Goal: Task Accomplishment & Management: Use online tool/utility

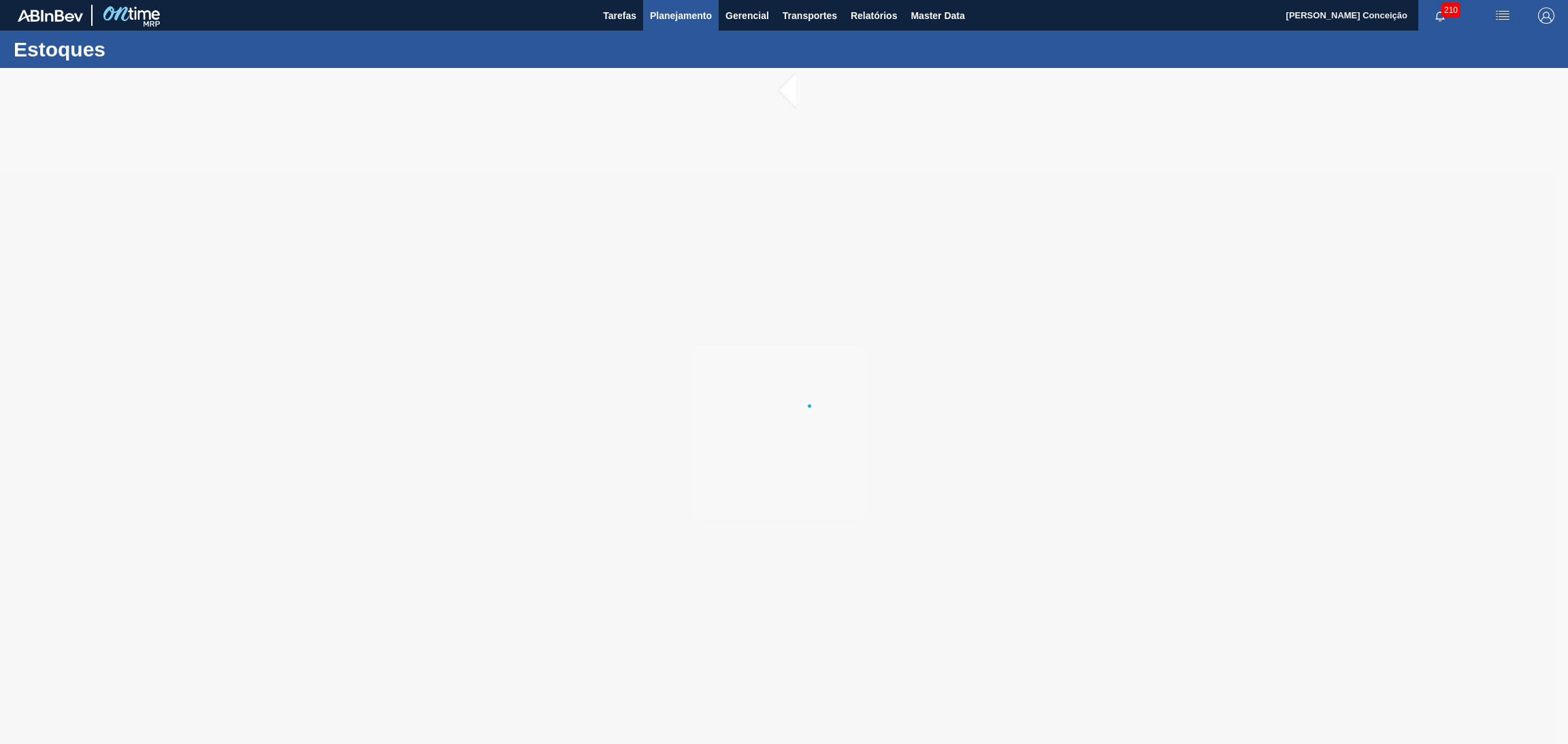
click at [685, 17] on span "Planejamento" at bounding box center [681, 15] width 62 height 16
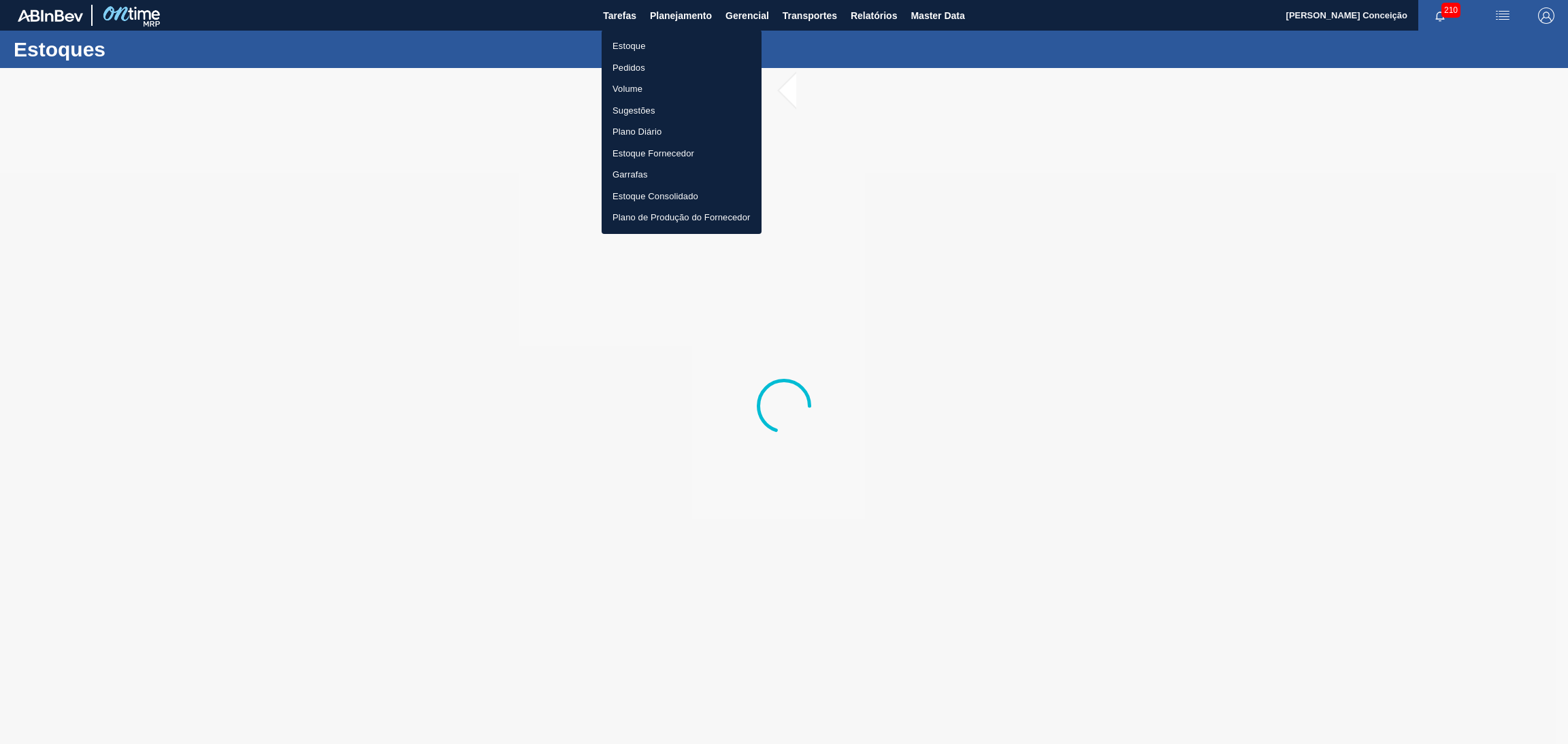
click at [652, 44] on li "Estoque" at bounding box center [682, 46] width 160 height 22
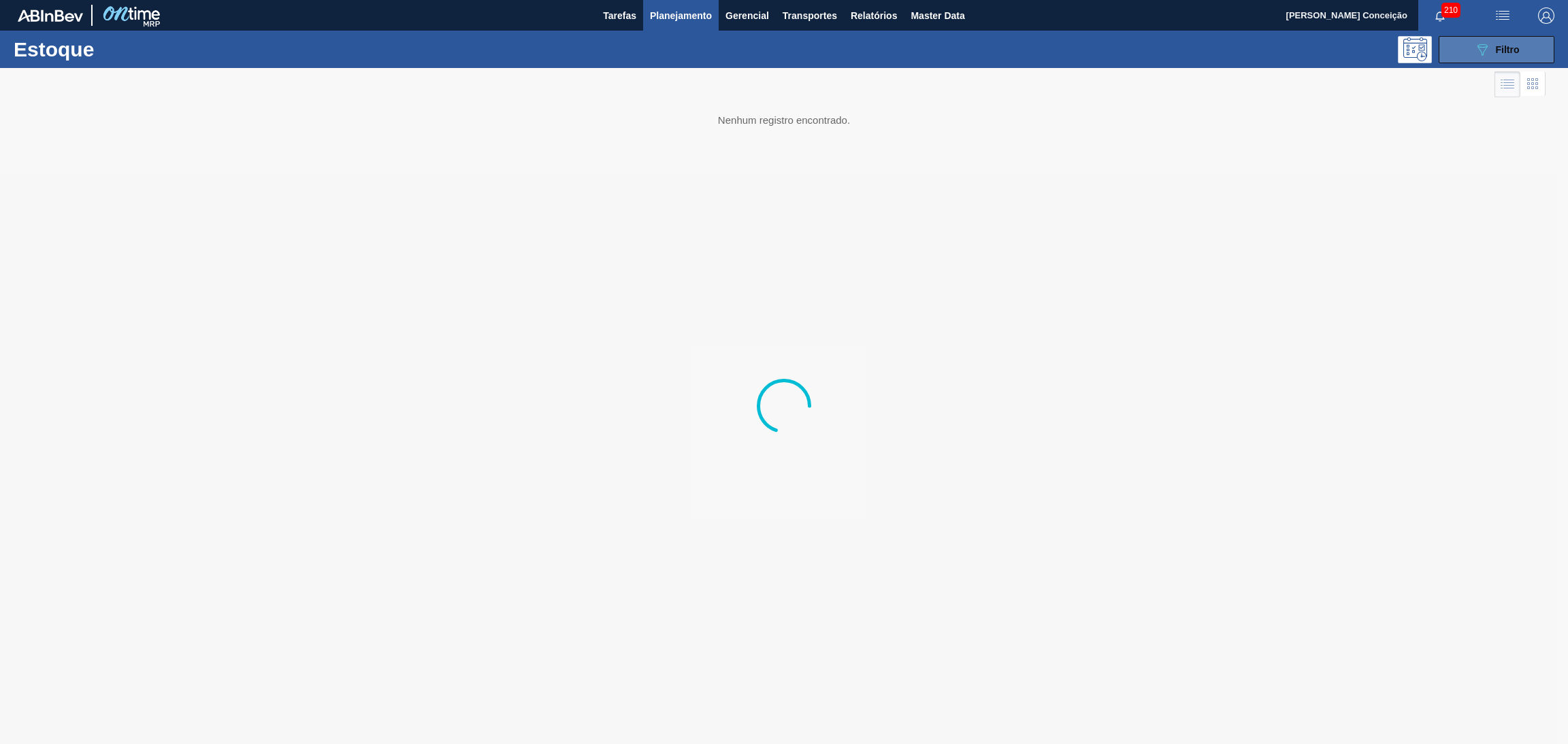
click at [1523, 42] on button "089F7B8B-B2A5-4AFE-B5C0-19BA573D28AC Filtro" at bounding box center [1497, 49] width 116 height 27
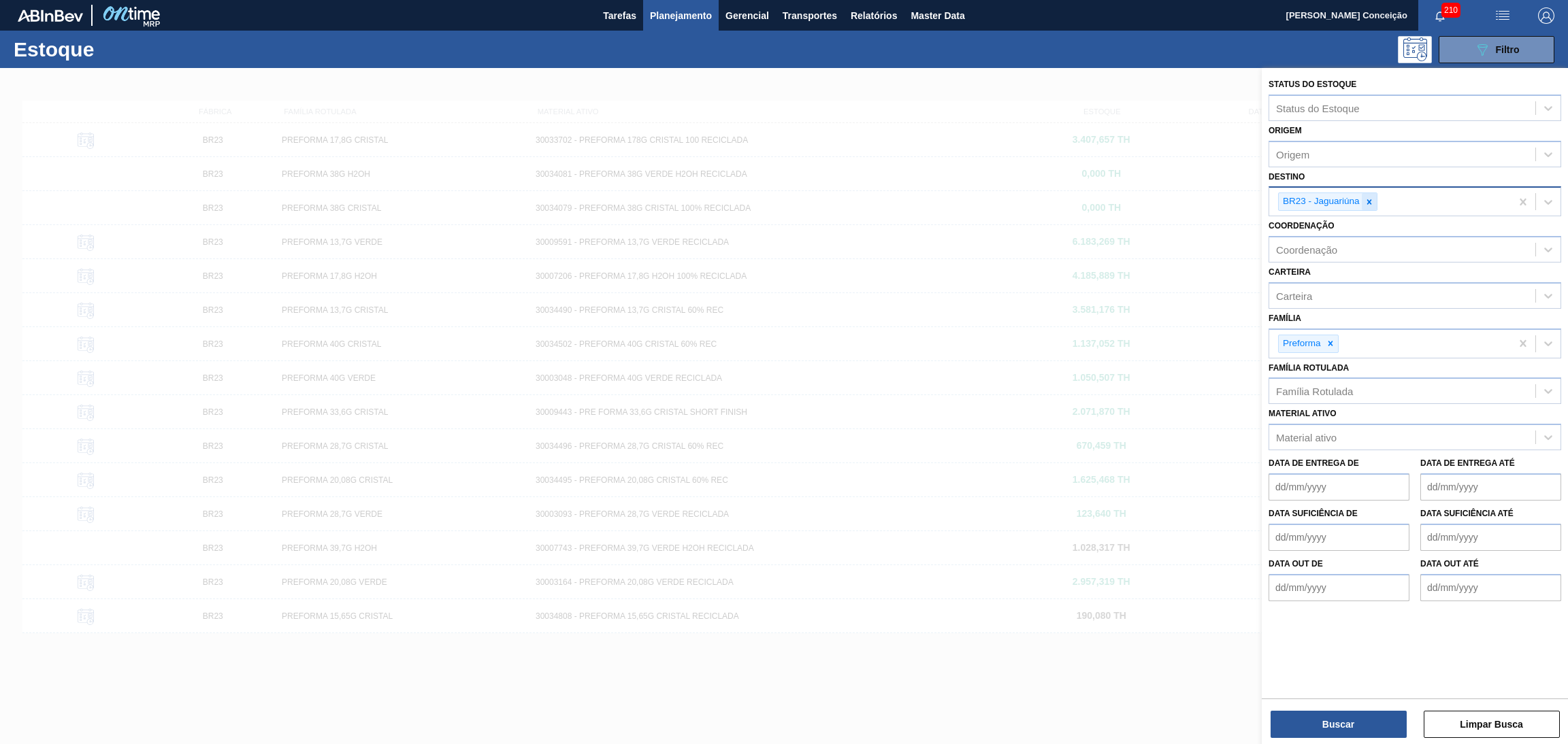
click at [1373, 201] on icon at bounding box center [1369, 202] width 10 height 10
type input "br20"
click at [1367, 197] on icon at bounding box center [1369, 202] width 10 height 10
type input "br20"
click at [1365, 221] on div "BR20 - Sapucaia" at bounding box center [1415, 233] width 293 height 25
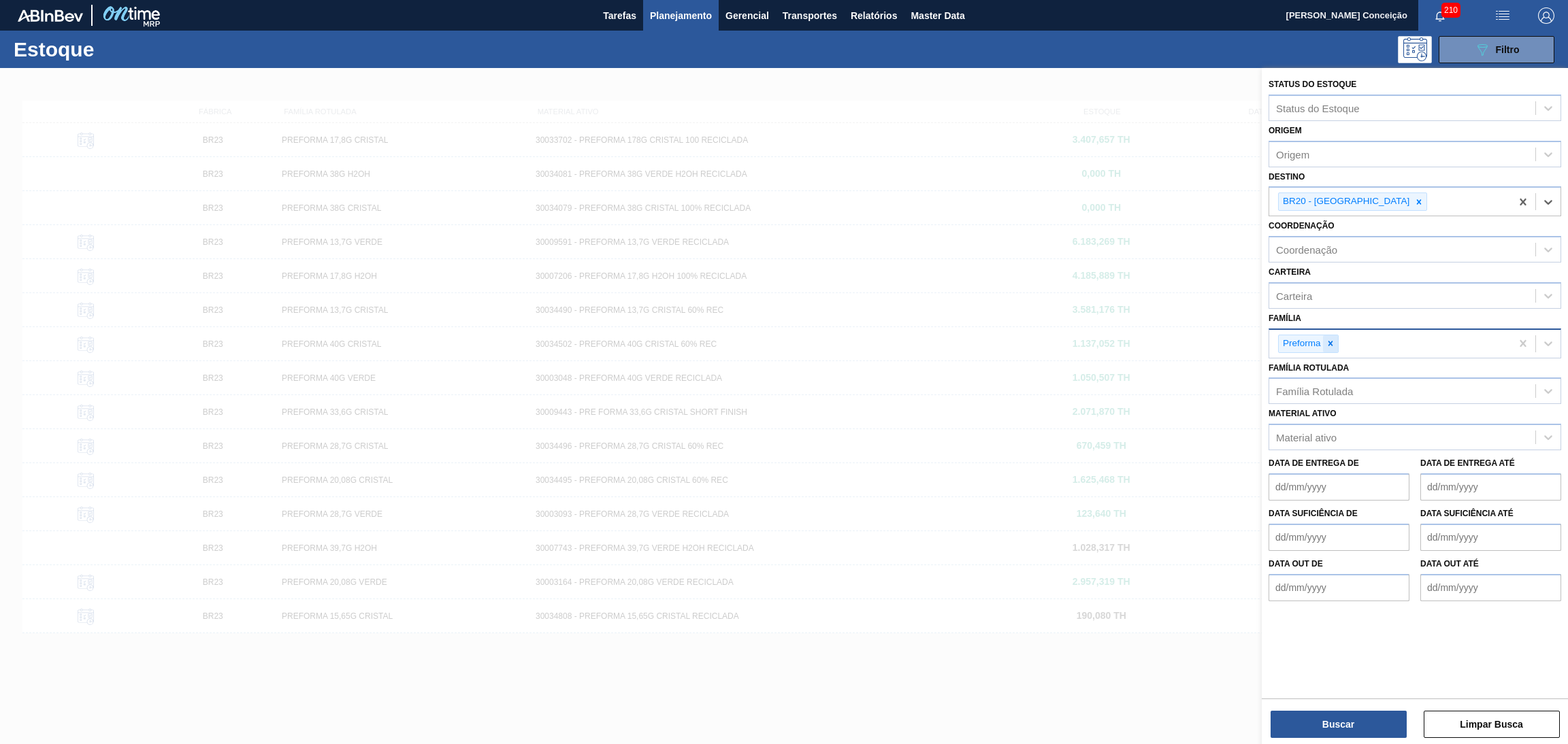
click at [1332, 343] on icon at bounding box center [1330, 343] width 5 height 5
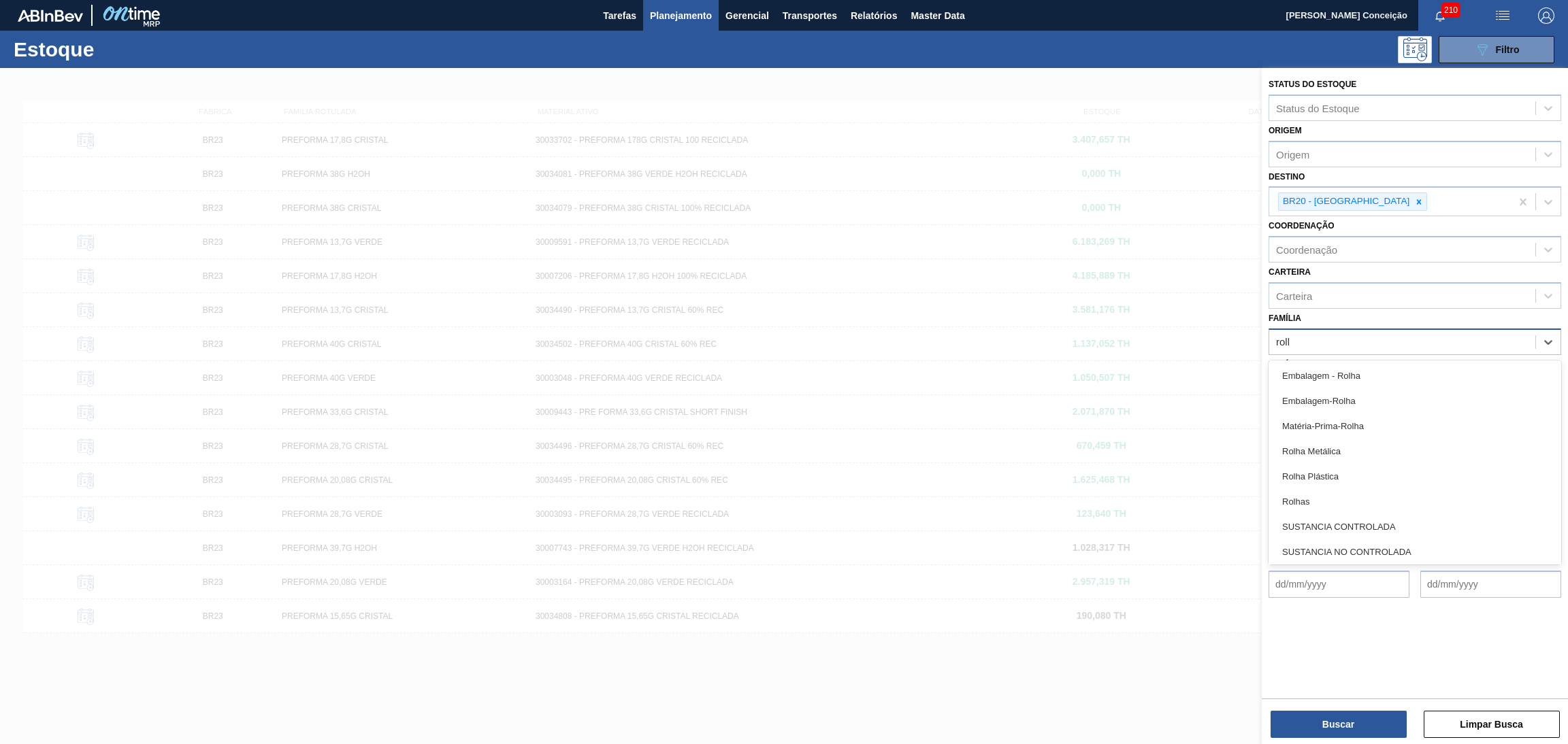
type input "rolha"
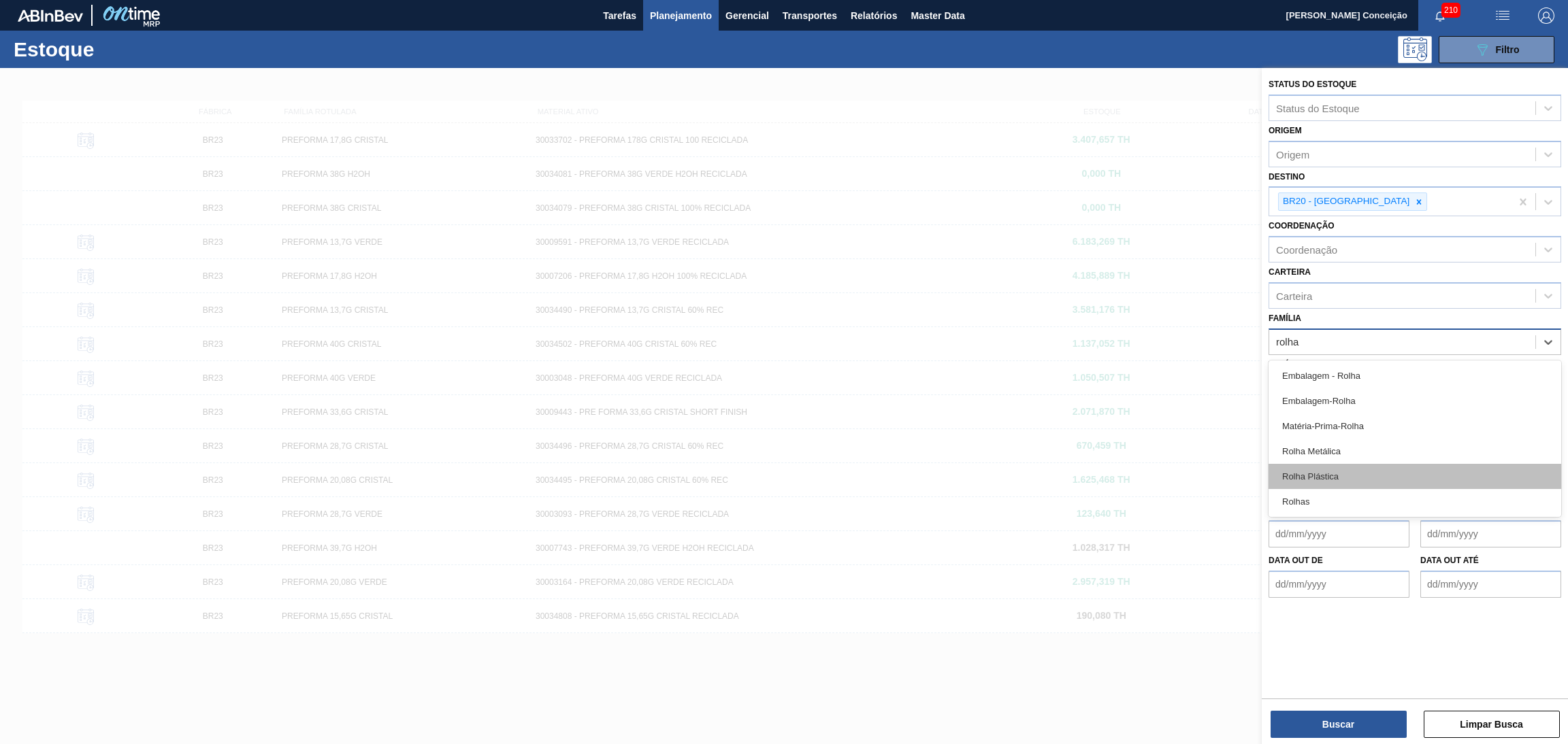
click at [1312, 482] on div "Rolha Plástica" at bounding box center [1415, 476] width 293 height 25
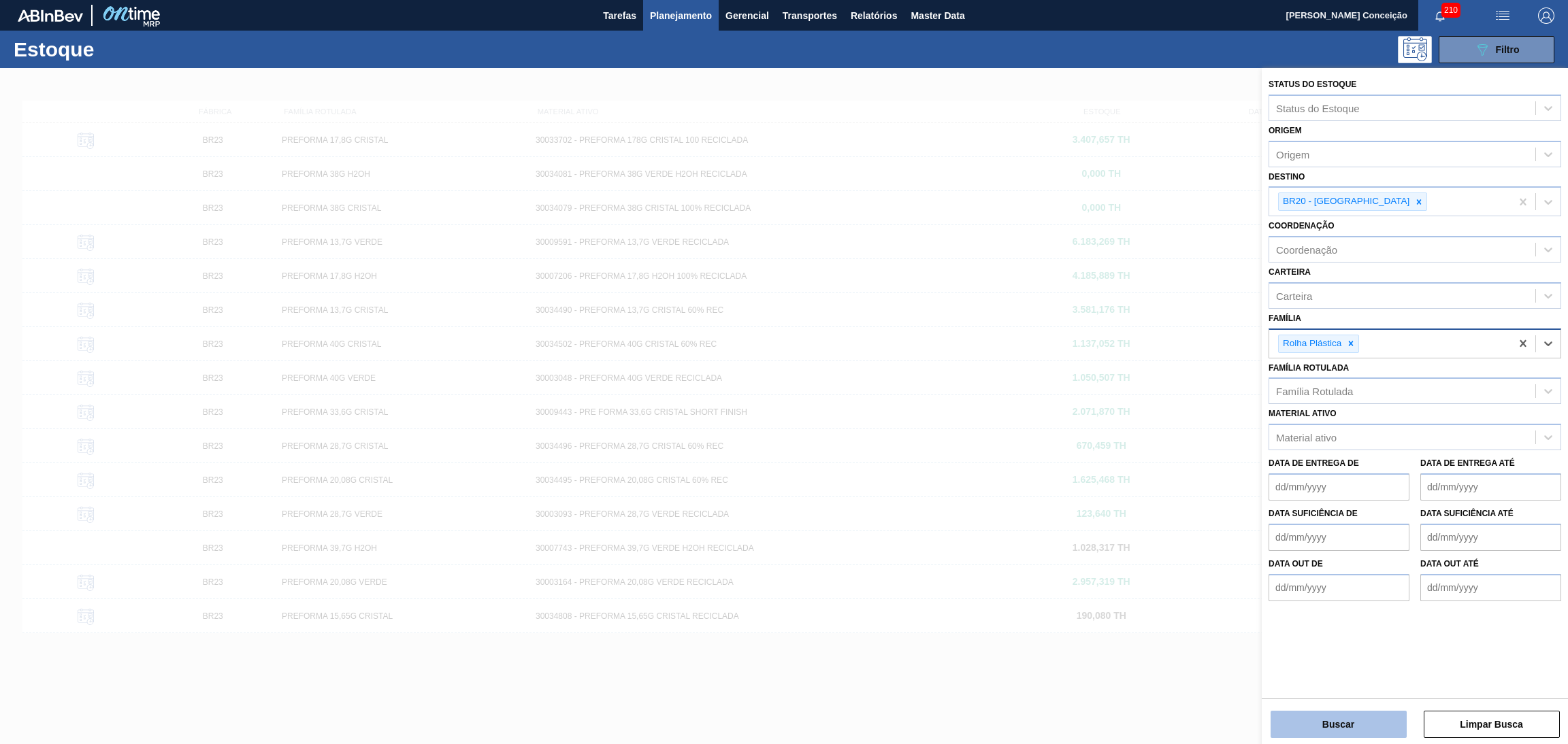
click at [1332, 719] on button "Buscar" at bounding box center [1338, 724] width 136 height 27
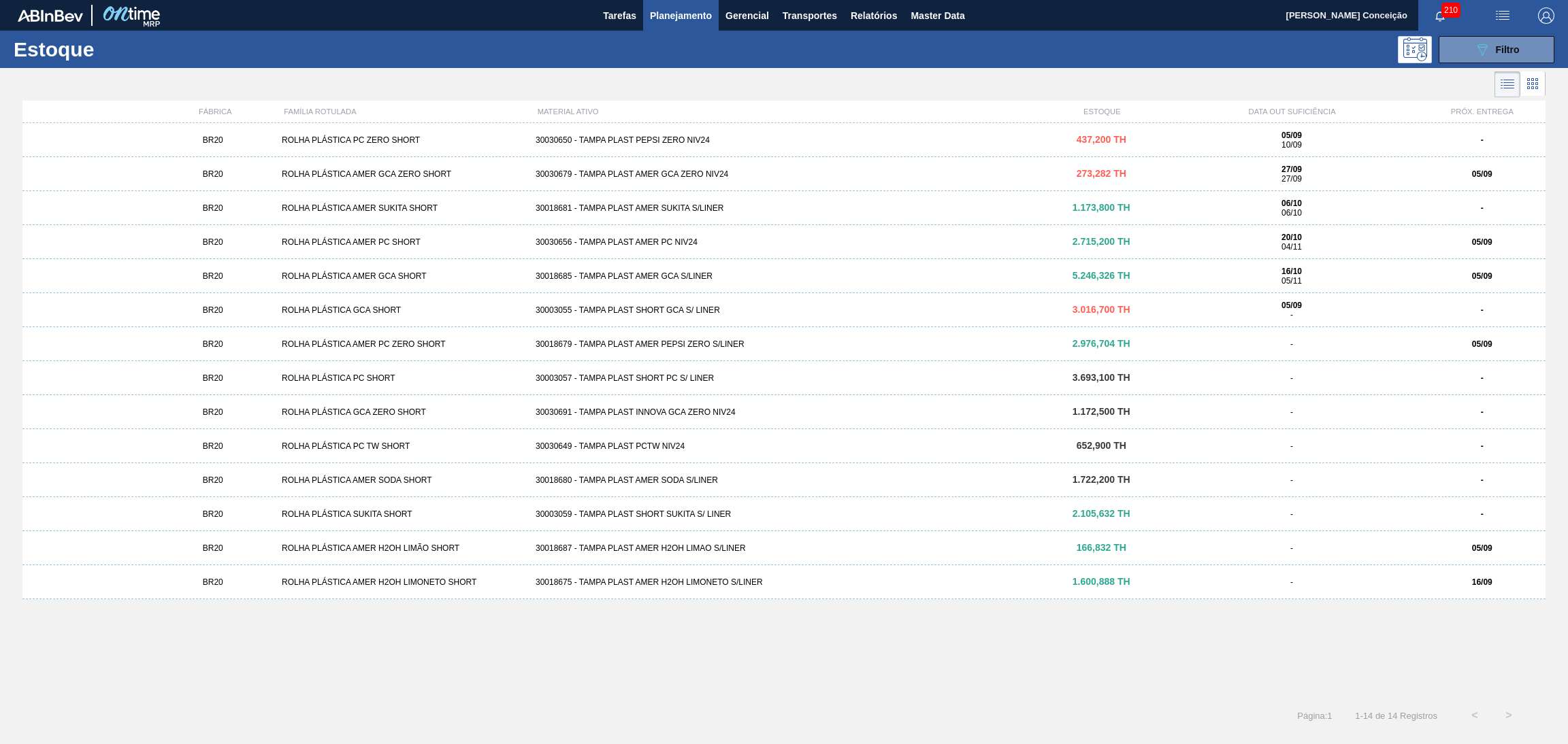
click at [684, 309] on div "30003055 - TAMPA PLAST SHORT GCA S/ LINER" at bounding box center [784, 311] width 508 height 10
click at [679, 178] on div "30030679 - TAMPA PLAST AMER GCA ZERO NIV24" at bounding box center [784, 174] width 508 height 10
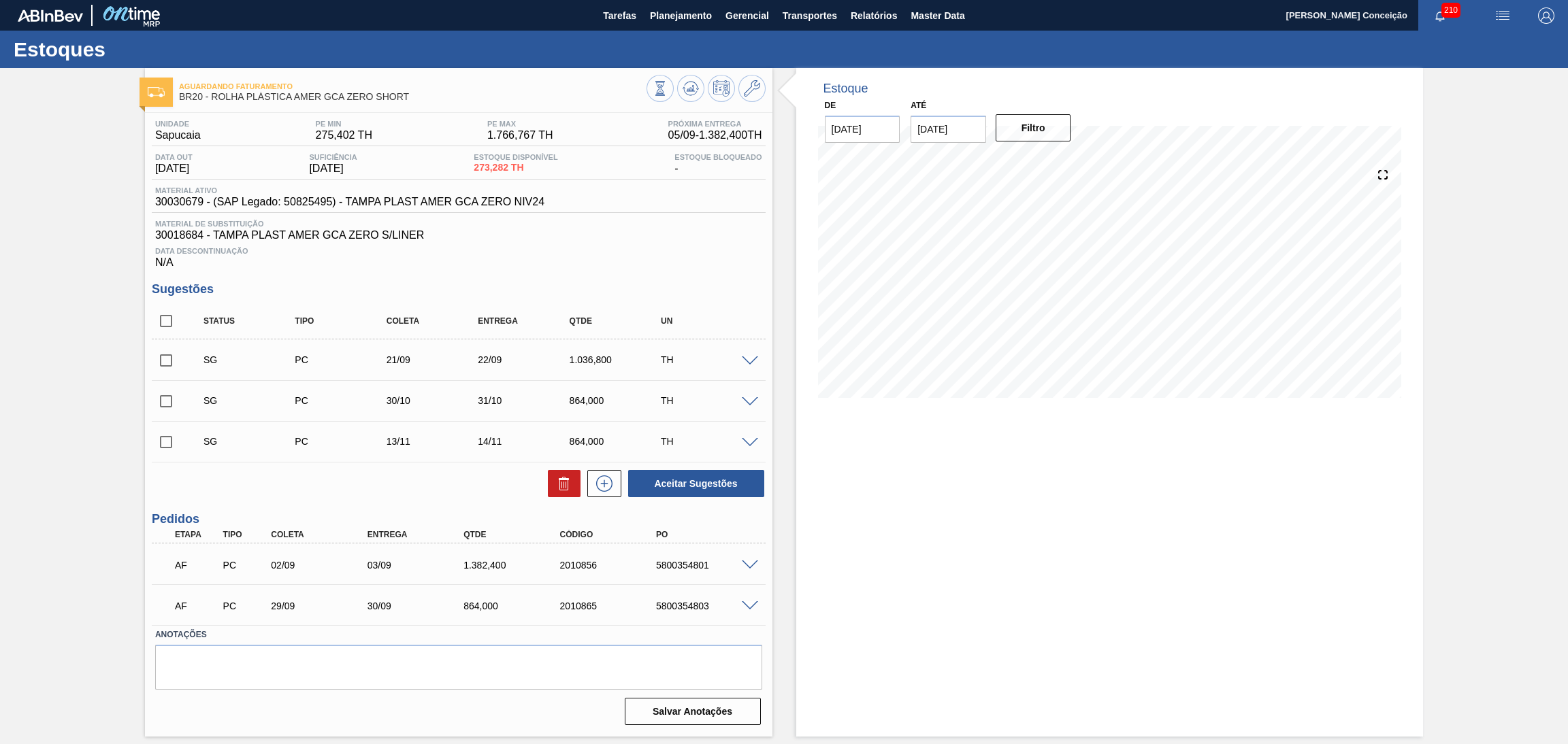
click at [783, 559] on div "Estoque De 05/09/2025 Até 10/10/2025 Filtro" at bounding box center [1098, 403] width 652 height 669
click at [797, 499] on div "Estoque De 05/09/2025 Até 10/10/2025 Filtro 11/09 Projeção de Estoque 1,415.682…" at bounding box center [1110, 403] width 627 height 669
click at [748, 564] on span at bounding box center [750, 566] width 16 height 10
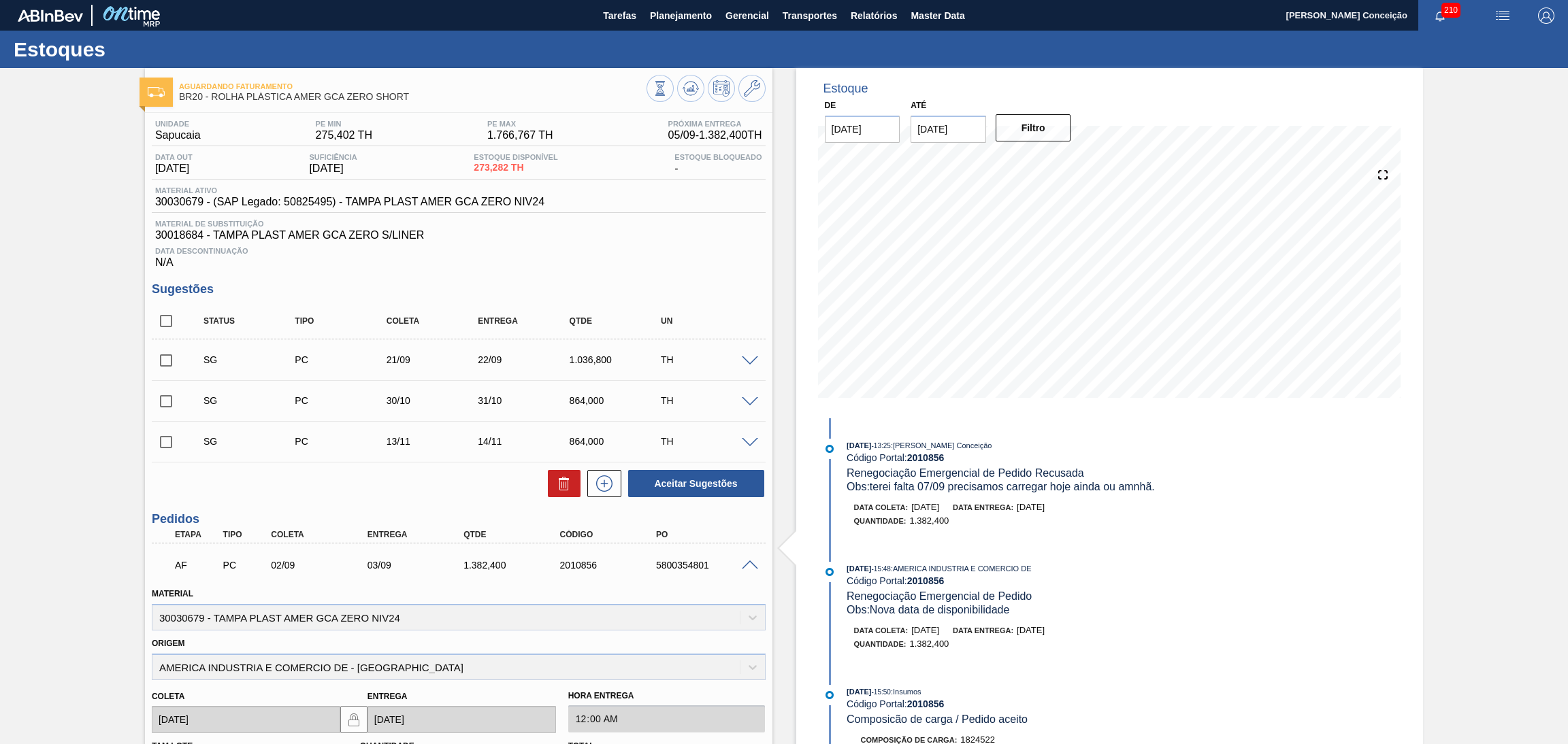
click at [748, 563] on span at bounding box center [750, 566] width 16 height 10
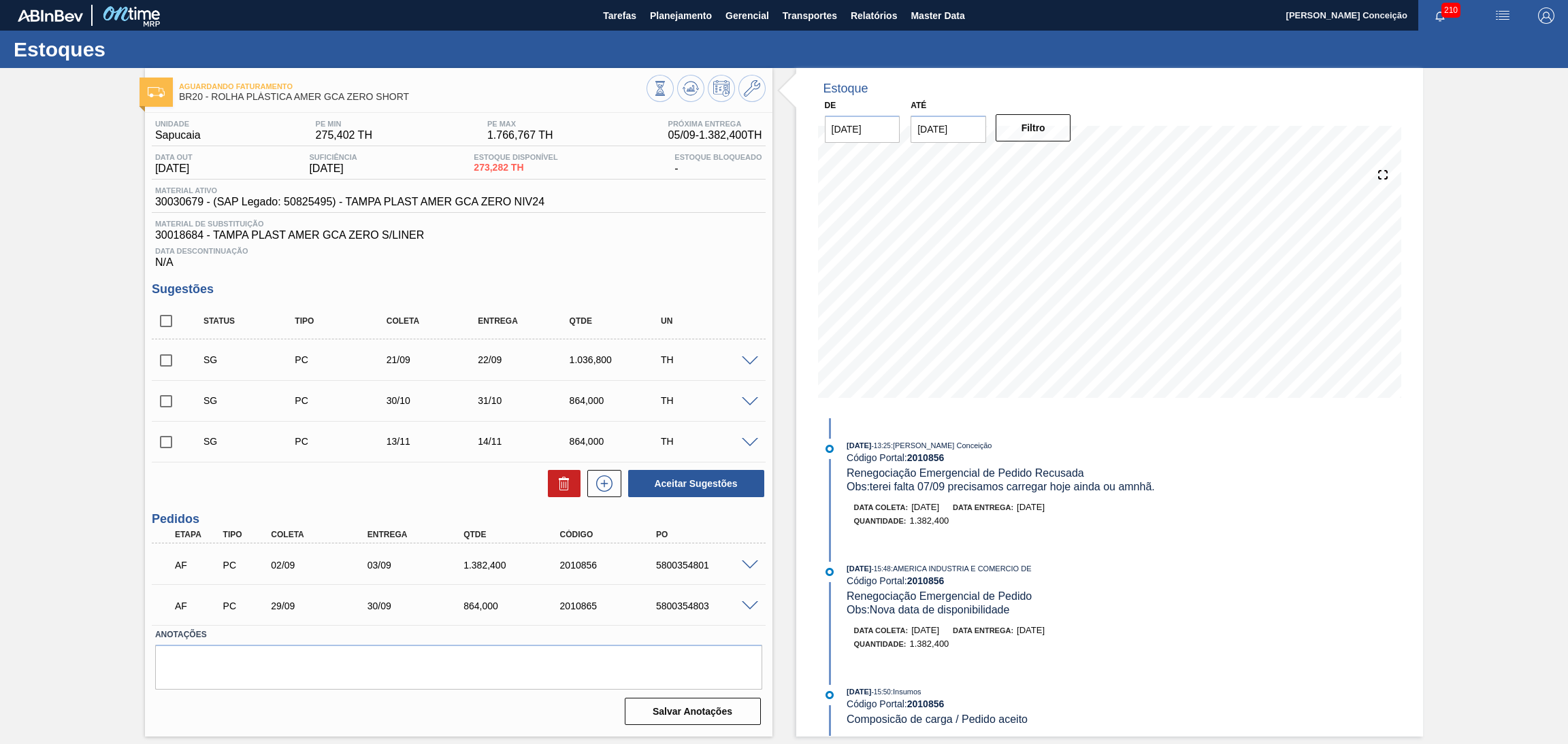
click at [748, 563] on span at bounding box center [750, 566] width 16 height 10
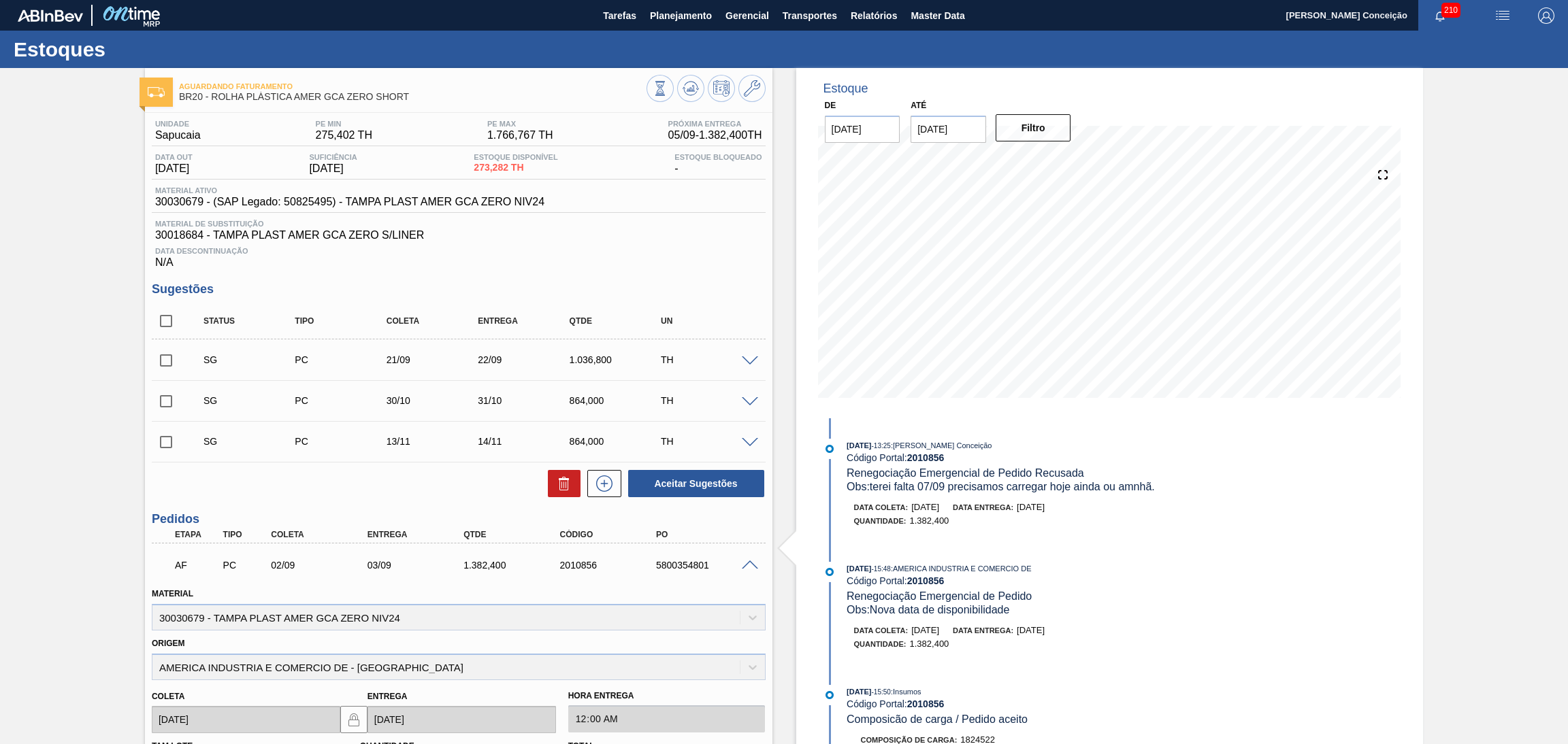
click at [750, 563] on span at bounding box center [750, 566] width 16 height 10
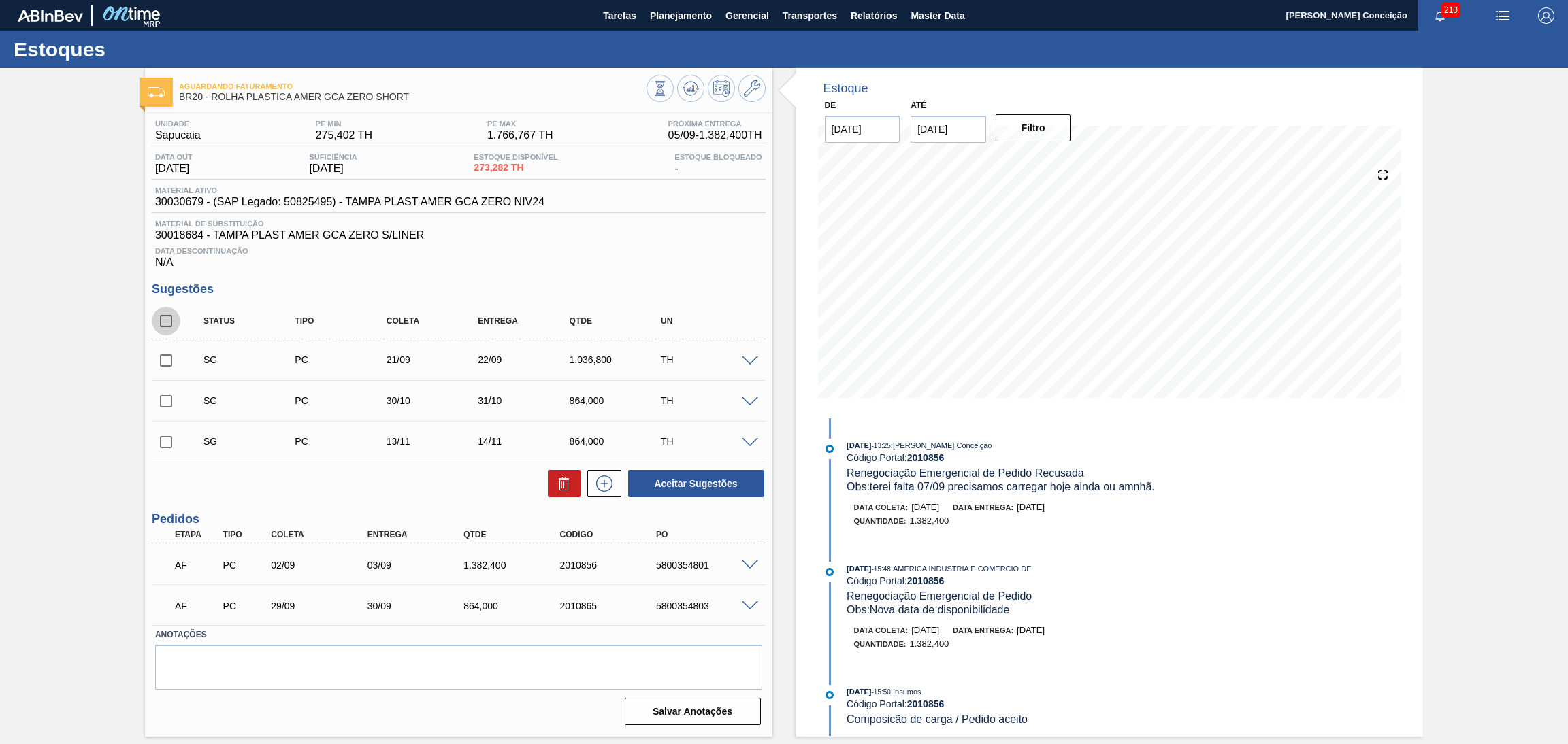
click at [160, 324] on input "checkbox" at bounding box center [166, 320] width 29 height 29
checkbox input "true"
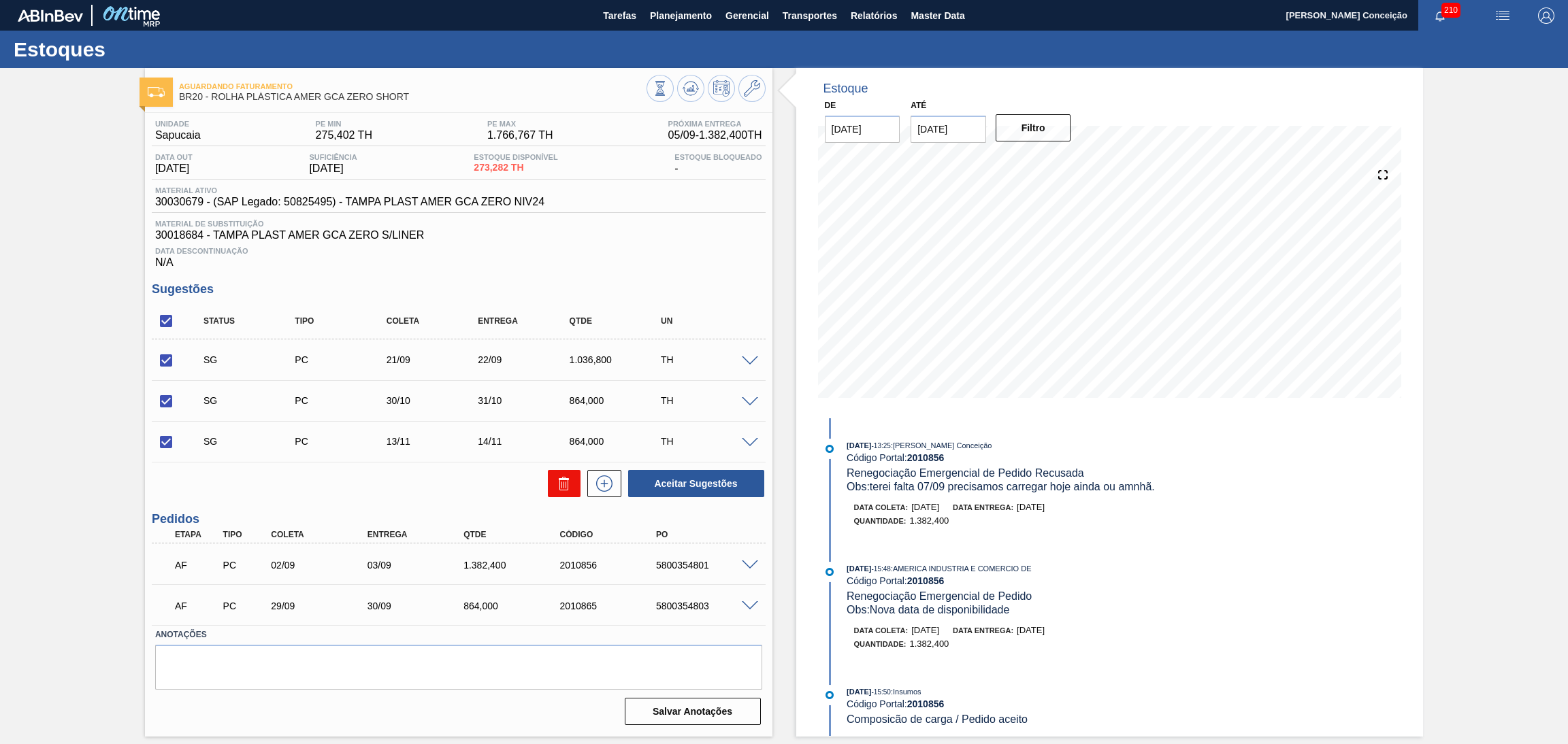
click at [557, 476] on icon at bounding box center [564, 483] width 16 height 16
checkbox input "false"
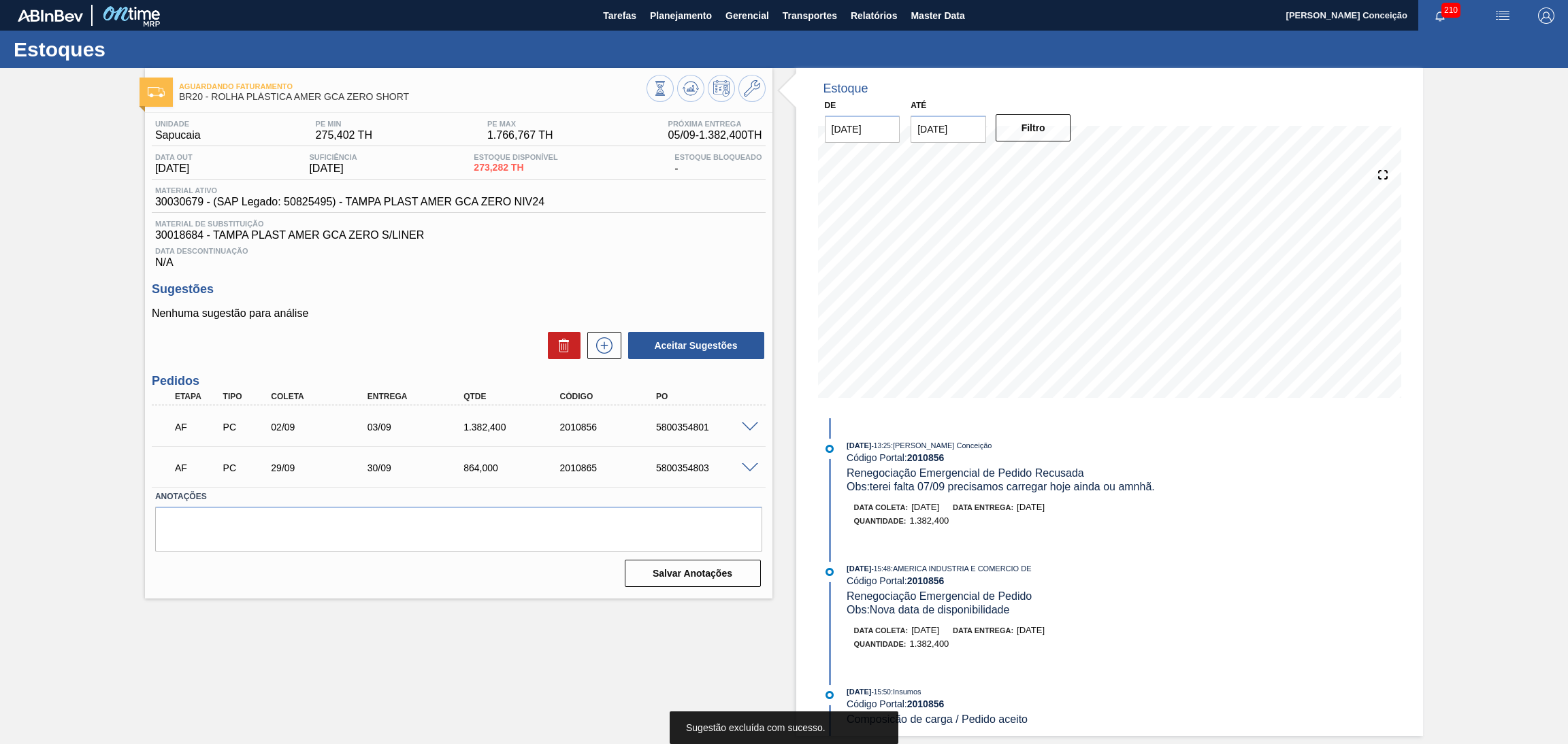
click at [646, 281] on div "Unidade Sapucaia PE MIN 275,402 TH PE MAX 1.766,767 TH Próxima Entrega 05/09 - …" at bounding box center [459, 352] width 627 height 479
click at [746, 426] on span at bounding box center [750, 428] width 16 height 10
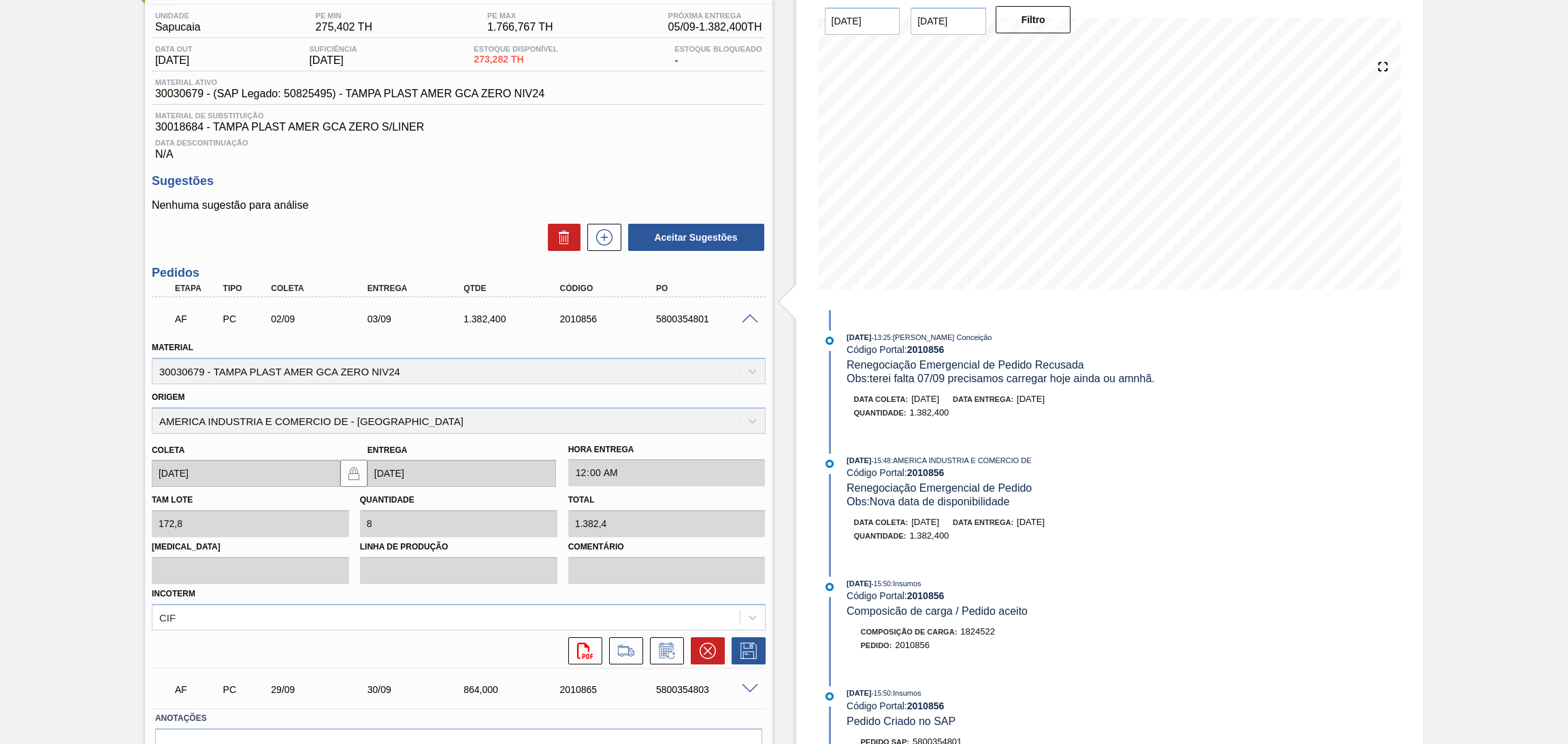
scroll to position [79, 0]
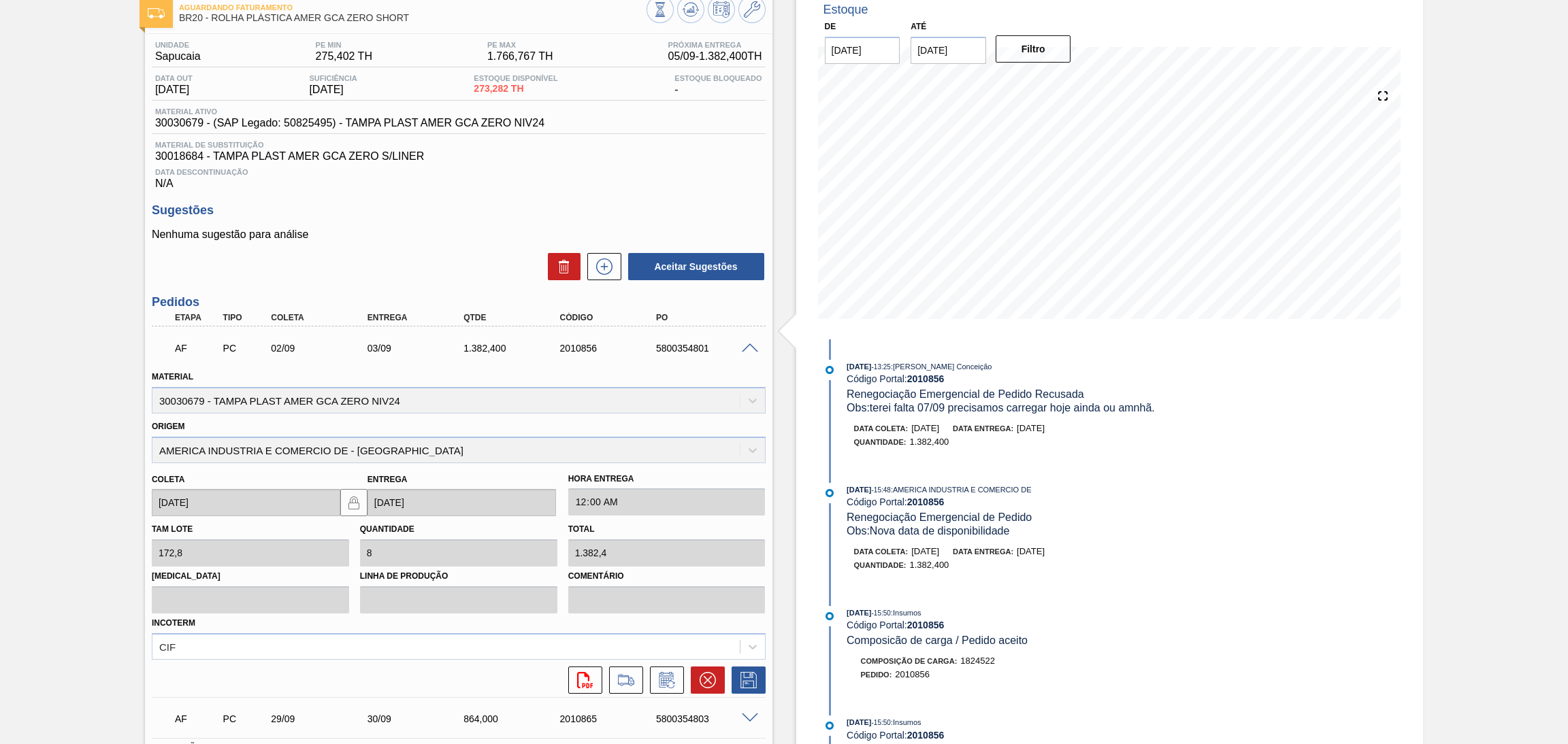
click at [748, 345] on span at bounding box center [750, 348] width 16 height 10
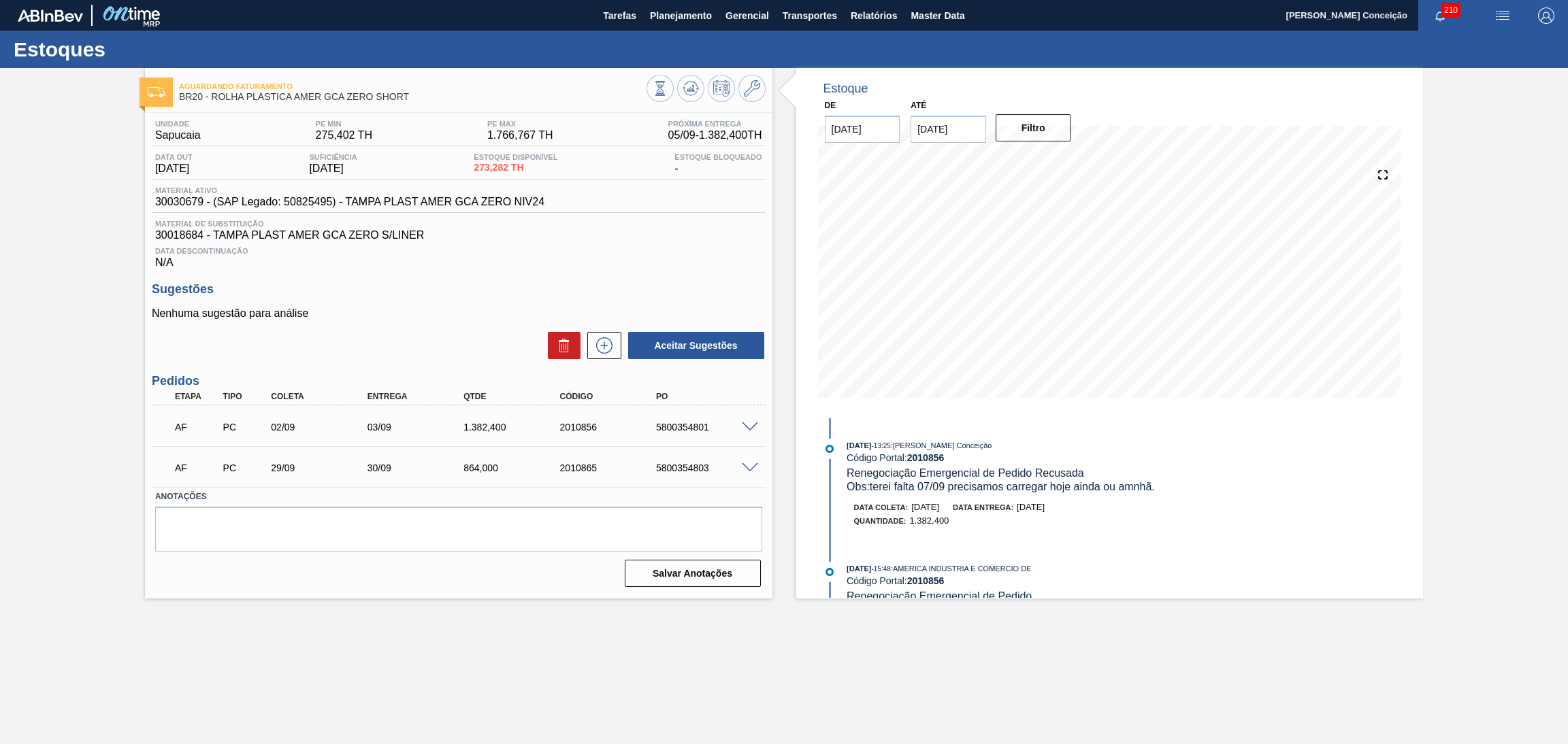
scroll to position [0, 0]
click at [749, 465] on span at bounding box center [750, 468] width 16 height 10
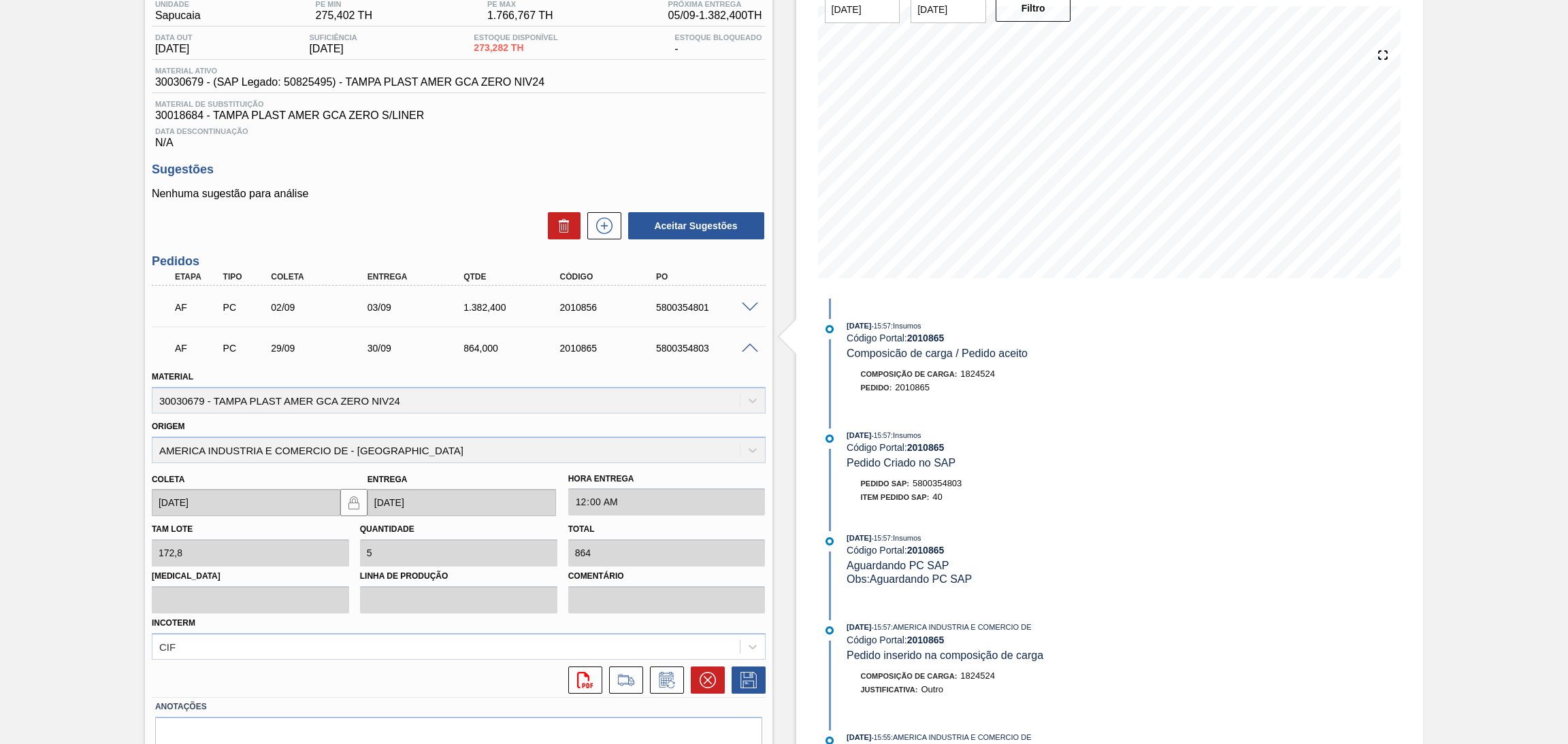
scroll to position [181, 0]
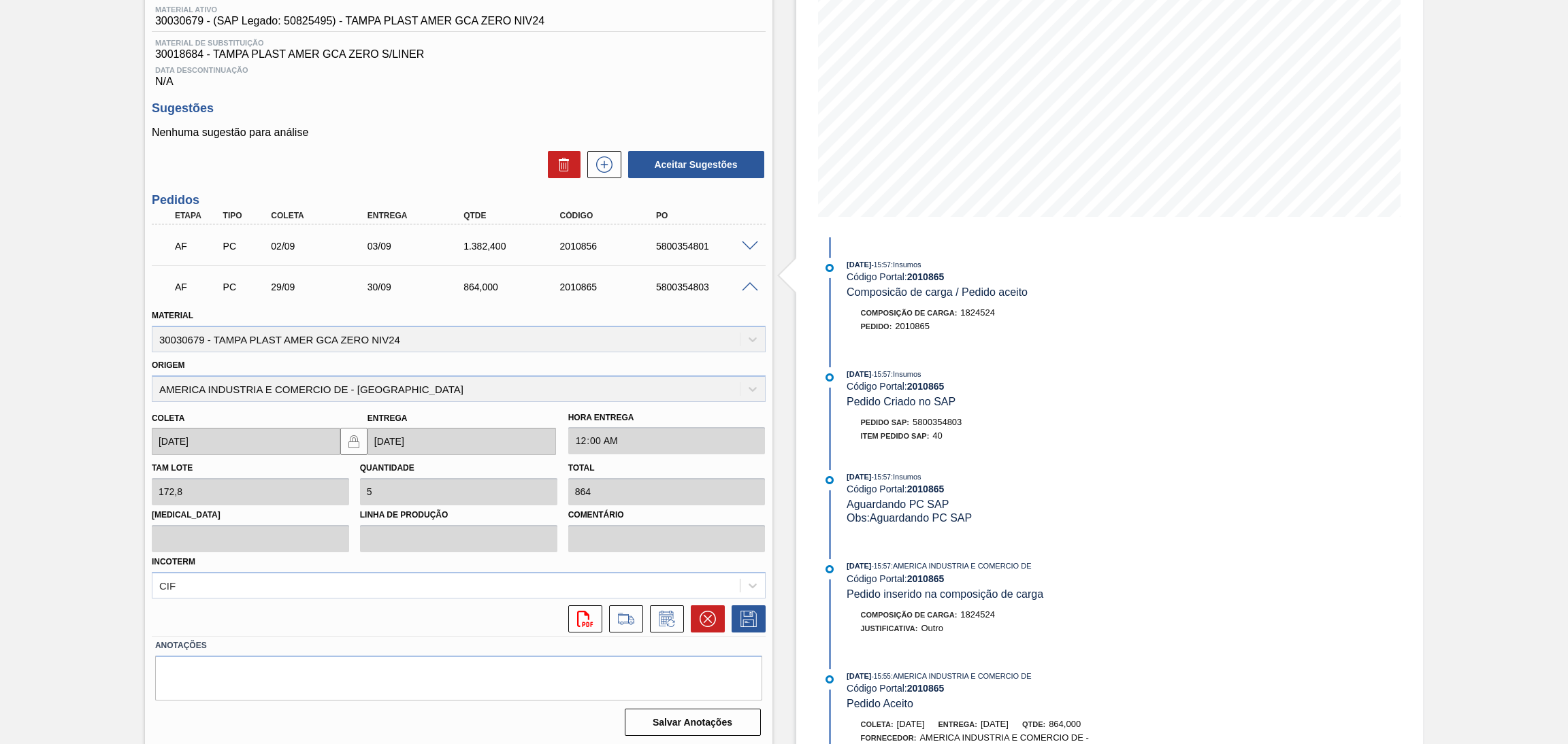
click at [748, 287] on span at bounding box center [750, 287] width 16 height 10
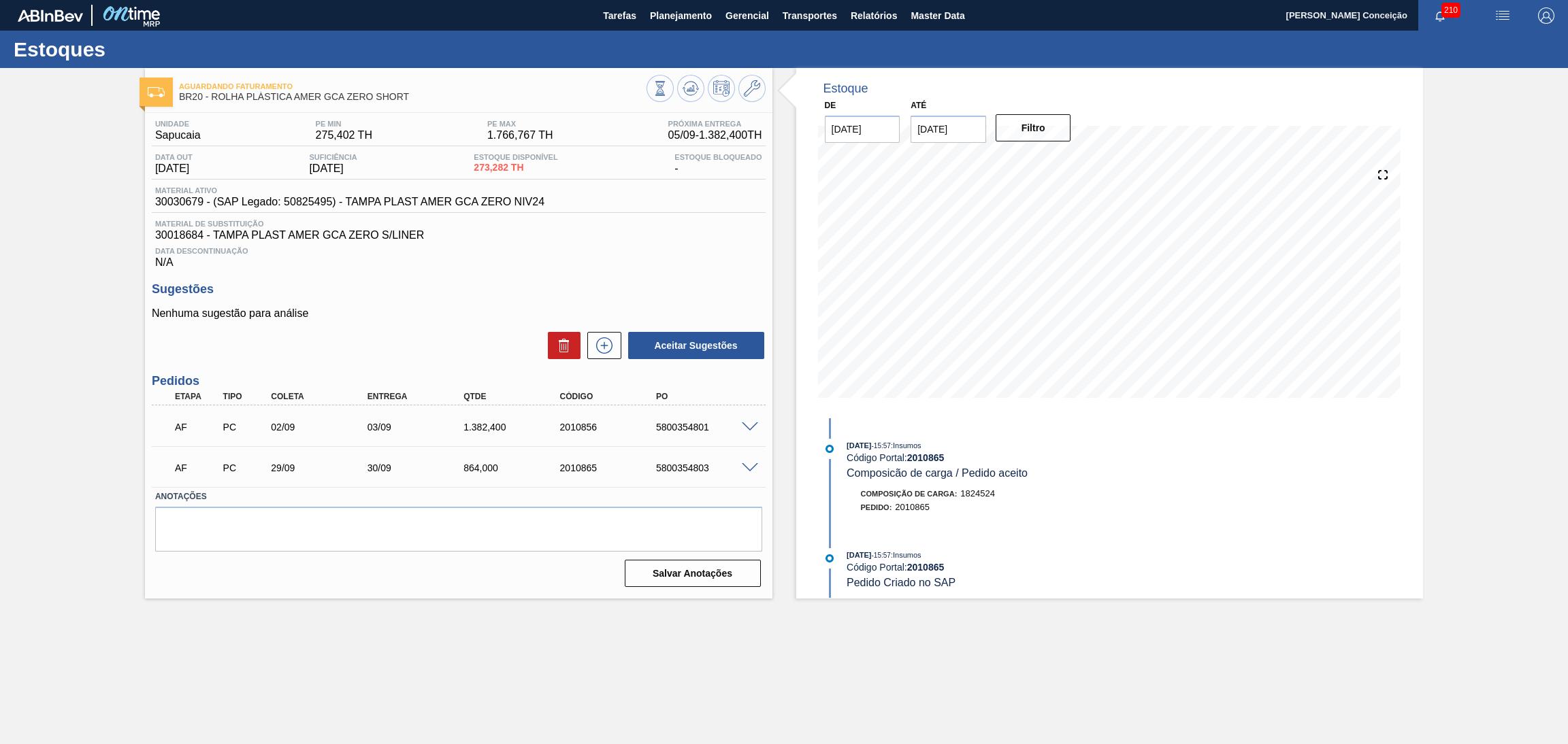
scroll to position [0, 0]
click at [717, 277] on div "Unidade Sapucaia PE MIN 275,402 TH PE MAX 1.766,767 TH Próxima Entrega 05/09 - …" at bounding box center [459, 352] width 627 height 479
click at [130, 500] on div "Aguardando Faturamento BR20 - ROLHA PLÁSTICA AMER GCA ZERO SHORT Unidade Sapuca…" at bounding box center [784, 334] width 1568 height 531
click at [48, 325] on div "Aguardando Faturamento BR20 - ROLHA PLÁSTICA AMER GCA ZERO SHORT Unidade Sapuca…" at bounding box center [784, 334] width 1568 height 531
click at [439, 294] on h3 "Sugestões" at bounding box center [459, 289] width 614 height 15
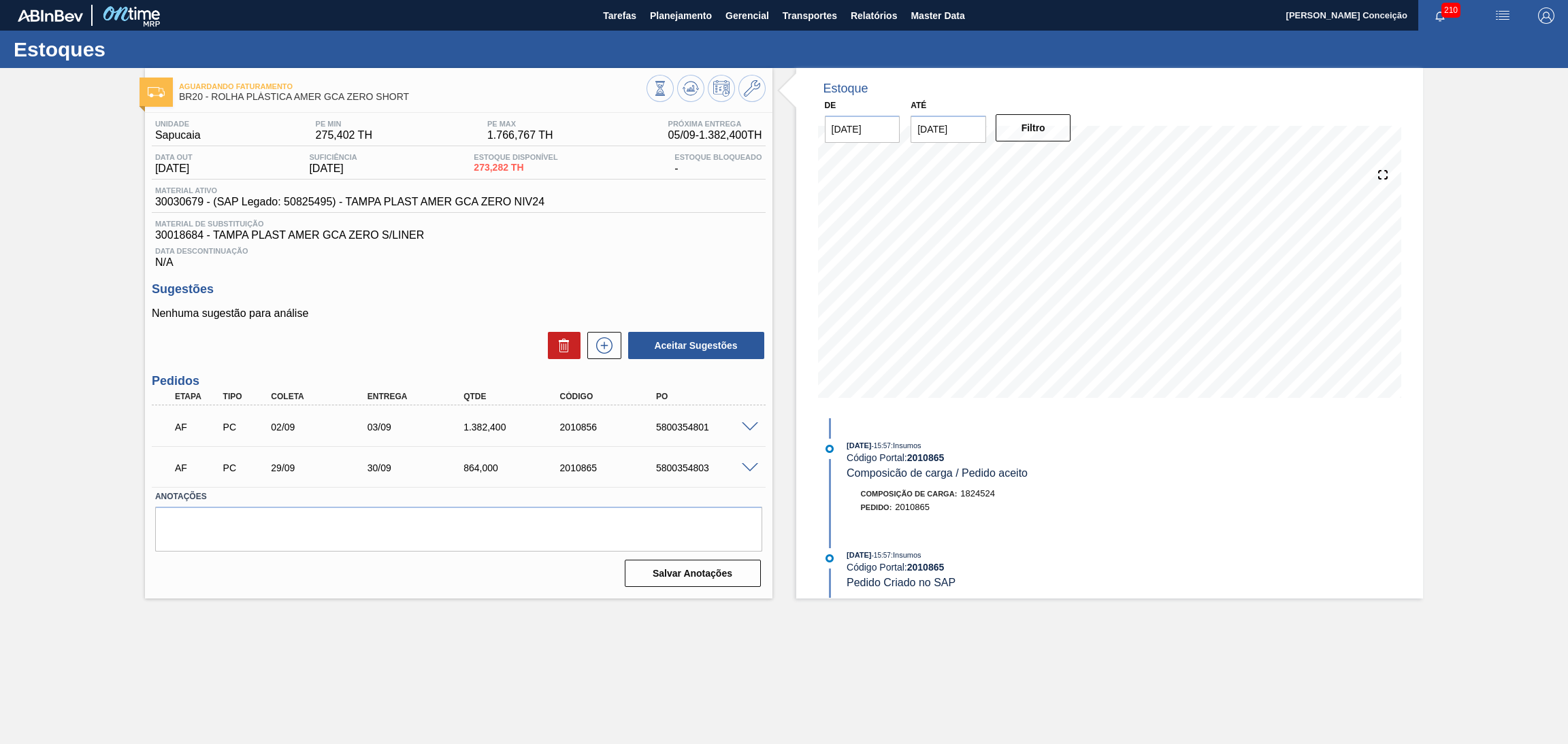
click at [534, 265] on div "Data Descontinuação N/A" at bounding box center [459, 255] width 614 height 27
click at [643, 219] on span "Material de Substituição" at bounding box center [459, 224] width 607 height 8
click at [502, 262] on div "Data Descontinuação N/A" at bounding box center [459, 255] width 614 height 27
click at [589, 274] on div "Unidade Sapucaia PE MIN 275,402 TH PE MAX 1.766,767 TH Próxima Entrega 05/09 - …" at bounding box center [459, 352] width 627 height 479
click at [452, 283] on h3 "Sugestões" at bounding box center [459, 289] width 614 height 15
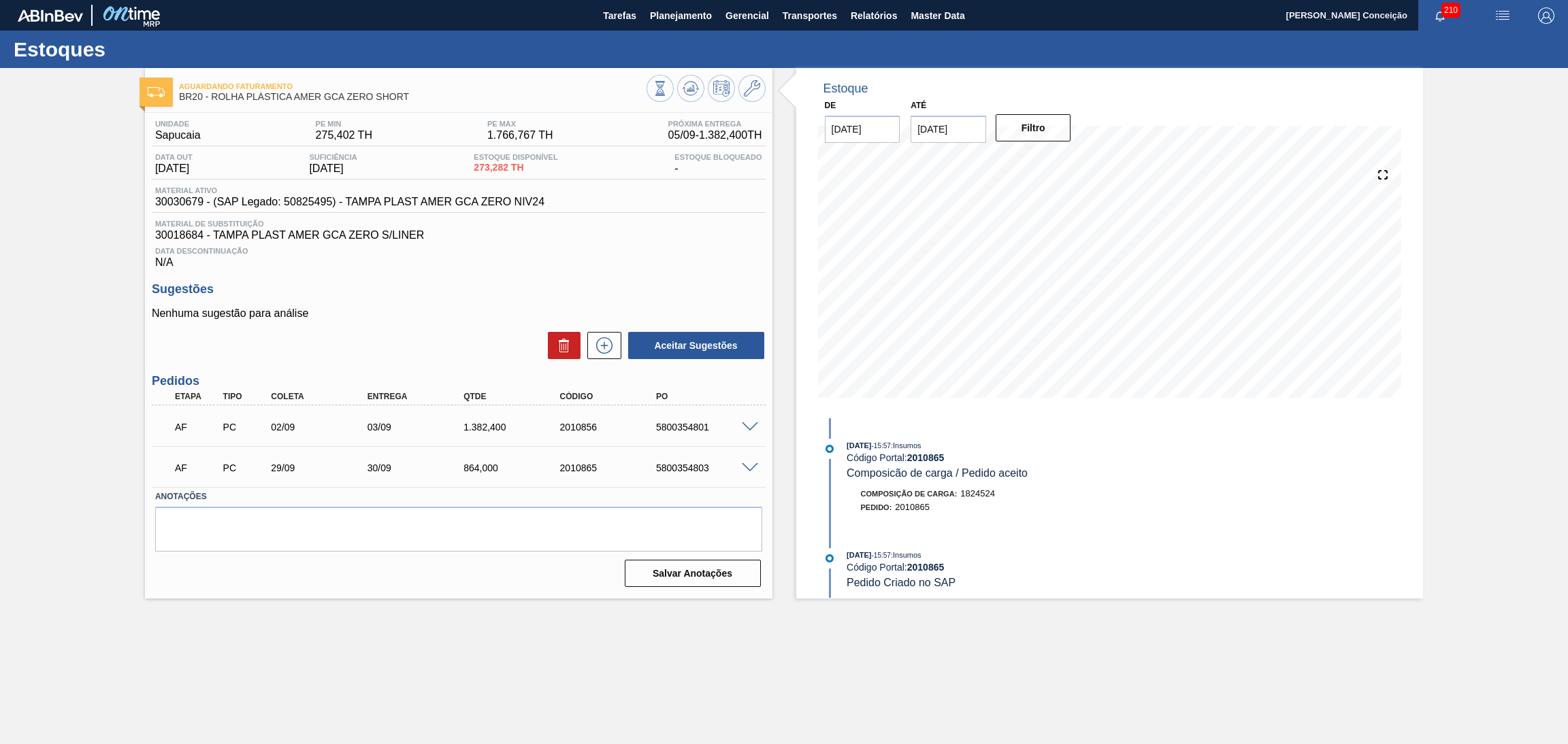
click at [456, 283] on h3 "Sugestões" at bounding box center [459, 289] width 614 height 15
click at [225, 657] on main "Tarefas Planejamento Gerencial Transportes Relatórios Master Data Aline Apareci…" at bounding box center [784, 372] width 1568 height 744
click at [449, 331] on div "Aceitar Sugestões" at bounding box center [459, 346] width 614 height 30
click at [750, 425] on span at bounding box center [750, 428] width 16 height 10
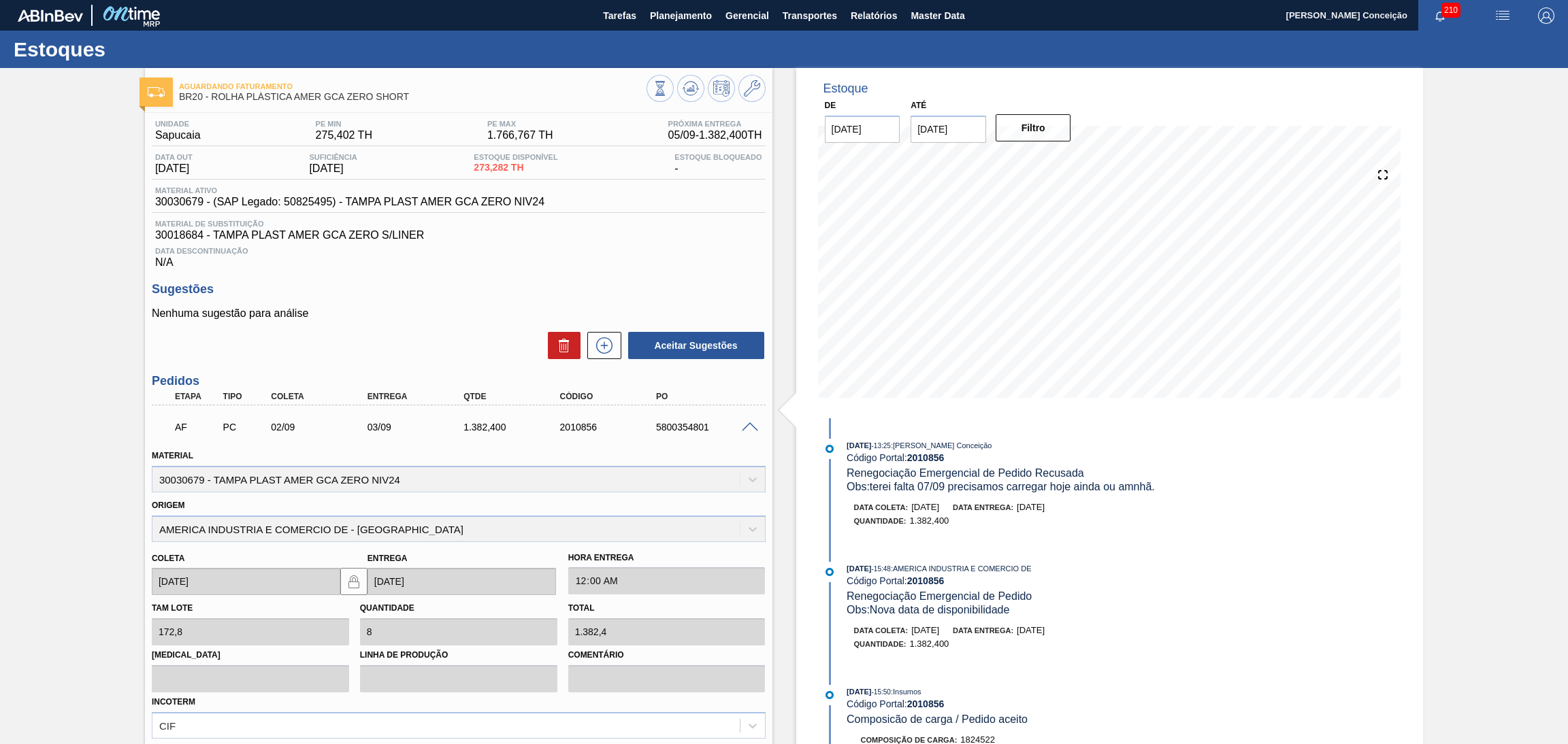
click at [750, 425] on span at bounding box center [750, 428] width 16 height 10
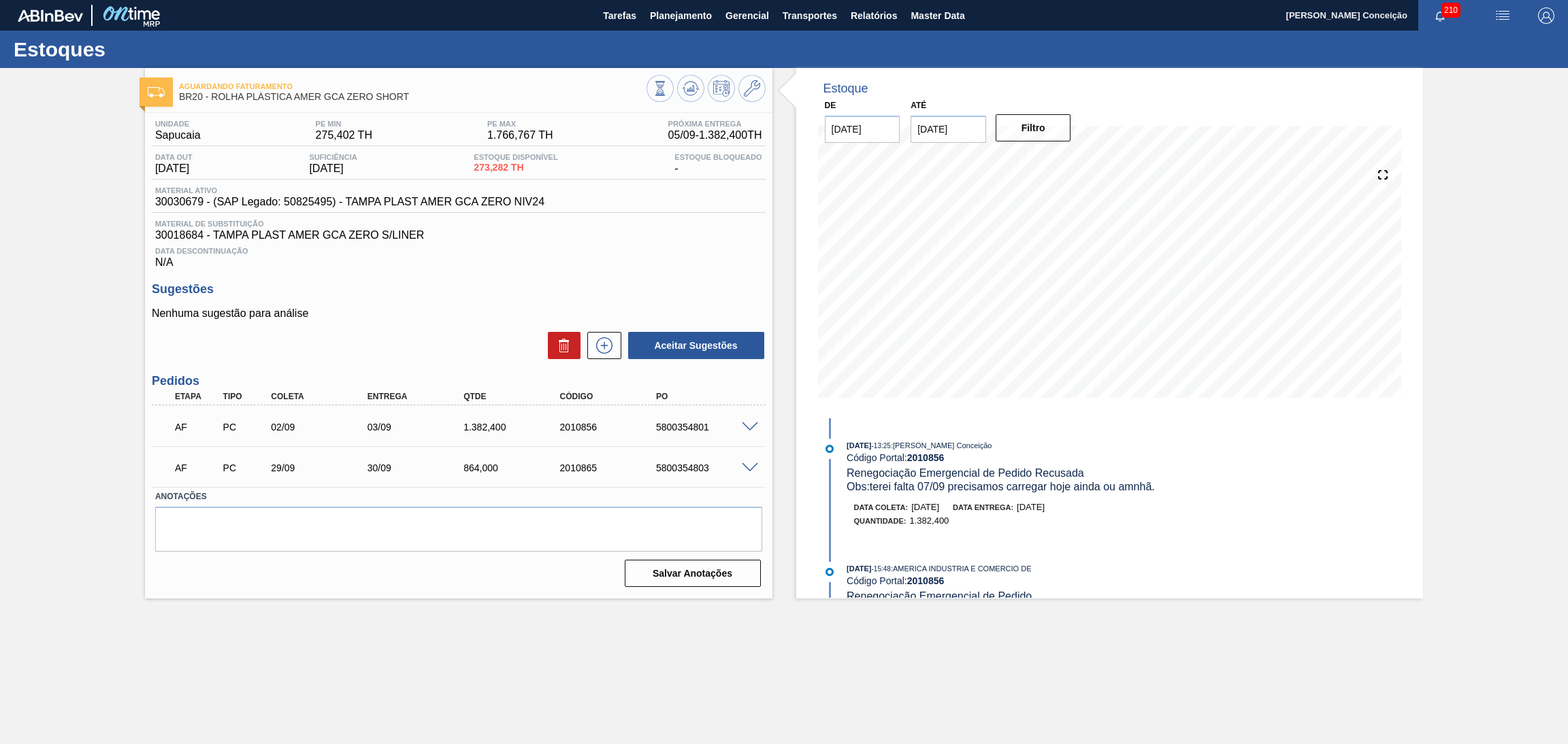
click at [337, 308] on p "Nenhuma sugestão para análise" at bounding box center [459, 313] width 614 height 13
click at [689, 426] on div "5800354801" at bounding box center [707, 428] width 109 height 11
copy div "5800354801"
click at [661, 224] on span "Material de Substituição" at bounding box center [459, 224] width 607 height 8
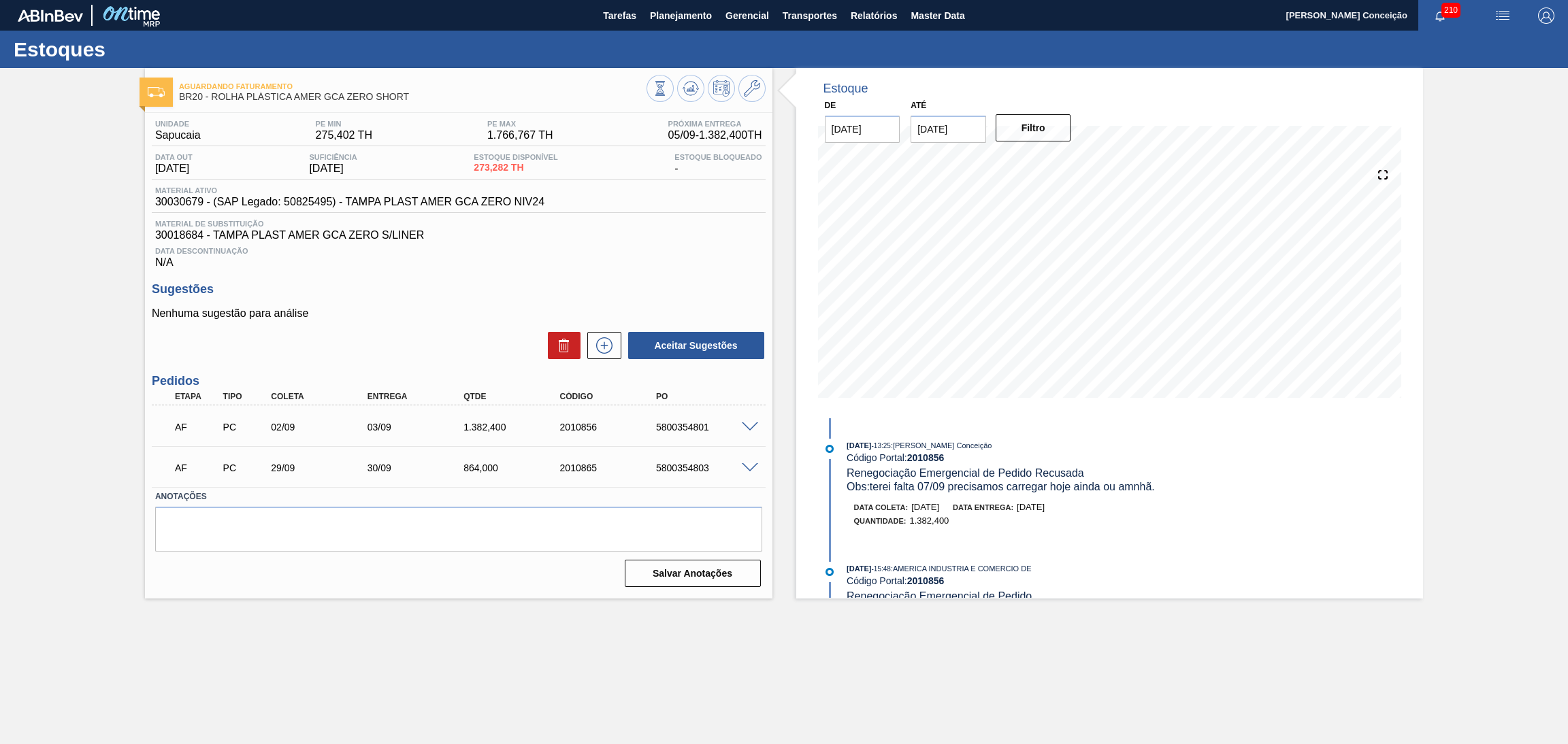
click at [640, 247] on span "Data Descontinuação" at bounding box center [459, 251] width 607 height 8
click at [677, 429] on div "5800354801" at bounding box center [707, 428] width 109 height 11
click at [680, 426] on div "5800354801" at bounding box center [707, 428] width 109 height 11
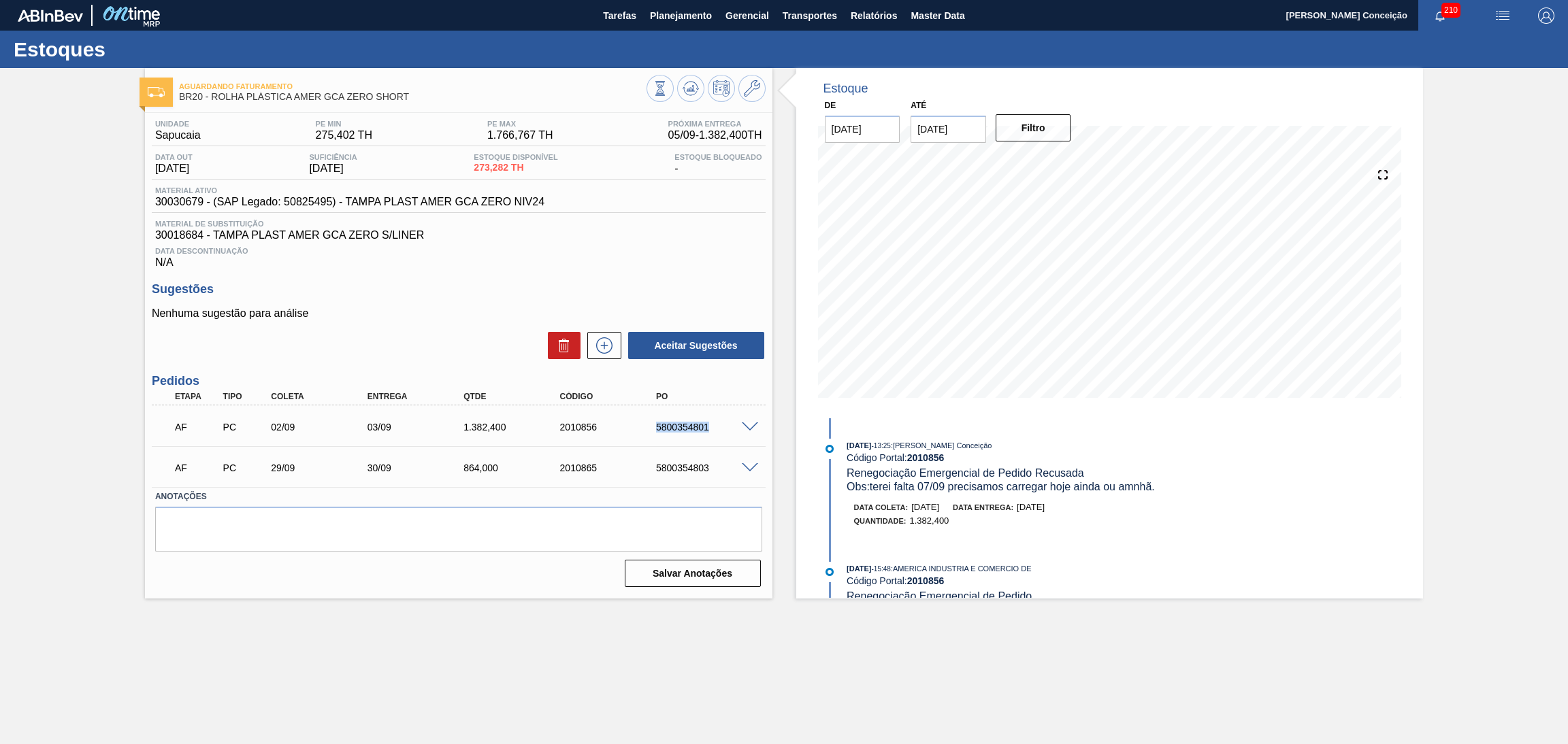
copy div "5800354801"
click at [677, 22] on span "Planejamento" at bounding box center [681, 15] width 62 height 16
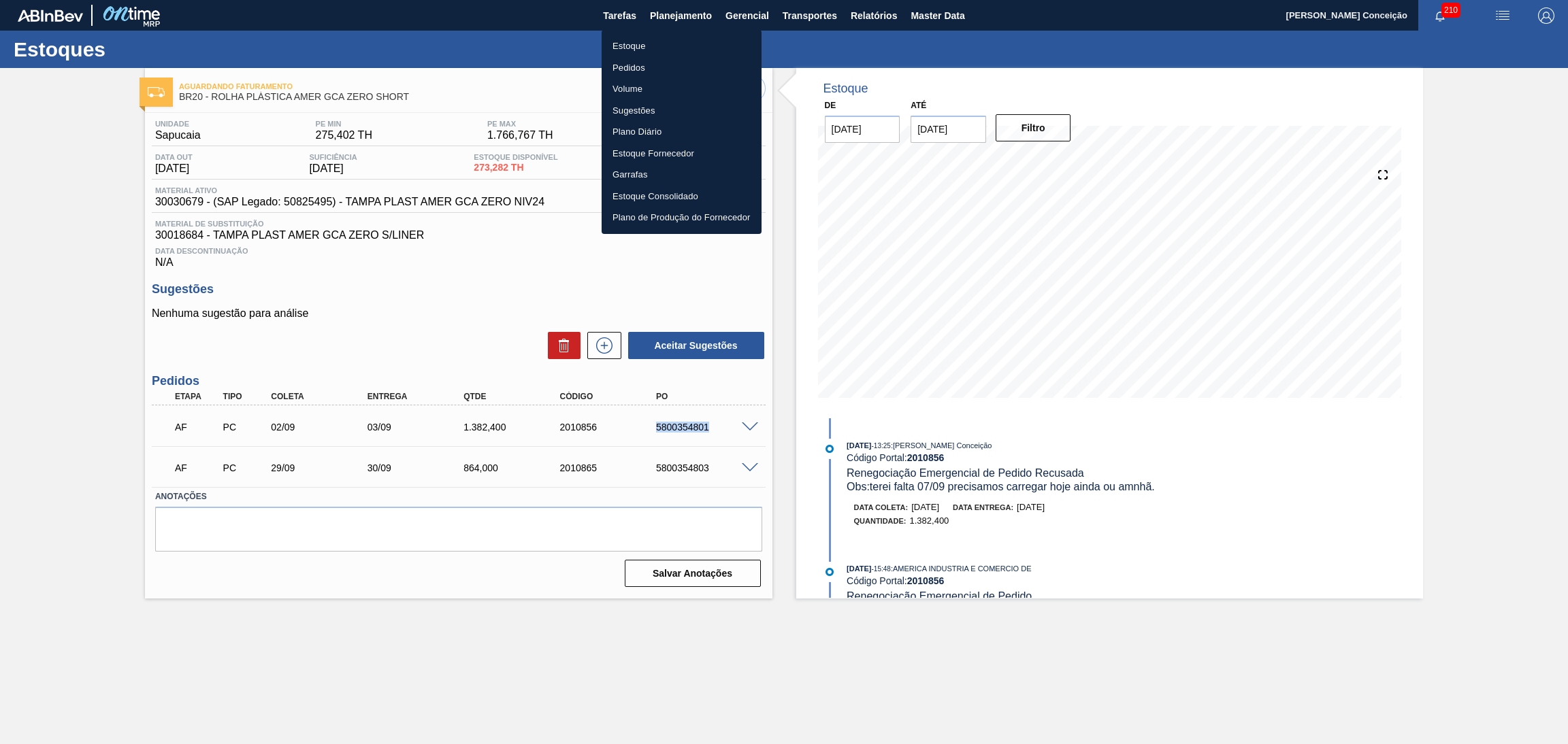
click at [632, 71] on li "Pedidos" at bounding box center [682, 68] width 160 height 22
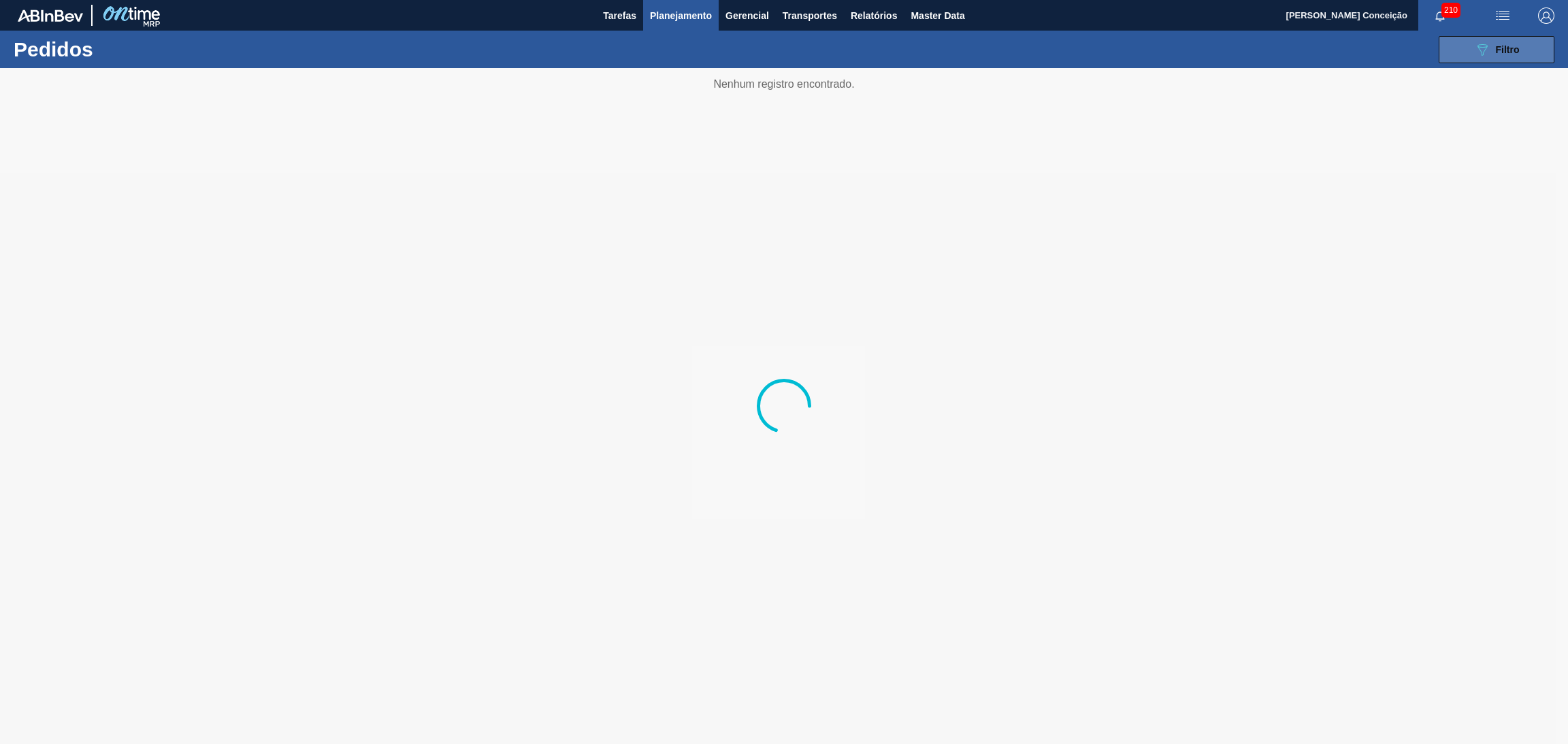
click at [1492, 55] on div "089F7B8B-B2A5-4AFE-B5C0-19BA573D28AC Filtro" at bounding box center [1496, 49] width 45 height 16
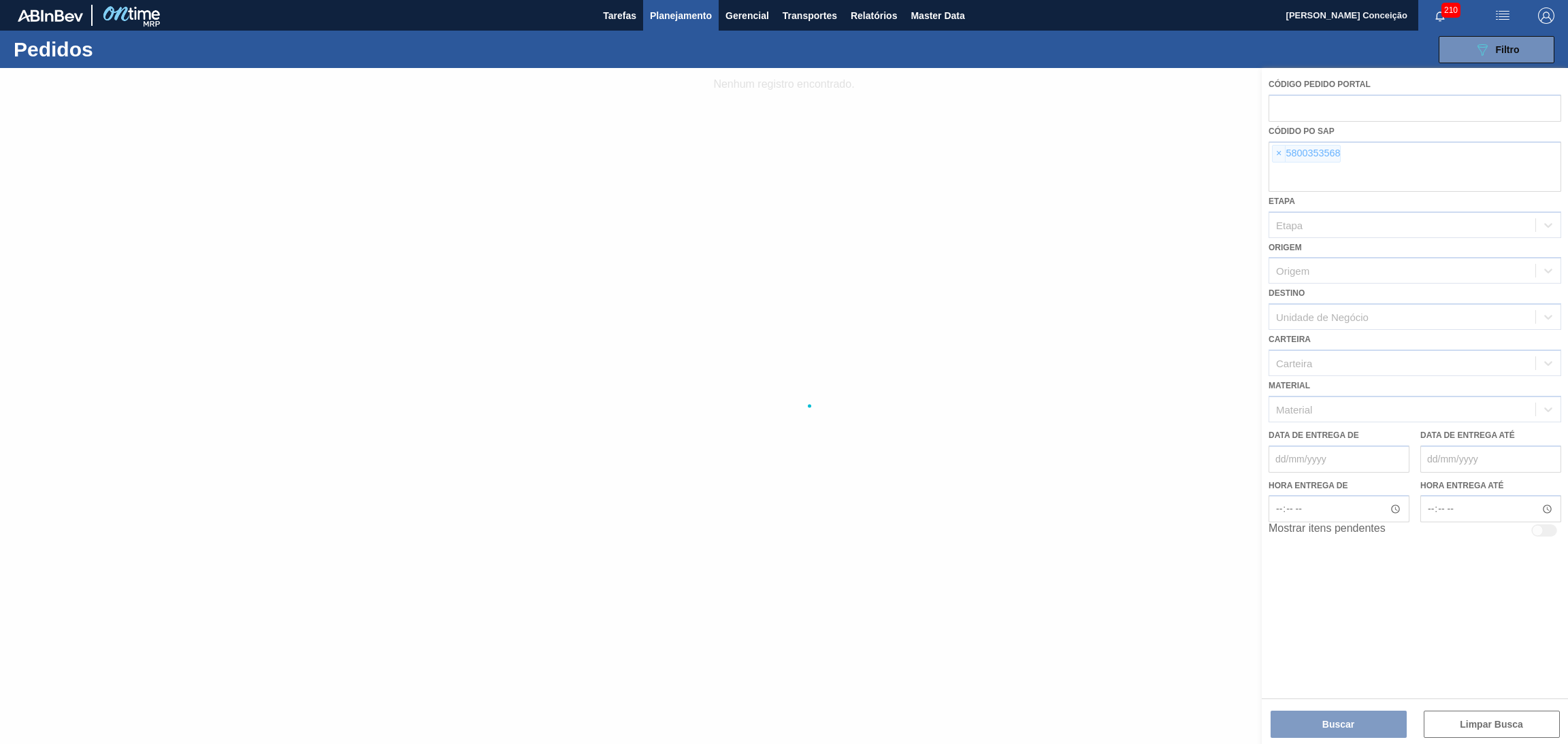
click at [1276, 155] on div at bounding box center [784, 406] width 1568 height 676
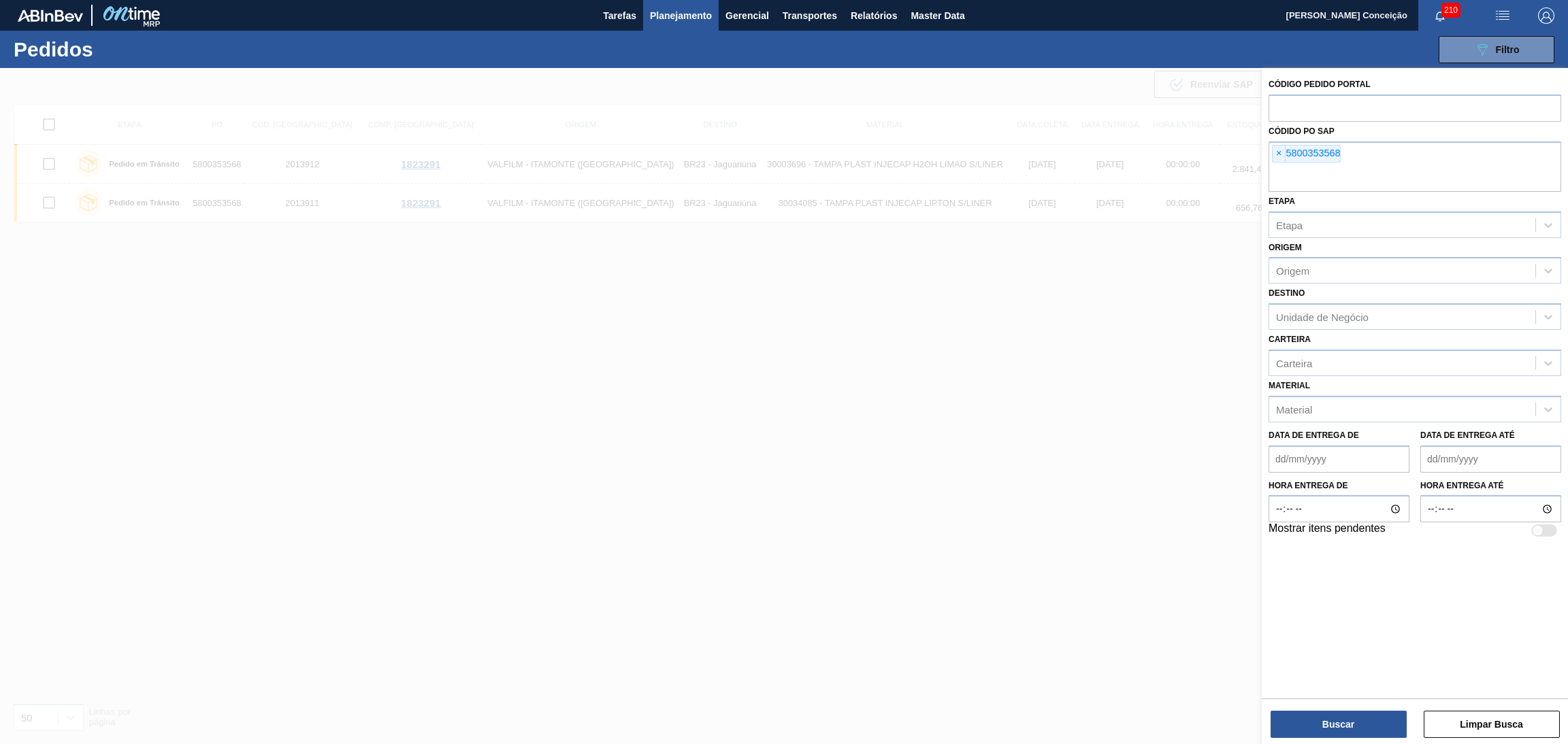
click at [1276, 155] on span "×" at bounding box center [1279, 153] width 13 height 16
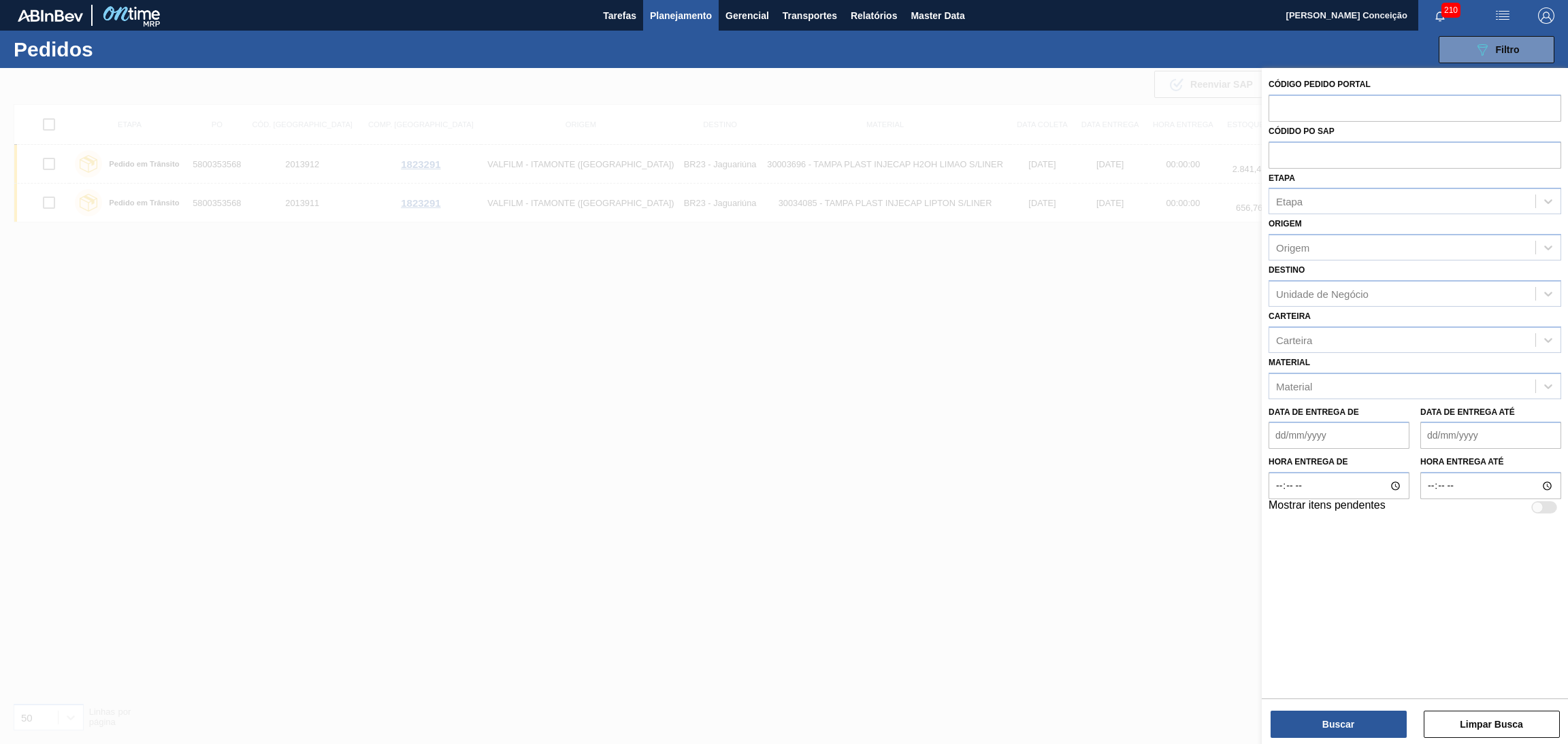
paste input "5800354801"
type input "5800354801"
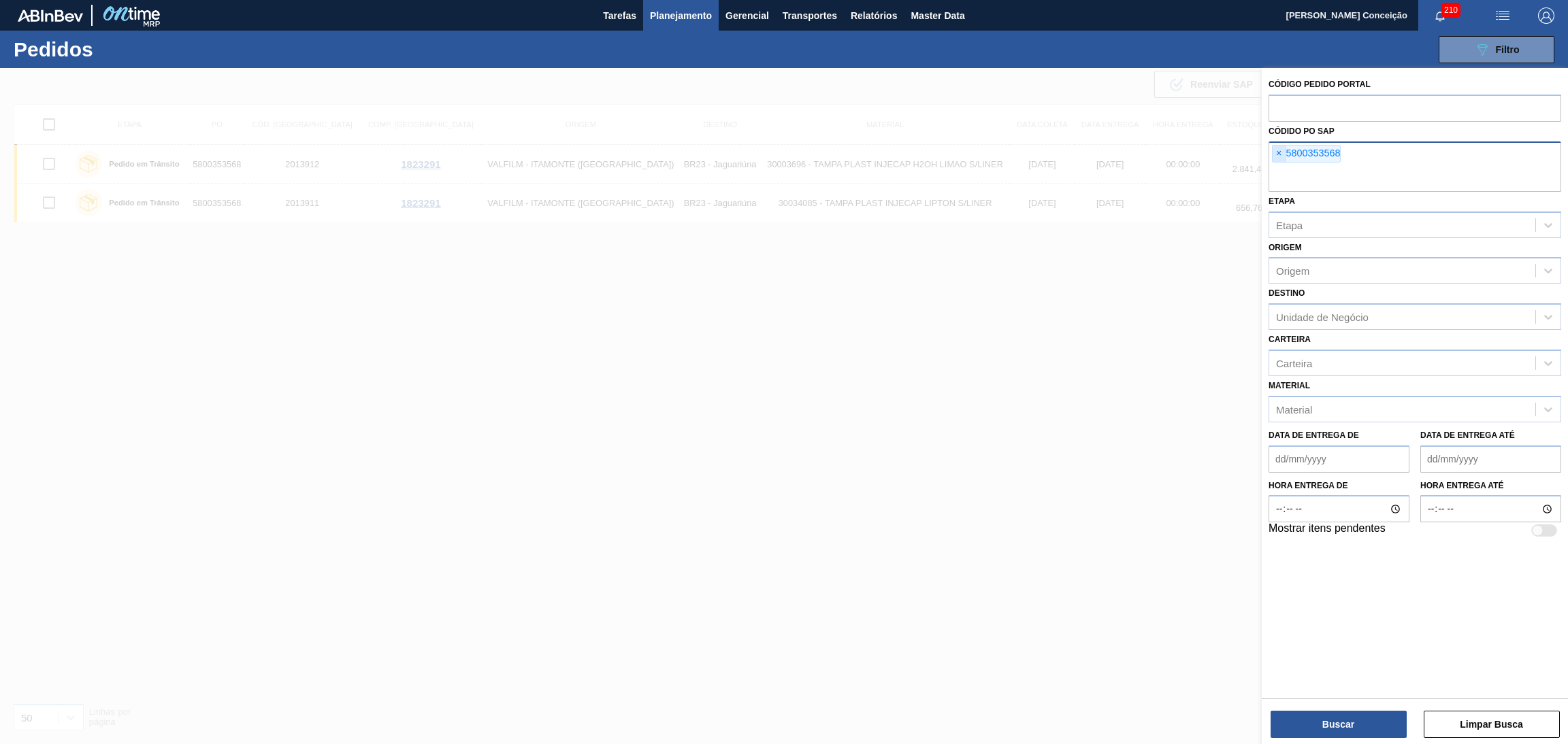
click at [1276, 148] on span "×" at bounding box center [1279, 153] width 13 height 16
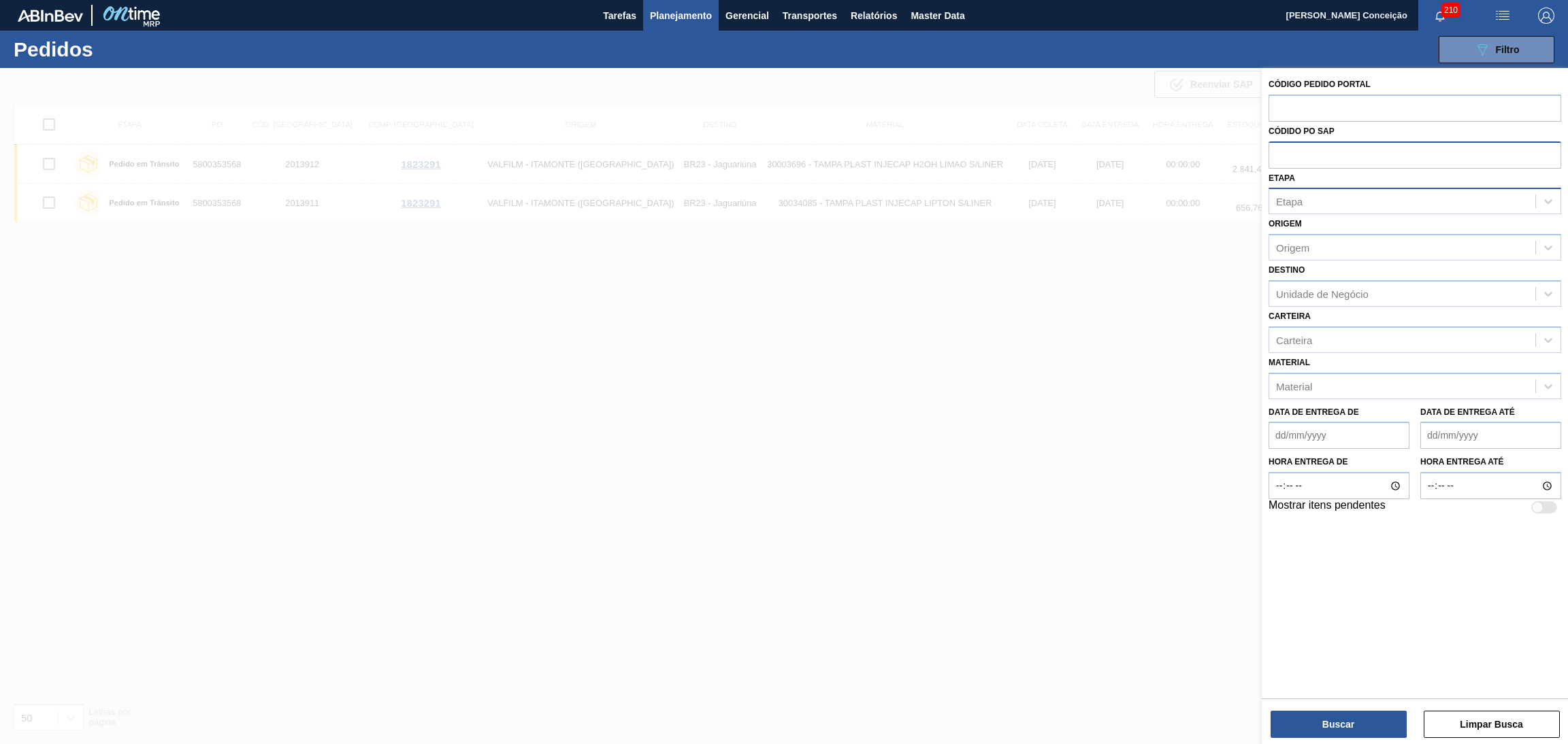
paste input "5800354801"
type input "5800354801"
click at [1325, 718] on button "Buscar" at bounding box center [1338, 724] width 136 height 27
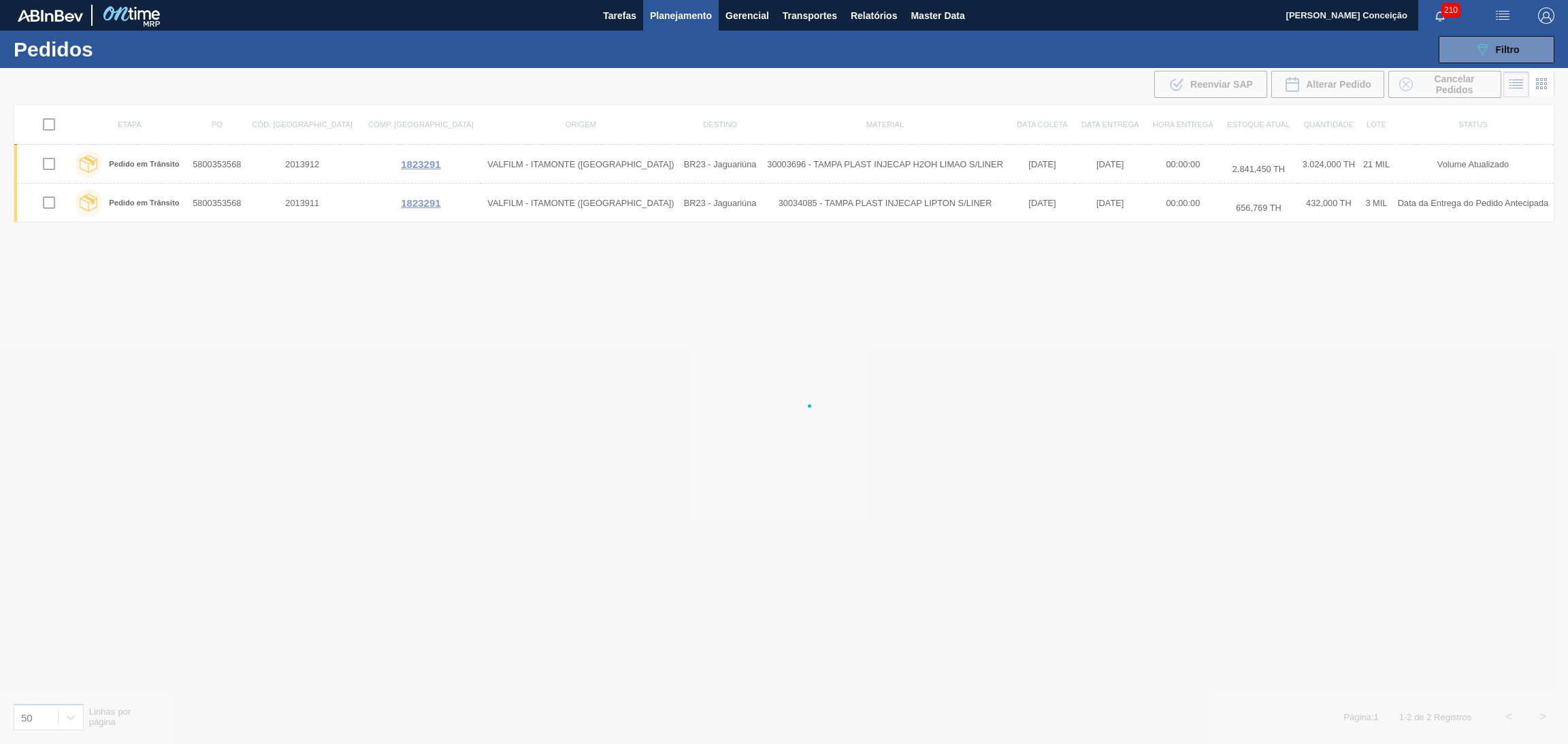
click at [685, 412] on div "Etapa PO Cód. Pedido Comp. Carga Origem Destino Material Data coleta Data entre…" at bounding box center [784, 398] width 1541 height 588
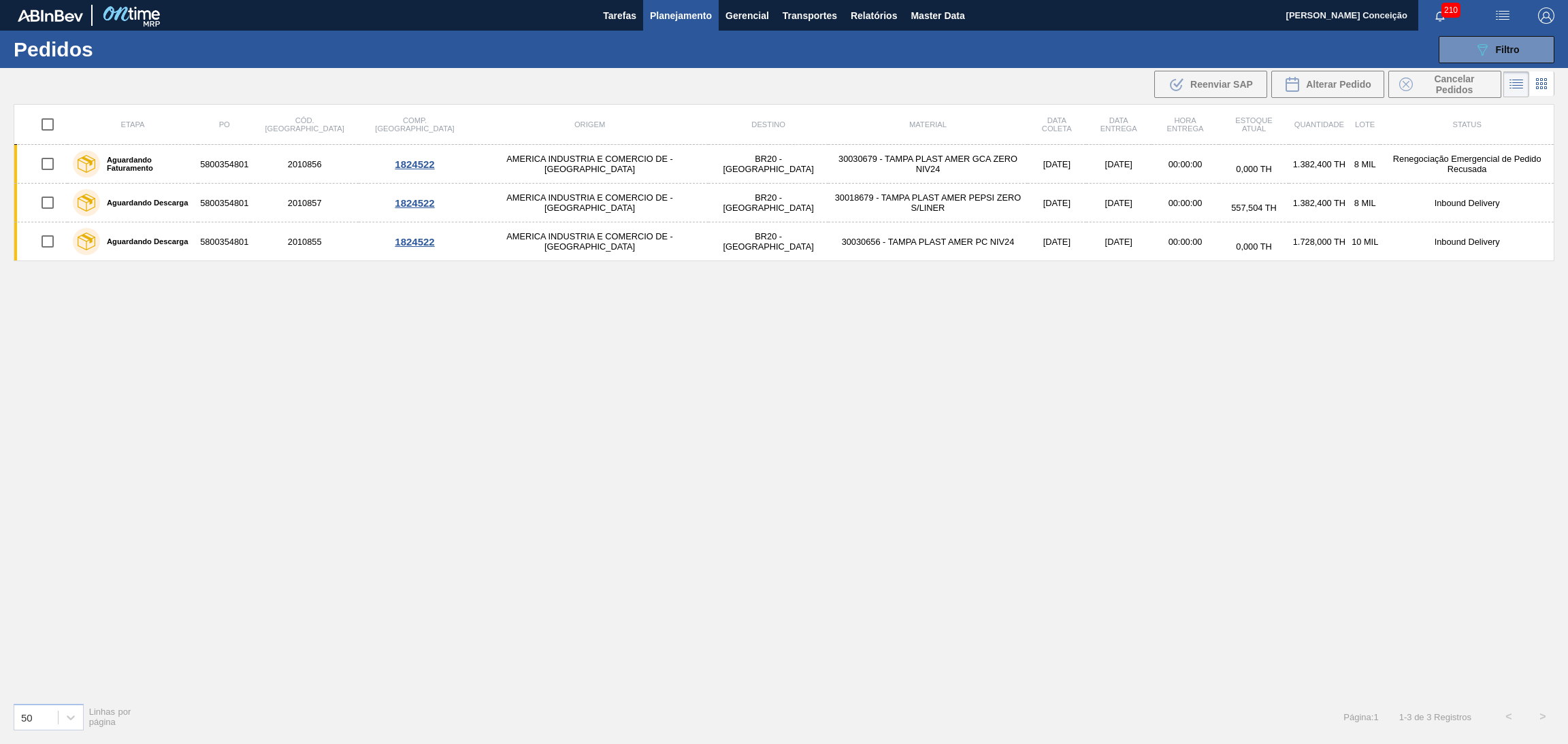
click at [614, 382] on div "Etapa PO Cód. Pedido Comp. Carga Origem Destino Material Data coleta Data entre…" at bounding box center [784, 398] width 1541 height 588
click at [1121, 536] on div "Etapa PO Cód. Pedido Comp. Carga Origem Destino Material Data coleta Data entre…" at bounding box center [784, 398] width 1541 height 588
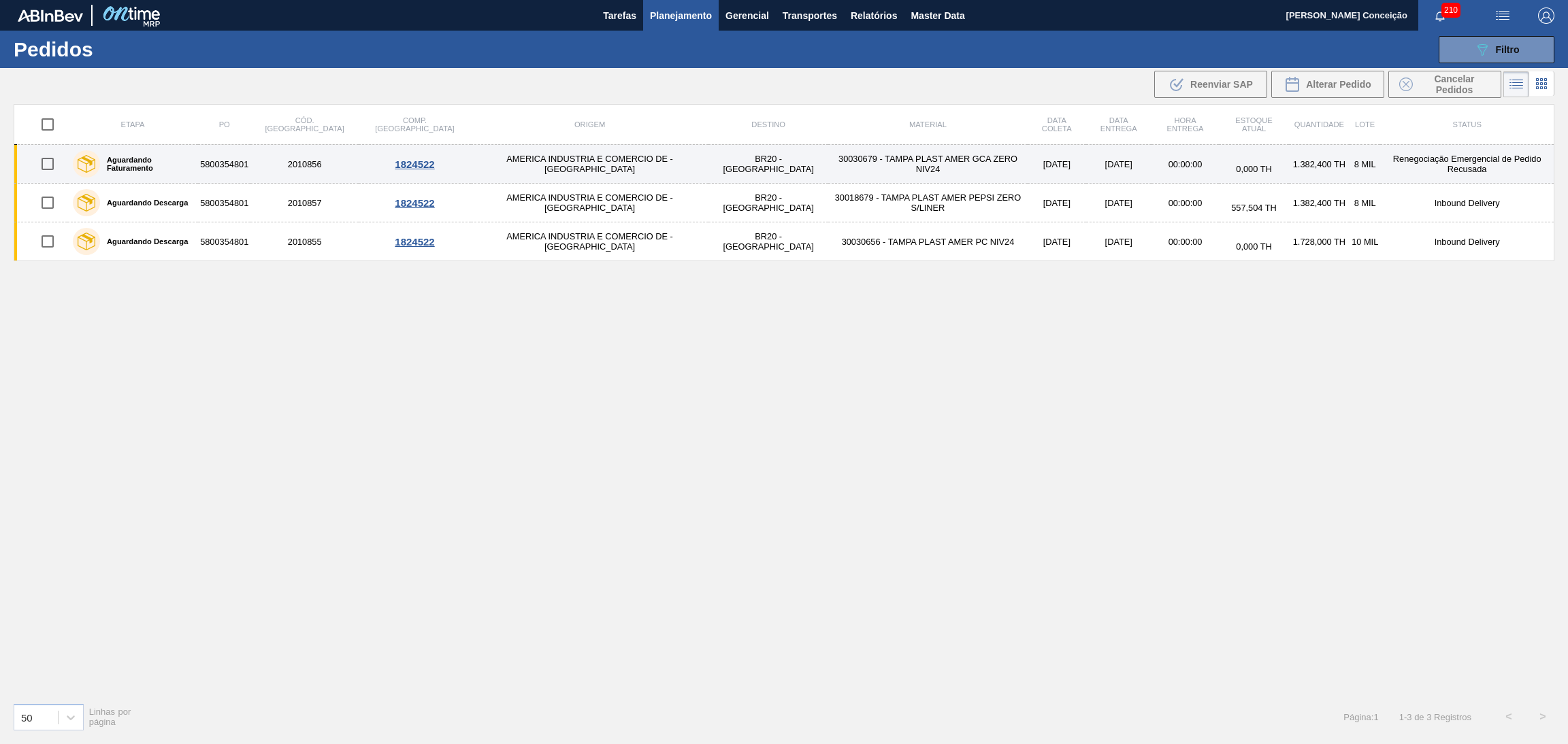
click at [1463, 171] on td "Renegociação Emergencial de Pedido Recusada" at bounding box center [1467, 164] width 174 height 39
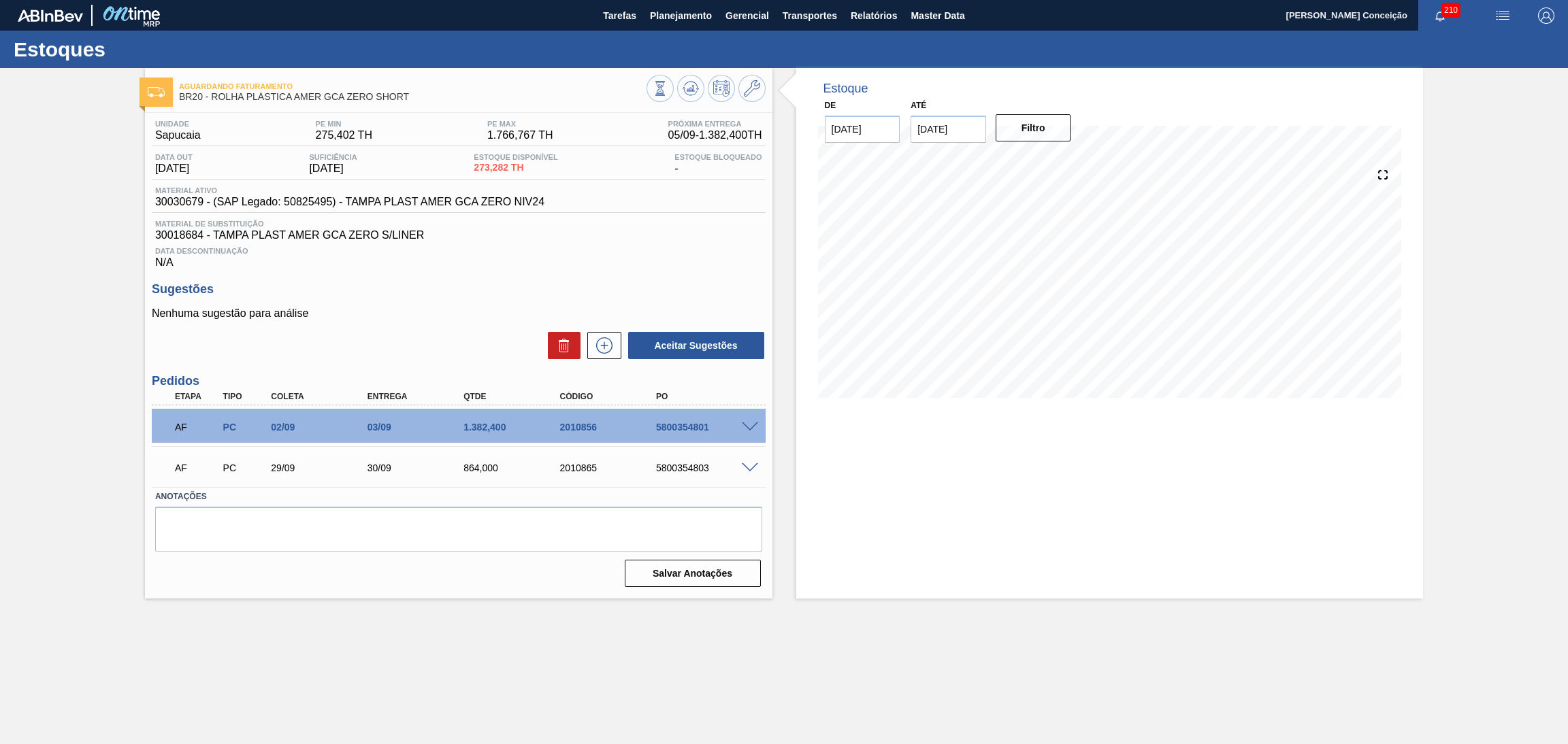
click at [753, 423] on span at bounding box center [750, 428] width 16 height 10
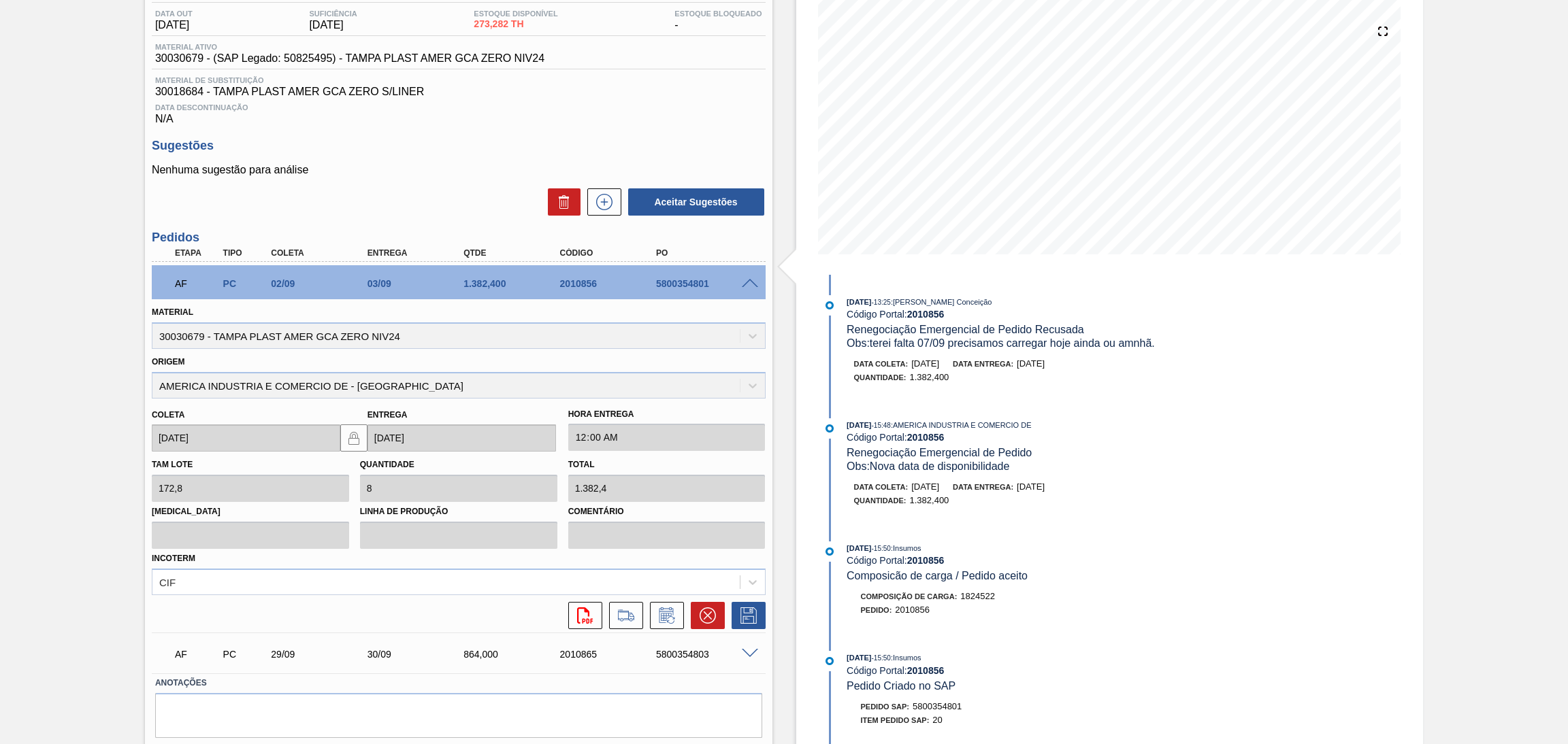
scroll to position [181, 0]
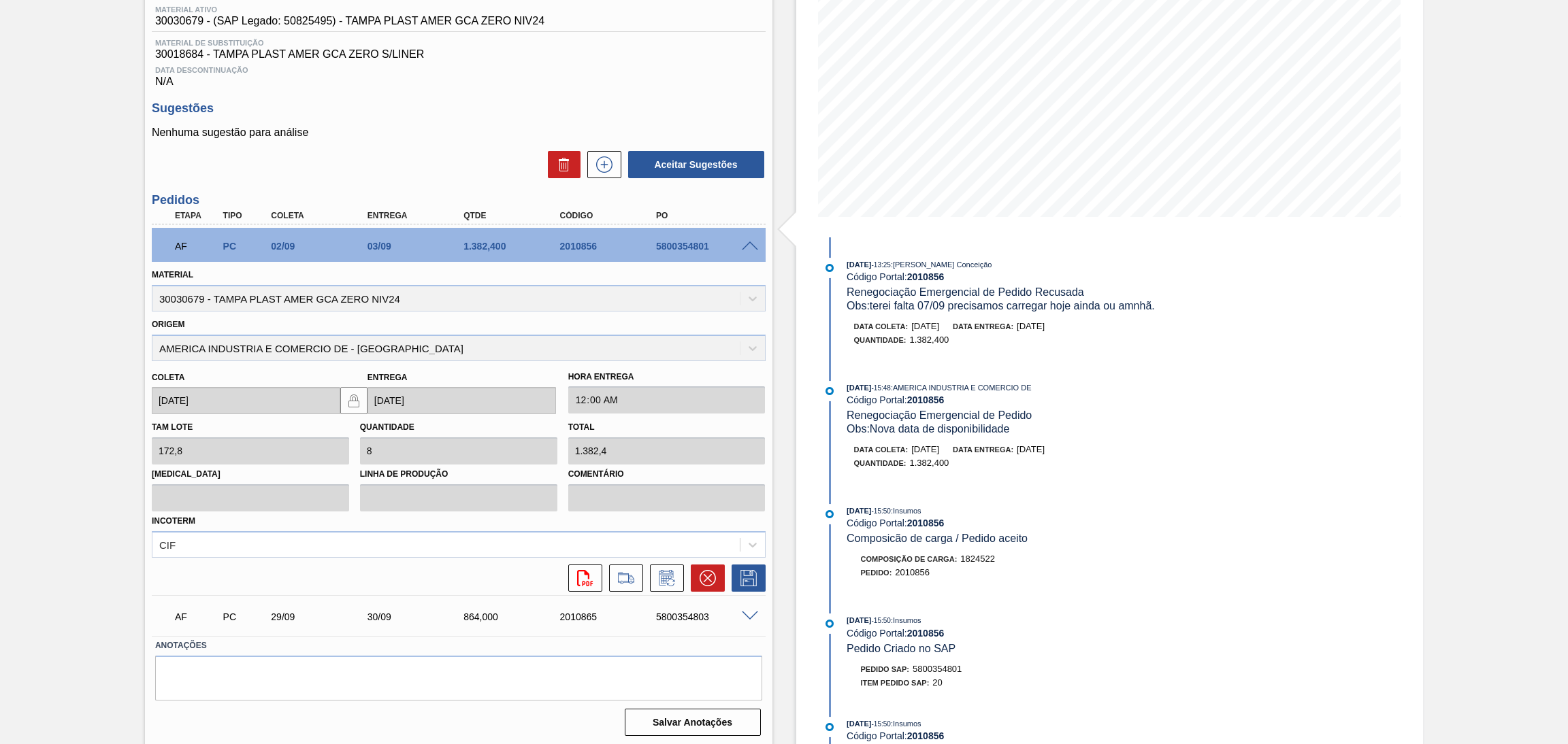
click at [744, 247] on span at bounding box center [750, 247] width 16 height 10
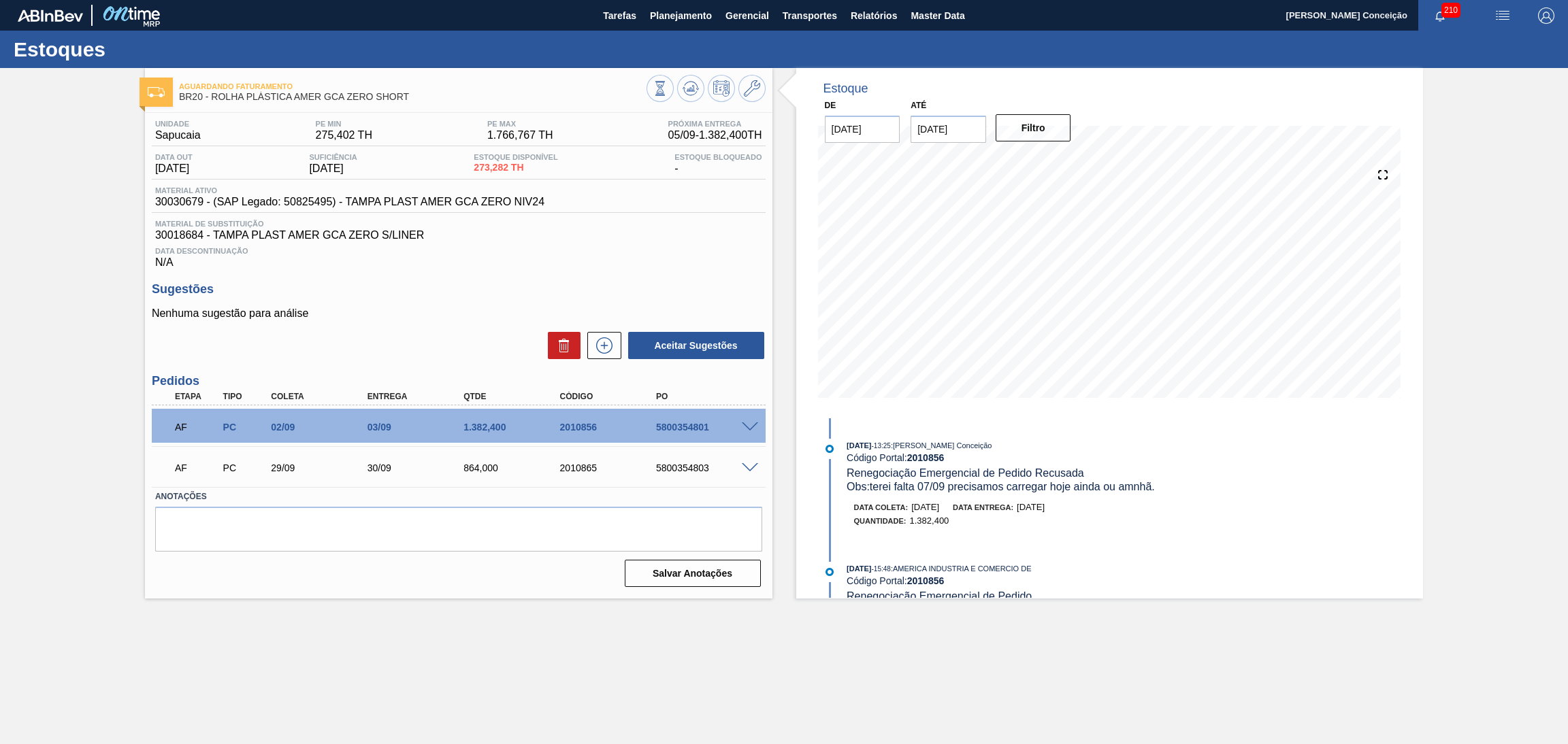
scroll to position [0, 0]
click at [459, 268] on div "Data Descontinuação N/A" at bounding box center [459, 255] width 614 height 27
click at [454, 310] on p "Nenhuma sugestão para análise" at bounding box center [459, 313] width 614 height 13
click at [495, 176] on div "Data out 27/09/2025 Suficiência 27/09/2025 Estoque Disponível 273,282 TH Estoqu…" at bounding box center [459, 166] width 614 height 26
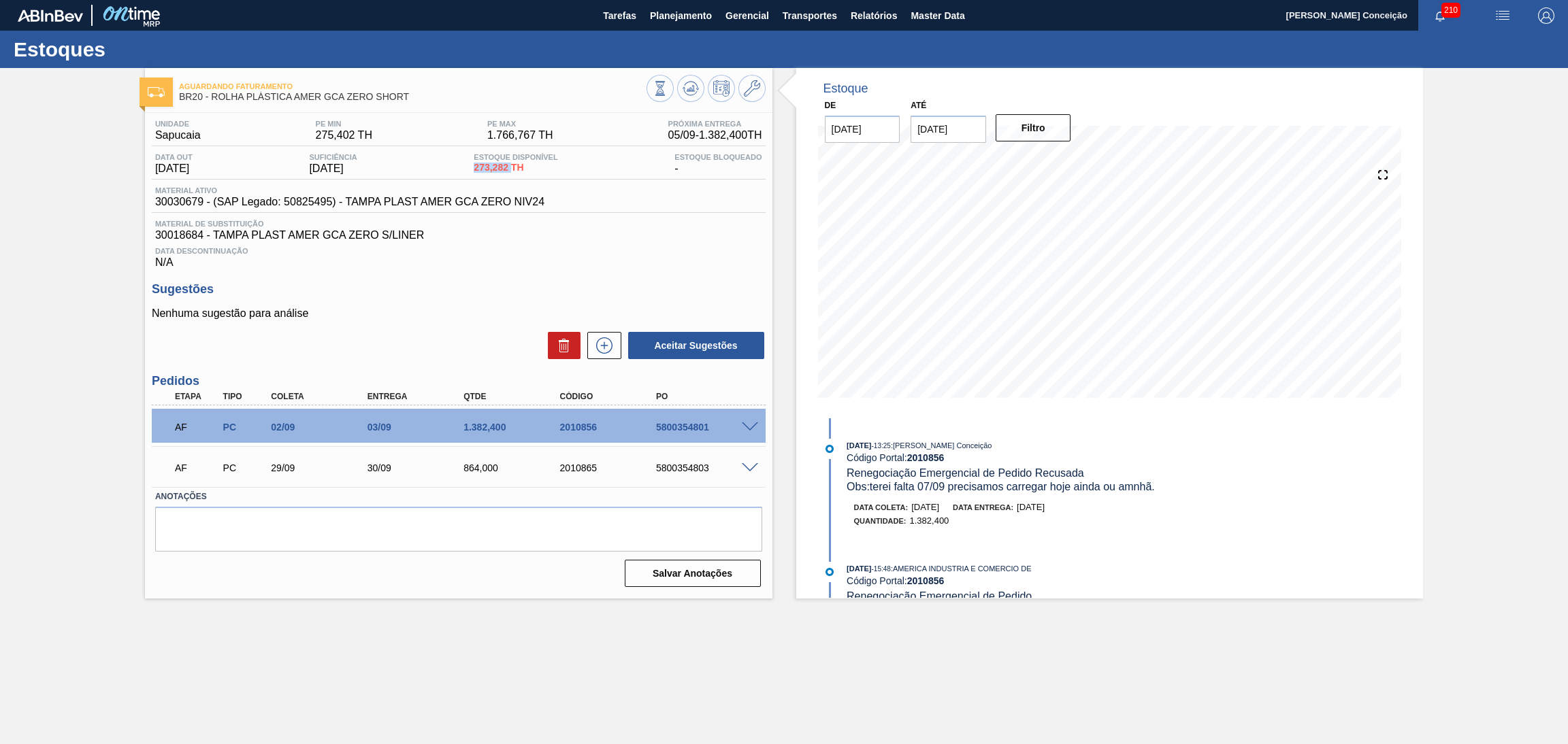
copy span "273,282"
click at [700, 242] on div "Data Descontinuação N/A" at bounding box center [459, 255] width 614 height 27
click at [530, 300] on div "Sugestões Nenhuma sugestão para análise Aceitar Sugestões" at bounding box center [459, 321] width 614 height 78
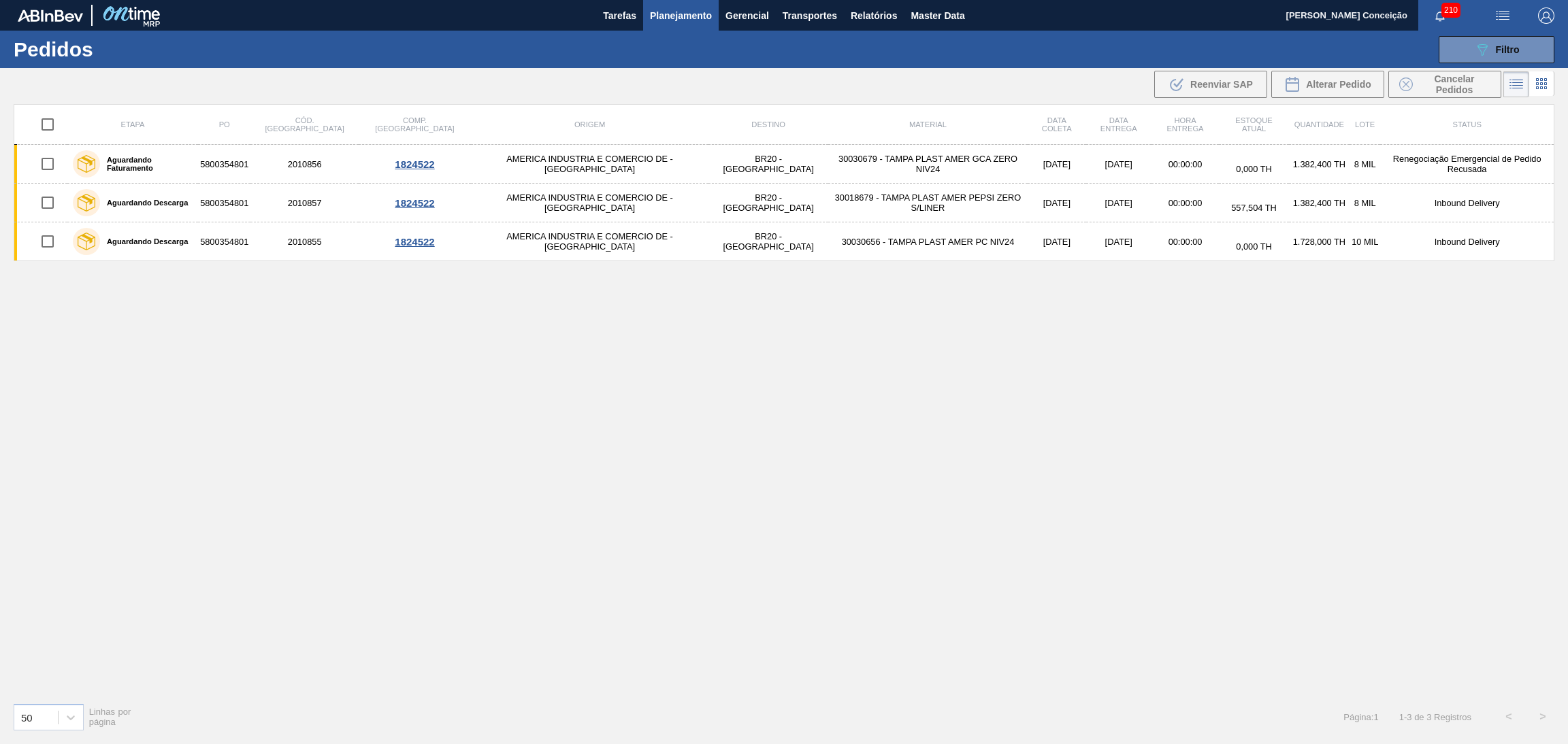
click at [530, 364] on div "Etapa PO Cód. Pedido Comp. Carga Origem Destino Material Data coleta Data entre…" at bounding box center [784, 398] width 1541 height 588
click at [582, 330] on div "Etapa PO Cód. Pedido Comp. Carga Origem Destino Material Data coleta Data entre…" at bounding box center [784, 398] width 1541 height 588
click at [691, 10] on span "Planejamento" at bounding box center [681, 15] width 62 height 16
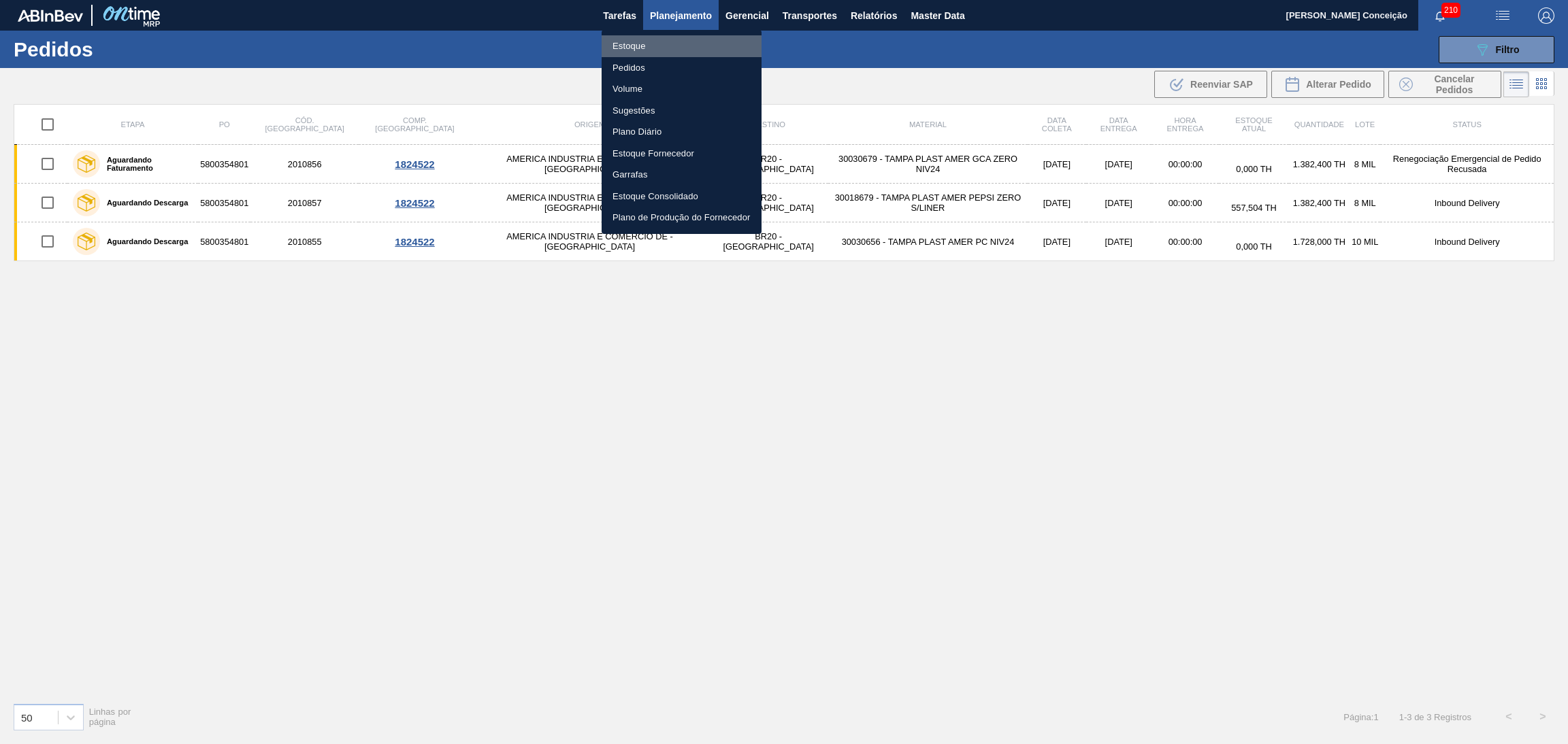
click at [645, 45] on li "Estoque" at bounding box center [682, 46] width 160 height 22
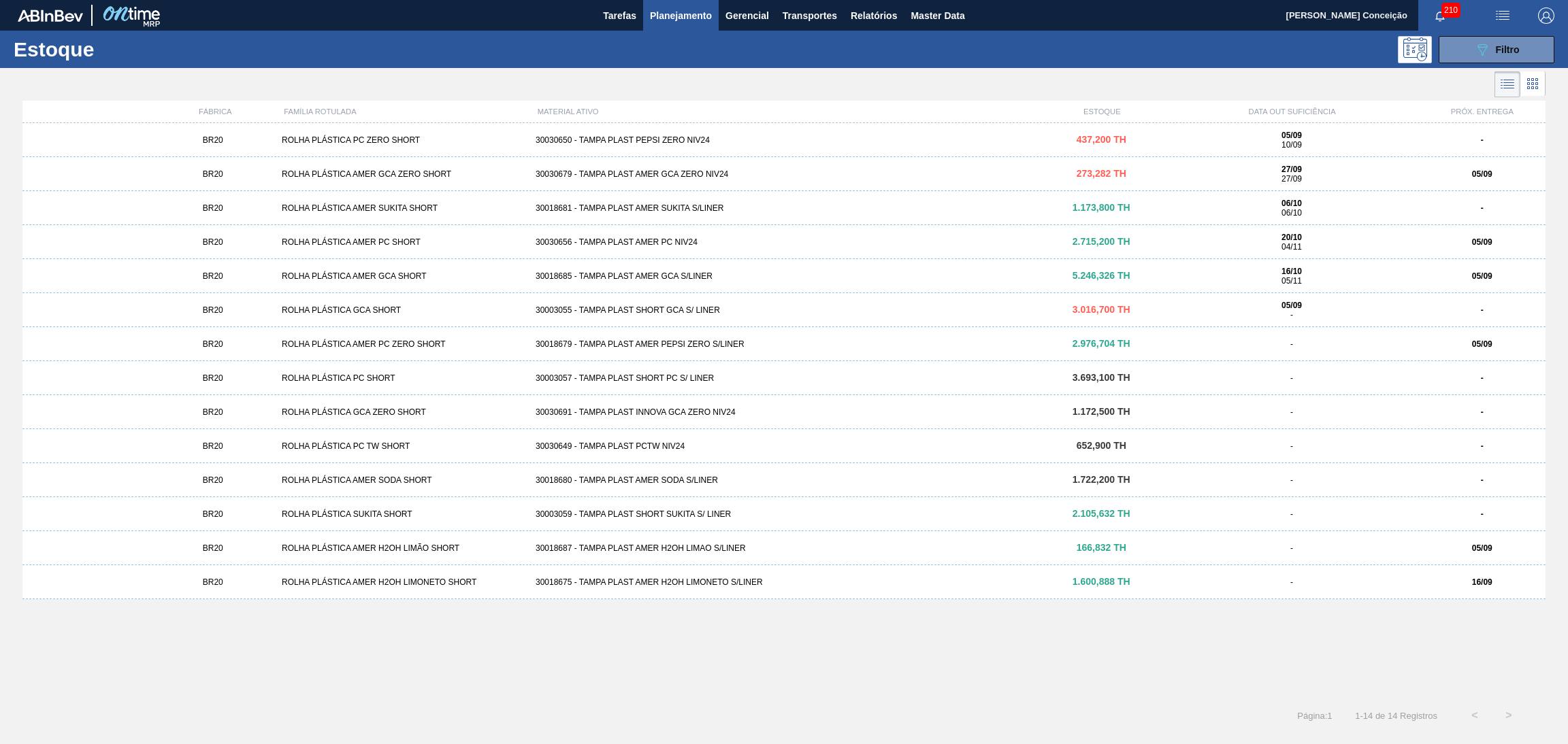
click at [672, 179] on div "BR20 ROLHA PLÁSTICA AMER GCA ZERO SHORT 30030679 - TAMPA PLAST AMER GCA ZERO NI…" at bounding box center [784, 174] width 1523 height 34
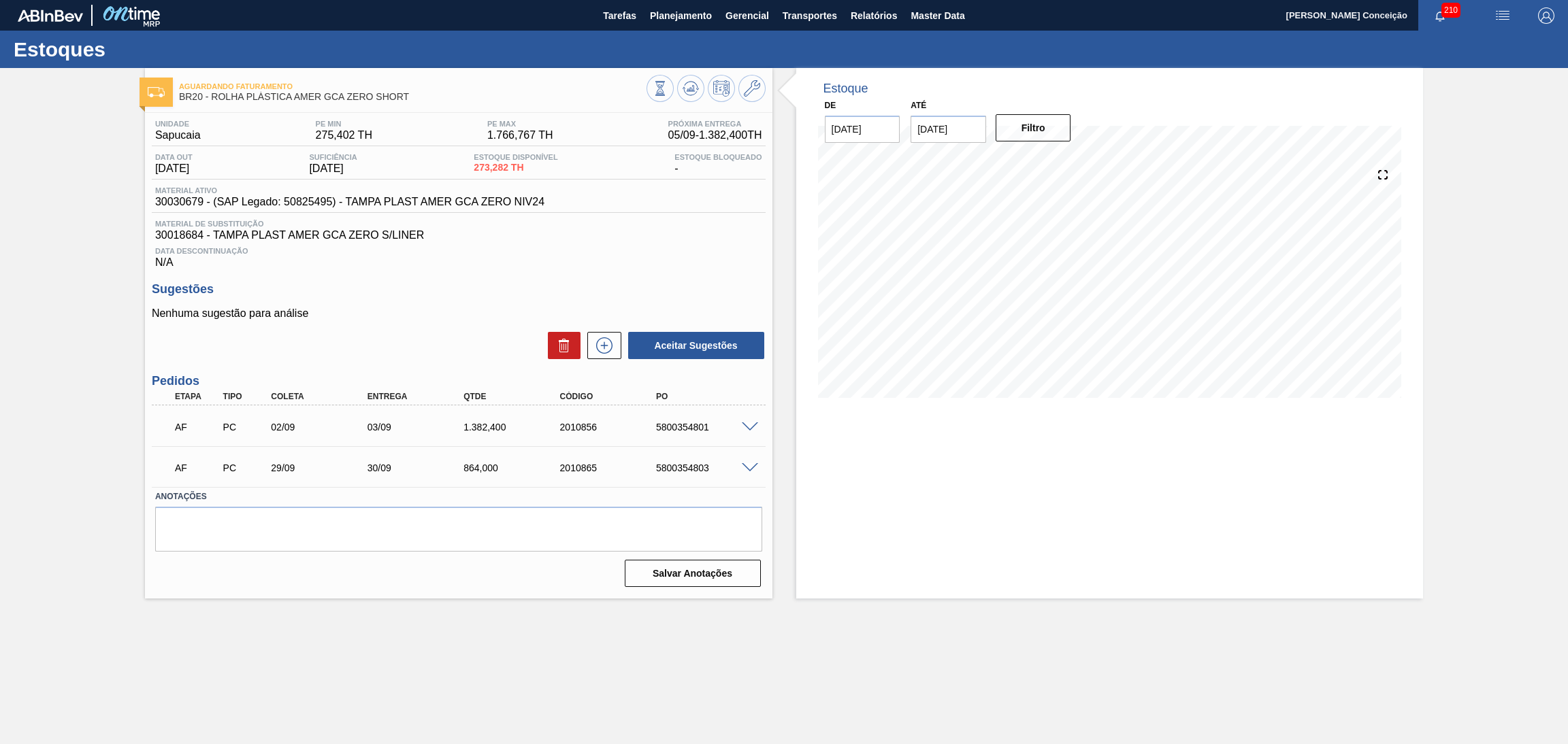
click at [471, 250] on span "Data Descontinuação" at bounding box center [459, 251] width 607 height 8
click at [615, 256] on div "Data Descontinuação N/A" at bounding box center [459, 255] width 614 height 27
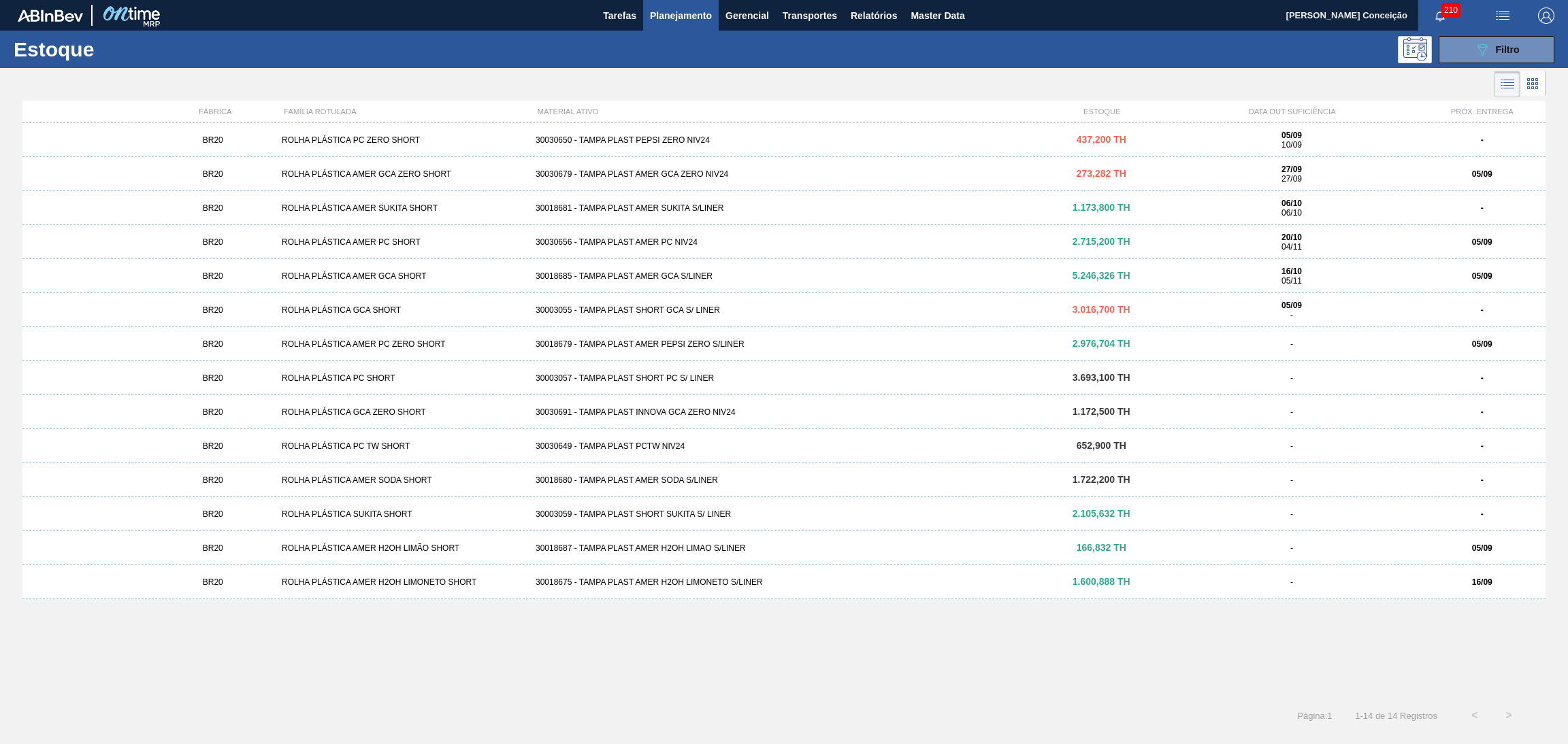
click at [672, 413] on div "30030691 - TAMPA PLAST INNOVA GCA ZERO NIV24" at bounding box center [784, 412] width 508 height 10
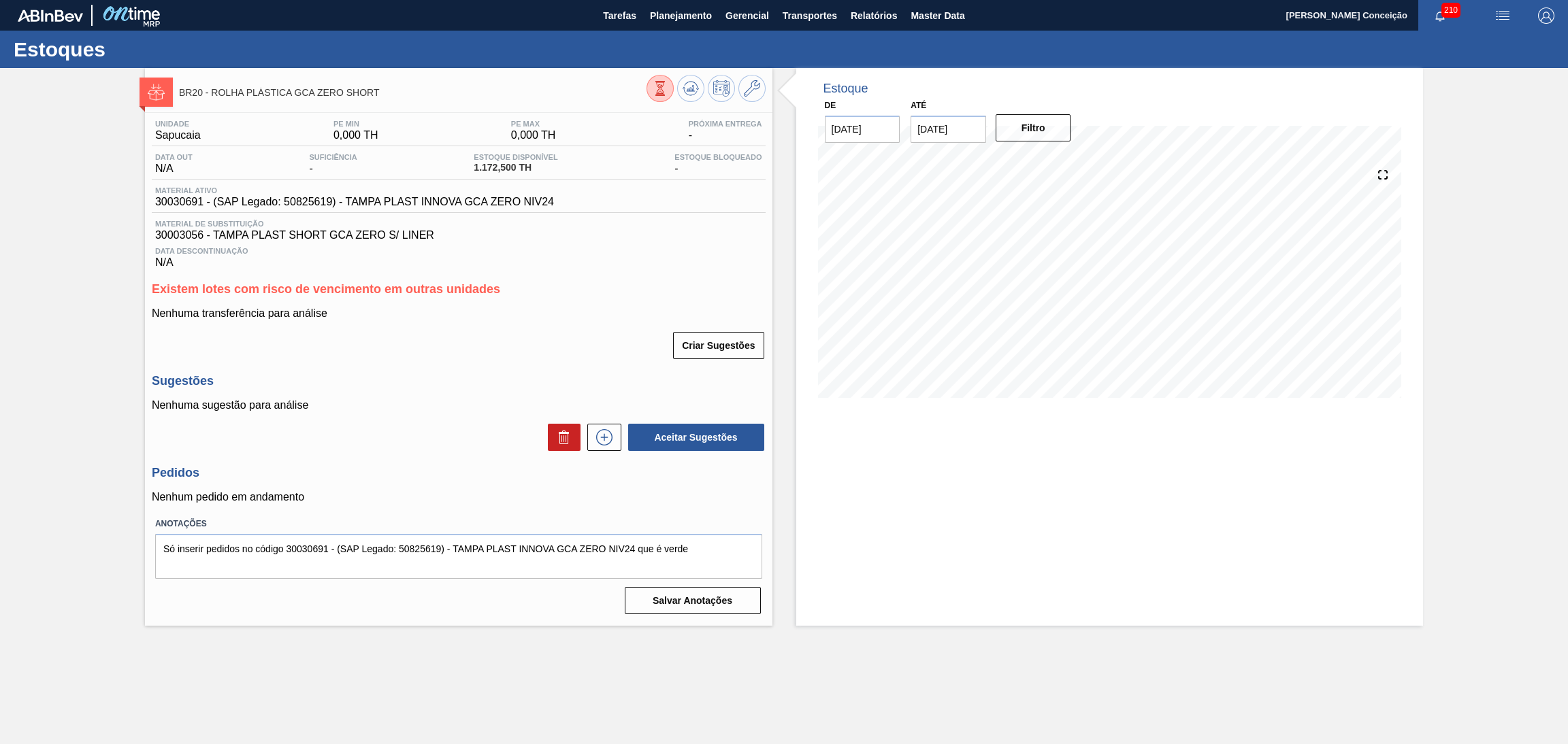
click at [623, 259] on div "Data Descontinuação N/A" at bounding box center [459, 255] width 614 height 27
drag, startPoint x: 475, startPoint y: 171, endPoint x: 513, endPoint y: 171, distance: 38.0
click at [513, 171] on span "1.172,500 TH" at bounding box center [516, 167] width 84 height 10
click at [493, 347] on div "Criar Sugestões" at bounding box center [459, 346] width 614 height 30
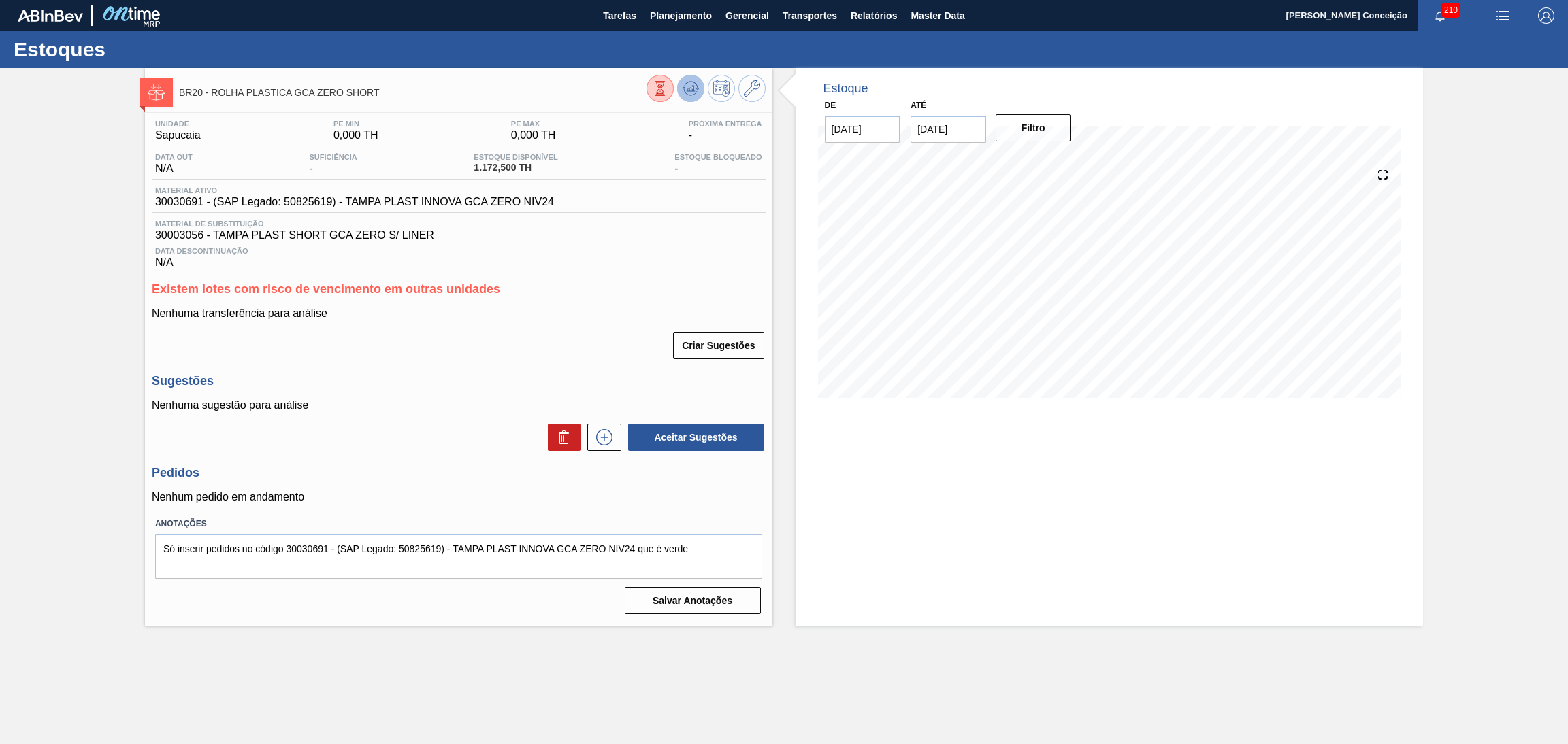
click at [680, 98] on button at bounding box center [691, 88] width 27 height 27
click at [493, 310] on p "Nenhuma transferência para análise" at bounding box center [459, 313] width 614 height 13
click at [695, 270] on div "Unidade Sapucaia PE MIN 0,000 TH PE MAX 0,000 TH Próxima Entrega - Data out N/A…" at bounding box center [459, 366] width 627 height 506
click at [644, 272] on div "Unidade Sapucaia PE MIN 0,000 TH PE MAX 0,000 TH Próxima Entrega - Data out N/A…" at bounding box center [459, 366] width 627 height 506
click at [673, 256] on div "Data Descontinuação N/A" at bounding box center [459, 255] width 614 height 27
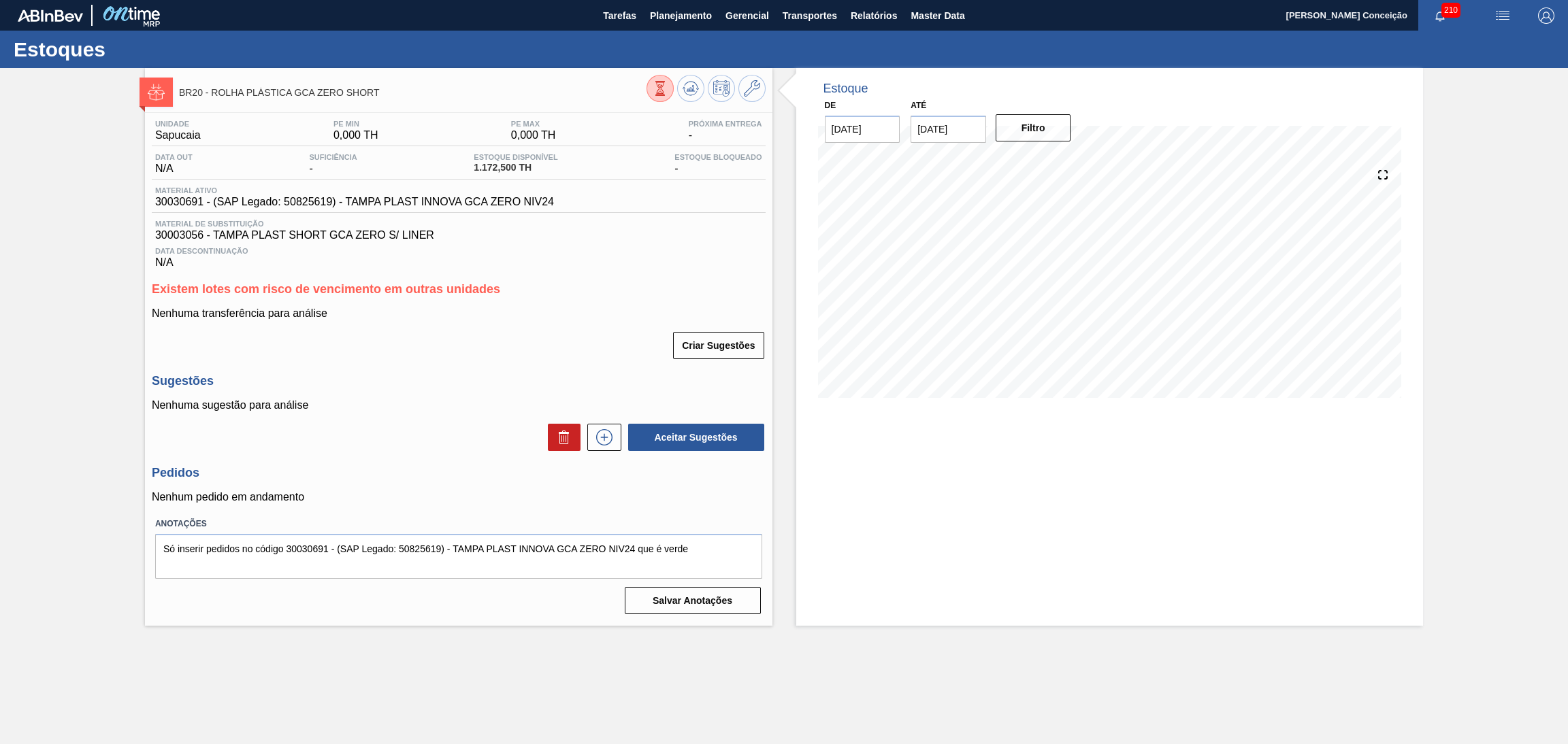
click at [518, 285] on h3 "Existem lotes com risco de vencimento em outras unidades" at bounding box center [459, 289] width 614 height 15
click at [445, 417] on div "Nenhuma sugestão para análise Aceitar Sugestões" at bounding box center [459, 426] width 614 height 53
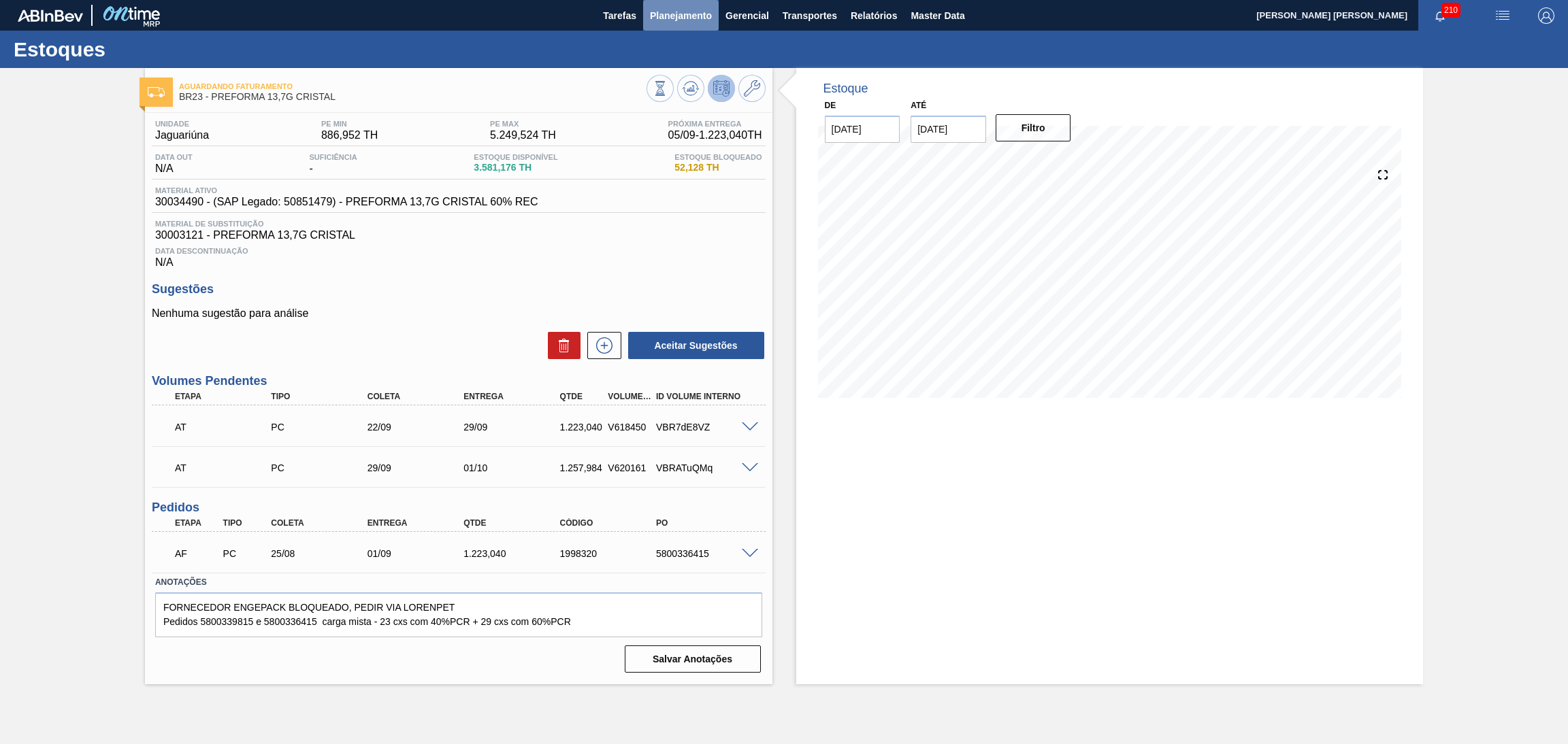
click at [672, 22] on span "Planejamento" at bounding box center [681, 15] width 62 height 16
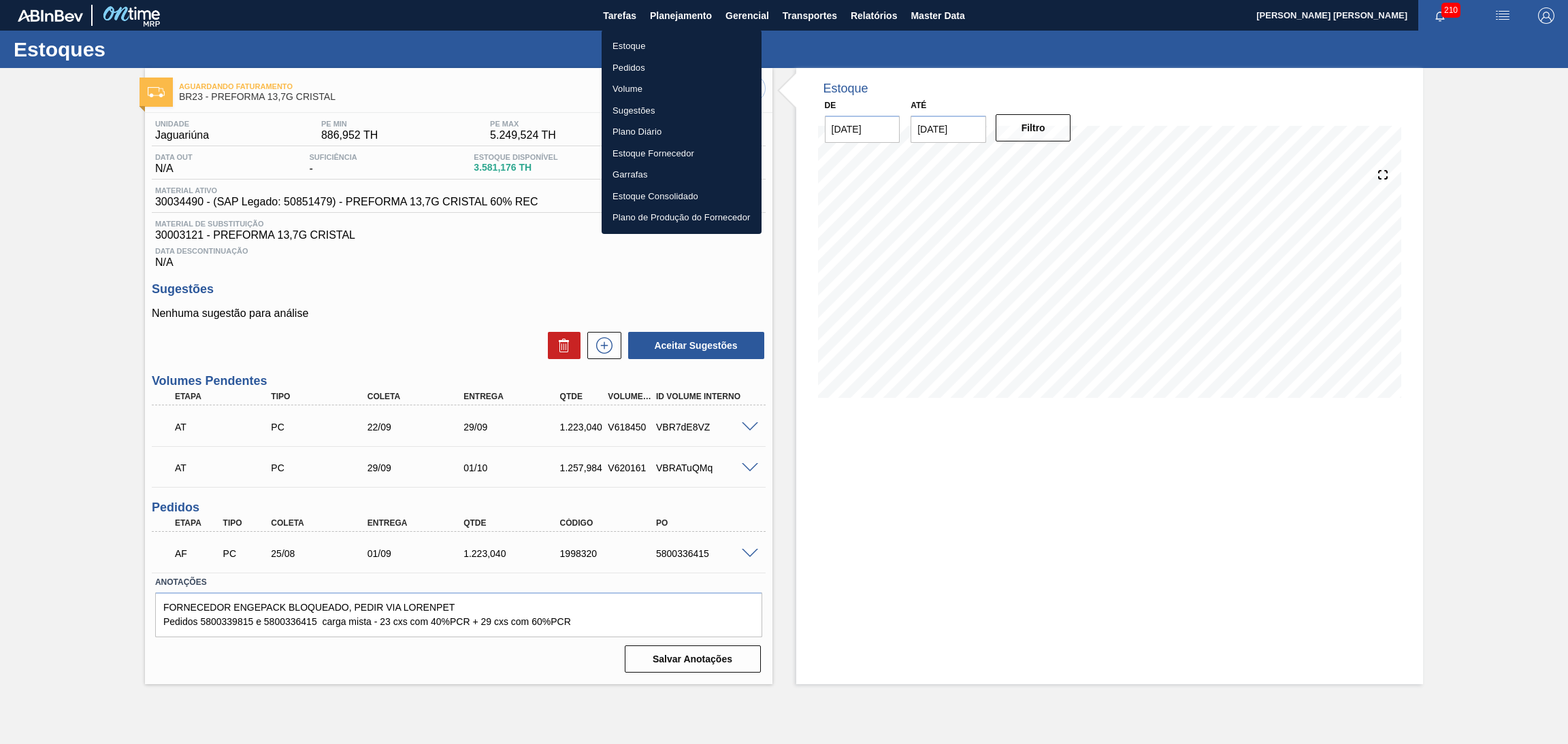
click at [633, 46] on li "Estoque" at bounding box center [682, 46] width 160 height 22
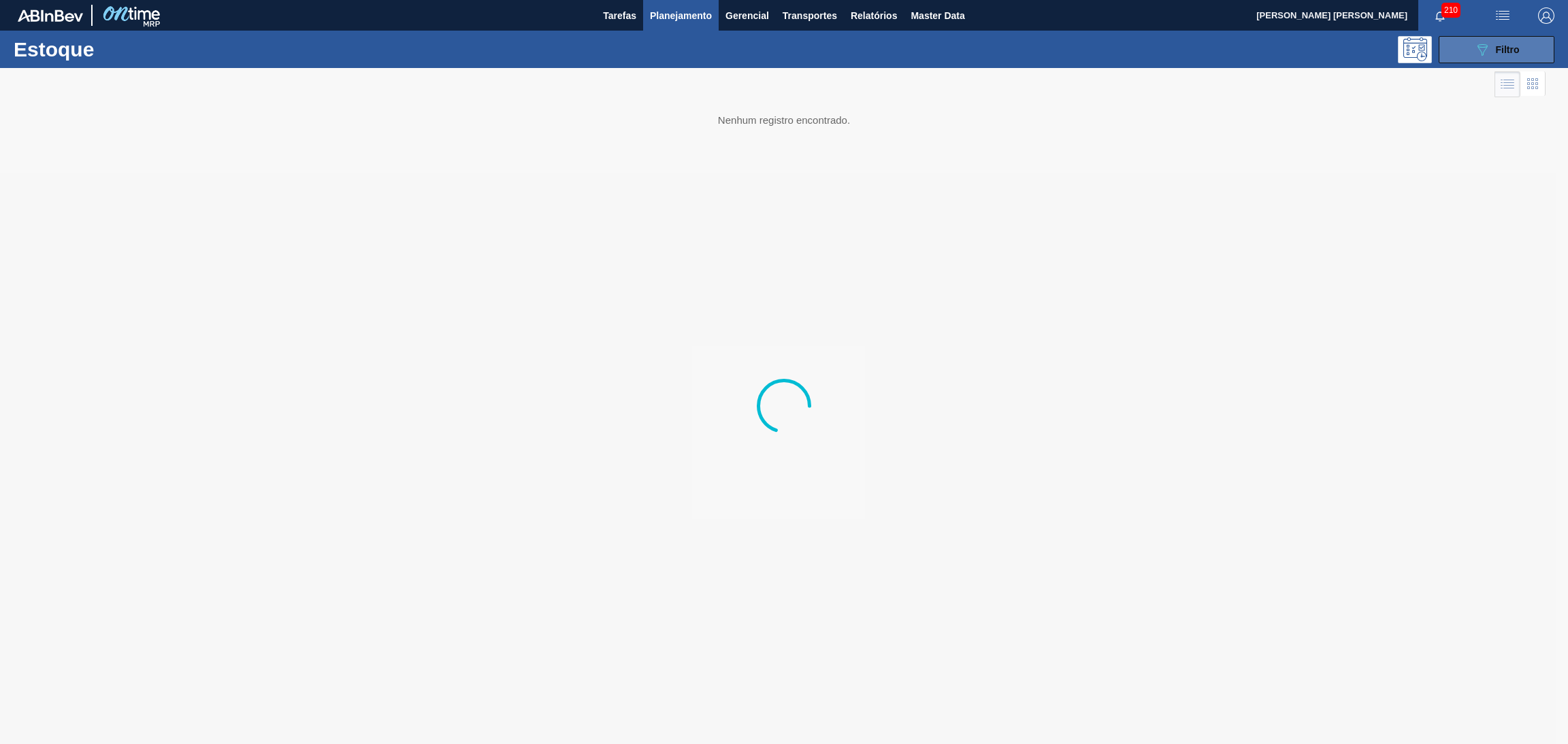
click at [949, 50] on div "089F7B8B-B2A5-4AFE-B5C0-19BA573D28AC Filtro" at bounding box center [1496, 49] width 45 height 16
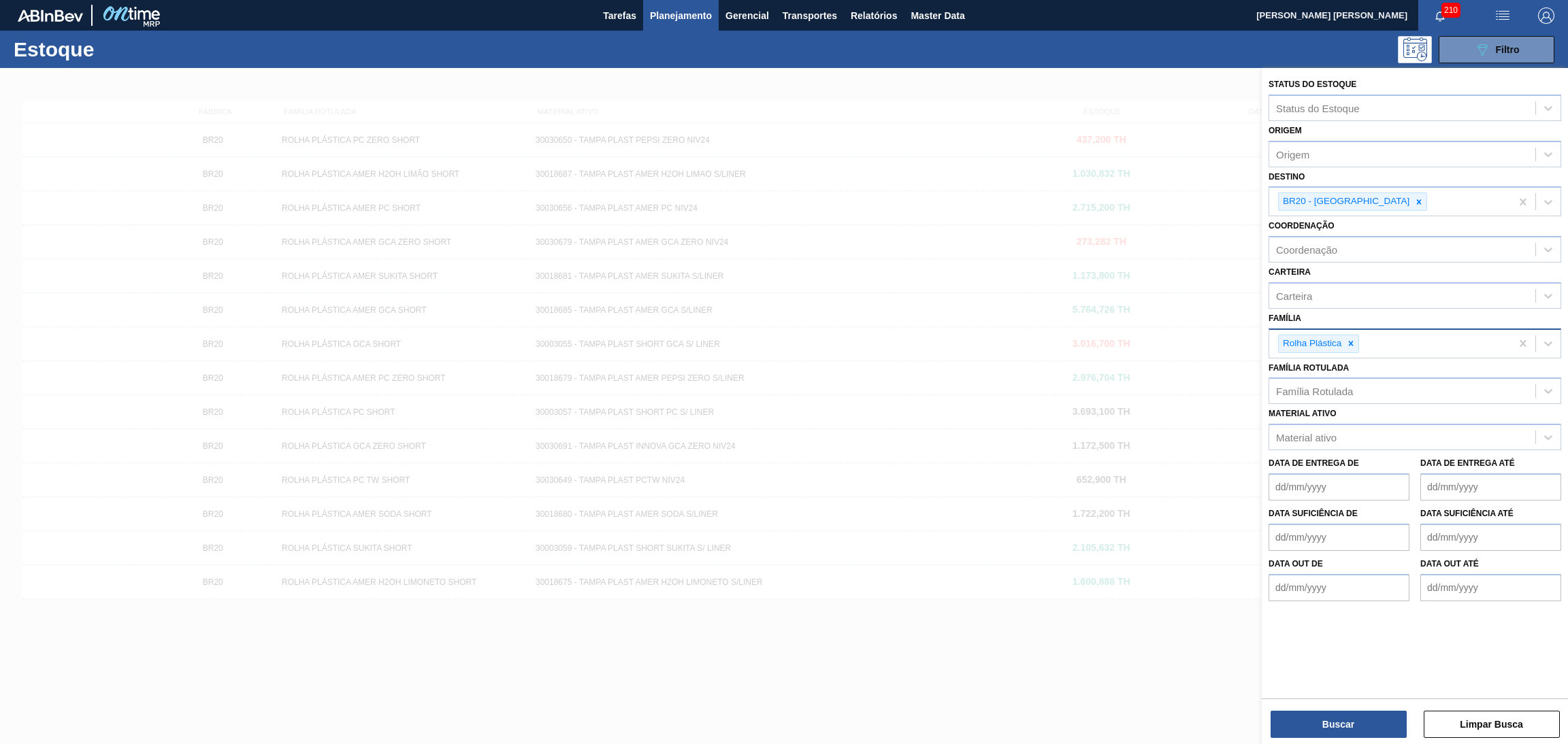
click at [949, 343] on div at bounding box center [1351, 343] width 15 height 17
click at [949, 344] on icon at bounding box center [1351, 343] width 10 height 10
click at [949, 342] on div "Família" at bounding box center [1402, 342] width 266 height 20
type input "preform"
click at [949, 371] on div "Preforma" at bounding box center [1415, 376] width 293 height 25
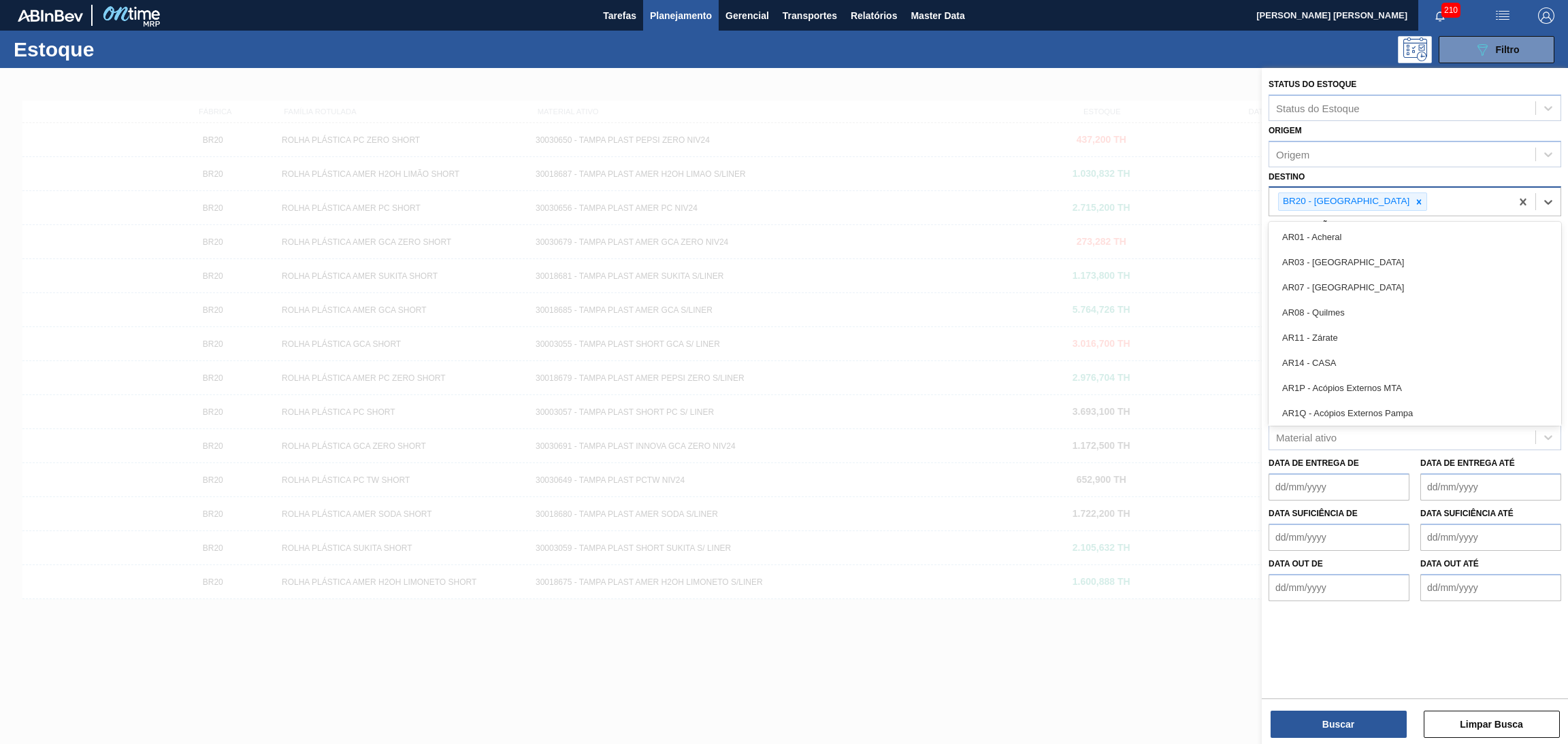
click at [949, 202] on div "BR20 - Sapucaia" at bounding box center [1390, 202] width 242 height 28
type input "br22"
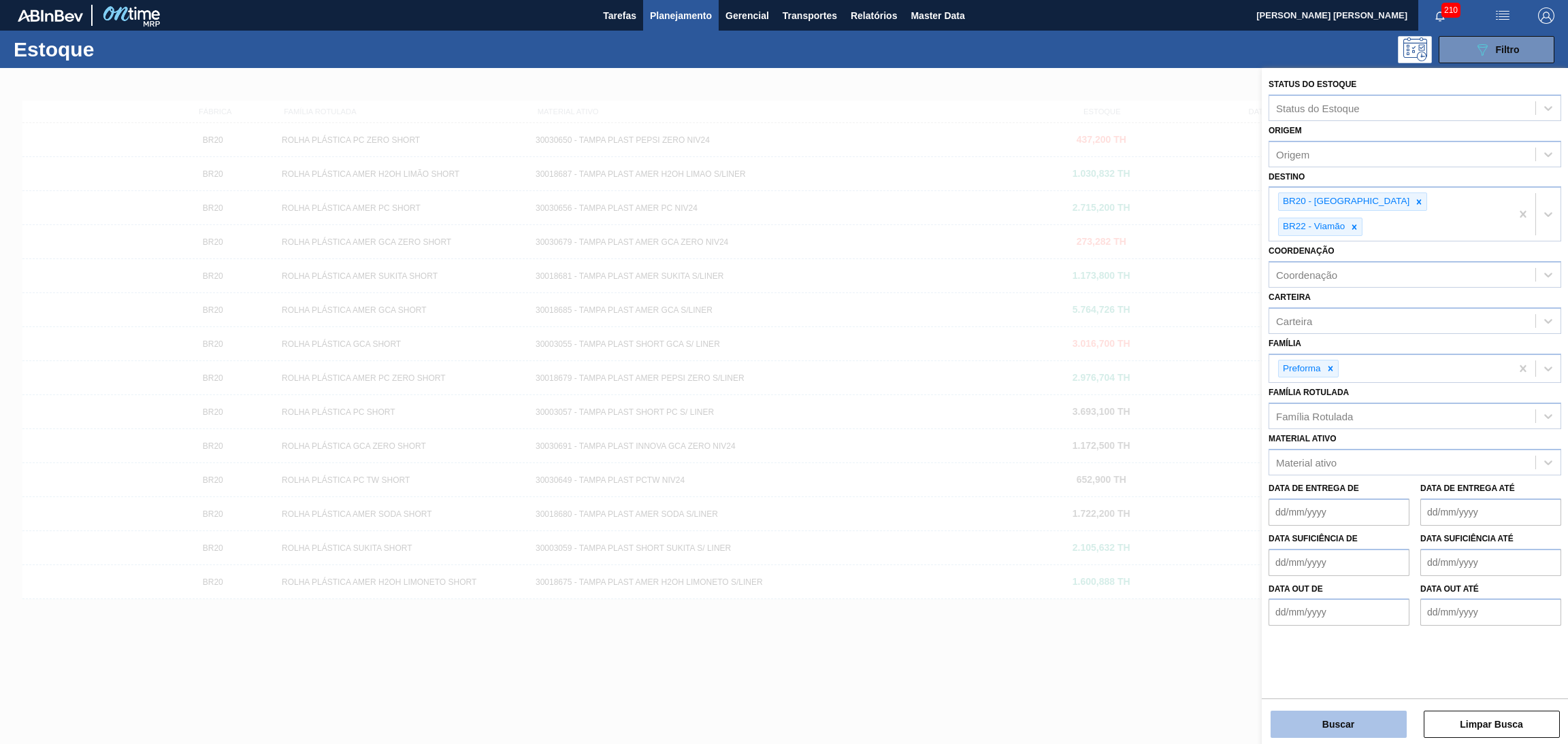
click at [949, 451] on button "Buscar" at bounding box center [1338, 724] width 136 height 27
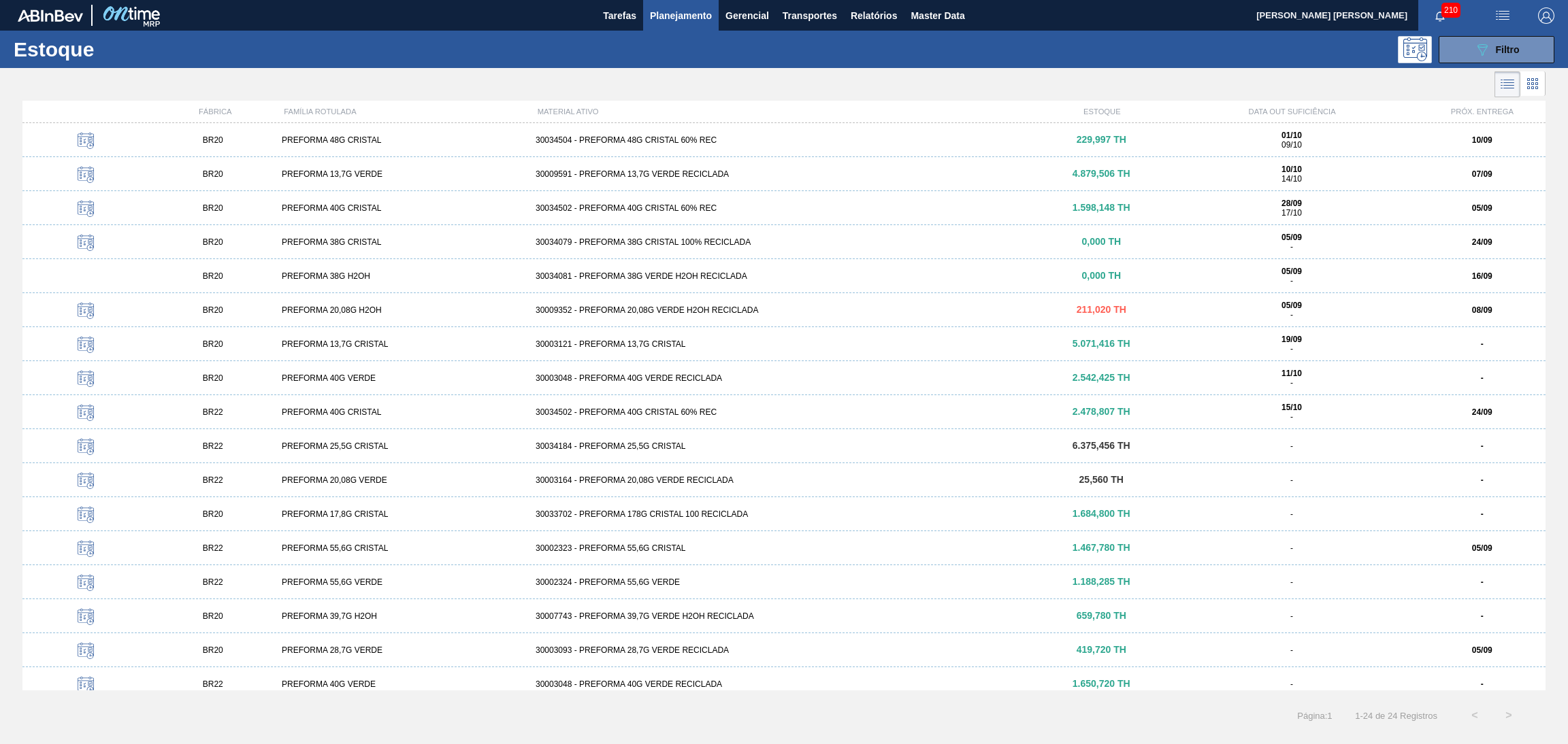
click at [949, 86] on icon at bounding box center [1532, 83] width 16 height 16
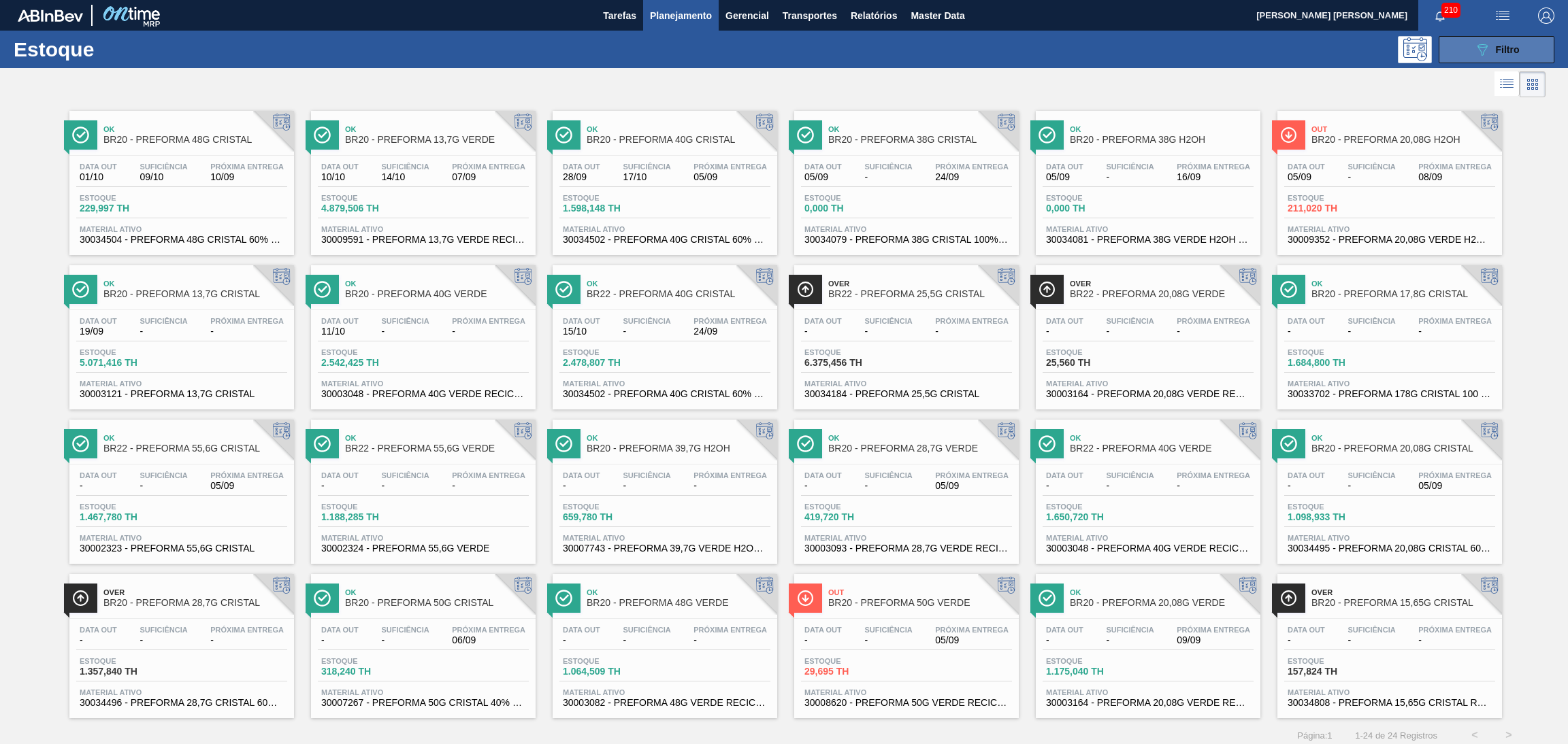
click at [949, 53] on icon "089F7B8B-B2A5-4AFE-B5C0-19BA573D28AC" at bounding box center [1482, 49] width 16 height 16
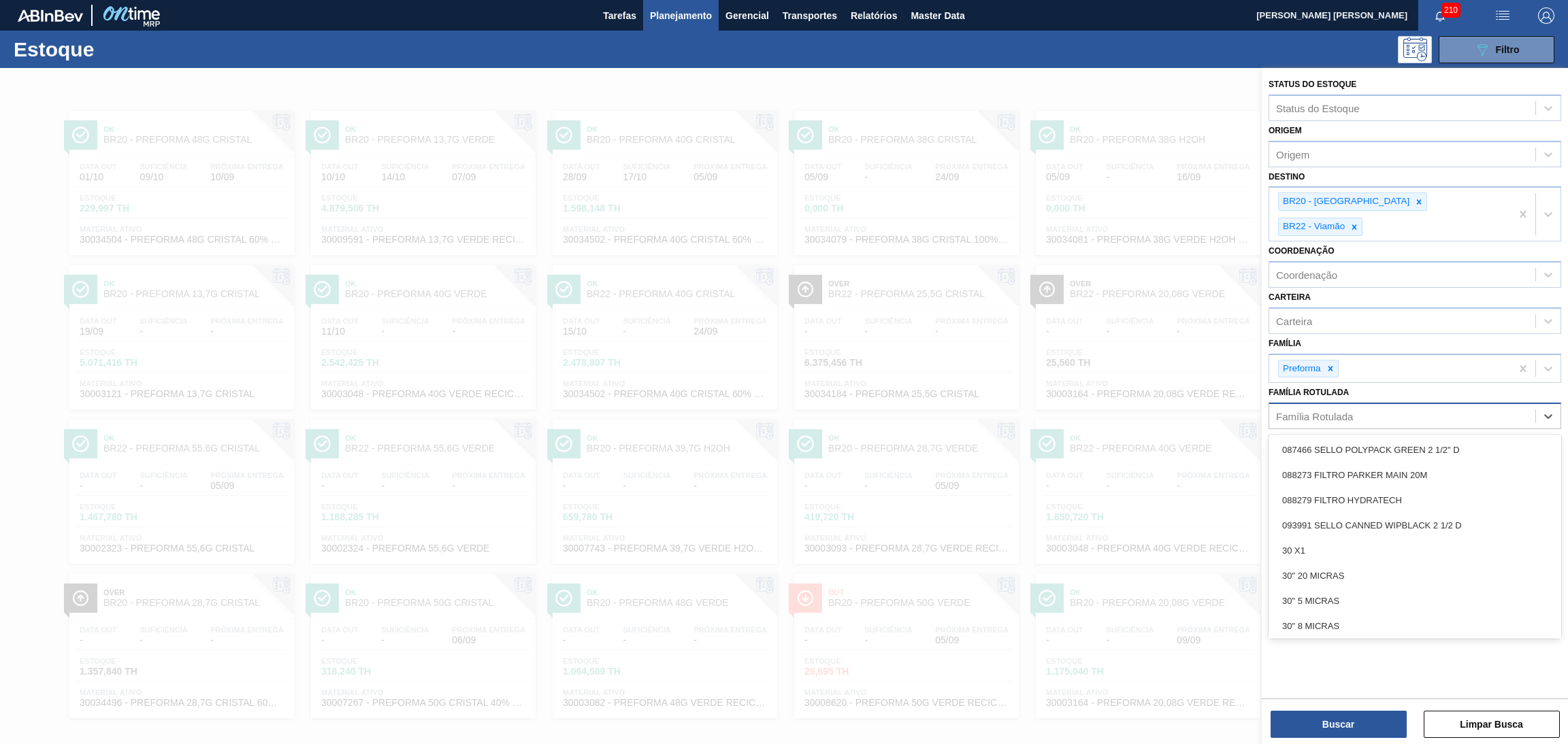
click at [949, 411] on div "Família Rotulada" at bounding box center [1314, 417] width 77 height 12
type Rotulada "40g"
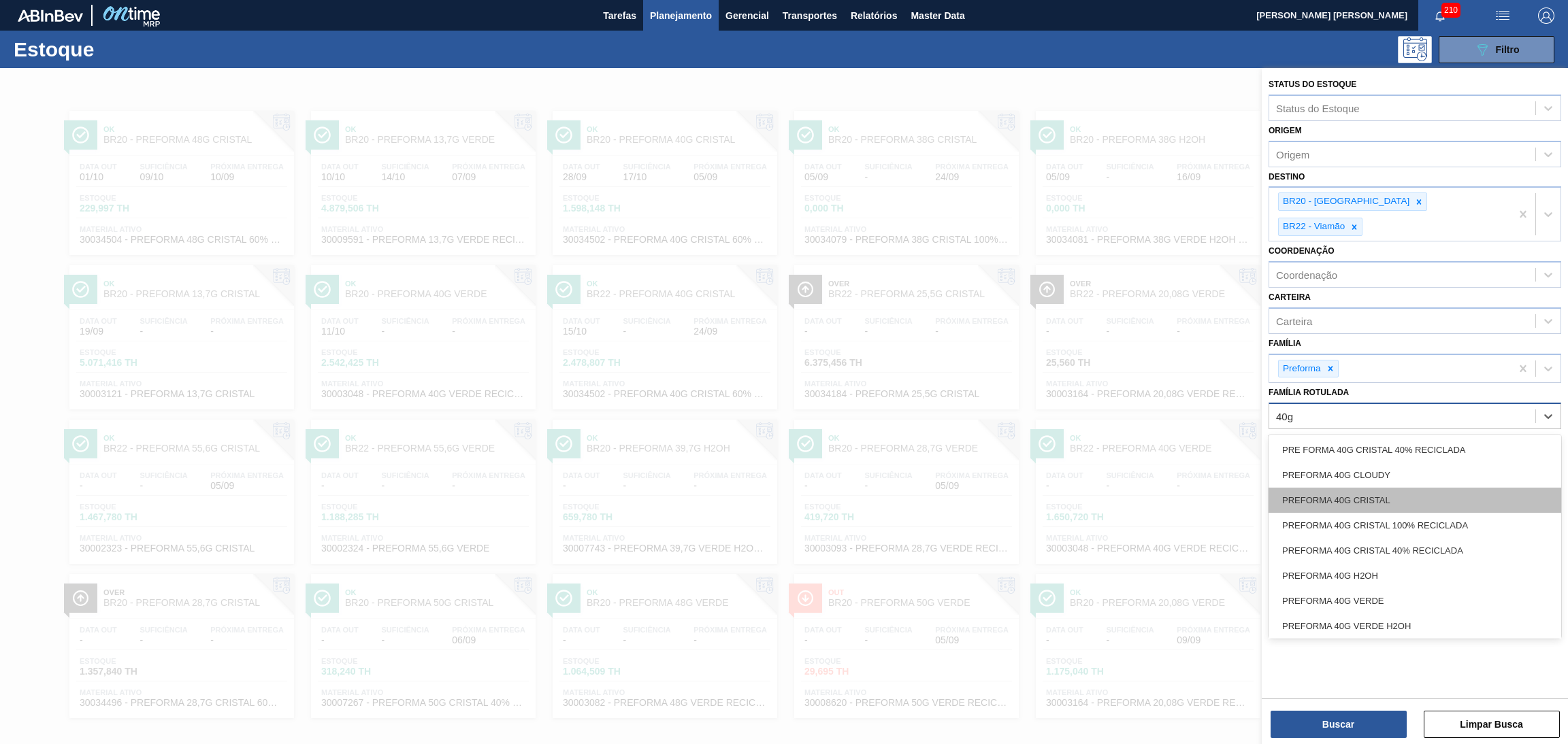
click at [949, 451] on div "PREFORMA 40G CRISTAL" at bounding box center [1415, 500] width 293 height 25
type Rotulada "40g v"
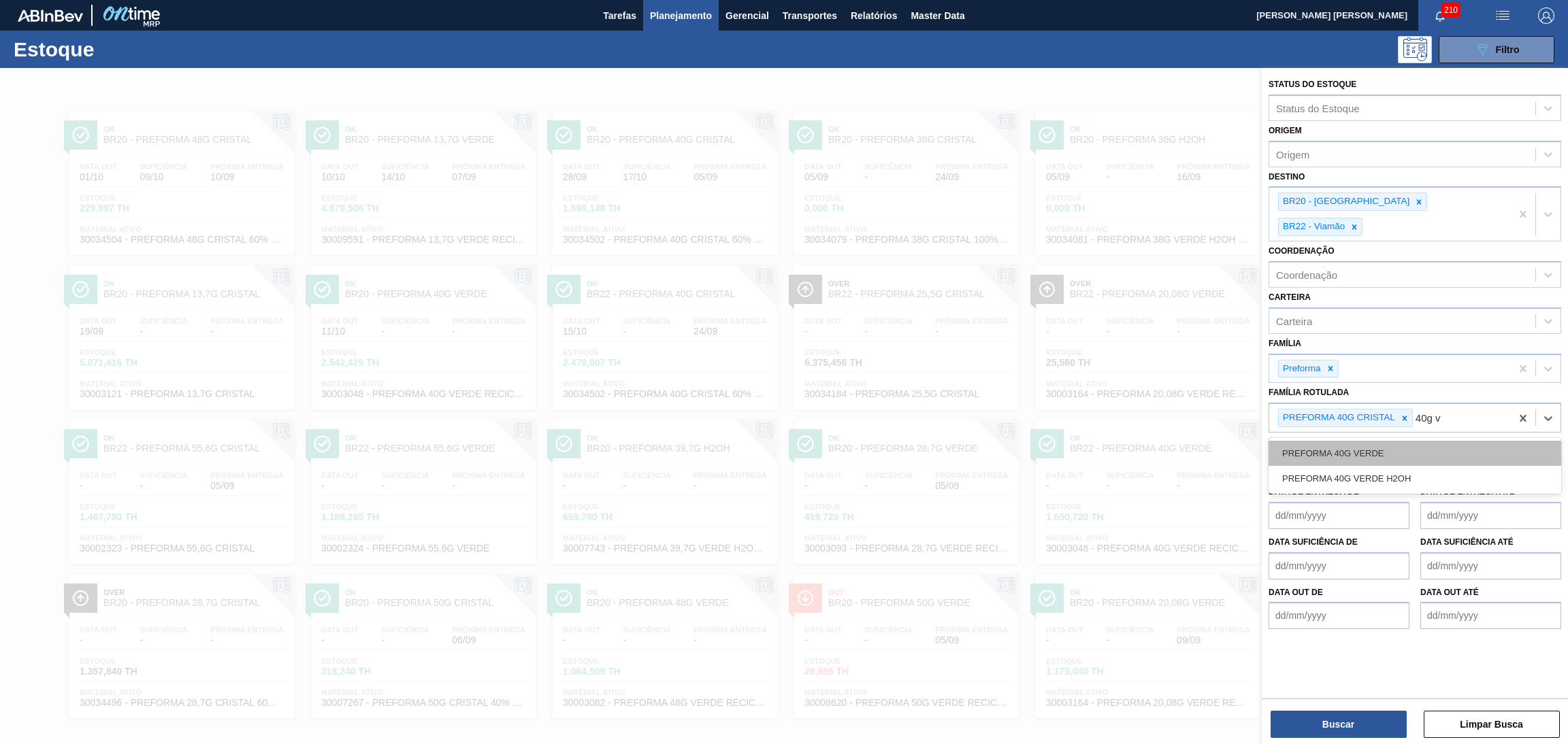
click at [949, 441] on div "PREFORMA 40G VERDE" at bounding box center [1415, 454] width 293 height 25
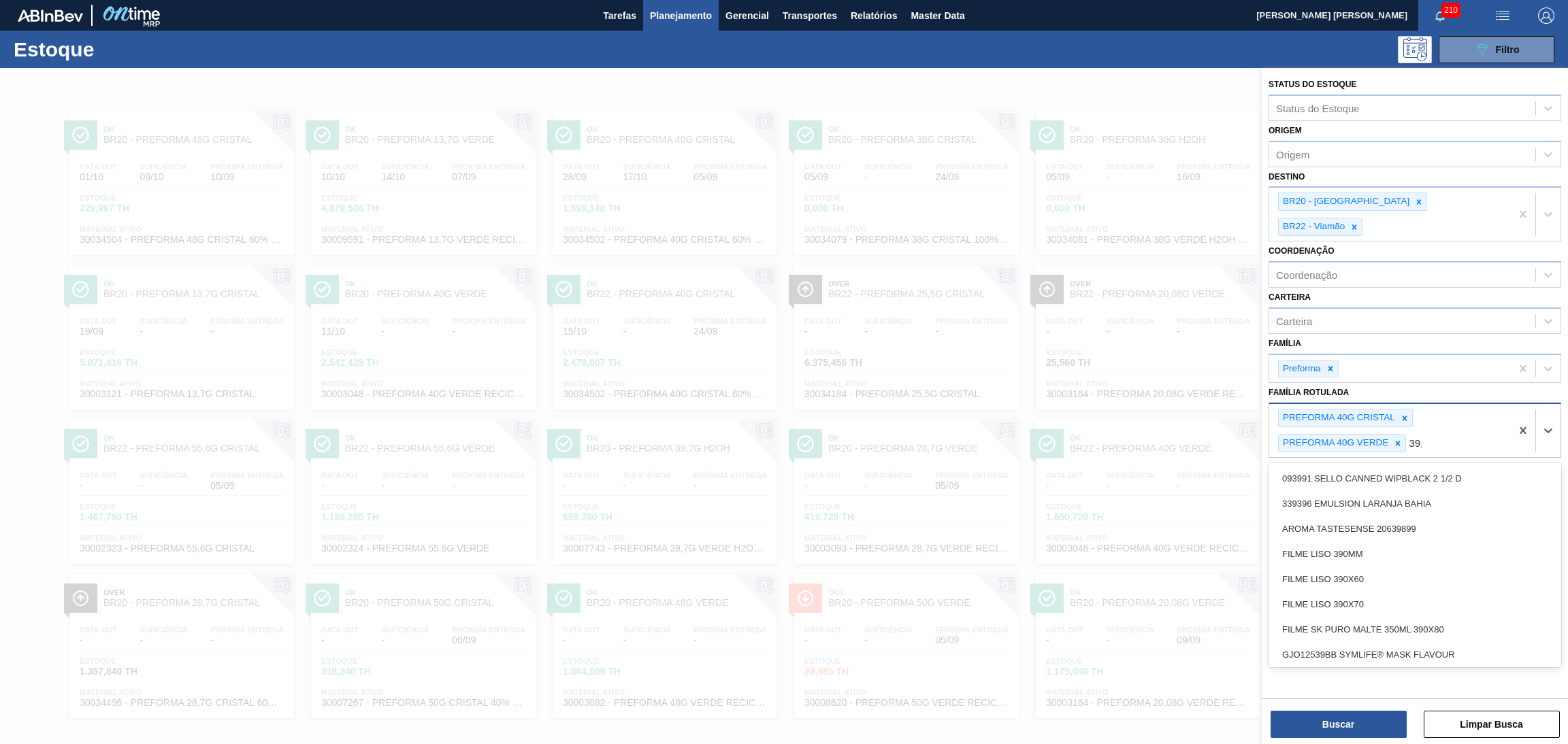
type Rotulada "39,7"
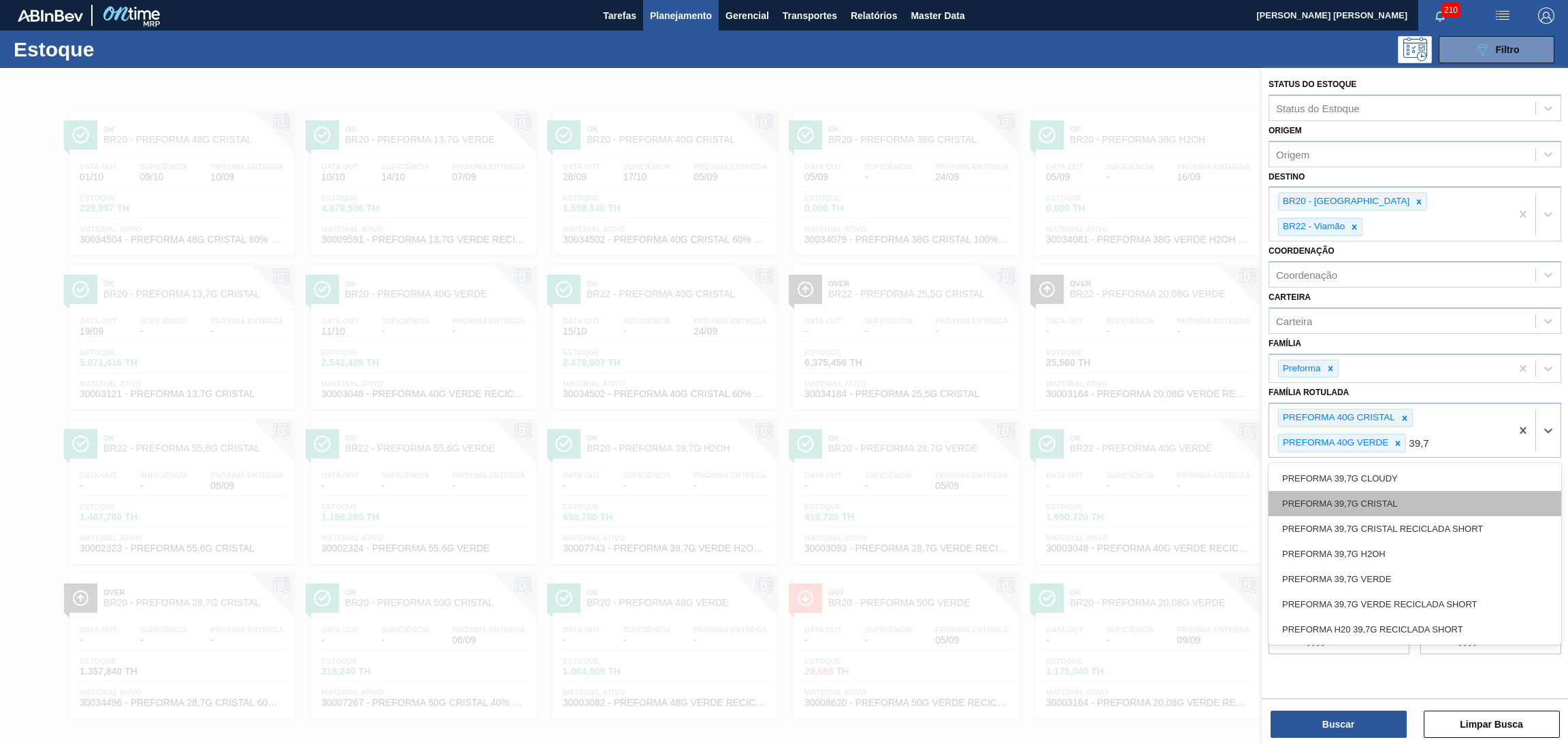
click at [949, 451] on div "PREFORMA 39,7G CRISTAL" at bounding box center [1415, 504] width 293 height 25
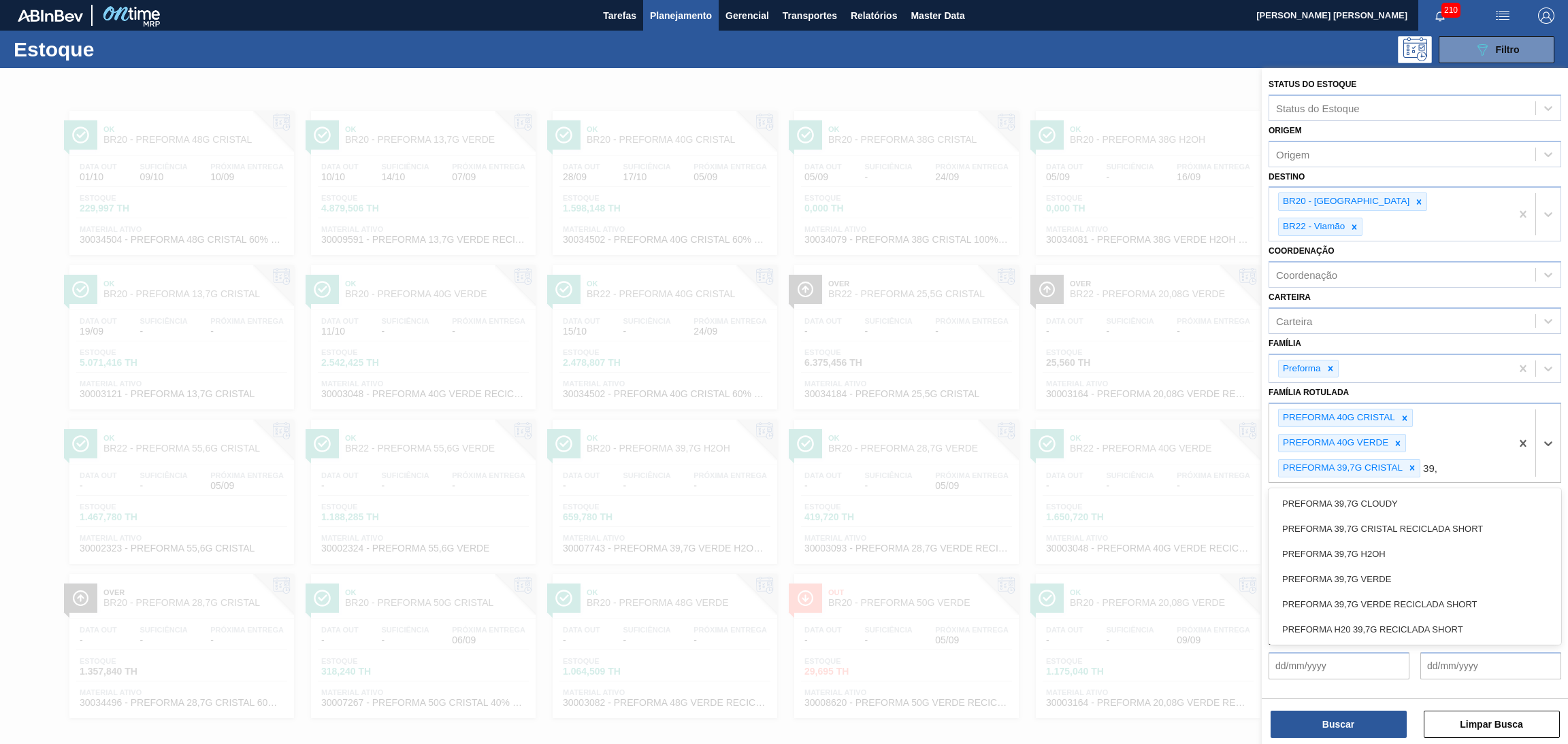
type Rotulada "39,7"
click at [949, 451] on div "PREFORMA 39,7G VERDE" at bounding box center [1415, 580] width 293 height 25
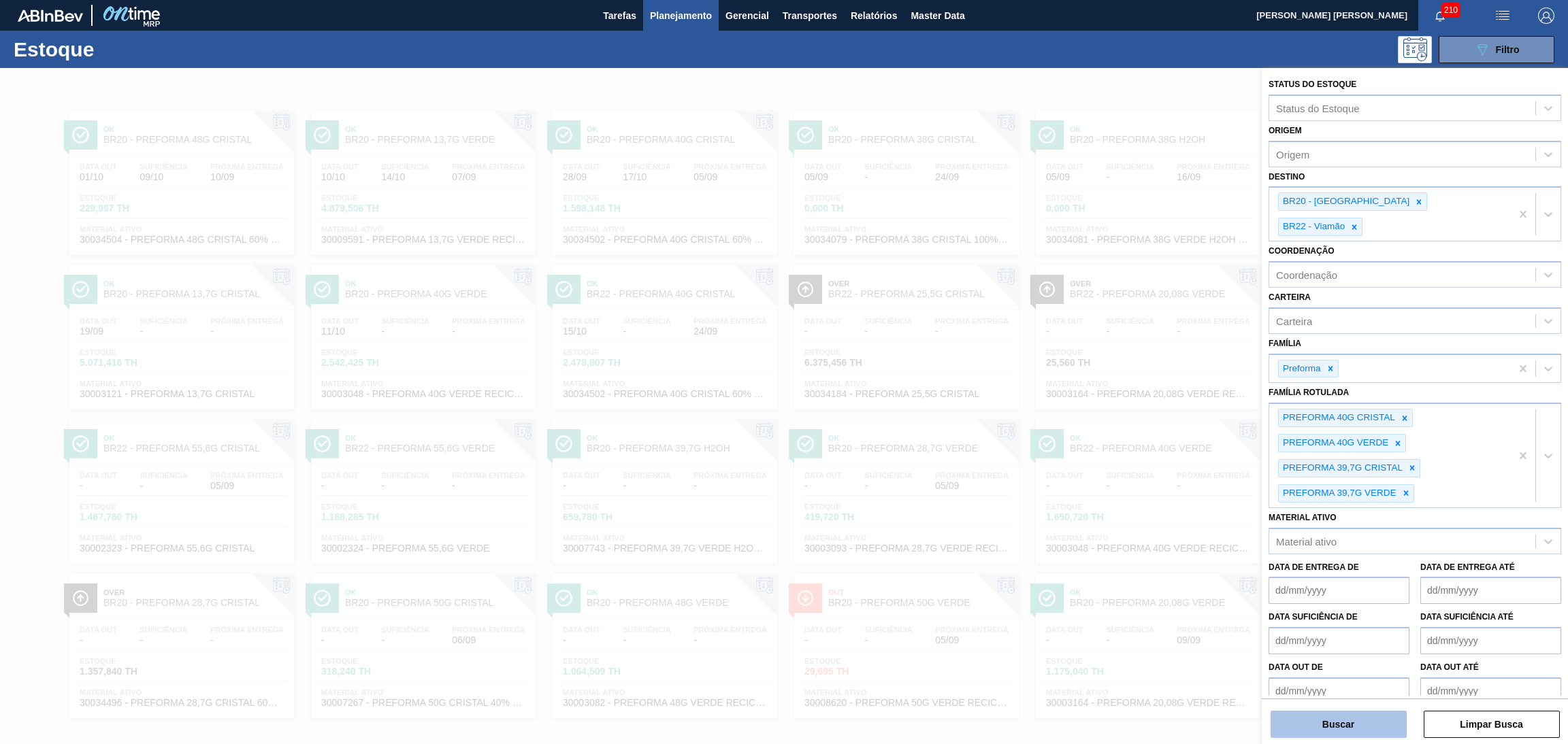
click at [949, 451] on button "Buscar" at bounding box center [1338, 724] width 136 height 27
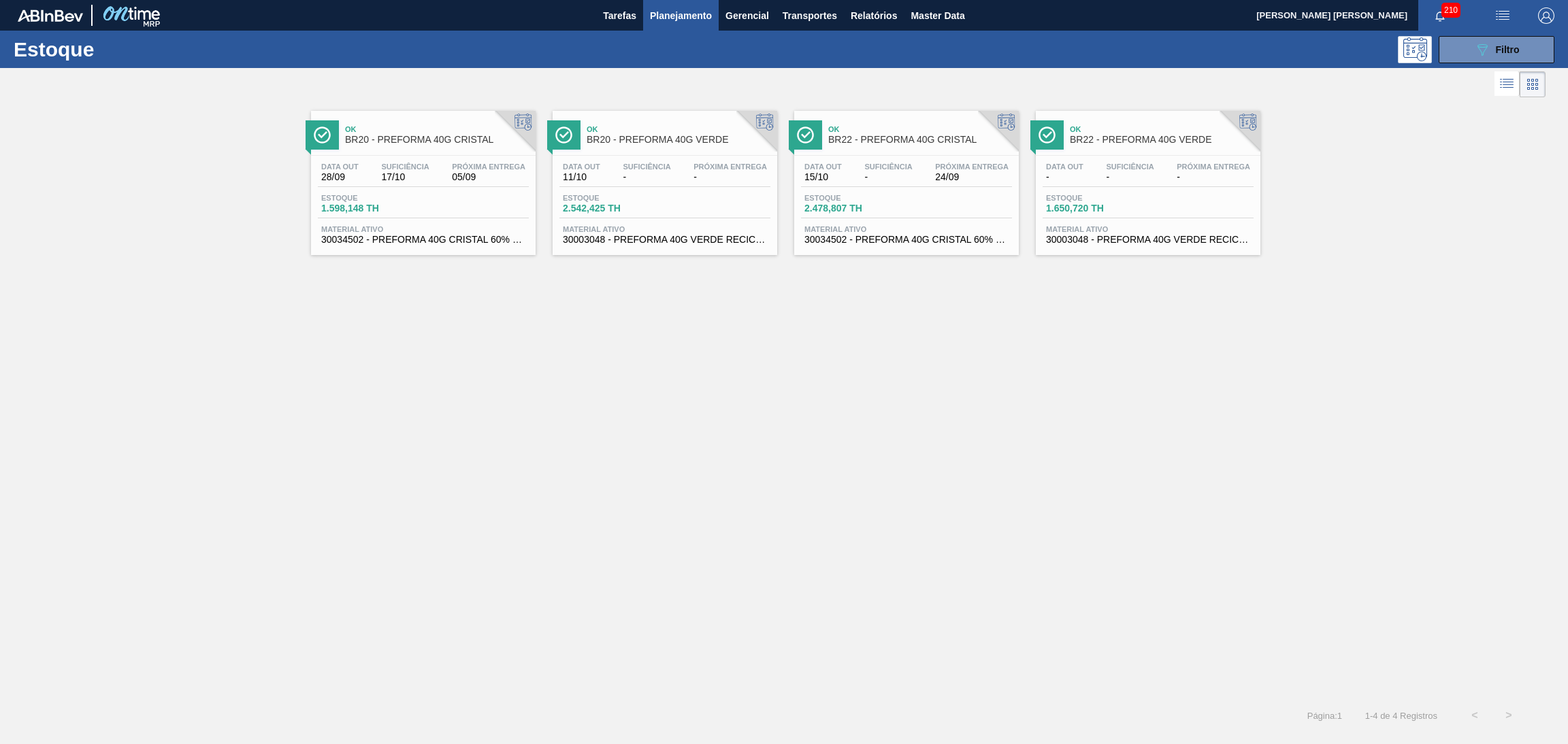
click at [469, 402] on div "Ok BR20 - PREFORMA 40G CRISTAL Data out 28/09 Suficiência 17/10 Próxima Entrega…" at bounding box center [784, 400] width 1568 height 598
drag, startPoint x: 418, startPoint y: 208, endPoint x: 454, endPoint y: 208, distance: 36.0
click at [418, 208] on div "Estoque 1.598,148 TH" at bounding box center [369, 203] width 102 height 20
click at [693, 186] on div "Data out 11/10 Suficiência - Próxima Entrega -" at bounding box center [665, 174] width 211 height 24
click at [898, 169] on span "Suficiência" at bounding box center [888, 166] width 47 height 8
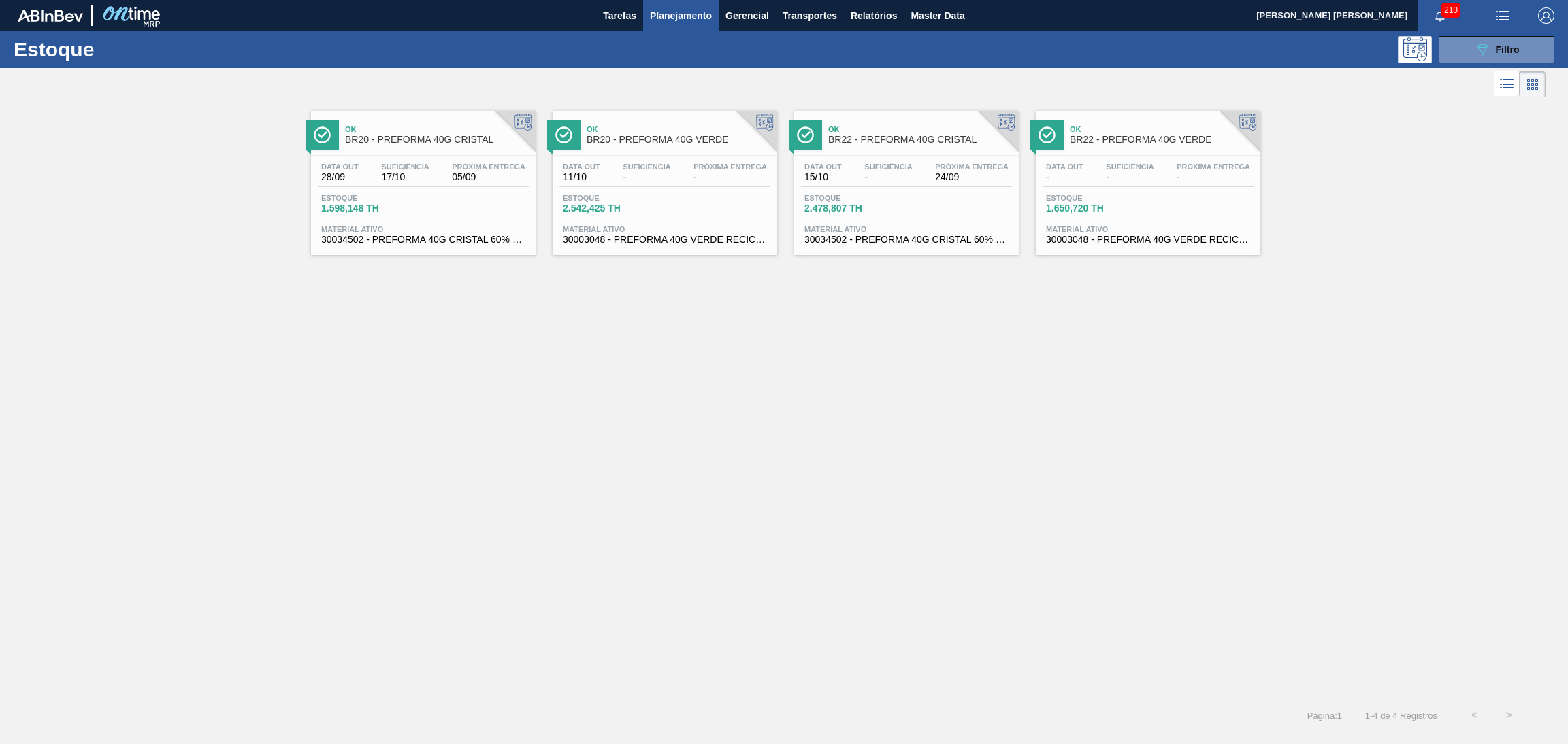
click at [949, 168] on span "Próxima Entrega" at bounding box center [1213, 166] width 73 height 8
click at [767, 384] on div "Ok BR20 - PREFORMA 40G CRISTAL Data out 28/09 Suficiência 17/10 Próxima Entrega…" at bounding box center [784, 400] width 1568 height 598
click at [762, 380] on div "Ok BR20 - PREFORMA 40G CRISTAL Data out 28/09 Suficiência 17/10 Próxima Entrega…" at bounding box center [784, 400] width 1568 height 598
click at [949, 50] on icon "089F7B8B-B2A5-4AFE-B5C0-19BA573D28AC" at bounding box center [1482, 49] width 16 height 16
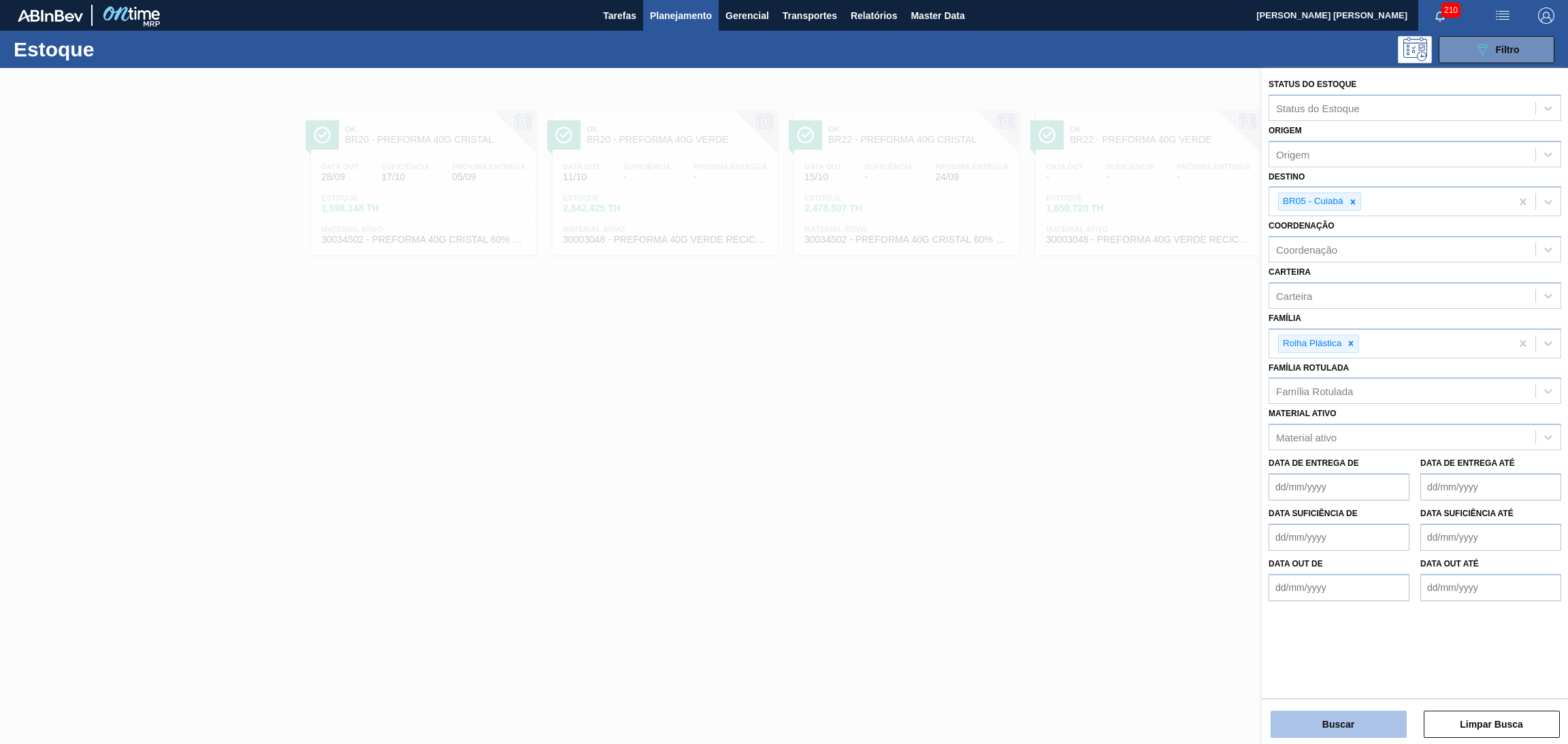
click at [949, 451] on button "Buscar" at bounding box center [1338, 724] width 136 height 27
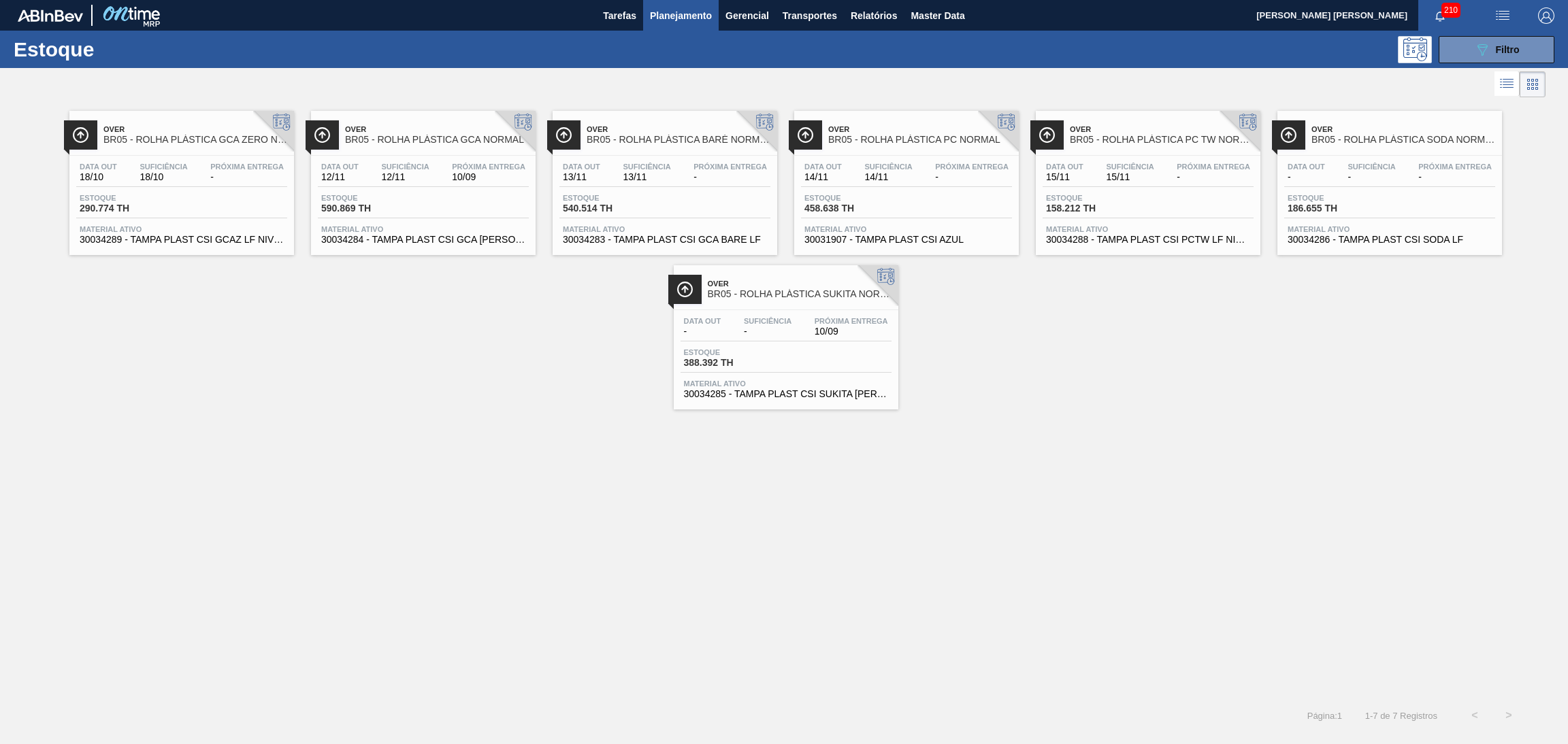
click at [949, 451] on div "Over BR05 - ROLHA PLÁSTICA GCA ZERO NORMAL Data out 18/10 Suficiência 18/10 Pró…" at bounding box center [784, 400] width 1568 height 598
click at [949, 187] on div "Data out 15/11 Suficiência 15/11 Próxima Entrega -" at bounding box center [1148, 174] width 211 height 24
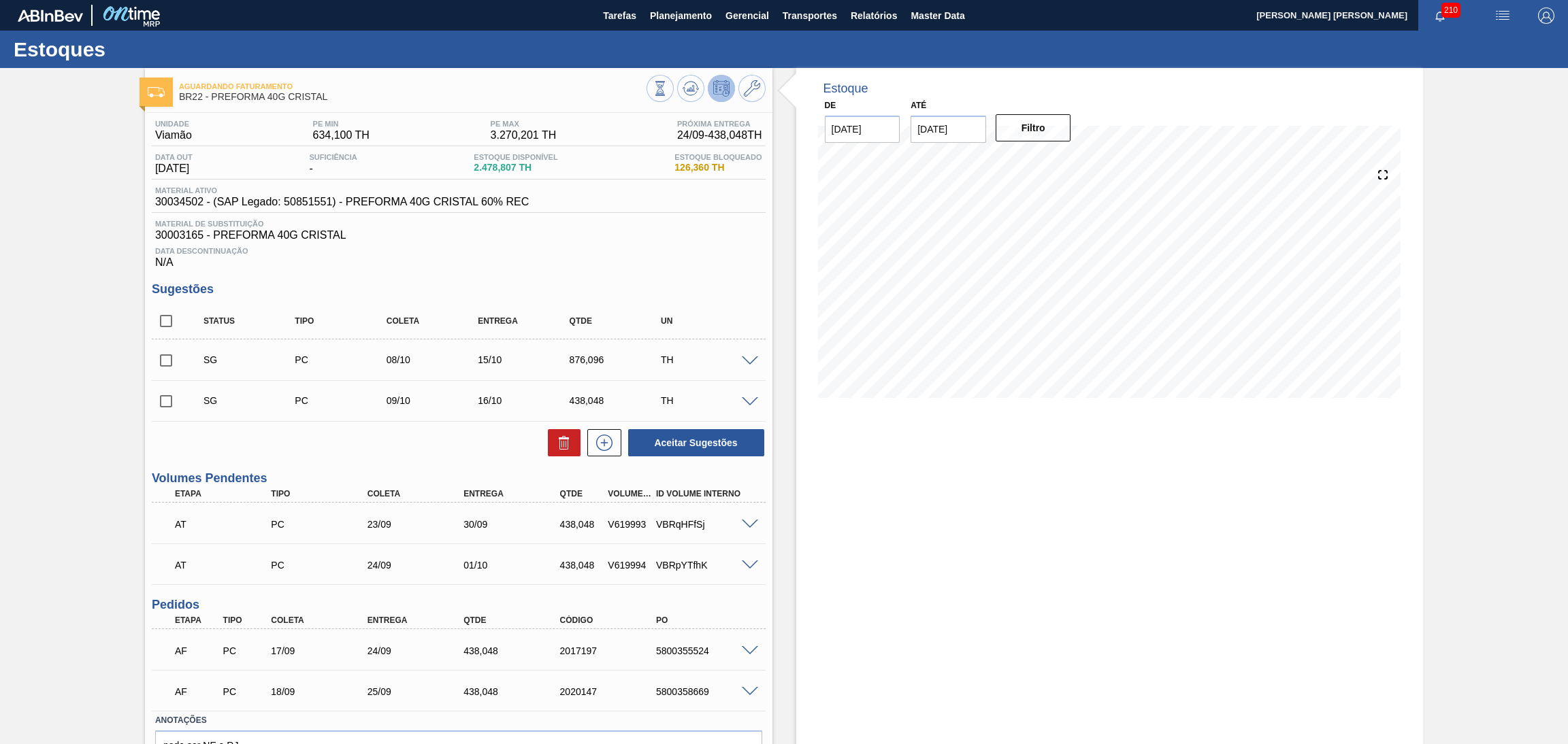
click at [521, 284] on h3 "Sugestões" at bounding box center [459, 289] width 614 height 15
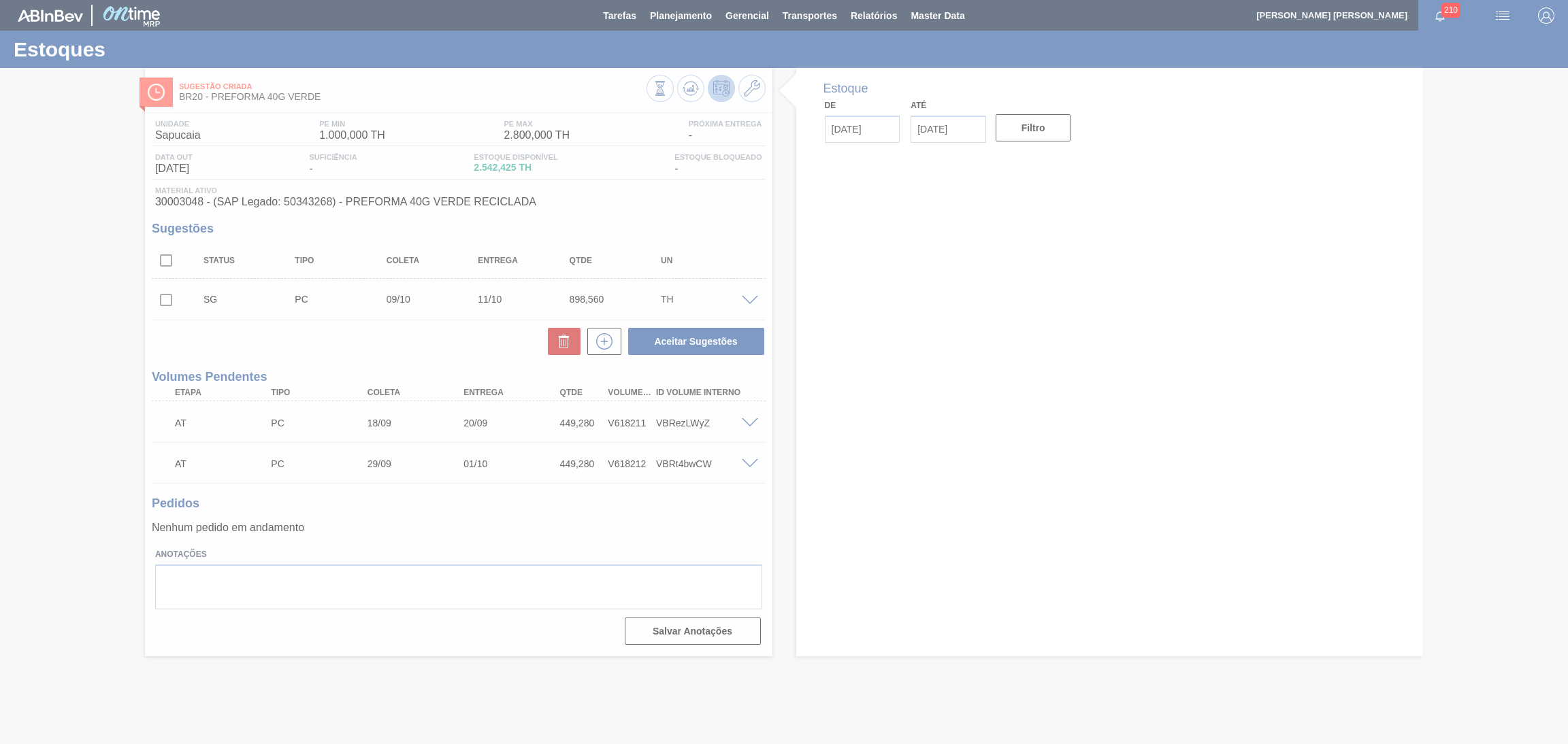
click at [364, 336] on div at bounding box center [784, 372] width 1568 height 744
click at [408, 506] on div at bounding box center [784, 372] width 1568 height 744
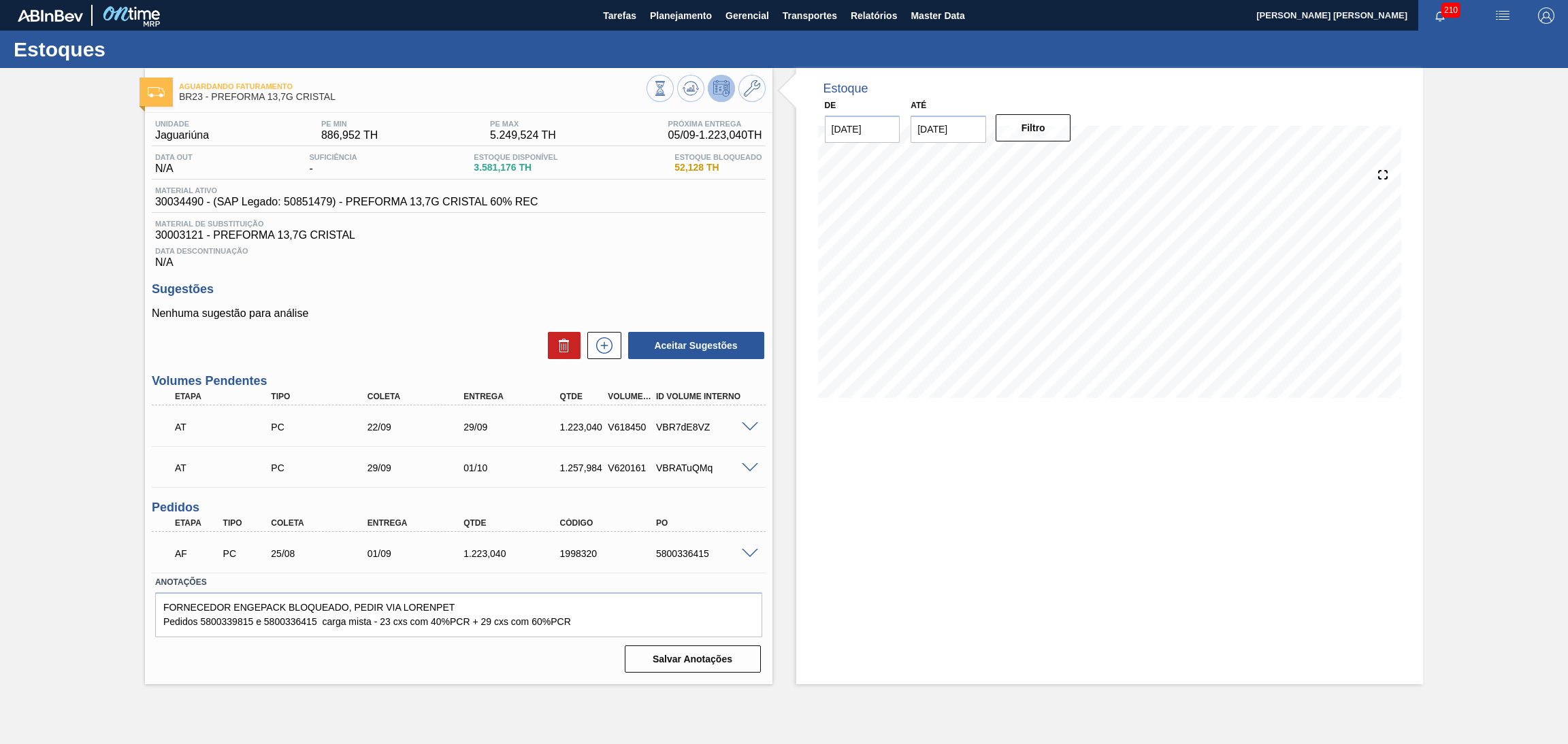
click at [39, 109] on div "Aguardando Faturamento BR23 - PREFORMA 13,7G CRISTAL Unidade Jaguariúna PE MIN …" at bounding box center [784, 376] width 1568 height 617
click at [465, 259] on div "Data Descontinuação N/A" at bounding box center [459, 255] width 614 height 27
click at [716, 10] on button "Planejamento" at bounding box center [681, 15] width 75 height 31
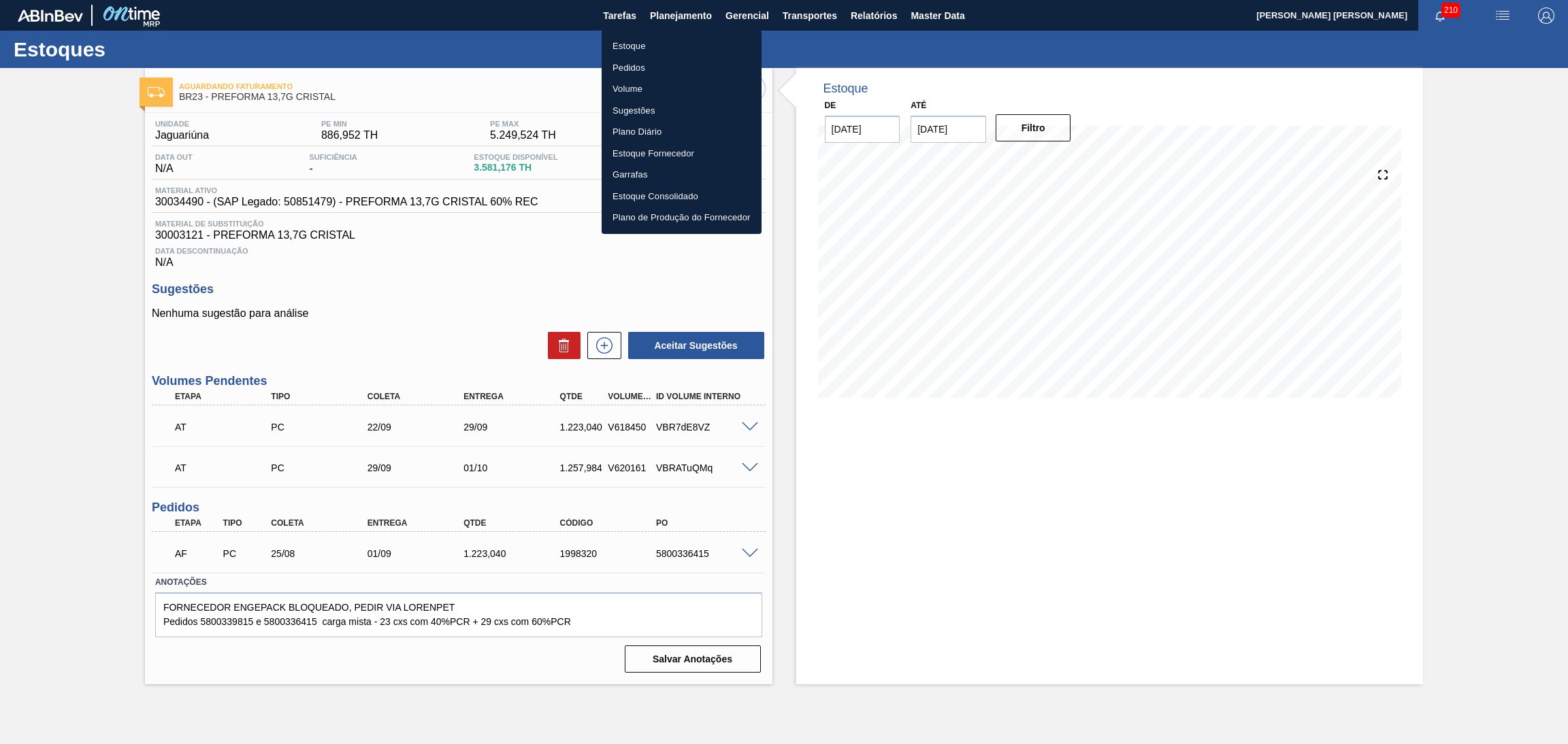
click at [629, 45] on li "Estoque" at bounding box center [682, 46] width 160 height 22
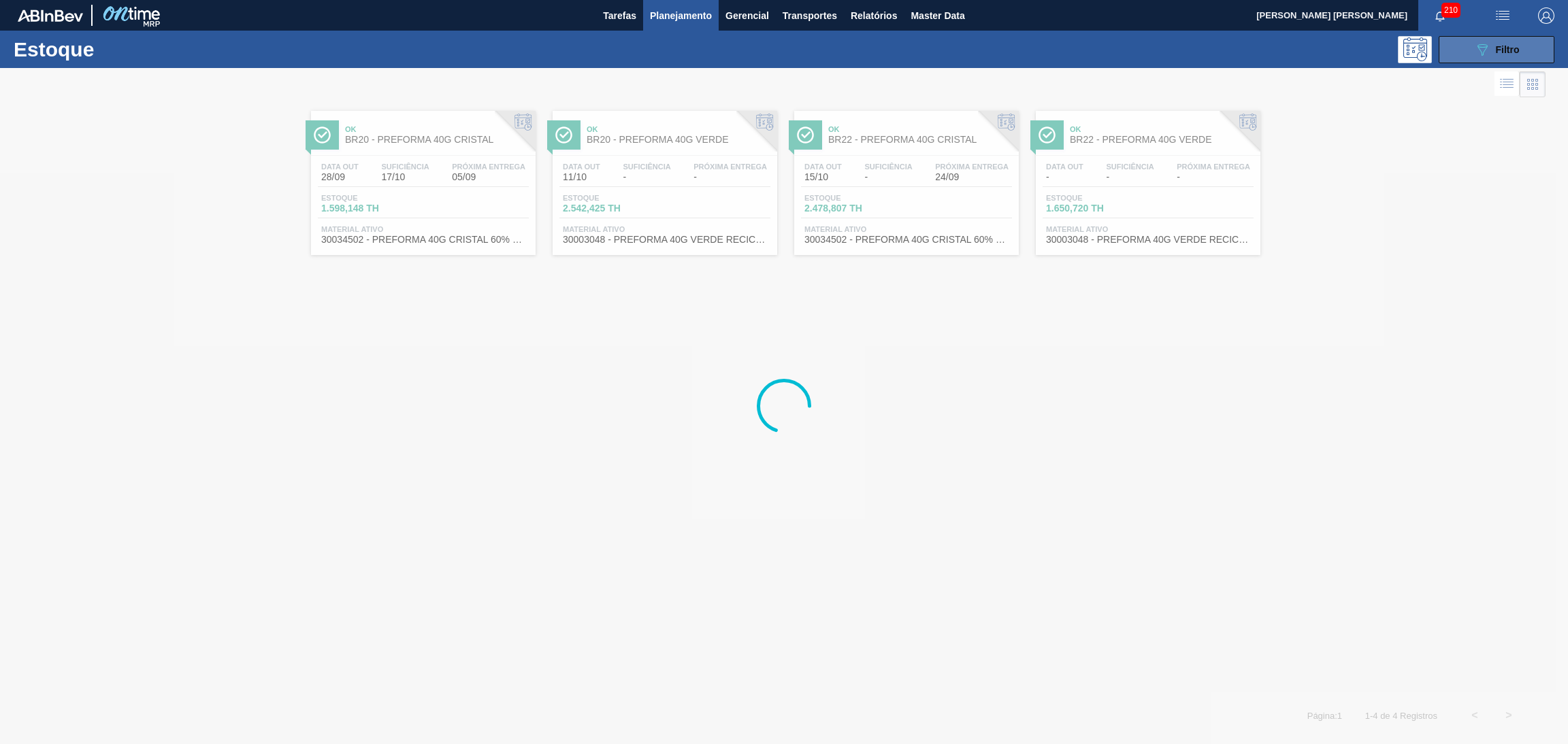
click at [1501, 39] on button "089F7B8B-B2A5-4AFE-B5C0-19BA573D28AC Filtro" at bounding box center [1497, 49] width 116 height 27
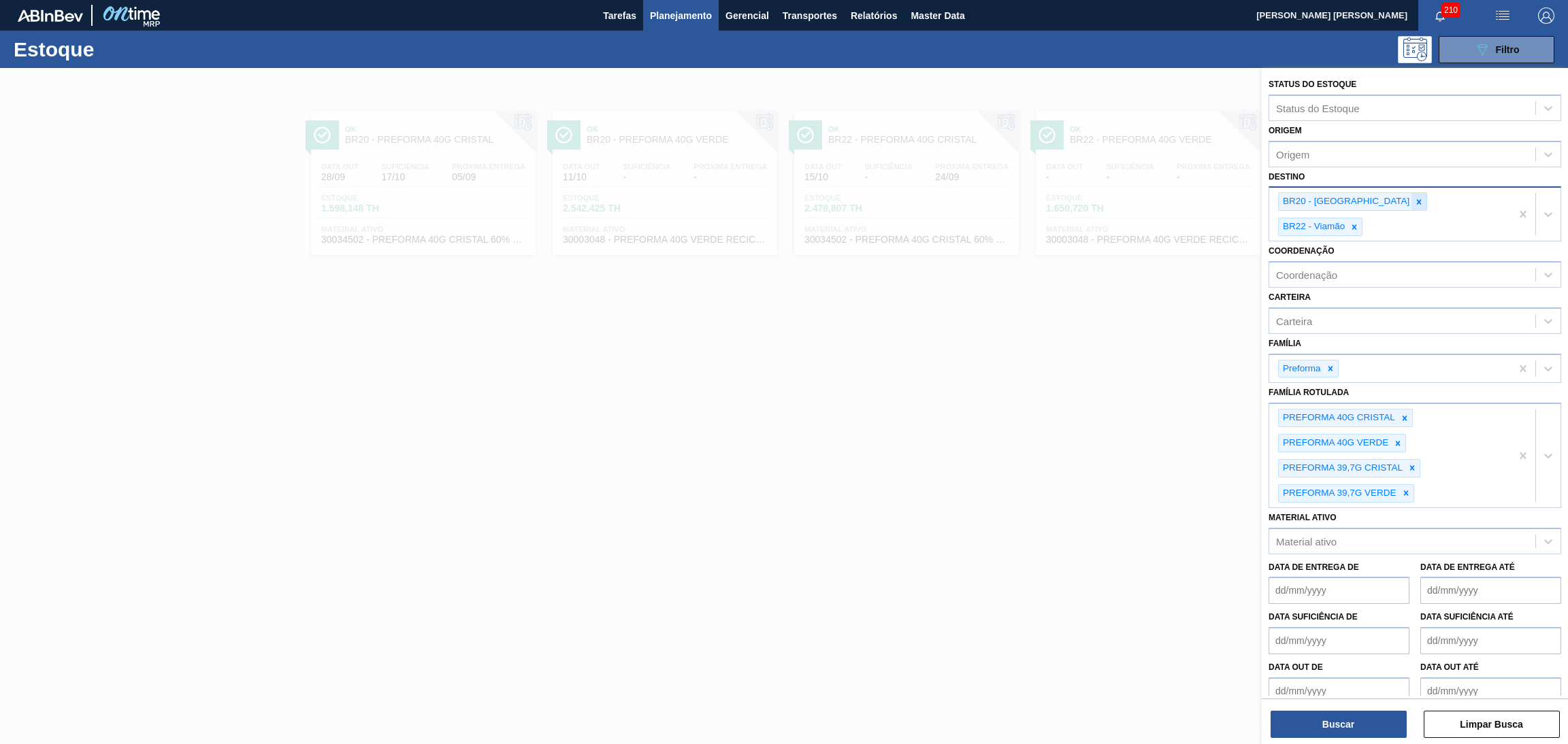
click at [1415, 205] on icon at bounding box center [1420, 202] width 10 height 10
click at [1415, 199] on icon at bounding box center [1420, 202] width 10 height 10
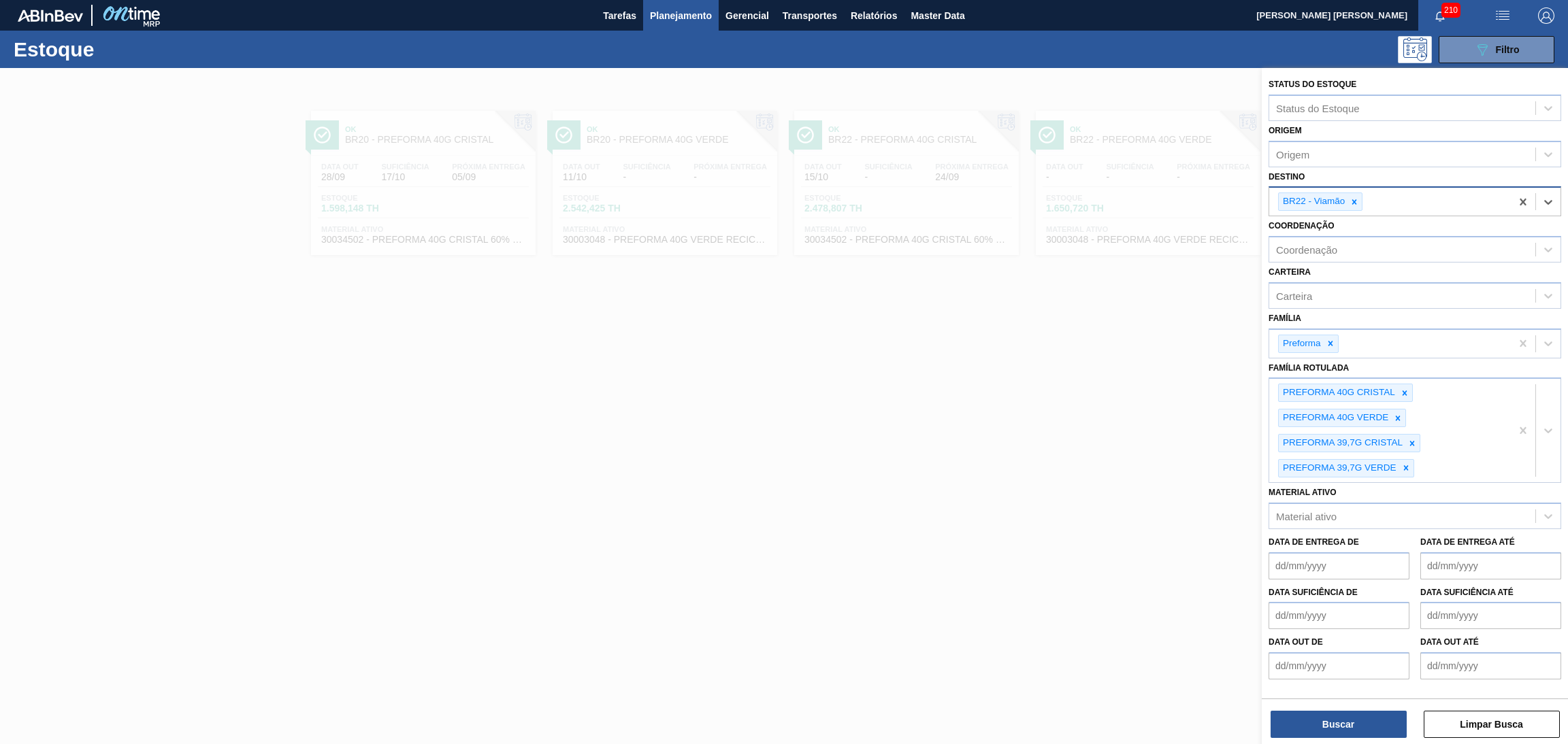
click at [1357, 199] on icon at bounding box center [1355, 202] width 10 height 10
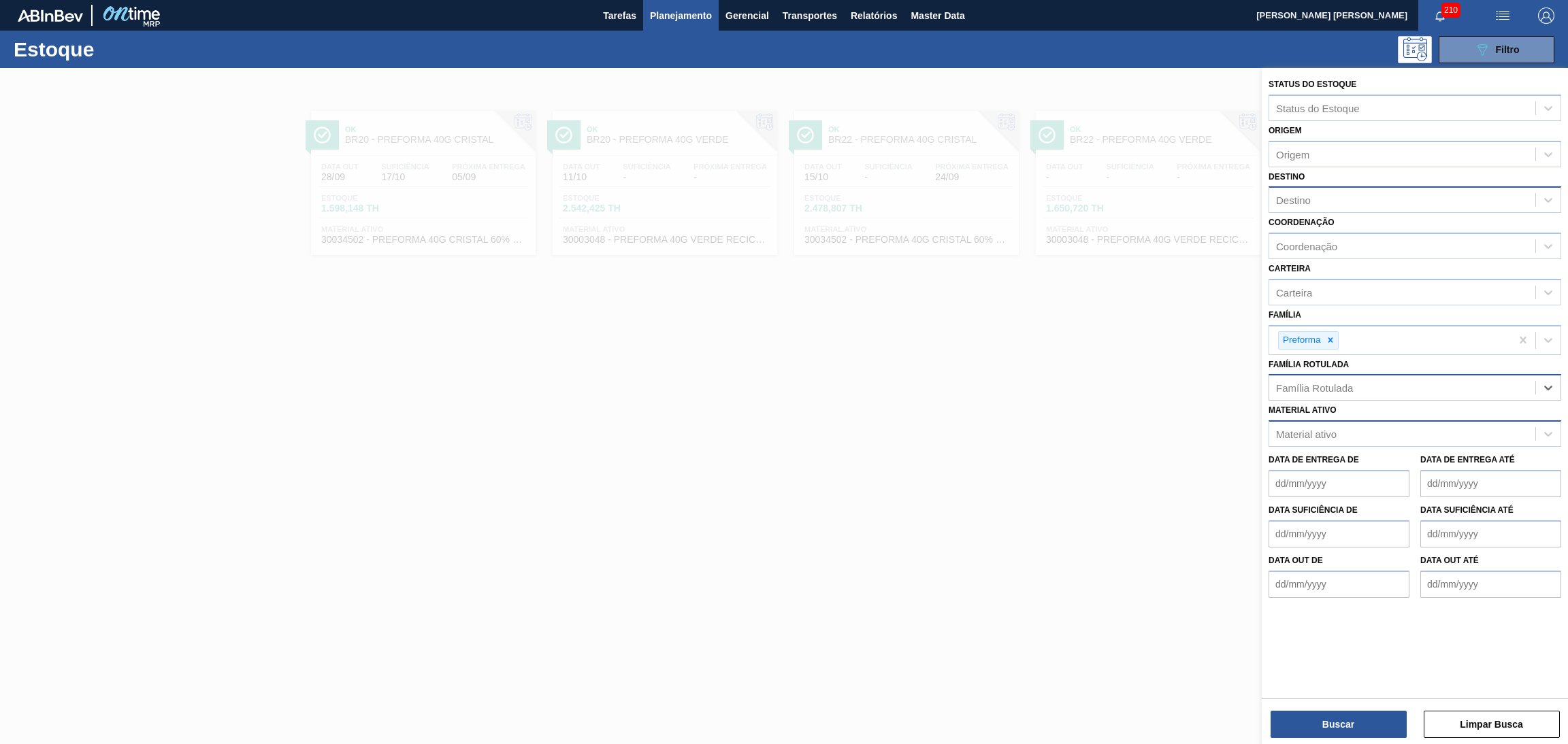
drag, startPoint x: 1519, startPoint y: 424, endPoint x: 1501, endPoint y: 418, distance: 19.0
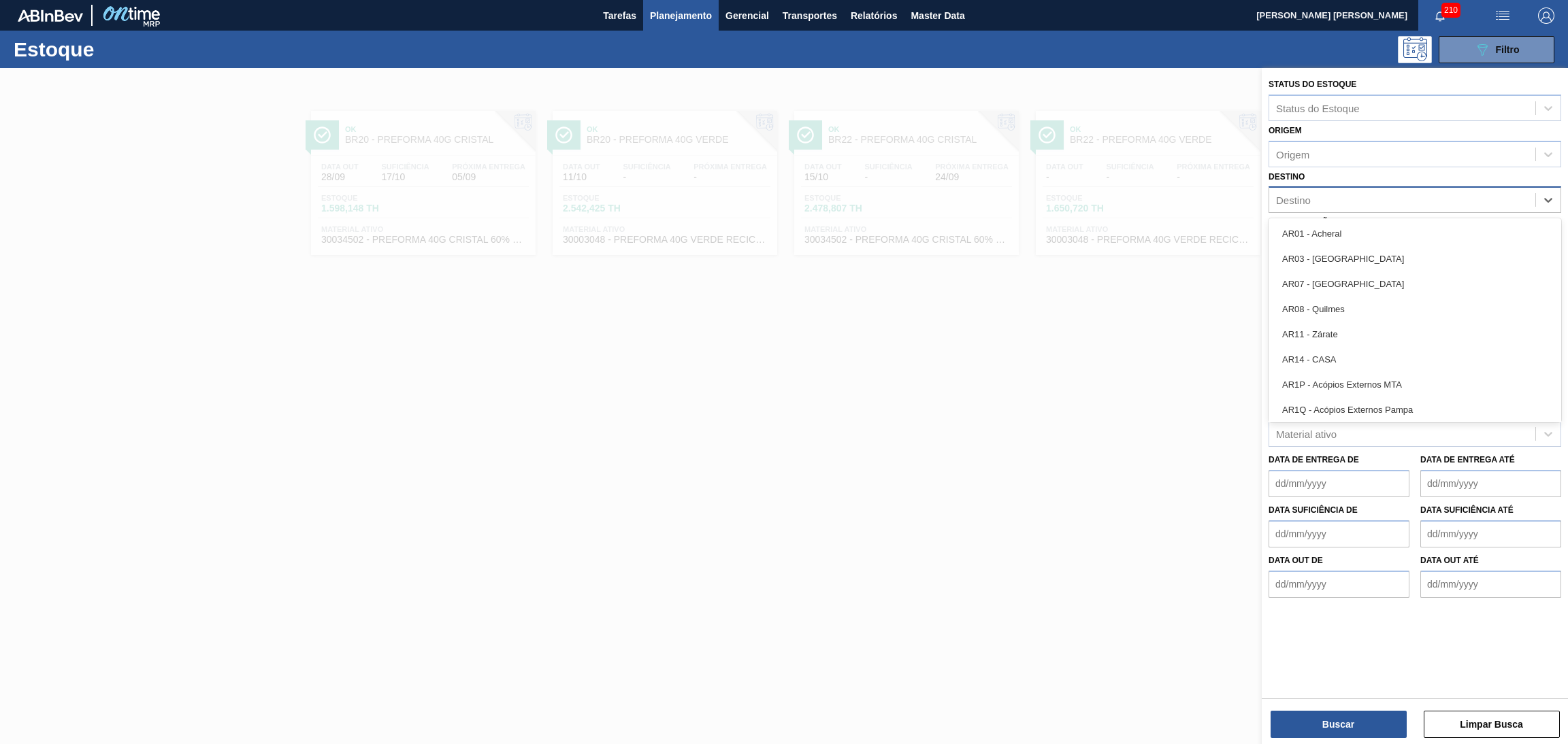
click at [1309, 196] on div "Destino" at bounding box center [1293, 200] width 35 height 12
type input "br05"
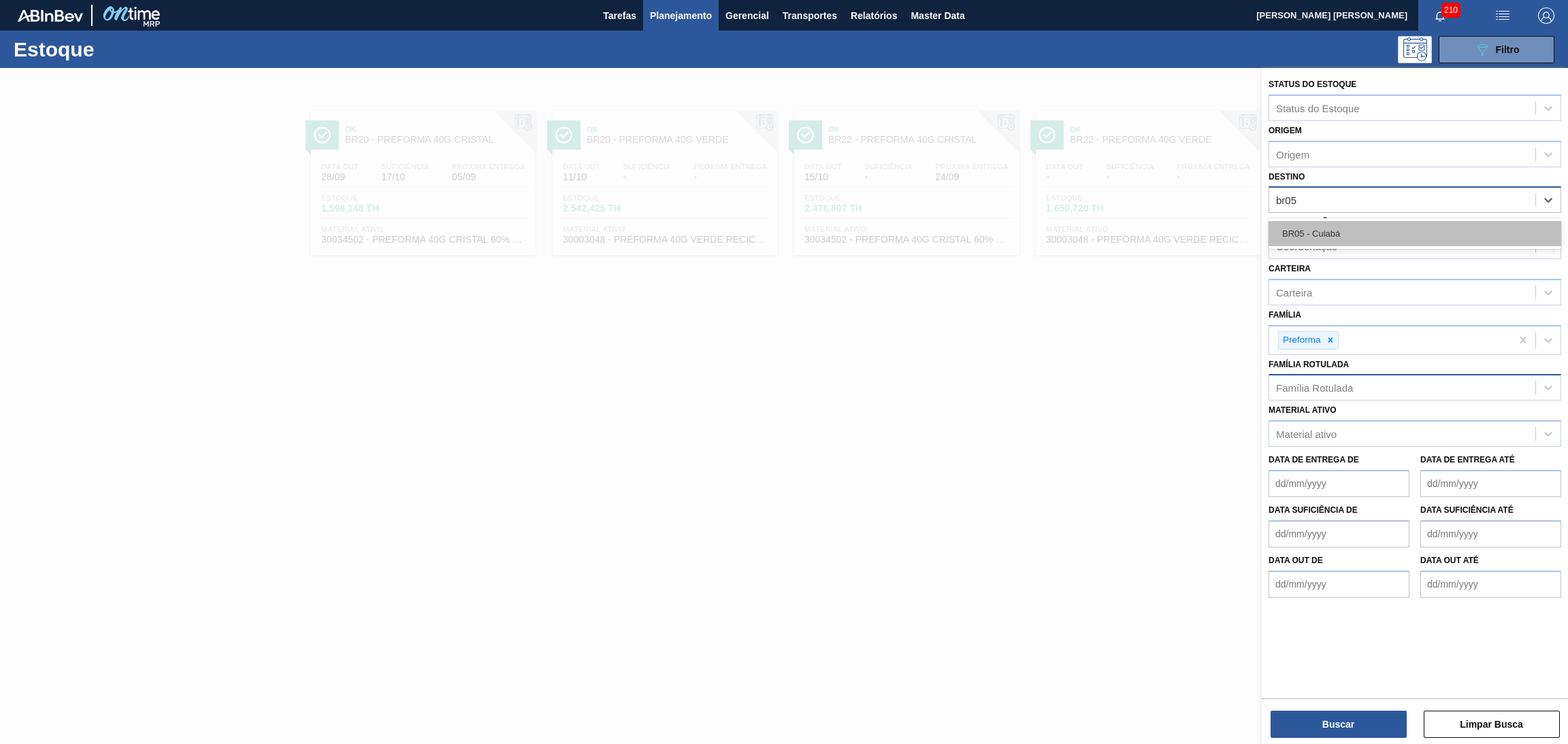
click at [1314, 228] on div "BR05 - Cuiabá" at bounding box center [1415, 233] width 293 height 25
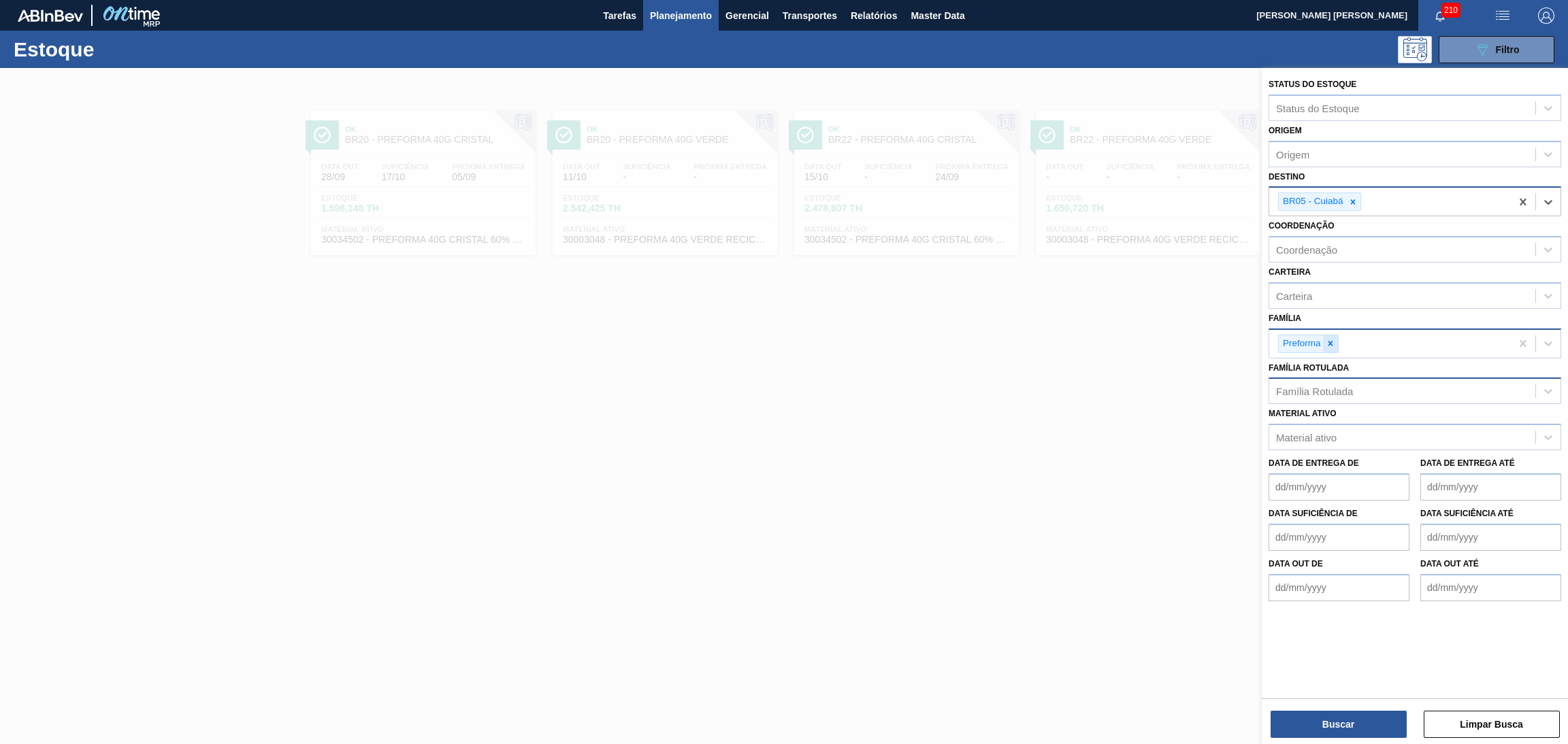
click at [1333, 340] on icon at bounding box center [1331, 343] width 10 height 10
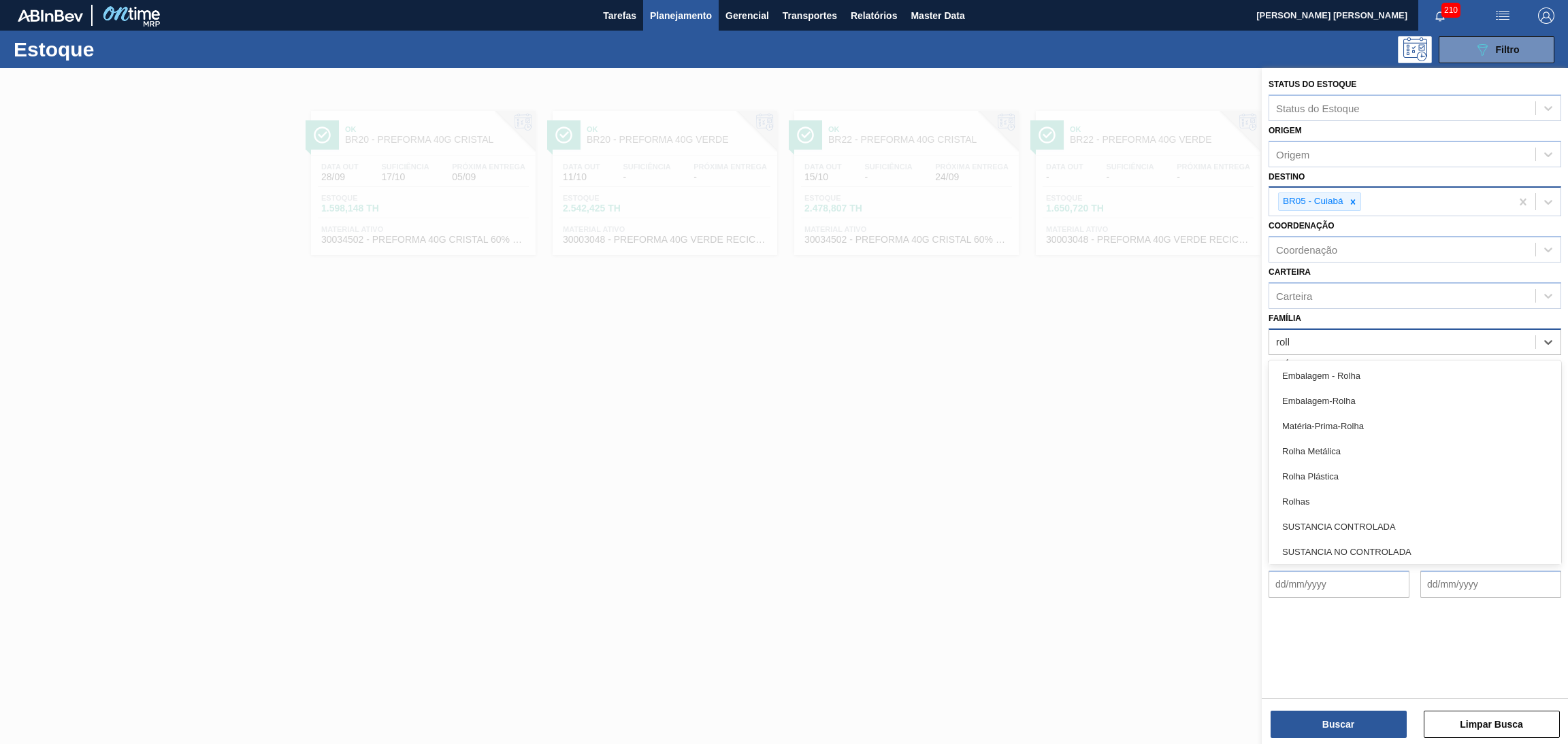
type input "rolha"
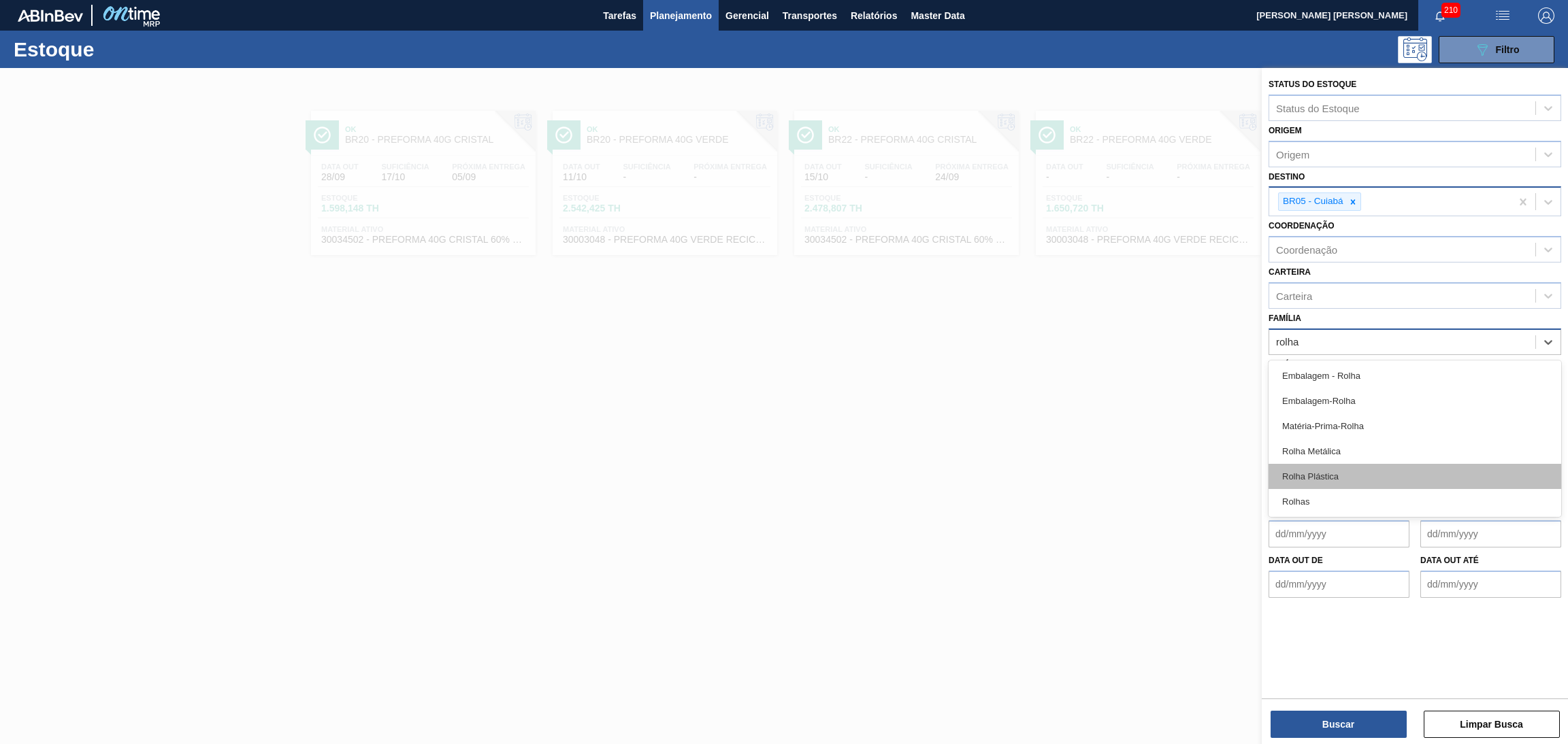
click at [1335, 483] on div "Rolha Plástica" at bounding box center [1415, 476] width 293 height 25
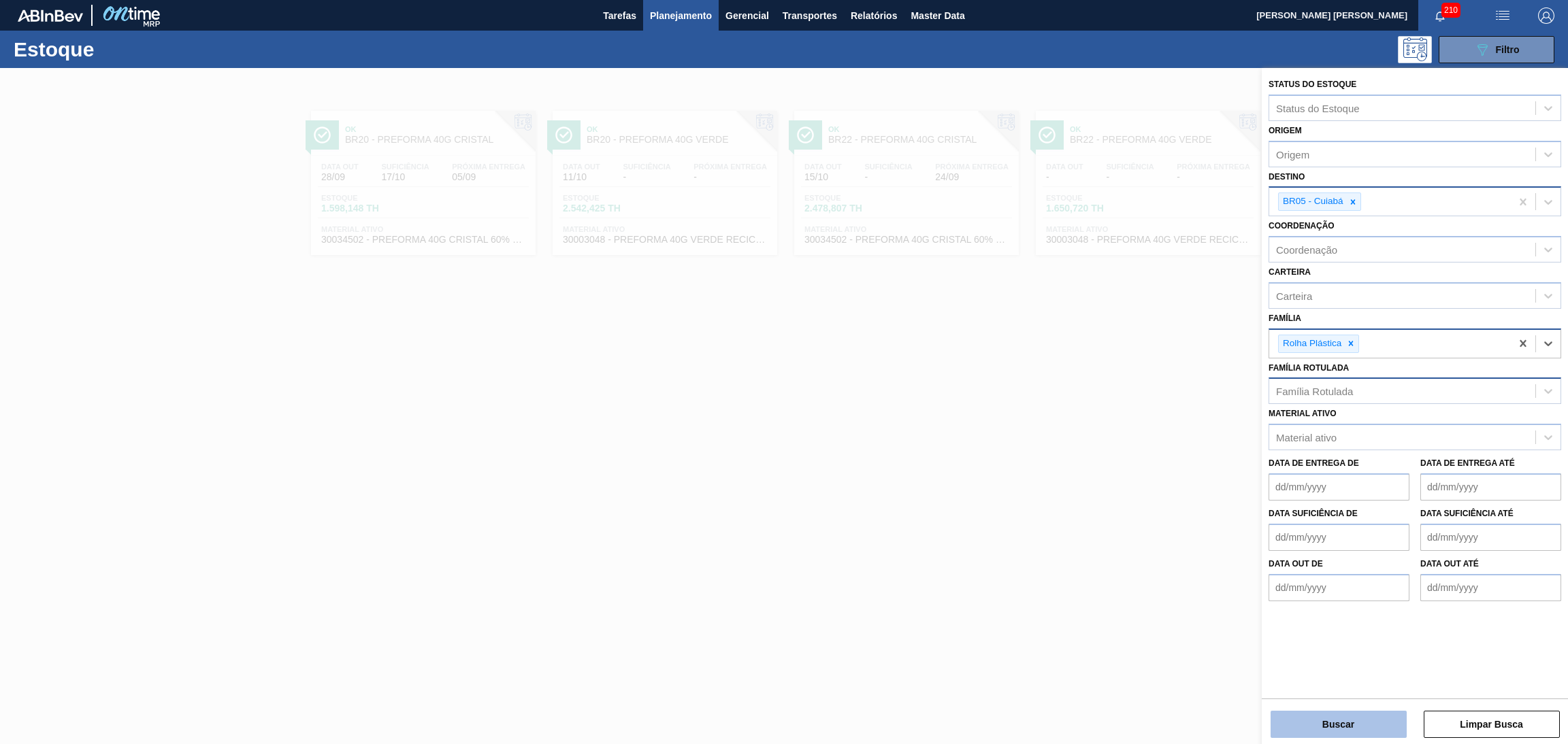
click at [1345, 722] on button "Buscar" at bounding box center [1338, 724] width 136 height 27
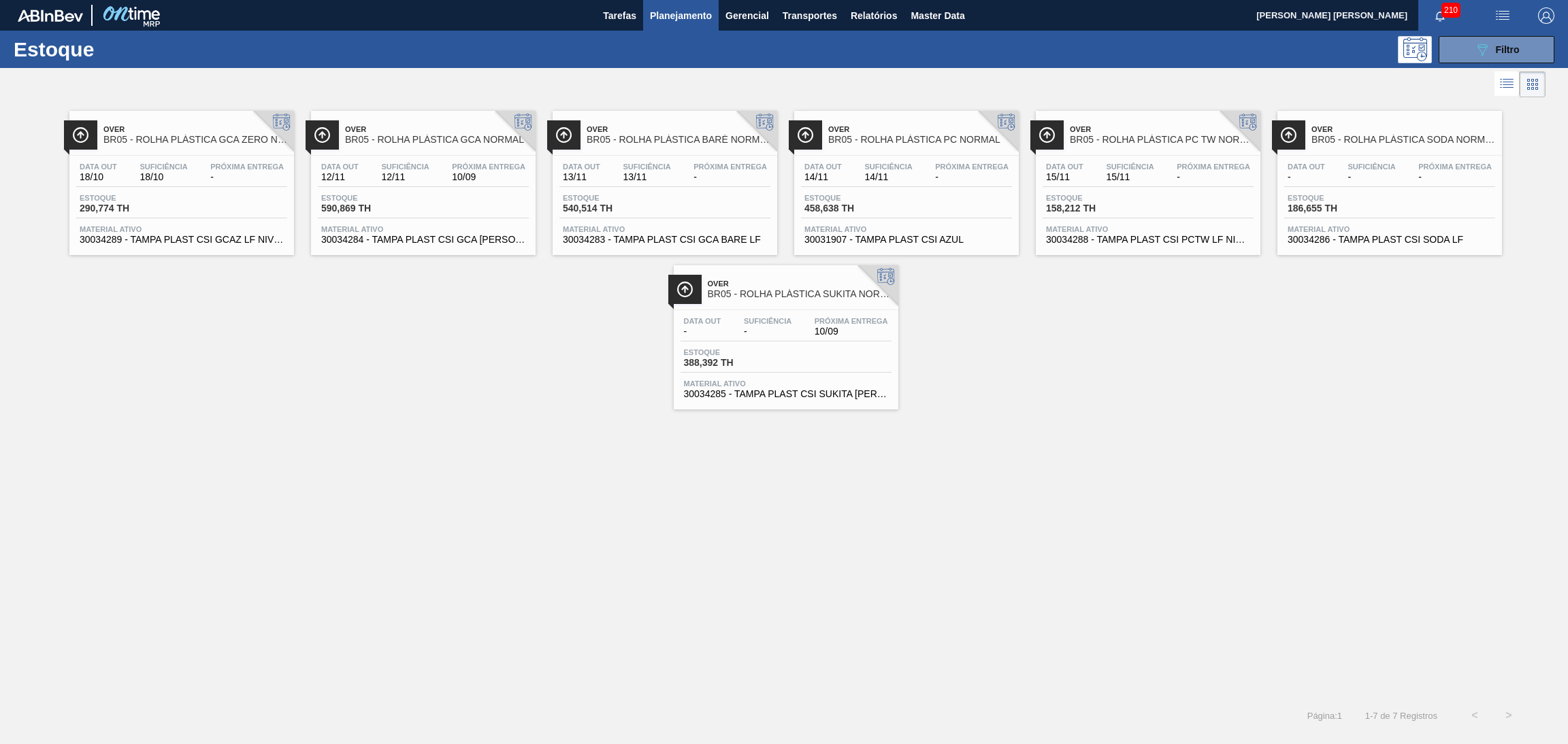
click at [300, 467] on div "Over BR05 - ROLHA PLÁSTICA GCA ZERO NORMAL Data out 18/10 Suficiência 18/10 Pró…" at bounding box center [784, 400] width 1568 height 598
click at [308, 353] on div "Over BR05 - ROLHA PLÁSTICA GCA ZERO NORMAL Data out 18/10 Suficiência 18/10 Pró…" at bounding box center [784, 255] width 1568 height 309
click at [612, 389] on div "Over BR05 - ROLHA PLÁSTICA GCA ZERO NORMAL Data out 18/10 Suficiência 18/10 Pró…" at bounding box center [784, 255] width 1568 height 309
click at [1496, 86] on li at bounding box center [1507, 84] width 25 height 24
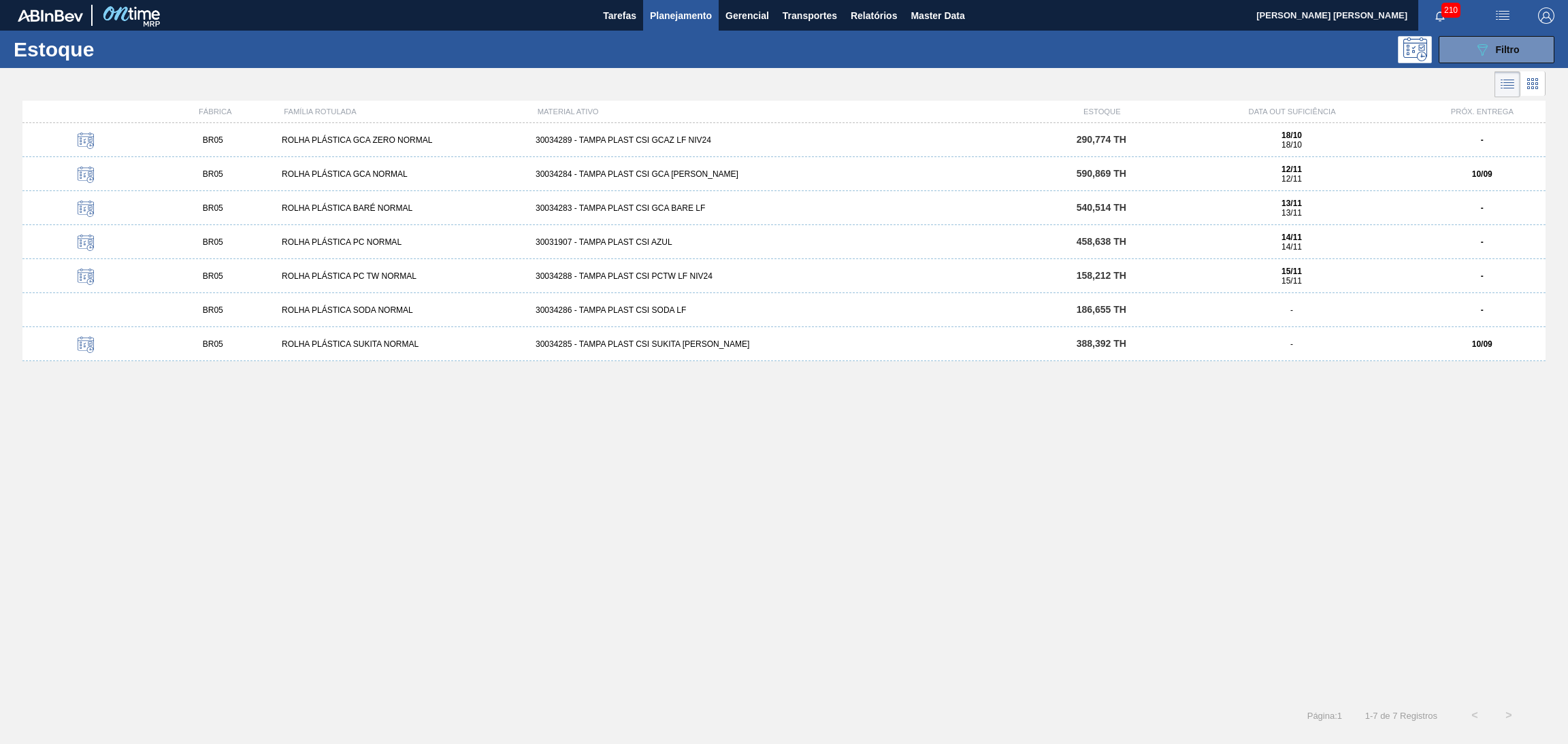
click at [1089, 470] on div "BR05 ROLHA PLÁSTICA GCA ZERO NORMAL 30034289 - TAMPA PLAST CSI GCAZ LF NIV24 29…" at bounding box center [784, 407] width 1523 height 568
click at [702, 279] on div "30034288 - TAMPA PLAST CSI PCTW LF NIV24" at bounding box center [784, 277] width 508 height 10
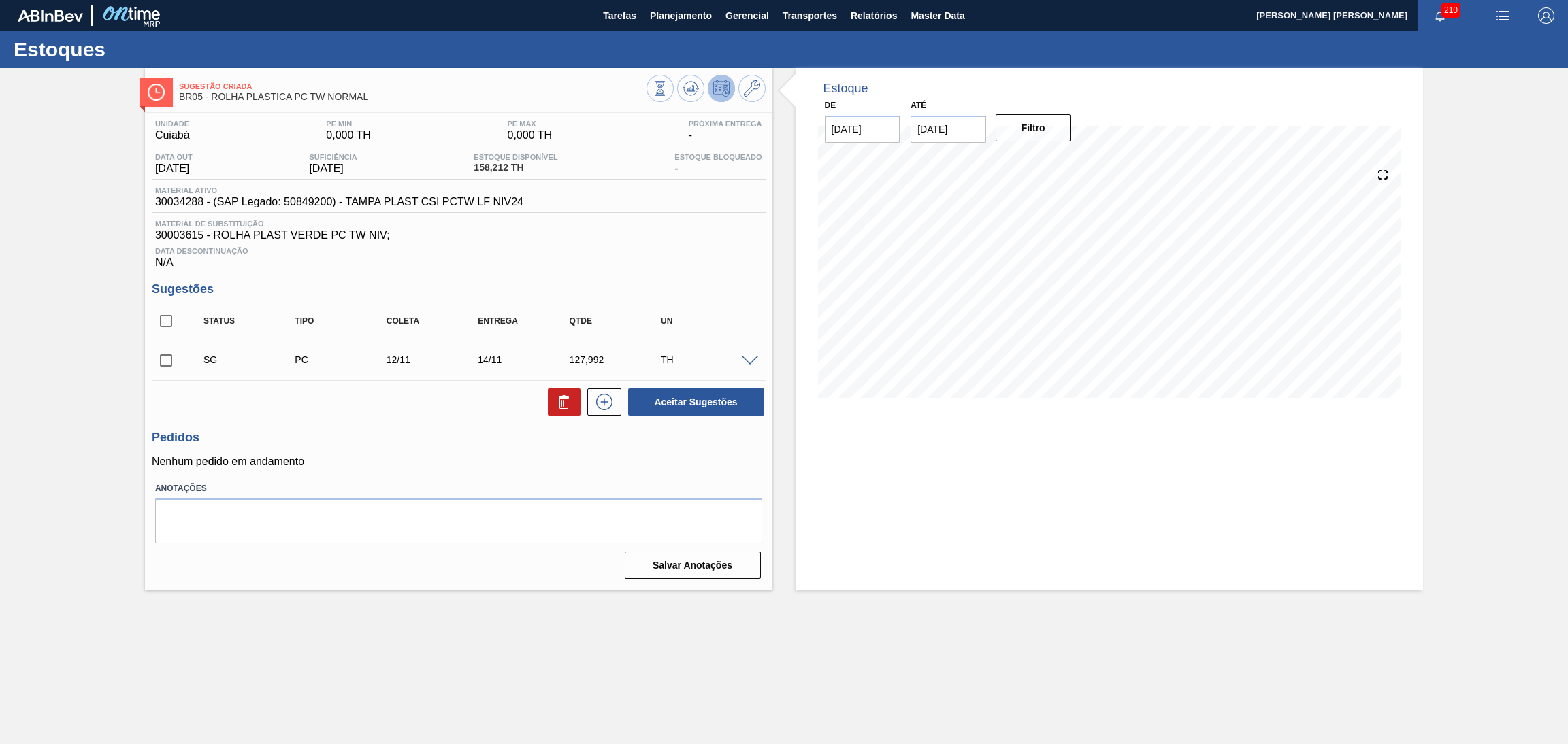
click at [868, 481] on div "Estoque De 05/09/2025 Até 10/10/2025 Filtro" at bounding box center [1110, 330] width 627 height 522
click at [748, 357] on span at bounding box center [750, 362] width 16 height 10
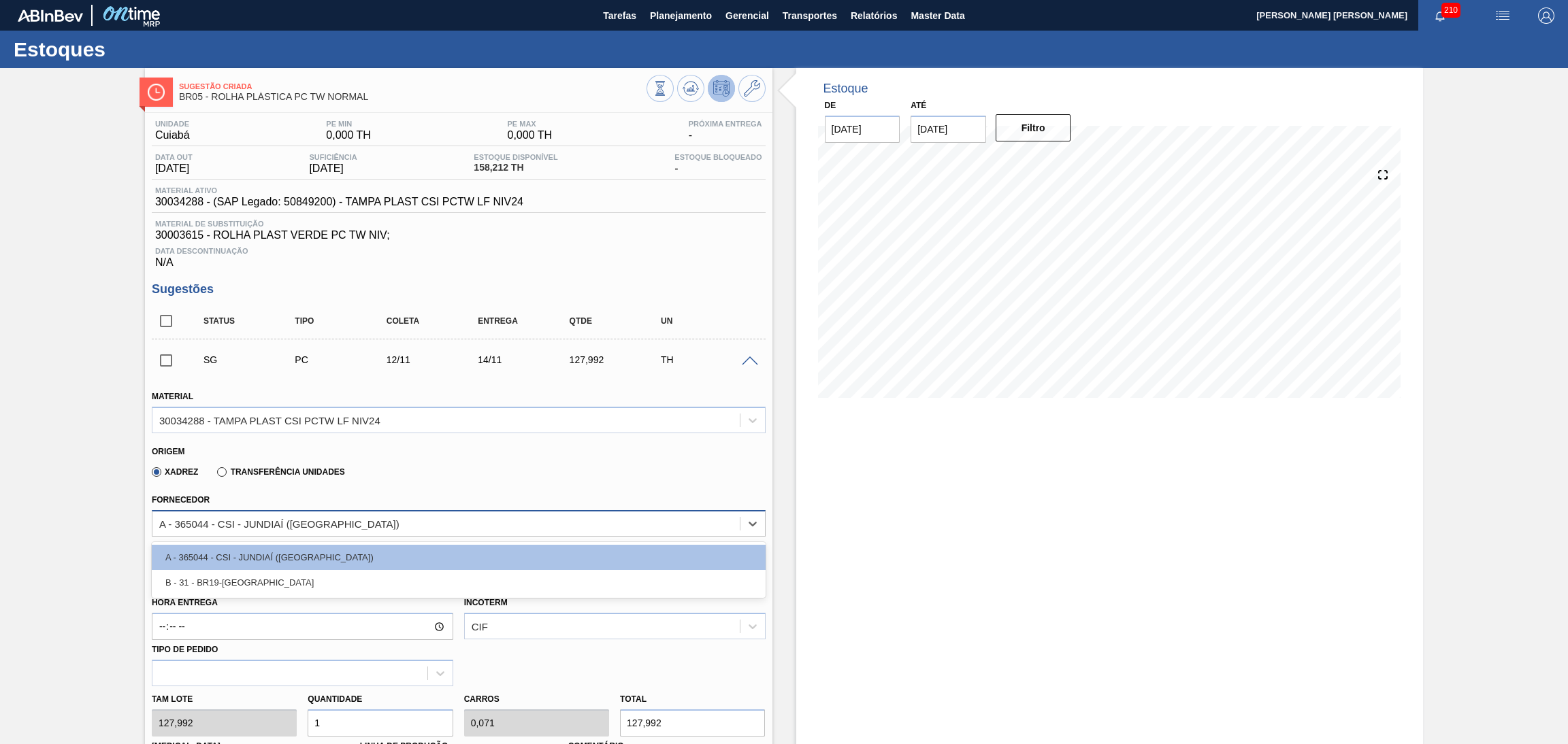
click at [183, 532] on div "A - 365044 - CSI - JUNDIAÍ ([GEOGRAPHIC_DATA])" at bounding box center [446, 523] width 587 height 20
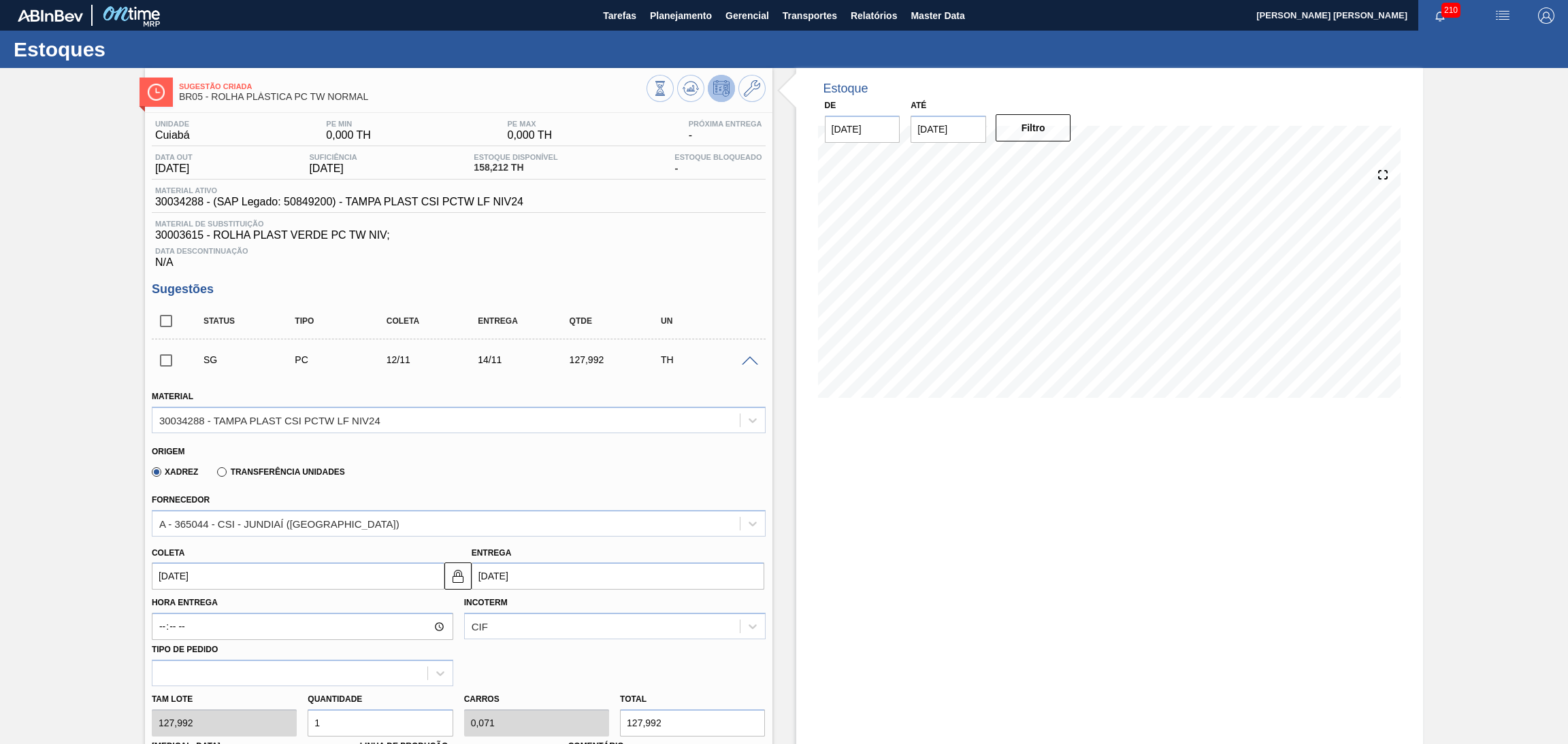
click at [569, 451] on div "Origem" at bounding box center [453, 450] width 602 height 13
click at [426, 478] on div "Xadrez Transferência Unidades" at bounding box center [453, 470] width 602 height 26
click at [684, 93] on icon at bounding box center [691, 88] width 16 height 16
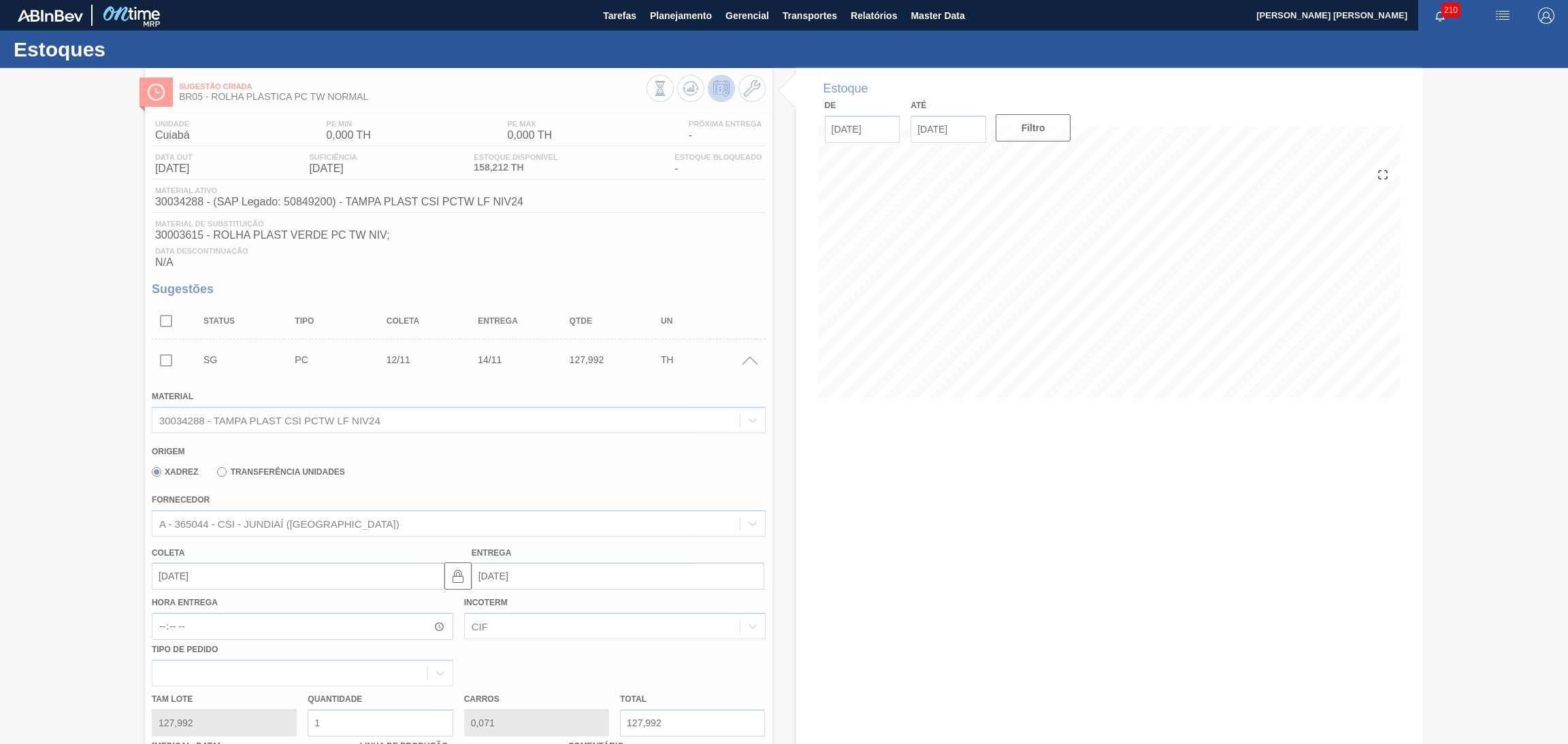
click at [802, 511] on div at bounding box center [784, 406] width 1568 height 676
click at [630, 241] on div at bounding box center [784, 406] width 1568 height 676
click at [648, 258] on div at bounding box center [784, 406] width 1568 height 676
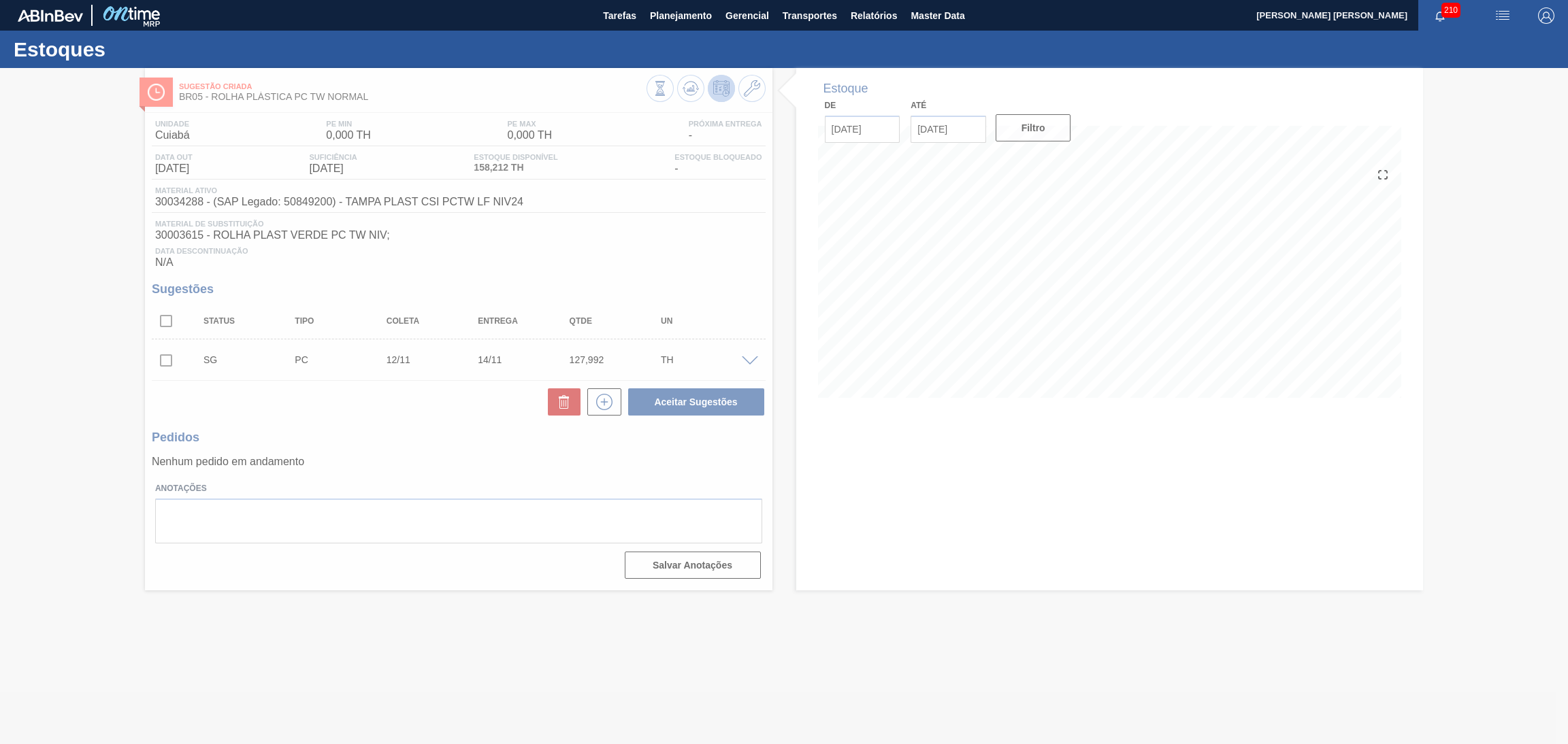
click at [955, 311] on div at bounding box center [784, 406] width 1568 height 676
click at [896, 324] on div at bounding box center [784, 406] width 1568 height 676
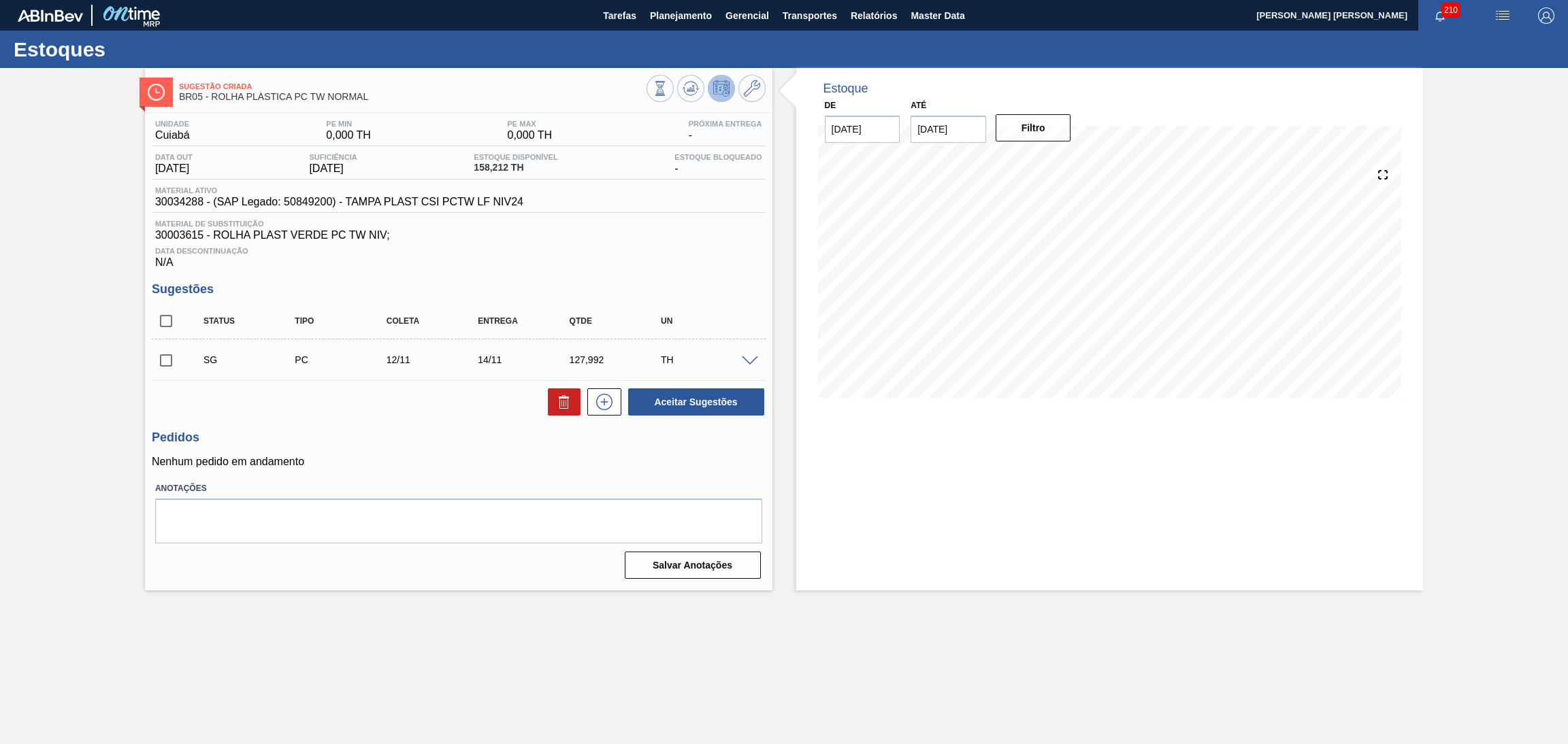
click at [750, 281] on div "Unidade Cuiabá PE MIN 0,000 TH PE MAX 0,000 TH Próxima Entrega - Data out [DATE…" at bounding box center [459, 348] width 627 height 471
click at [733, 247] on span "Data Descontinuação" at bounding box center [459, 251] width 607 height 8
click at [693, 88] on icon at bounding box center [690, 88] width 9 height 6
click at [748, 275] on div "Unidade Cuiabá PE MIN 0,000 TH PE MAX 0,000 TH Próxima Entrega - Data out [DATE…" at bounding box center [459, 348] width 627 height 471
click at [750, 361] on span at bounding box center [750, 362] width 16 height 10
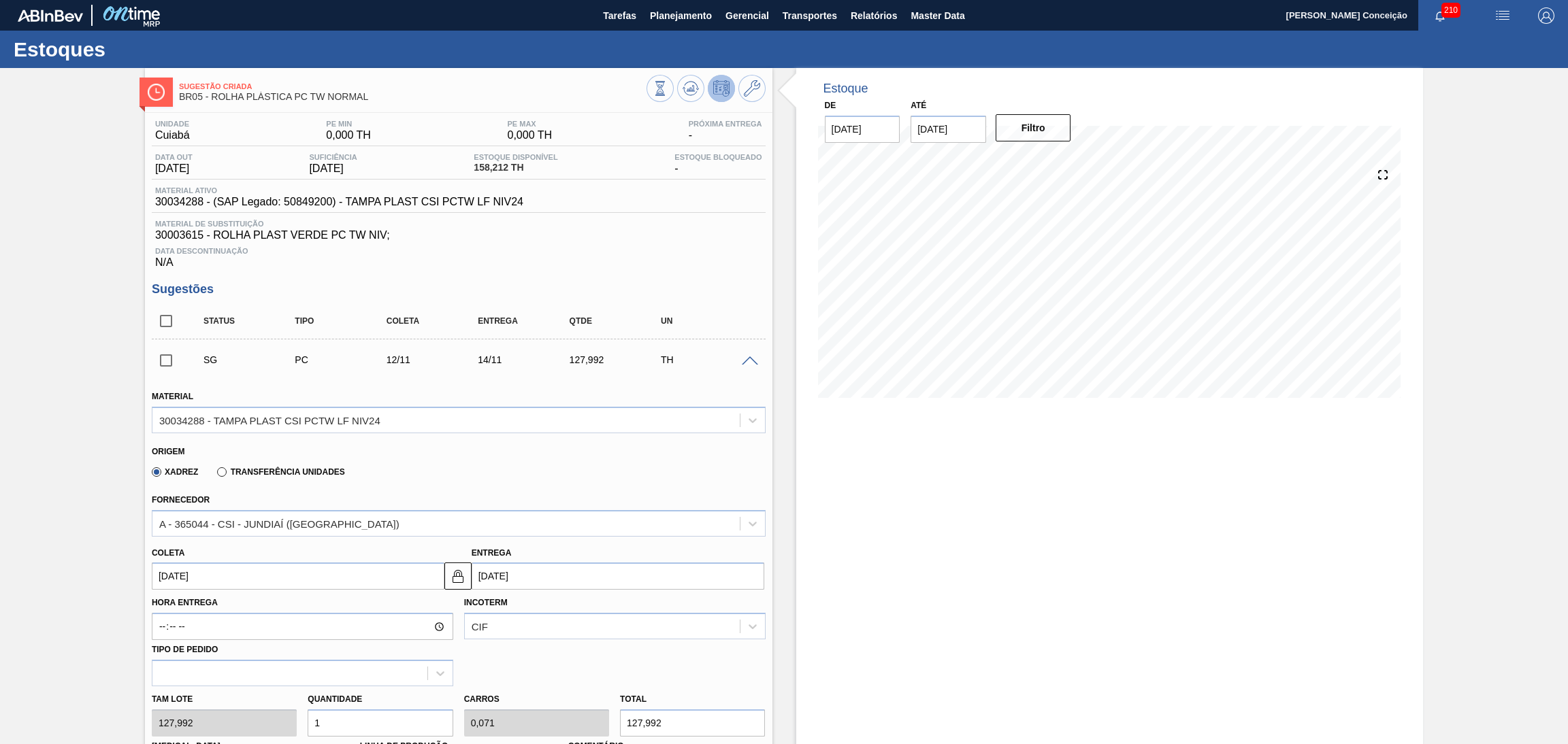
click at [433, 469] on div "Xadrez Transferência Unidades" at bounding box center [453, 470] width 602 height 26
click at [199, 578] on input "[DATE]" at bounding box center [298, 576] width 293 height 27
click at [164, 380] on button "Previous Month" at bounding box center [164, 383] width 10 height 10
click at [194, 445] on div "8" at bounding box center [190, 449] width 18 height 18
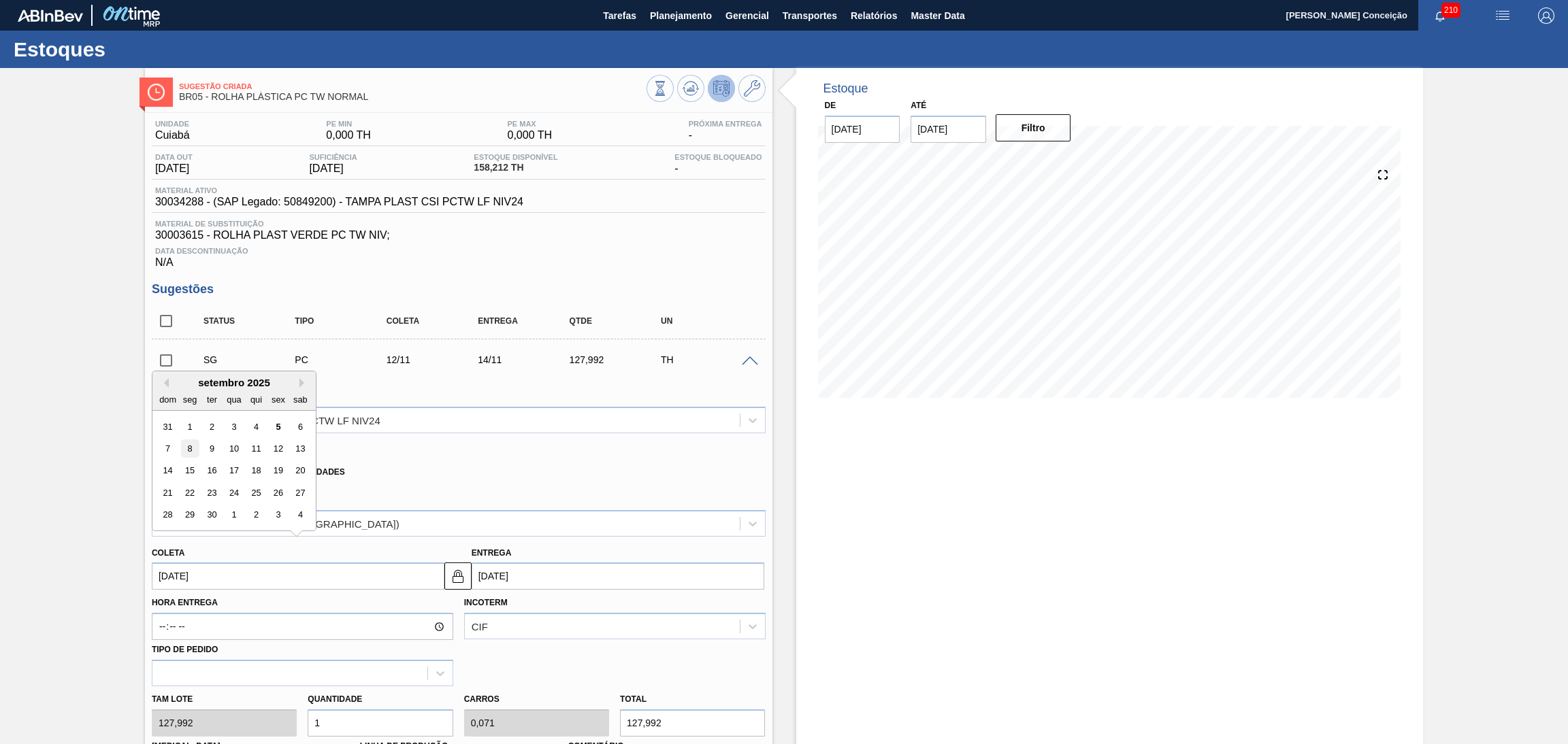
type input "[DATE]"
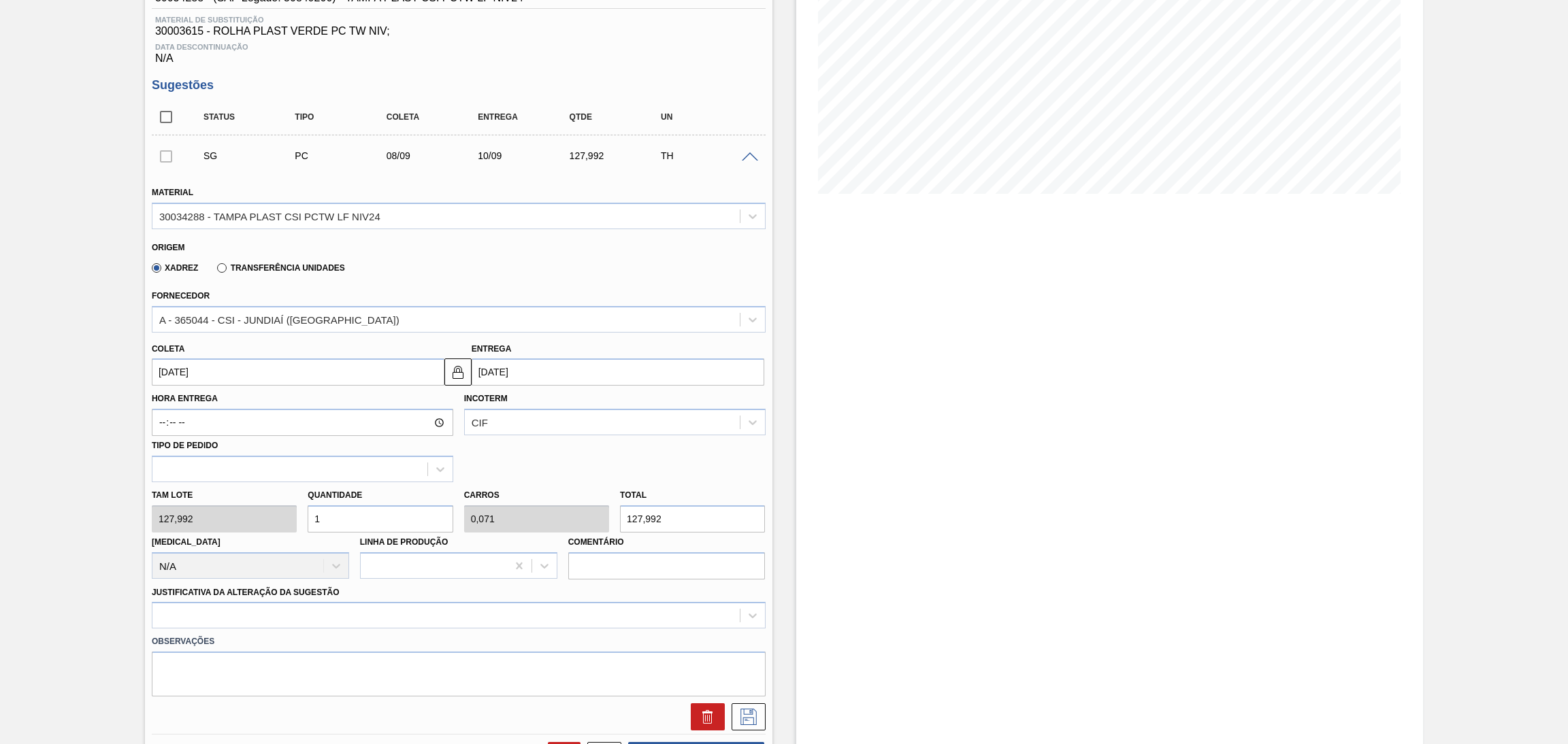
click at [351, 519] on input "1" at bounding box center [380, 519] width 145 height 27
type input "0"
click at [351, 519] on input "text" at bounding box center [380, 519] width 145 height 27
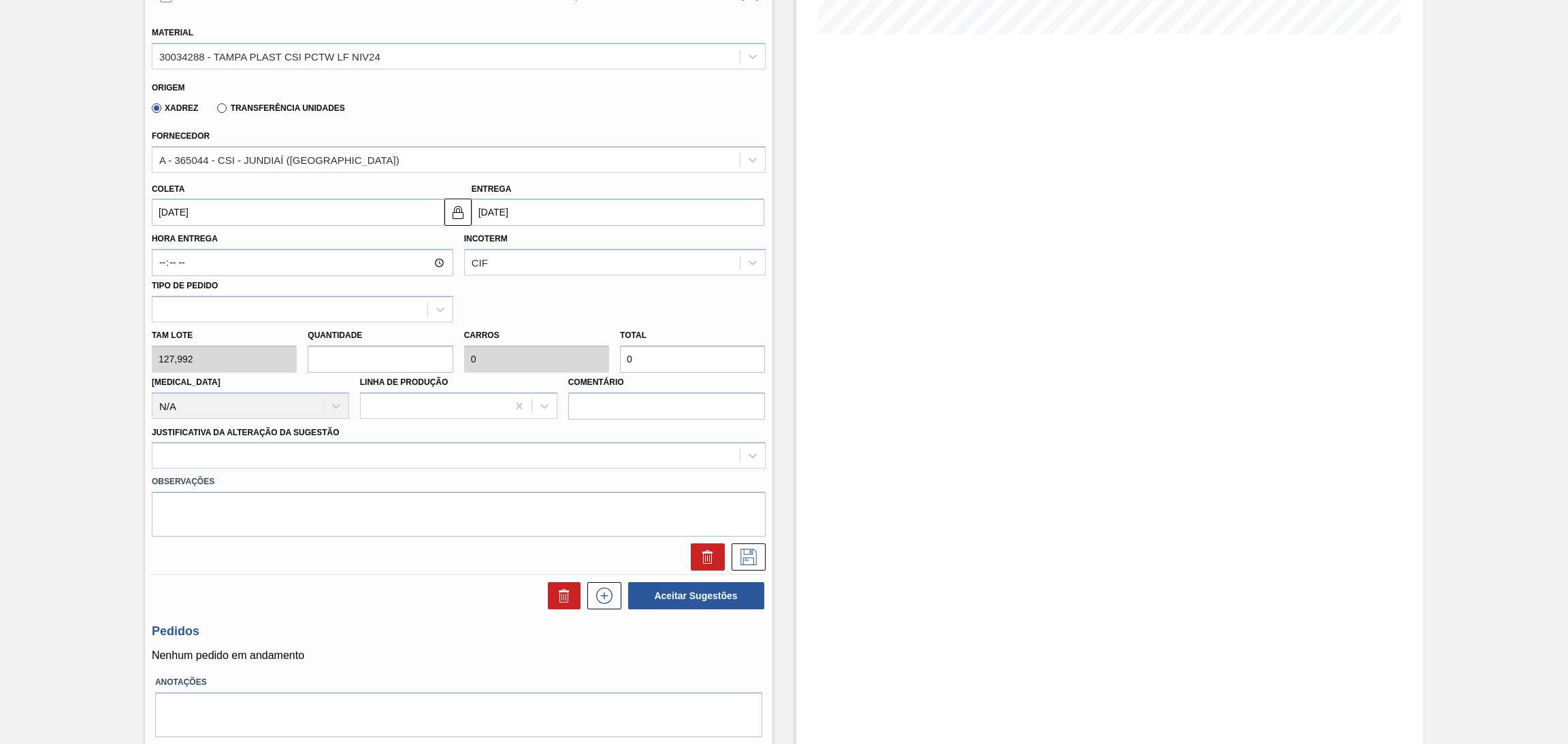
scroll to position [401, 0]
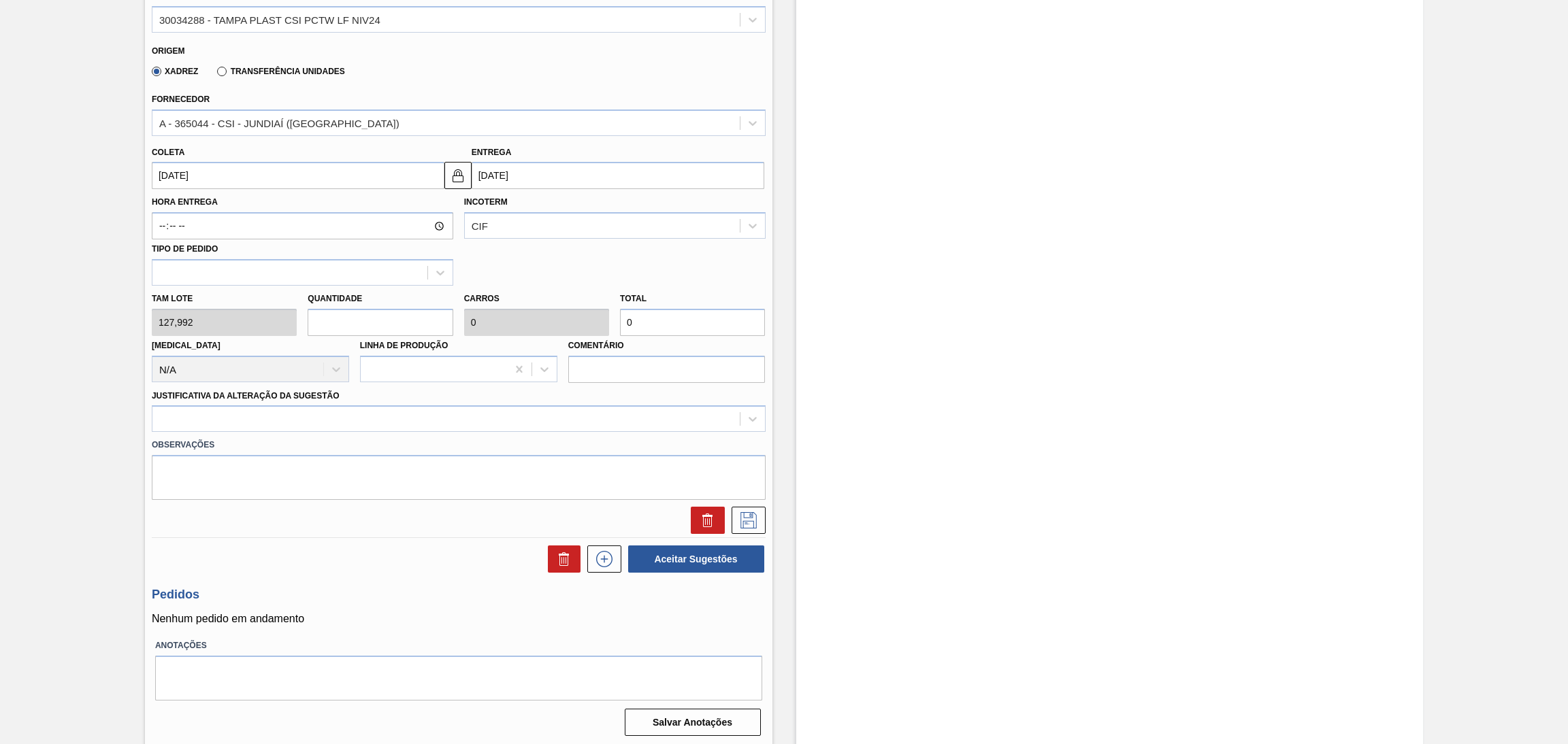
click at [374, 316] on input "text" at bounding box center [380, 322] width 145 height 27
type input "3"
type input "0,214"
type input "383,976"
click at [703, 267] on div "Hora Entrega Incoterm CIF Tipo de pedido" at bounding box center [459, 238] width 625 height 97
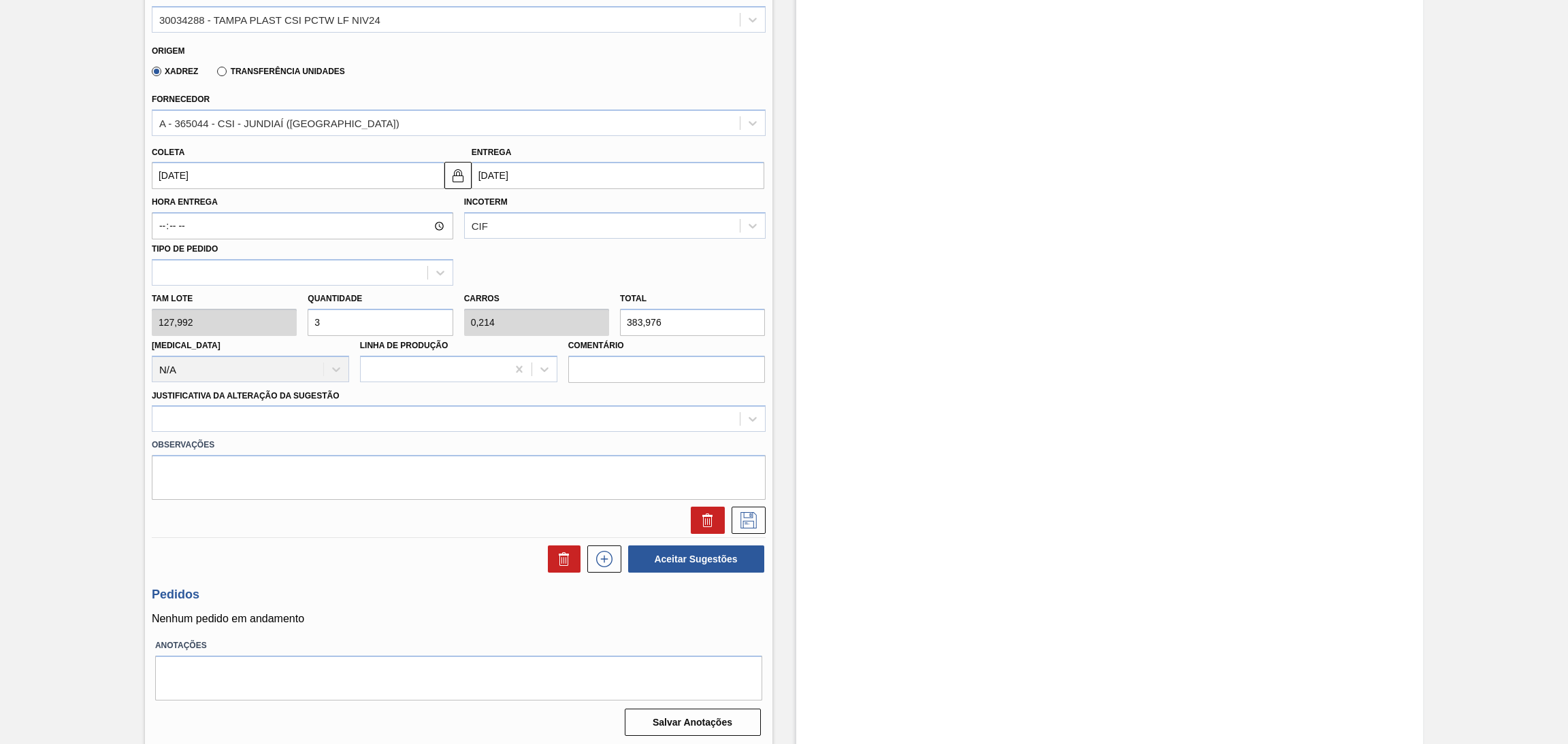
click at [292, 318] on div "Tam lote 127,992 Quantidade 3 Carros 0,214 Total 383,976 [MEDICAL_DATA] N/A Lin…" at bounding box center [459, 334] width 625 height 98
type input "4"
type input "0,286"
type input "511,968"
click at [664, 274] on div "Hora Entrega Incoterm CIF Tipo de pedido" at bounding box center [459, 238] width 625 height 97
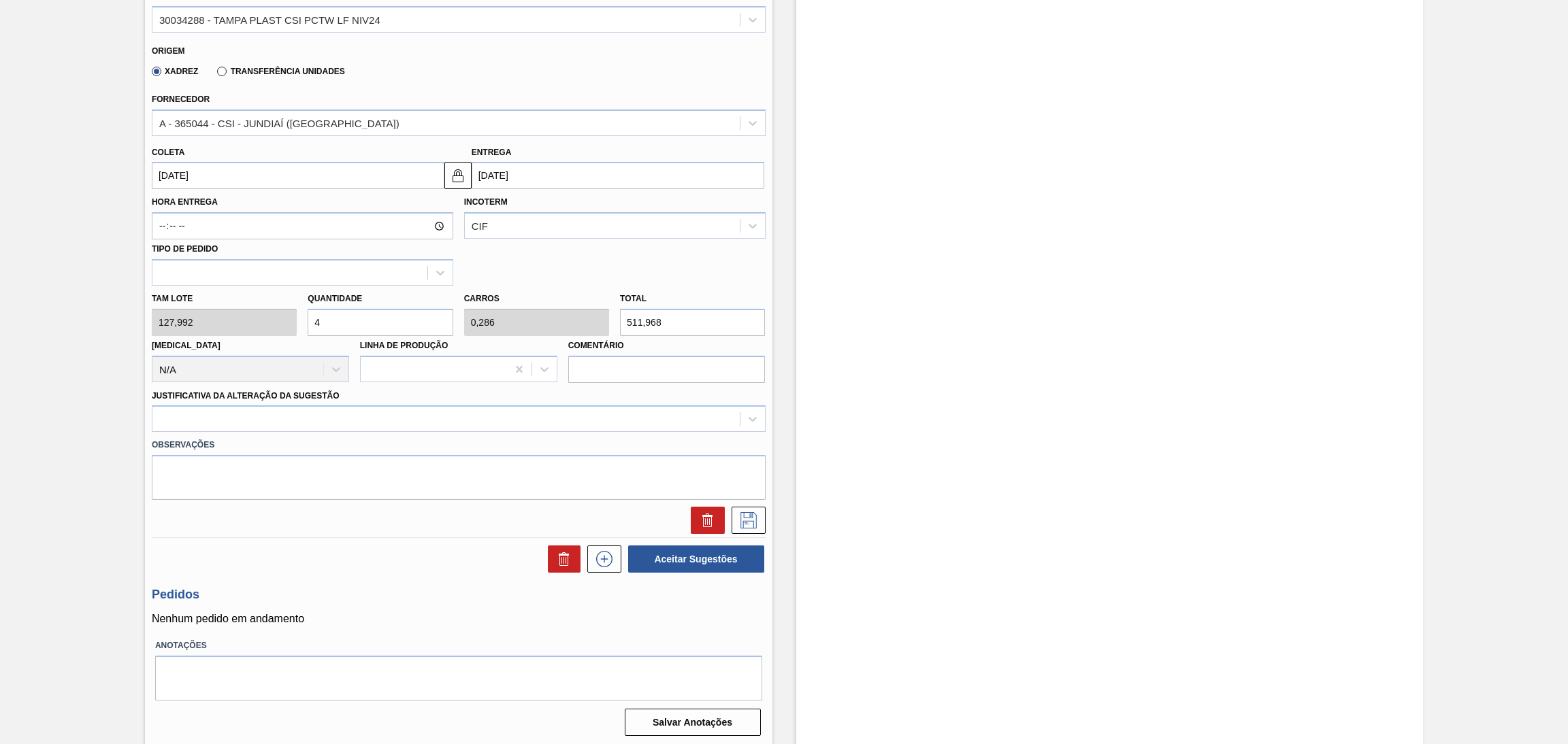
drag, startPoint x: 295, startPoint y: 311, endPoint x: 266, endPoint y: 304, distance: 29.8
click at [270, 306] on div "Tam lote 127,992 Quantidade 4 Carros 0,286 Total 511,968 [MEDICAL_DATA] N/A Lin…" at bounding box center [459, 334] width 625 height 98
type input "3"
type input "0,214"
type input "383,976"
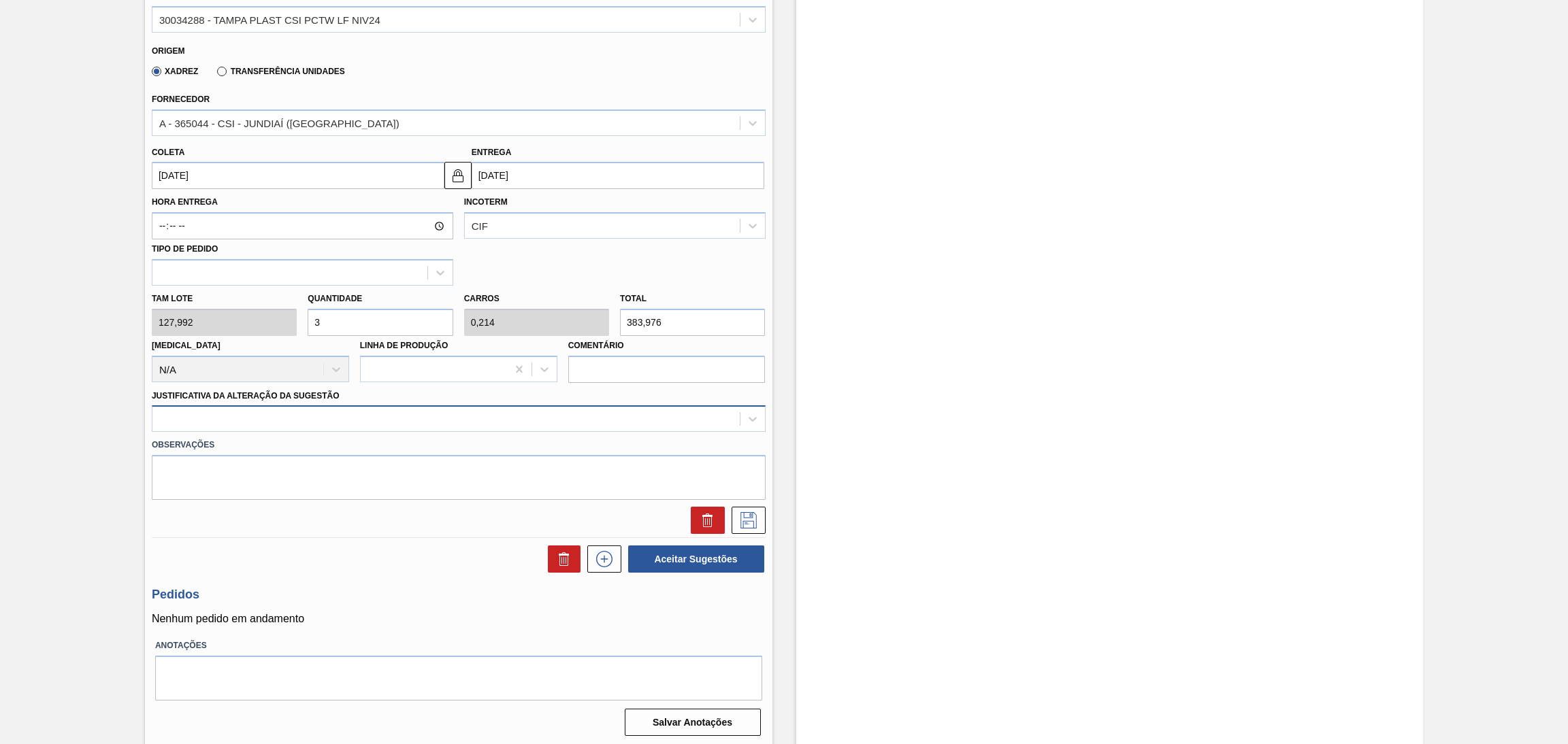
type input "3"
click at [426, 417] on div at bounding box center [446, 419] width 587 height 20
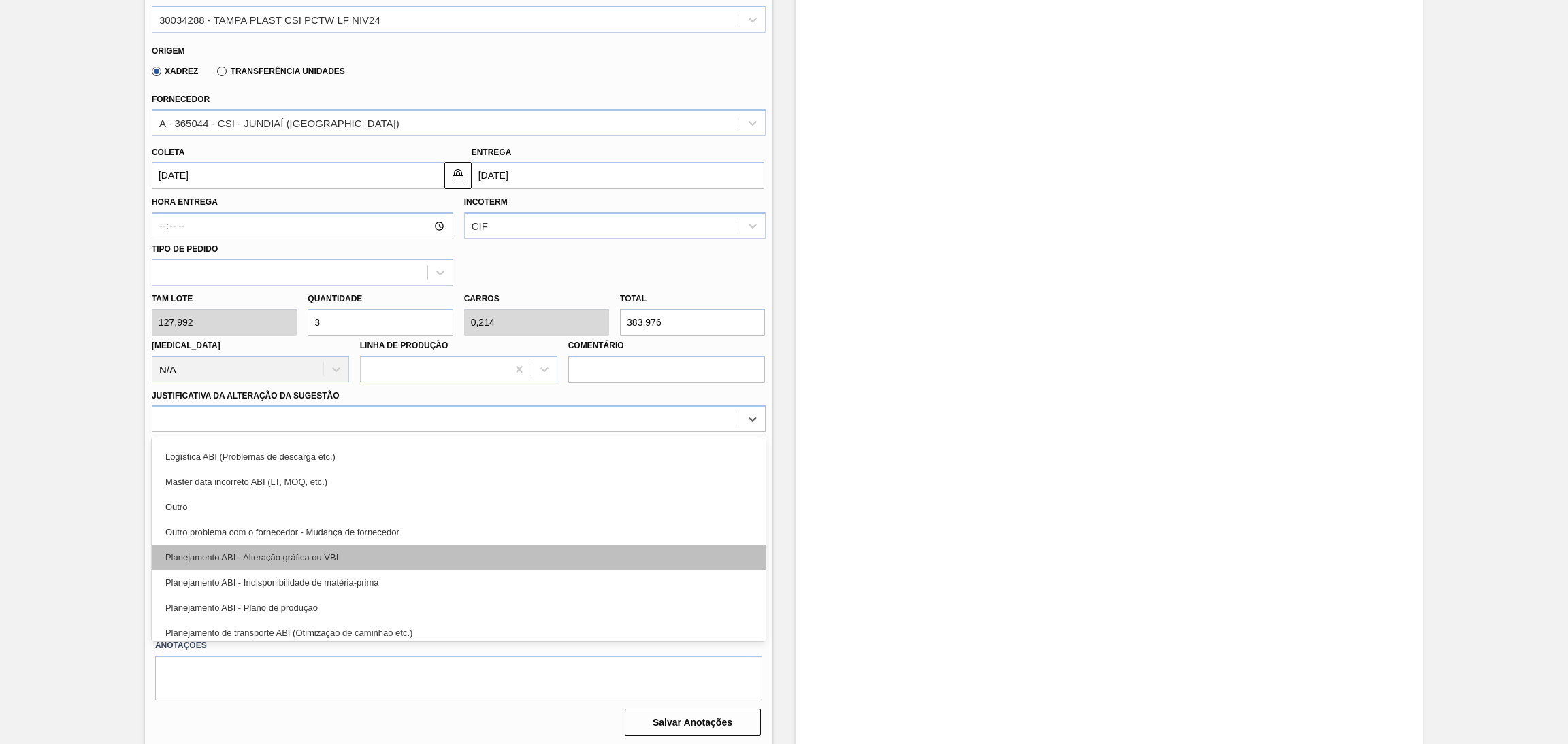
scroll to position [102, 0]
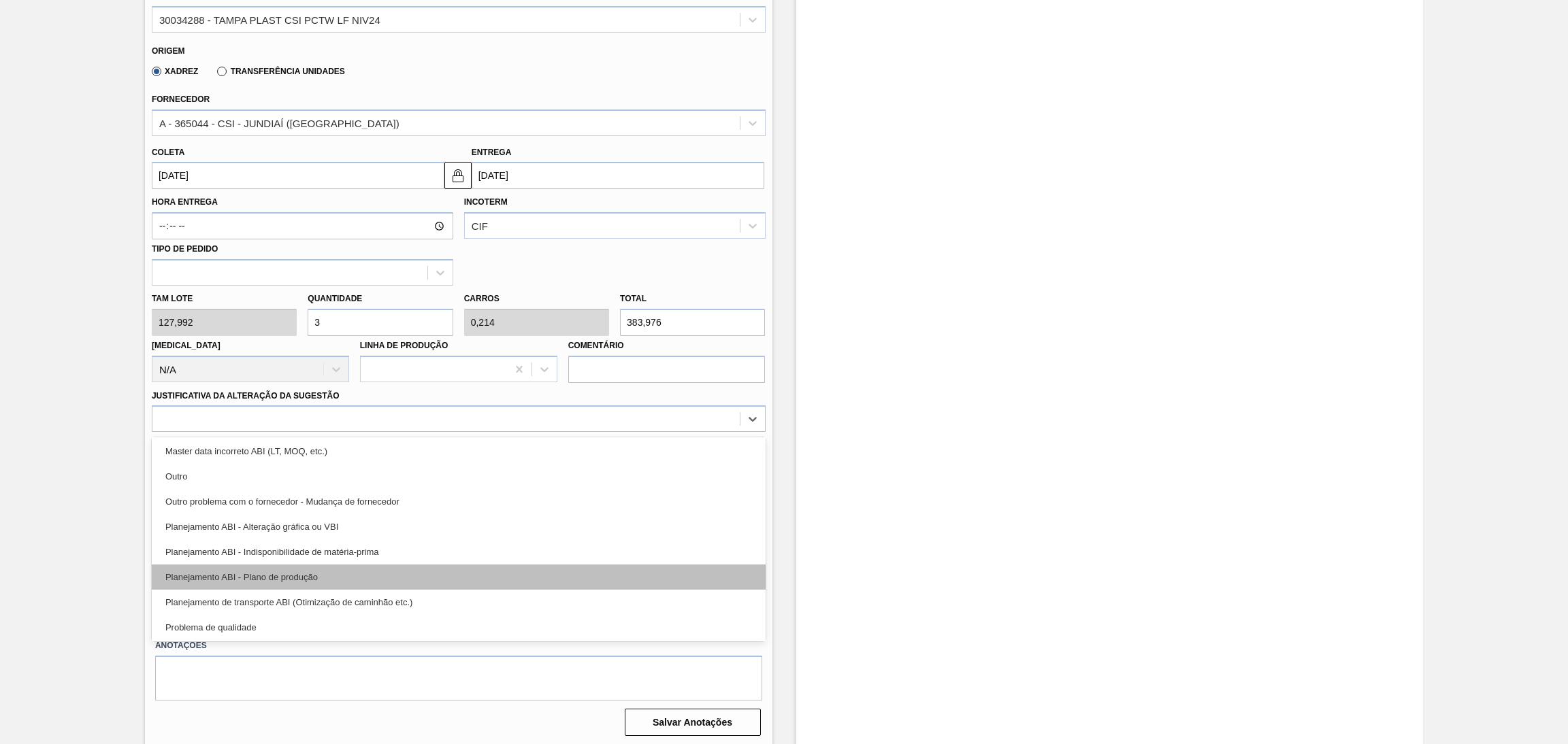
click at [299, 578] on div "Planejamento ABI - Plano de produção" at bounding box center [459, 578] width 614 height 25
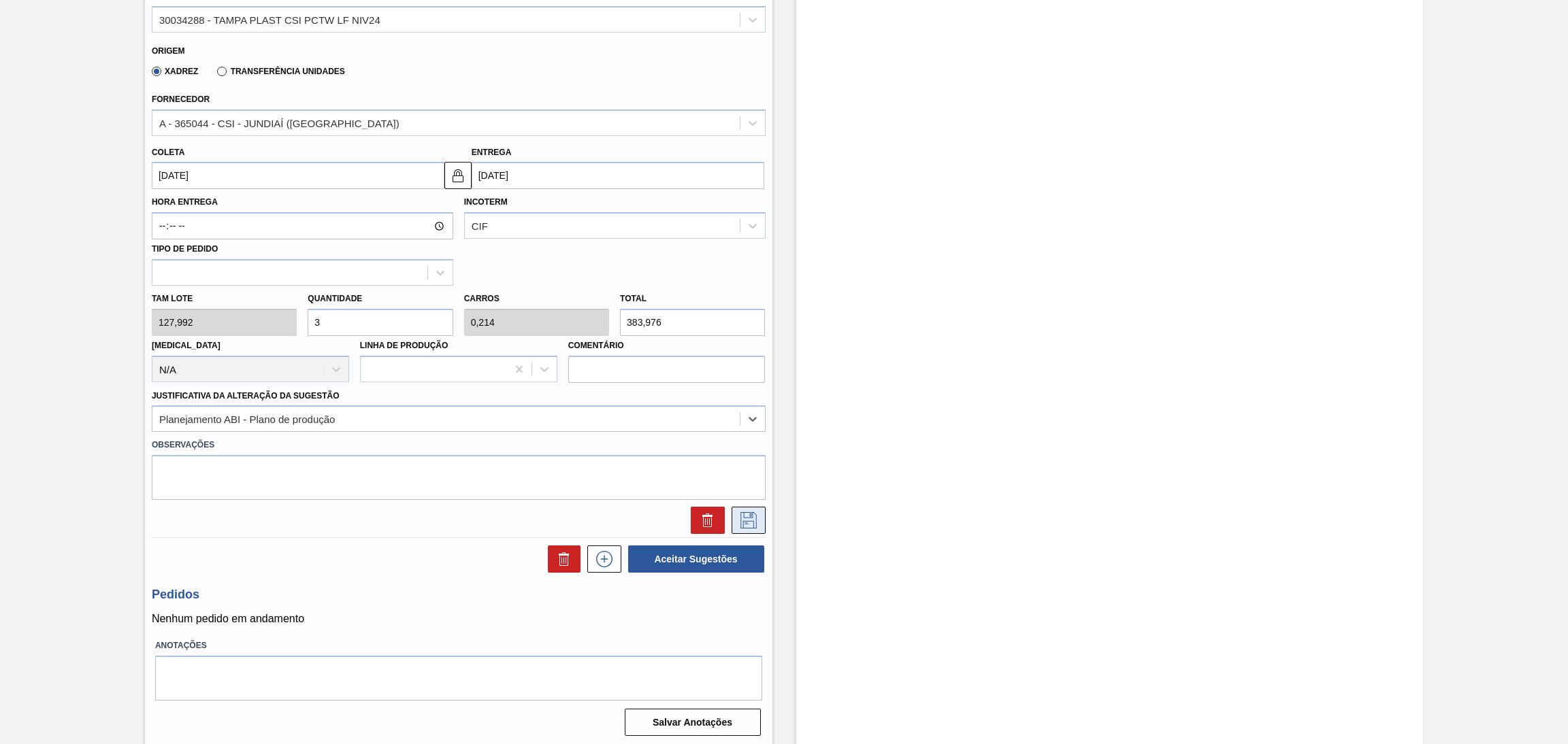
click at [746, 522] on icon at bounding box center [748, 520] width 22 height 16
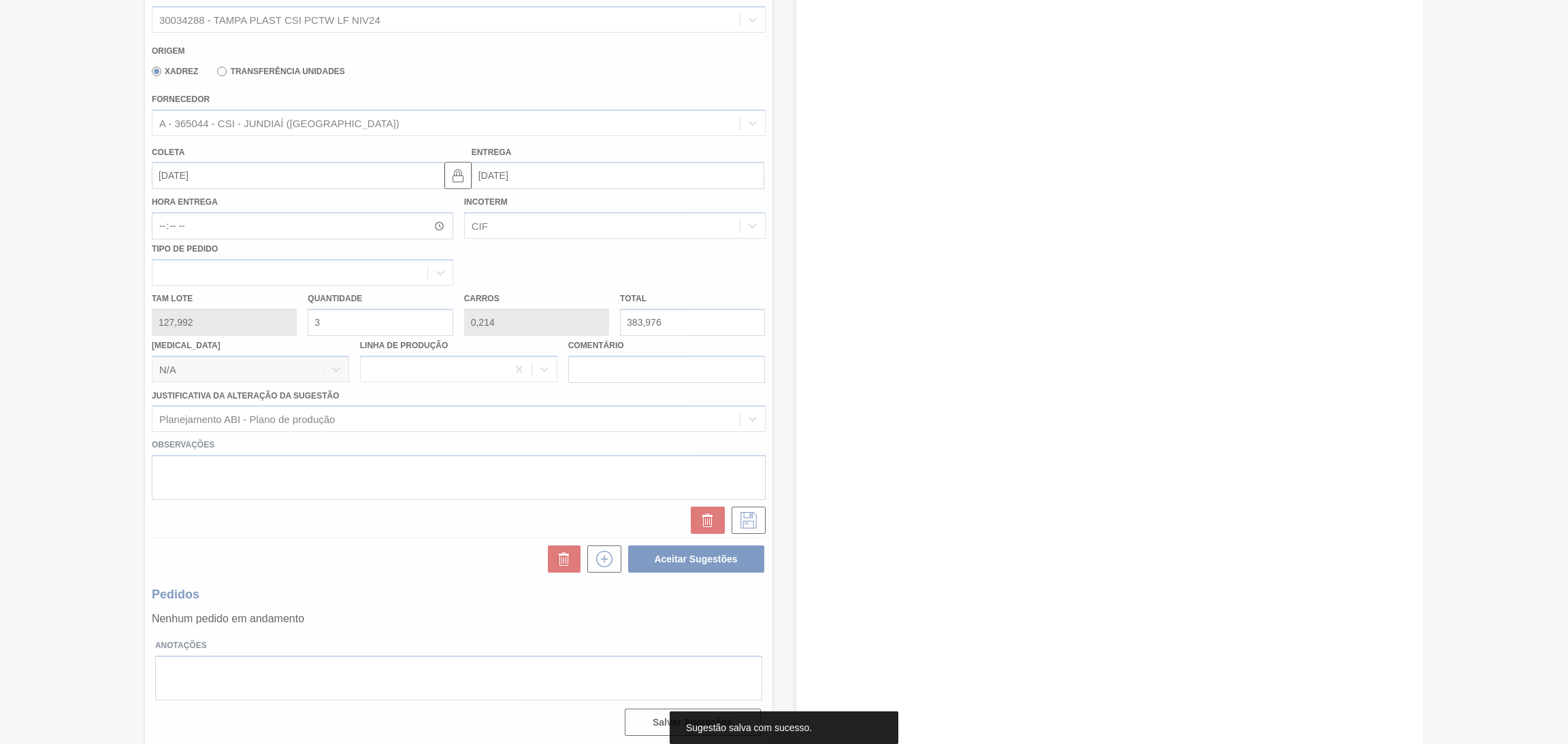
scroll to position [0, 0]
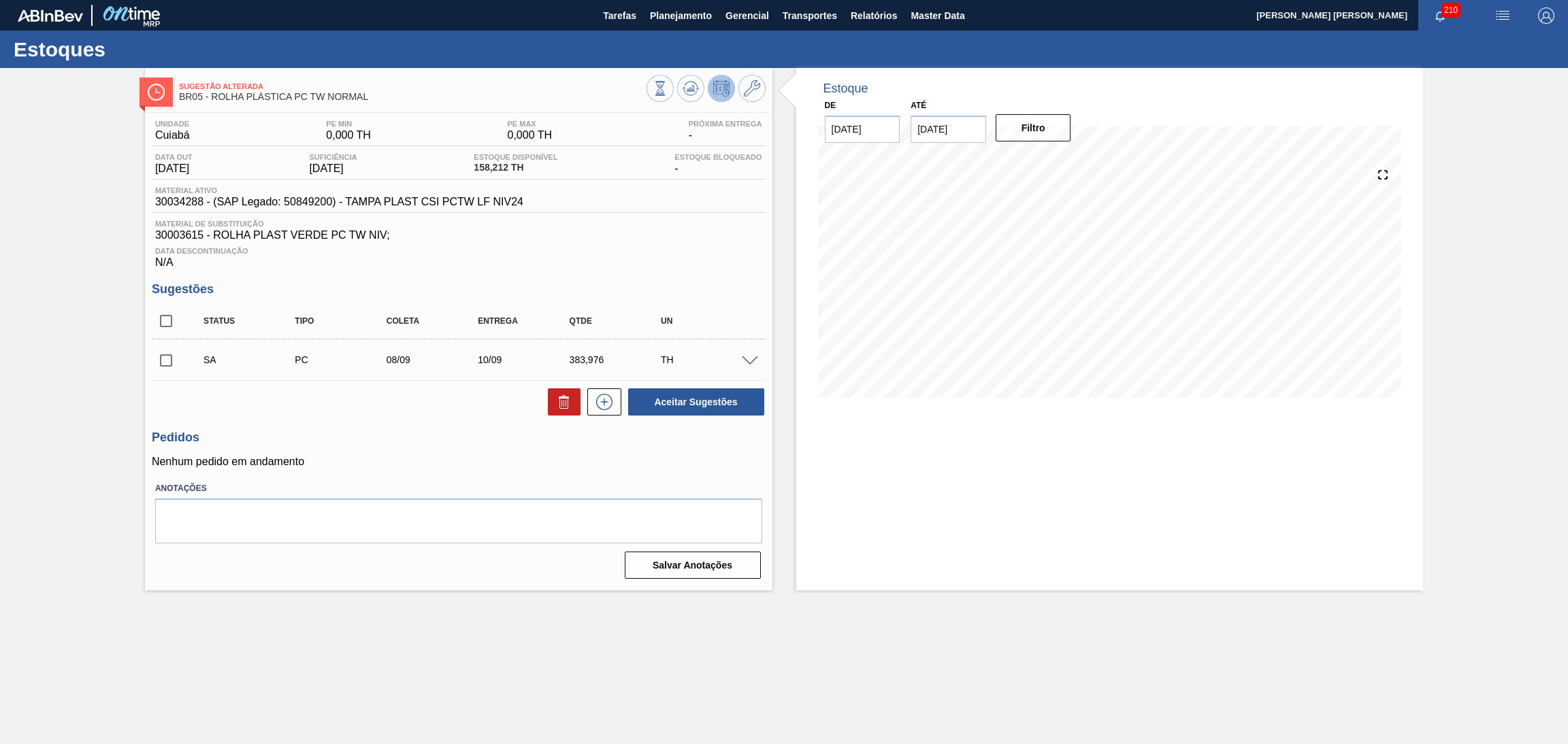
click at [590, 259] on div "Data Descontinuação N/A" at bounding box center [459, 255] width 614 height 27
click at [175, 365] on input "checkbox" at bounding box center [166, 360] width 29 height 29
click at [700, 403] on button "Aceitar Sugestões" at bounding box center [695, 402] width 136 height 27
checkbox input "false"
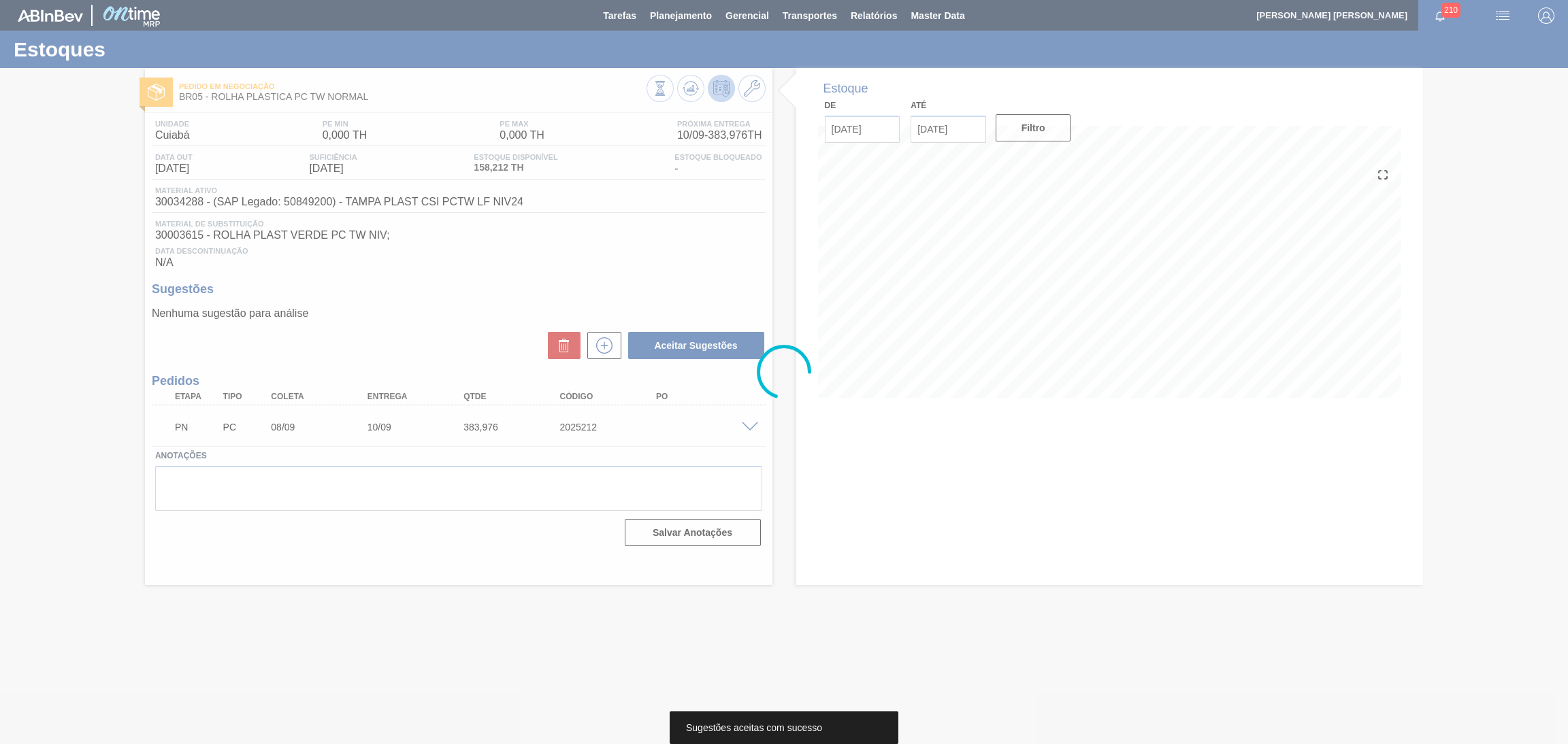
click at [892, 510] on div at bounding box center [784, 372] width 1568 height 744
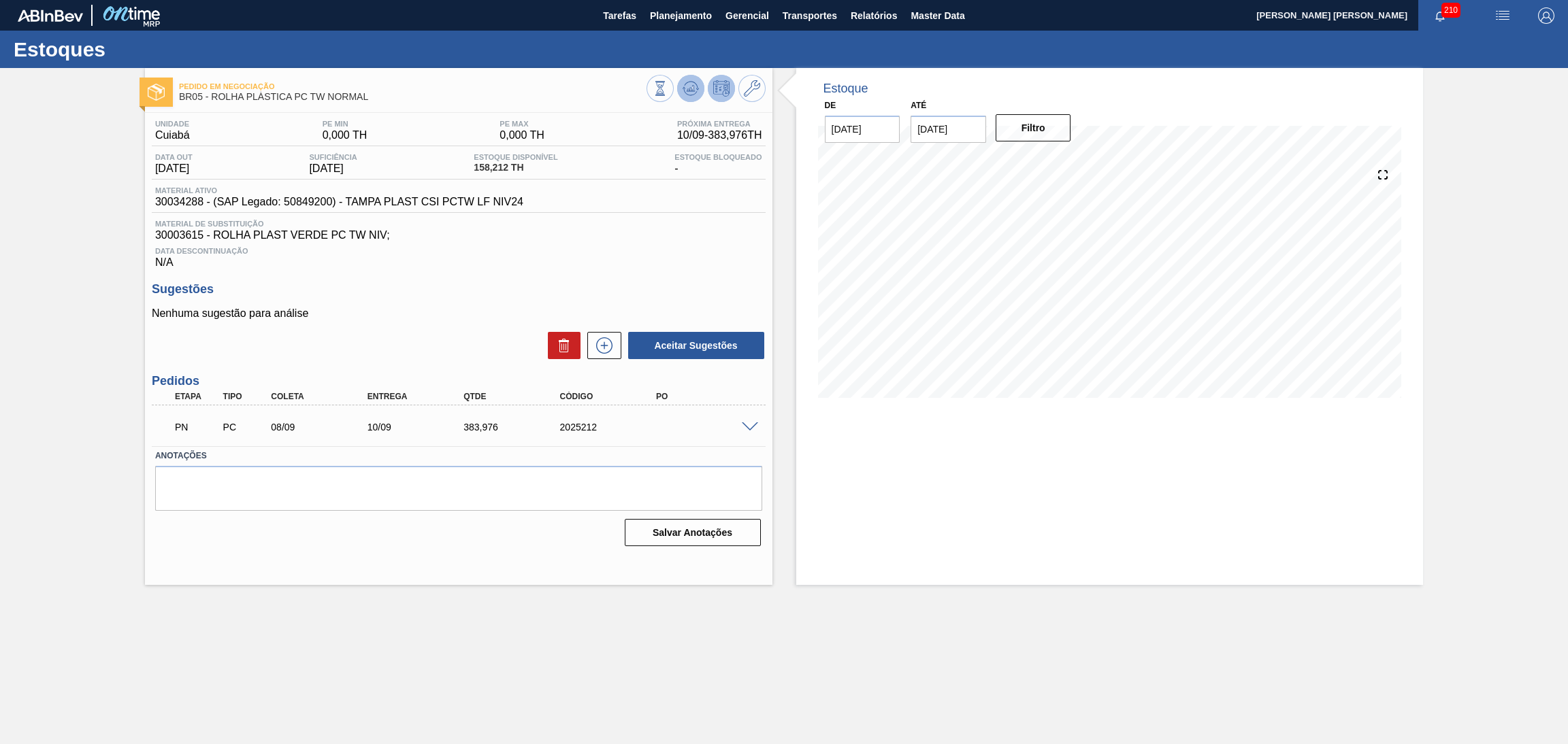
click at [689, 93] on icon at bounding box center [691, 88] width 16 height 16
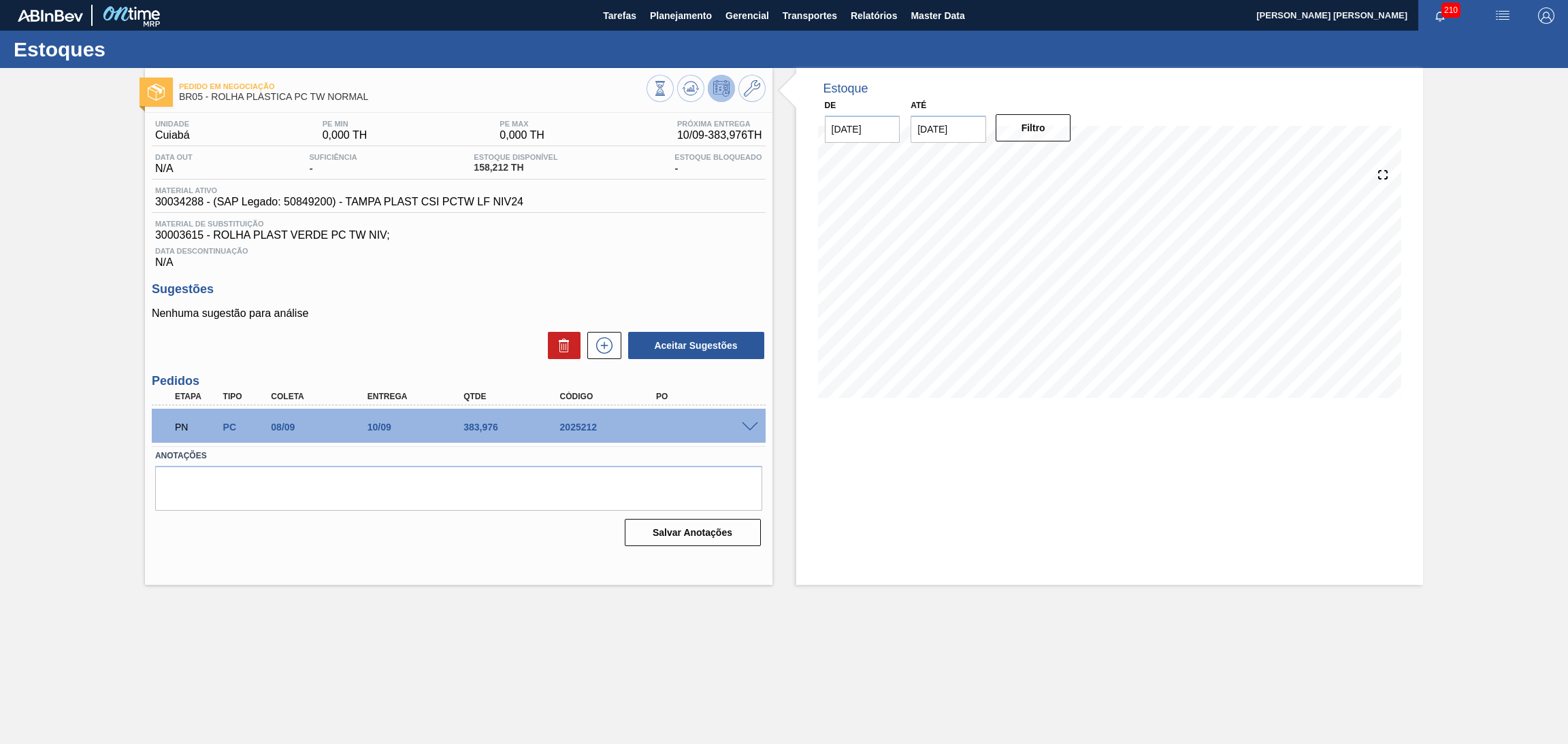
click at [741, 268] on div "Data Descontinuação N/A" at bounding box center [459, 255] width 614 height 27
click at [623, 286] on h3 "Sugestões" at bounding box center [459, 289] width 614 height 15
click at [395, 292] on h3 "Sugestões" at bounding box center [459, 289] width 614 height 15
click at [726, 265] on div "Data Descontinuação N/A" at bounding box center [459, 255] width 614 height 27
click at [436, 267] on div "Data Descontinuação N/A" at bounding box center [459, 255] width 614 height 27
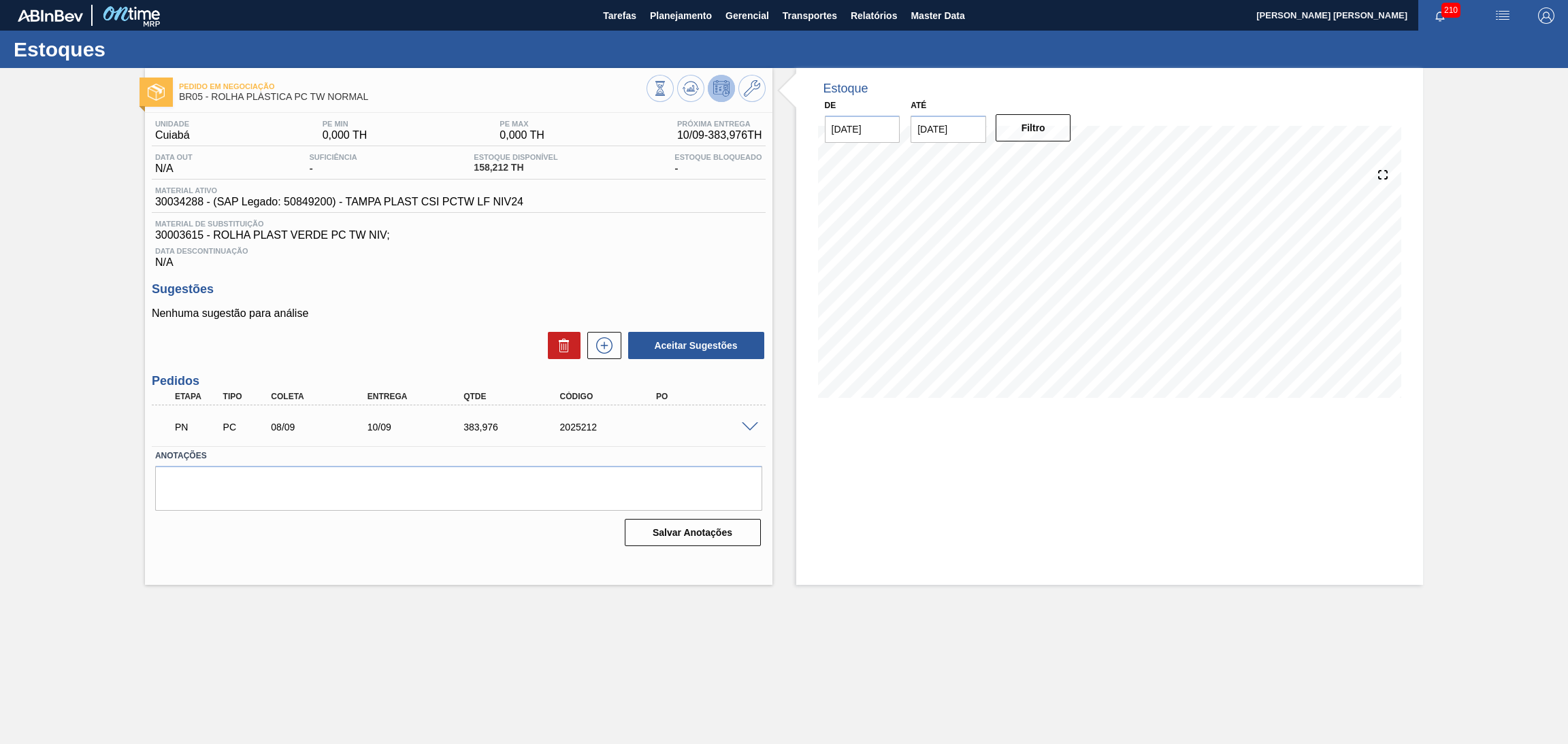
click at [429, 300] on div "Sugestões Nenhuma sugestão para análise Aceitar Sugestões" at bounding box center [459, 321] width 614 height 78
click at [491, 267] on div "Data Descontinuação N/A" at bounding box center [459, 255] width 614 height 27
click at [459, 324] on div "Nenhuma sugestão para análise Aceitar Sugestões" at bounding box center [459, 334] width 614 height 53
click at [741, 432] on div "PN PC 08/09 10/09 383,976 2025212" at bounding box center [454, 426] width 578 height 27
click at [744, 428] on span at bounding box center [750, 428] width 16 height 10
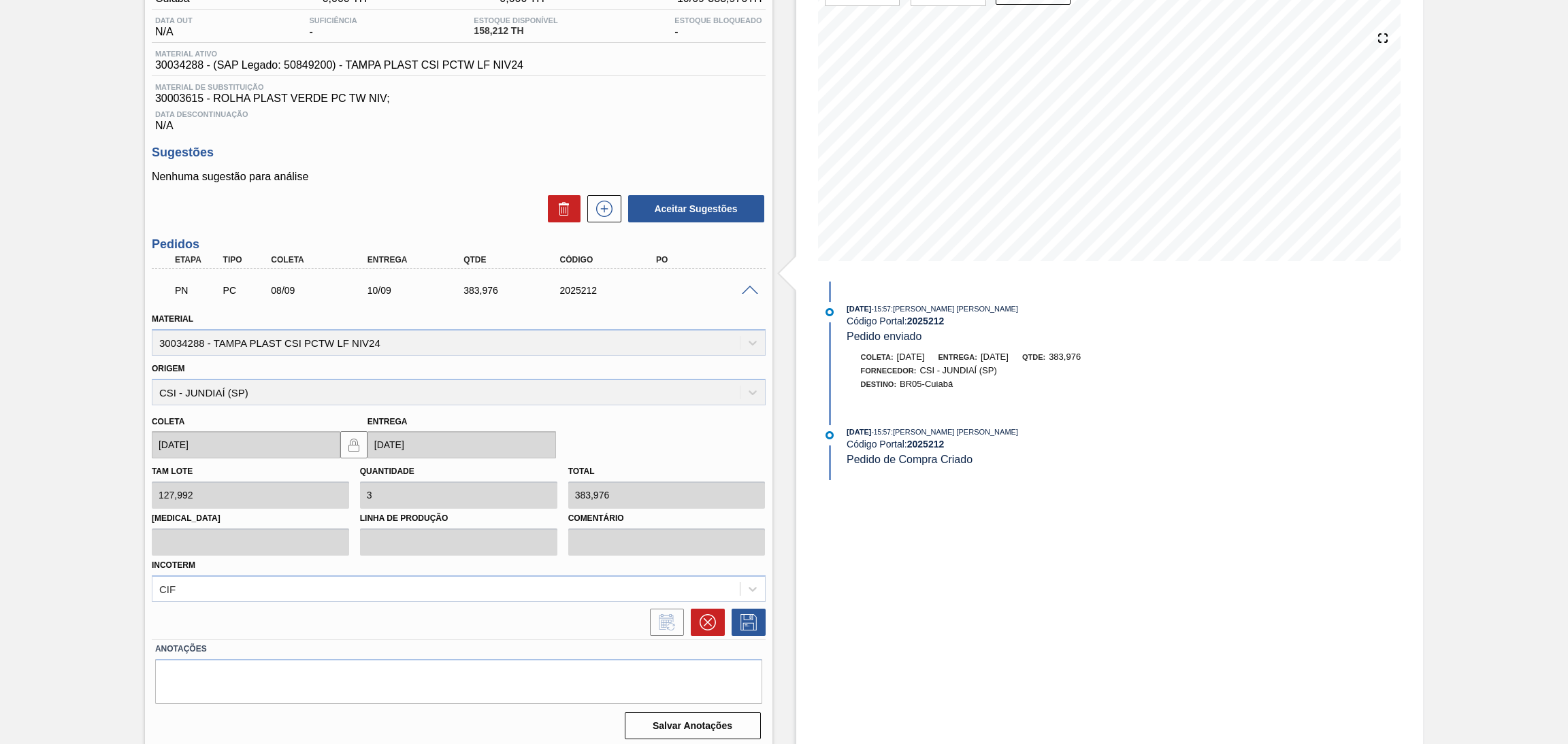
scroll to position [140, 0]
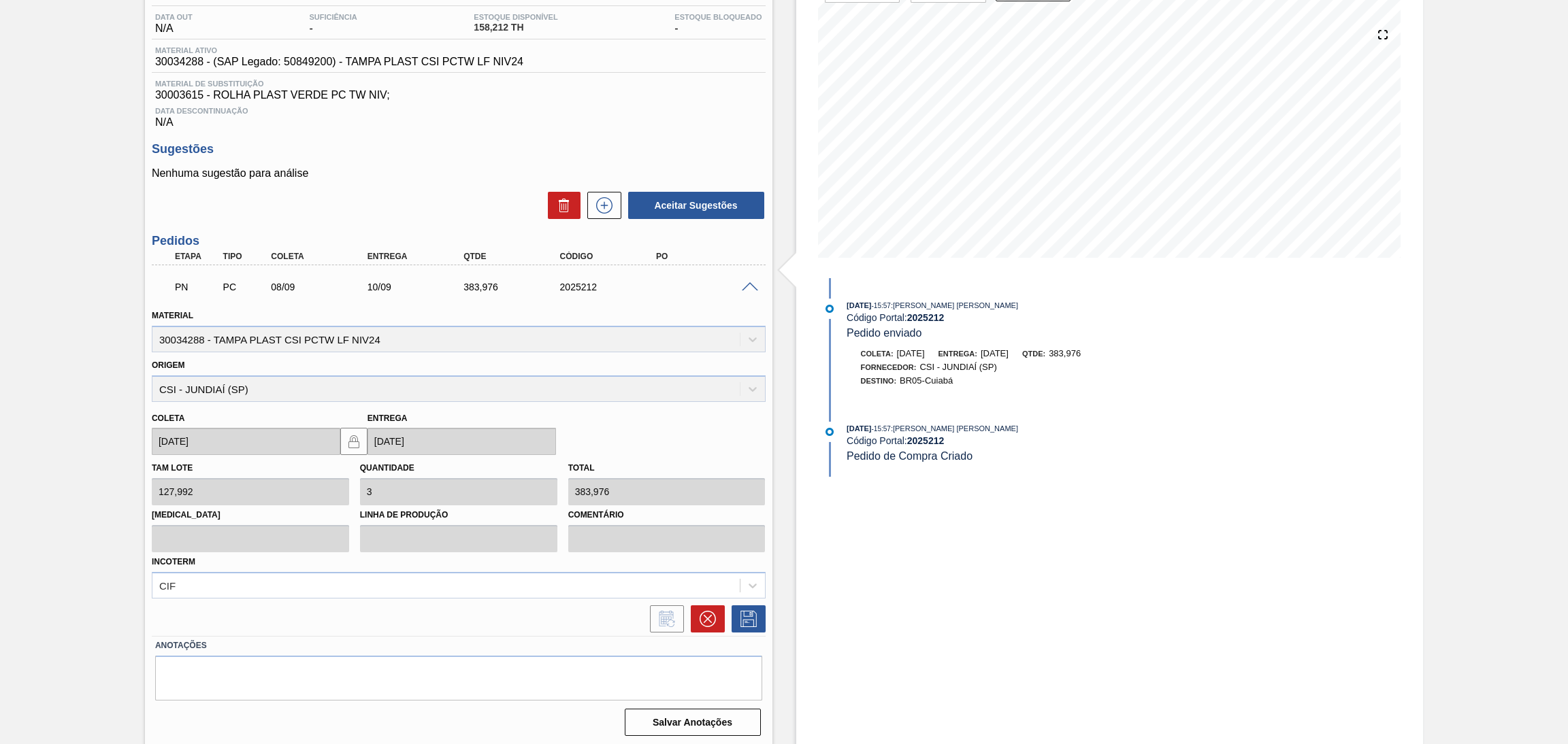
click at [746, 286] on span at bounding box center [750, 287] width 16 height 10
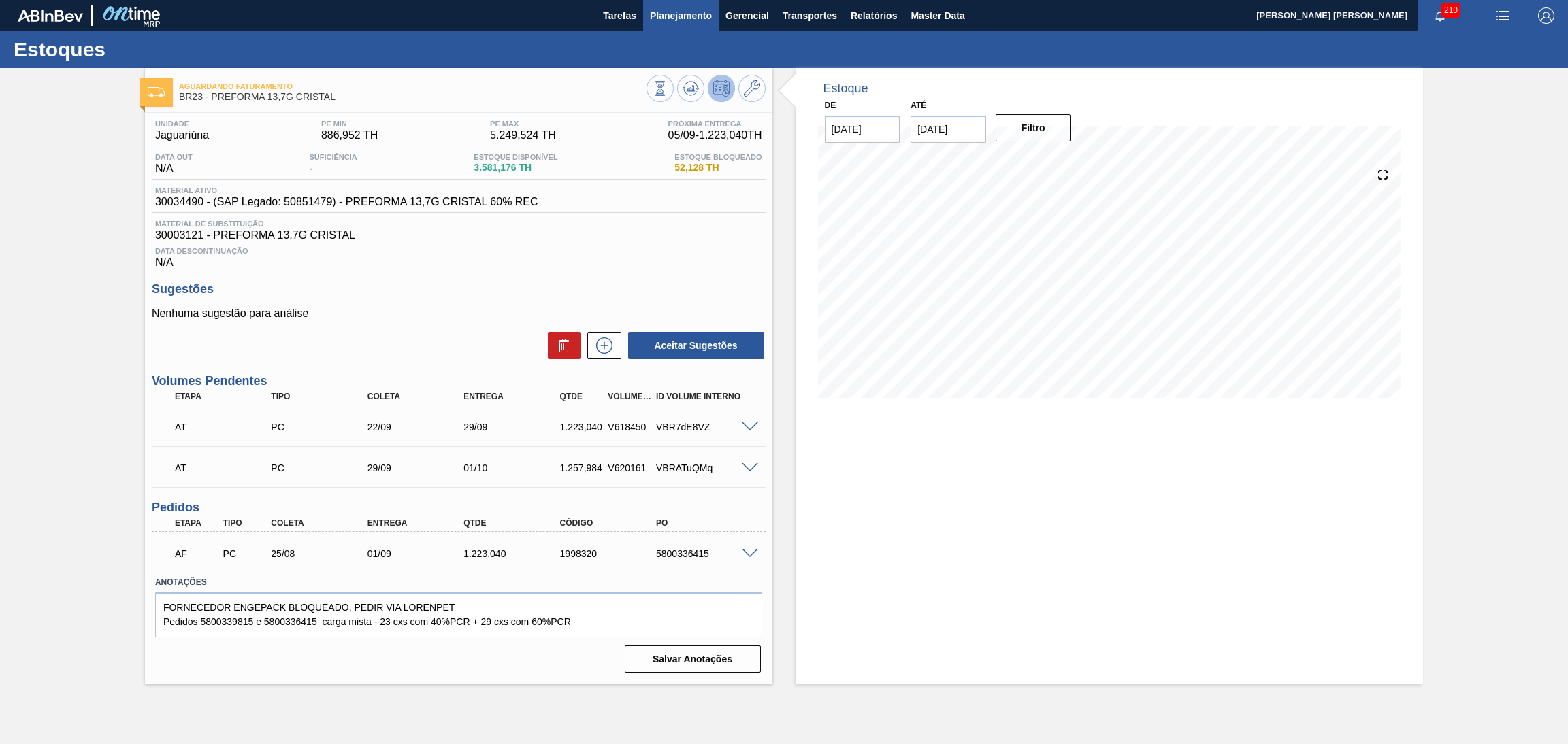
click at [676, 16] on span "Planejamento" at bounding box center [681, 15] width 62 height 16
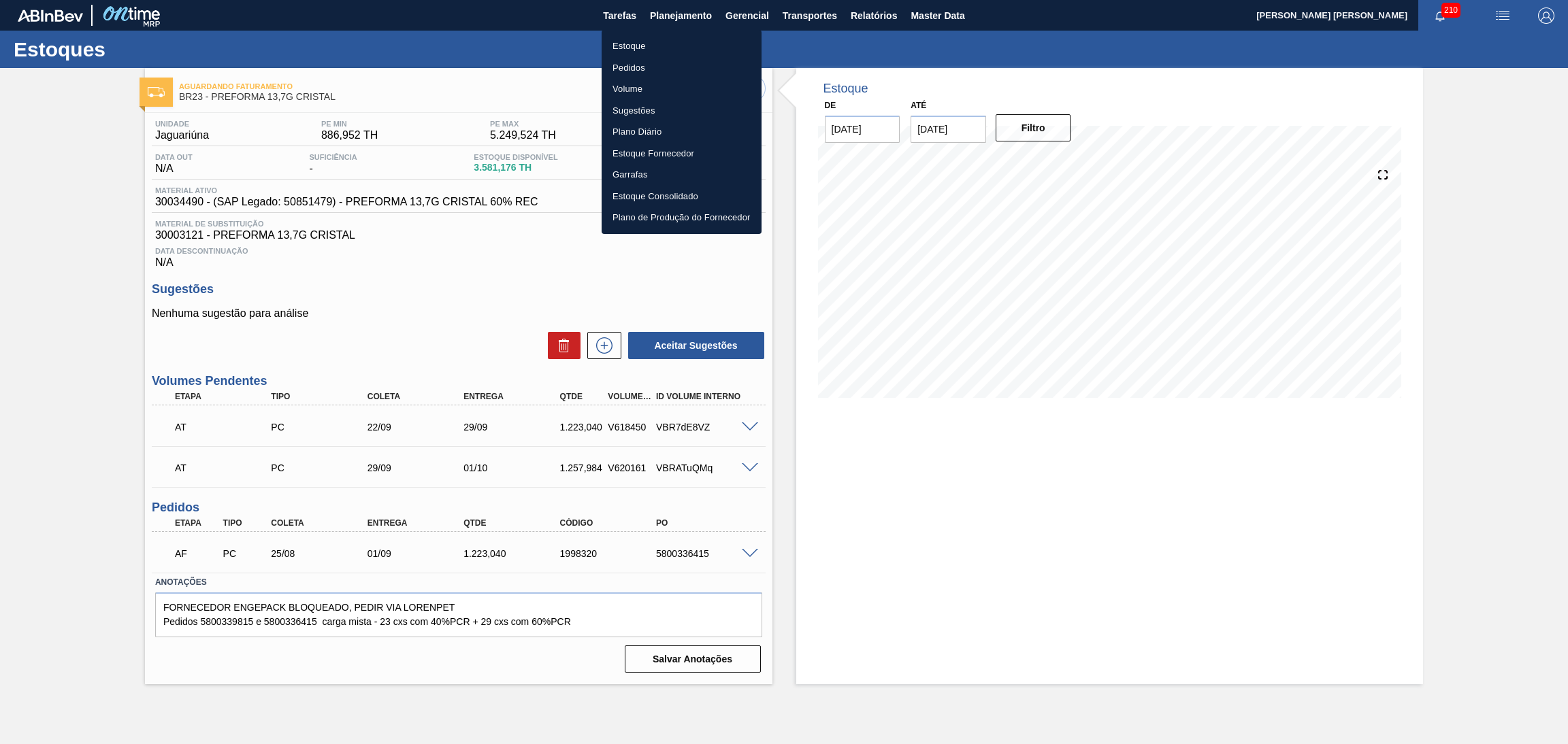
click at [636, 45] on li "Estoque" at bounding box center [682, 46] width 160 height 22
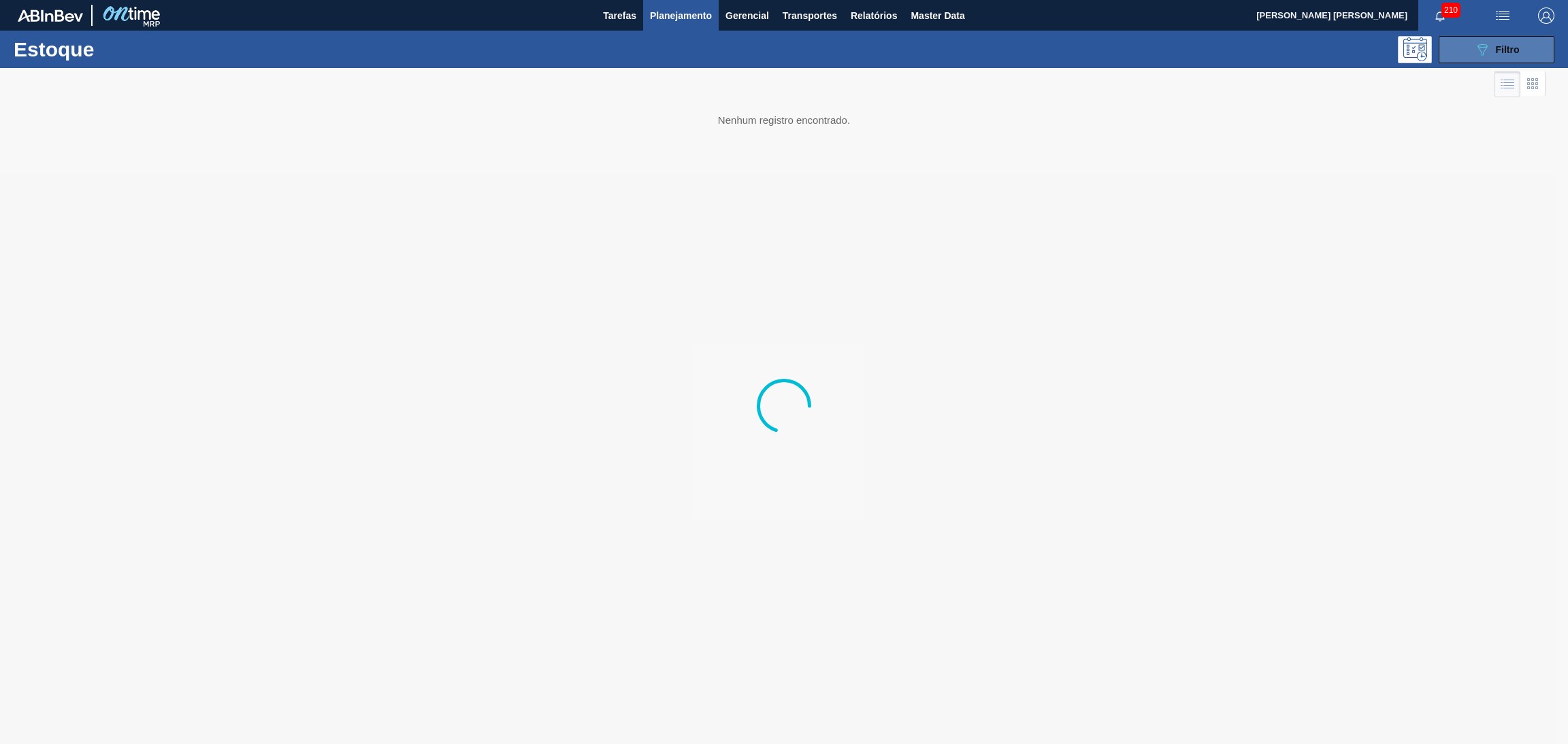
click at [1537, 37] on button "089F7B8B-B2A5-4AFE-B5C0-19BA573D28AC Filtro" at bounding box center [1497, 49] width 116 height 27
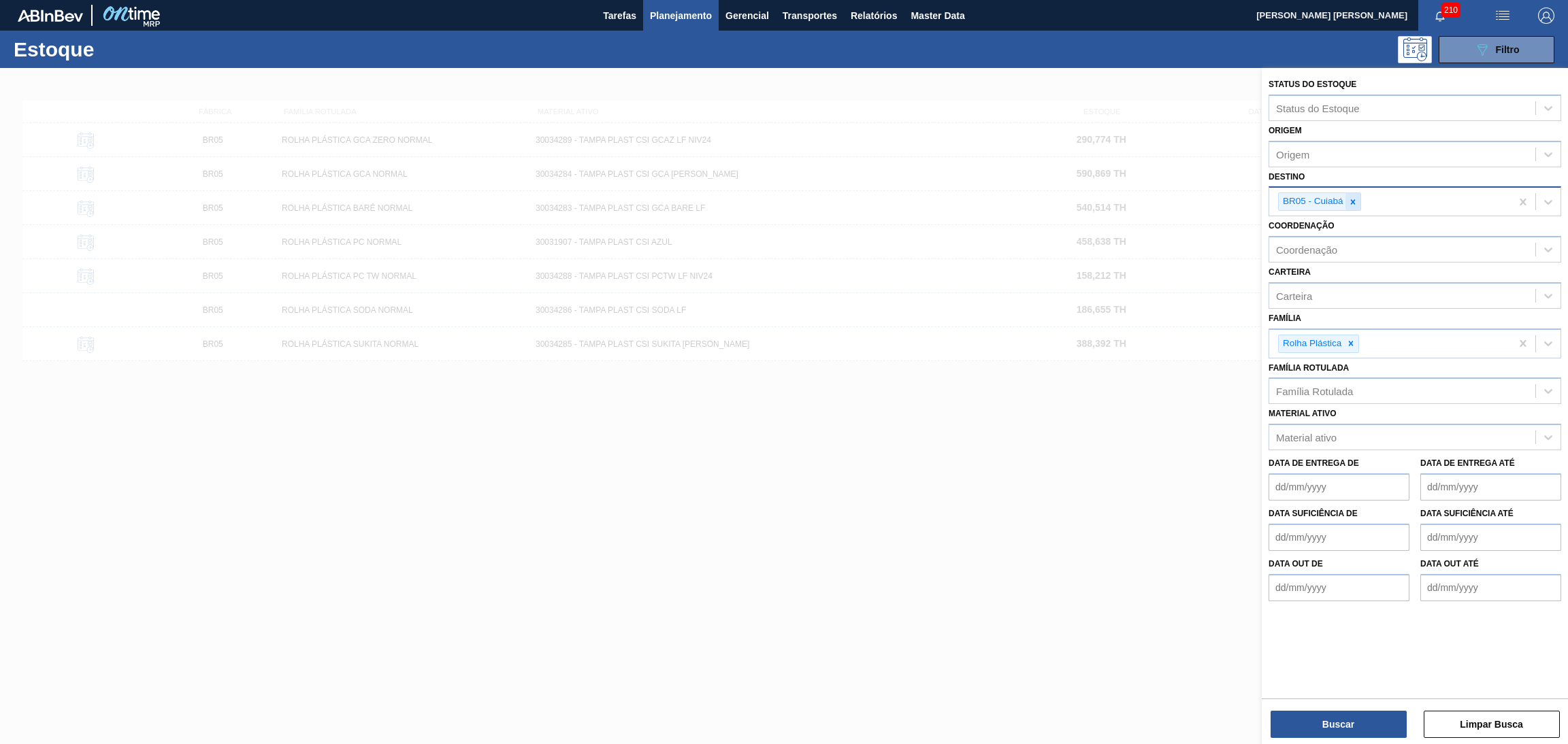
click at [1350, 197] on icon at bounding box center [1353, 202] width 10 height 10
click at [1350, 196] on div "Destino" at bounding box center [1402, 200] width 266 height 20
type input "br05"
click at [1316, 726] on button "Buscar" at bounding box center [1338, 724] width 136 height 27
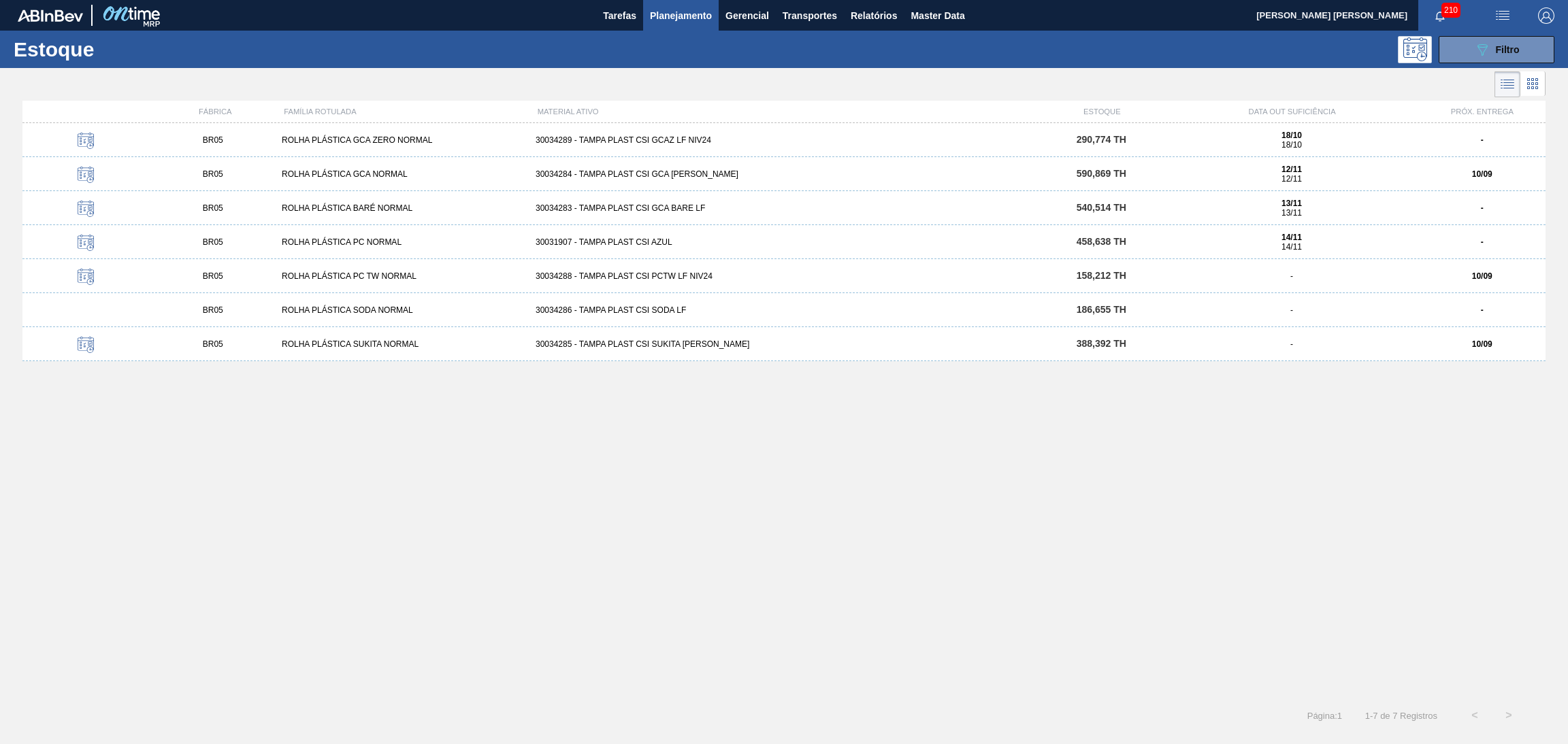
click at [413, 630] on div "BR05 ROLHA PLÁSTICA GCA ZERO NORMAL 30034289 - TAMPA PLAST CSI GCAZ LF NIV24 29…" at bounding box center [784, 407] width 1523 height 568
click at [669, 142] on div "30034289 - TAMPA PLAST CSI GCAZ LF NIV24" at bounding box center [784, 140] width 508 height 10
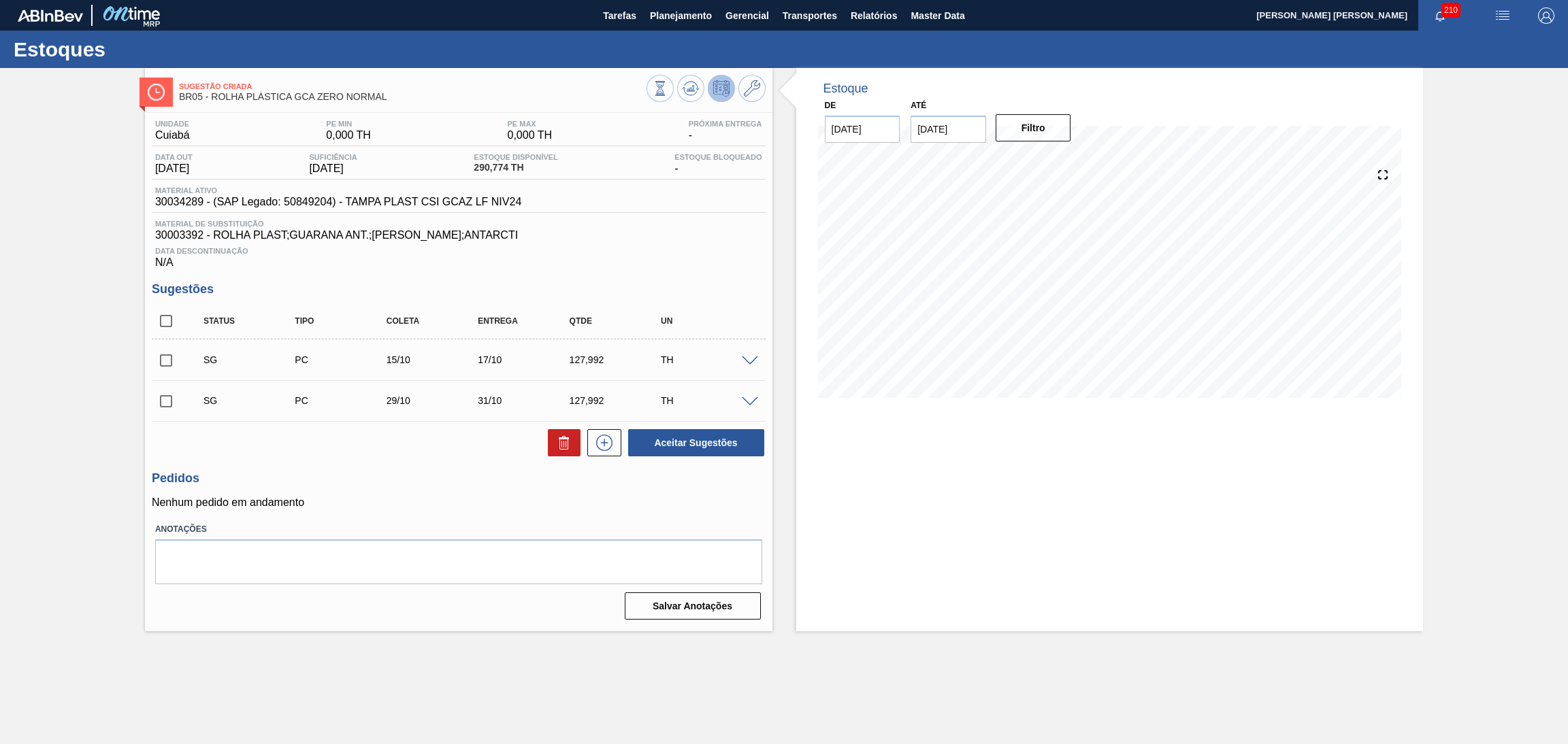
click at [647, 254] on span "Data Descontinuação" at bounding box center [459, 251] width 607 height 8
click at [685, 91] on icon at bounding box center [691, 88] width 16 height 16
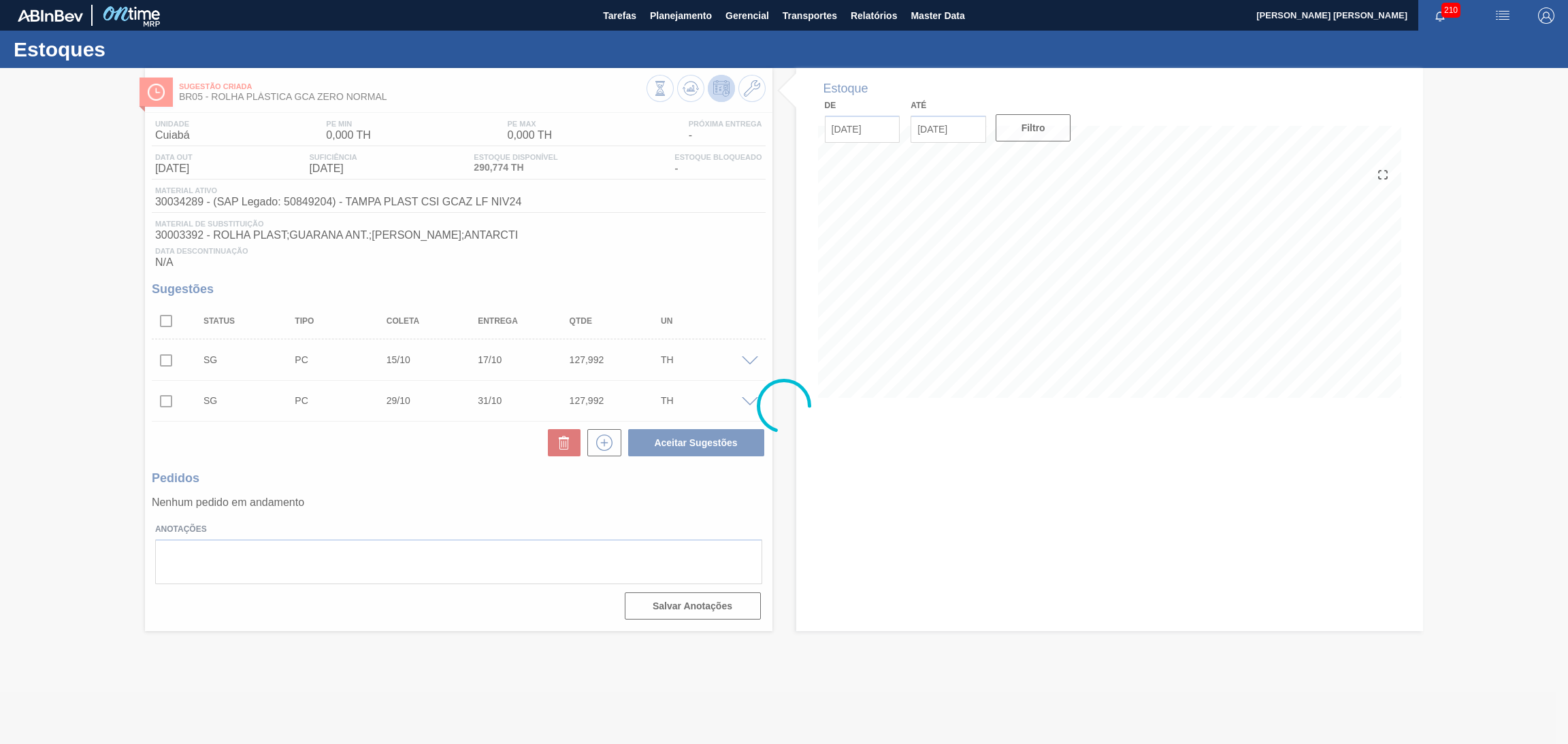
click at [691, 215] on div at bounding box center [784, 406] width 1568 height 676
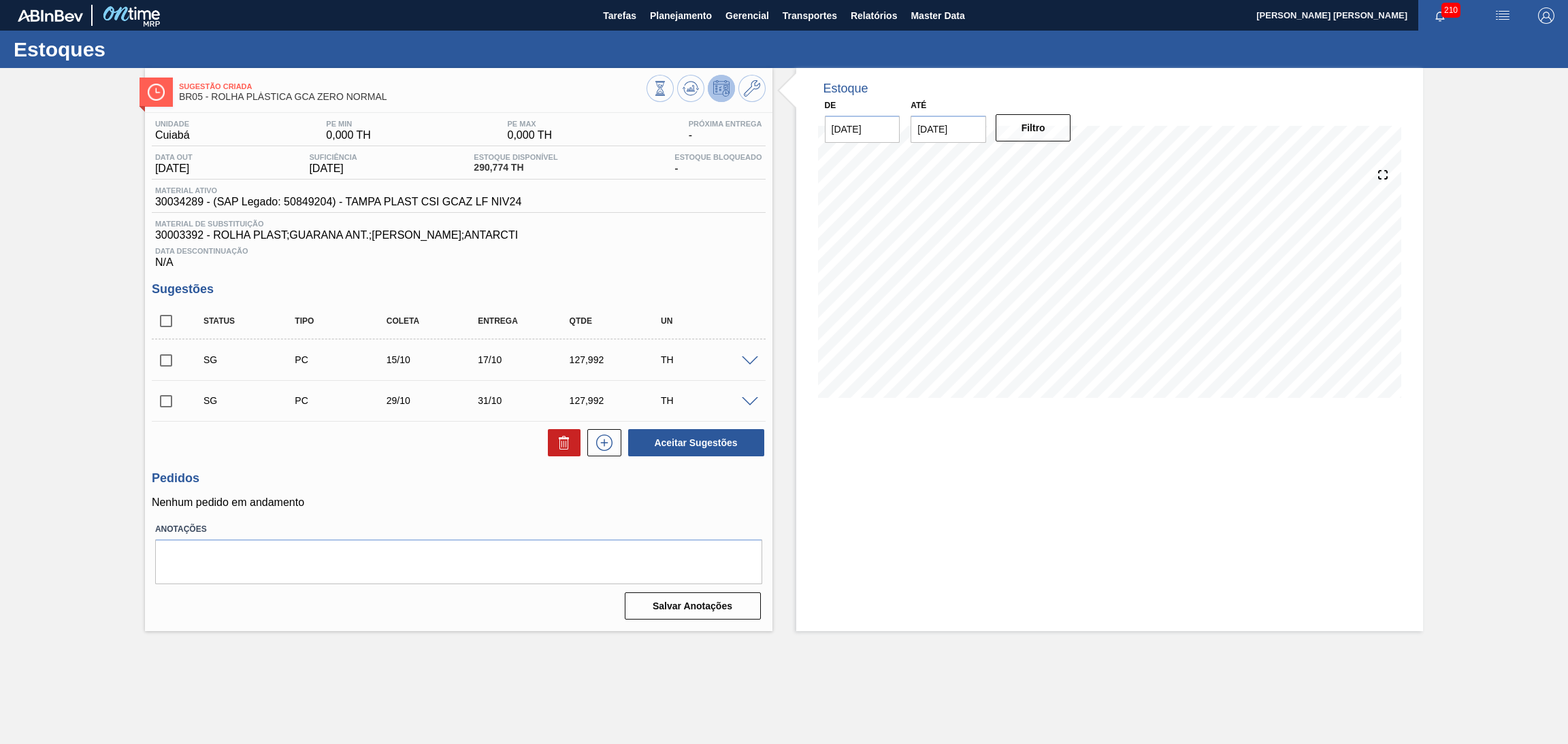
click at [754, 357] on span at bounding box center [750, 362] width 16 height 10
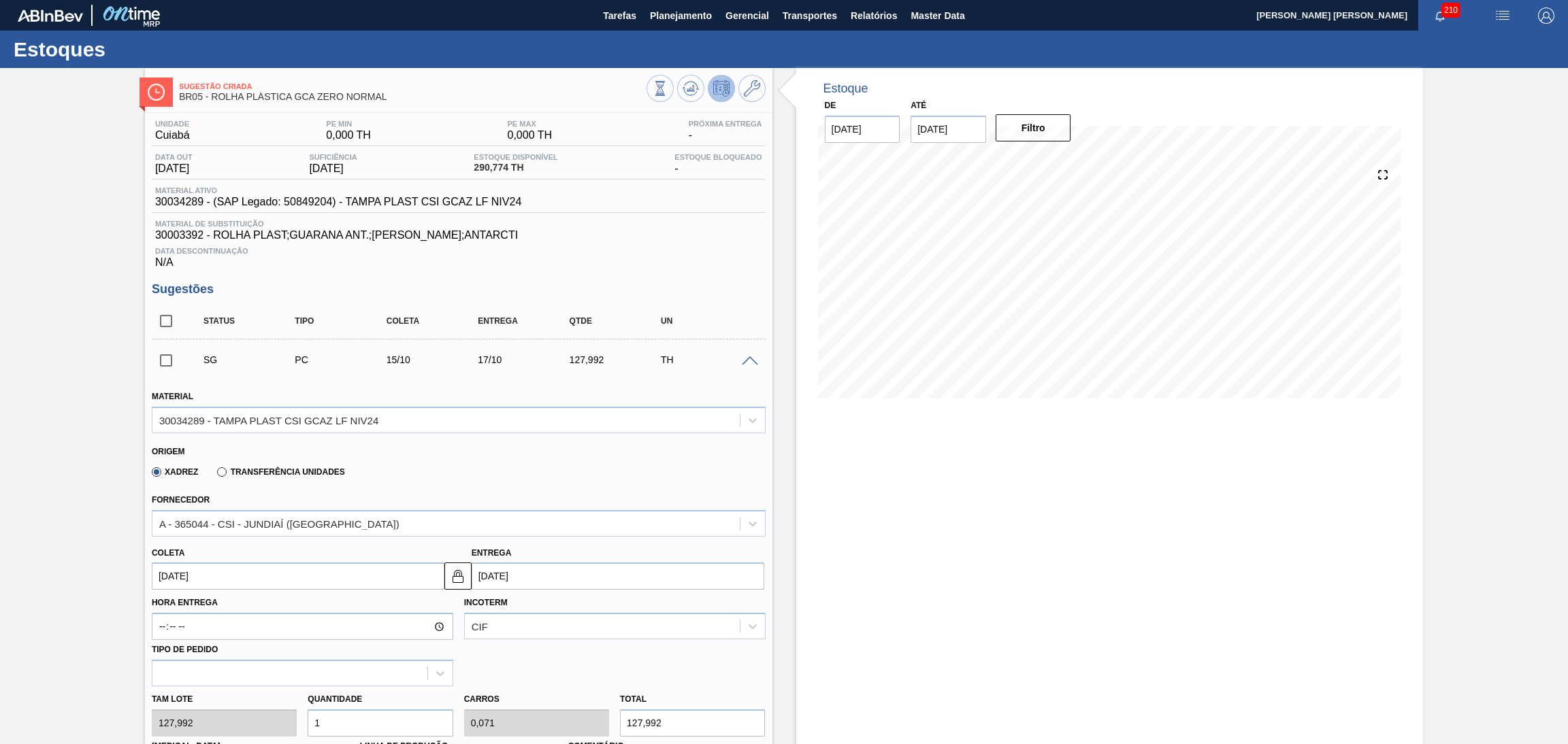
click at [207, 575] on input "[DATE]" at bounding box center [298, 576] width 293 height 27
click at [167, 406] on button "Previous Month" at bounding box center [164, 405] width 10 height 10
click at [185, 467] on div "8" at bounding box center [190, 470] width 18 height 18
type input "08/09/2025"
type input "10/09/2025"
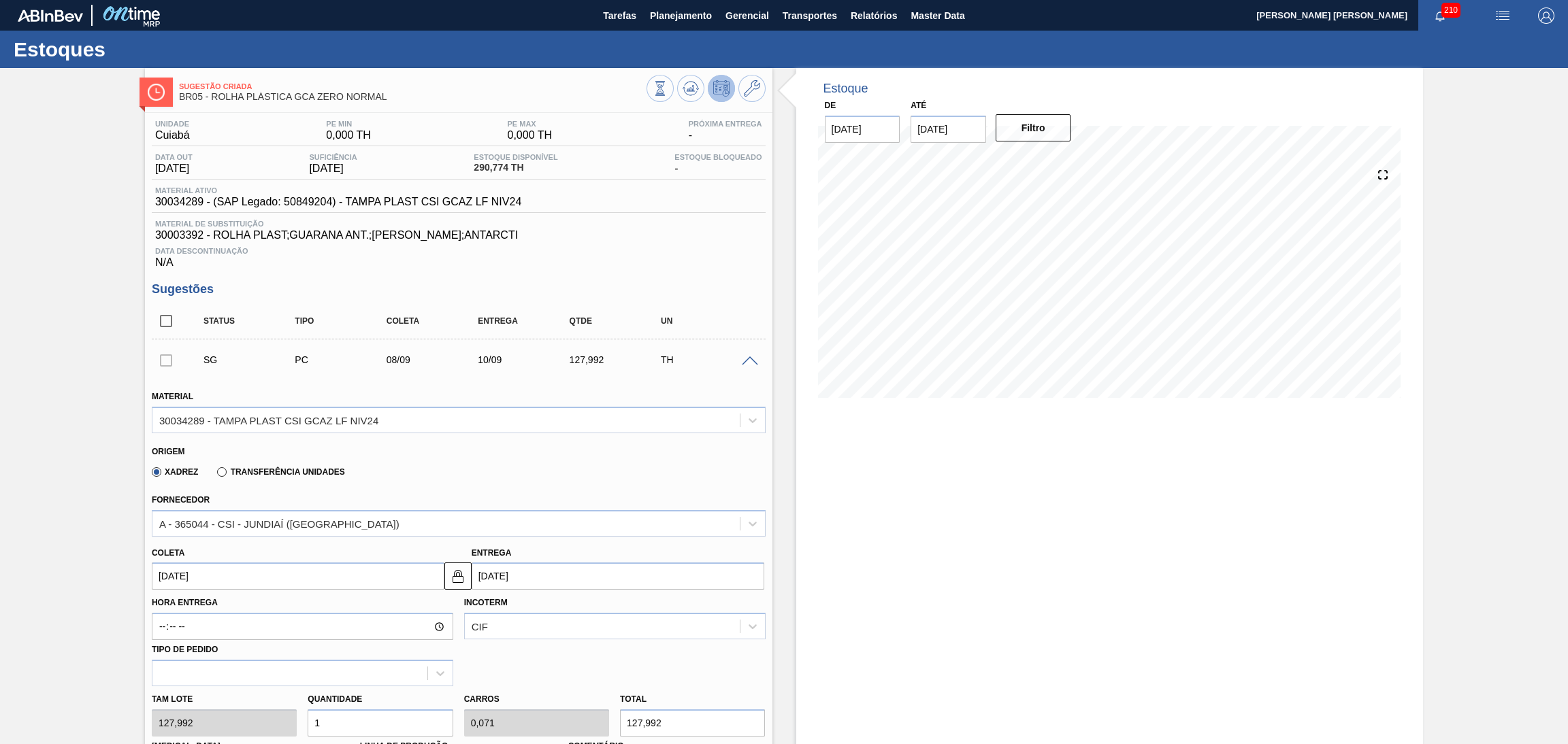
click at [526, 485] on div "Origem Xadrez Transferência Unidades" at bounding box center [459, 462] width 625 height 50
click at [254, 719] on div "Tam lote 127,992 Quantidade 1 Carros 0,071 Total 127,992 Doca N/A Linha de Prod…" at bounding box center [459, 735] width 625 height 98
type input "4"
type input "0,286"
type input "511,968"
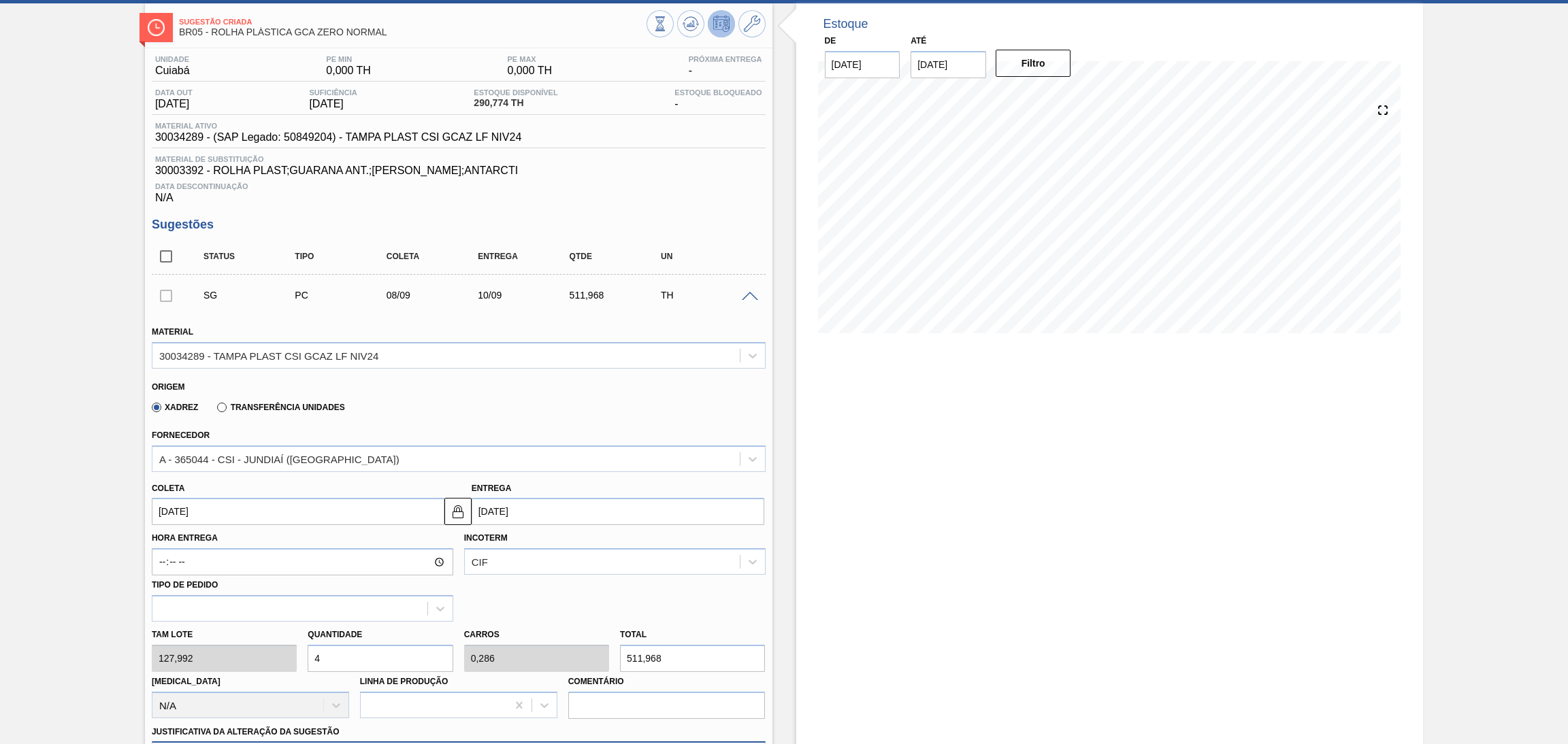
scroll to position [204, 0]
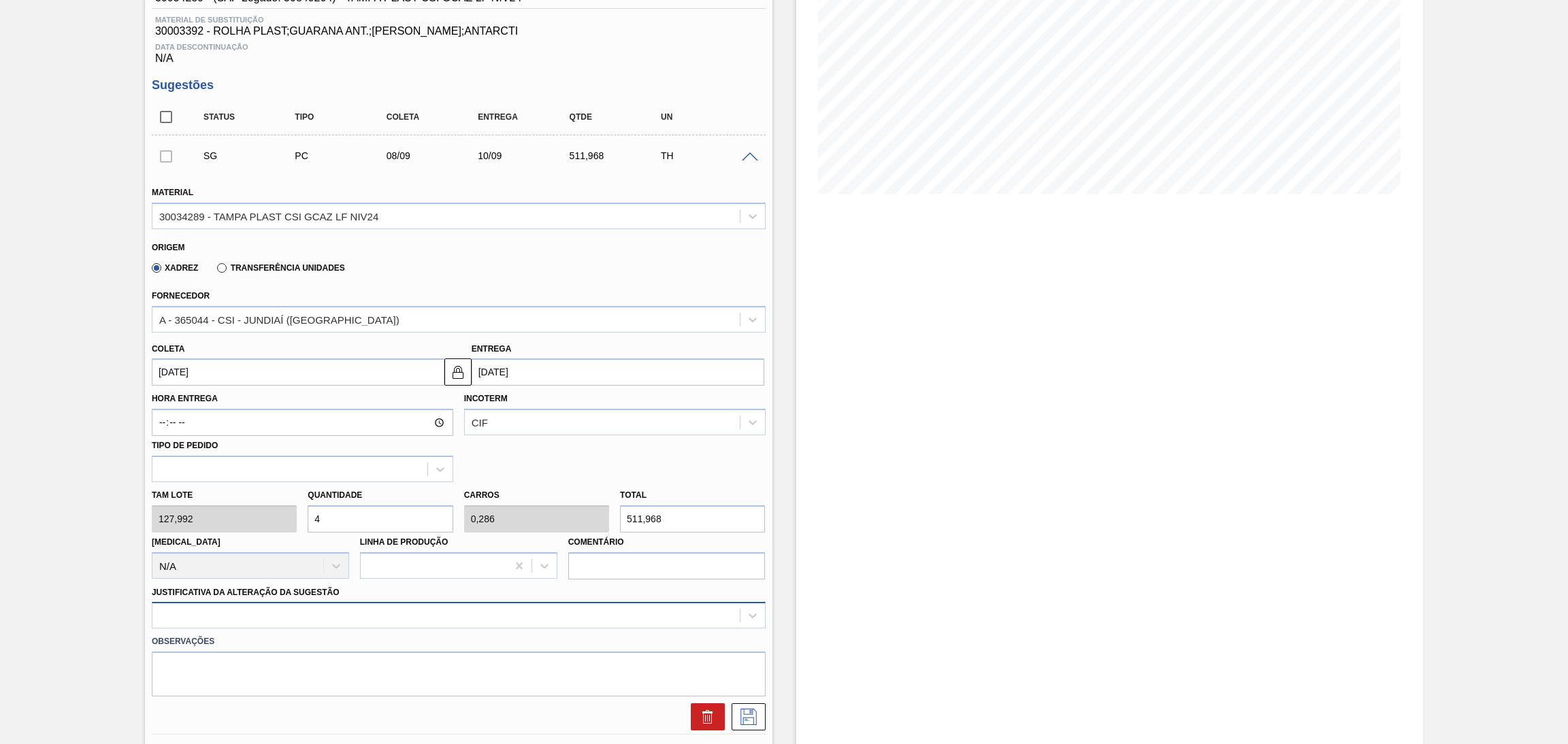
type input "4"
click at [378, 614] on div "option Logística ABI (Problemas de descarga etc.) focused, 4 of 18. 18 results …" at bounding box center [459, 615] width 614 height 26
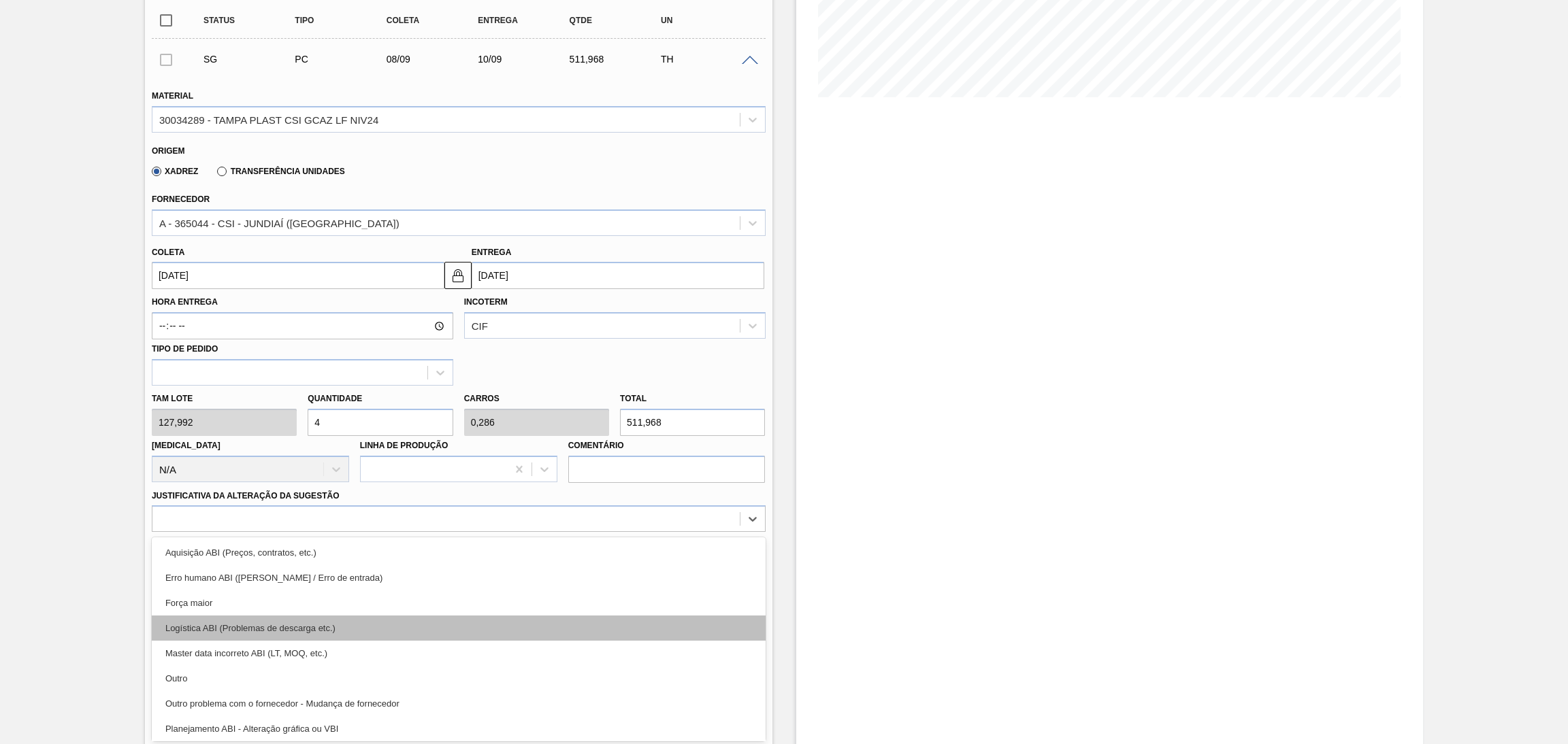
scroll to position [102, 0]
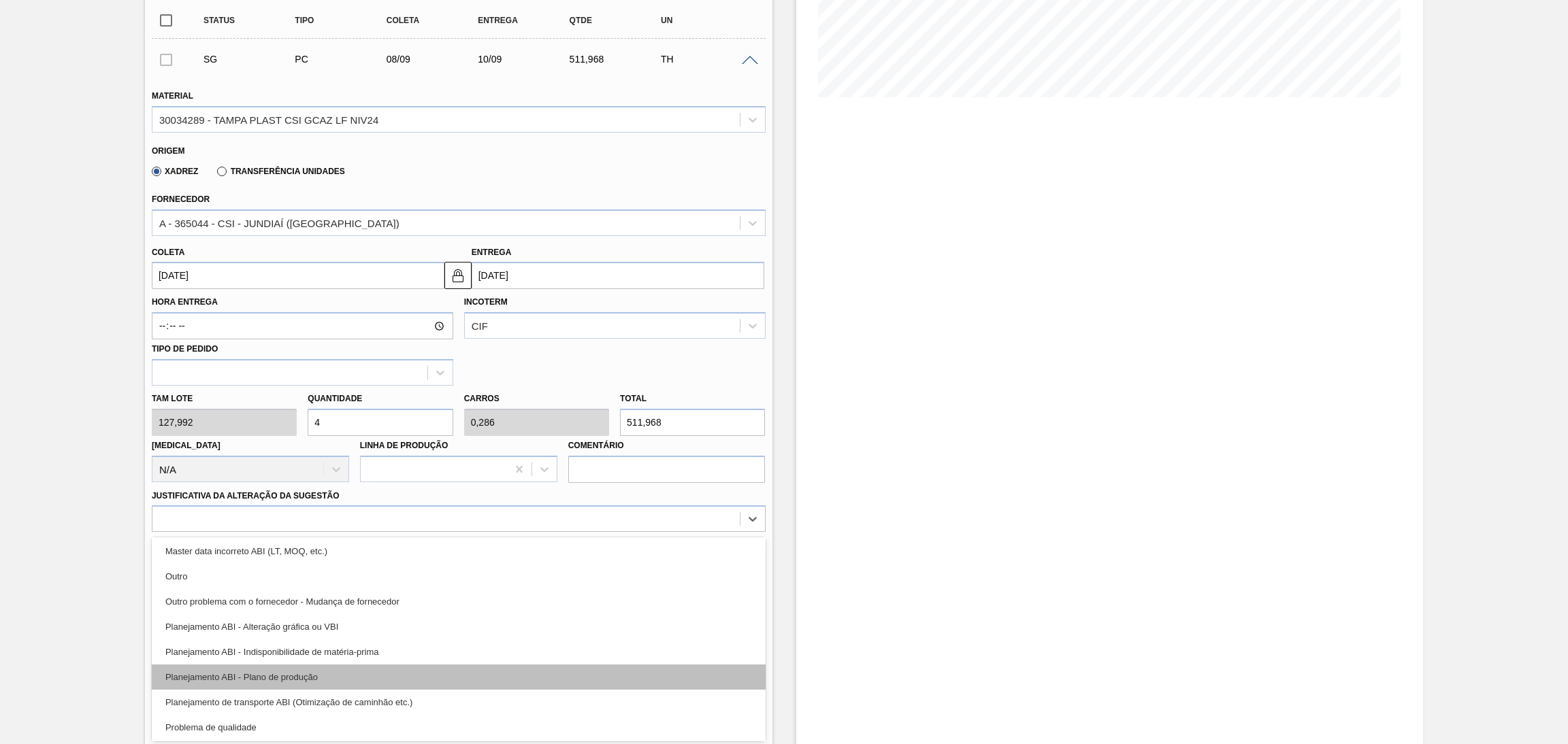
click at [326, 669] on div "Planejamento ABI - Plano de produção" at bounding box center [459, 677] width 614 height 25
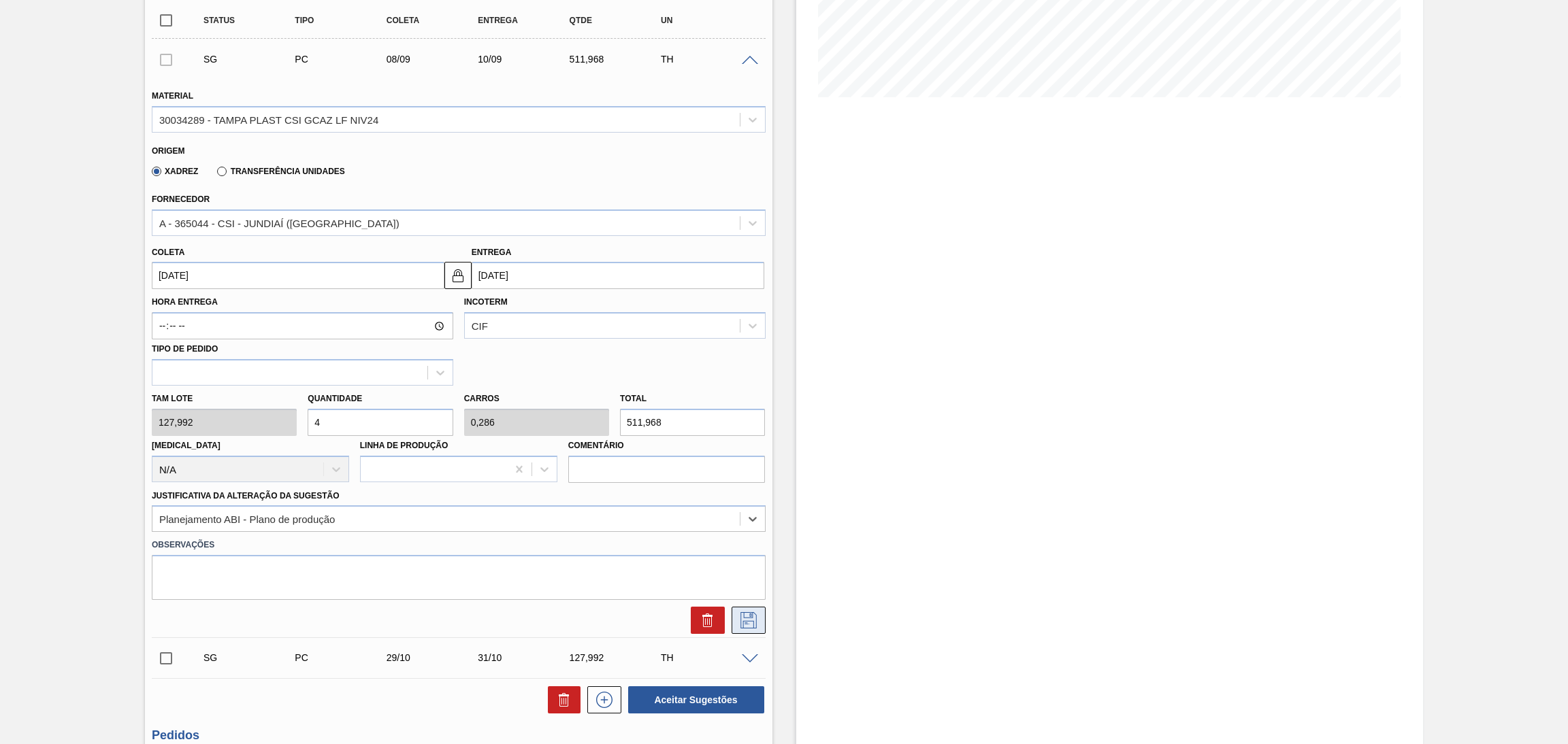
click at [752, 624] on icon at bounding box center [748, 620] width 16 height 16
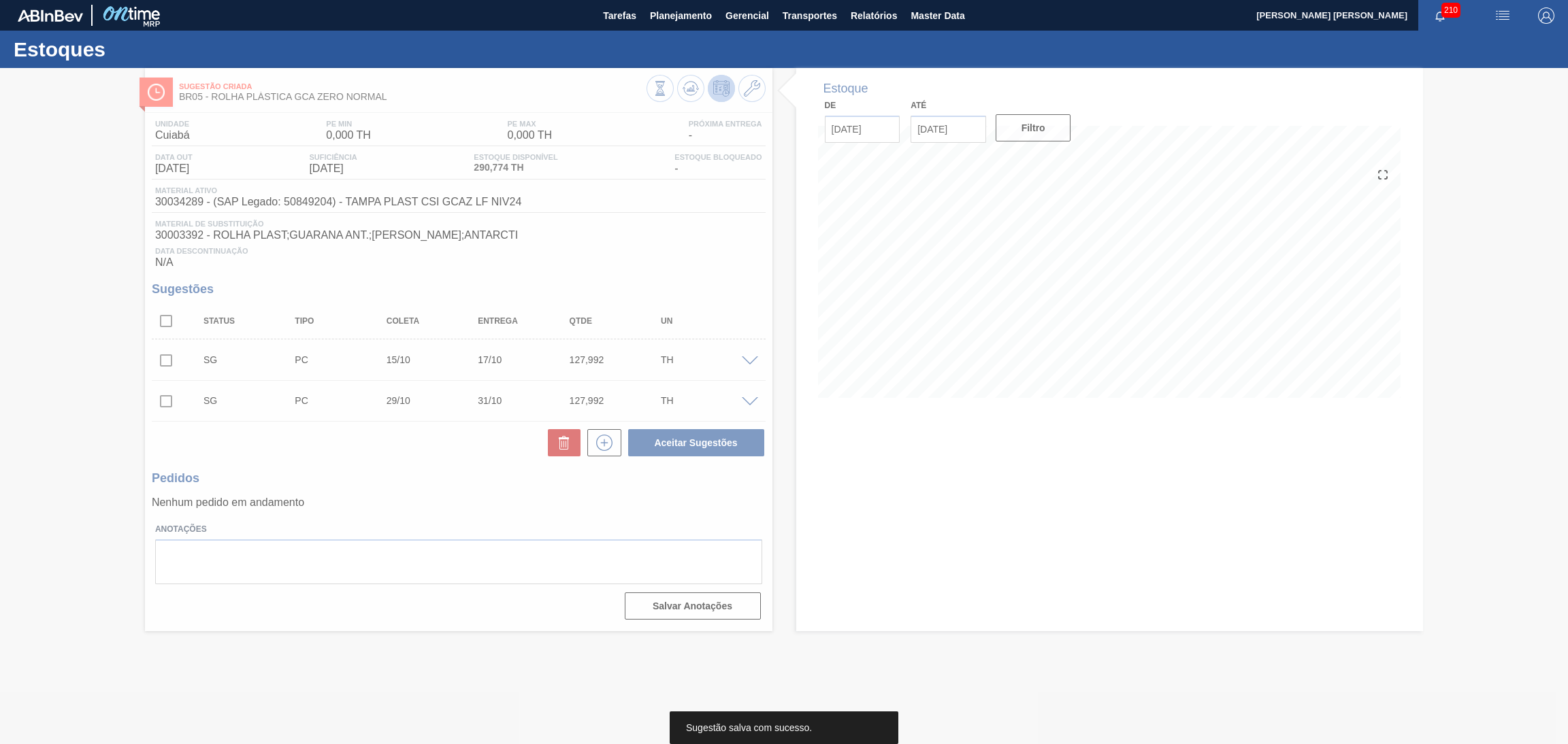
scroll to position [0, 0]
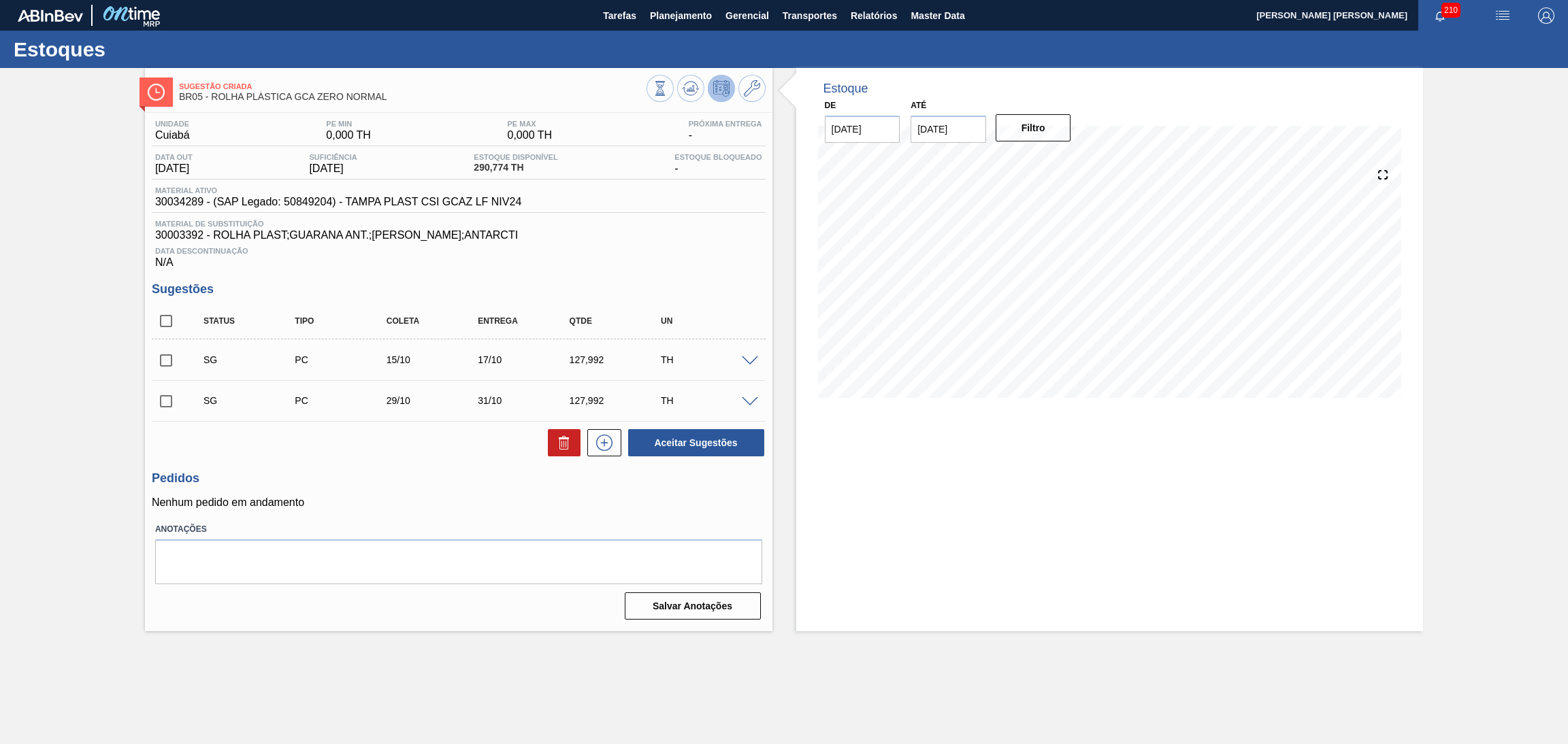
click at [746, 360] on span at bounding box center [750, 362] width 16 height 10
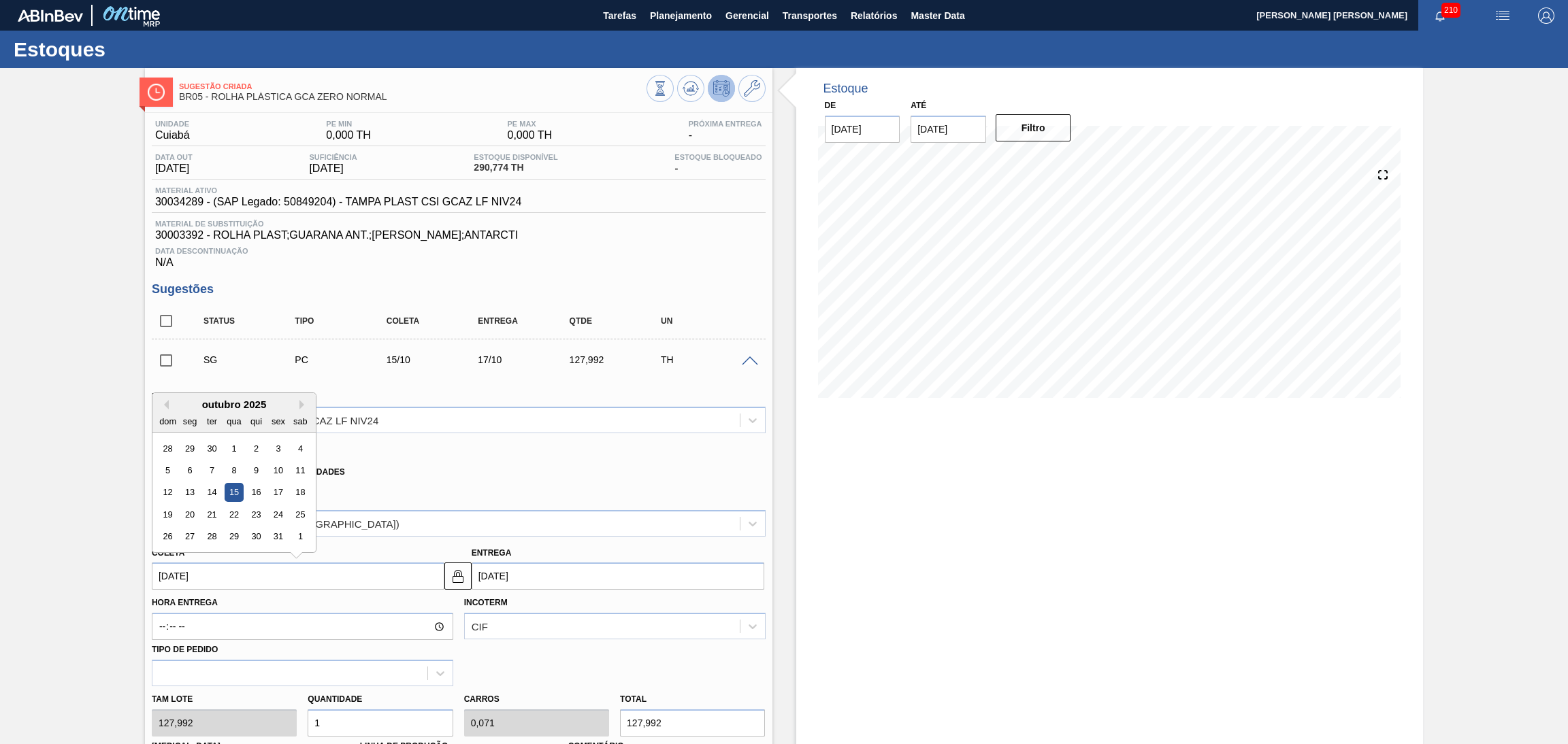
click at [226, 573] on input "15/10/2025" at bounding box center [298, 576] width 293 height 27
click at [230, 727] on div "Tam lote 127,992 Quantidade 1 Carros 0,071 Total 127,992 Doca N/A Linha de Prod…" at bounding box center [459, 735] width 625 height 98
type input "4"
type input "0,286"
type input "511,968"
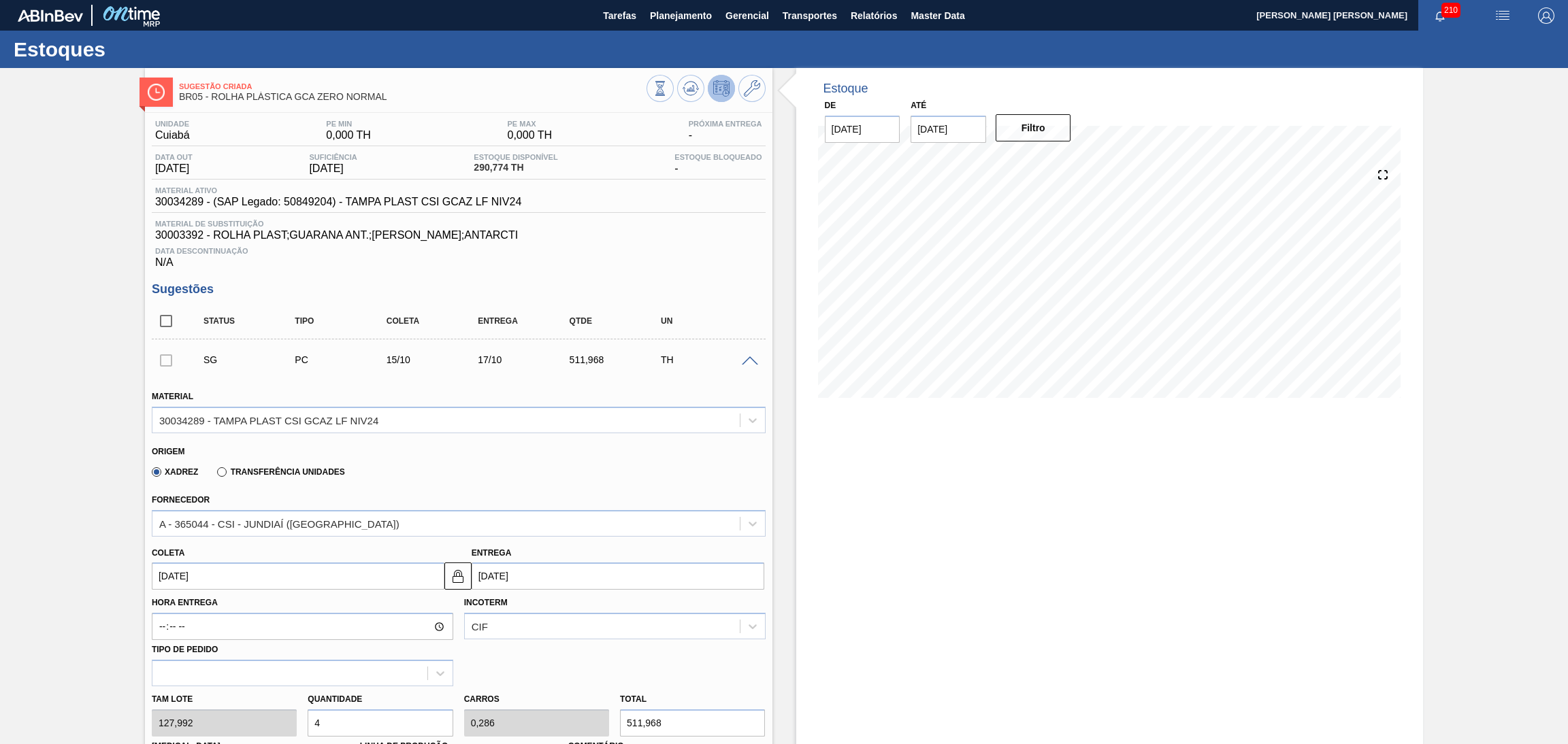
type input "4"
click at [210, 584] on input "15/10/2025" at bounding box center [298, 576] width 293 height 27
click at [169, 403] on button "Previous Month" at bounding box center [164, 405] width 10 height 10
click at [191, 472] on div "8" at bounding box center [190, 470] width 18 height 18
type input "[DATE]"
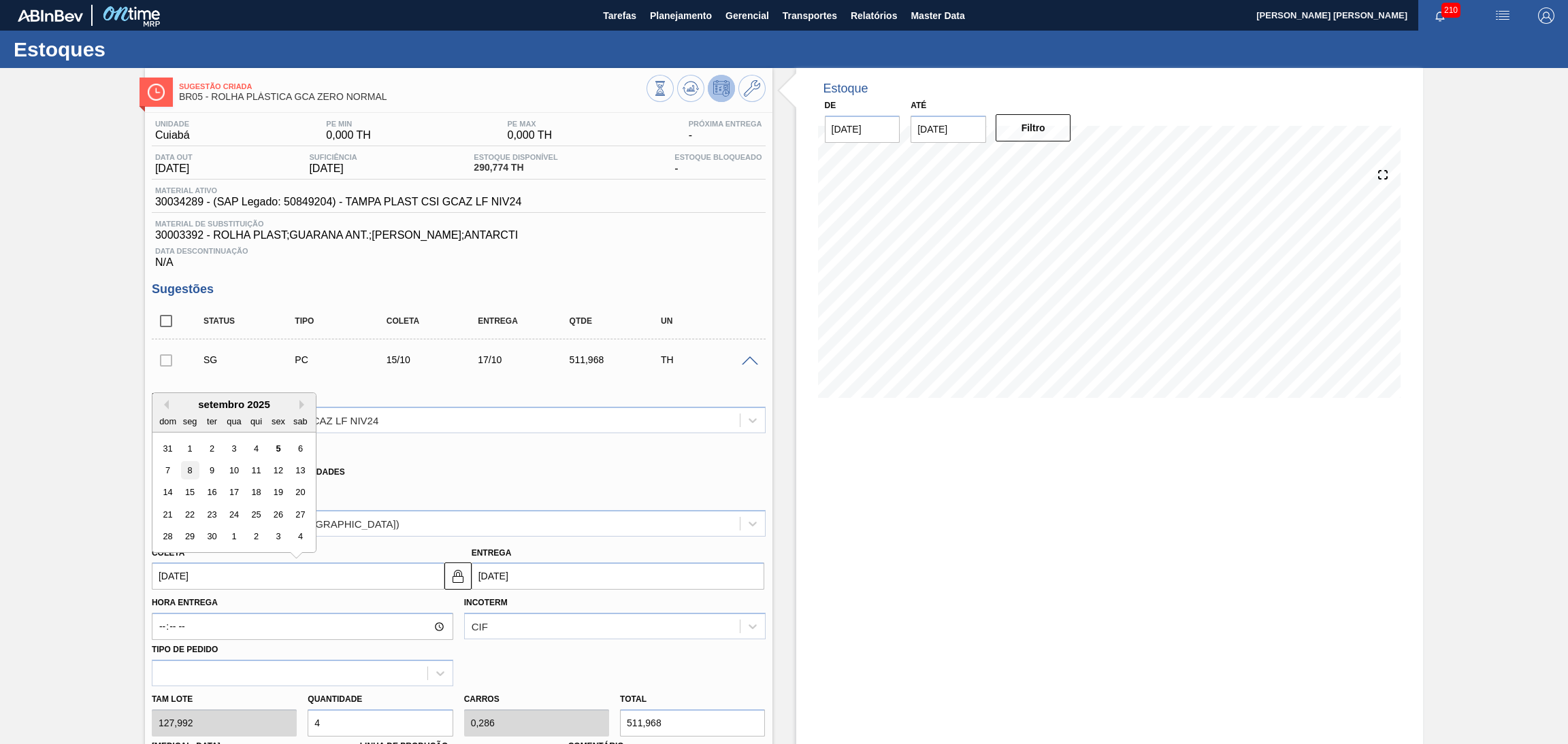
type input "10/09/2025"
click at [636, 480] on div "Xadrez Transferência Unidades" at bounding box center [453, 470] width 602 height 26
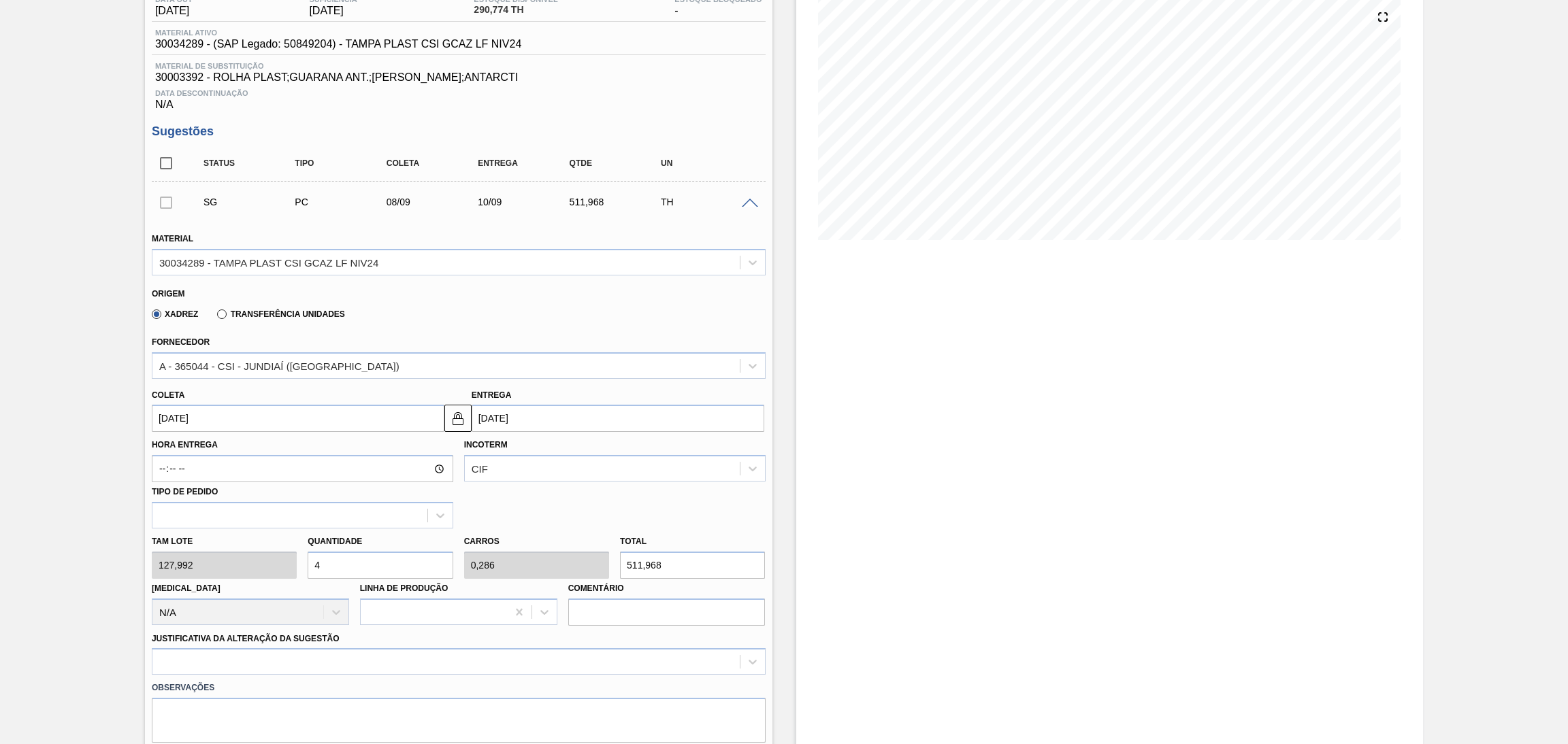
scroll to position [306, 0]
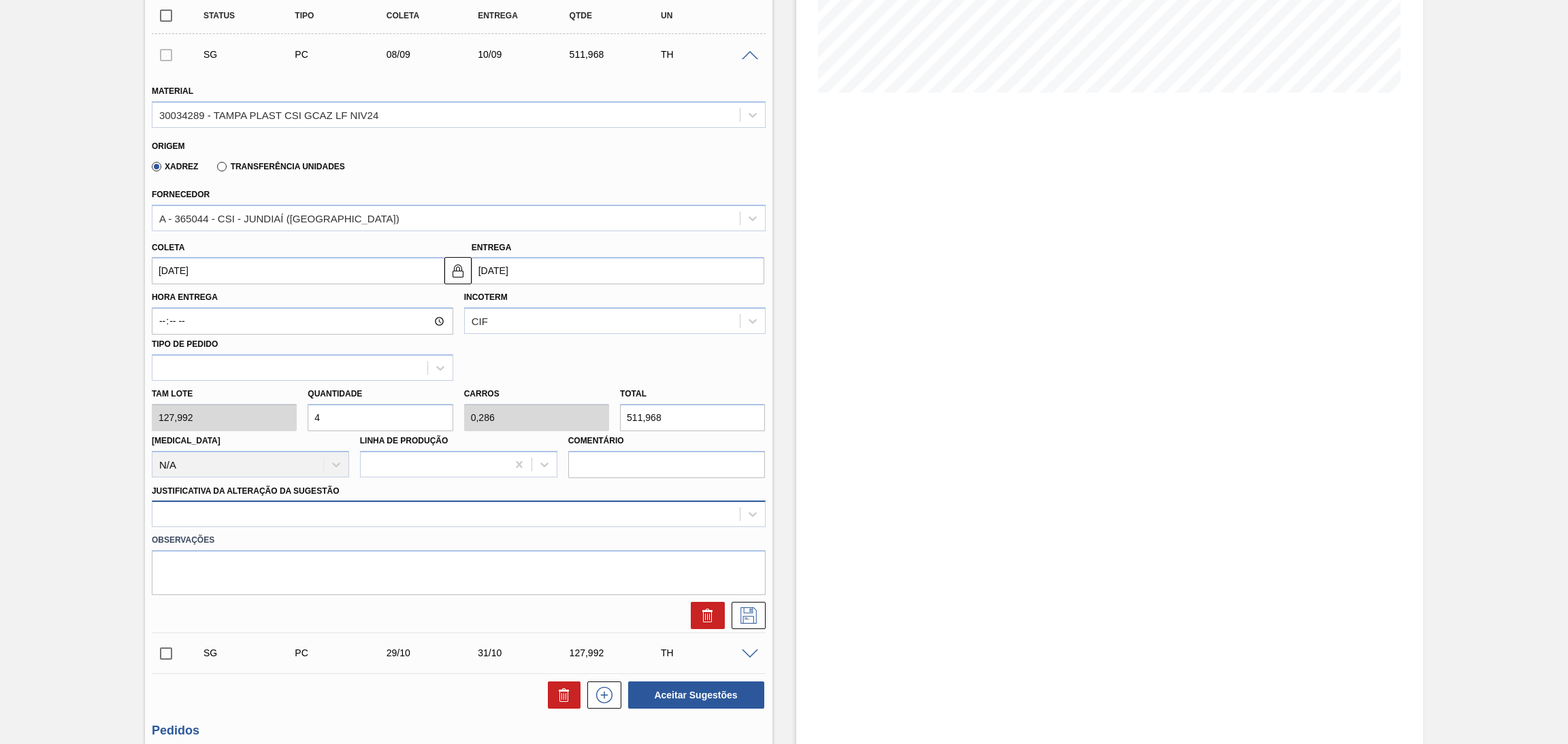
click at [289, 508] on div at bounding box center [446, 515] width 587 height 20
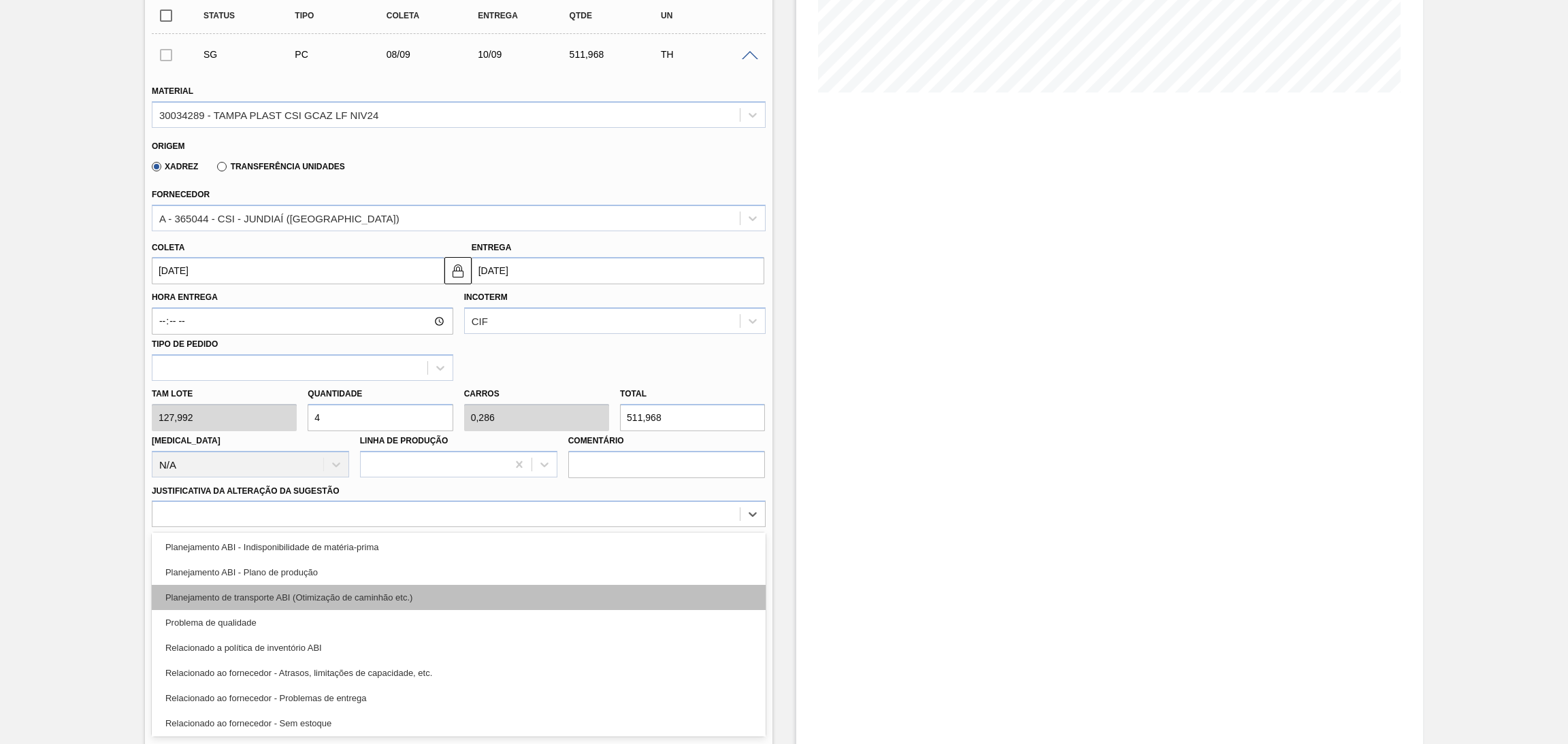
scroll to position [204, 0]
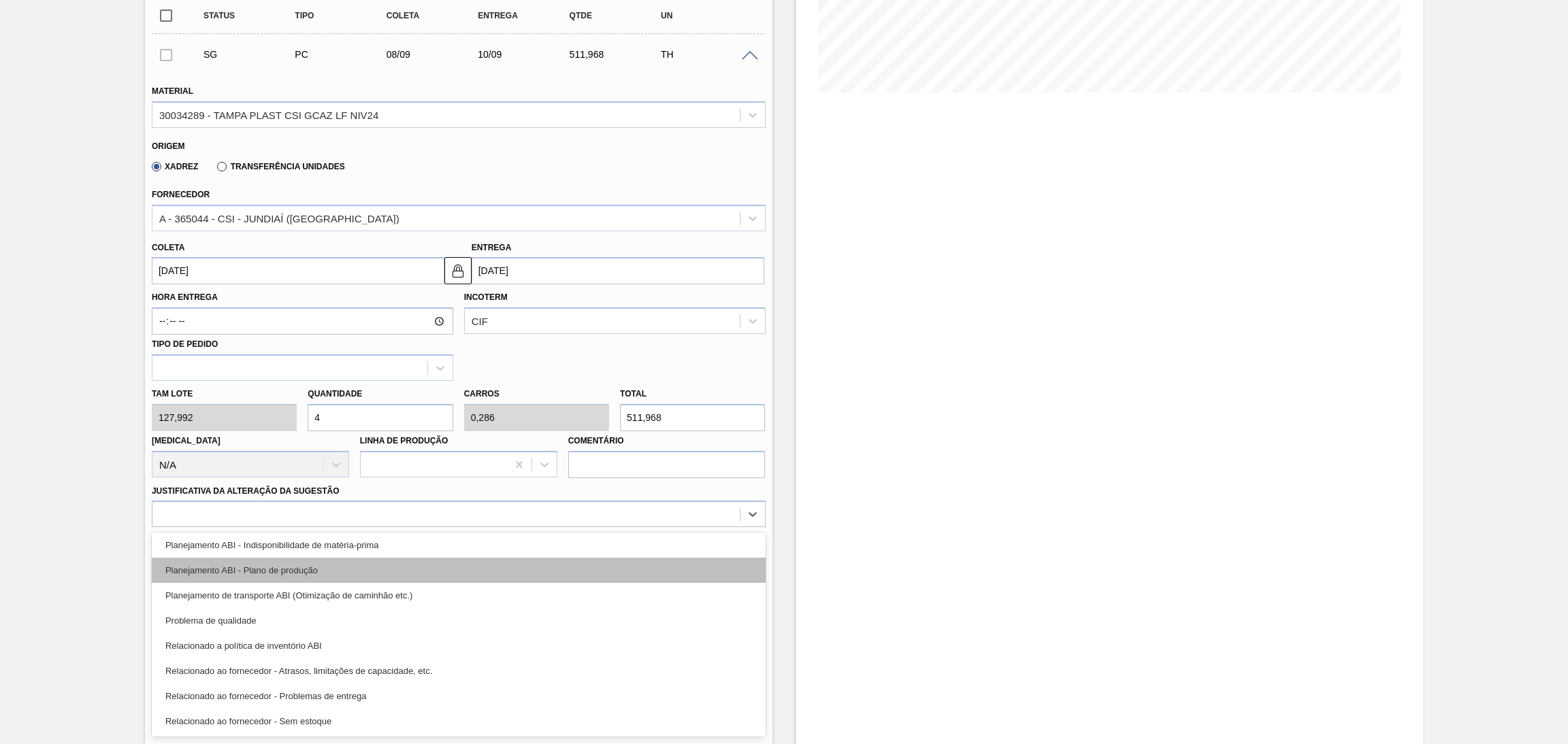
click at [308, 566] on div "Planejamento ABI - Plano de produção" at bounding box center [459, 571] width 614 height 25
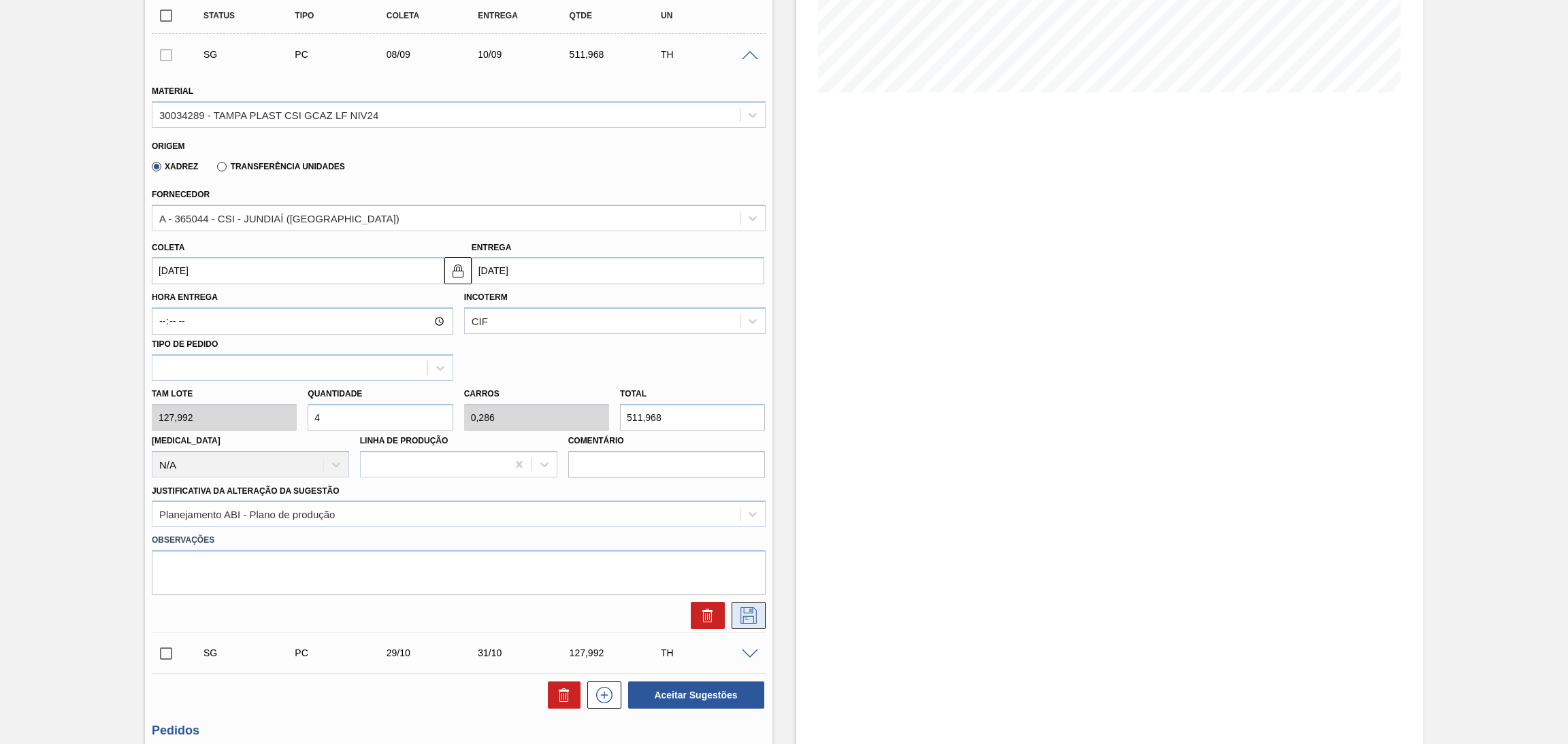
click at [744, 613] on icon at bounding box center [748, 615] width 16 height 16
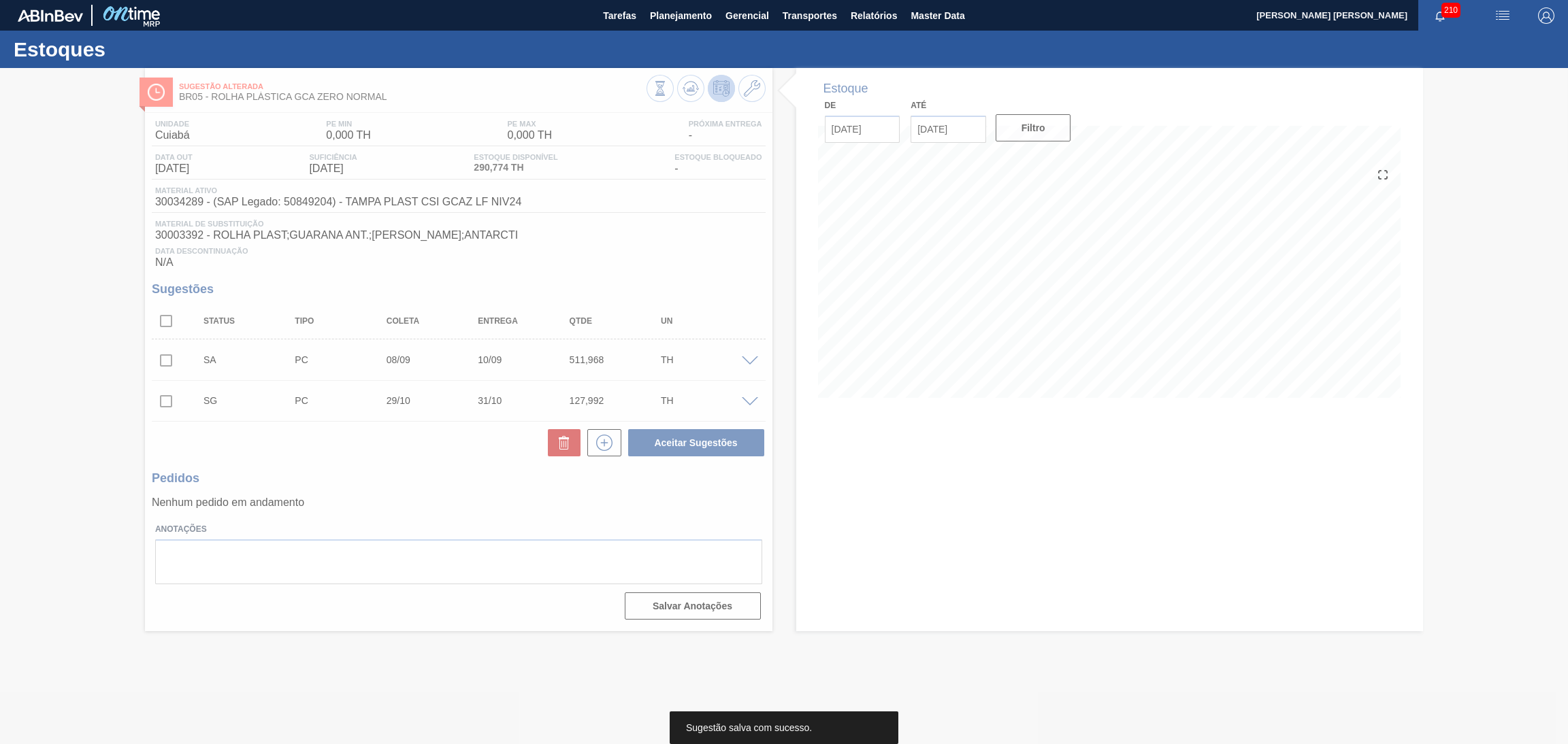
scroll to position [0, 0]
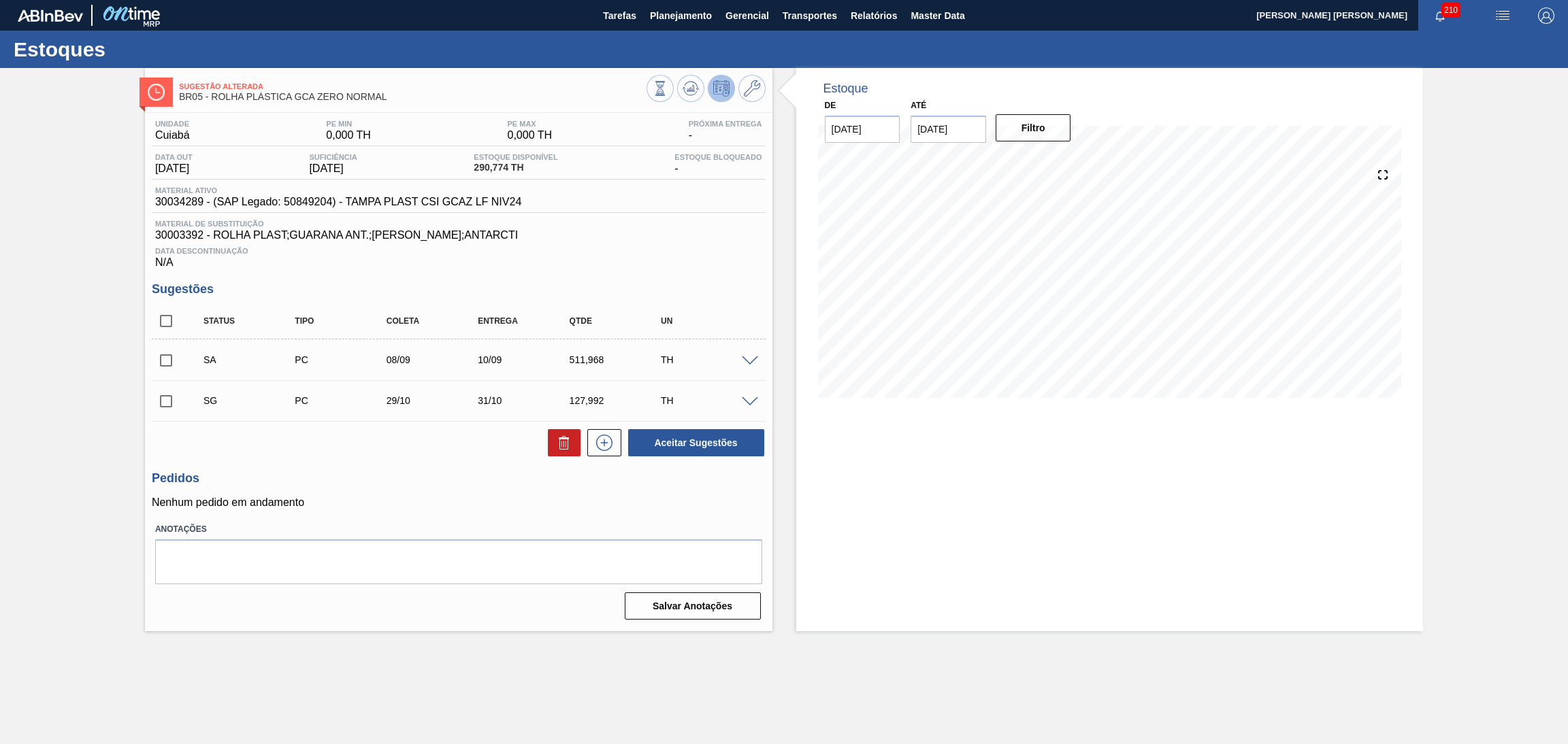
click at [746, 361] on span at bounding box center [750, 362] width 16 height 10
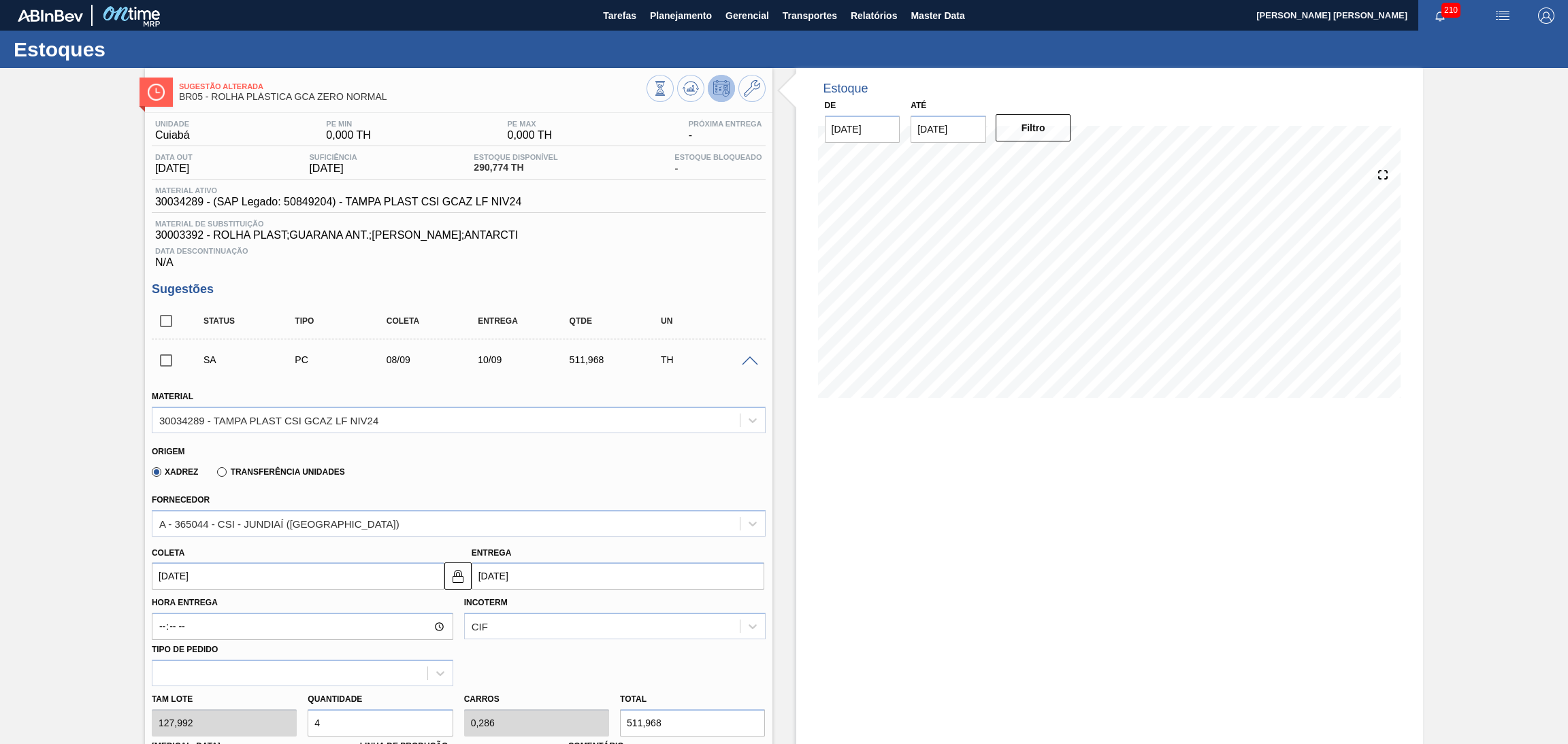
drag, startPoint x: 289, startPoint y: 706, endPoint x: 243, endPoint y: 685, distance: 50.6
click at [252, 690] on div "Tam lote 127,992 Quantidade 4 Carros 0,286 Total 511,968 Doca N/A Linha de Prod…" at bounding box center [459, 735] width 625 height 98
type input "3"
type input "0,214"
type input "383,976"
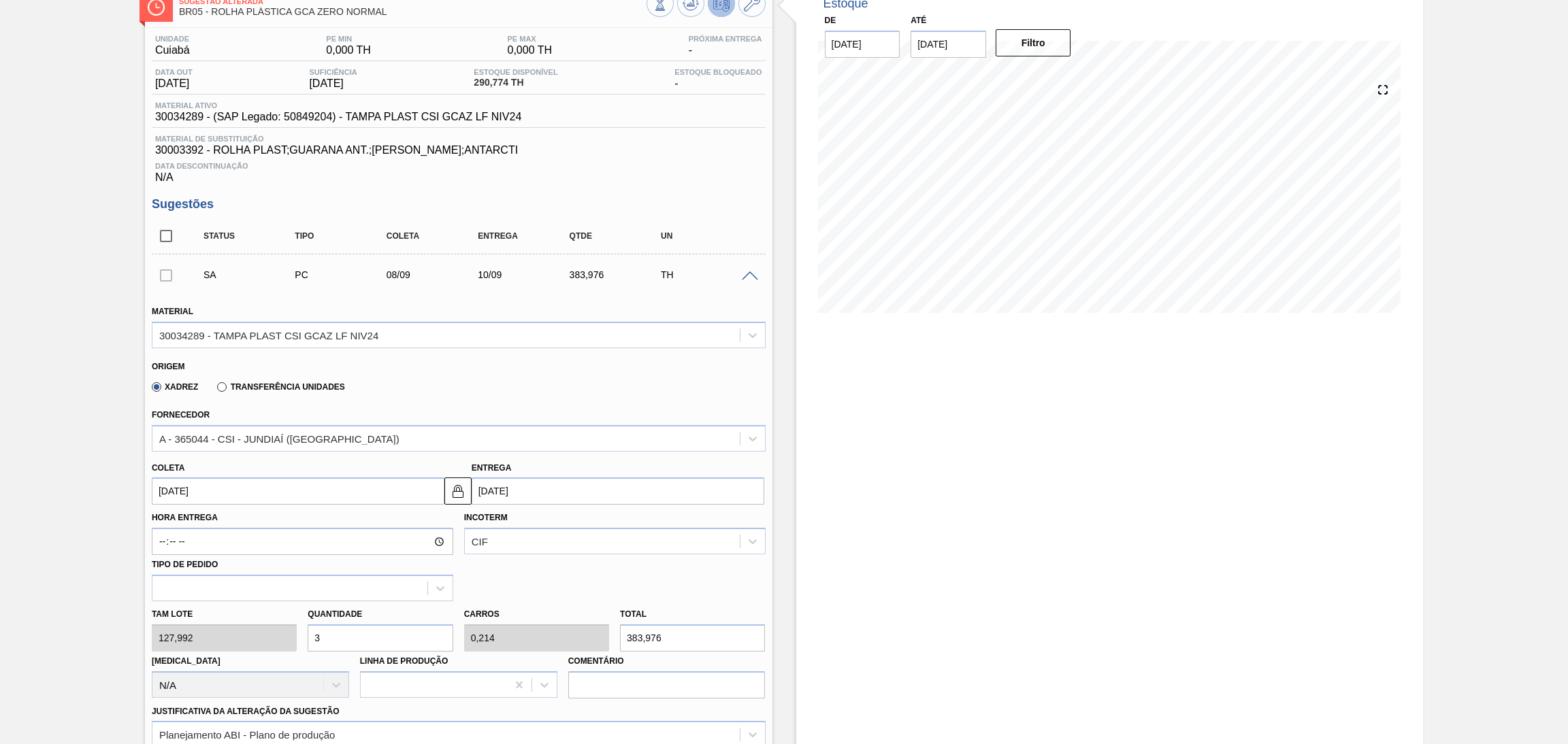
scroll to position [204, 0]
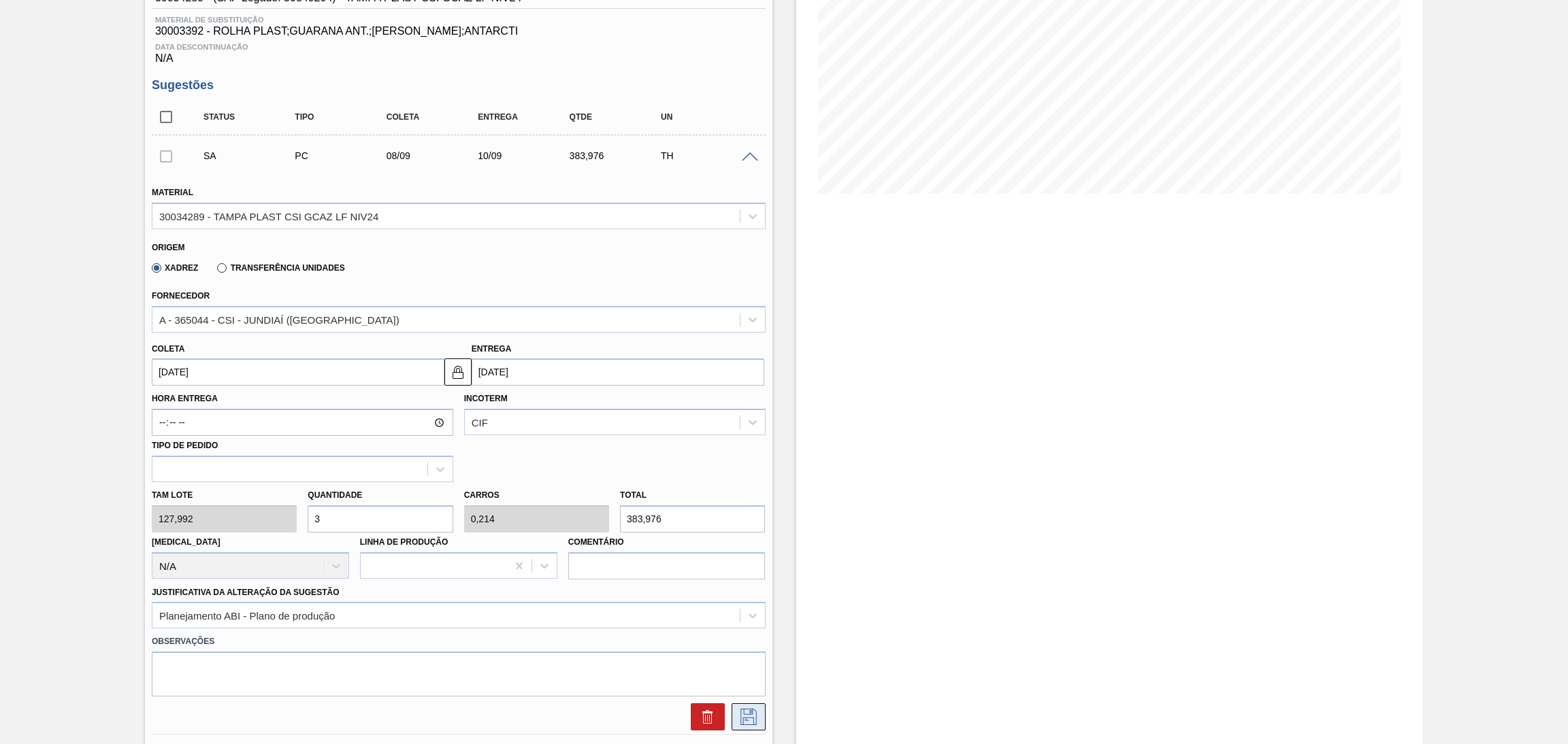
type input "3"
click at [742, 720] on icon at bounding box center [748, 717] width 16 height 16
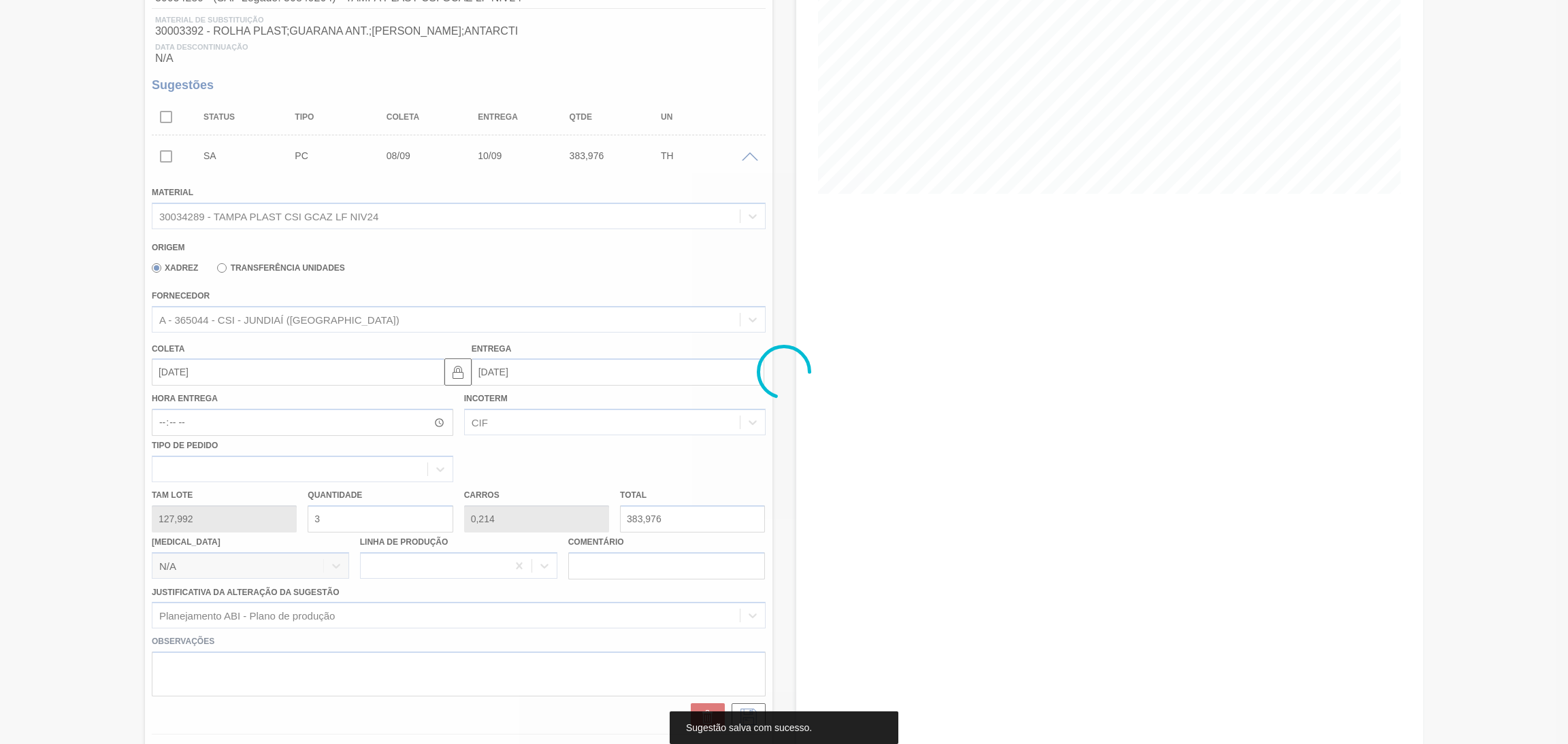
scroll to position [0, 0]
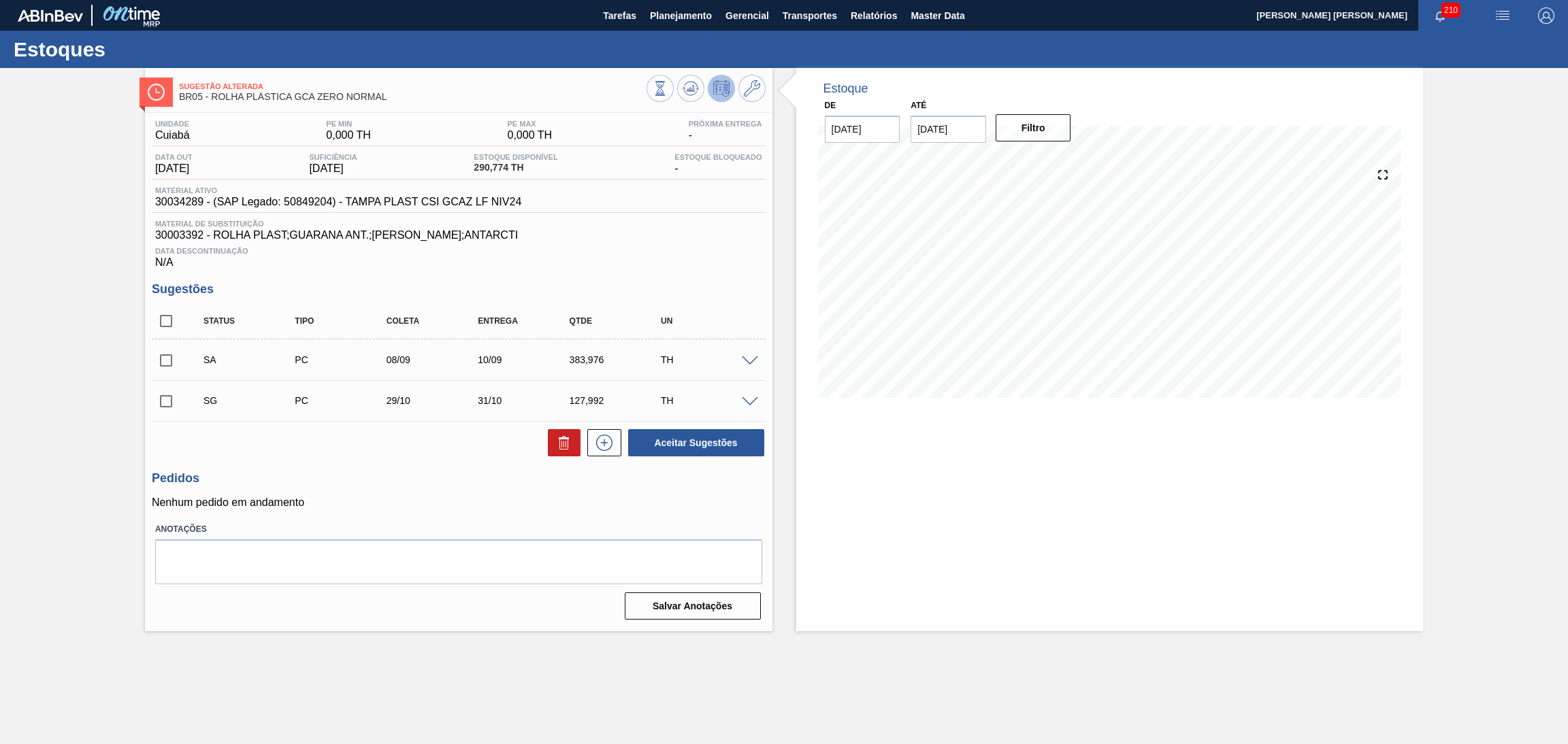
click at [169, 359] on input "checkbox" at bounding box center [166, 360] width 29 height 29
click at [685, 436] on button "Aceitar Sugestões" at bounding box center [695, 442] width 136 height 27
checkbox input "false"
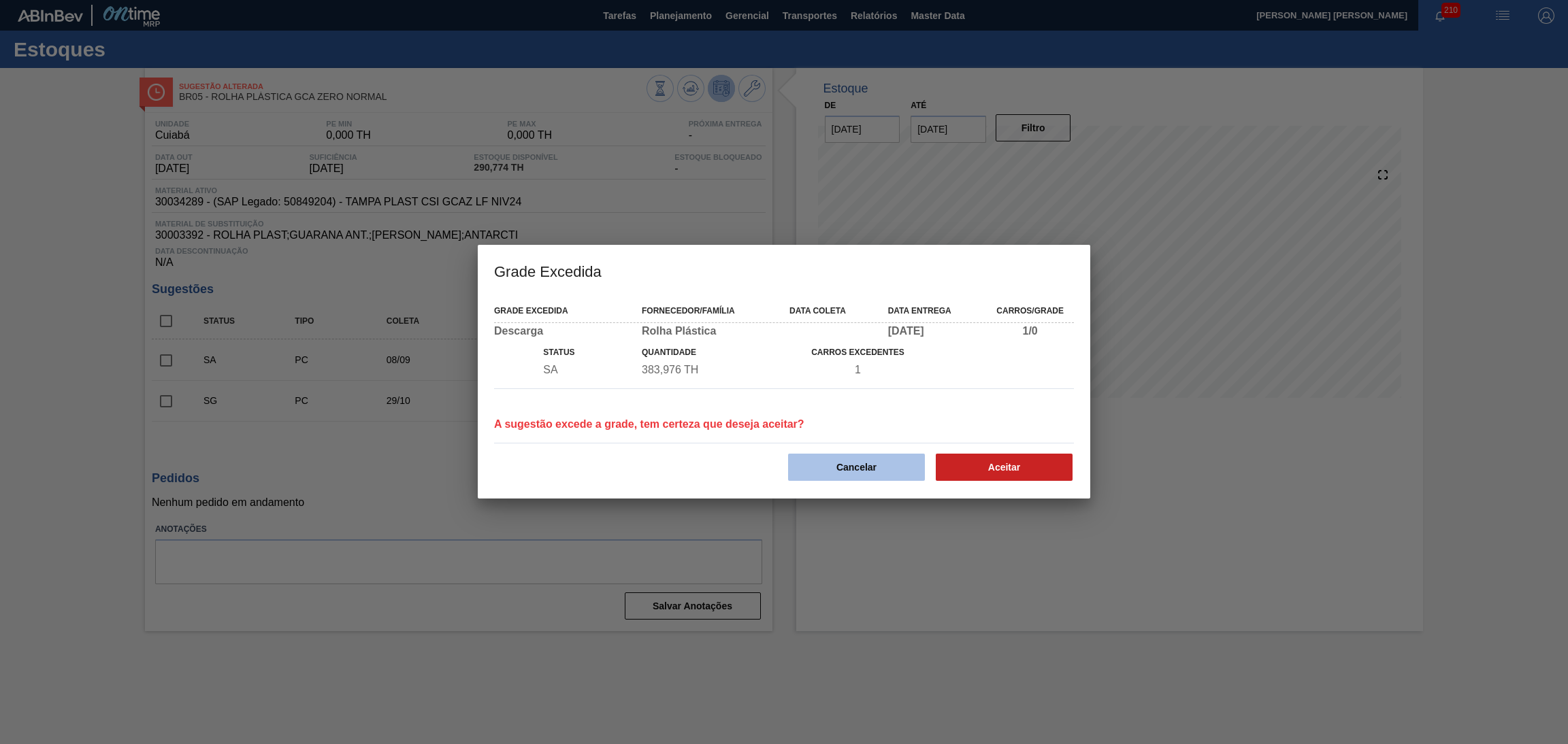
click at [850, 470] on button "Cancelar" at bounding box center [856, 467] width 137 height 27
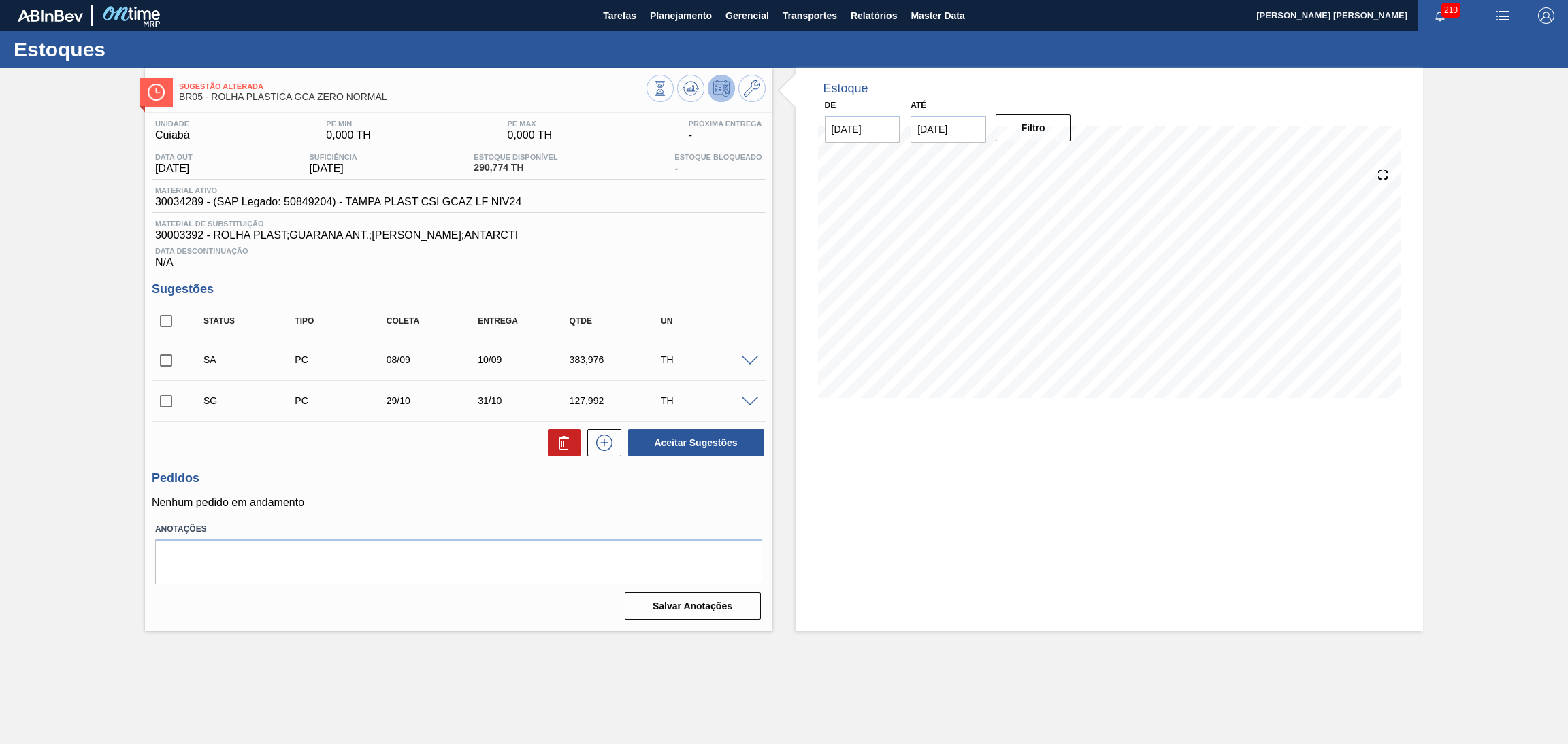
click at [745, 360] on span at bounding box center [750, 362] width 16 height 10
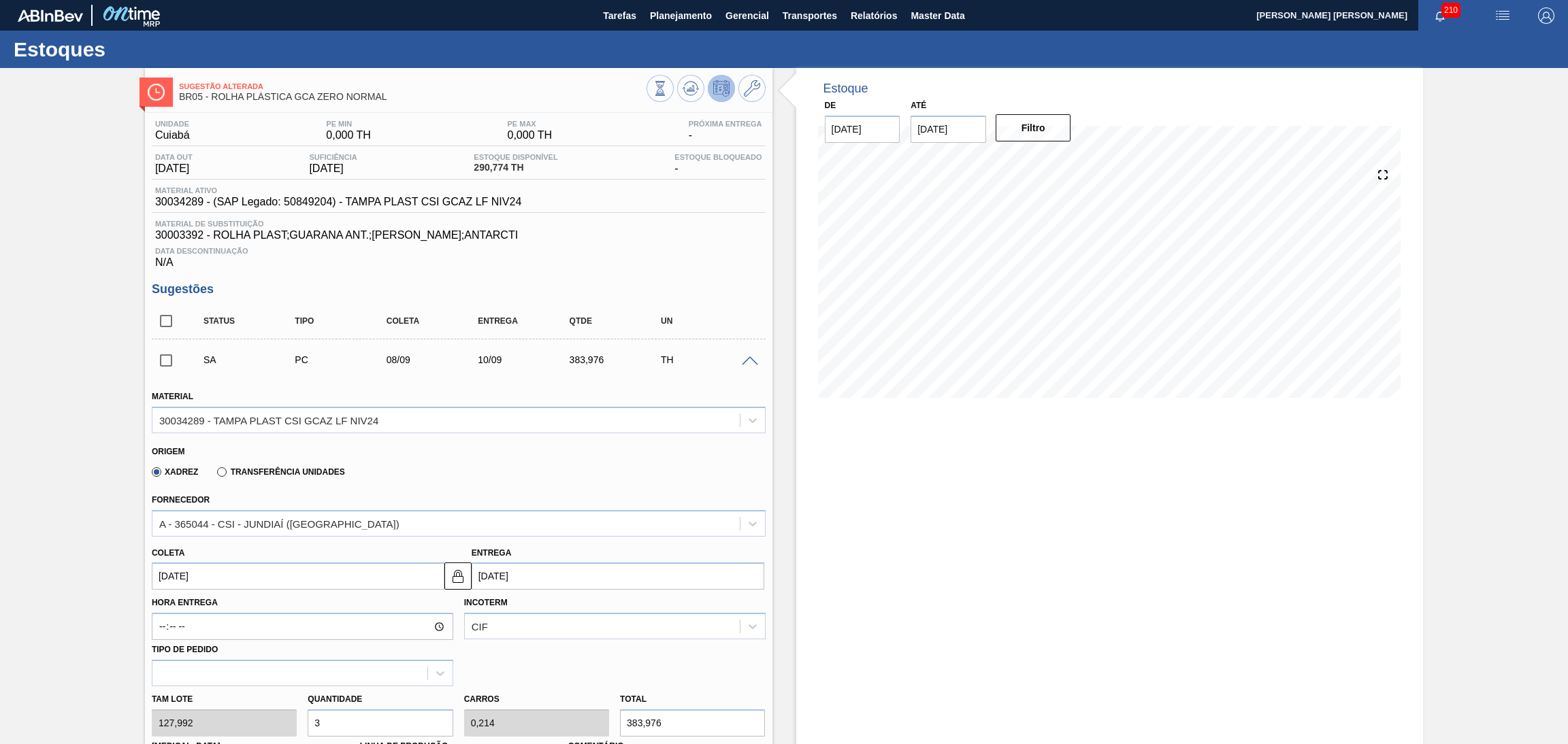
click at [208, 571] on input "[DATE]" at bounding box center [298, 576] width 293 height 27
click at [208, 470] on div "9" at bounding box center [212, 470] width 18 height 18
type input "09/09/2025"
type input "[DATE]"
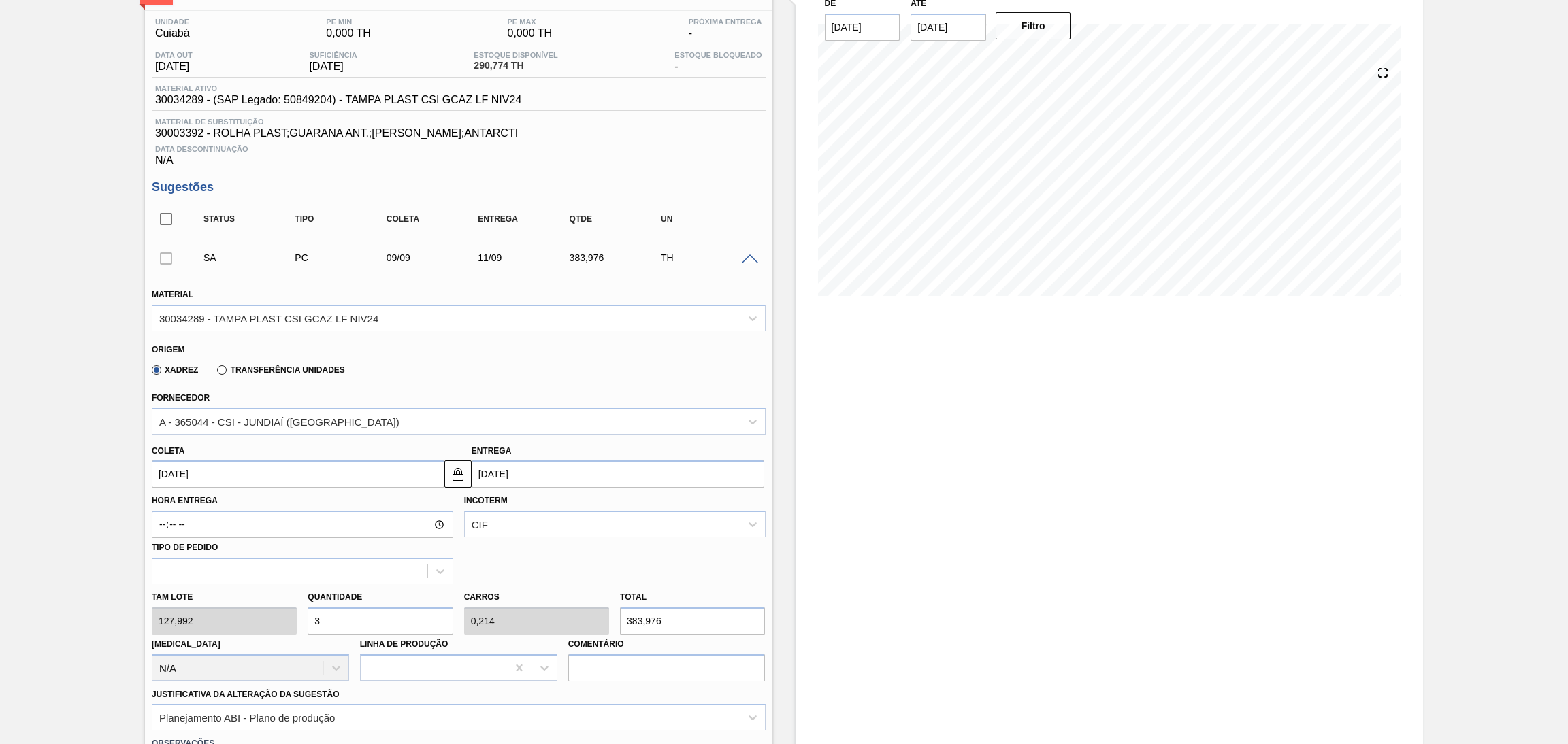
scroll to position [306, 0]
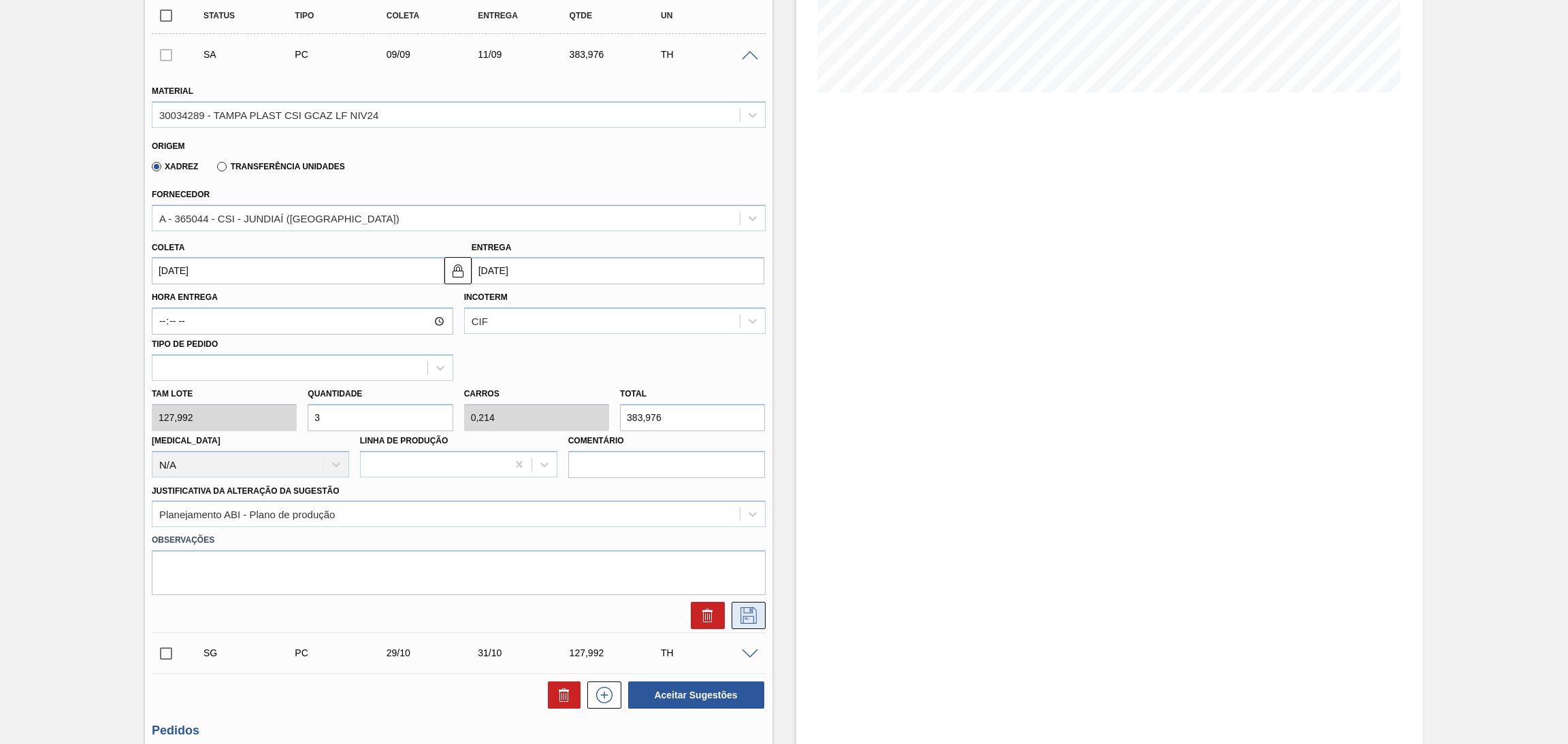
click at [752, 610] on icon at bounding box center [748, 615] width 22 height 16
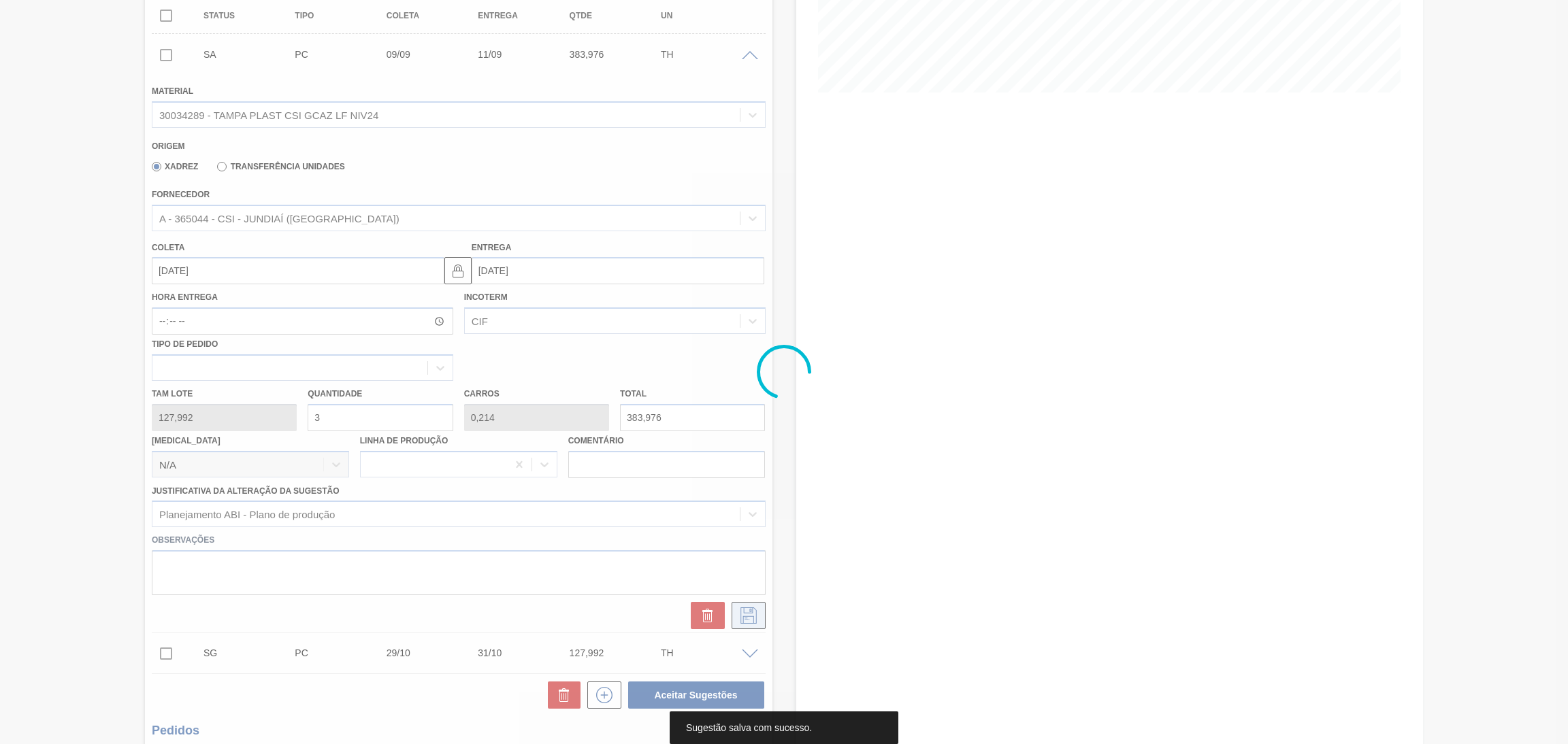
scroll to position [0, 0]
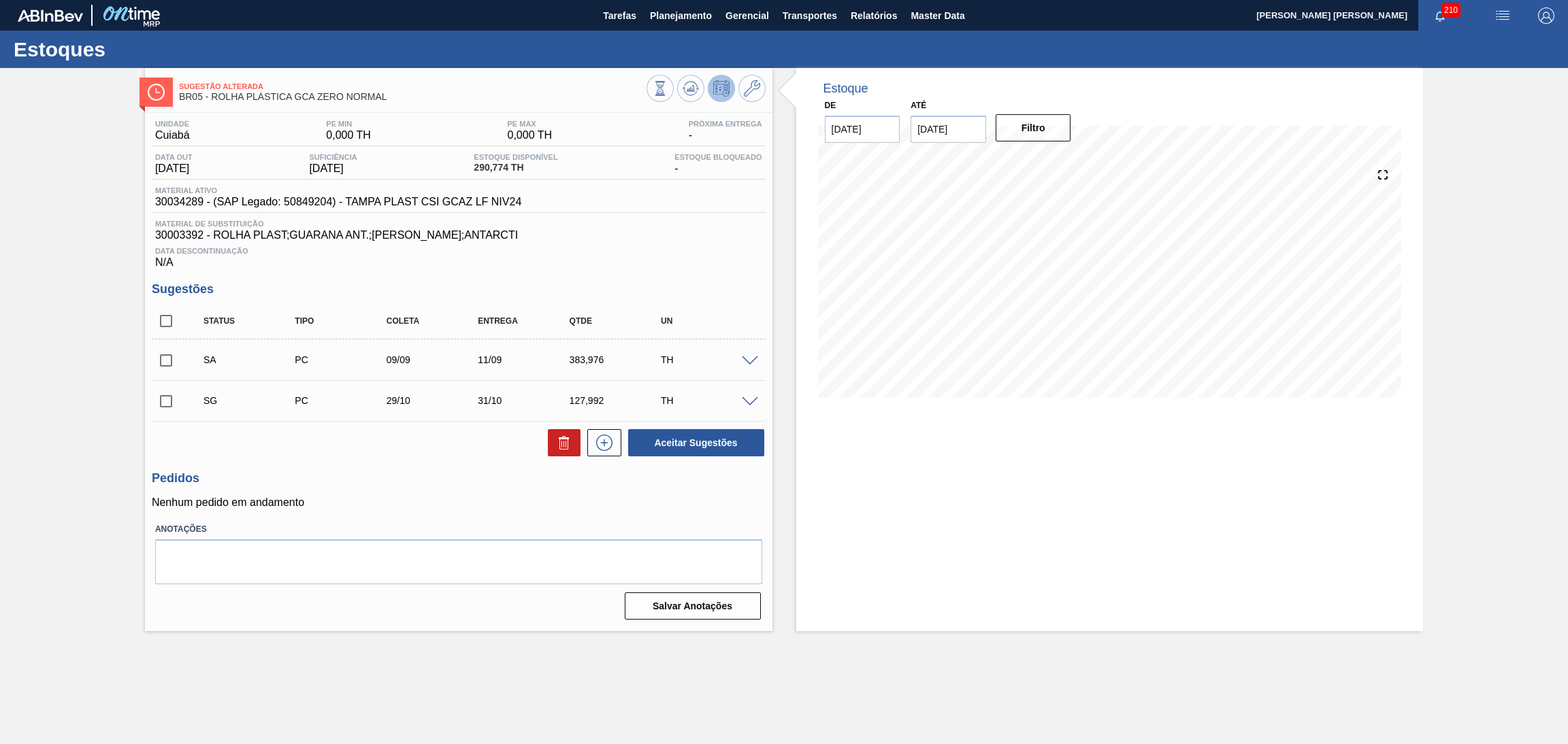
click at [164, 365] on input "checkbox" at bounding box center [166, 360] width 29 height 29
click at [683, 451] on button "Aceitar Sugestões" at bounding box center [695, 442] width 136 height 27
checkbox input "false"
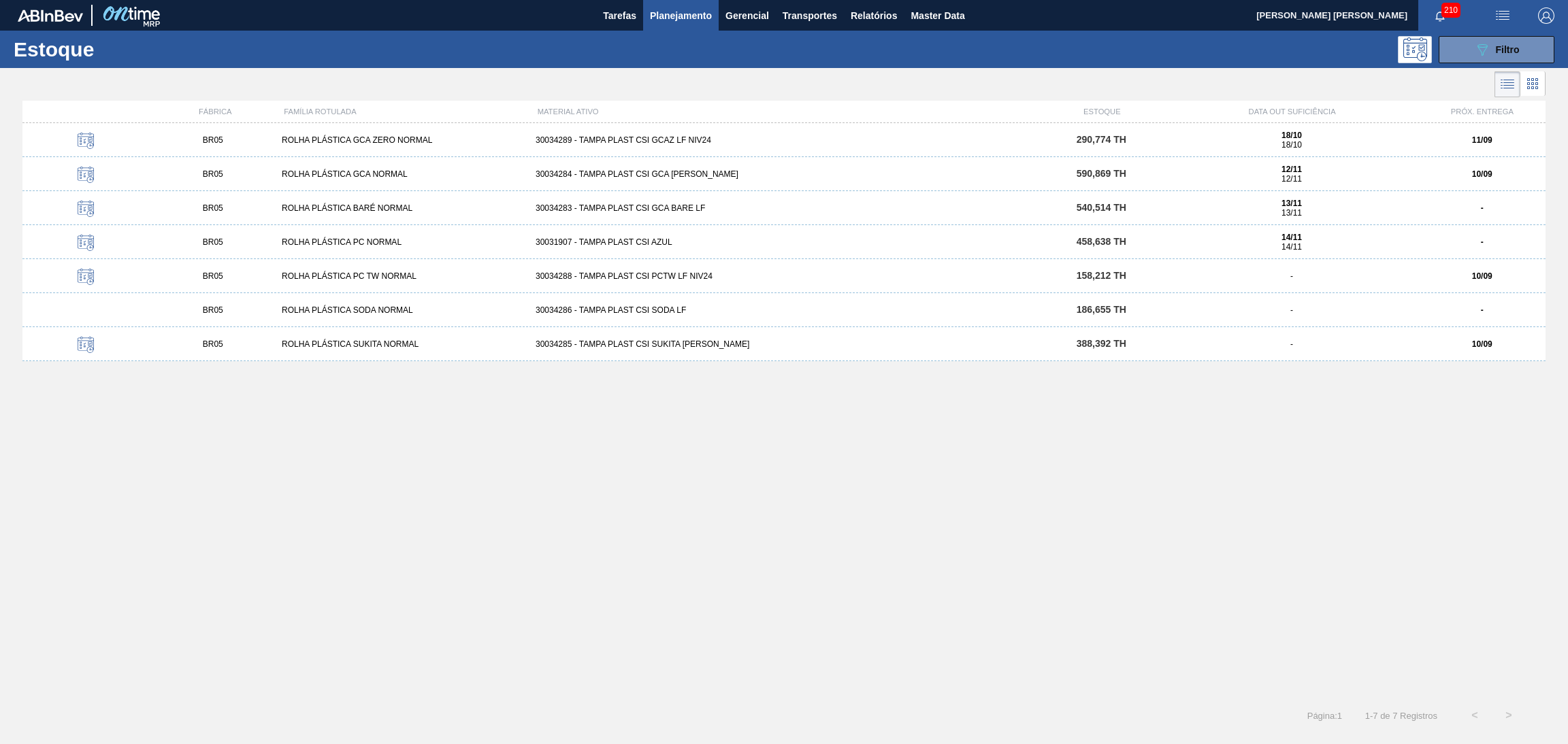
click at [1100, 169] on span "590,869 TH" at bounding box center [1101, 173] width 49 height 11
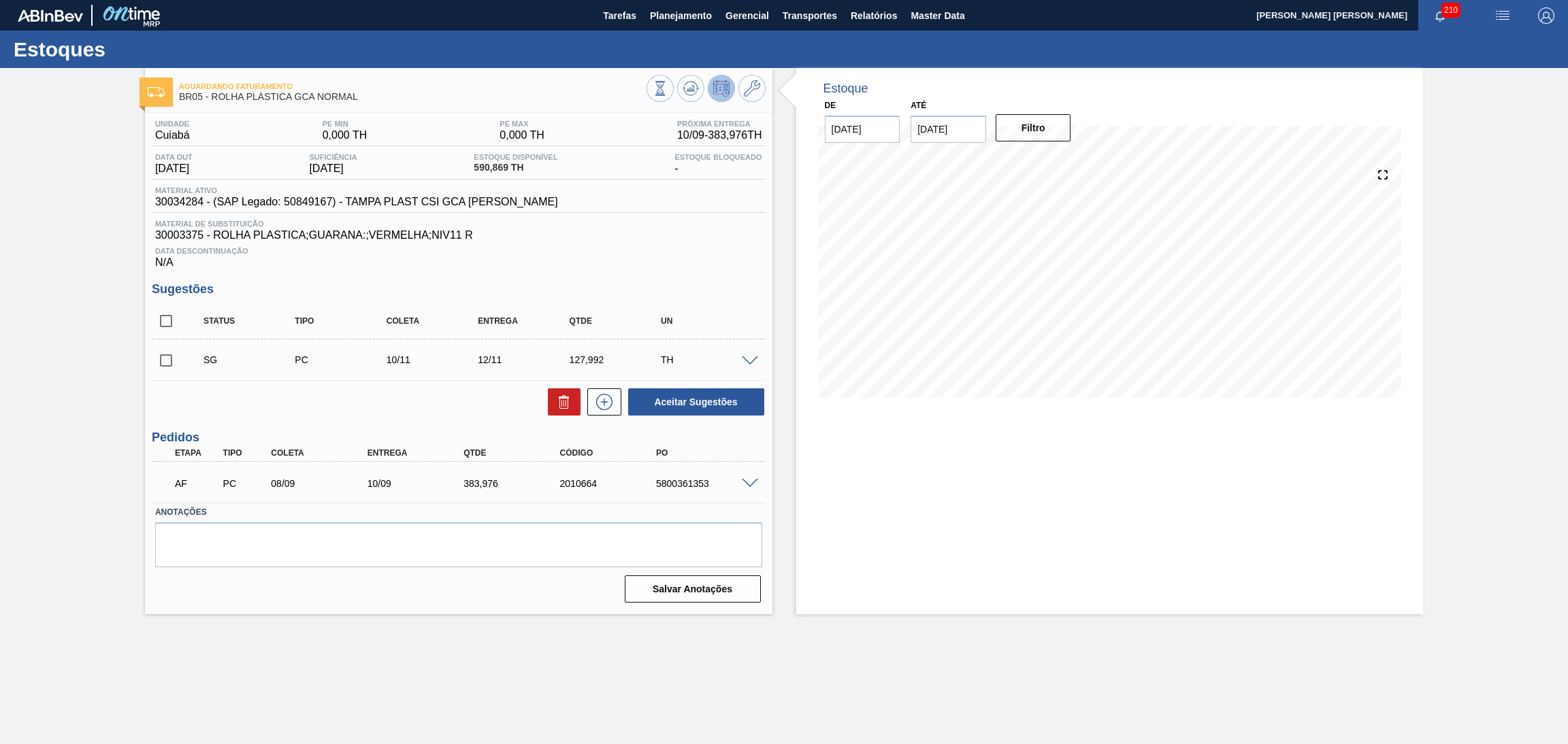
click at [427, 405] on div "Aceitar Sugestões" at bounding box center [459, 402] width 614 height 30
click at [666, 258] on div "Data Descontinuação N/A" at bounding box center [459, 255] width 614 height 27
click at [443, 406] on div "Aceitar Sugestões" at bounding box center [459, 402] width 614 height 30
click at [263, 404] on div "Aceitar Sugestões" at bounding box center [459, 402] width 614 height 30
click at [744, 481] on span at bounding box center [750, 484] width 16 height 10
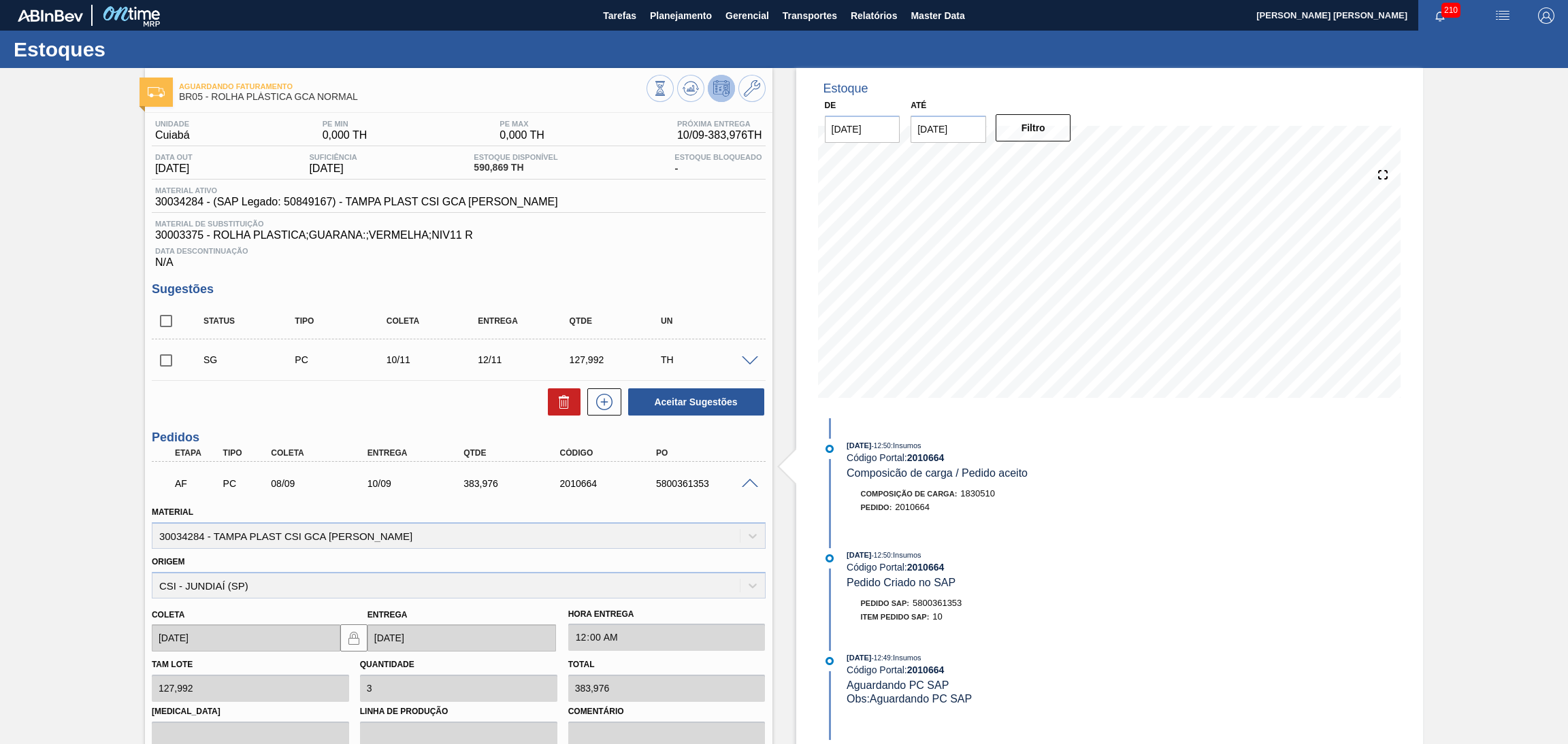
click at [744, 481] on span at bounding box center [750, 484] width 16 height 10
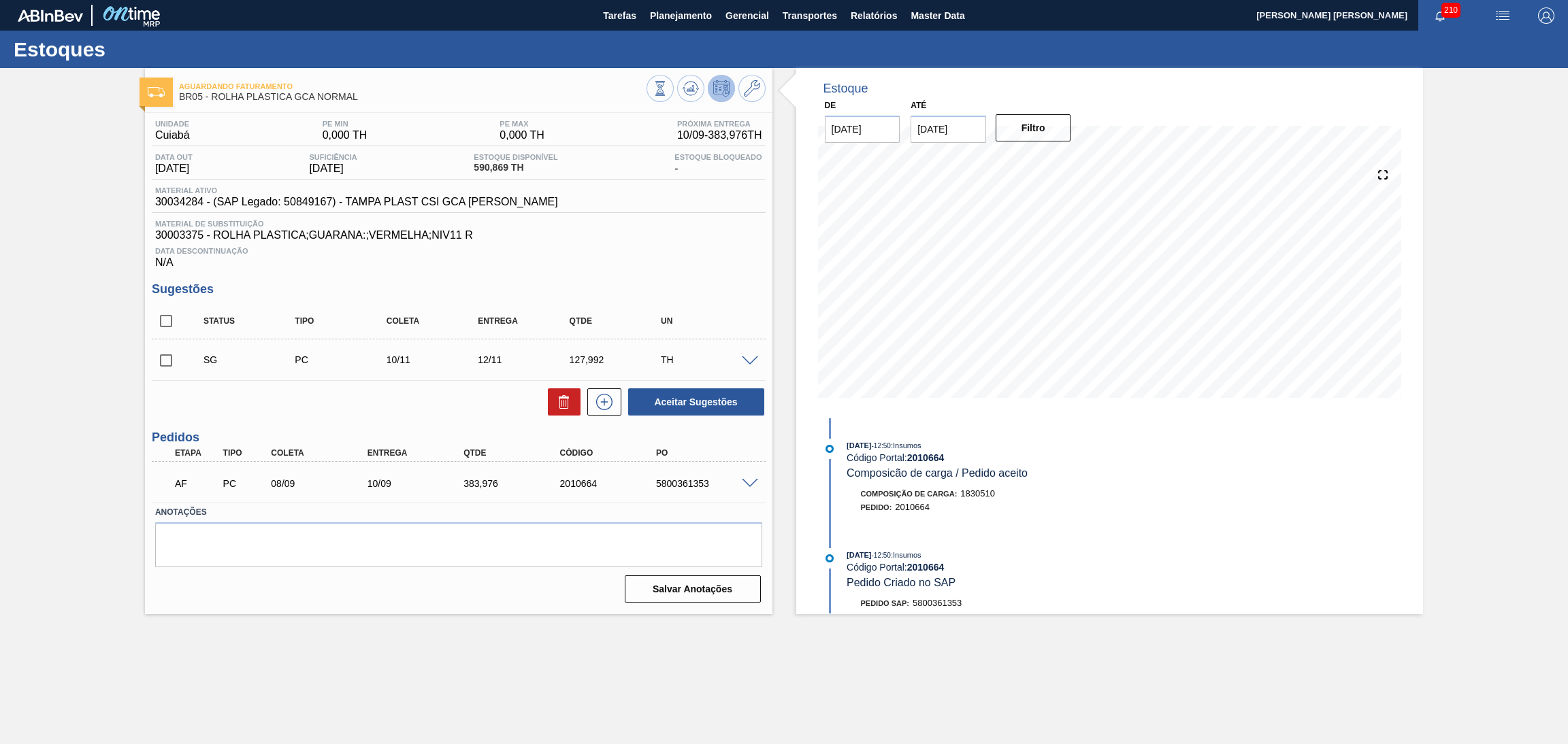
click at [744, 481] on span at bounding box center [750, 484] width 16 height 10
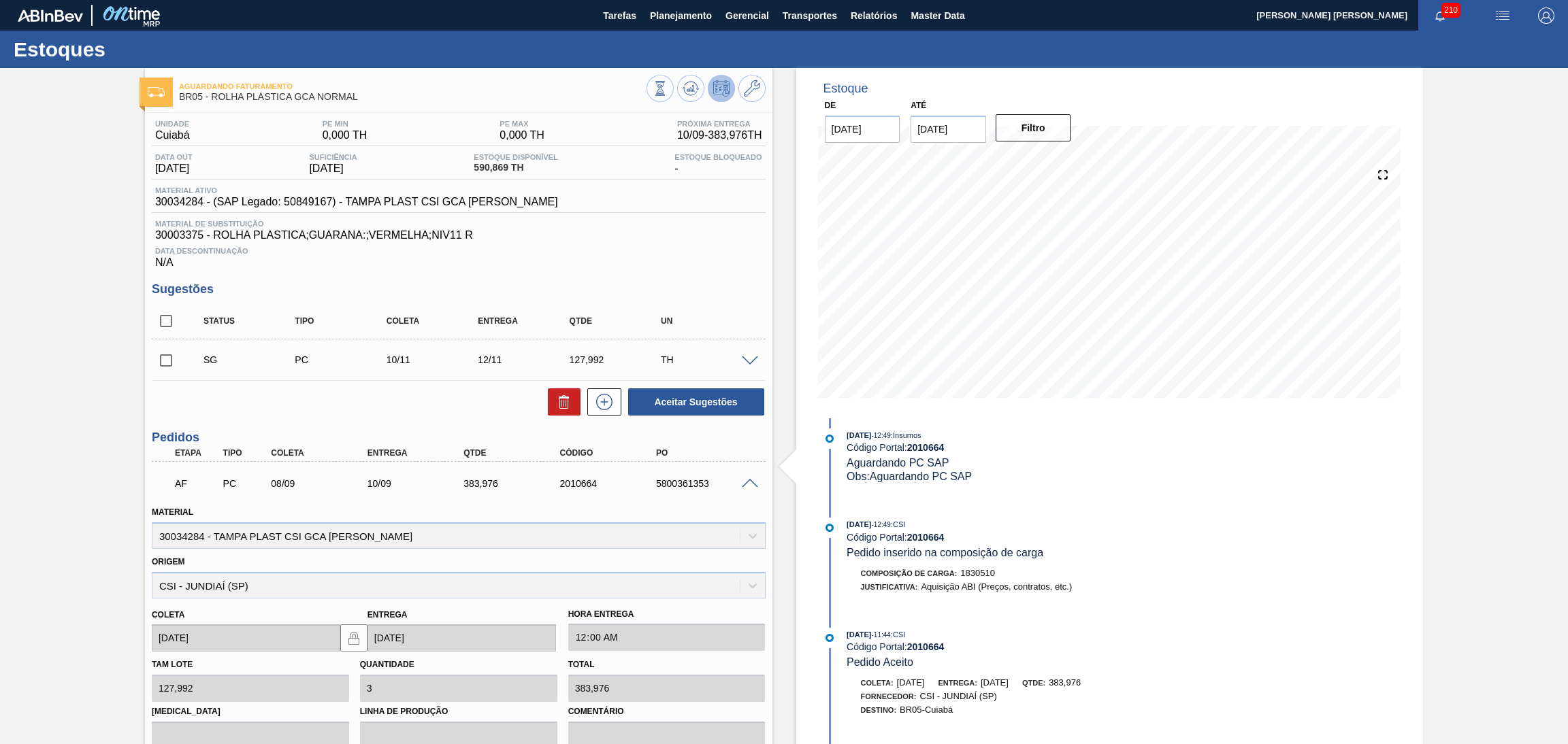
scroll to position [196, 0]
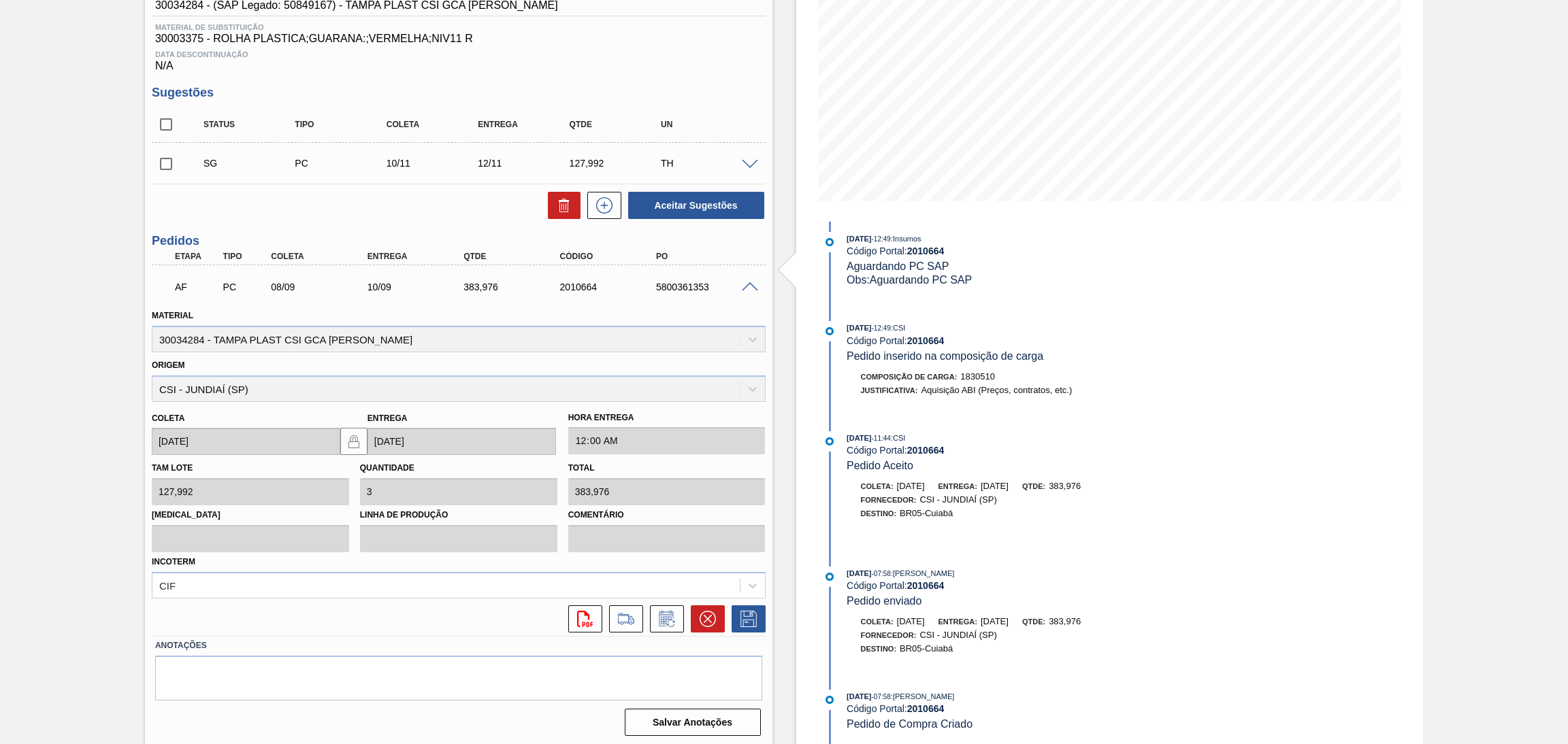
click at [746, 288] on span at bounding box center [750, 287] width 16 height 10
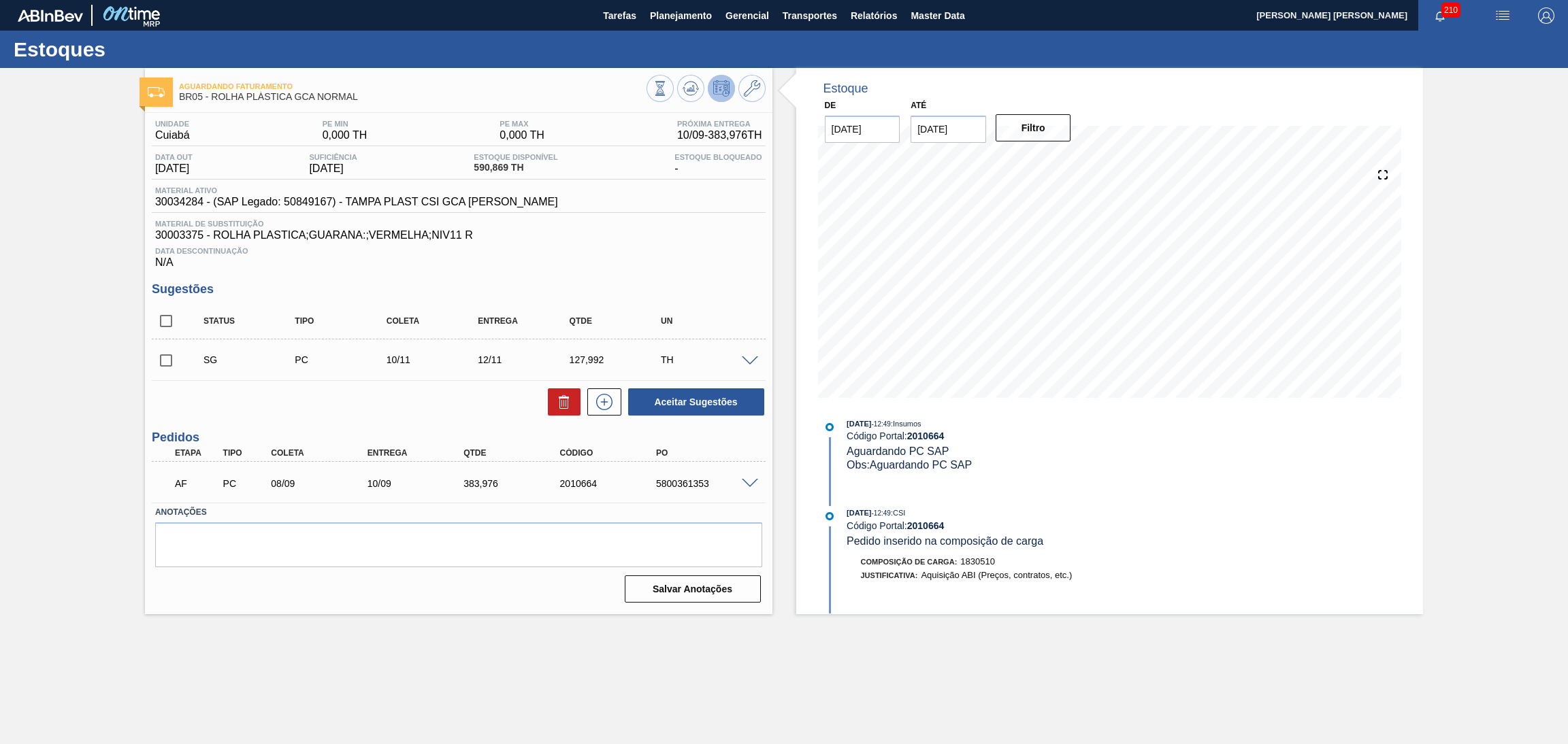
click at [753, 480] on span at bounding box center [750, 484] width 16 height 10
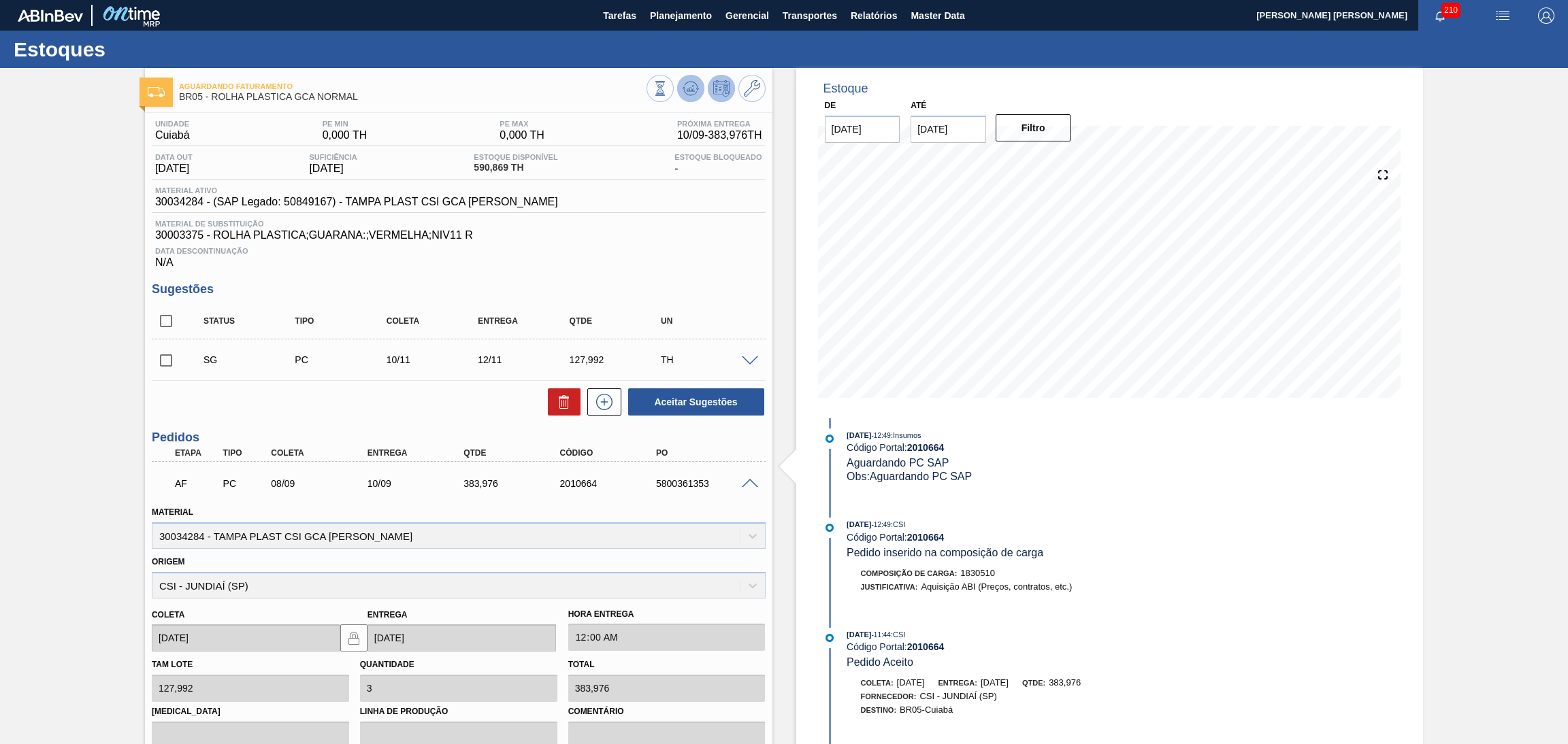
click at [689, 93] on icon at bounding box center [691, 88] width 16 height 16
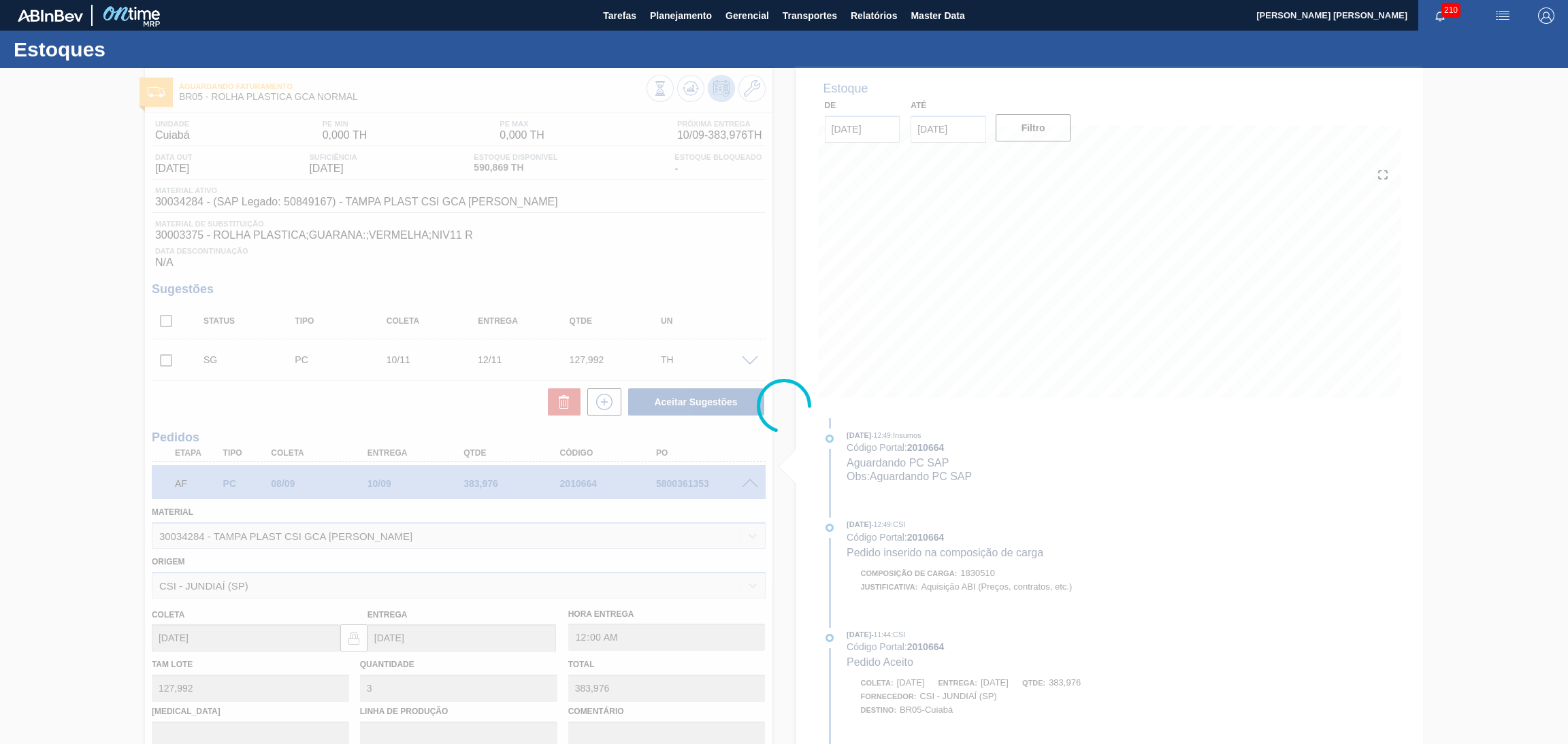
click at [704, 236] on div at bounding box center [784, 406] width 1568 height 676
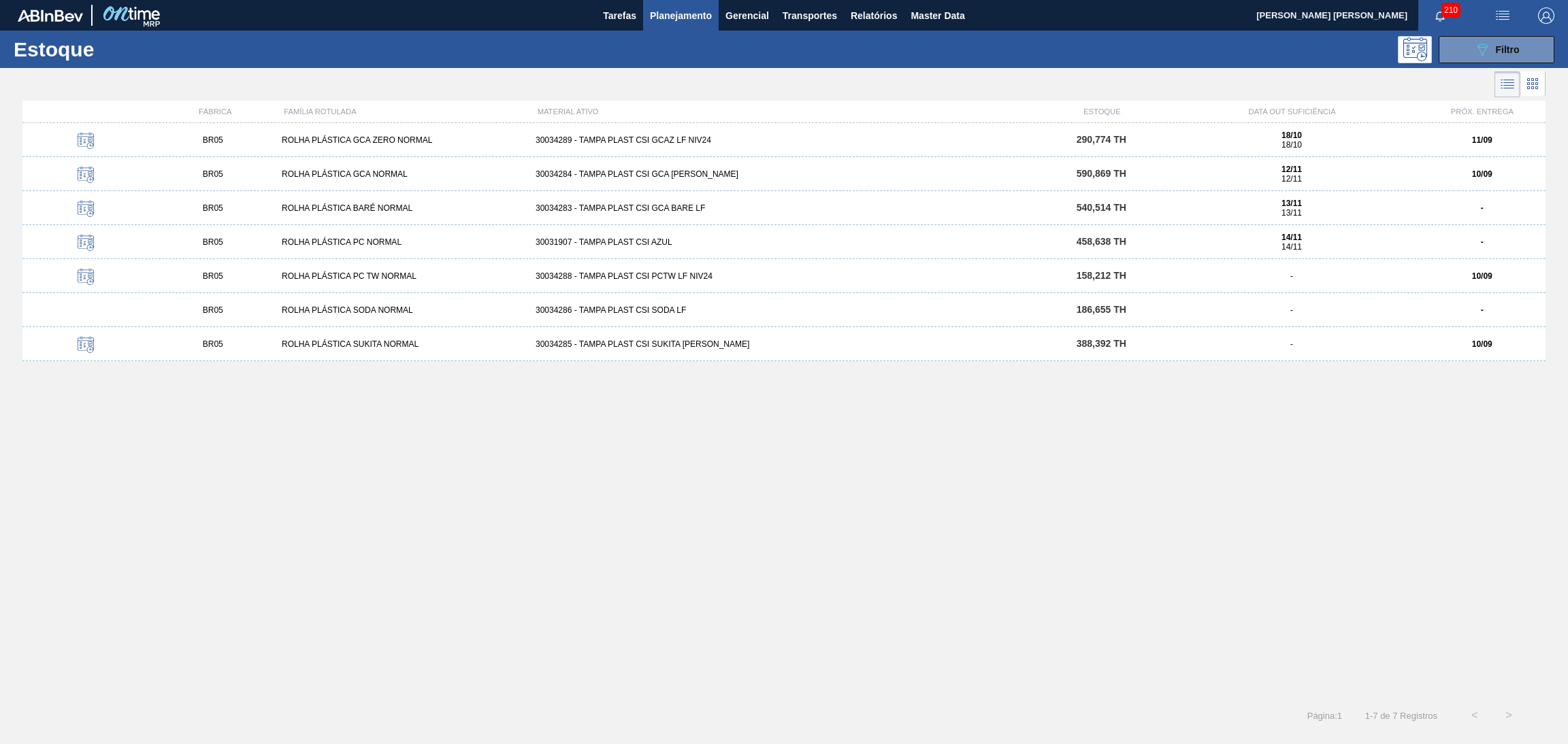
click at [666, 145] on div "BR05 ROLHA PLÁSTICA GCA ZERO NORMAL 30034289 - TAMPA PLAST CSI GCAZ LF NIV24 29…" at bounding box center [784, 140] width 1523 height 34
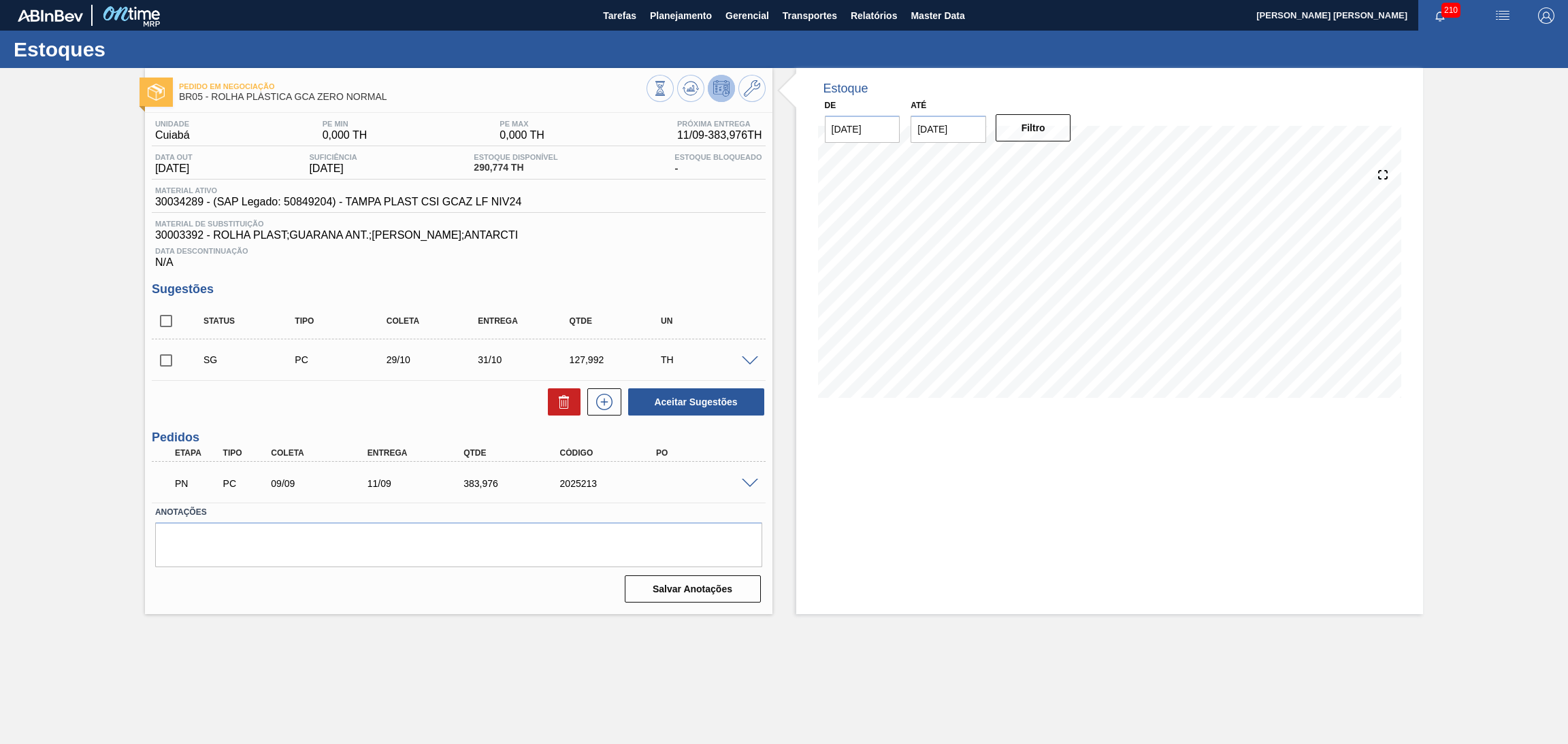
click at [737, 258] on div "Data Descontinuação N/A" at bounding box center [459, 255] width 614 height 27
click at [723, 254] on span "Data Descontinuação" at bounding box center [459, 251] width 607 height 8
click at [751, 482] on span at bounding box center [750, 484] width 16 height 10
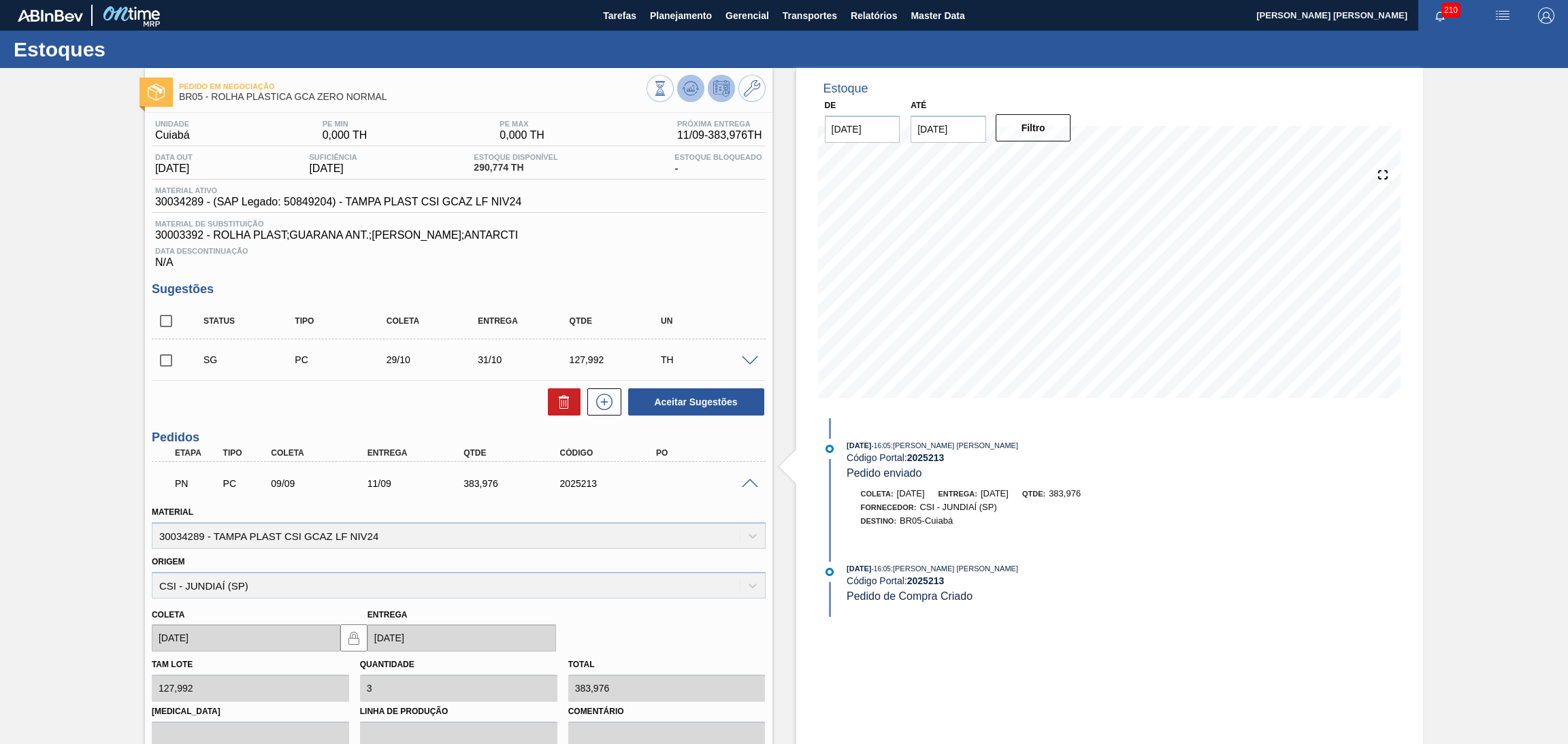
click at [691, 94] on icon at bounding box center [691, 88] width 16 height 16
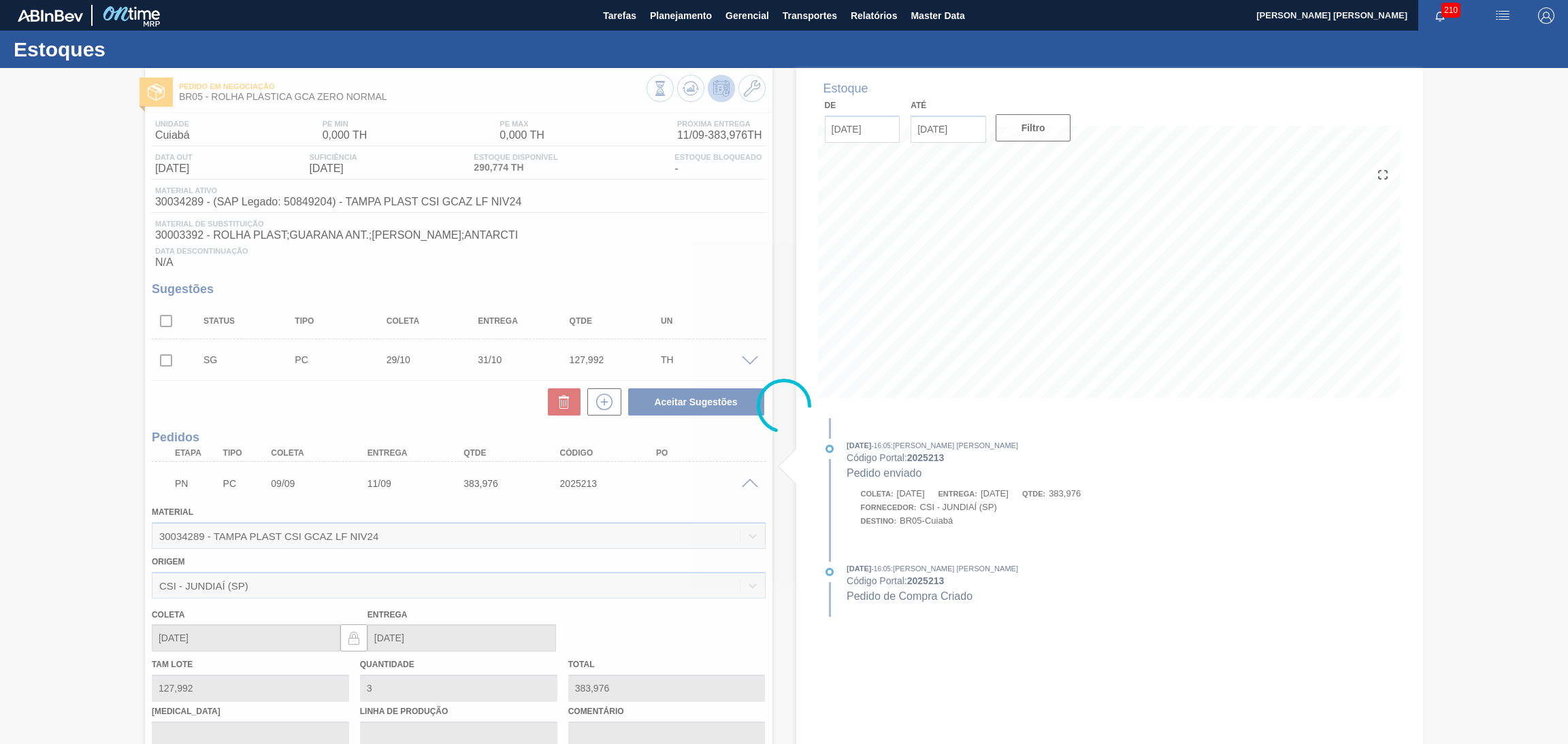
click at [679, 261] on div at bounding box center [784, 406] width 1568 height 676
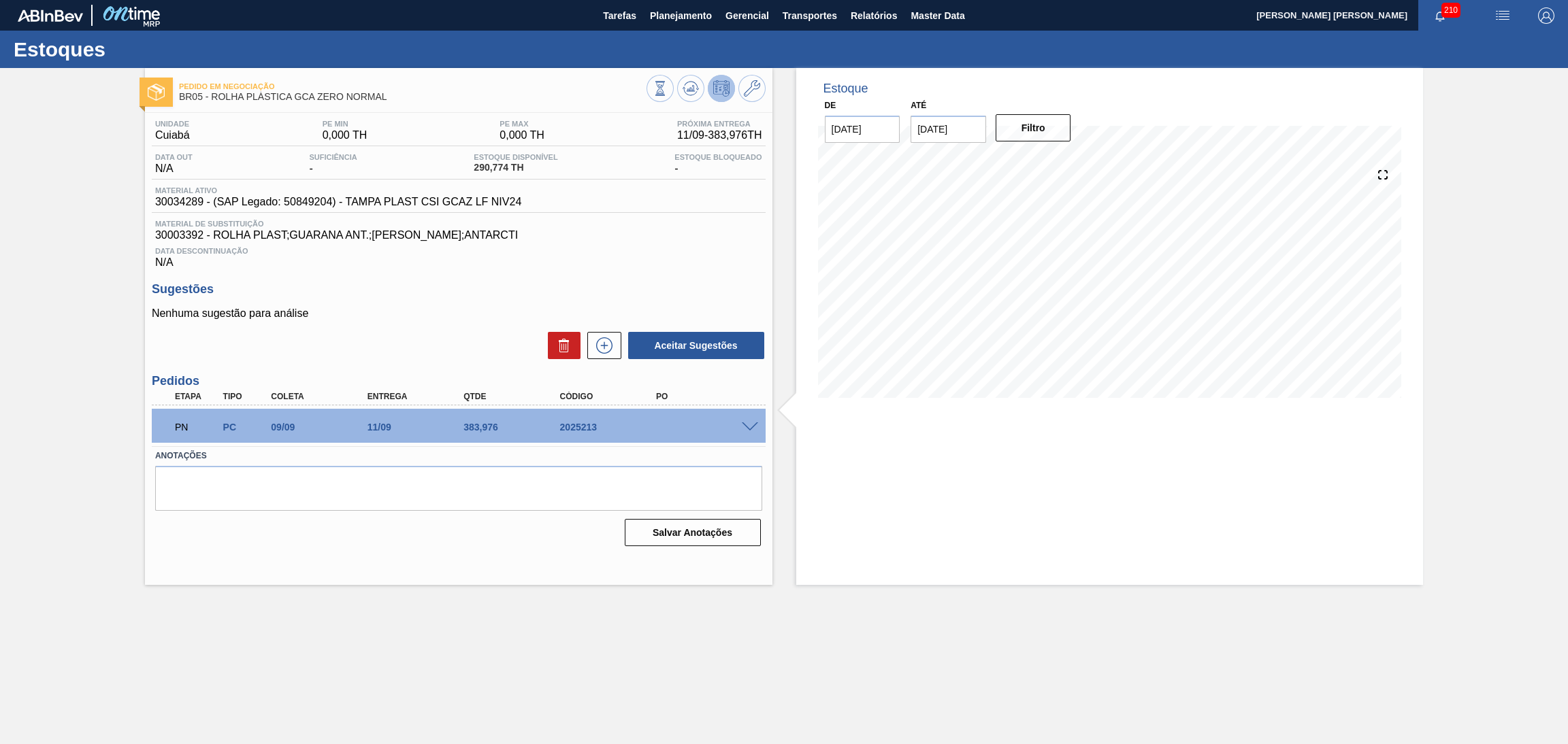
click at [599, 293] on h3 "Sugestões" at bounding box center [459, 289] width 614 height 15
click at [751, 423] on span at bounding box center [750, 428] width 16 height 10
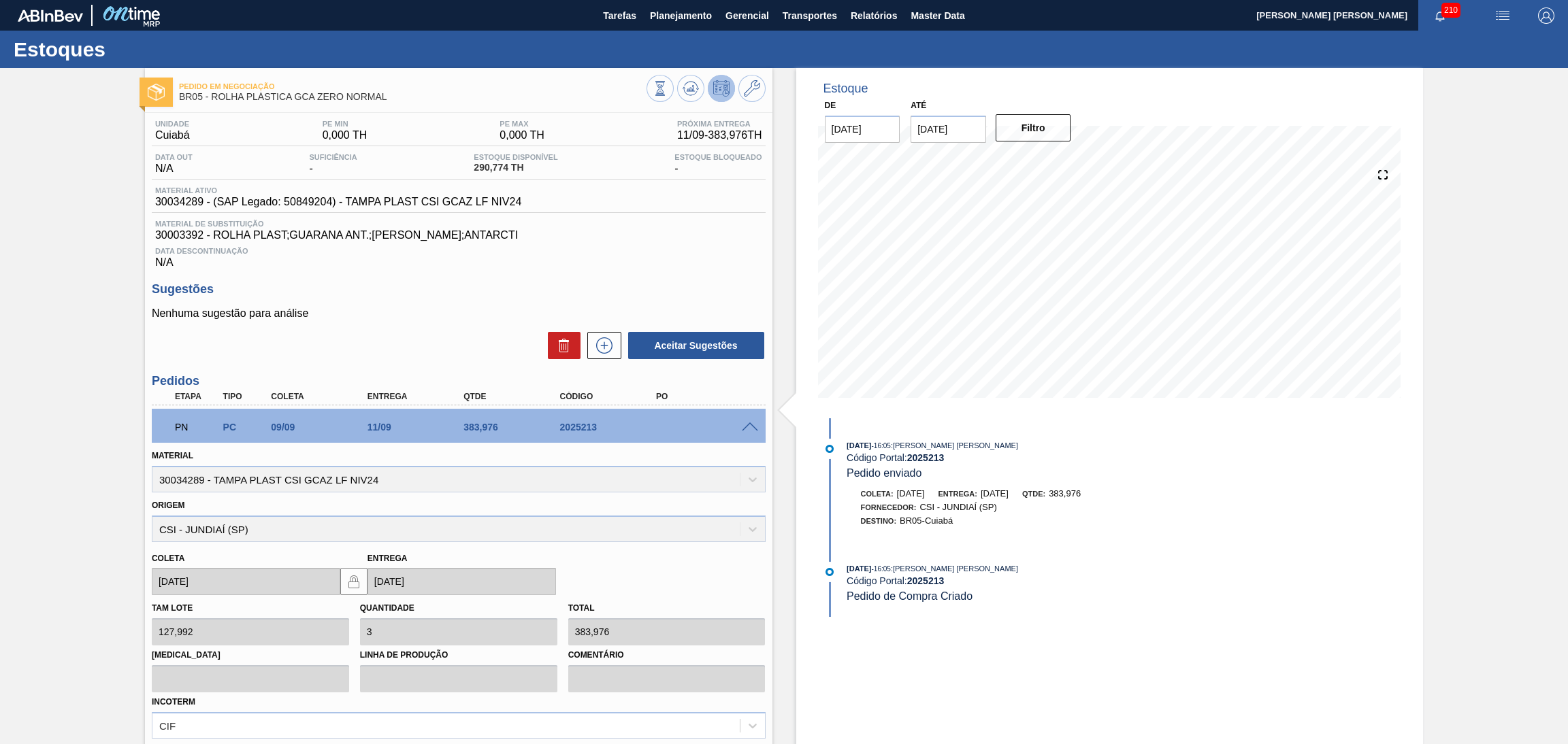
click at [751, 423] on span at bounding box center [750, 428] width 16 height 10
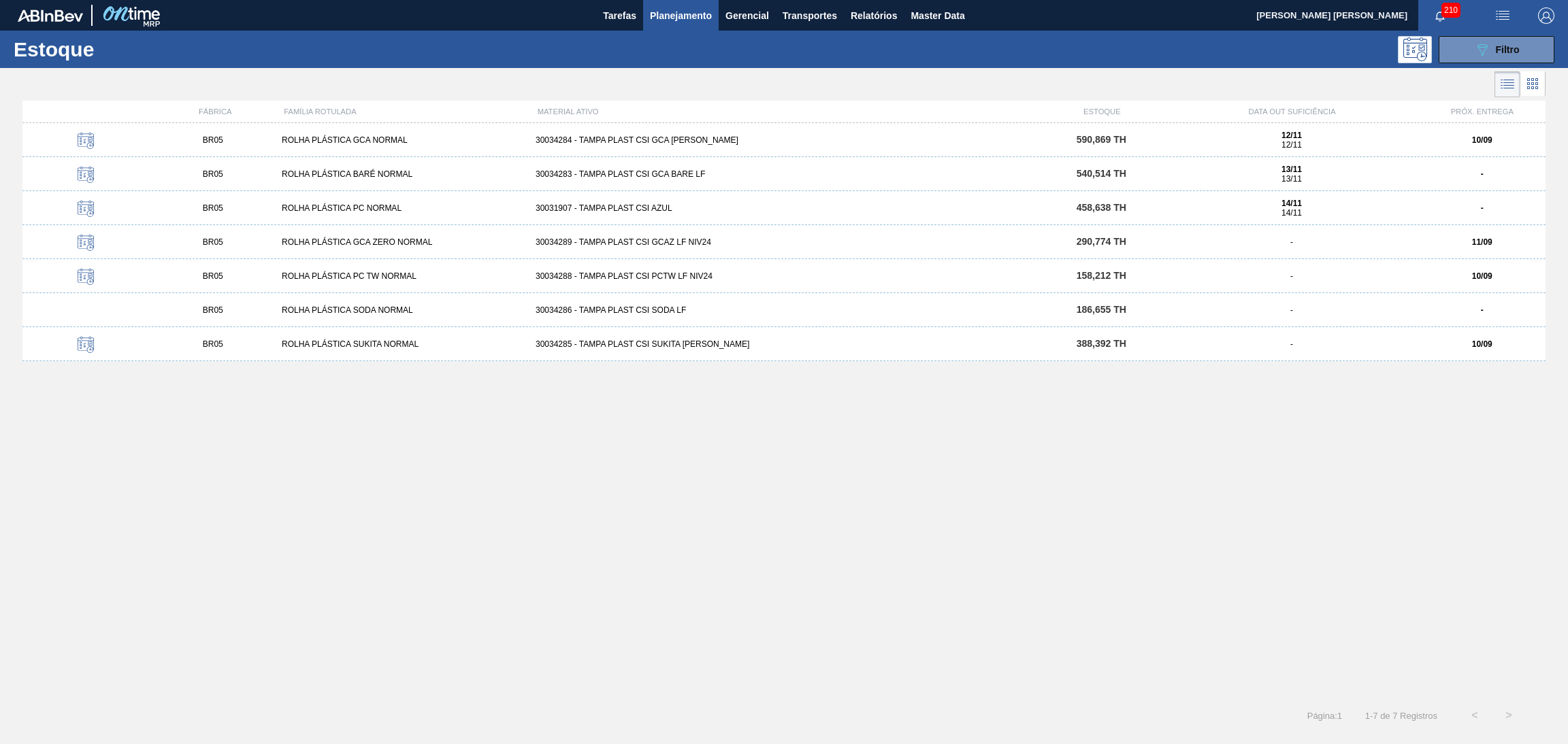
click at [654, 212] on div "30031907 - TAMPA PLAST CSI AZUL" at bounding box center [784, 208] width 508 height 10
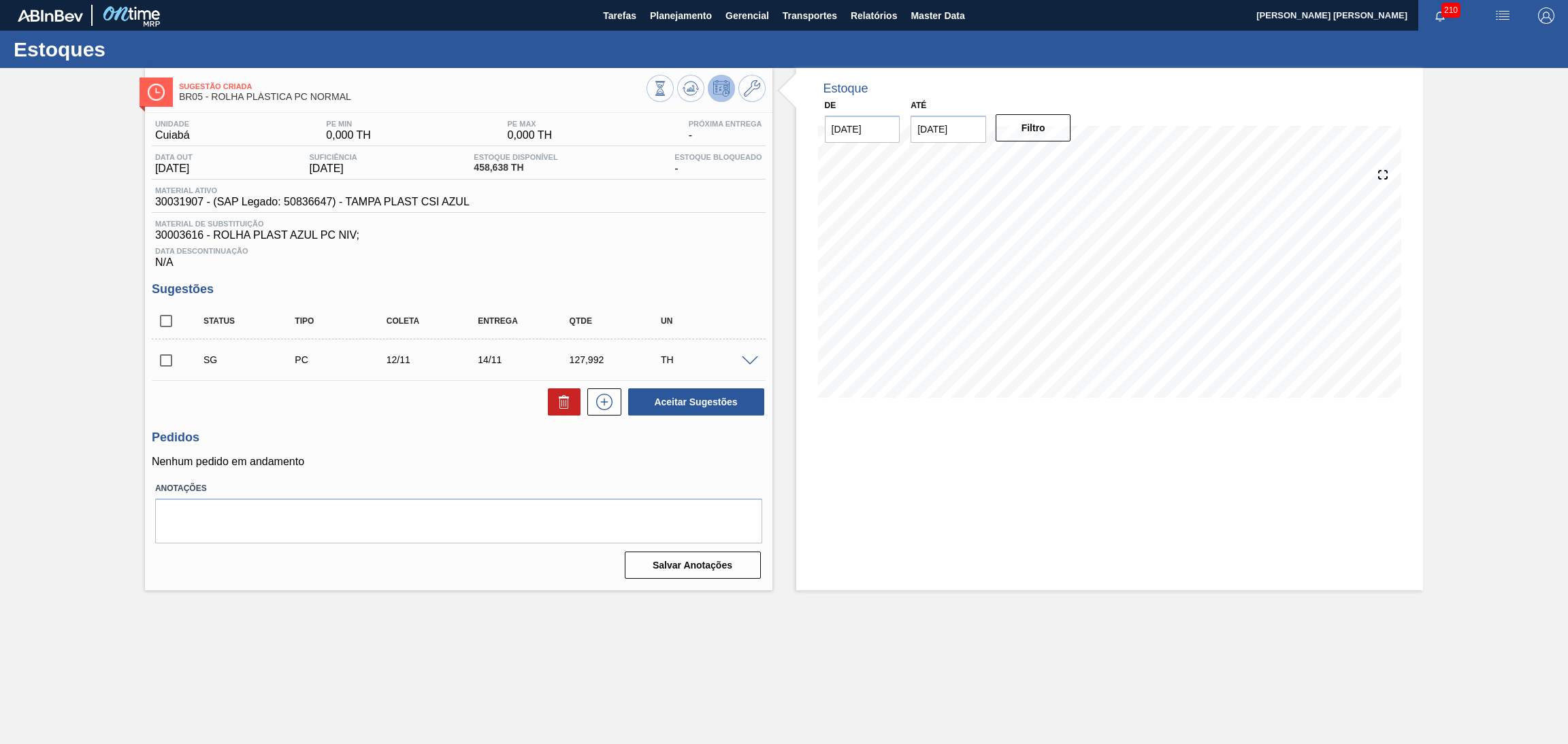
click at [605, 451] on div "Pedidos Nenhum pedido em andamento" at bounding box center [459, 449] width 614 height 38
click at [687, 85] on icon at bounding box center [691, 88] width 16 height 16
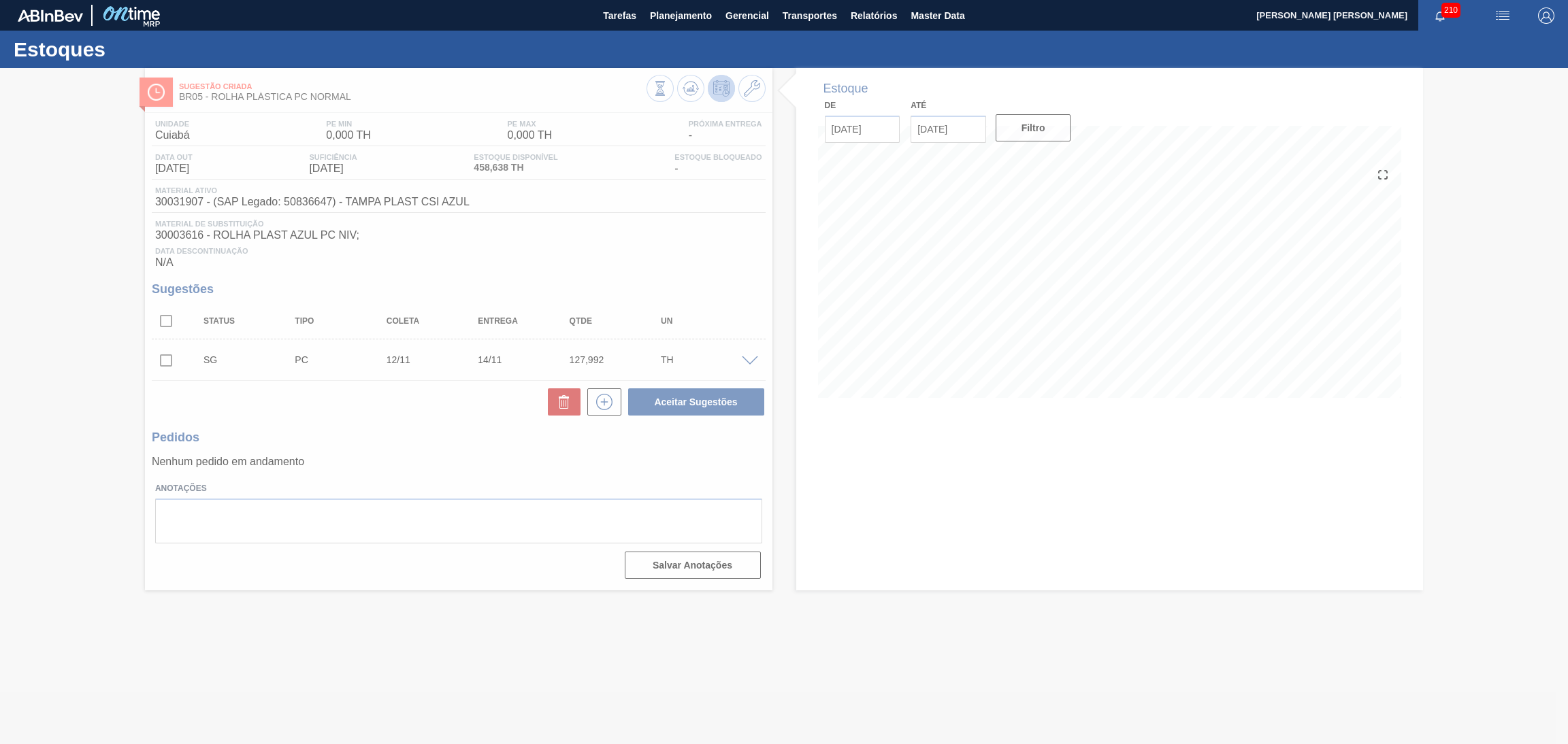
click at [1002, 518] on div at bounding box center [784, 406] width 1568 height 676
click at [925, 319] on div at bounding box center [784, 406] width 1568 height 676
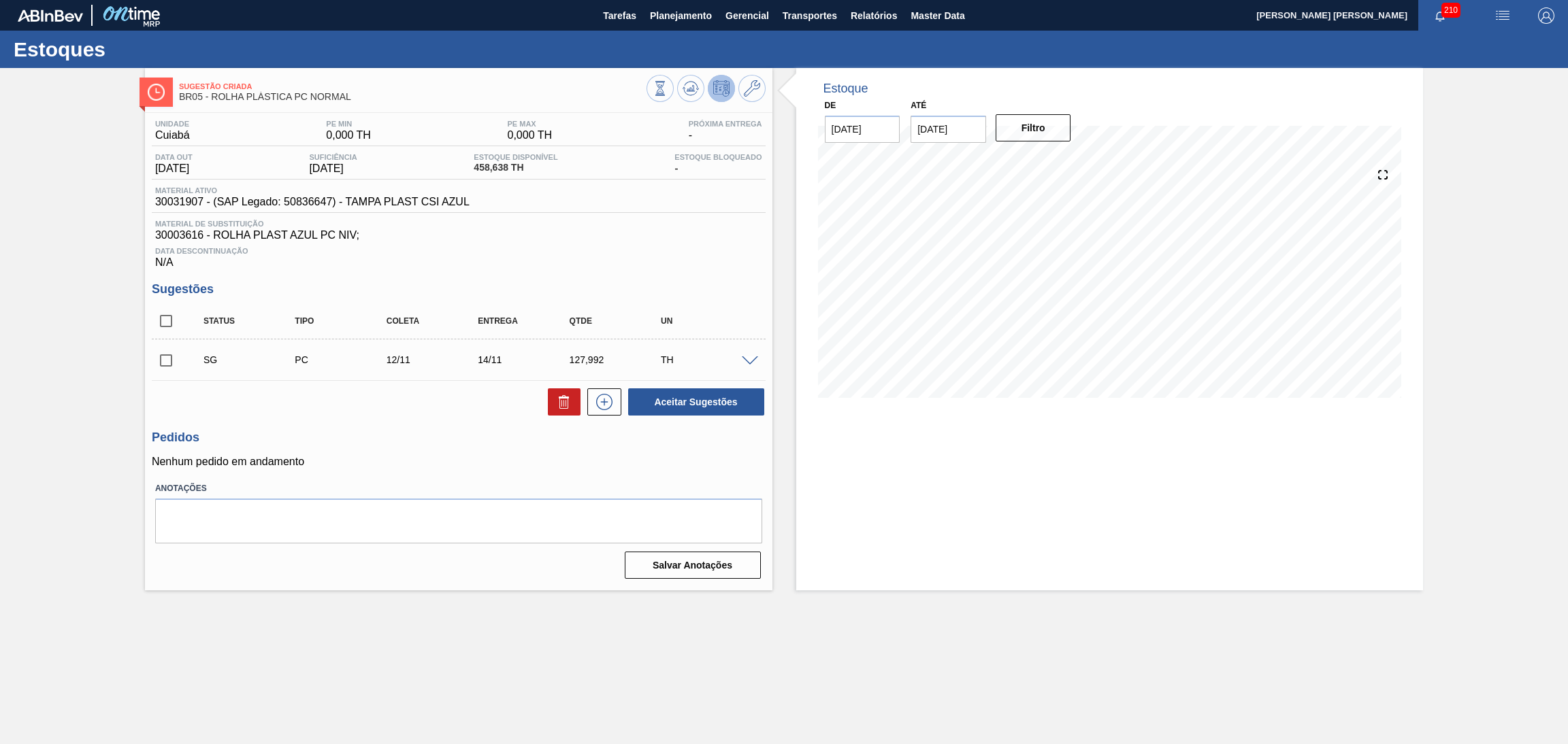
click at [749, 361] on span at bounding box center [750, 362] width 16 height 10
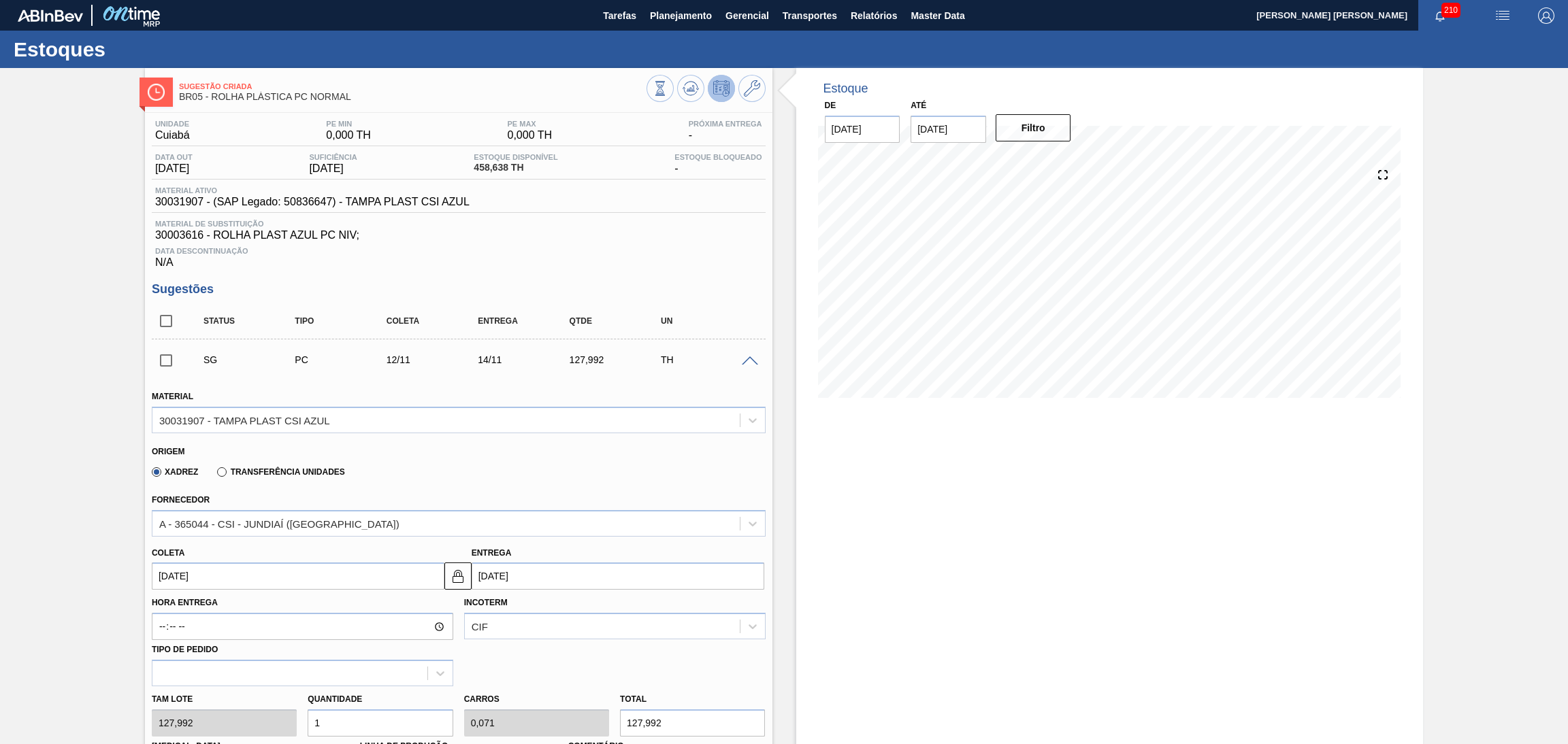
click at [186, 575] on input "12/11/2025" at bounding box center [298, 576] width 293 height 27
click at [165, 384] on button "Previous Month" at bounding box center [164, 383] width 10 height 10
click at [207, 449] on div "9" at bounding box center [212, 449] width 18 height 18
type input "09/09/2025"
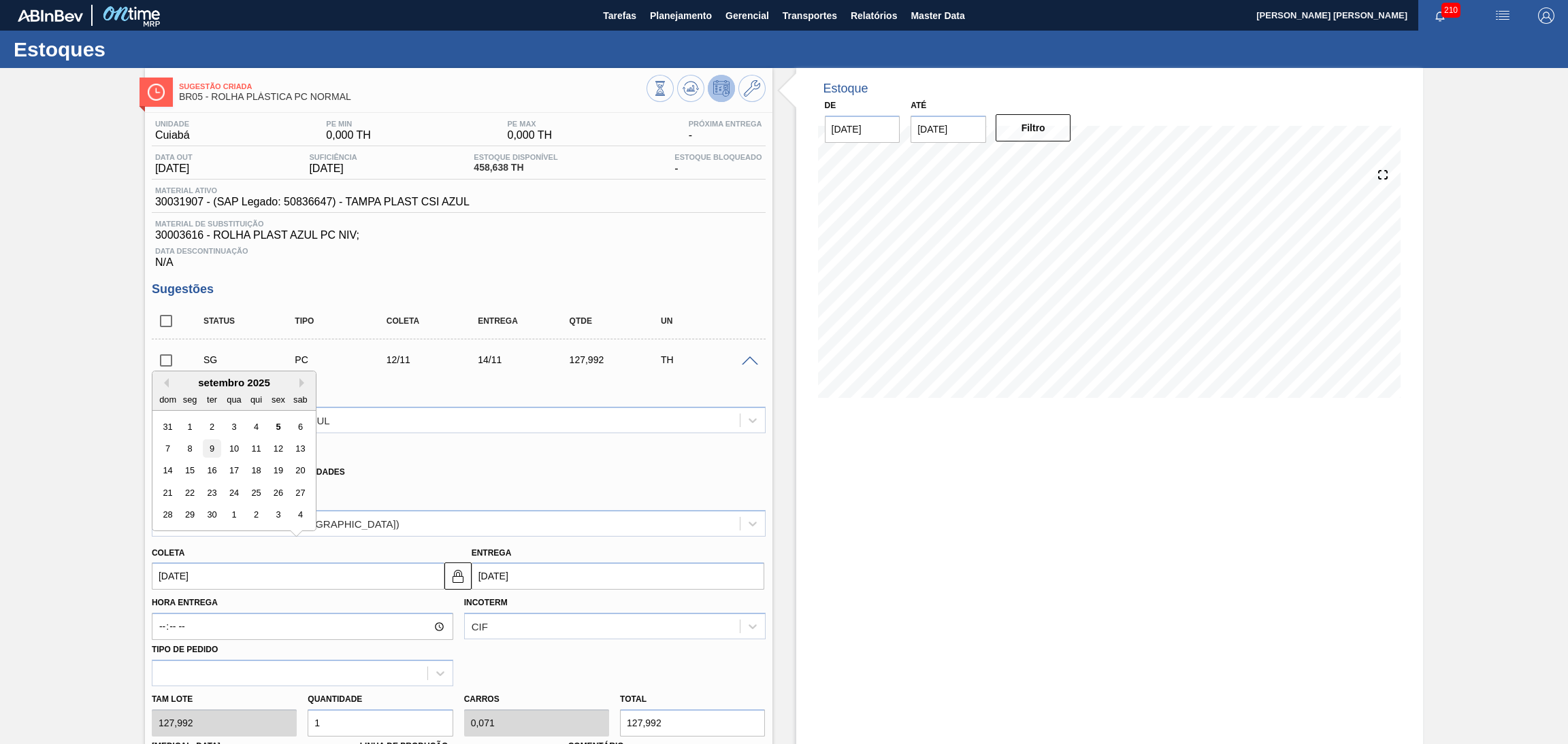
type input "[DATE]"
click at [609, 481] on div "Xadrez Transferência Unidades" at bounding box center [453, 470] width 602 height 26
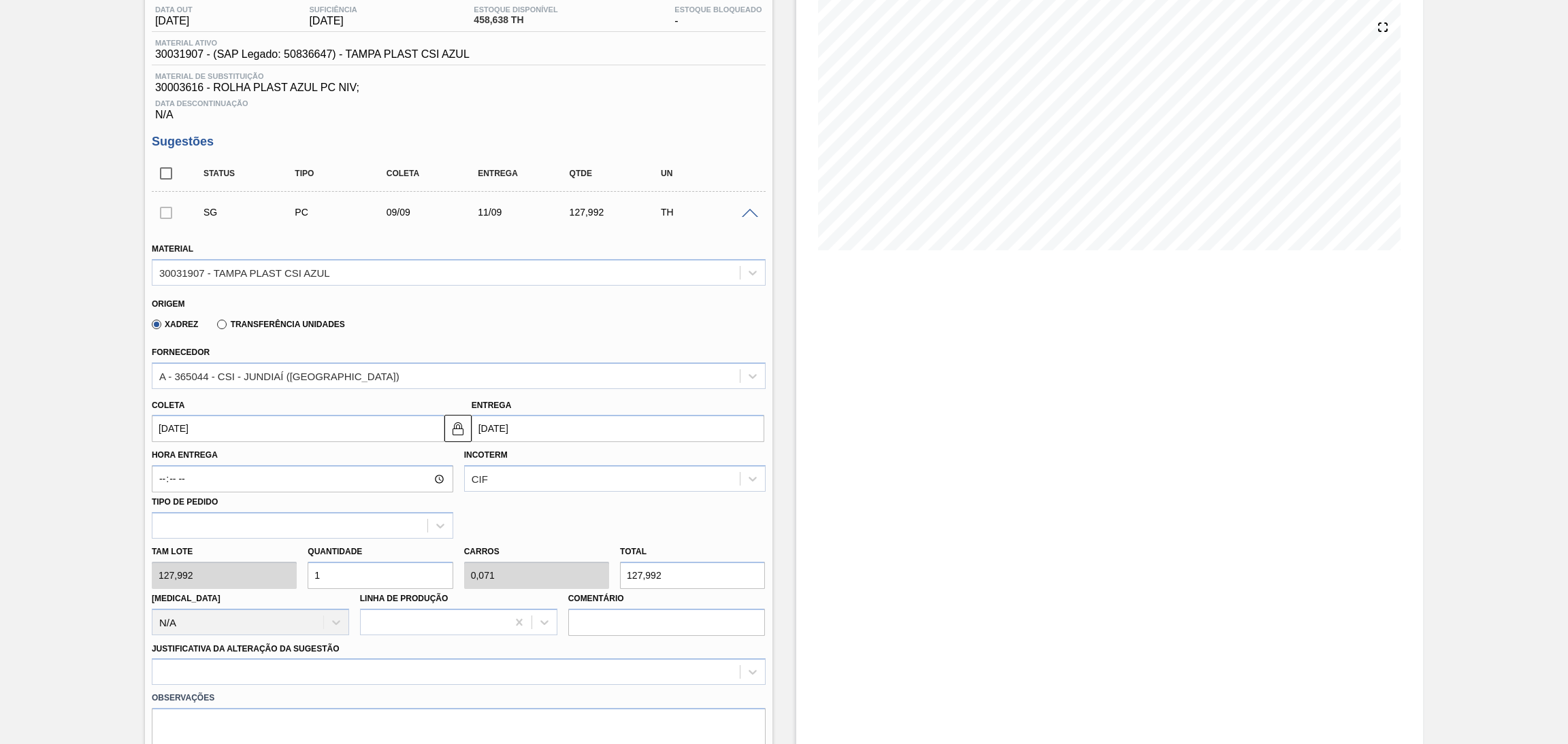
scroll to position [306, 0]
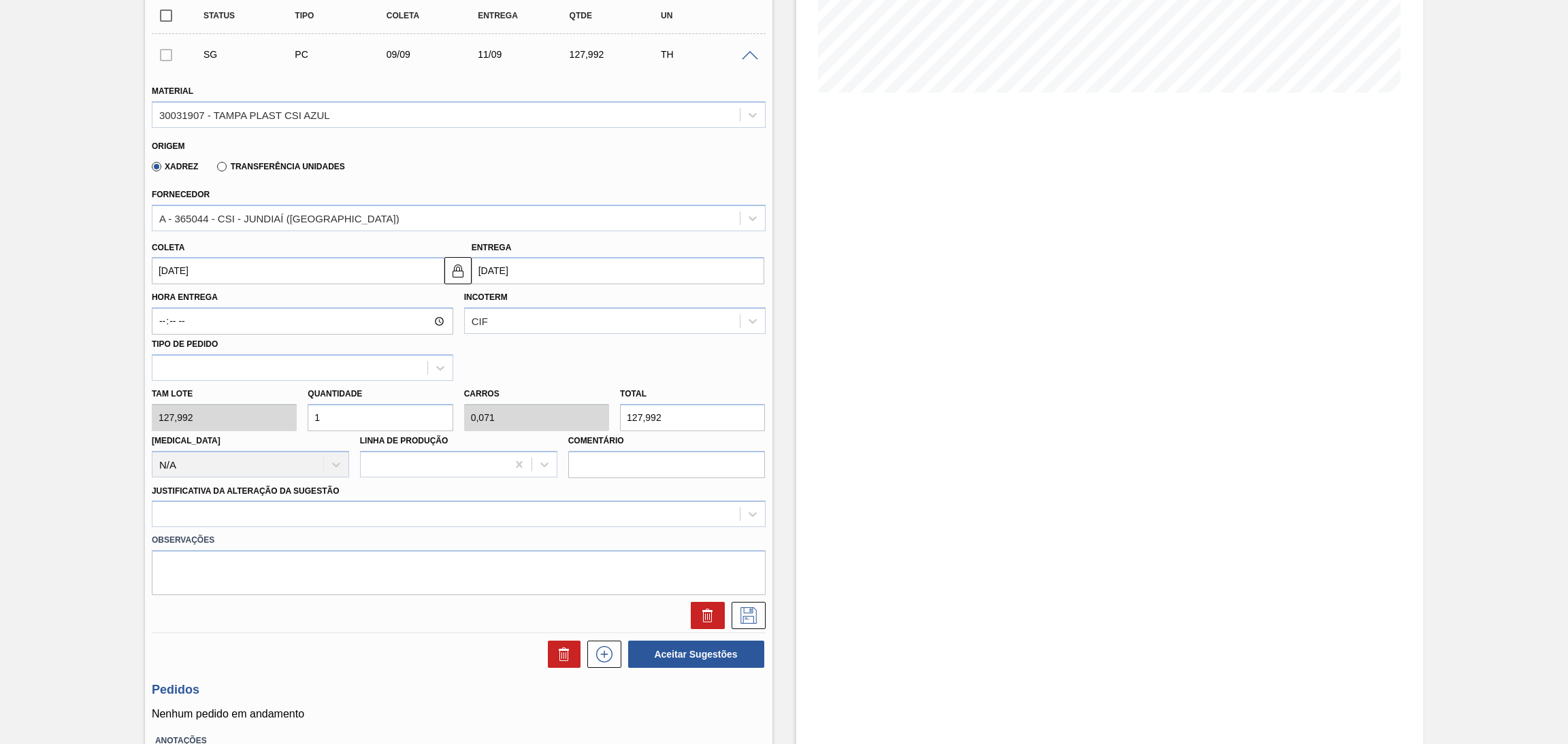
click at [267, 401] on div "Tam lote 127,992 Quantidade 1 Carros 0,071 Total 127,992 Doca N/A Linha de Prod…" at bounding box center [459, 430] width 625 height 98
type input "2"
type input "0,143"
type input "255,984"
type input "26"
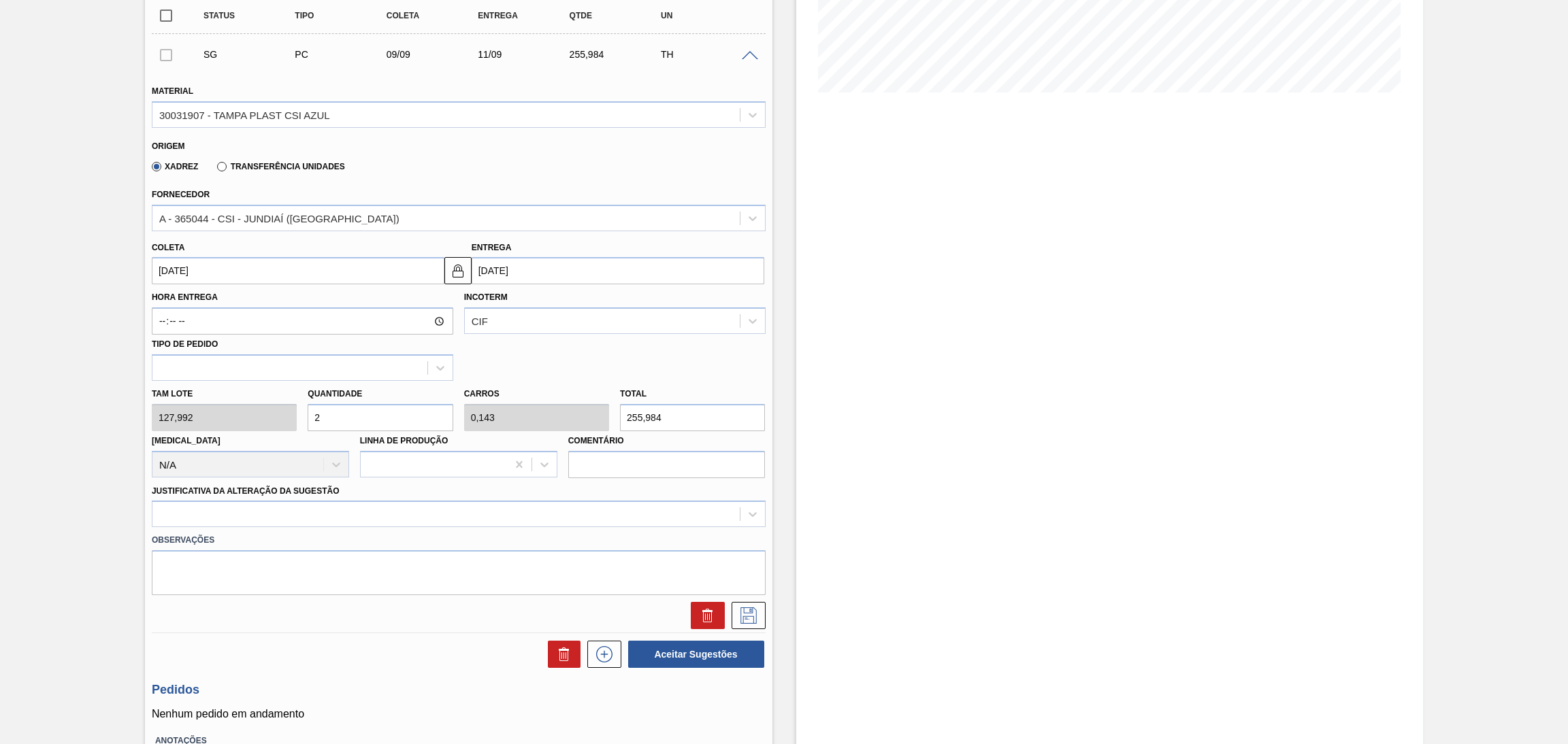
type input "1,857"
type input "3.327,792"
drag, startPoint x: 332, startPoint y: 414, endPoint x: 280, endPoint y: 387, distance: 58.6
click at [299, 401] on div "Tam lote 127,992 Quantidade 26 Carros 1,857 Total 3.327,792 Doca N/A Linha de P…" at bounding box center [459, 430] width 625 height 98
type input "3"
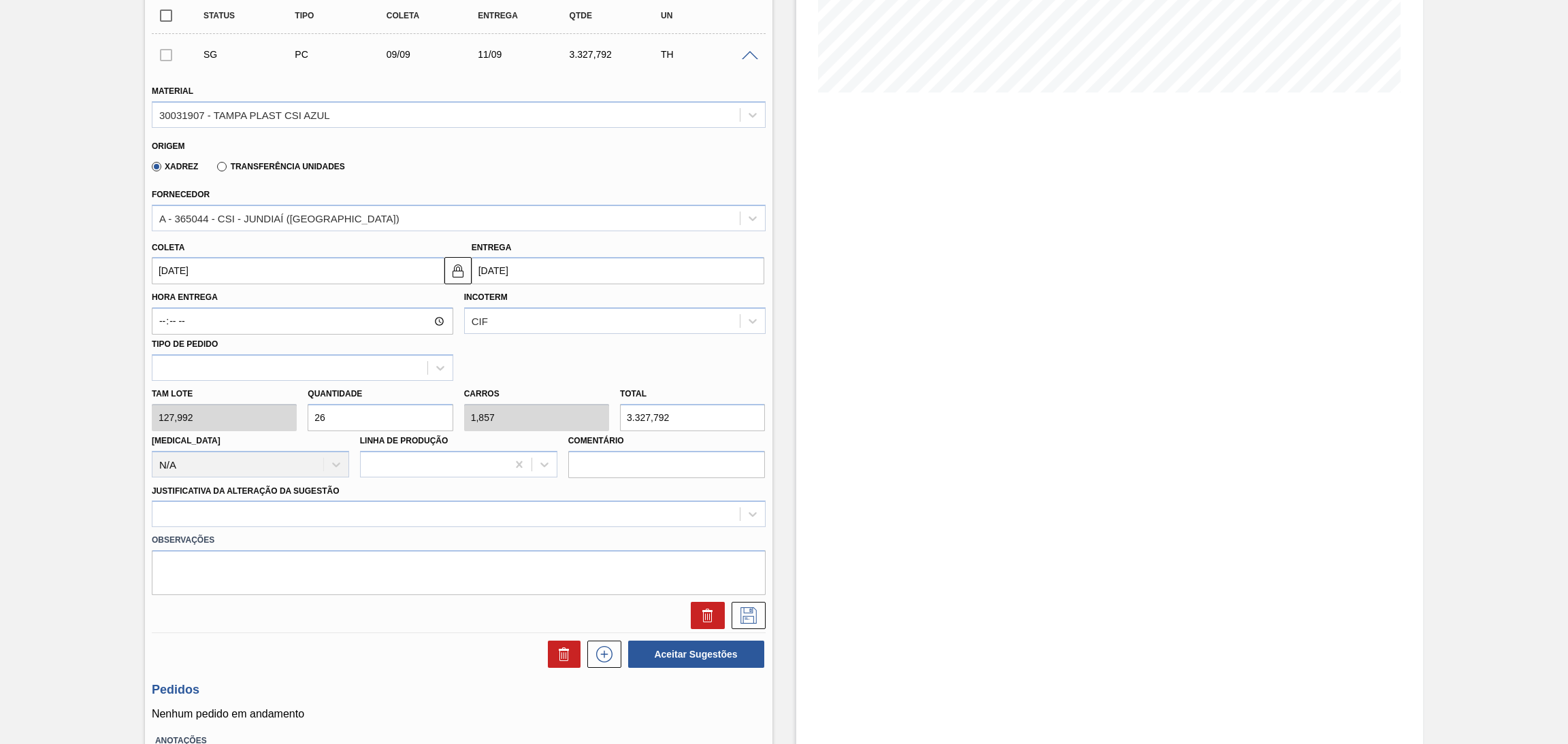
type input "0,214"
type input "383,976"
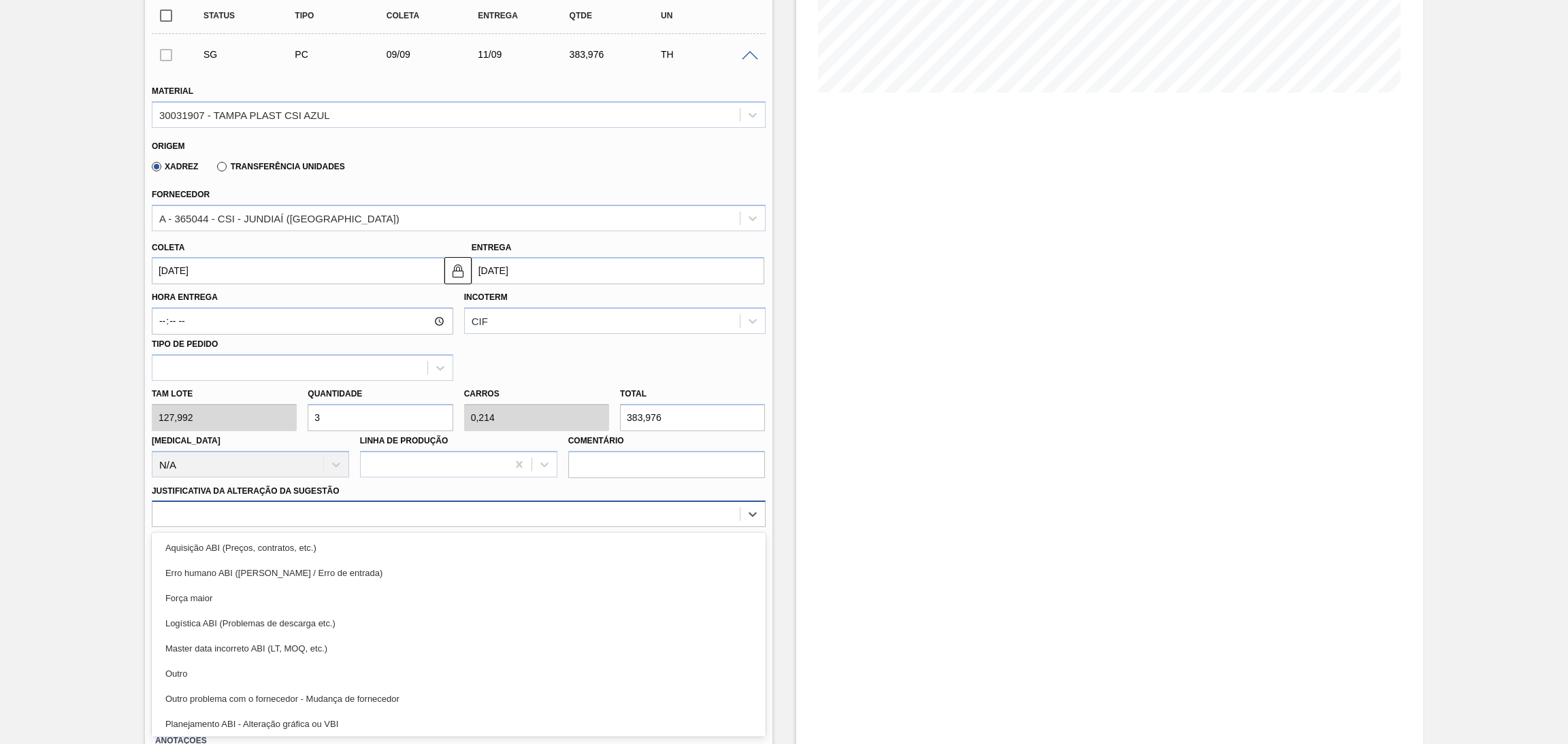
click at [269, 515] on div at bounding box center [446, 515] width 587 height 20
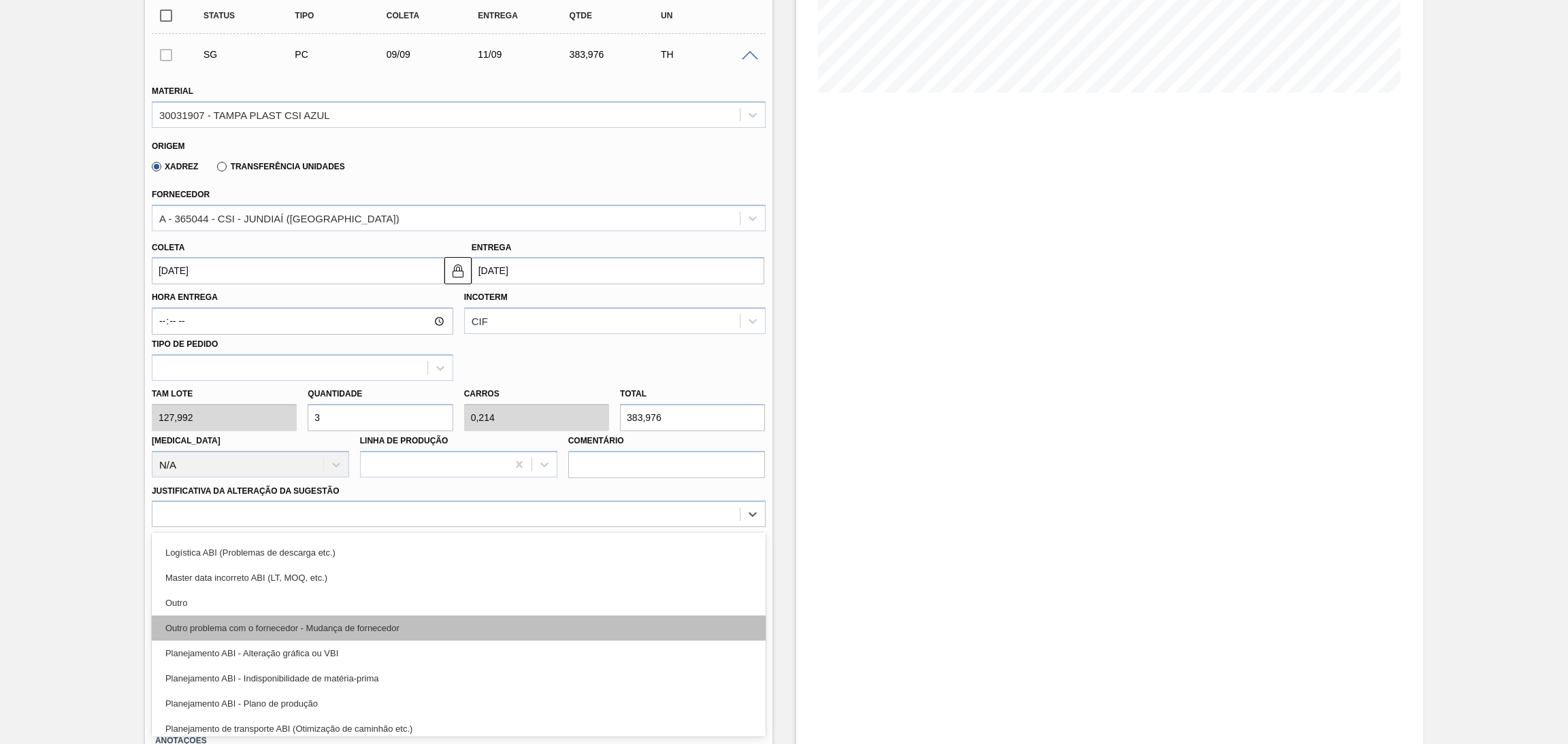
scroll to position [102, 0]
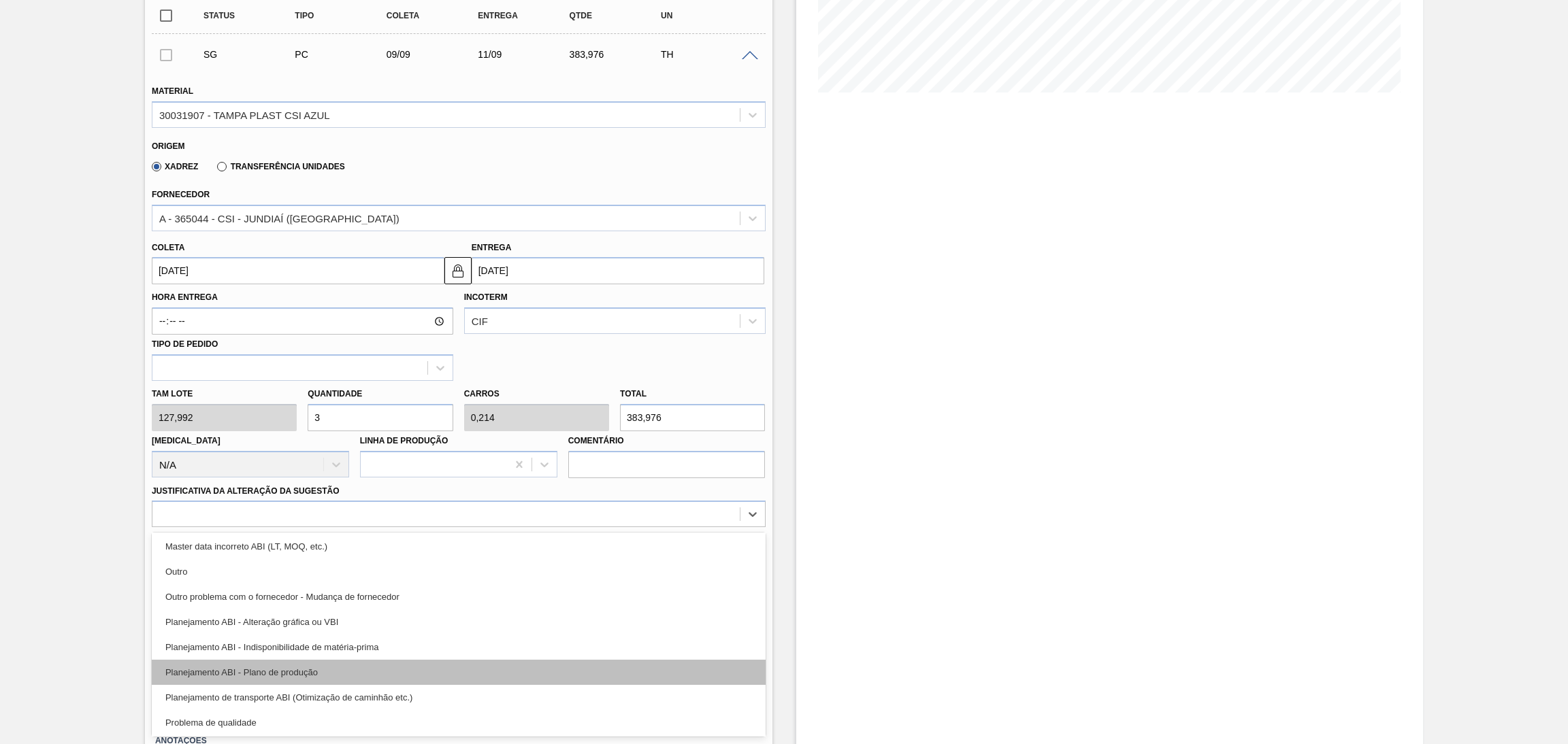
click at [317, 674] on div "Planejamento ABI - Plano de produção" at bounding box center [459, 672] width 614 height 25
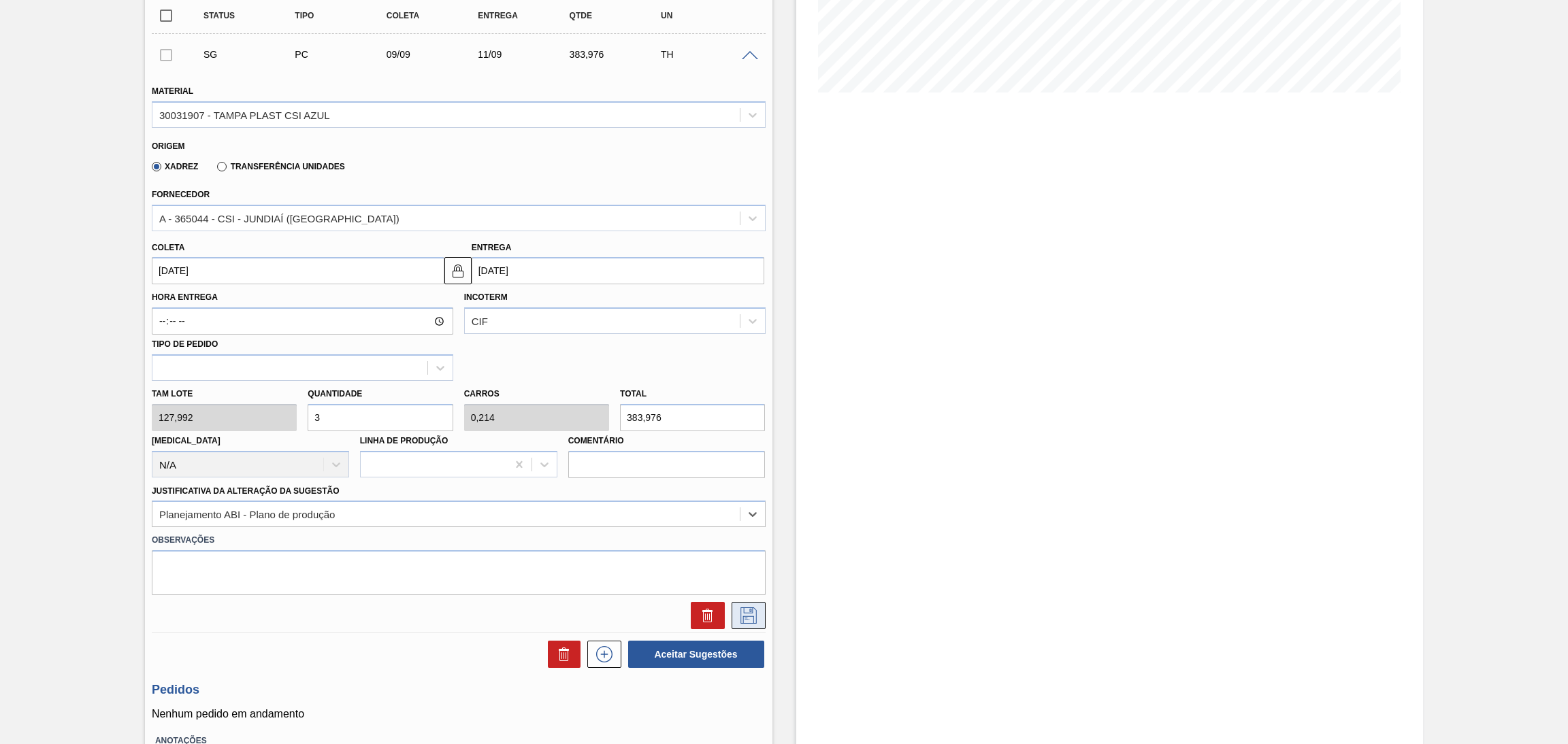
click at [748, 616] on icon at bounding box center [748, 615] width 22 height 16
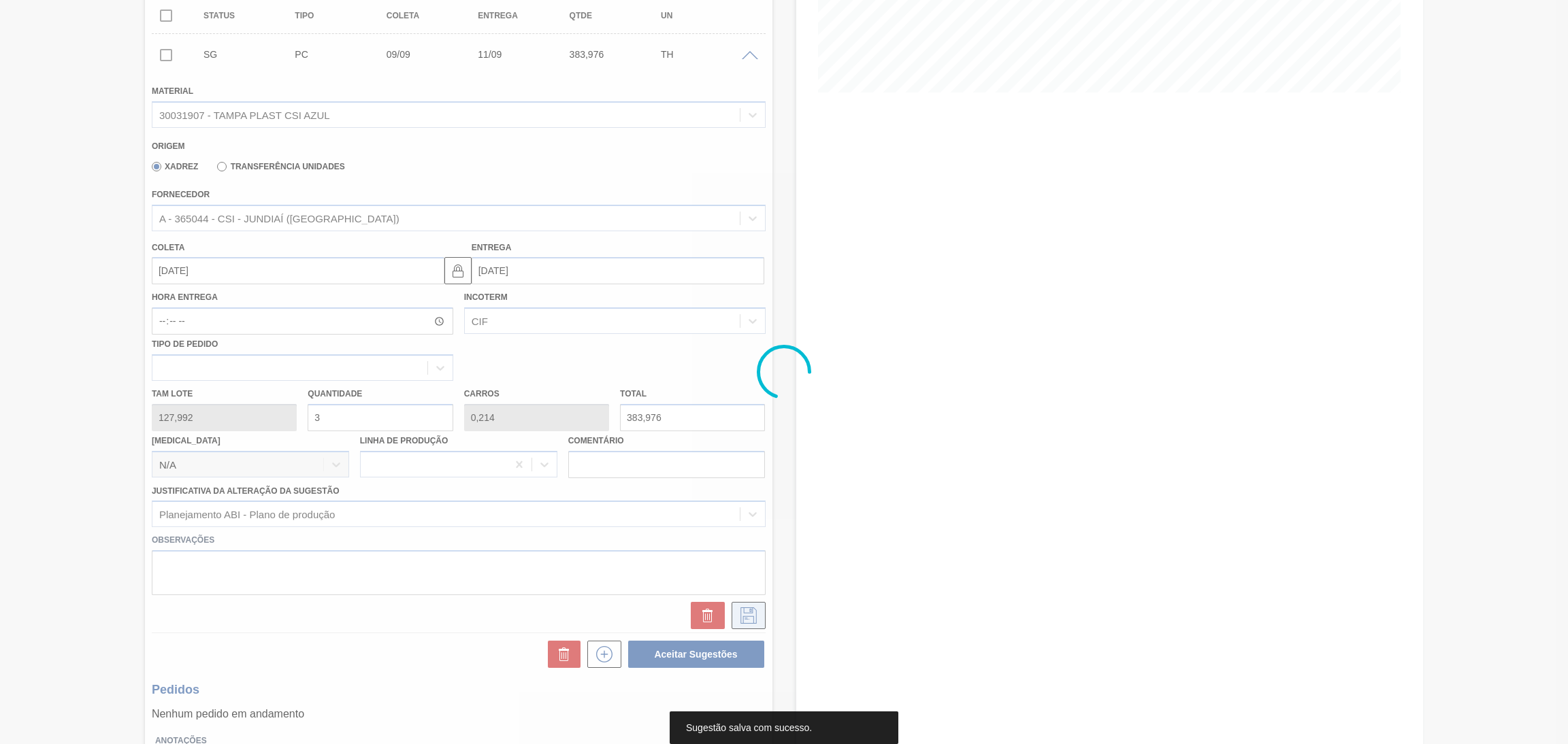
scroll to position [0, 0]
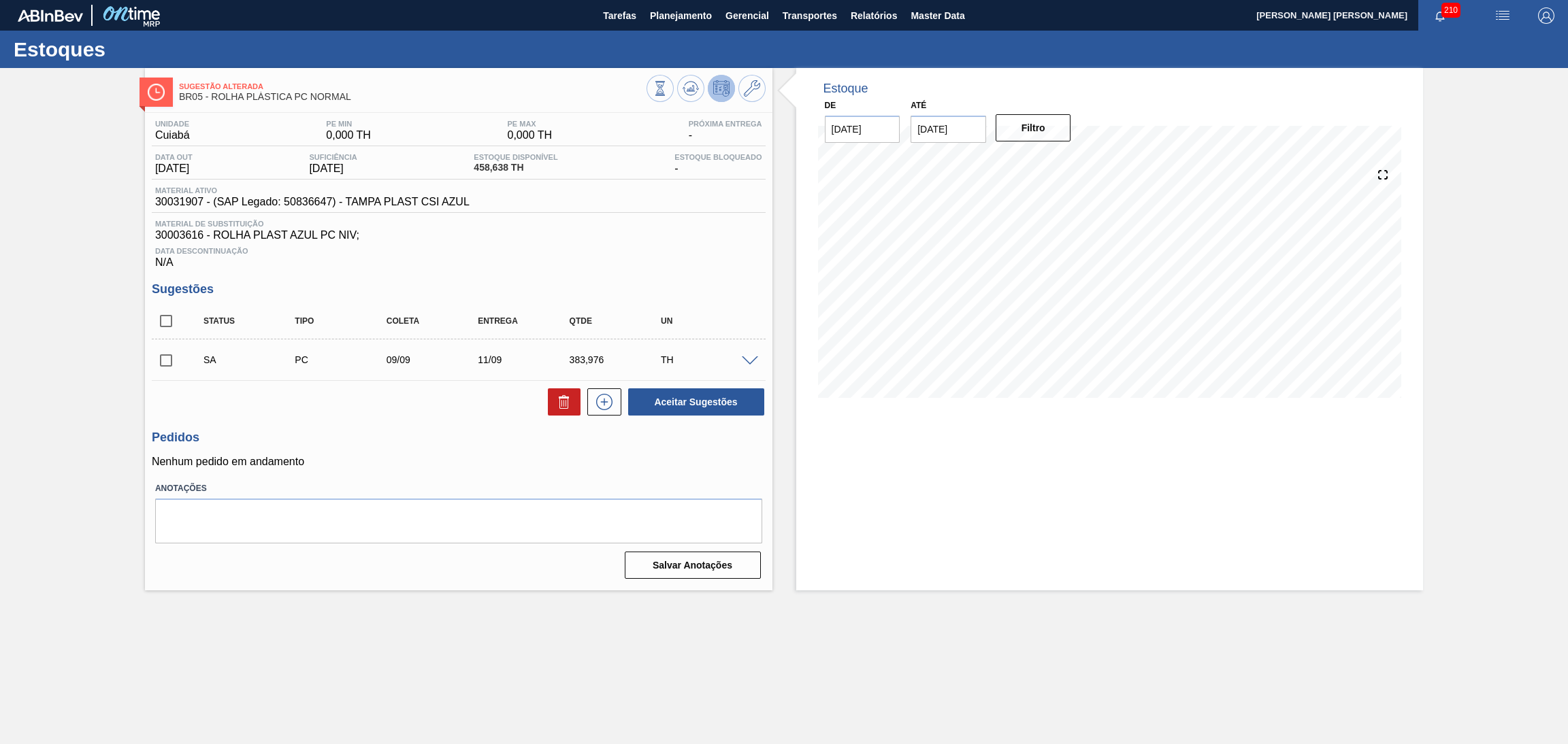
click at [743, 357] on span at bounding box center [750, 362] width 16 height 10
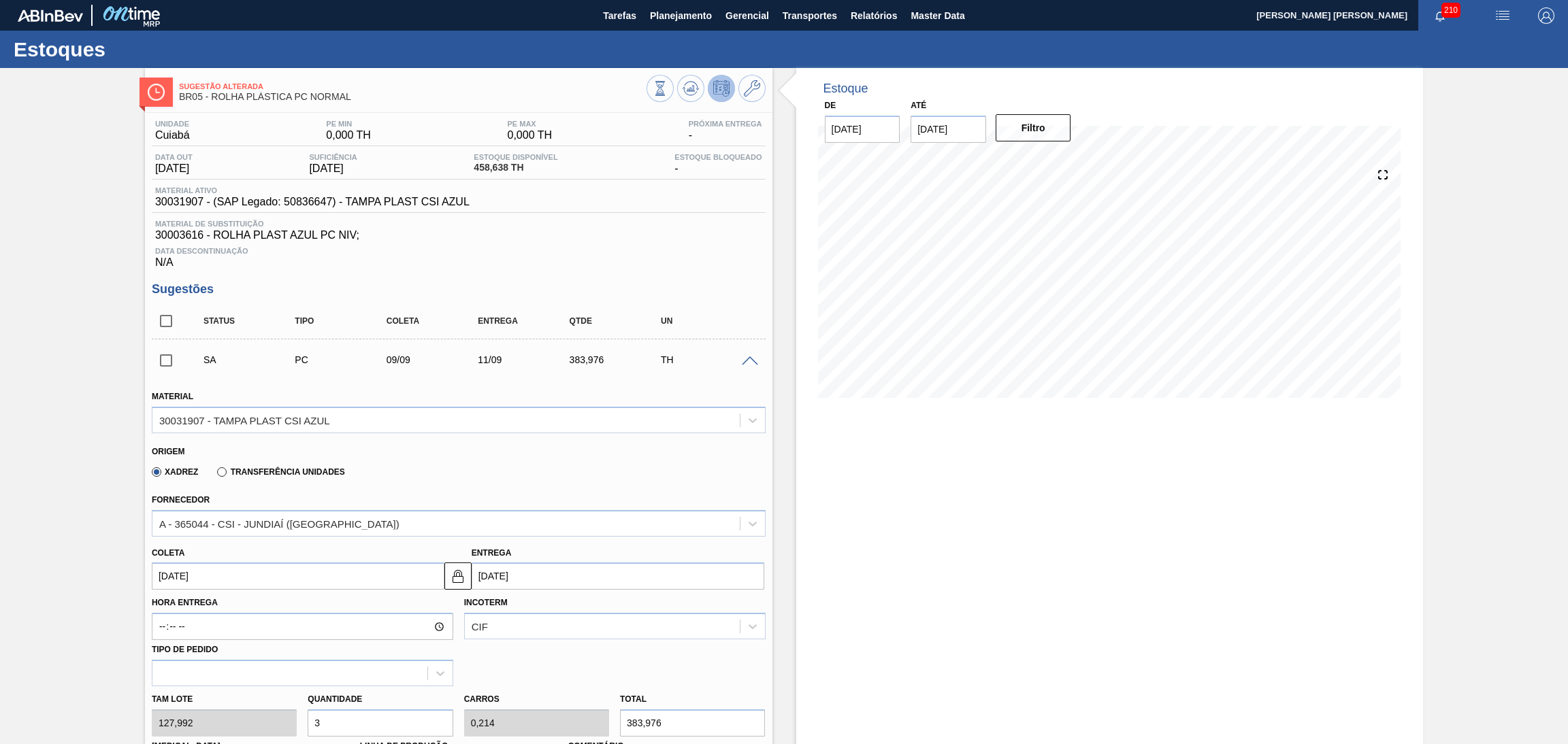
click at [275, 711] on div "Tam lote 127,992 Quantidade 3 Carros 0,214 Total 383,976 Doca N/A Linha de Prod…" at bounding box center [459, 735] width 625 height 98
type input "2"
type input "0,143"
type input "255,984"
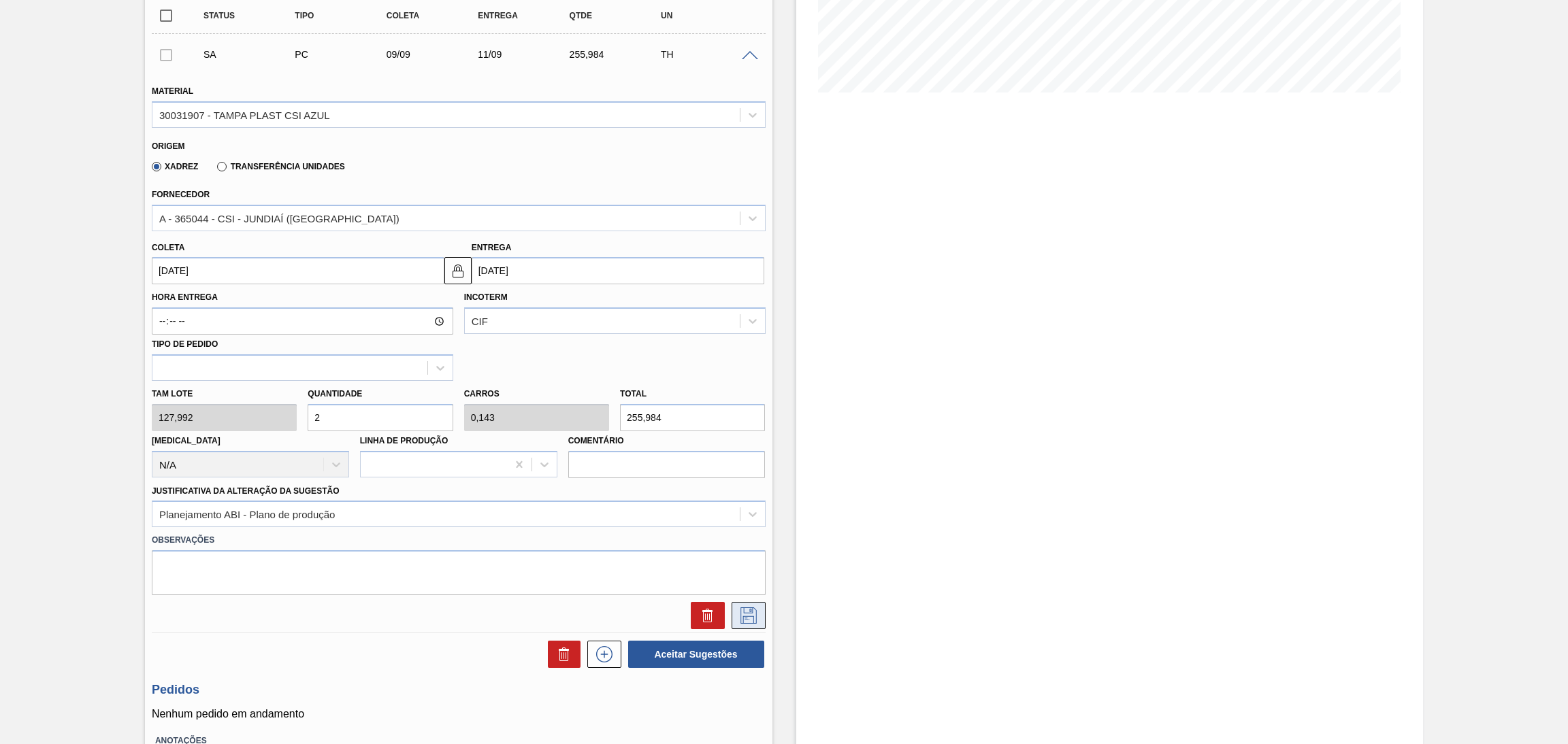
type input "2"
click at [756, 617] on icon at bounding box center [748, 615] width 22 height 16
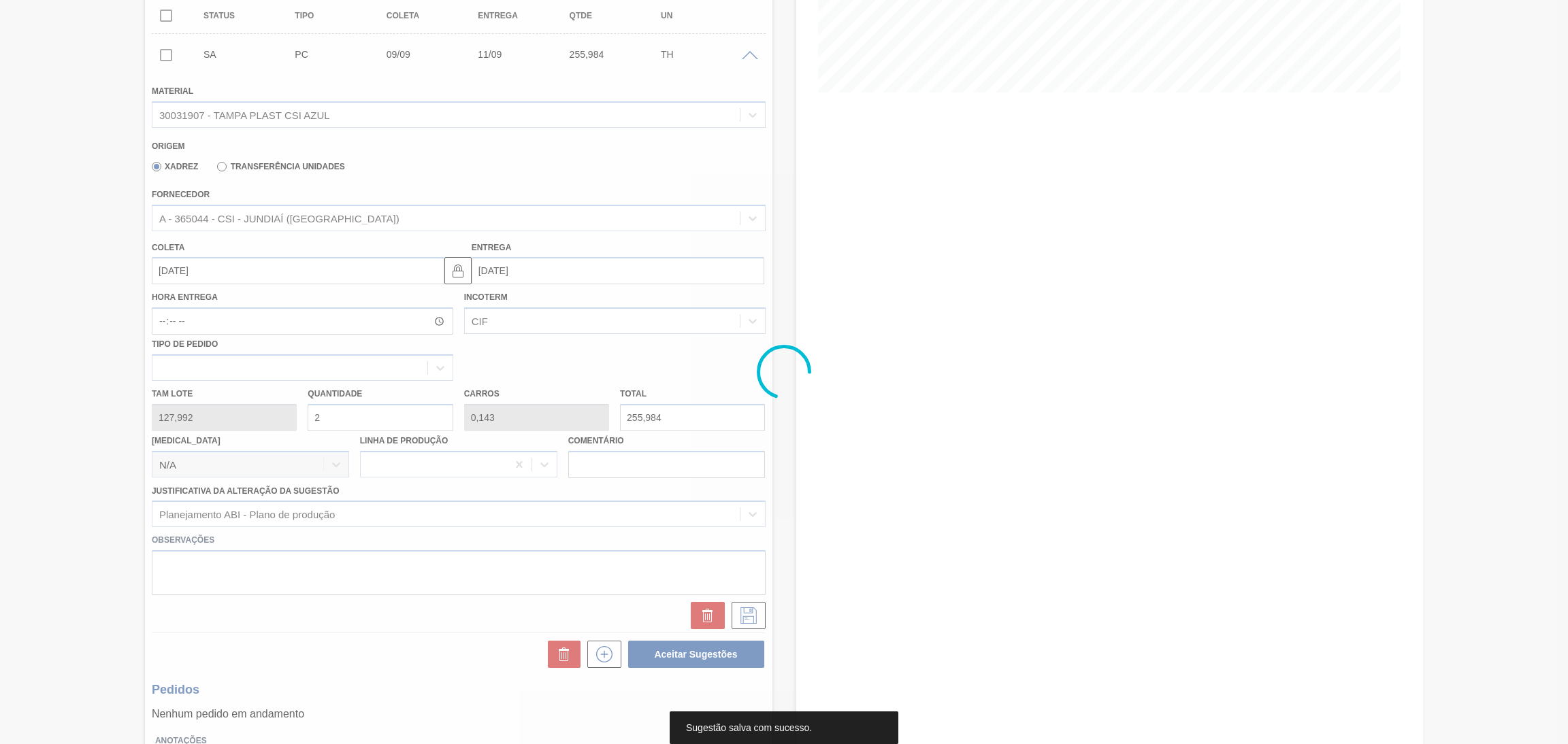
scroll to position [0, 0]
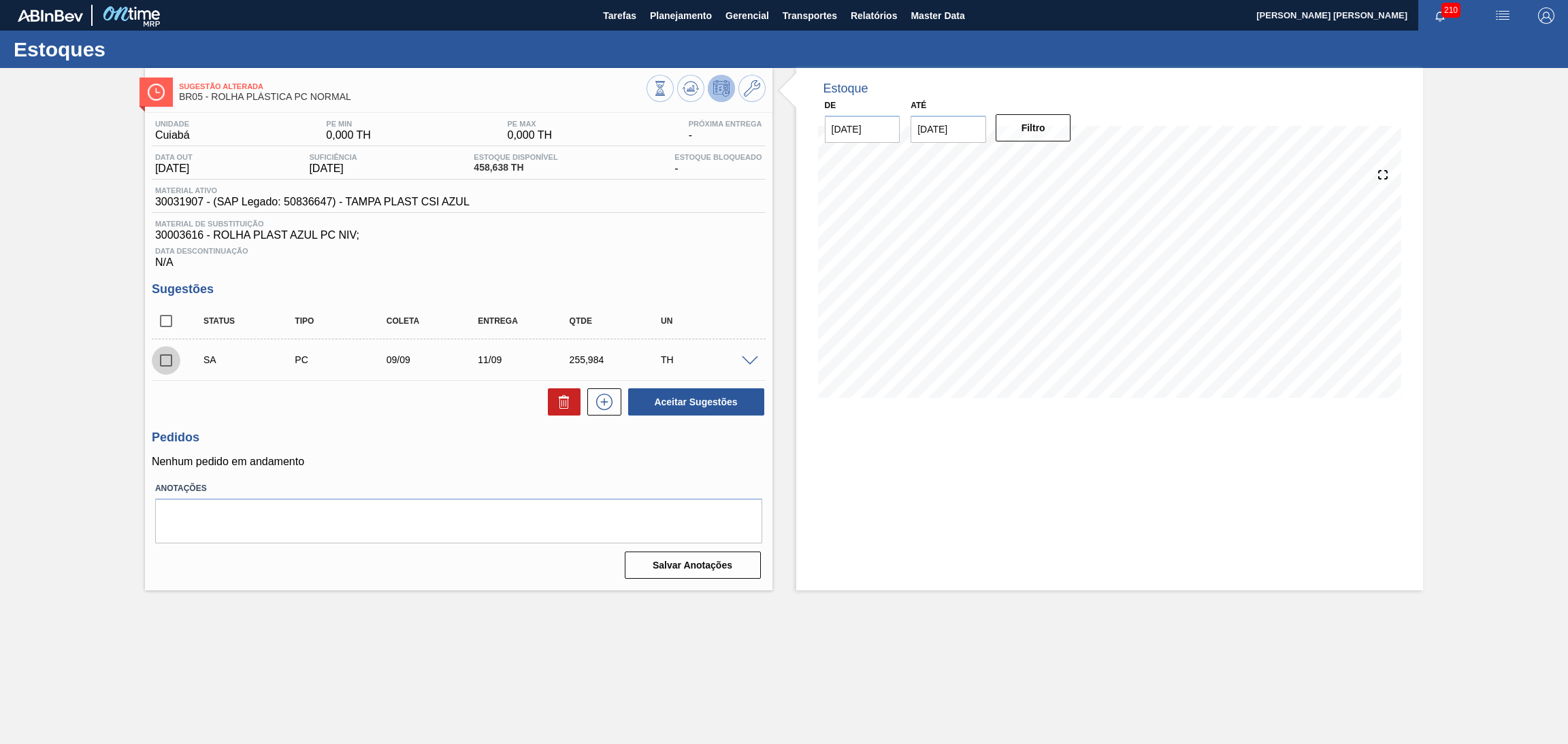
click at [164, 361] on input "checkbox" at bounding box center [166, 360] width 29 height 29
click at [696, 396] on button "Aceitar Sugestões" at bounding box center [695, 402] width 136 height 27
checkbox input "false"
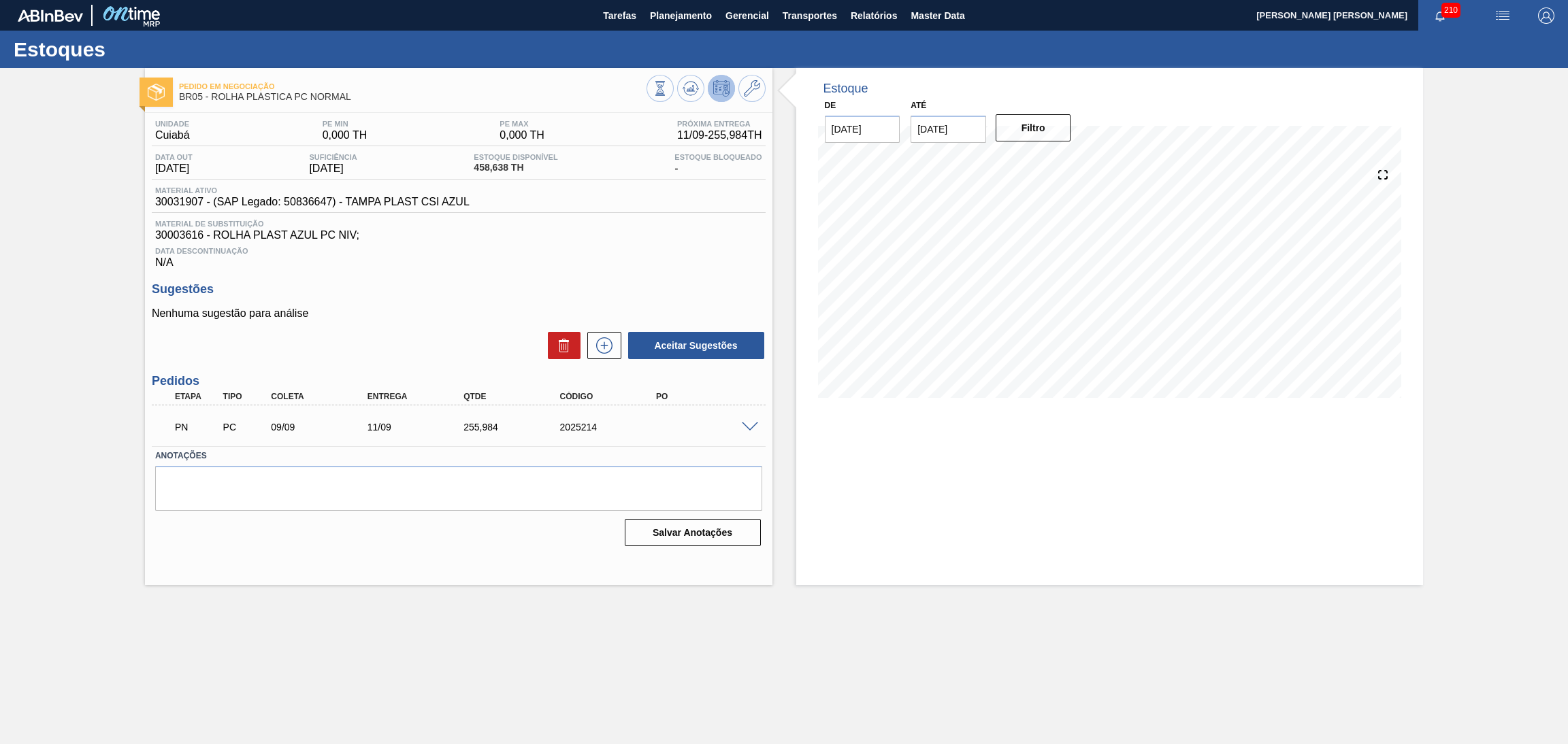
click at [410, 286] on h3 "Sugestões" at bounding box center [459, 289] width 614 height 15
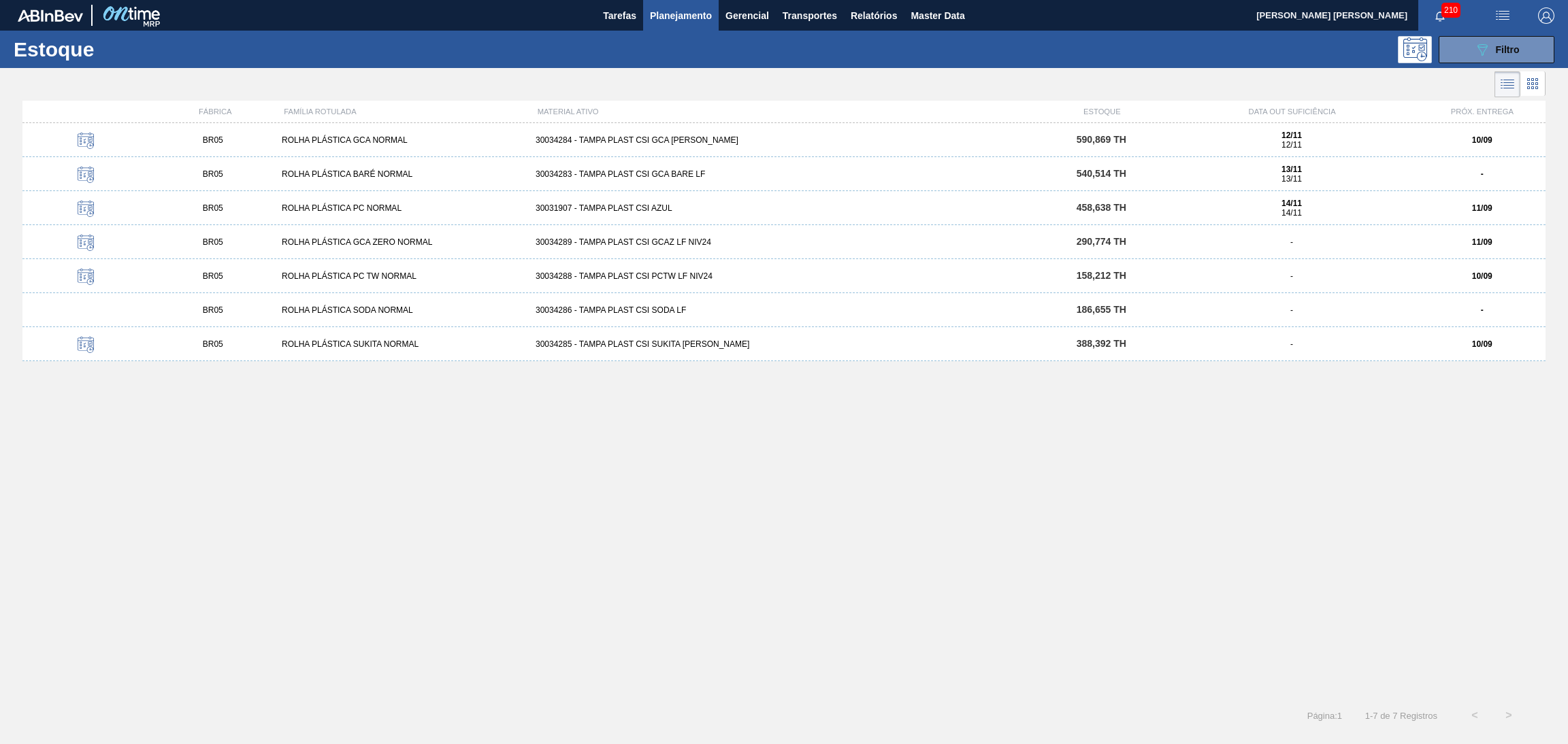
click at [684, 245] on div "30034289 - TAMPA PLAST CSI GCAZ LF NIV24" at bounding box center [784, 242] width 508 height 10
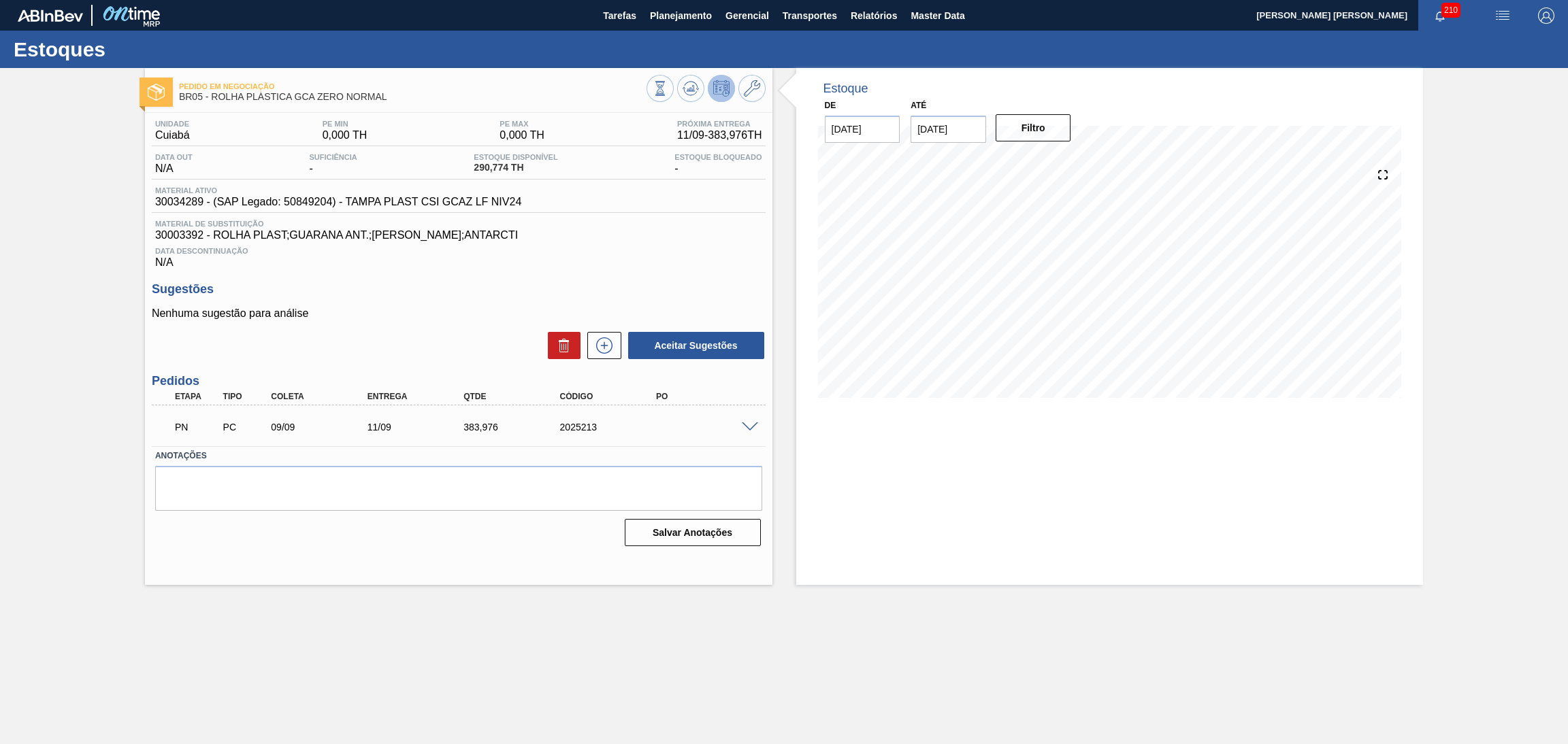
click at [662, 277] on div "Unidade Cuiabá PE MIN 0,000 TH PE MAX 0,000 TH Próxima Entrega 11/09 - 383,976 …" at bounding box center [459, 332] width 627 height 438
click at [627, 277] on div "Unidade Cuiabá PE MIN 0,000 TH PE MAX 0,000 TH Próxima Entrega 11/09 - 383,976 …" at bounding box center [459, 332] width 627 height 438
click at [685, 91] on icon at bounding box center [691, 88] width 16 height 16
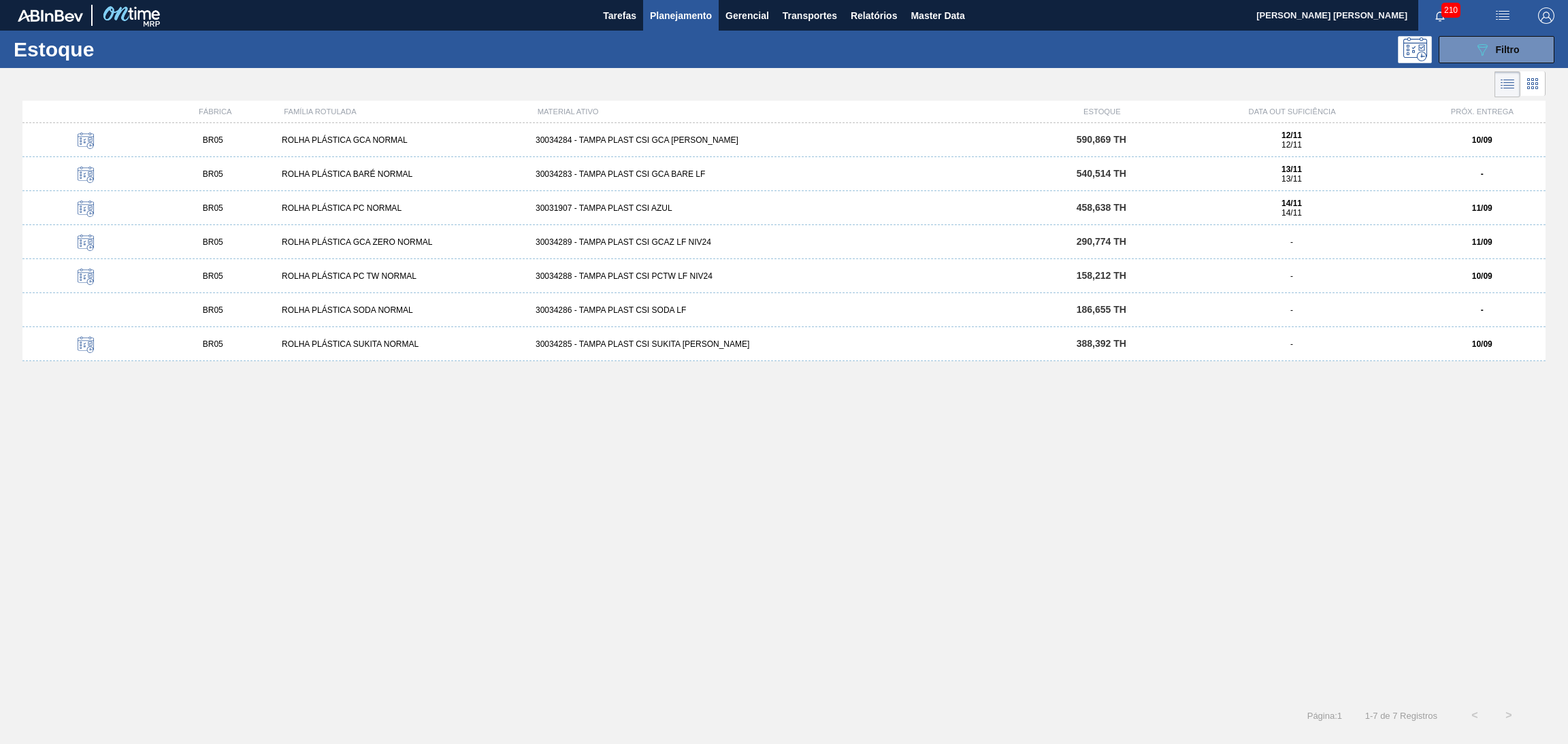
click at [655, 277] on div "30034288 - TAMPA PLAST CSI PCTW LF NIV24" at bounding box center [784, 277] width 508 height 10
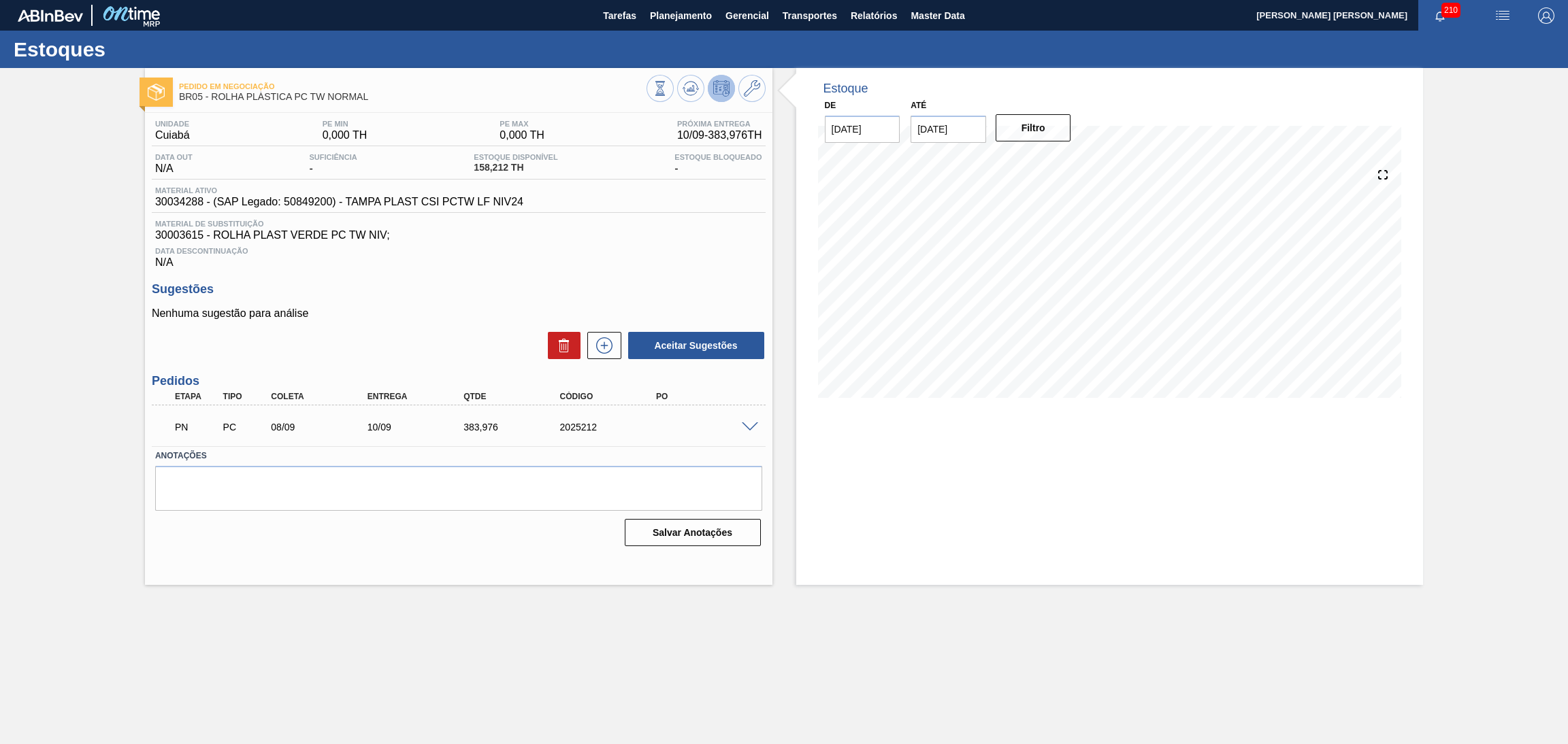
click at [447, 333] on div "Aceitar Sugestões" at bounding box center [459, 346] width 614 height 30
click at [685, 84] on icon at bounding box center [691, 88] width 16 height 16
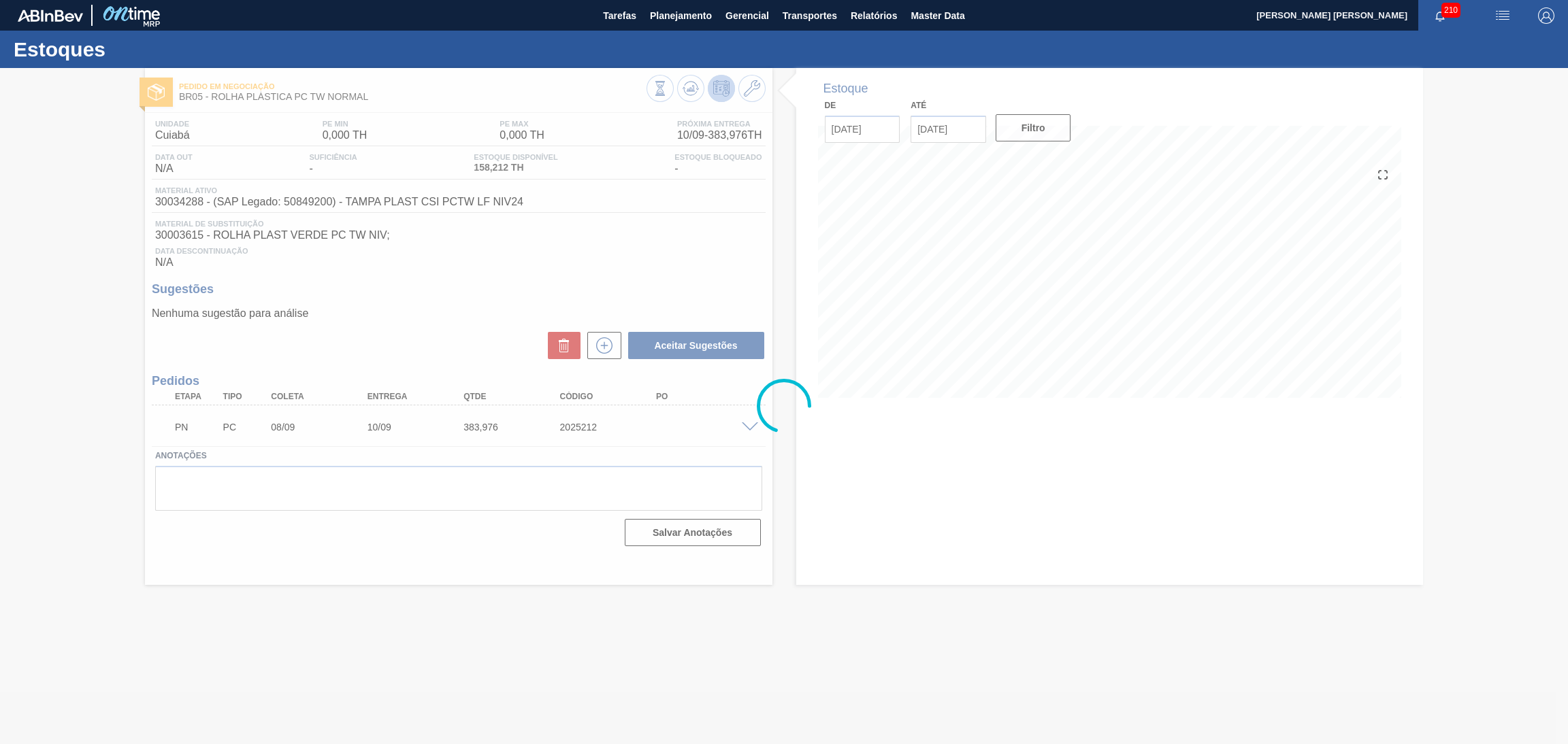
click at [818, 429] on div at bounding box center [784, 406] width 1568 height 676
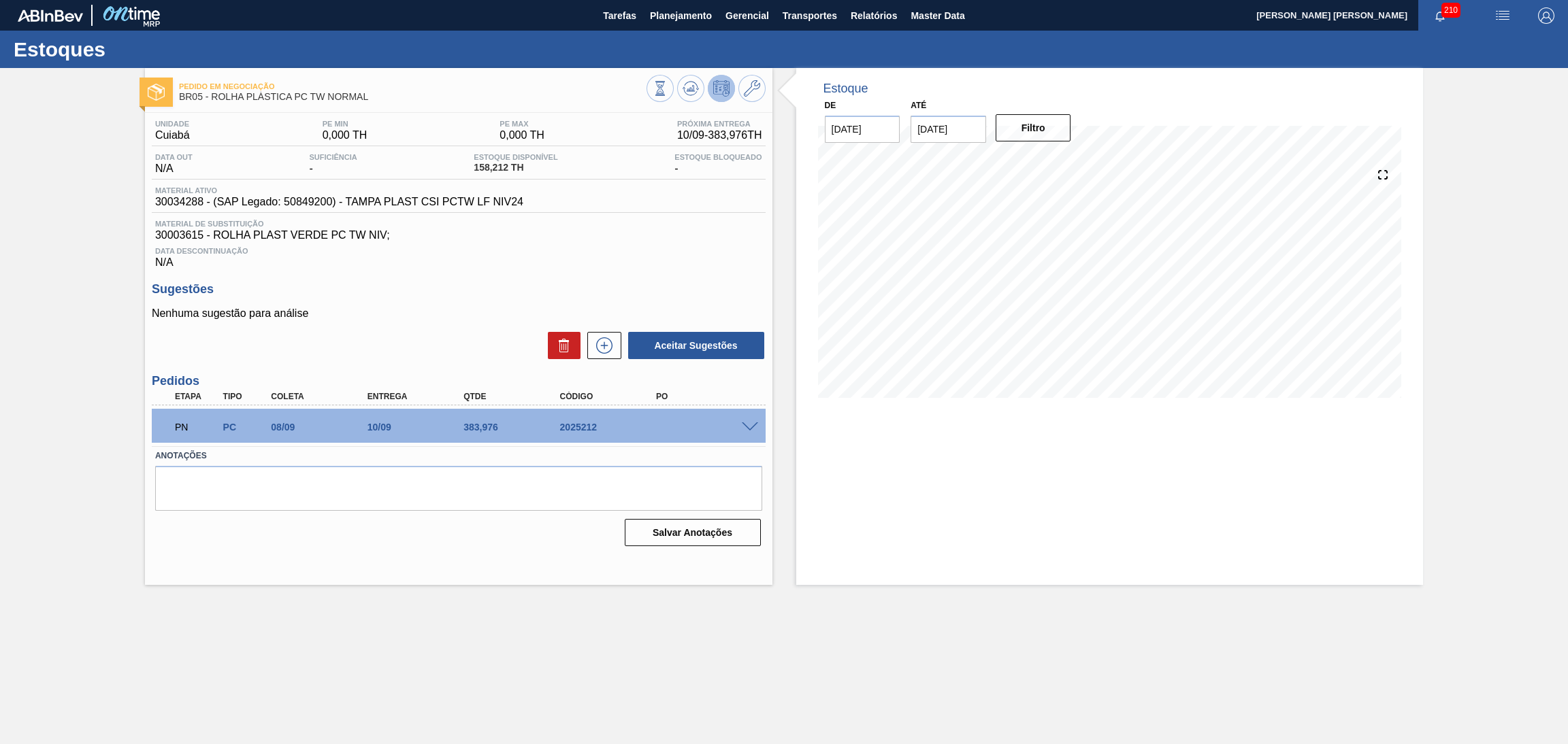
click at [755, 425] on span at bounding box center [750, 428] width 16 height 10
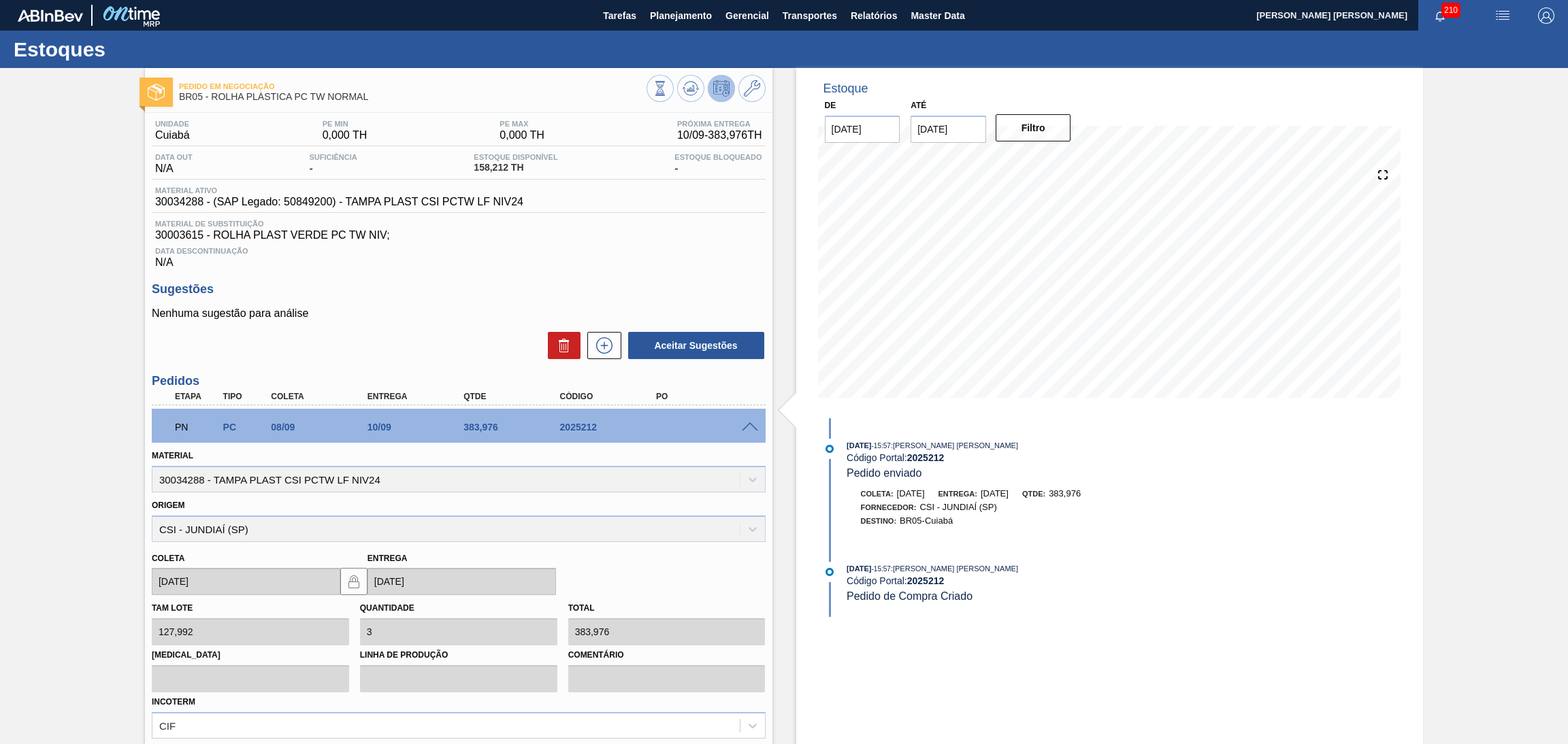
click at [638, 282] on h3 "Sugestões" at bounding box center [459, 289] width 614 height 15
click at [419, 347] on div "Aceitar Sugestões" at bounding box center [459, 346] width 614 height 30
click at [695, 299] on div "Sugestões Nenhuma sugestão para análise Aceitar Sugestões" at bounding box center [459, 321] width 614 height 78
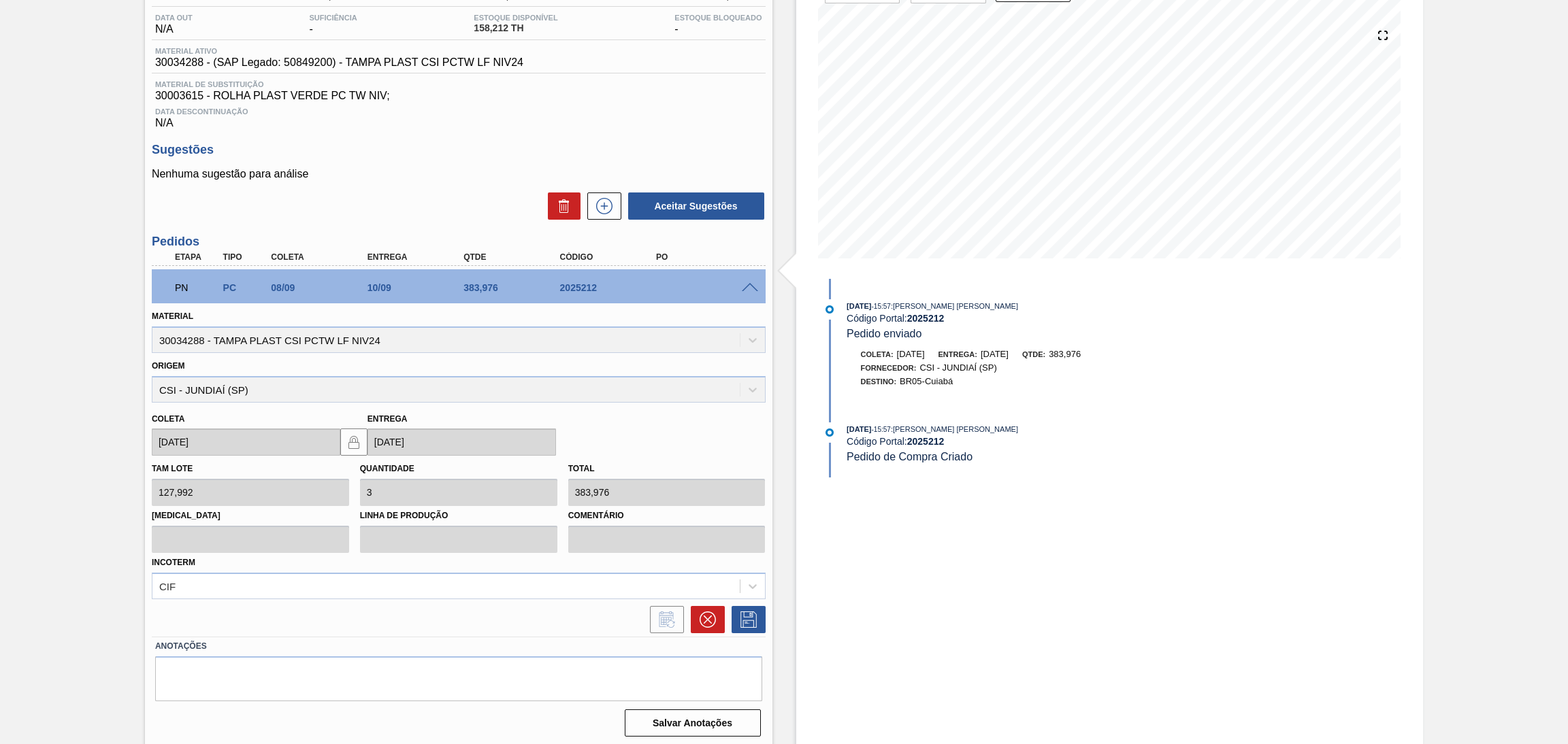
scroll to position [140, 0]
click at [744, 284] on span at bounding box center [750, 287] width 16 height 10
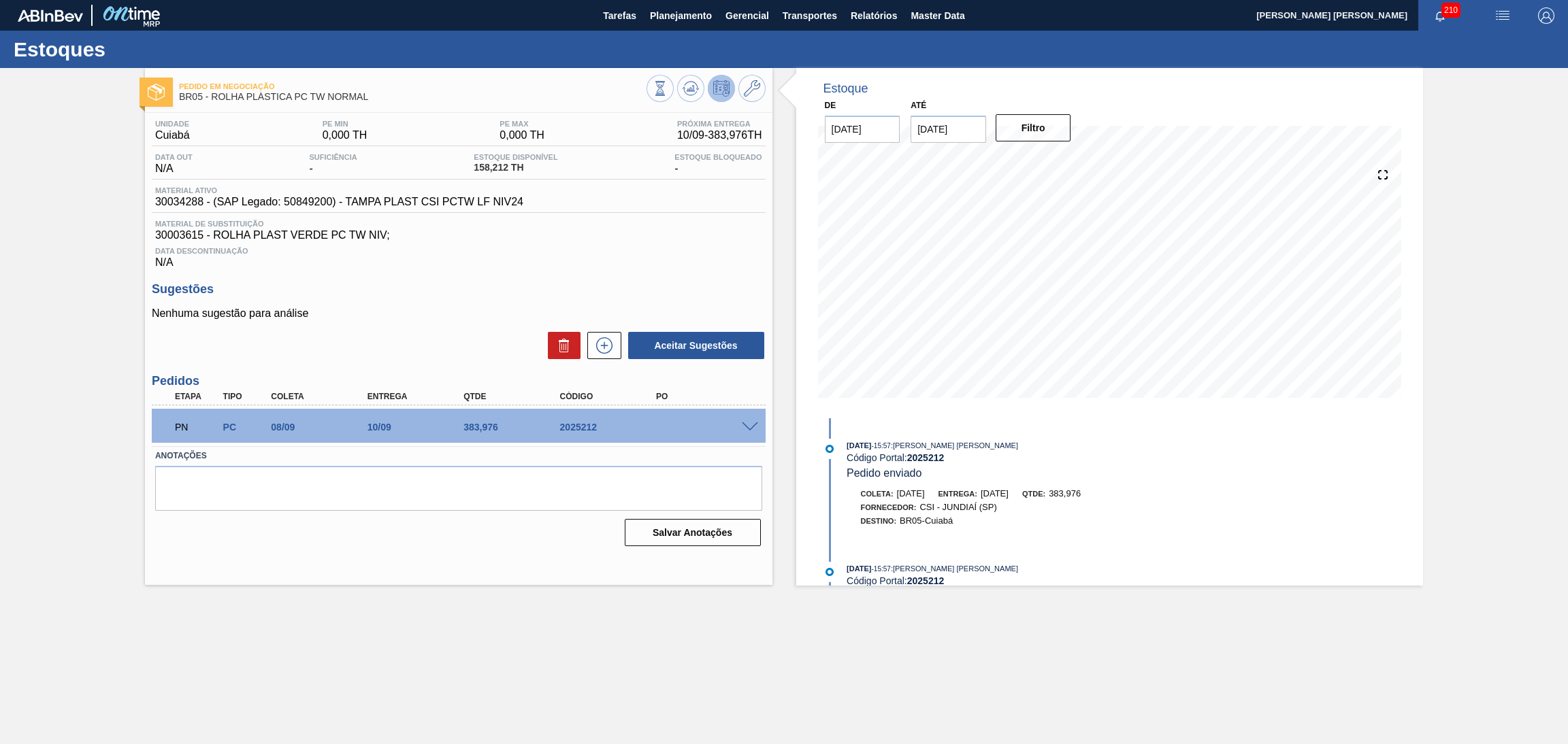
click at [749, 423] on span at bounding box center [750, 428] width 16 height 10
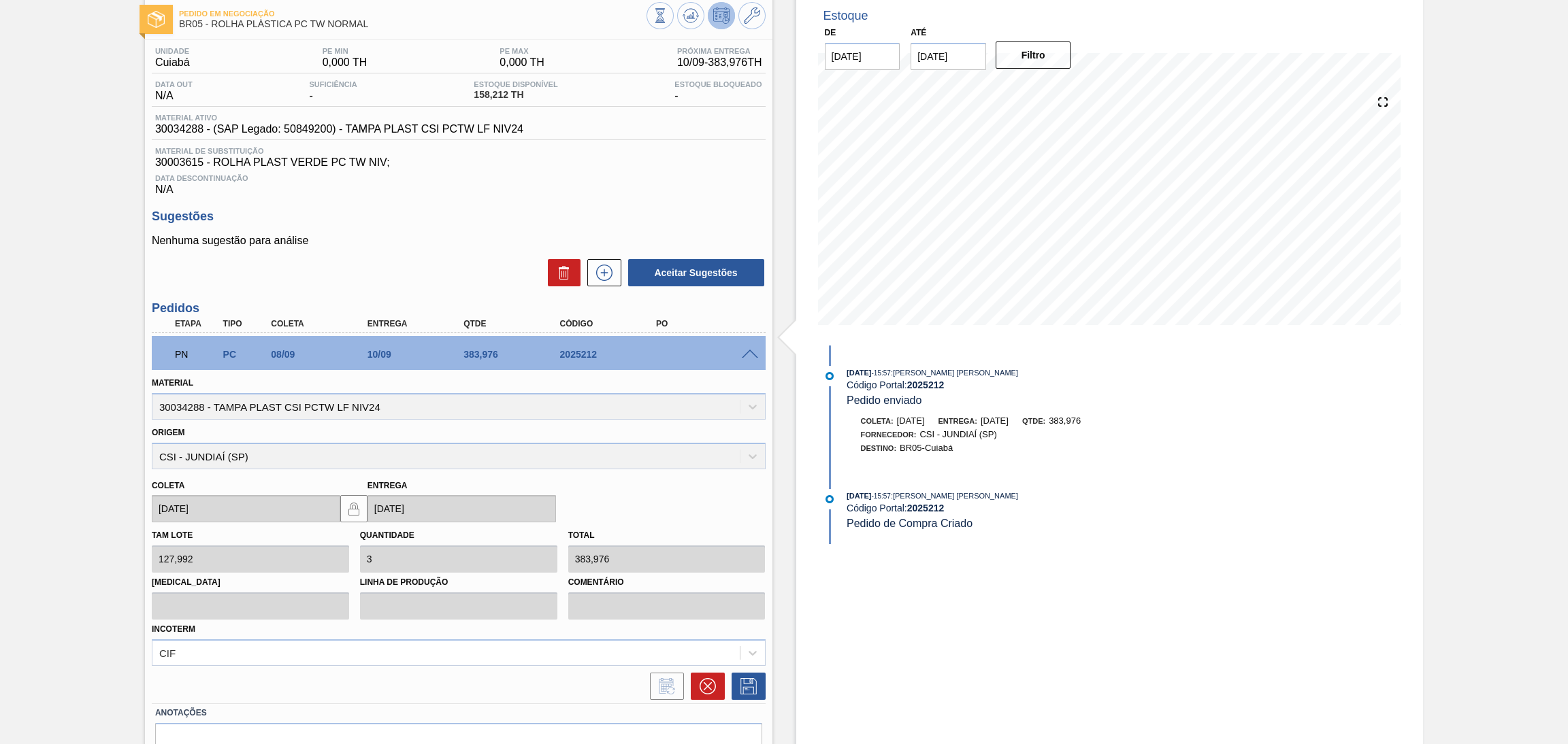
scroll to position [140, 0]
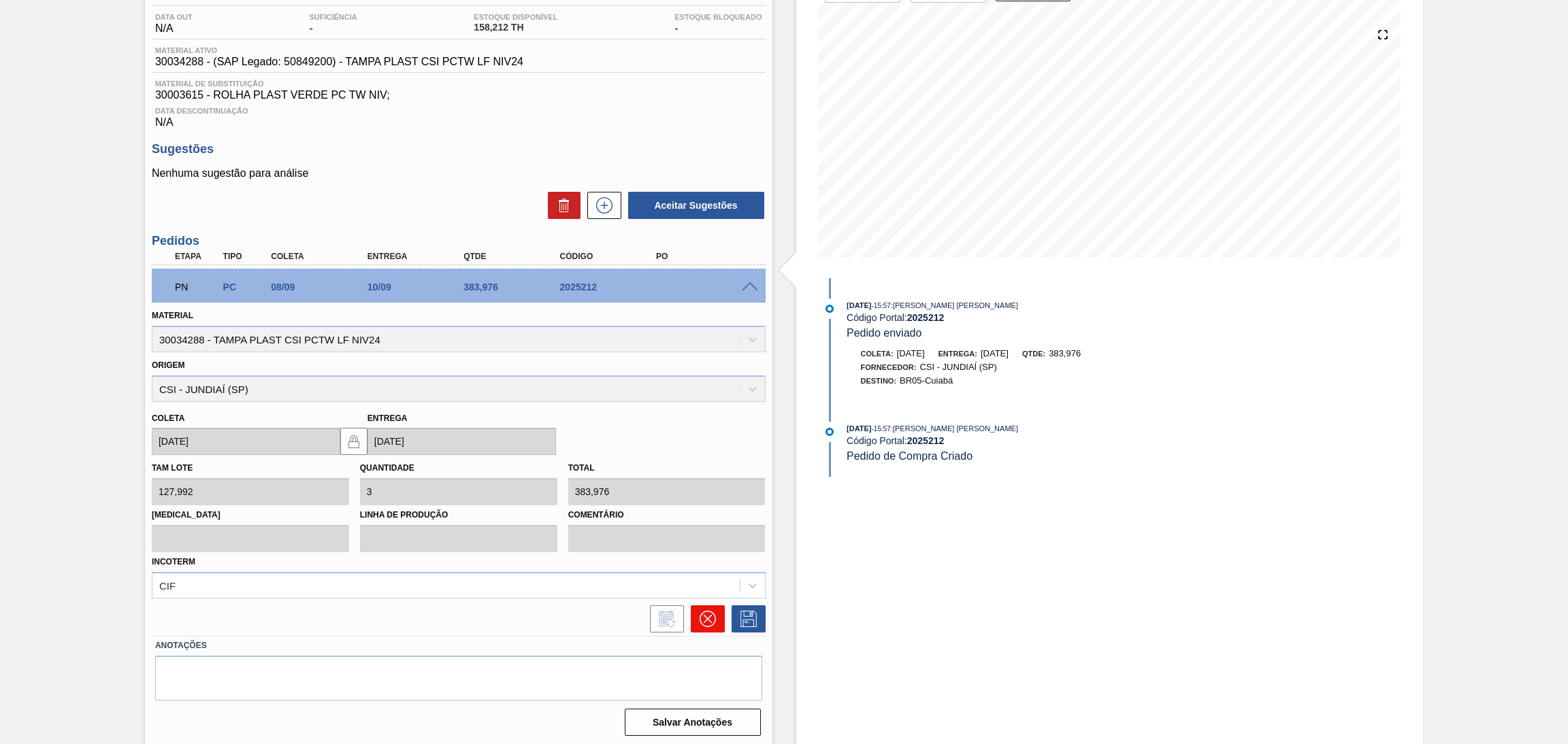
click at [700, 619] on icon at bounding box center [707, 619] width 16 height 16
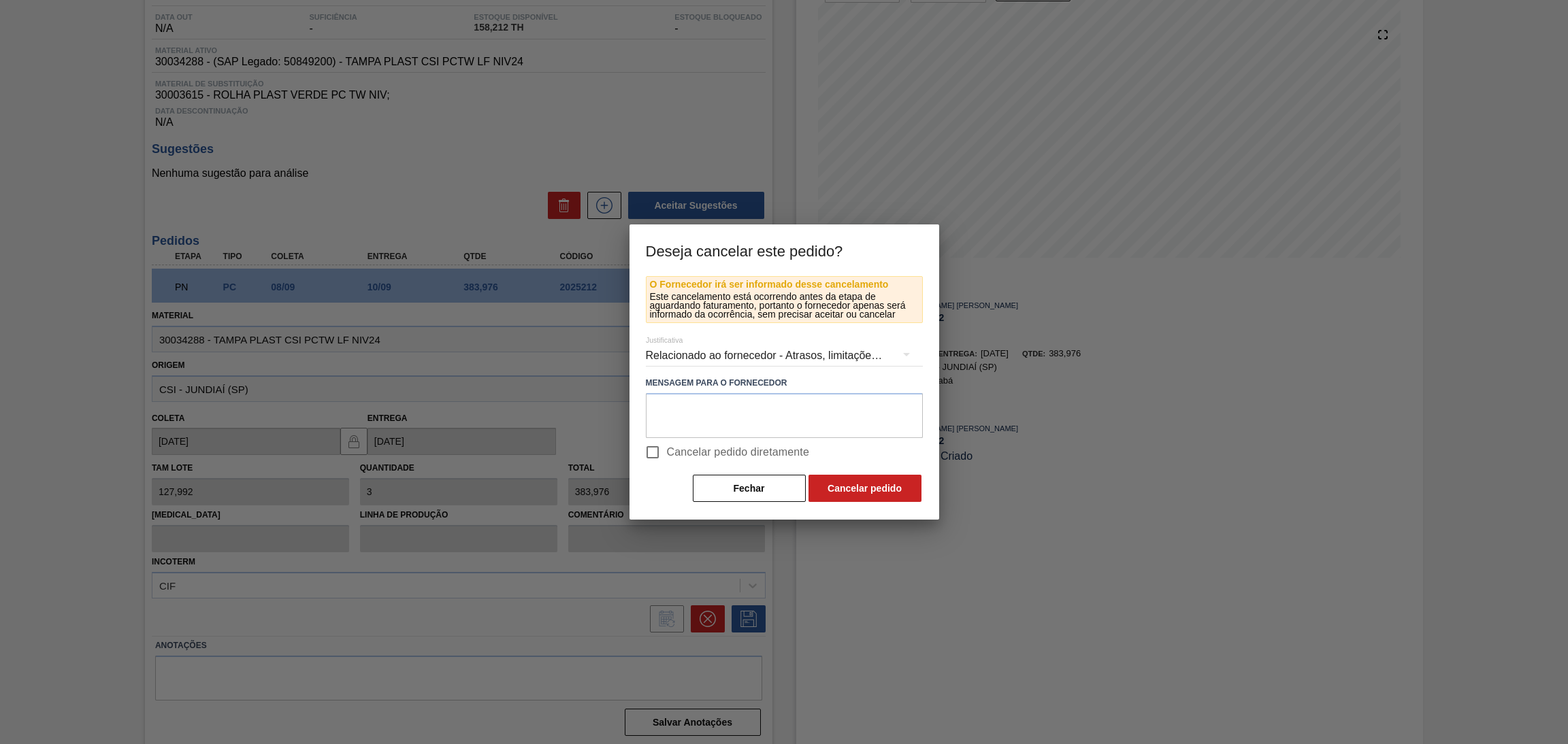
click at [670, 439] on label "Cancelar pedido diretamente" at bounding box center [724, 452] width 171 height 29
click at [667, 439] on input "Cancelar pedido diretamente" at bounding box center [652, 452] width 29 height 29
checkbox input "true"
click at [828, 480] on button "Cancelar pedido" at bounding box center [865, 488] width 113 height 27
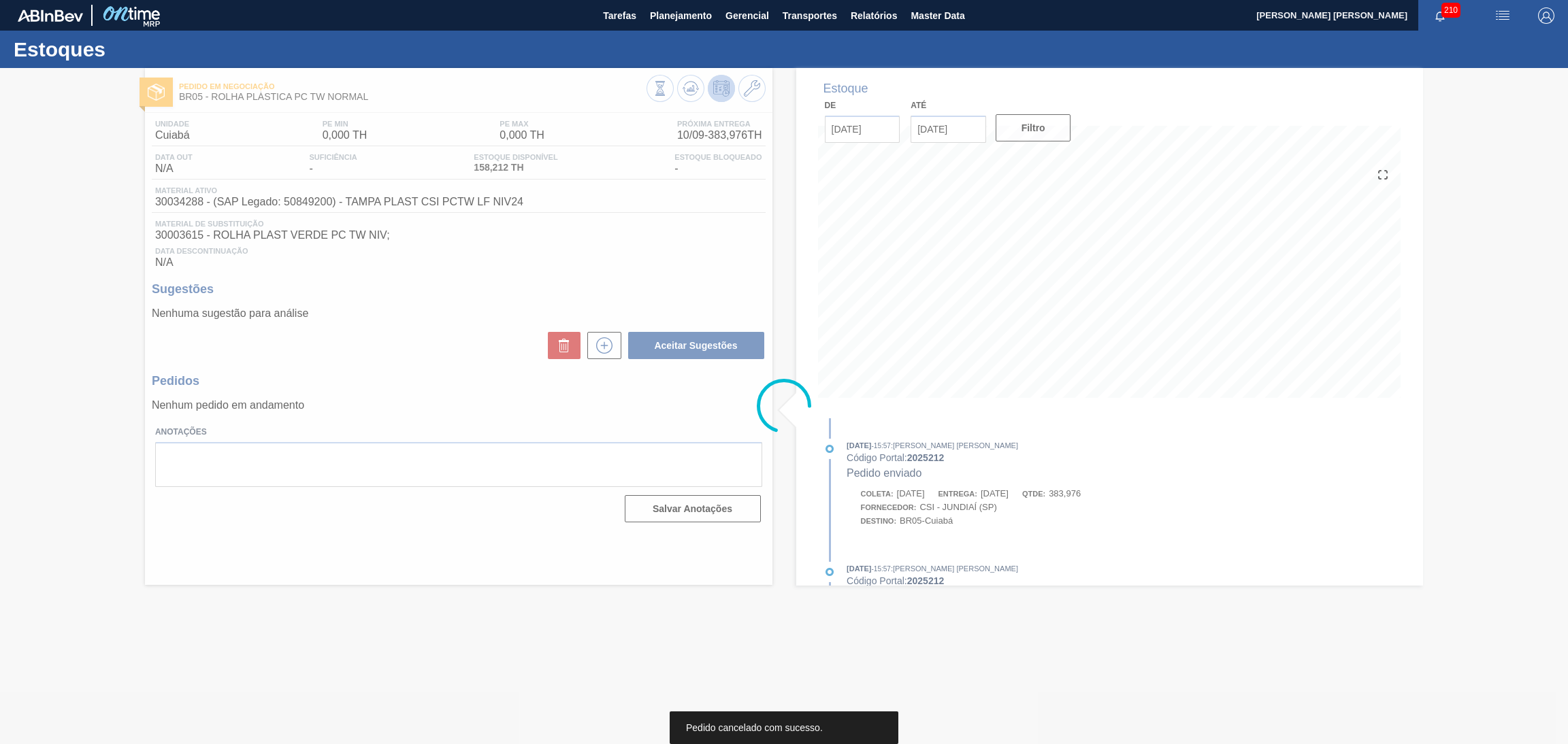
scroll to position [0, 0]
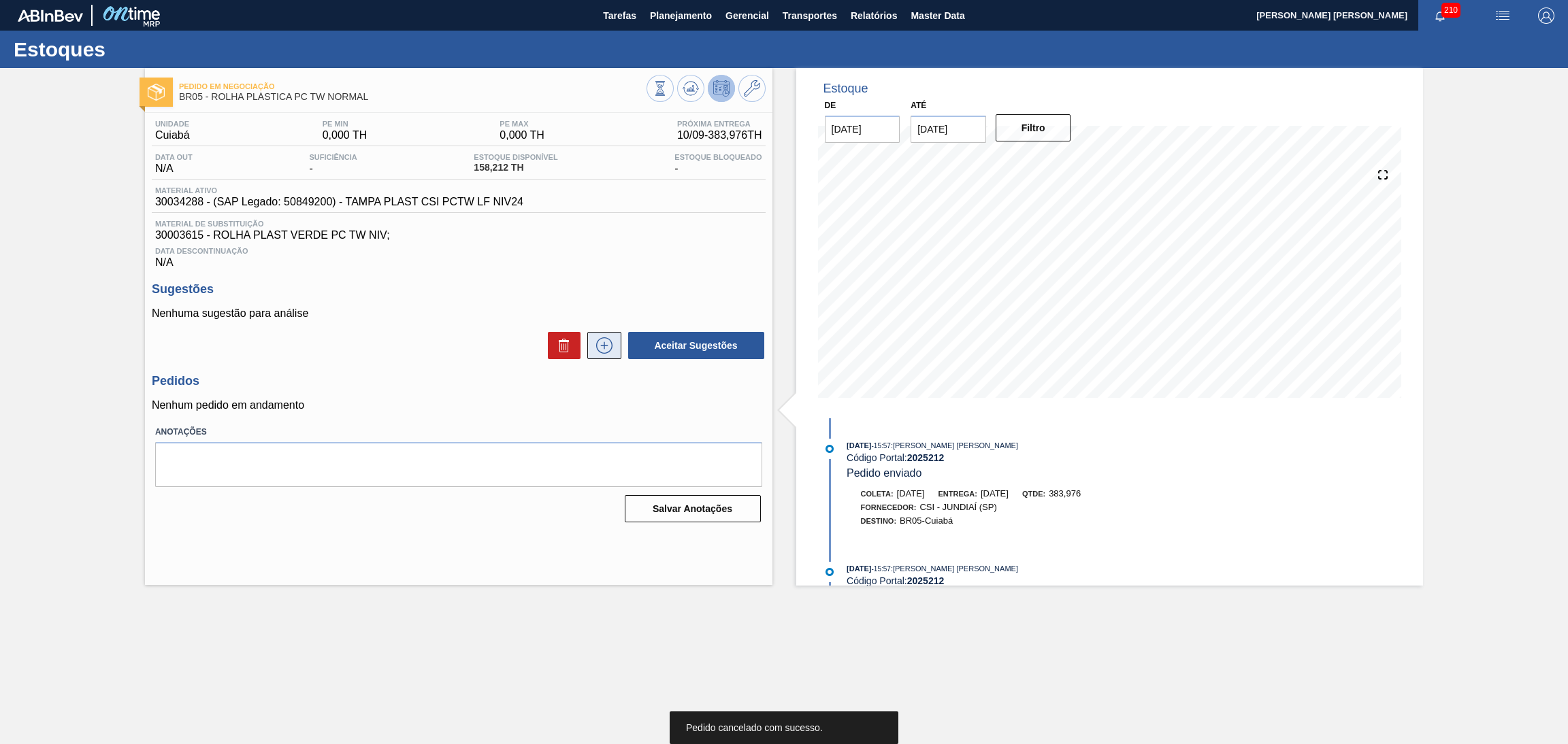
click at [594, 346] on icon at bounding box center [604, 345] width 22 height 16
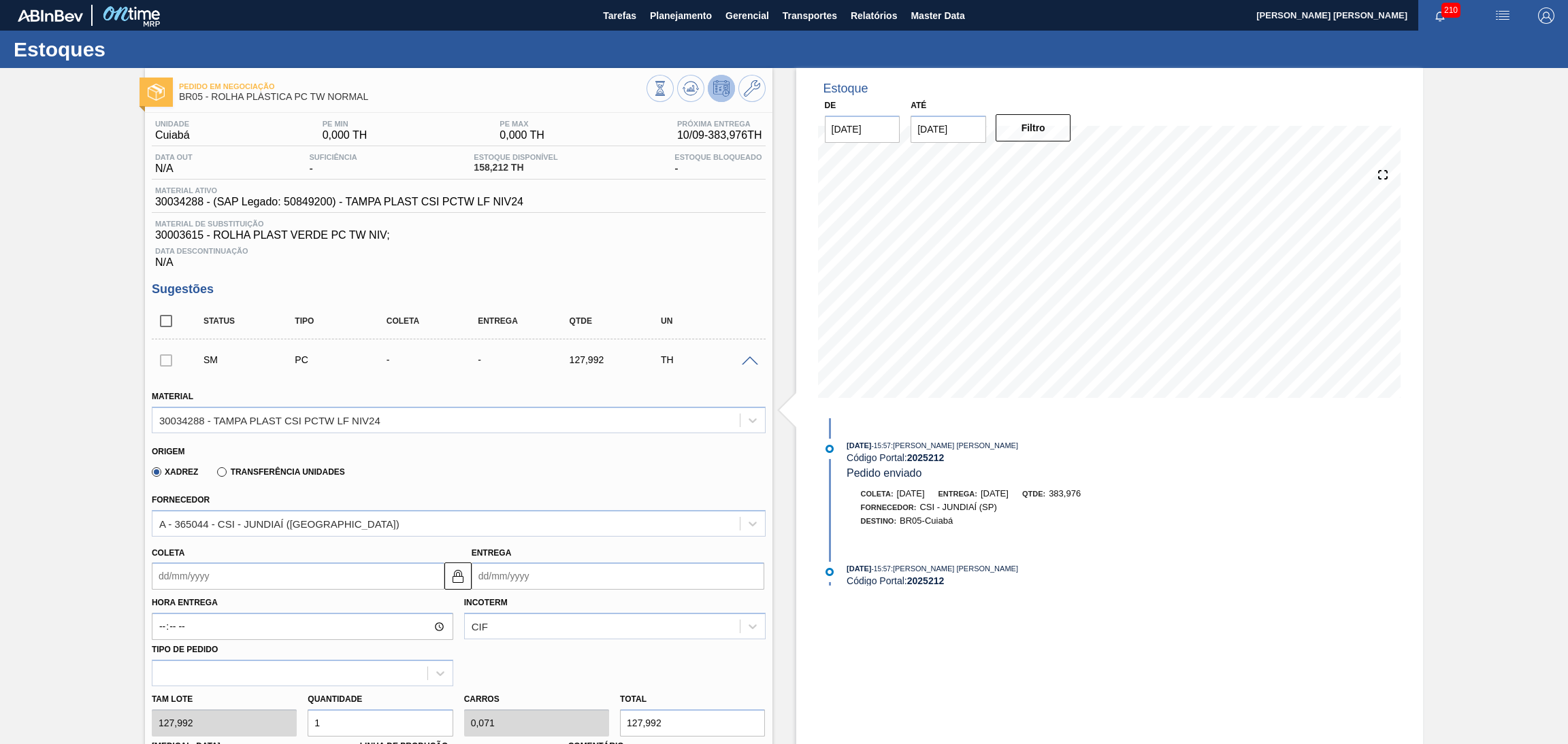
click at [207, 583] on input "Coleta" at bounding box center [298, 576] width 293 height 27
type input "0"
type input "03/01/2000"
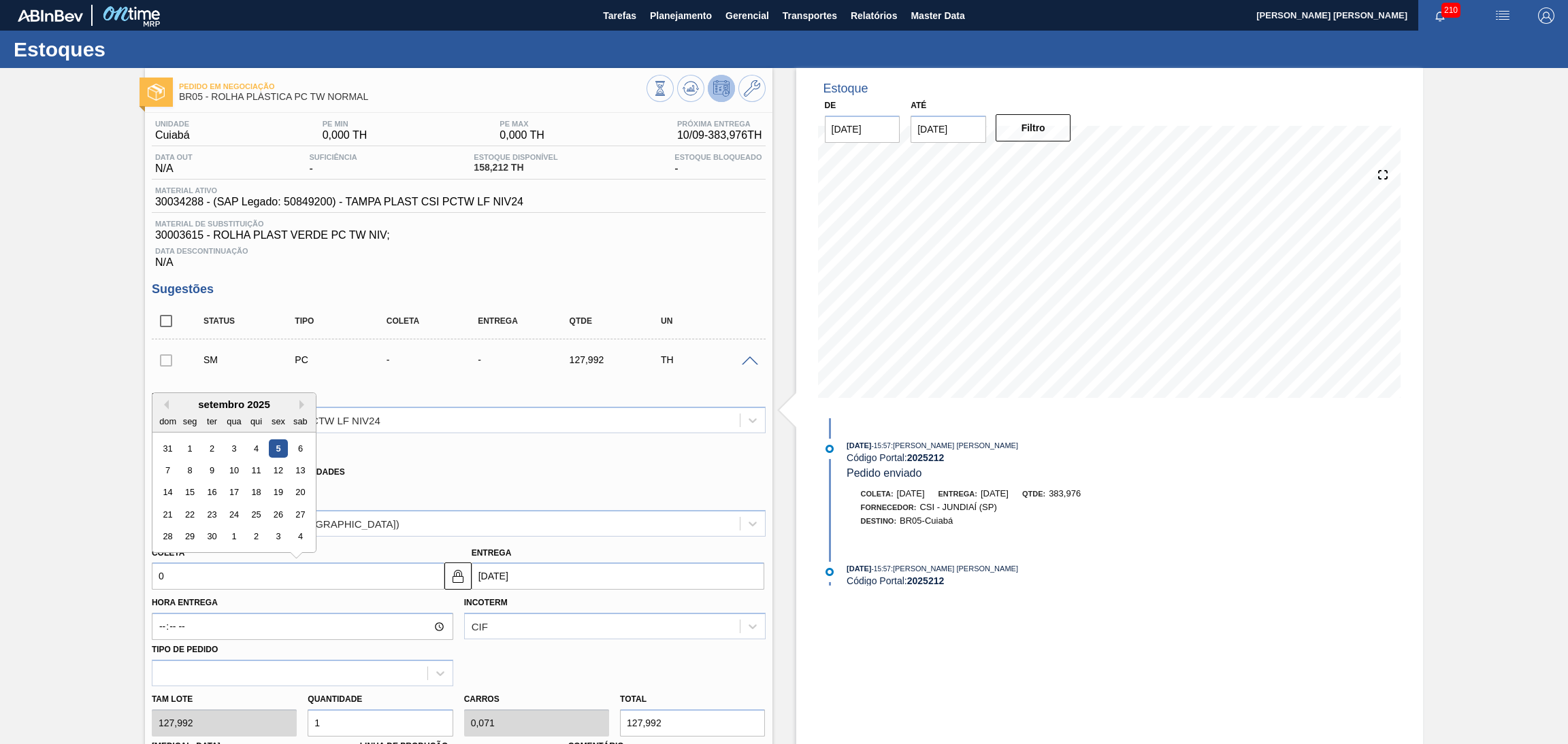
type input "03"
type input "[DATE]"
type input "0"
type input "03/01/2000"
type input "09"
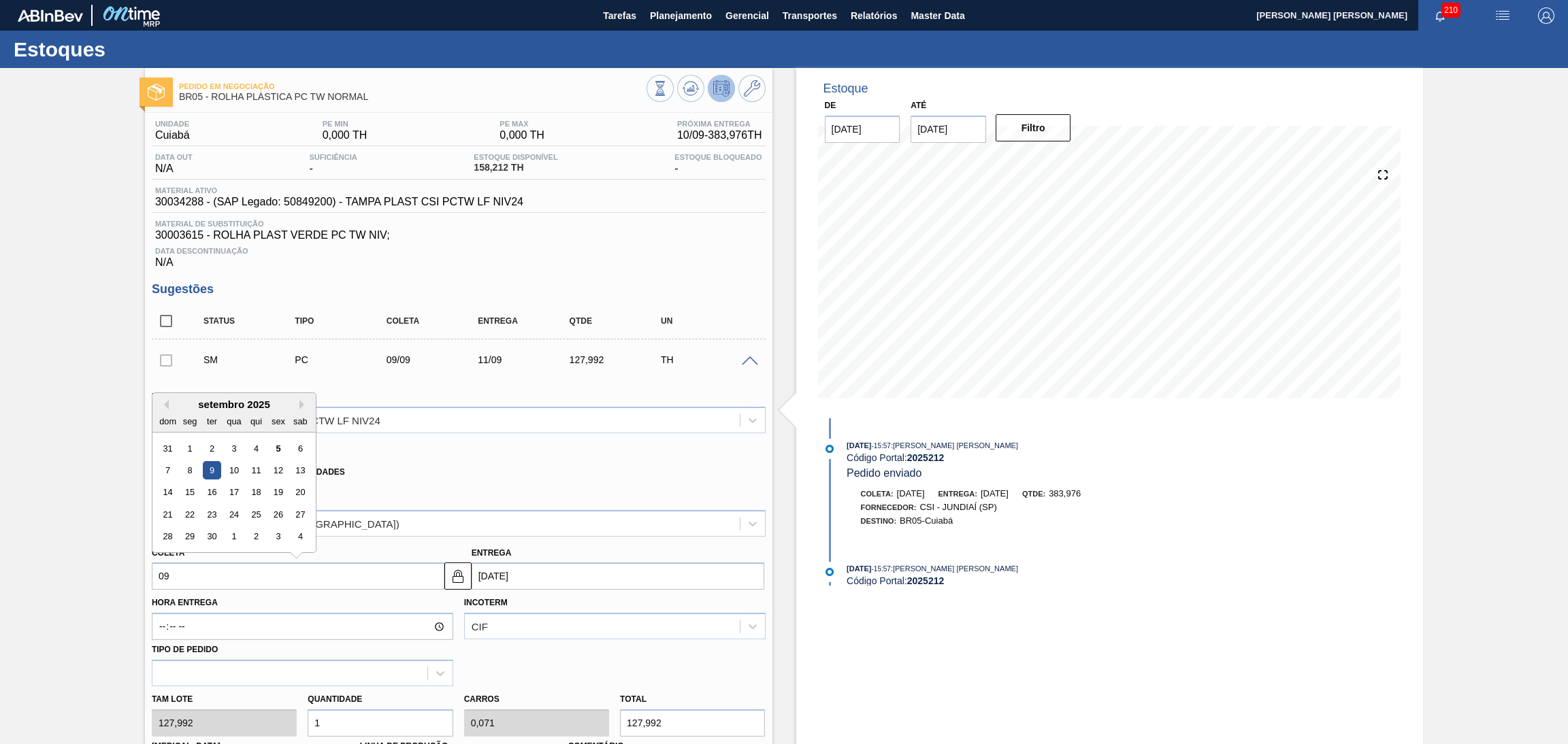
type input "[DATE]"
type input "09/08"
type input "11/08/2025"
type input "09/08/2"
type input "10/09/2002"
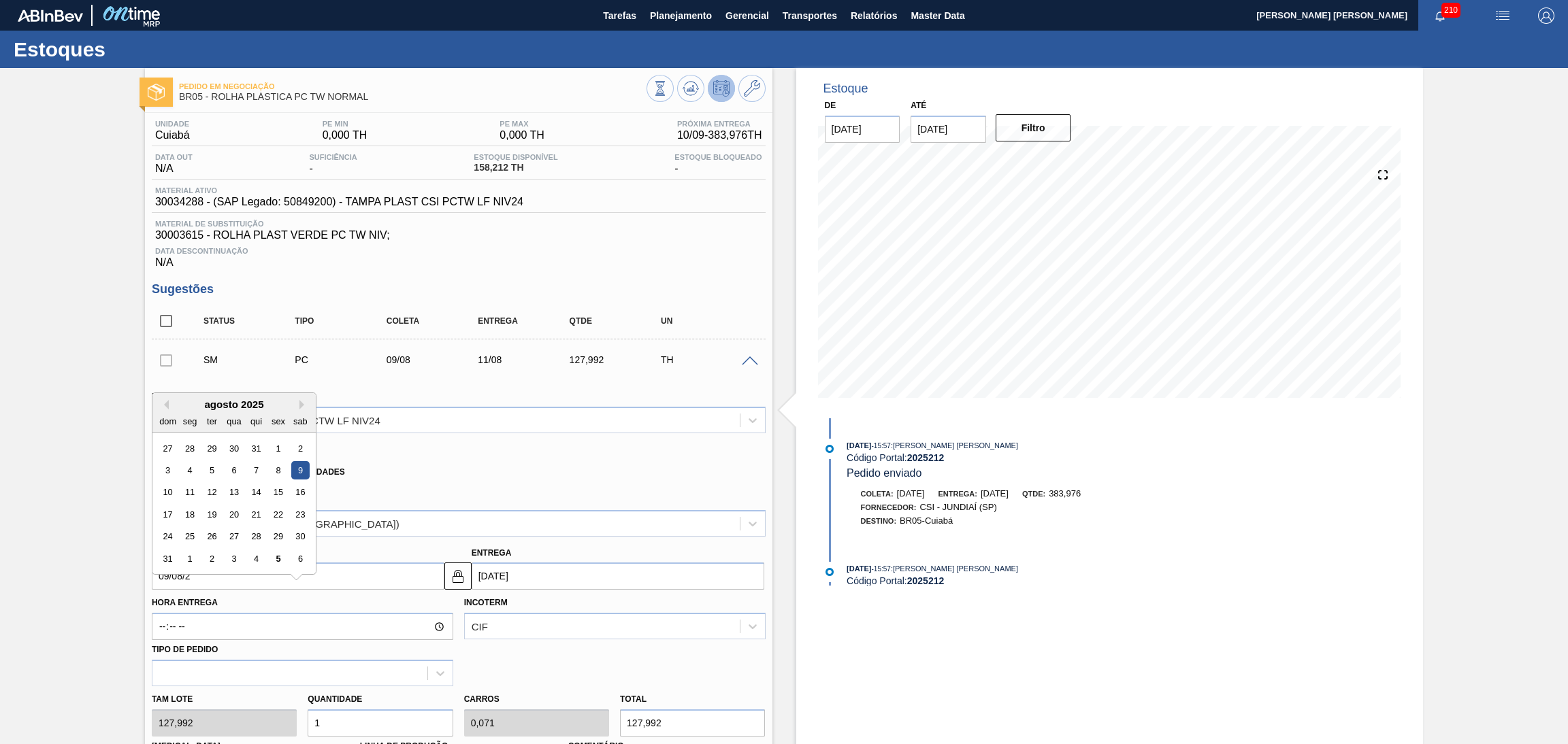
type input "09/08/20"
type input "11/08/2020"
type input "09/08/2024"
type input "11/08/2024"
type input "09/08/2025"
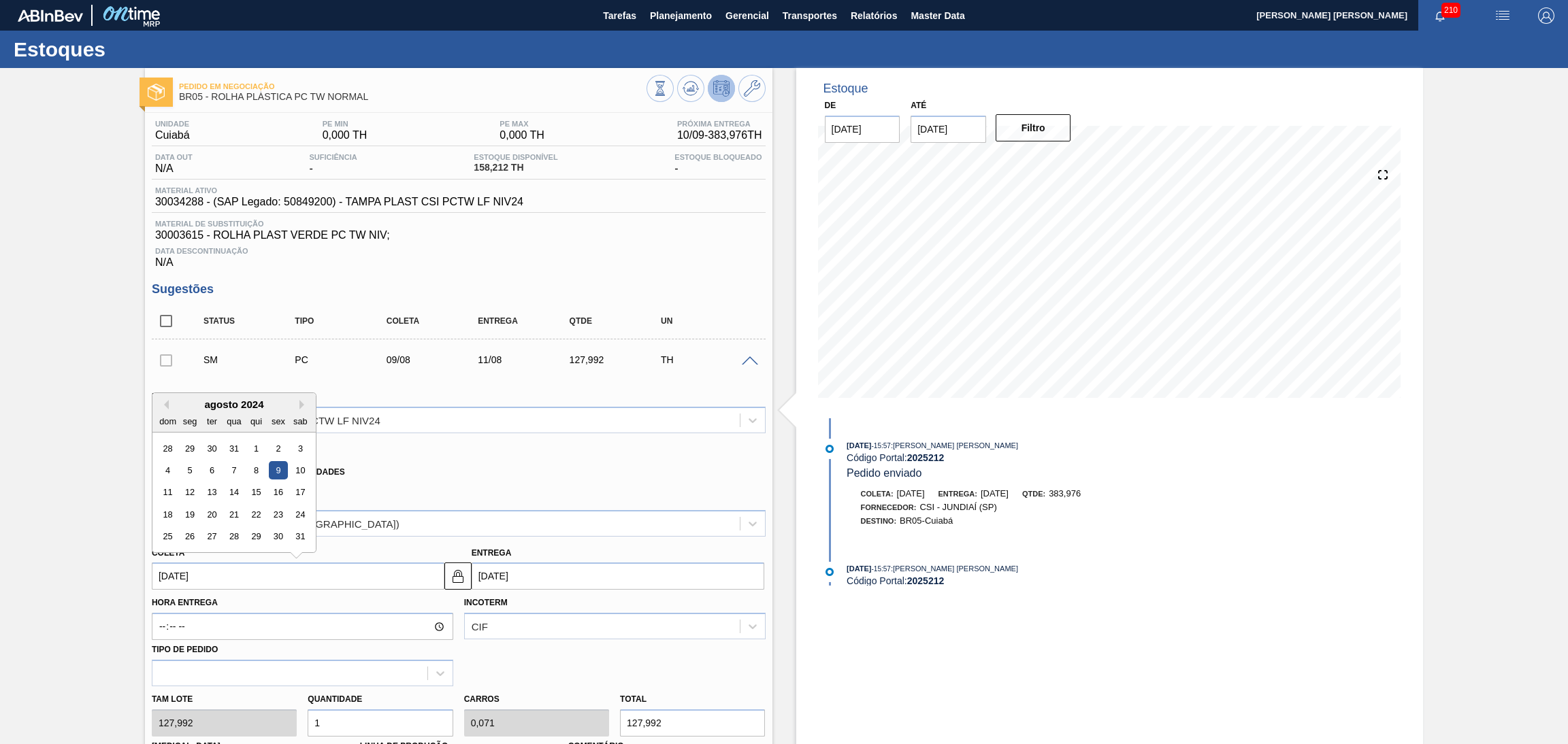
type input "11/08/2025"
type input "09/08/2025"
click at [468, 472] on div "Xadrez Transferência Unidades" at bounding box center [453, 470] width 602 height 26
click at [291, 548] on div "Coleta 09/08/2025" at bounding box center [298, 566] width 293 height 47
click at [700, 249] on span "Data Descontinuação" at bounding box center [459, 251] width 607 height 8
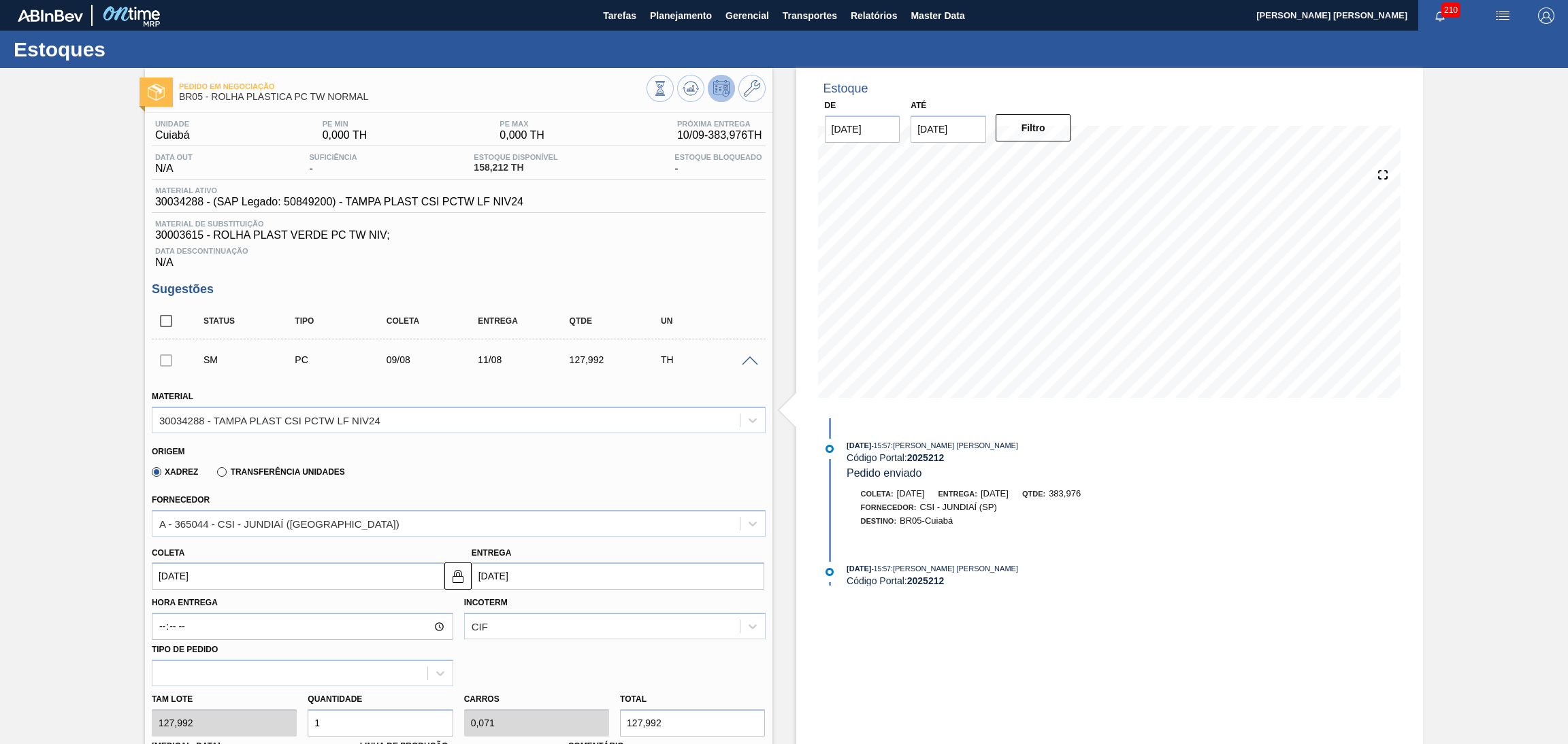
click at [449, 463] on div "Xadrez Transferência Unidades" at bounding box center [453, 470] width 602 height 26
click at [698, 265] on div "Data Descontinuação N/A" at bounding box center [459, 255] width 614 height 27
click at [368, 494] on div "Fornecedor A - 365044 - CSI - JUNDIAÍ (SP)" at bounding box center [459, 513] width 614 height 46
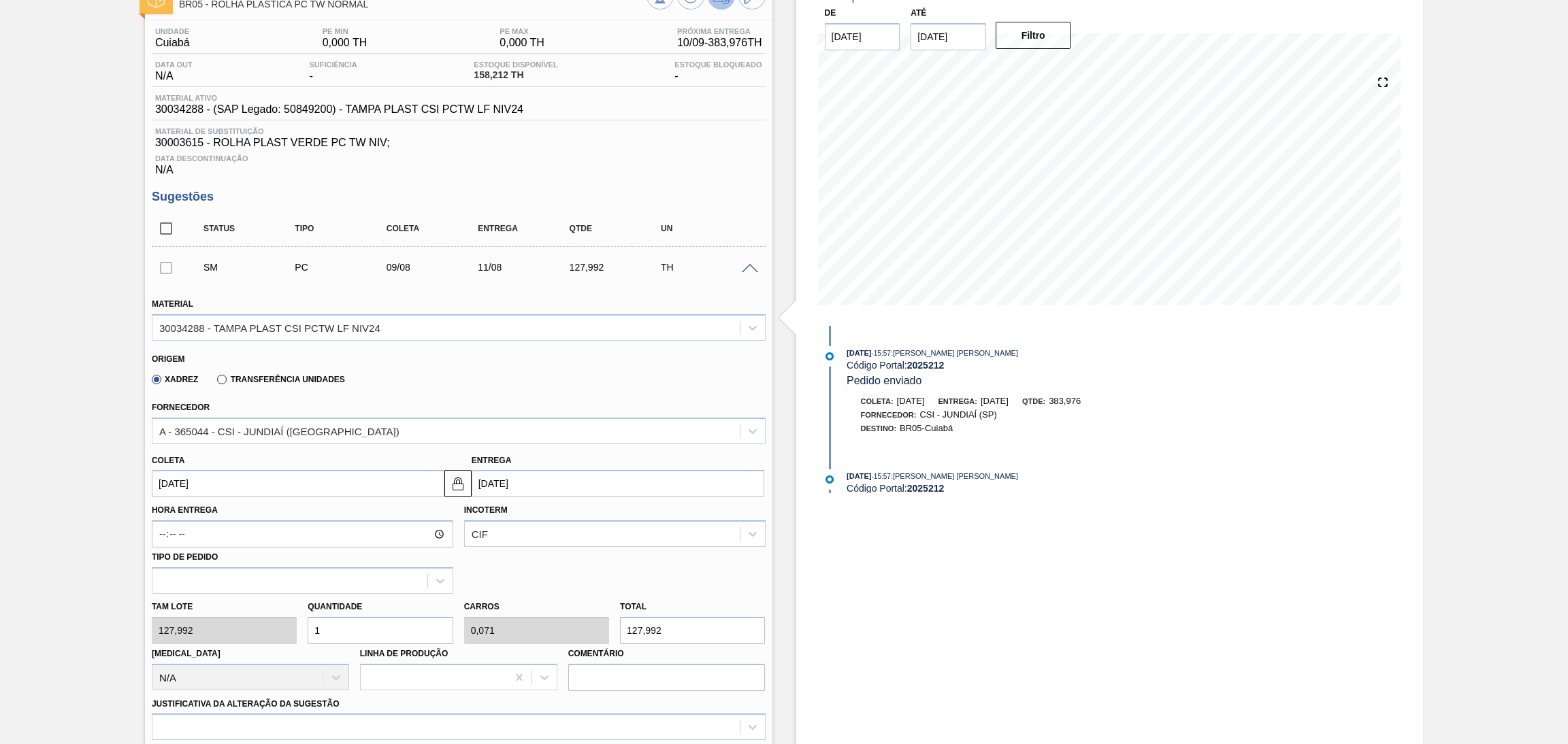
scroll to position [204, 0]
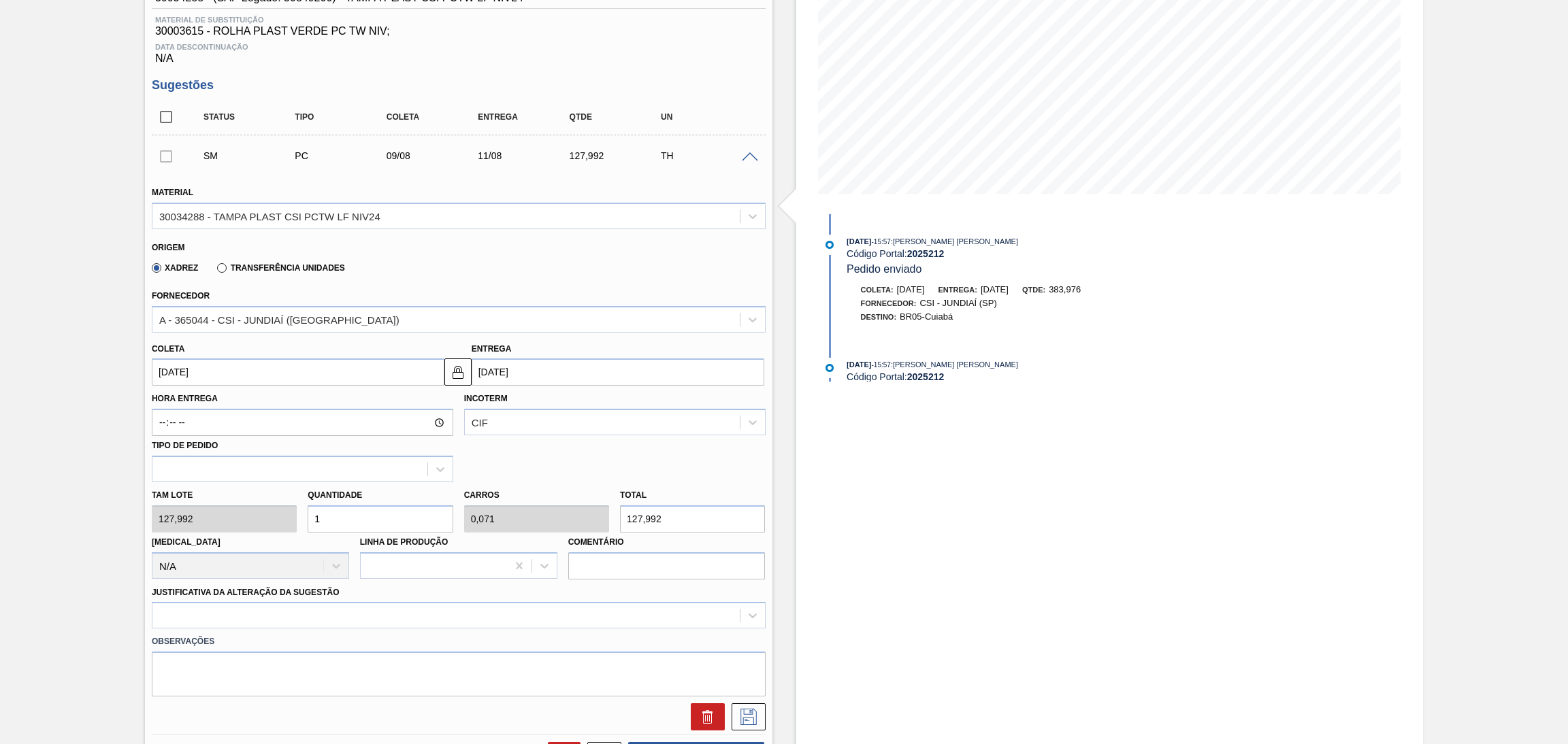
drag, startPoint x: 352, startPoint y: 518, endPoint x: 297, endPoint y: 511, distance: 55.4
click at [304, 513] on div "Quantidade 1" at bounding box center [381, 509] width 156 height 47
type input "3"
type input "0,214"
type input "383,976"
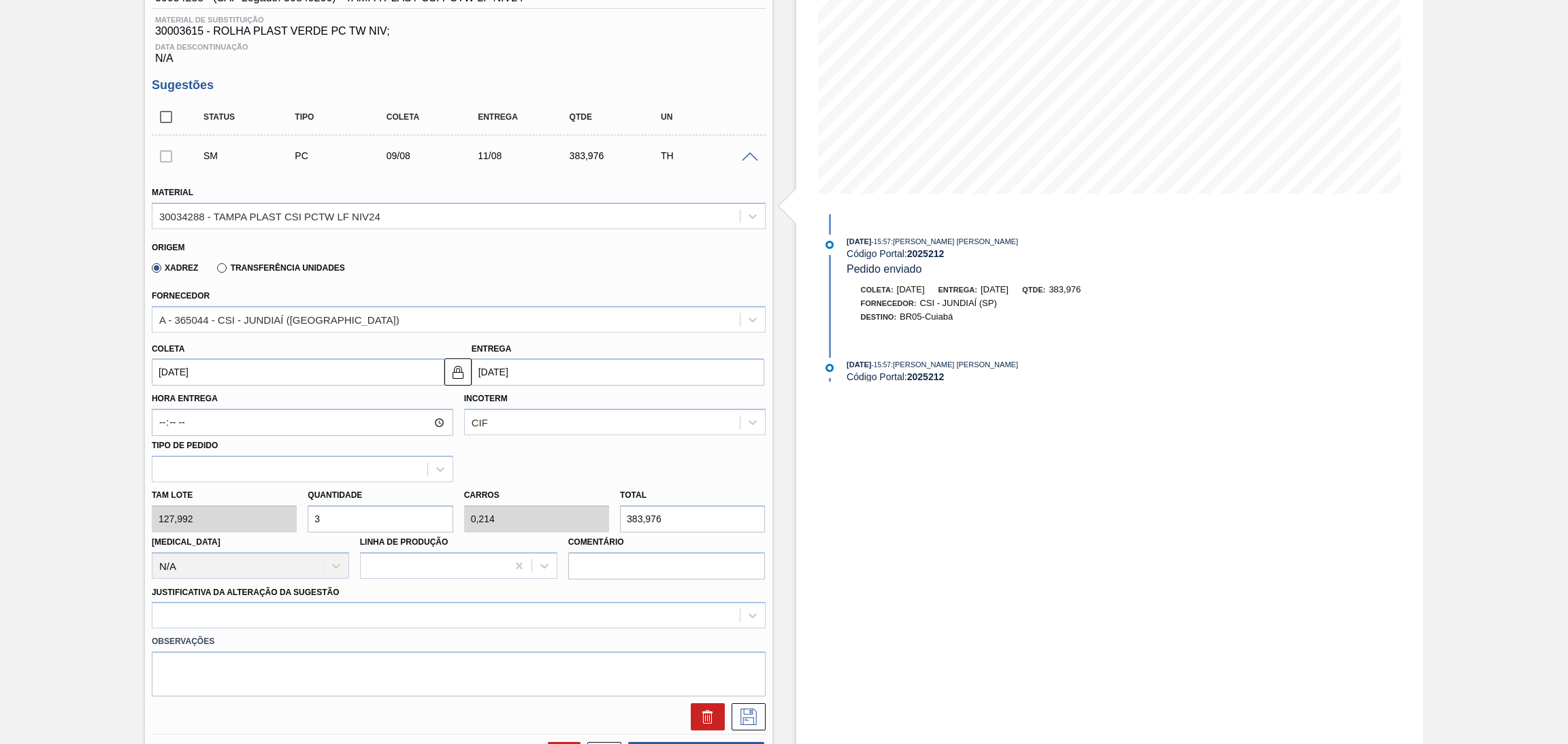
type input "3"
click at [229, 363] on input "09/08/2025" at bounding box center [298, 372] width 293 height 27
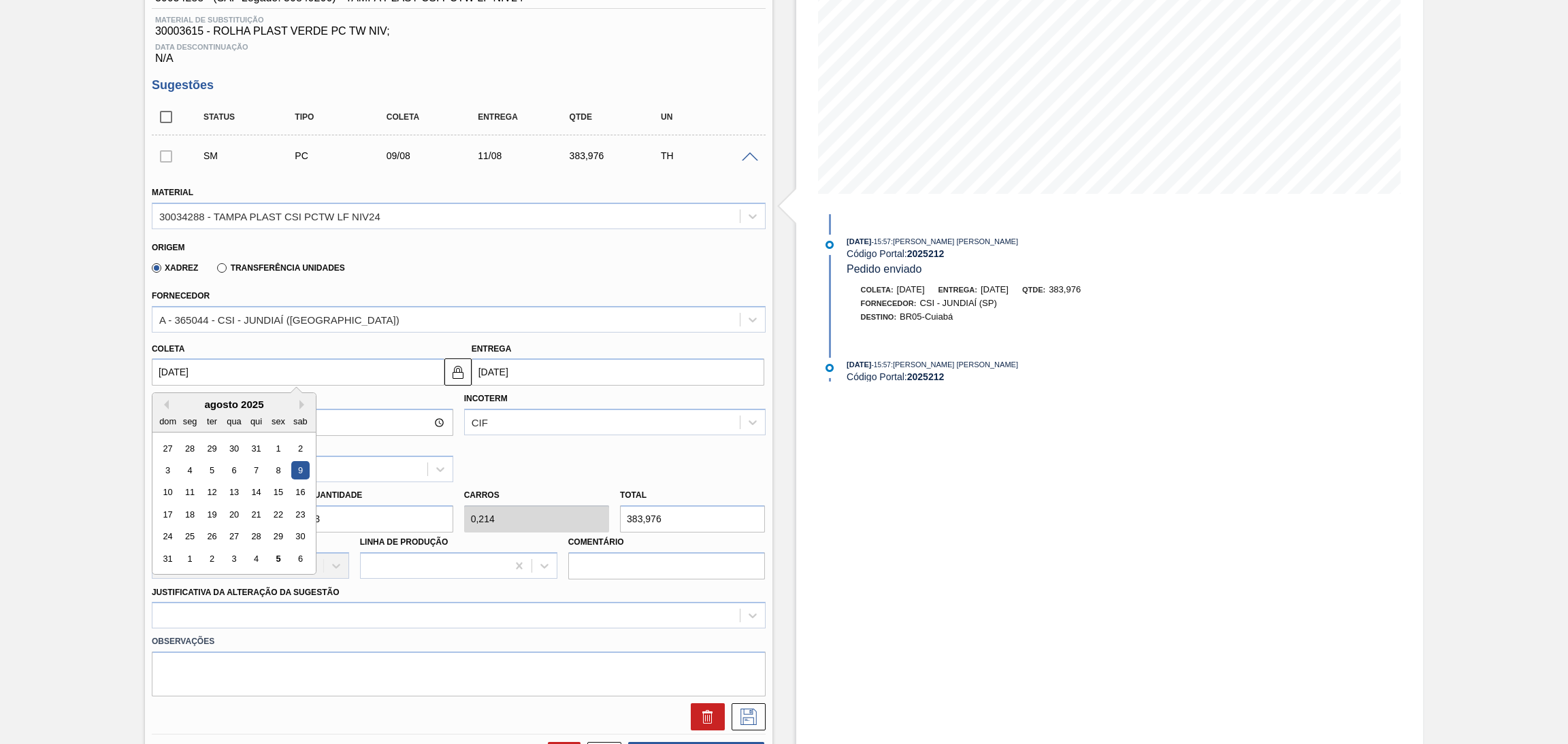
click at [606, 180] on div "Material 30034288 - TAMPA PLAST CSI PCTW LF NIV24" at bounding box center [459, 204] width 625 height 49
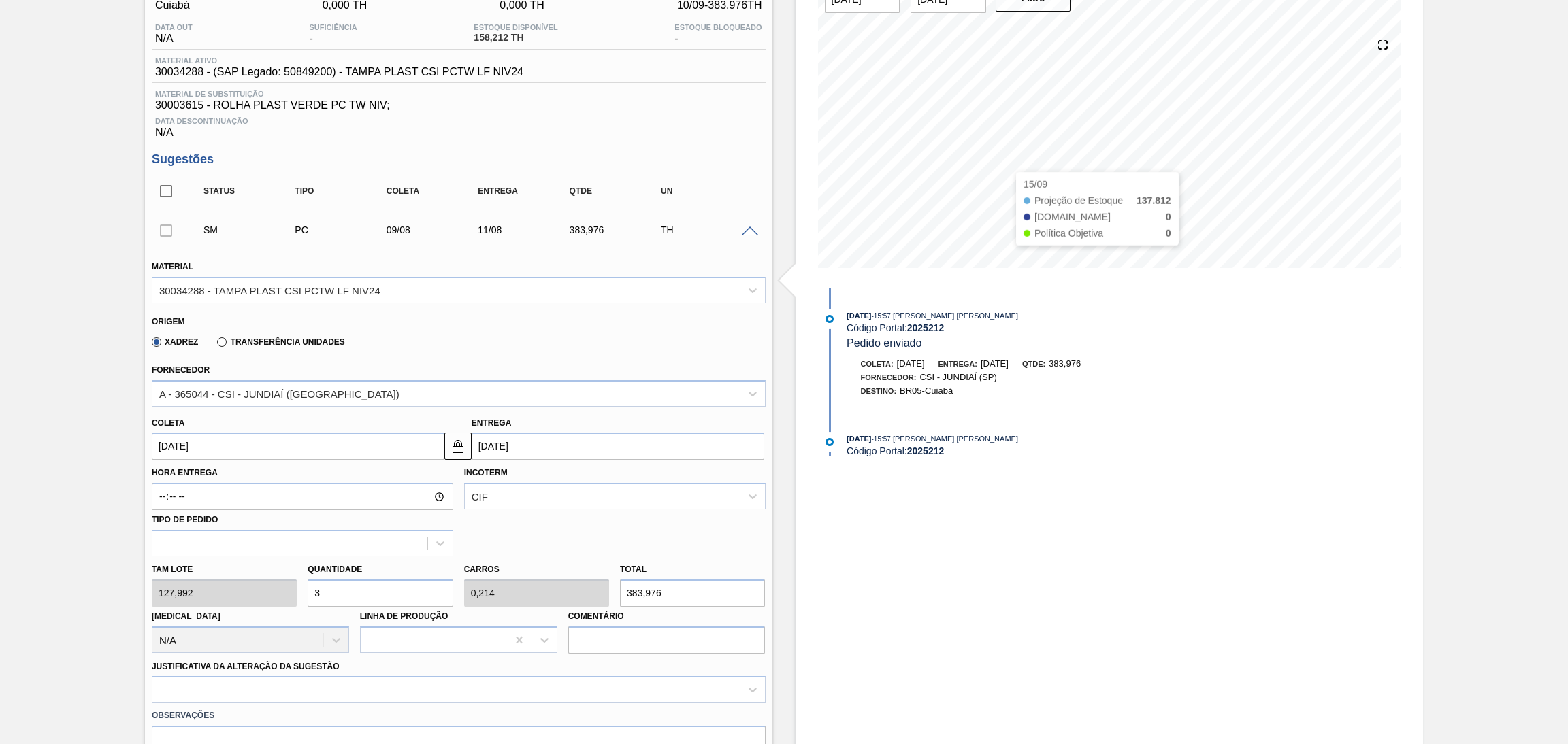
scroll to position [102, 0]
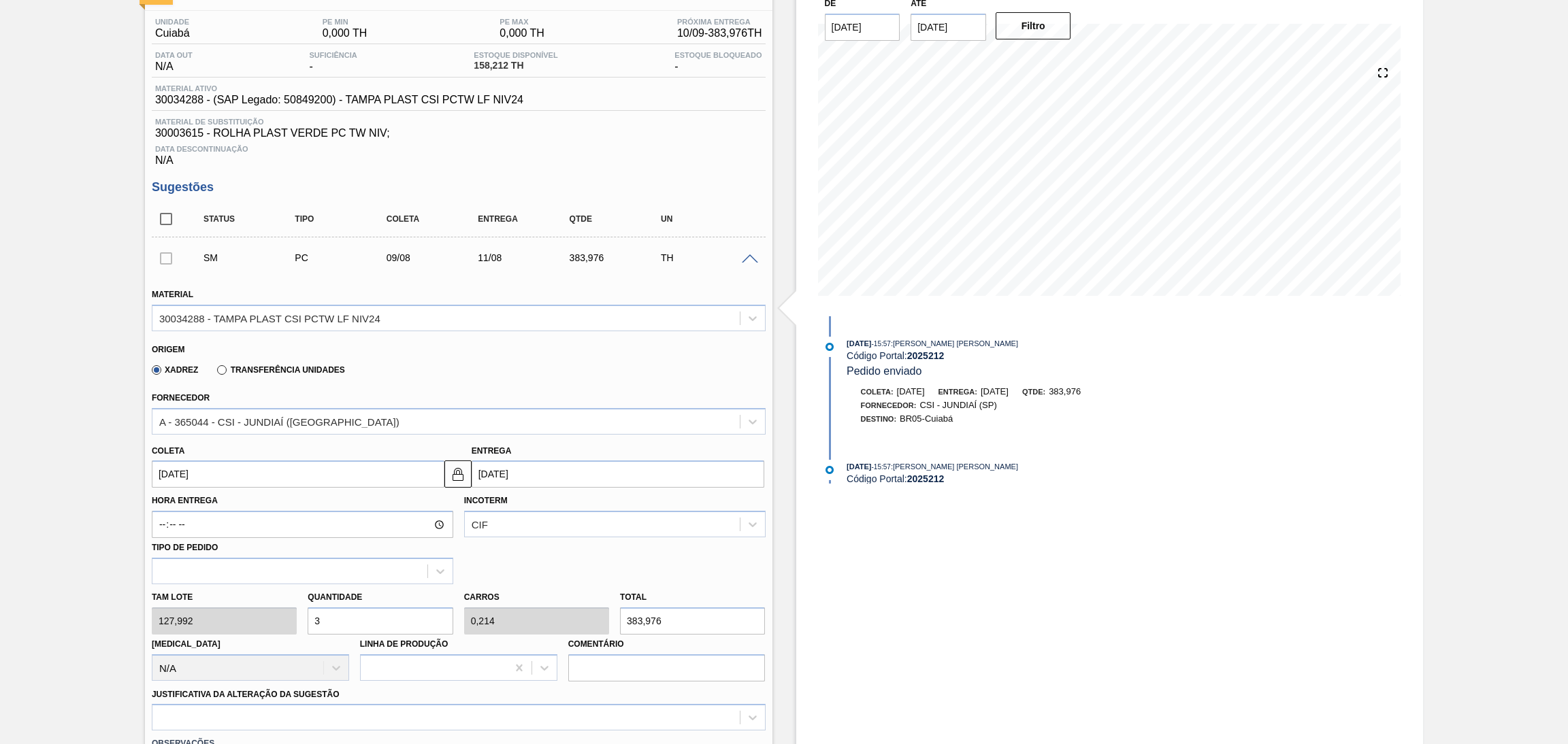
click at [349, 621] on input "3" at bounding box center [380, 621] width 145 height 27
type input "0"
type input "4"
type input "0,286"
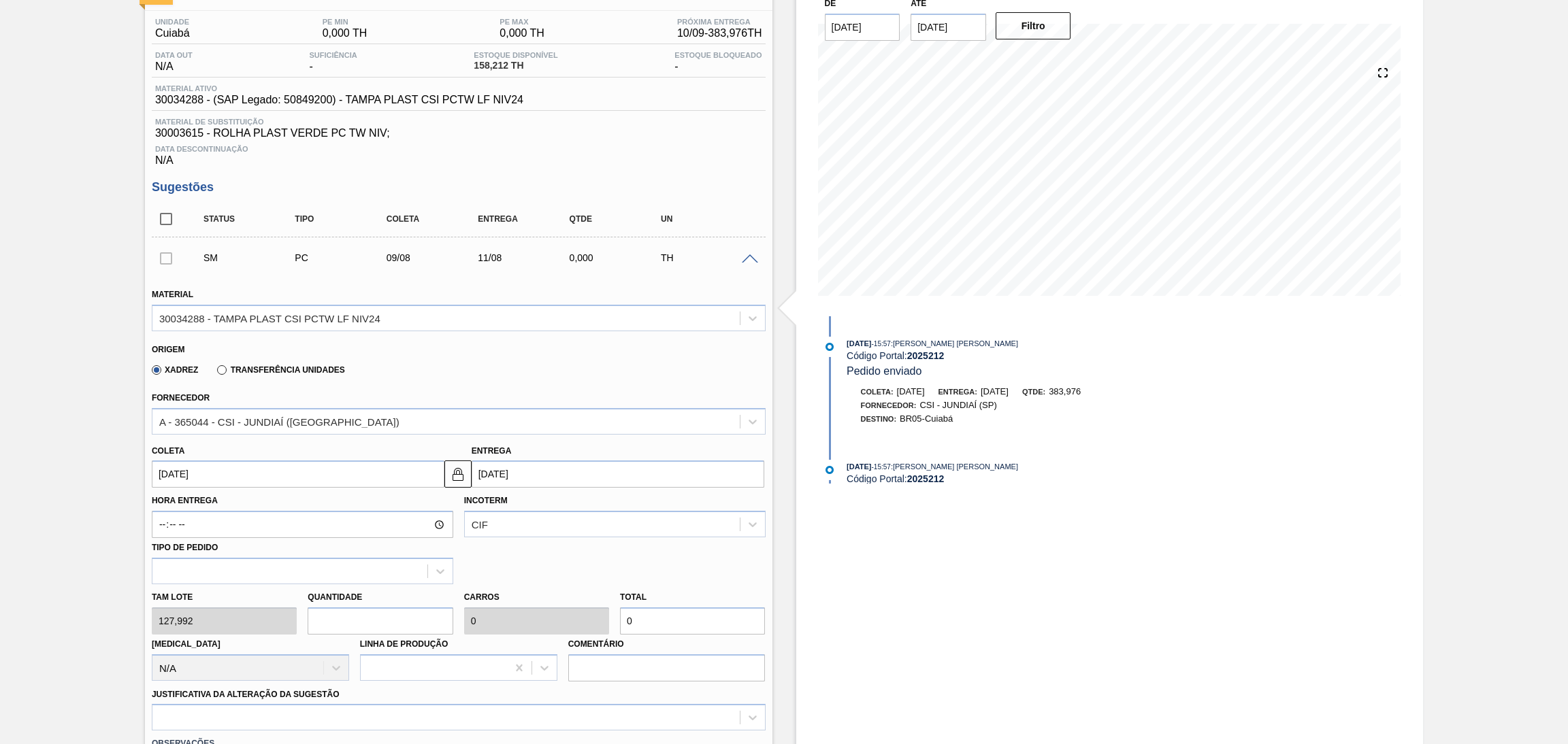
type input "511,968"
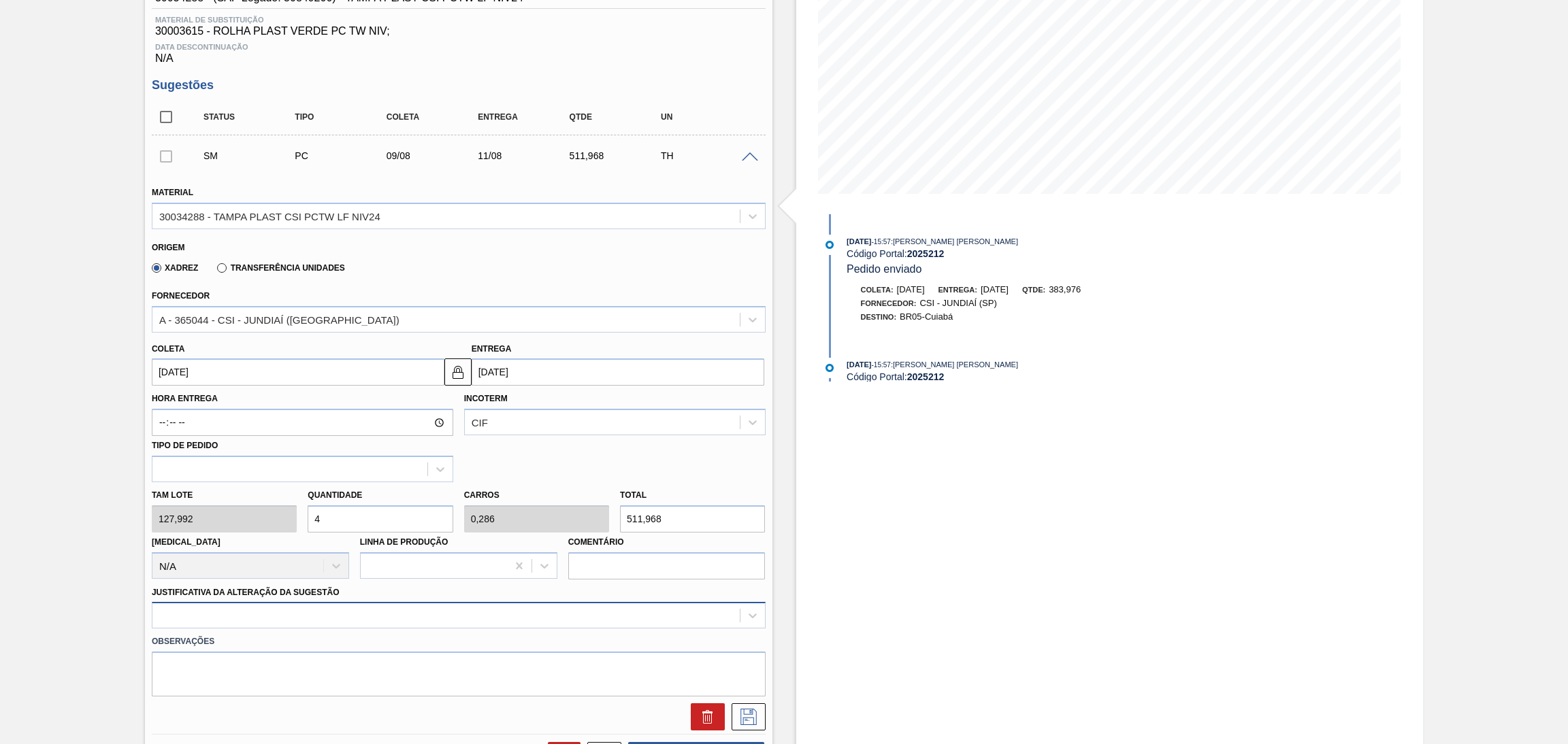
type input "4"
click at [355, 617] on div at bounding box center [459, 615] width 614 height 26
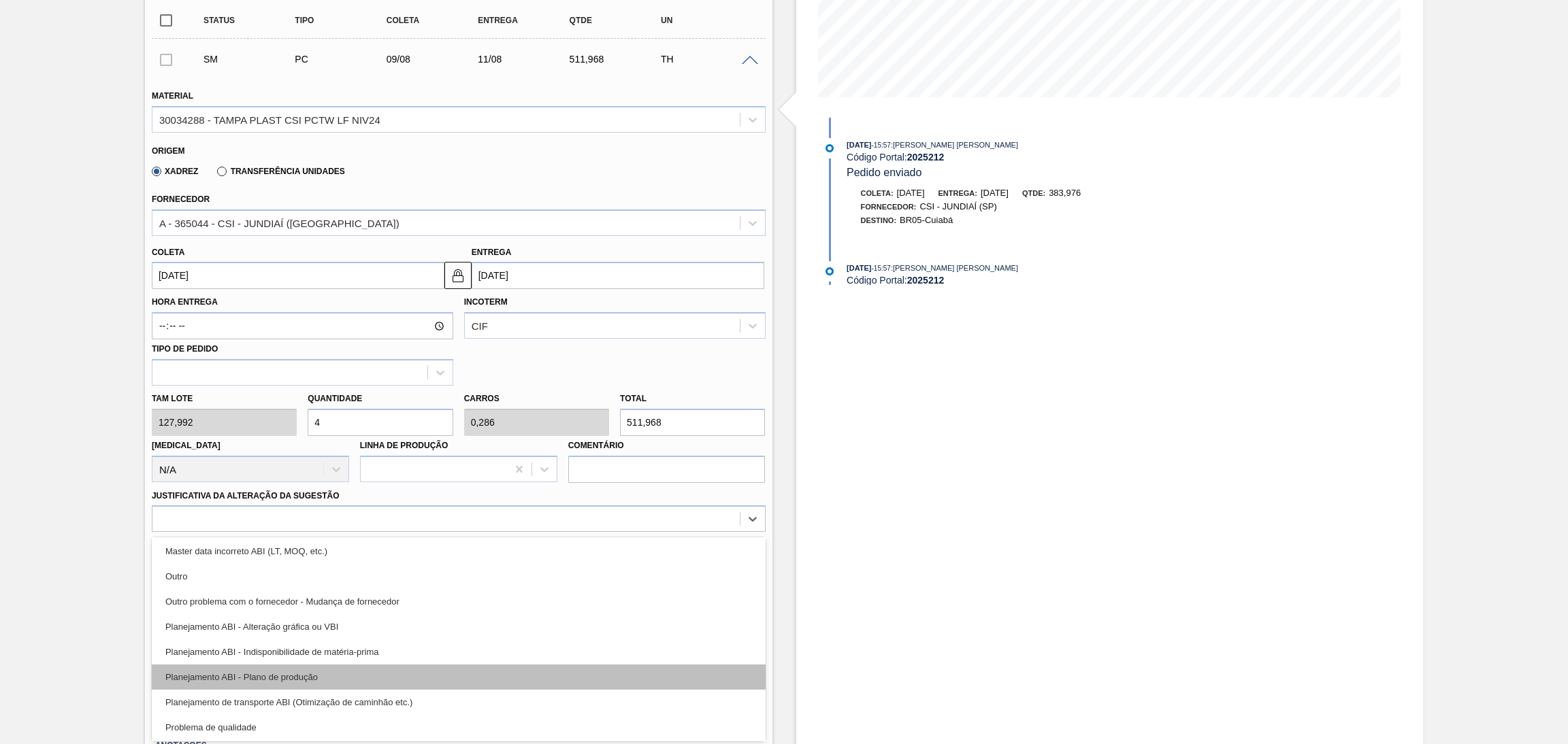
click at [340, 669] on div "Planejamento ABI - Plano de produção" at bounding box center [459, 677] width 614 height 25
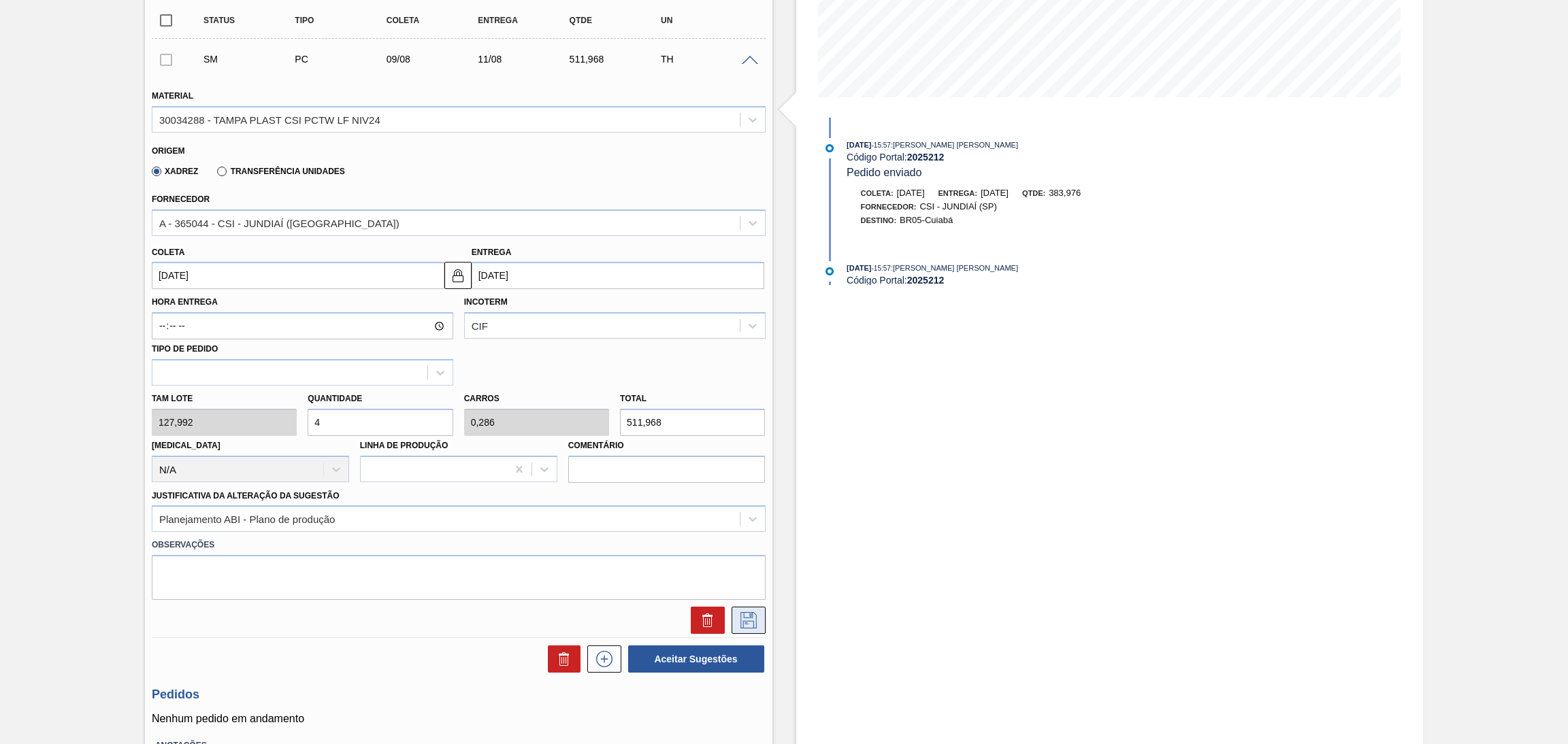
click at [752, 617] on icon at bounding box center [748, 620] width 22 height 16
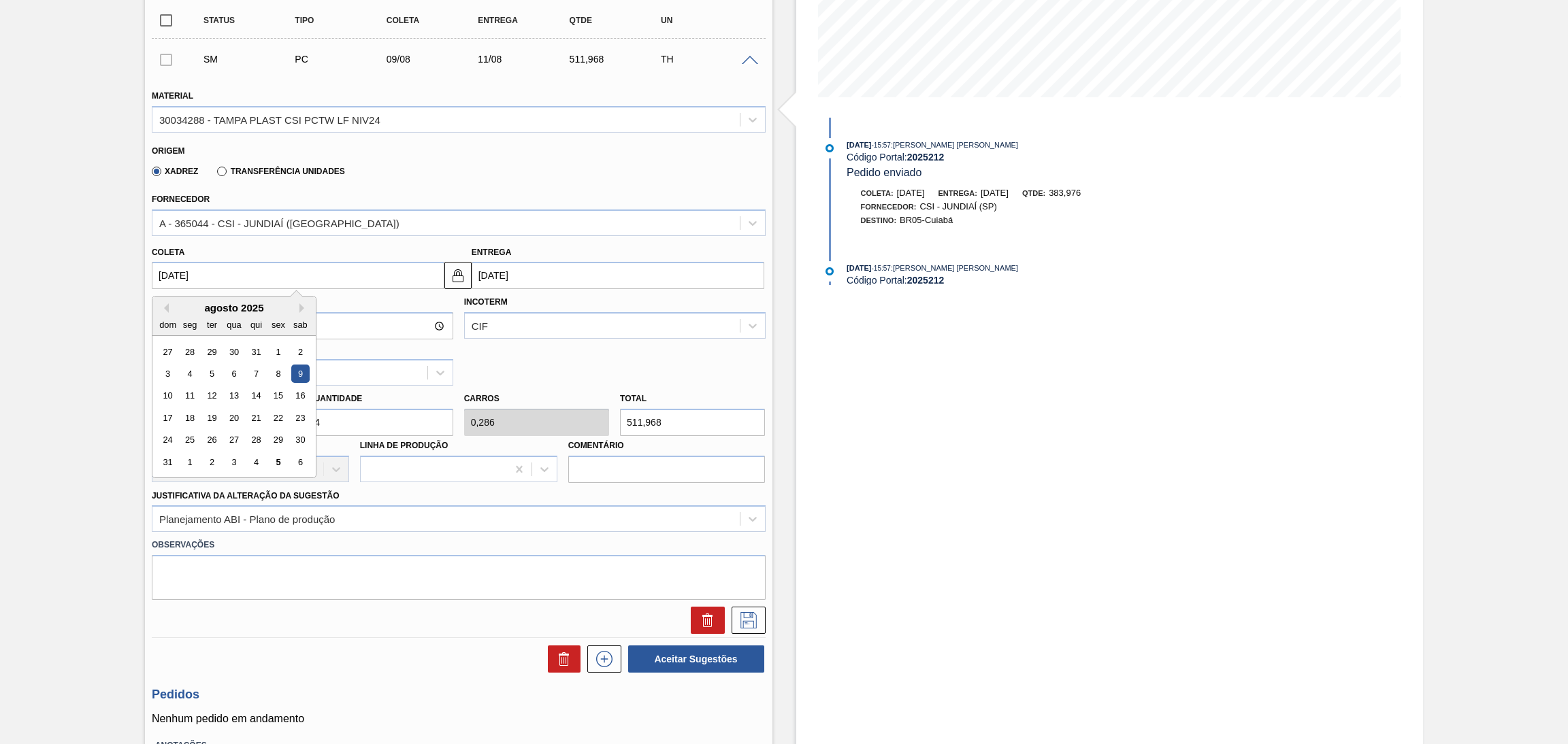
click at [219, 274] on input "09/08/2025" at bounding box center [298, 275] width 293 height 27
click at [300, 306] on button "Next Month" at bounding box center [305, 309] width 10 height 10
click at [212, 369] on div "9" at bounding box center [212, 373] width 18 height 18
type input "09/09/2025"
type input "11/09/2025"
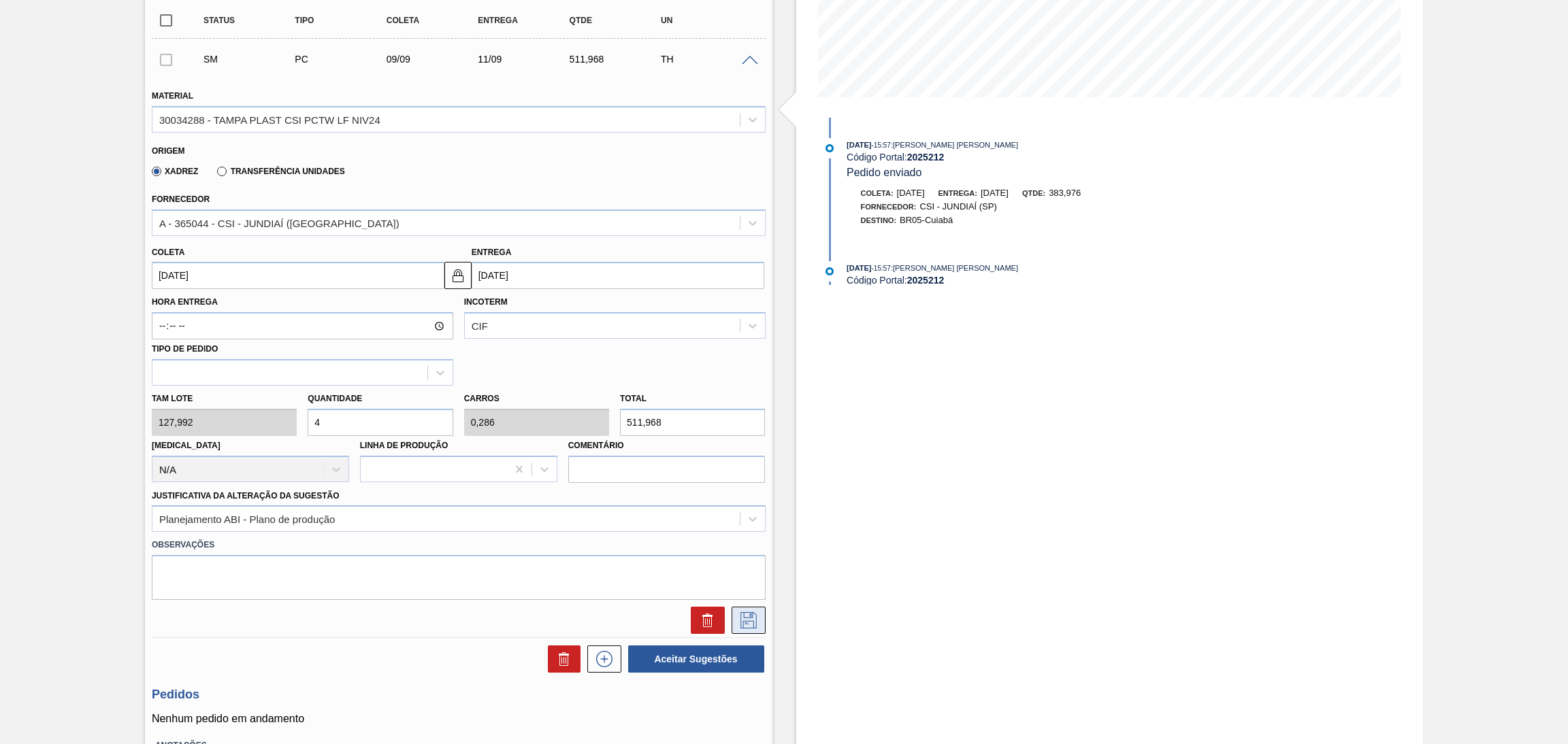
click at [748, 621] on icon at bounding box center [748, 619] width 7 height 11
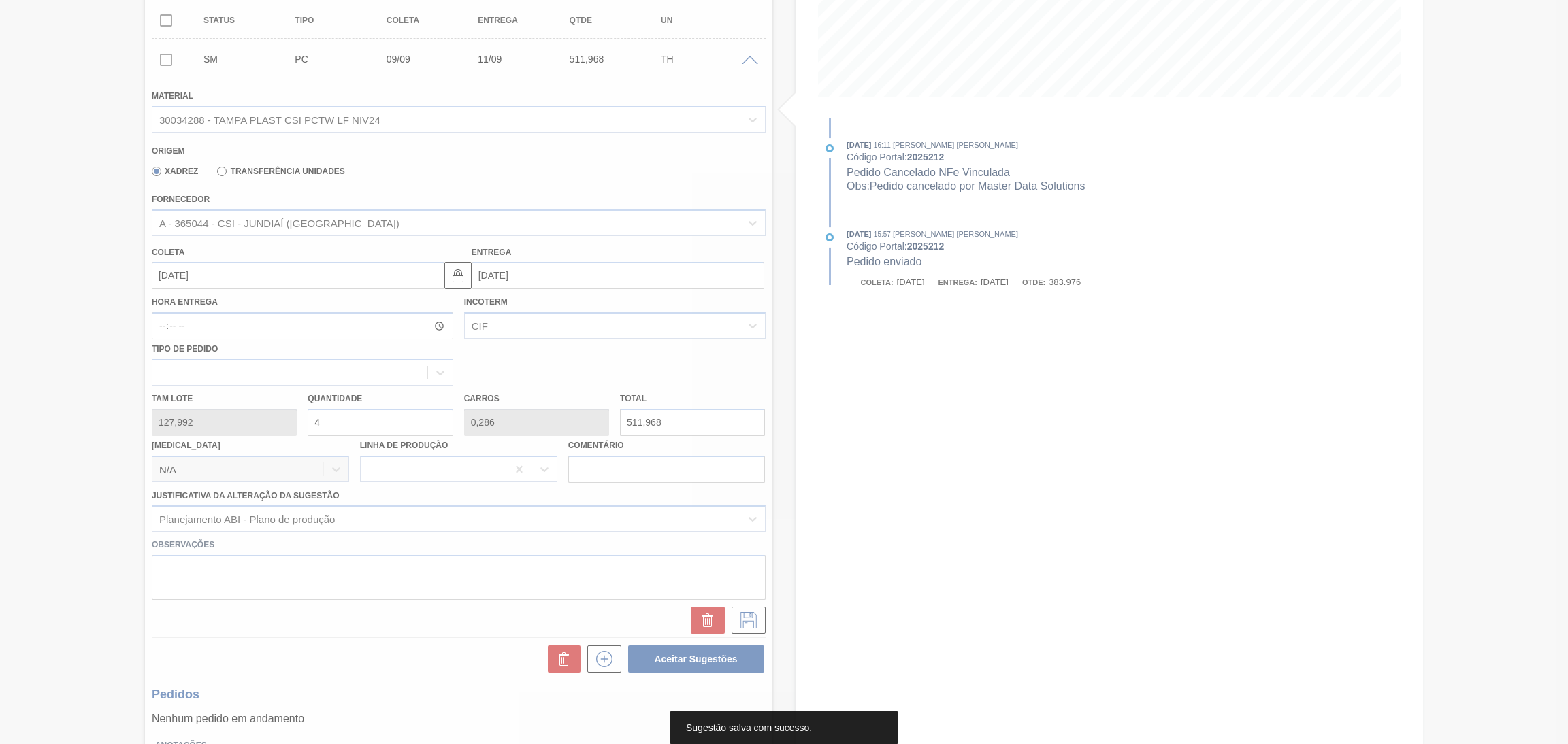
click at [636, 165] on div at bounding box center [784, 372] width 1568 height 744
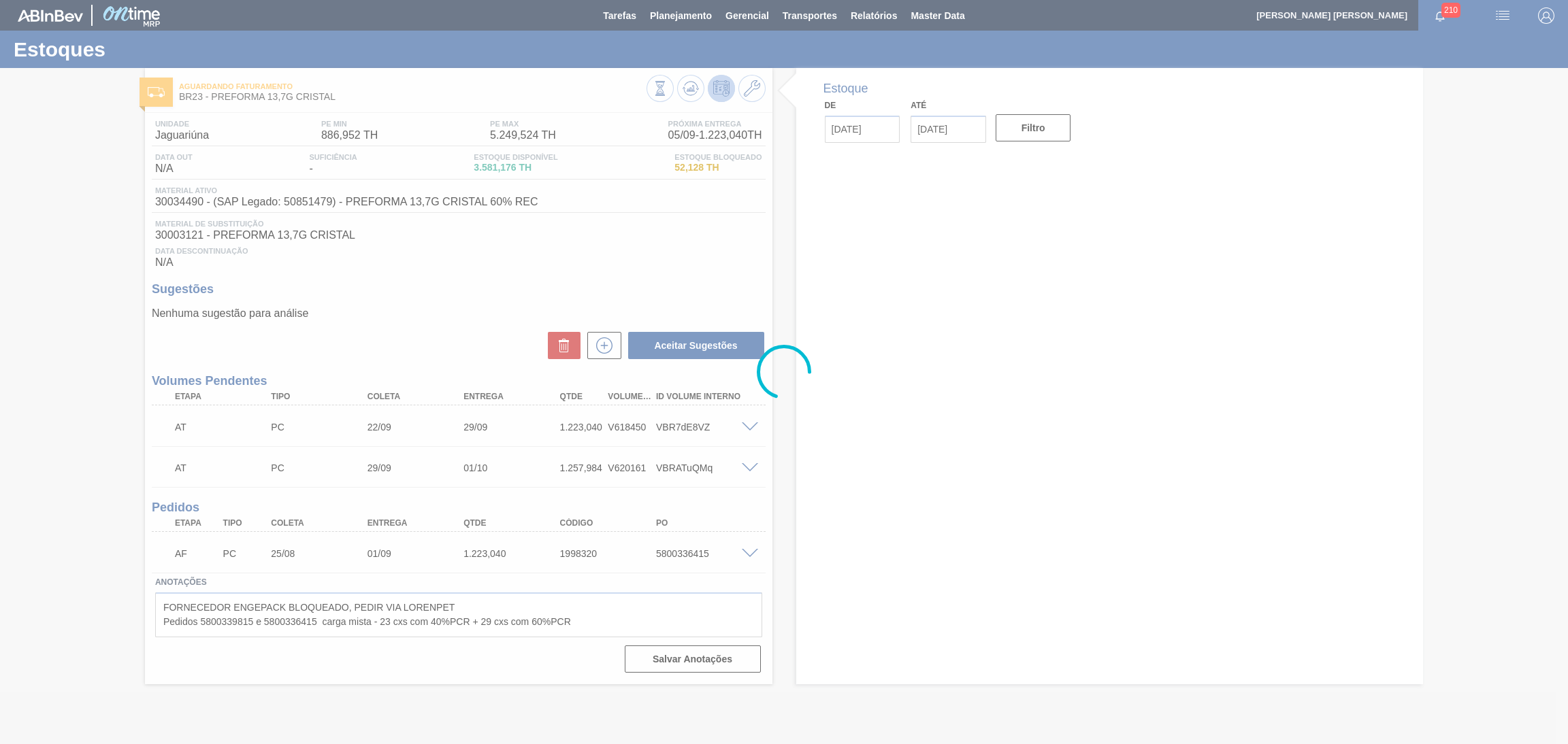
click at [677, 21] on div at bounding box center [784, 372] width 1568 height 744
click at [670, 15] on span "Planejamento" at bounding box center [681, 15] width 62 height 16
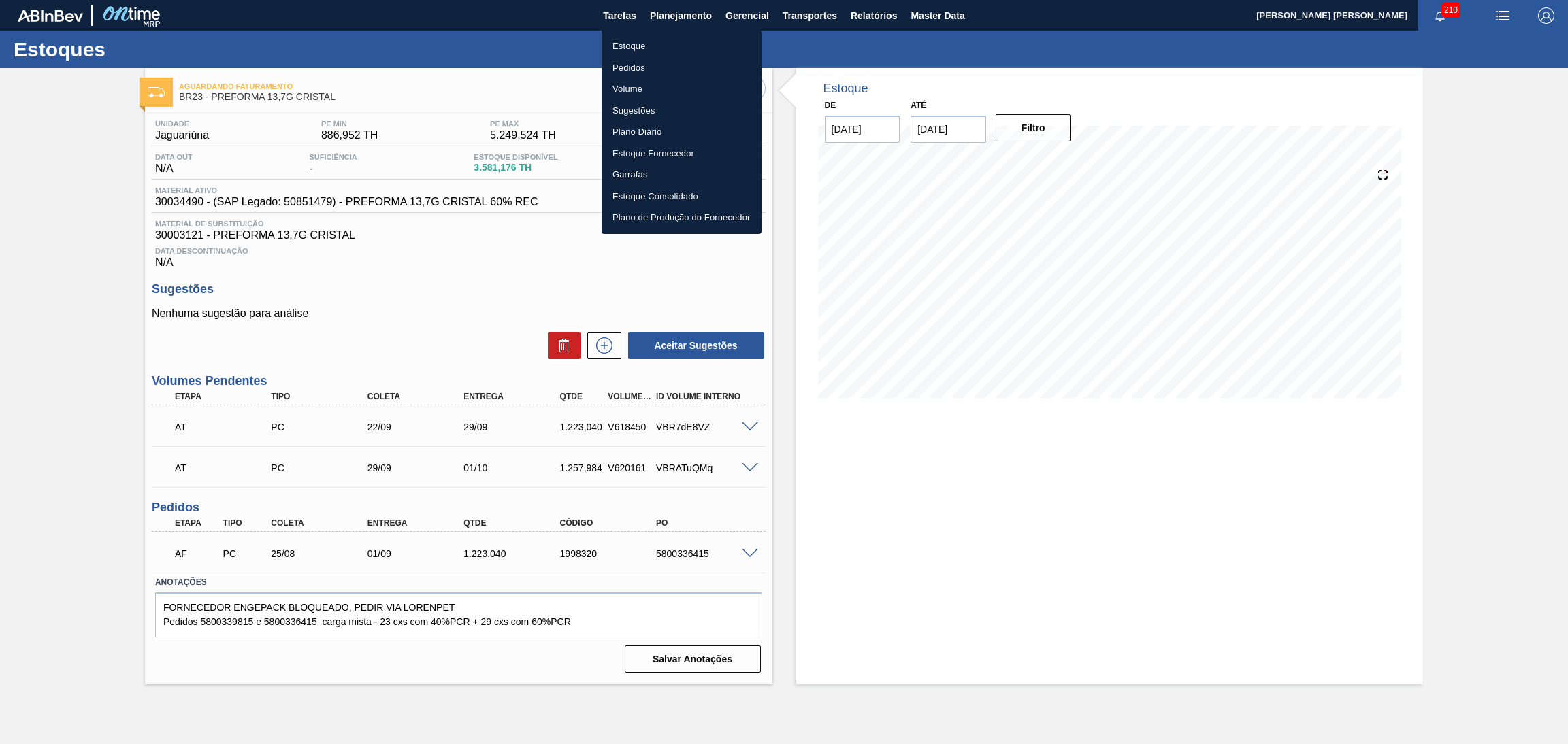
click at [640, 43] on li "Estoque" at bounding box center [682, 46] width 160 height 22
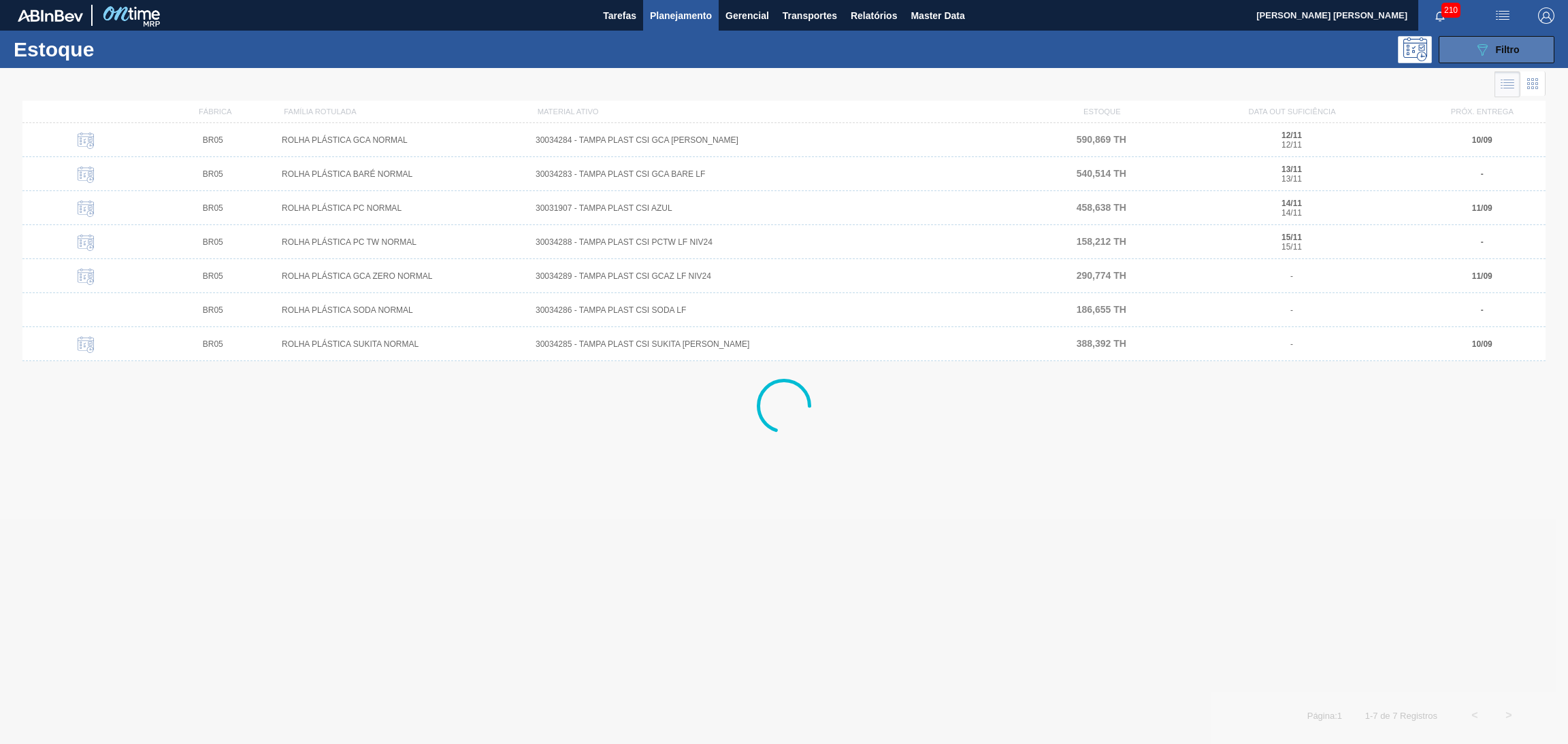
click at [1451, 44] on button "089F7B8B-B2A5-4AFE-B5C0-19BA573D28AC Filtro" at bounding box center [1497, 49] width 116 height 27
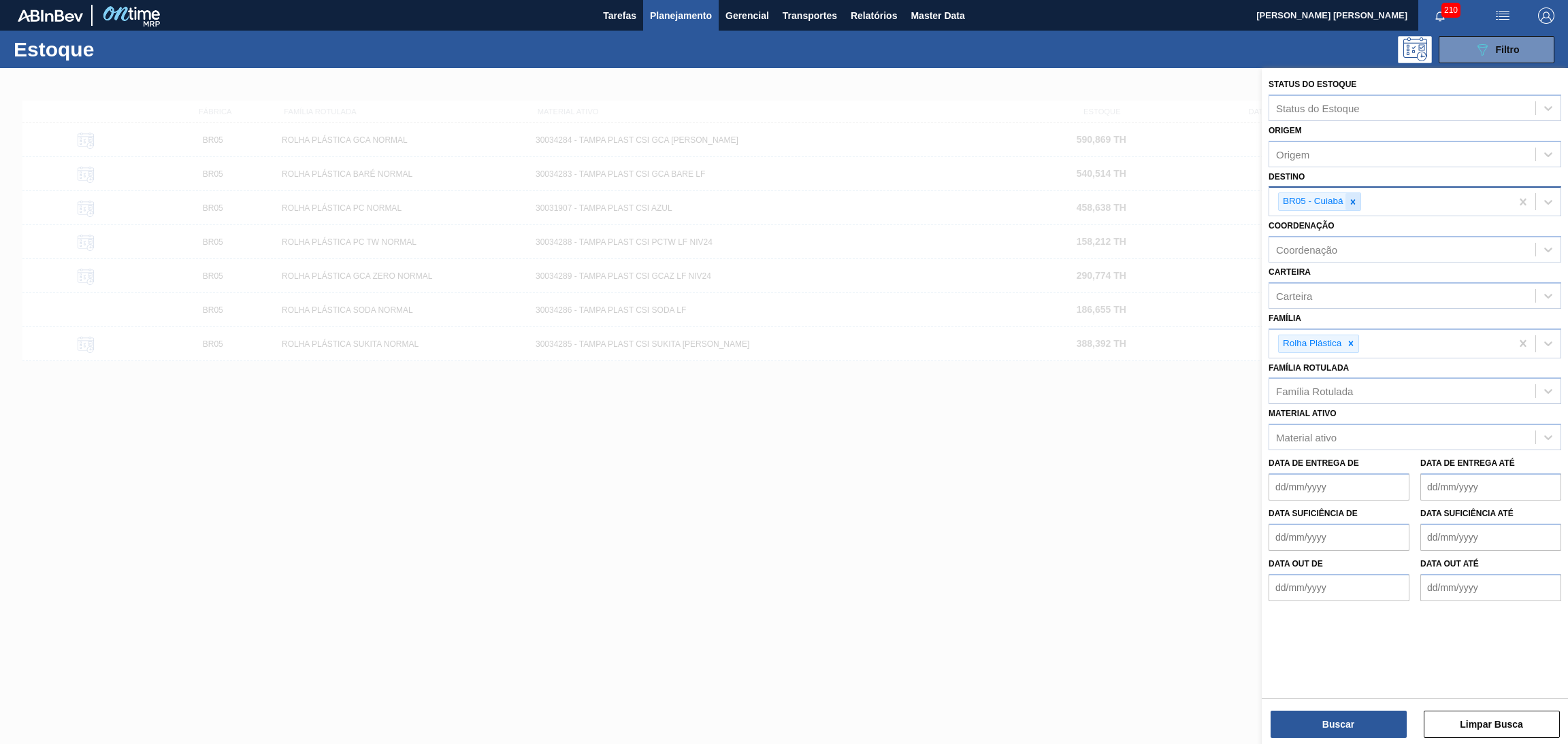
click at [1351, 199] on icon at bounding box center [1353, 202] width 10 height 10
type input "br20"
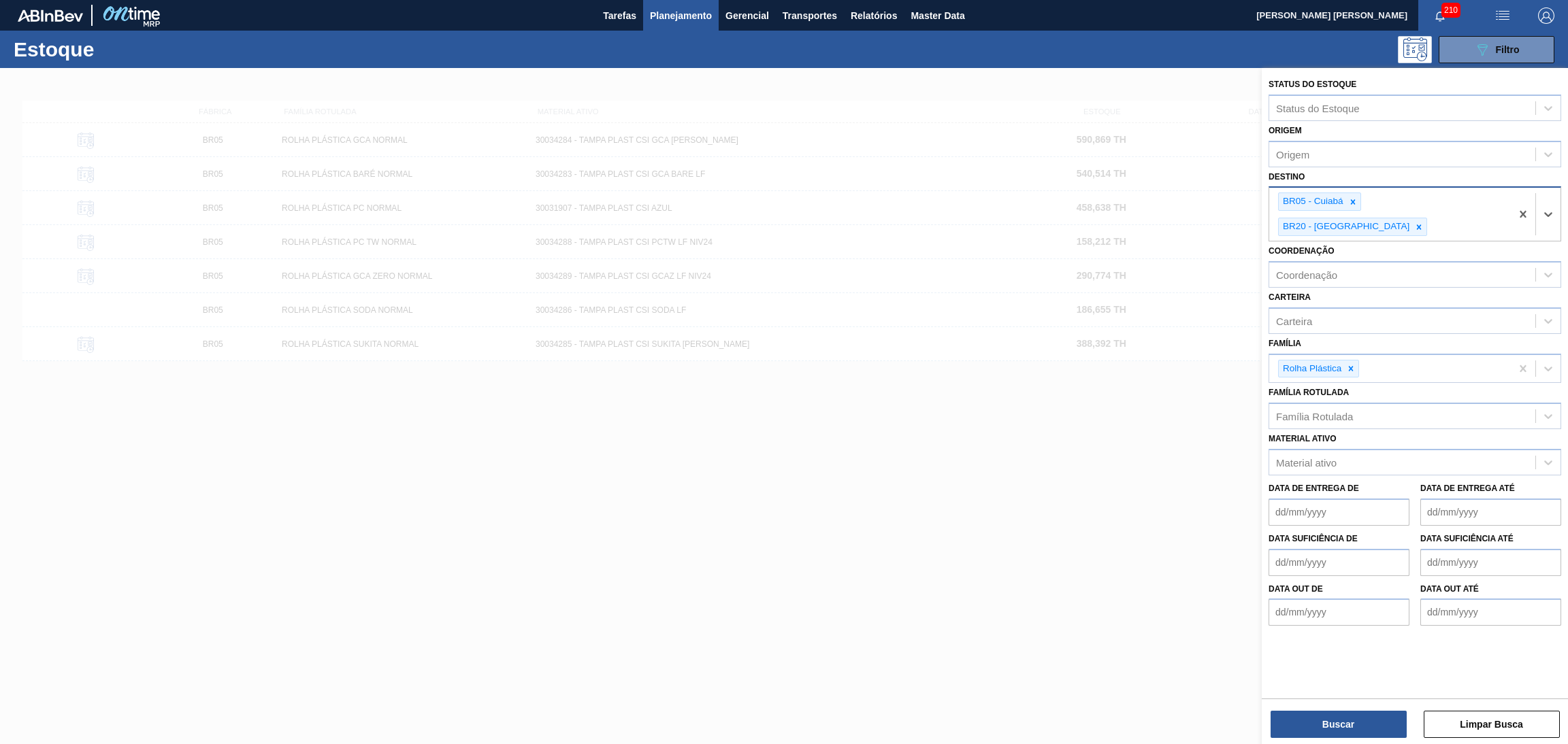
click at [1351, 199] on icon at bounding box center [1353, 202] width 10 height 10
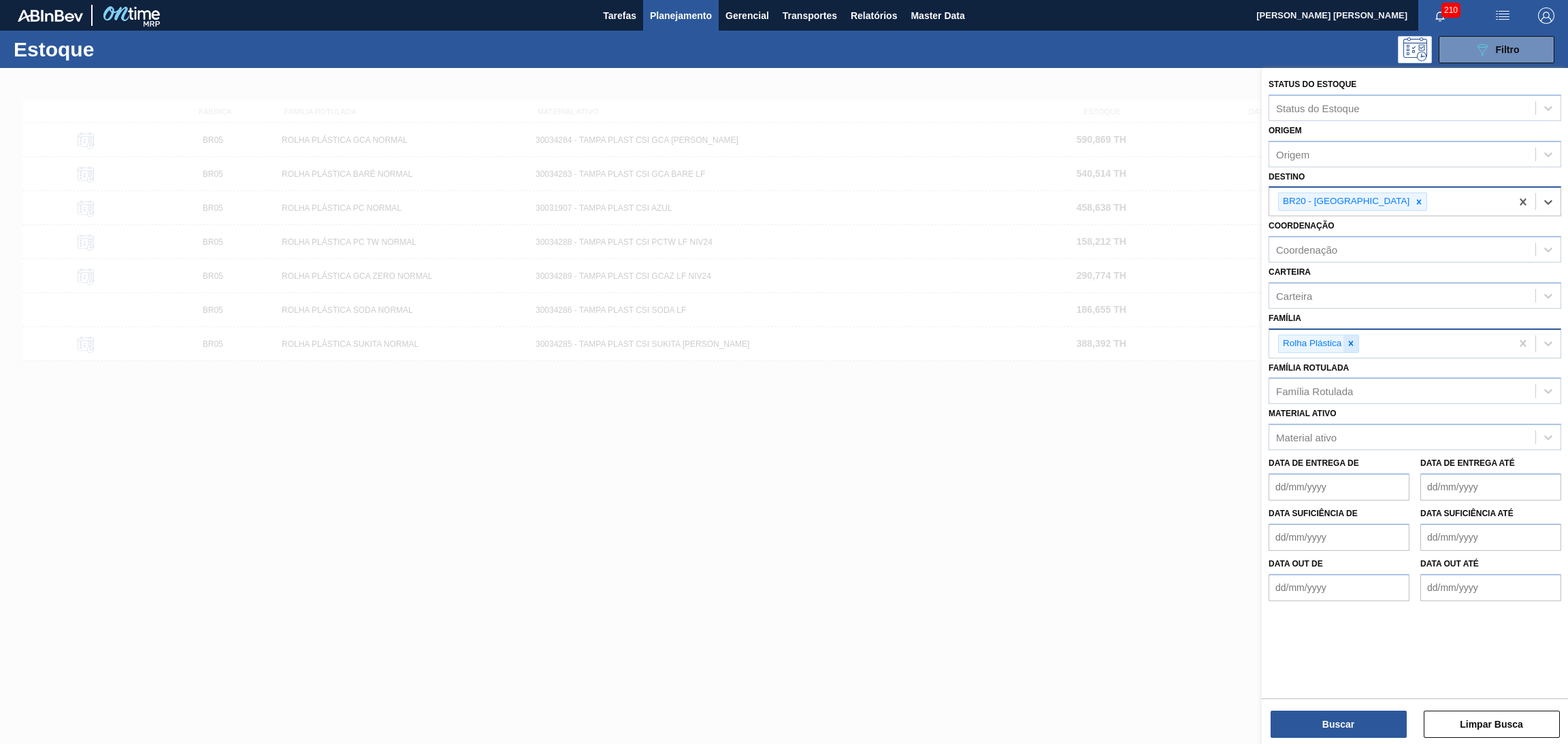
click at [1353, 342] on icon at bounding box center [1351, 343] width 10 height 10
type input "preforma"
click at [1333, 372] on div "Preforma" at bounding box center [1415, 376] width 293 height 25
click at [1332, 728] on button "Buscar" at bounding box center [1338, 724] width 136 height 27
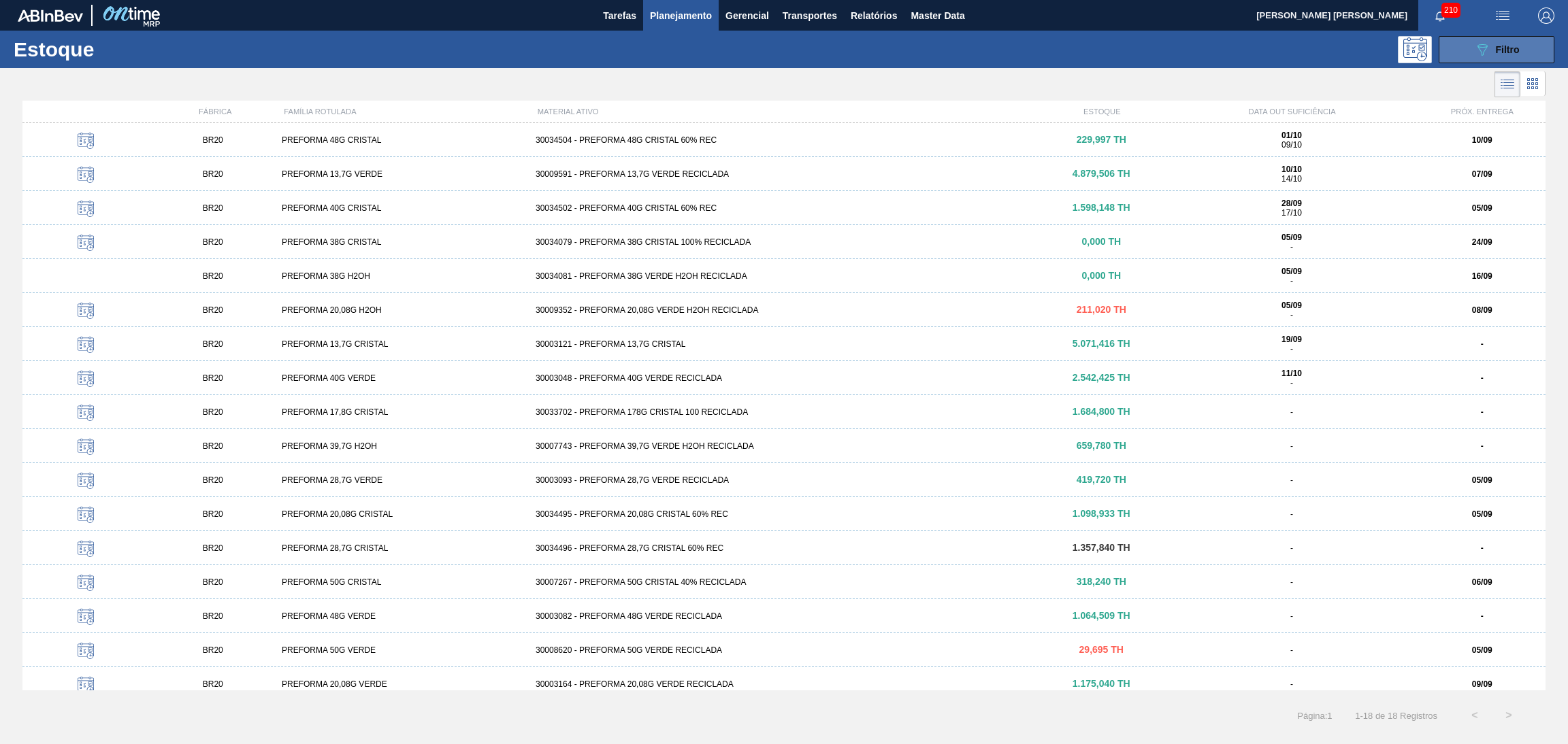
click at [1516, 52] on span "Filtro" at bounding box center [1508, 49] width 24 height 11
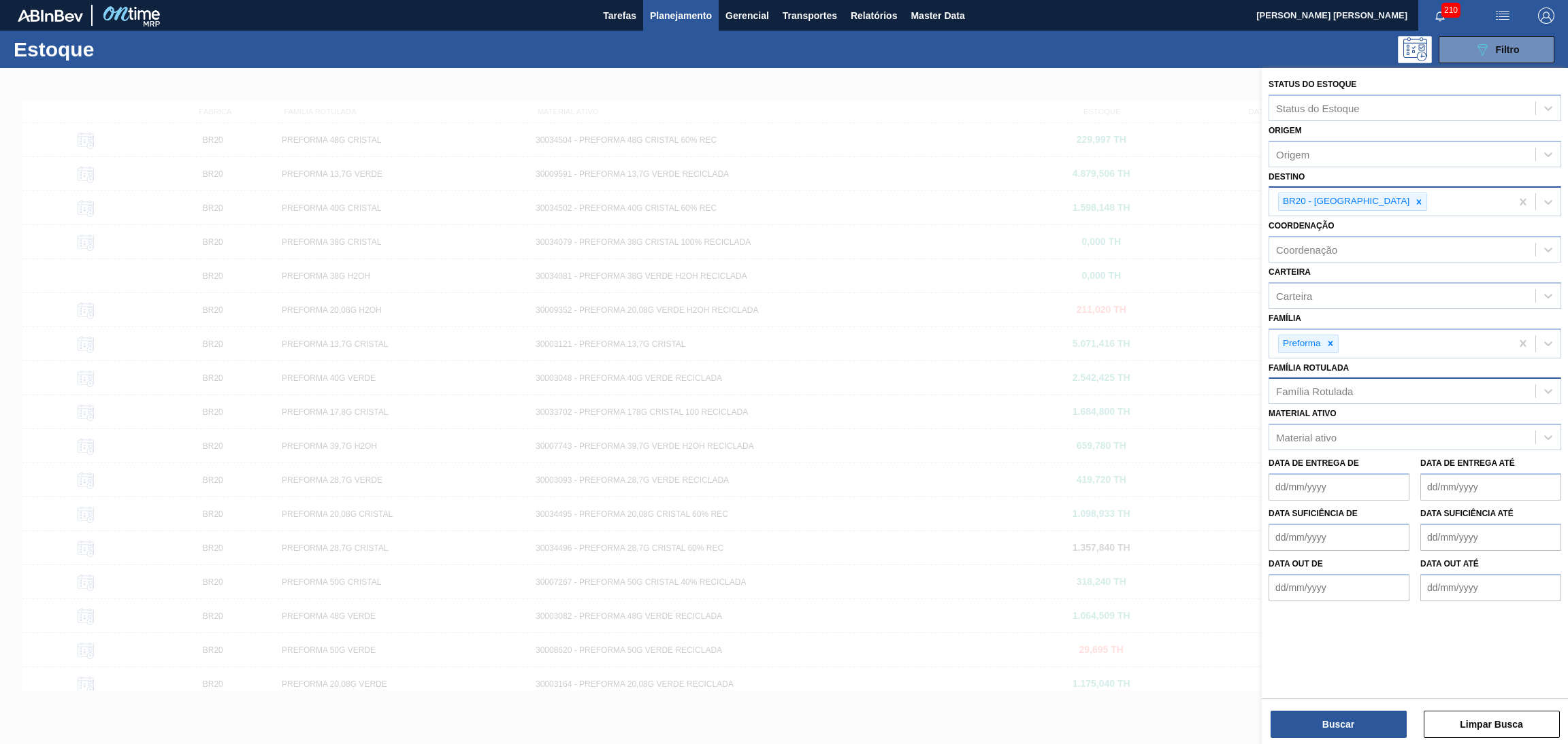
click at [1354, 393] on div "Família Rotulada" at bounding box center [1402, 392] width 266 height 20
type Rotulada "13,7g c"
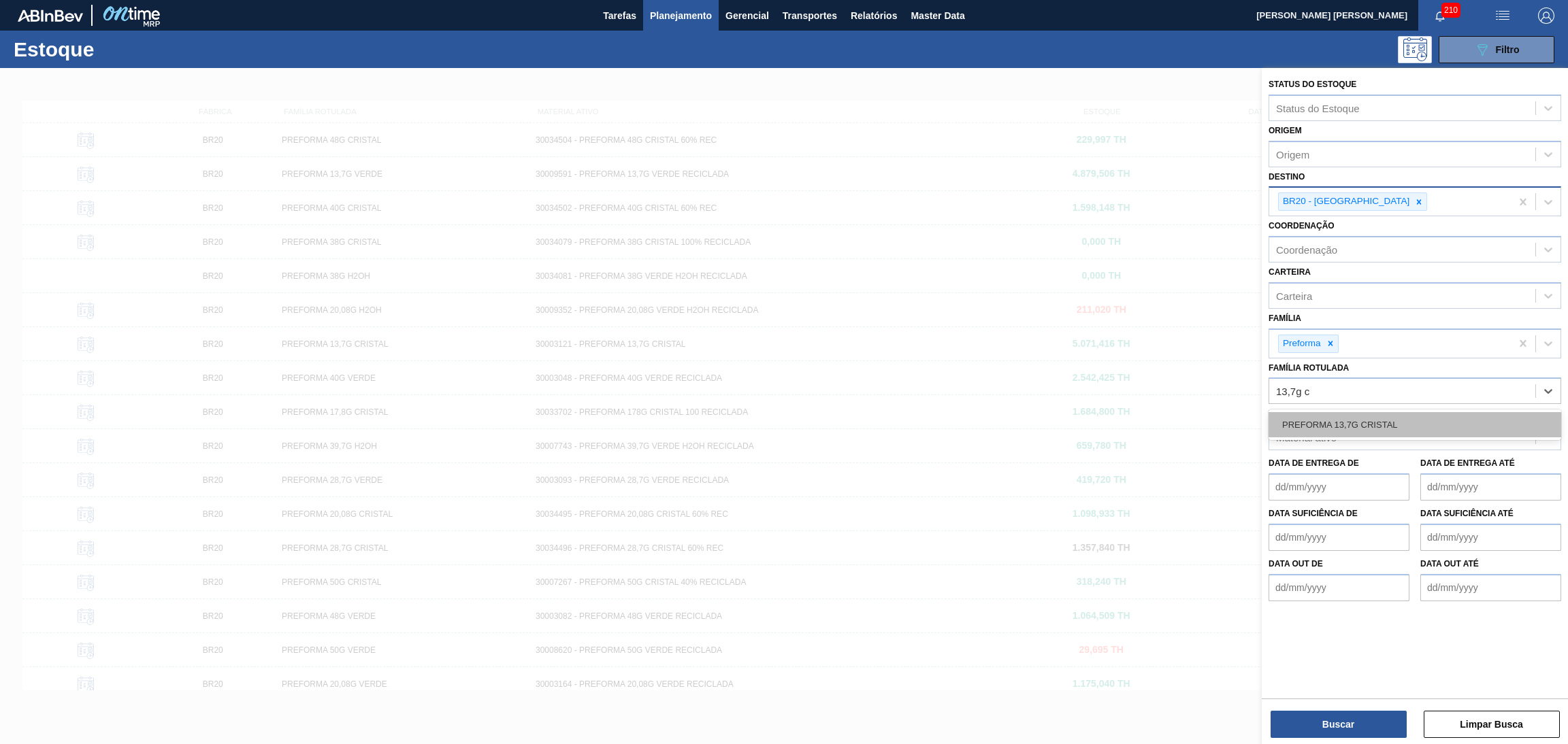
click at [1400, 430] on div "PREFORMA 13,7G CRISTAL" at bounding box center [1415, 425] width 293 height 25
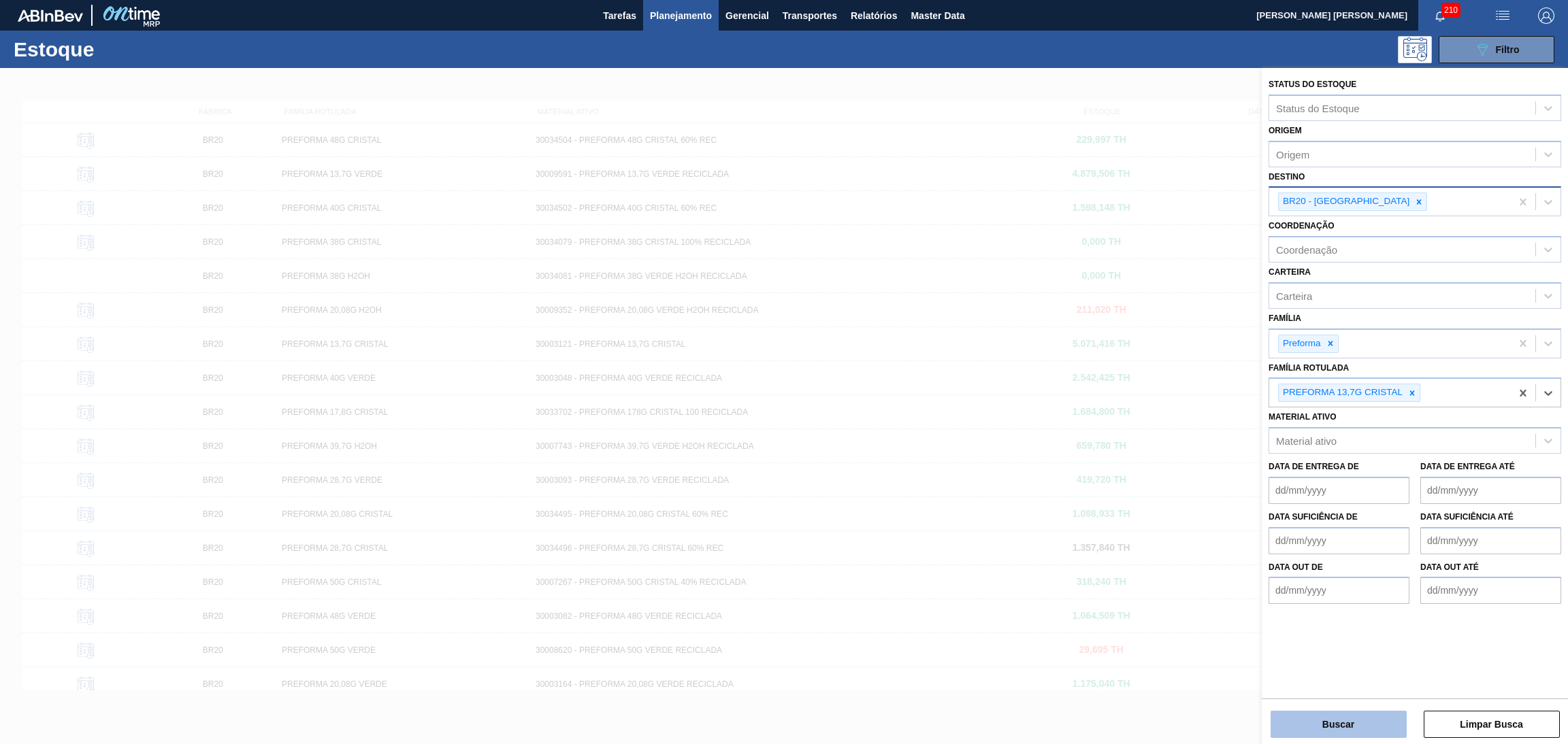
click at [1349, 715] on button "Buscar" at bounding box center [1338, 724] width 136 height 27
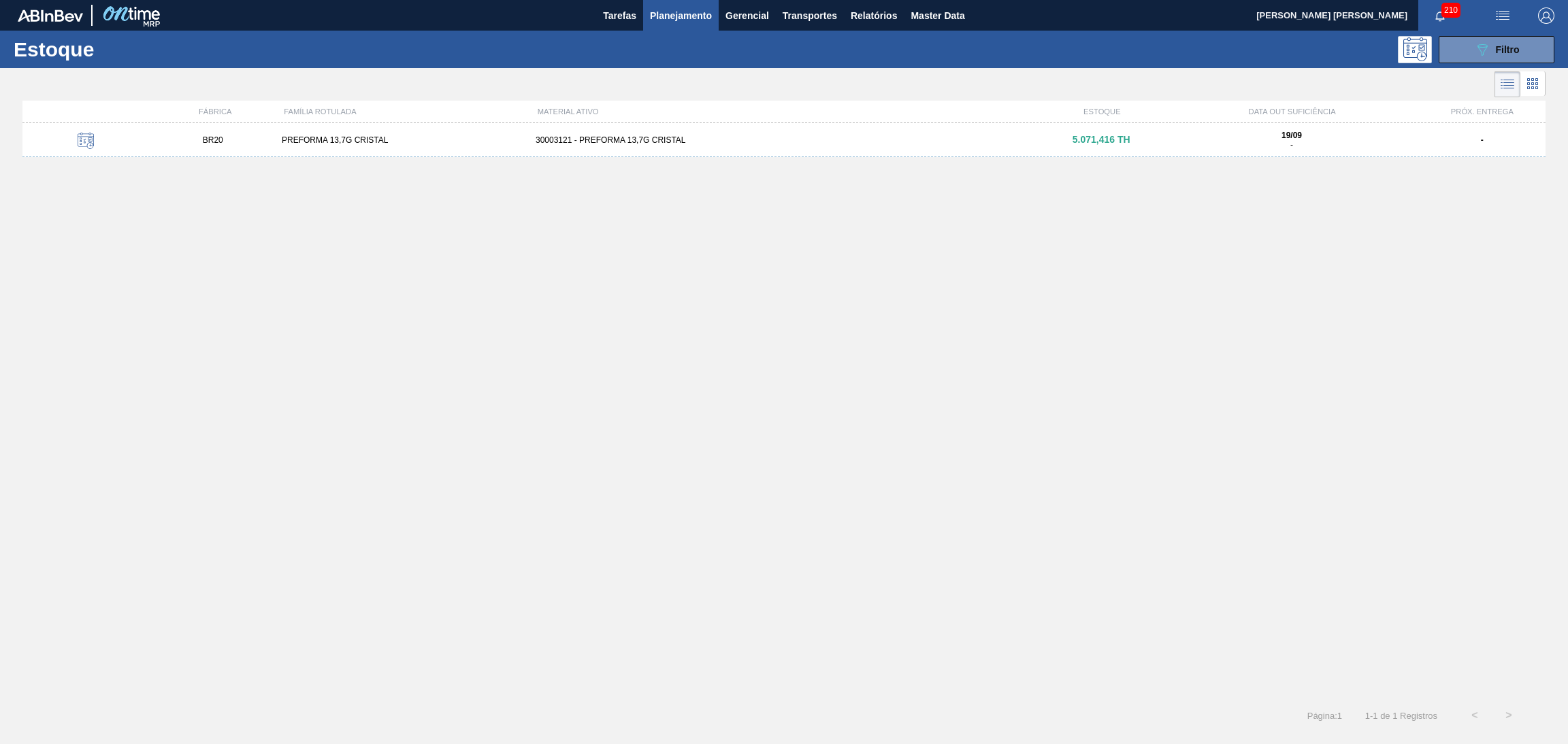
click at [599, 146] on div "BR20 PREFORMA 13,7G CRISTAL 30003121 - PREFORMA 13,7G CRISTAL 5.071,416 TH 19/0…" at bounding box center [784, 140] width 1523 height 34
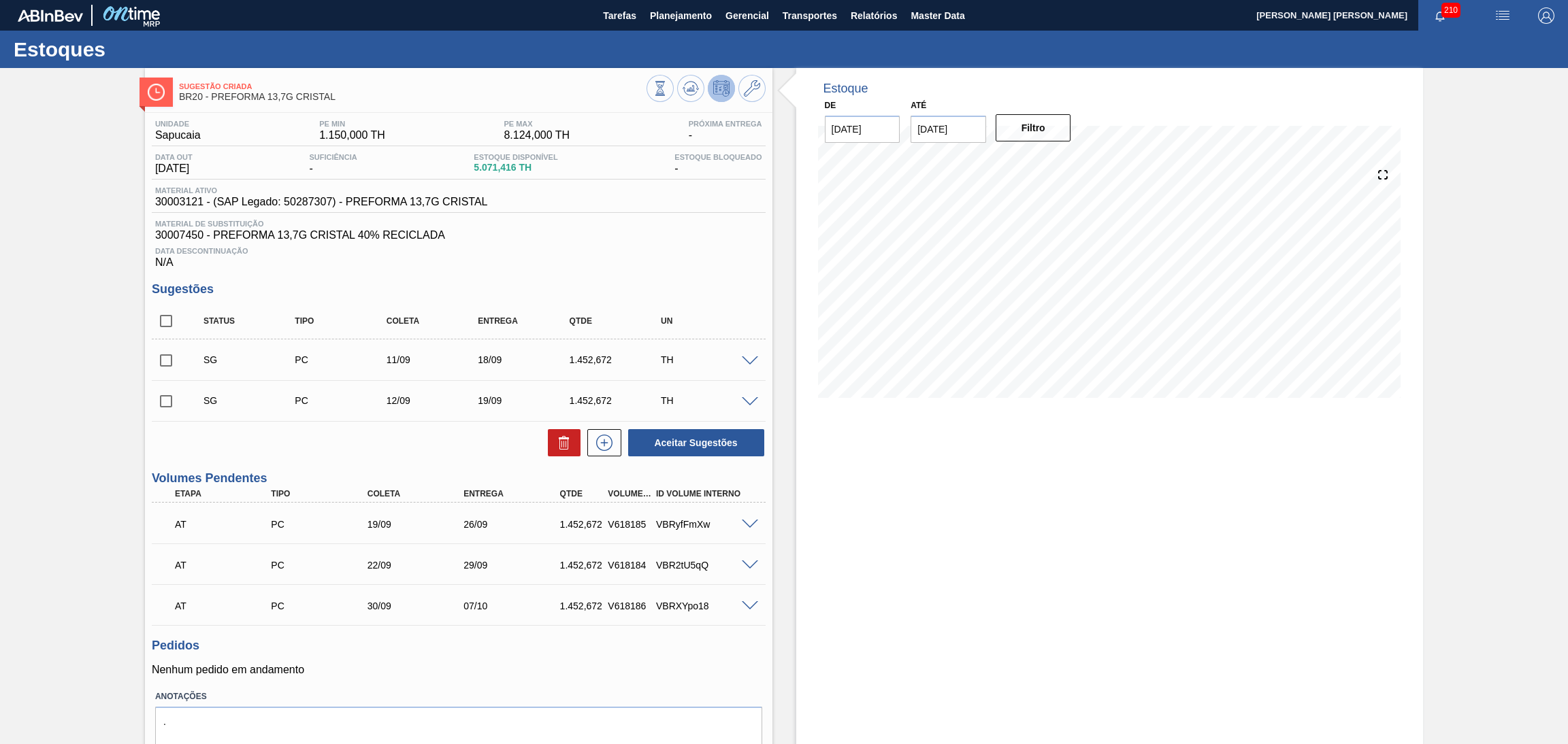
click at [692, 270] on div "Unidade Sapucaia PE MIN 1.150,000 TH PE MAX 8.124,000 TH Próxima Entrega - Data…" at bounding box center [459, 452] width 627 height 679
click at [685, 96] on icon at bounding box center [691, 88] width 16 height 16
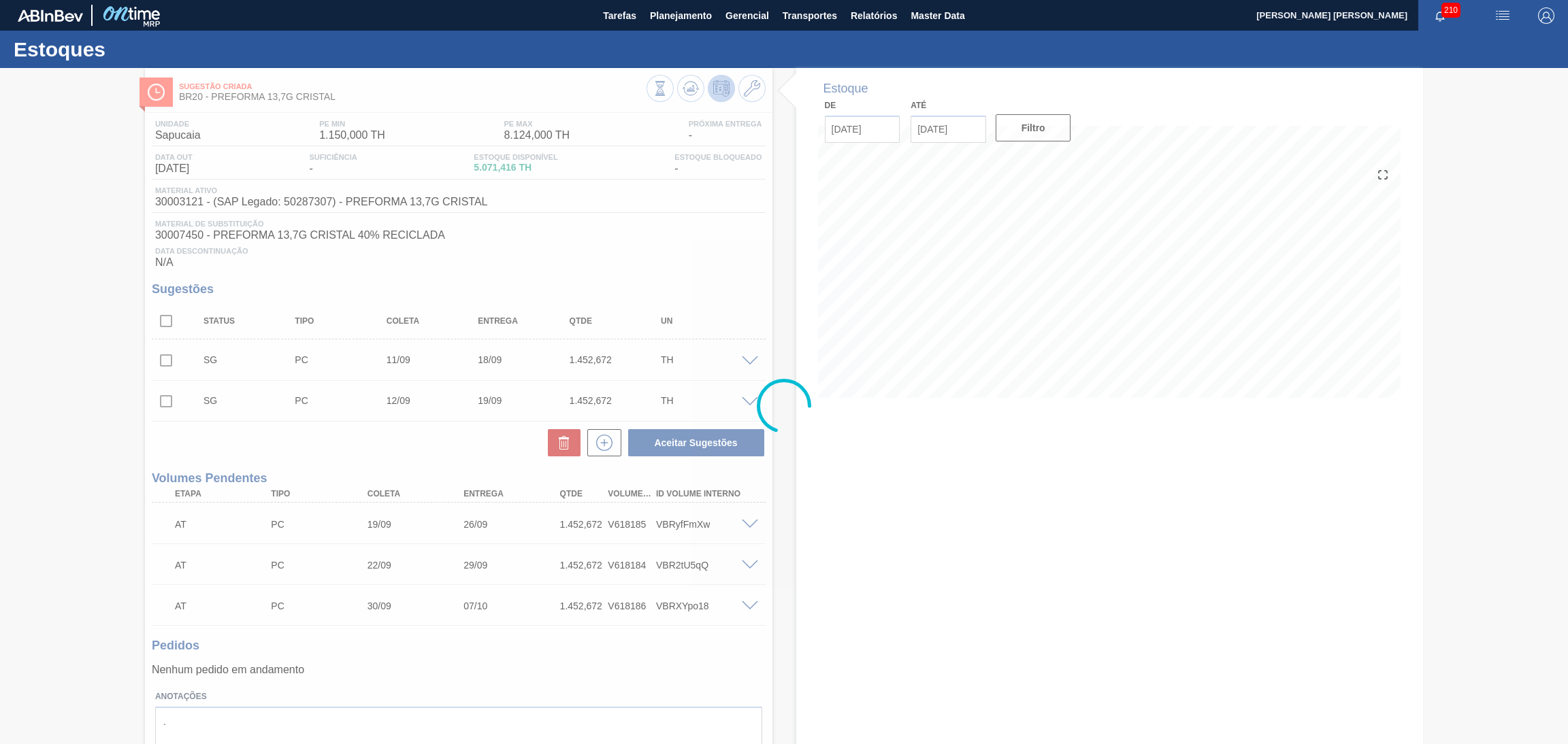
click at [709, 268] on div at bounding box center [784, 406] width 1568 height 676
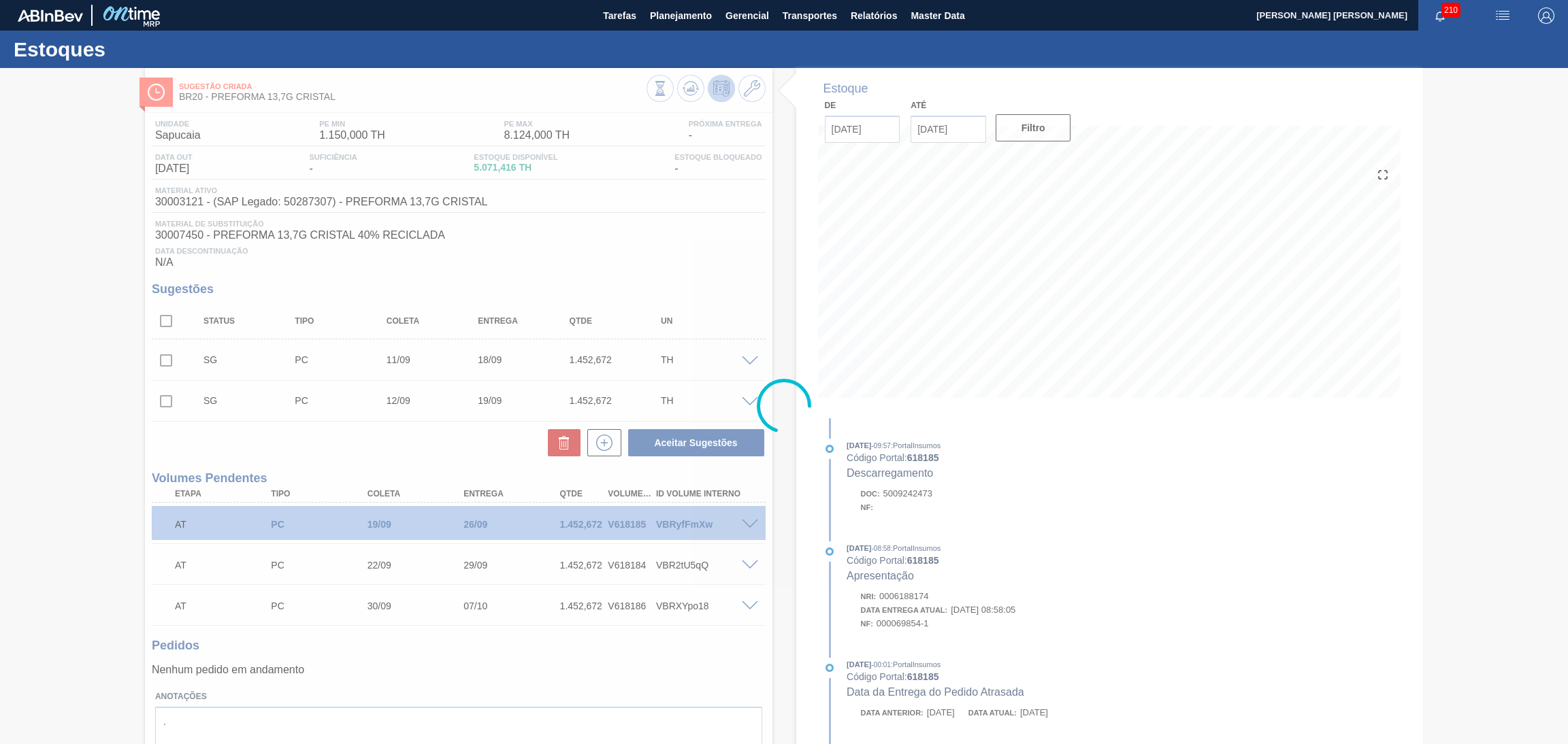
click at [794, 351] on div at bounding box center [784, 406] width 1568 height 676
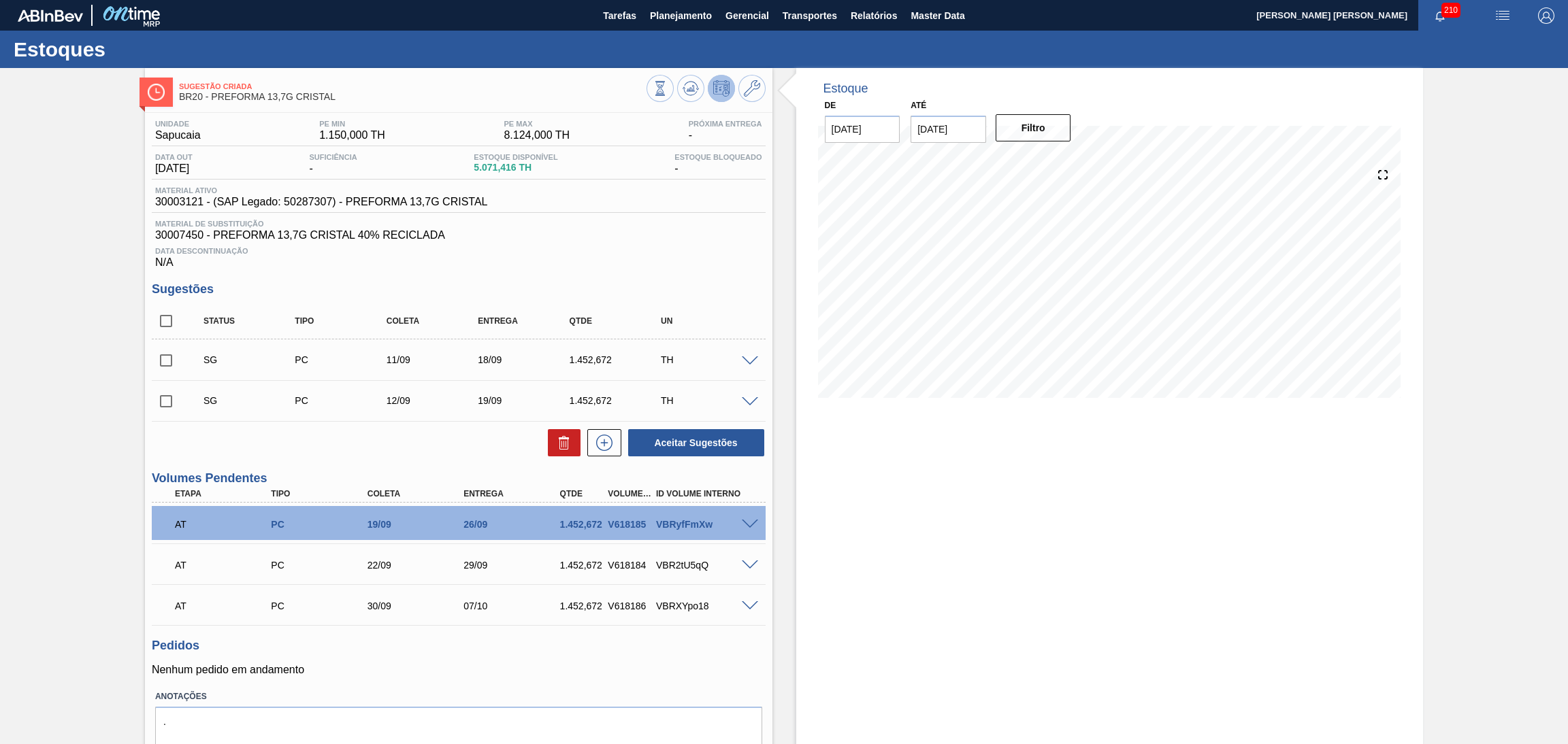
click at [169, 359] on input "checkbox" at bounding box center [166, 360] width 29 height 29
checkbox input "true"
click at [165, 394] on input "checkbox" at bounding box center [166, 401] width 29 height 29
checkbox input "true"
click at [574, 447] on button at bounding box center [564, 442] width 33 height 27
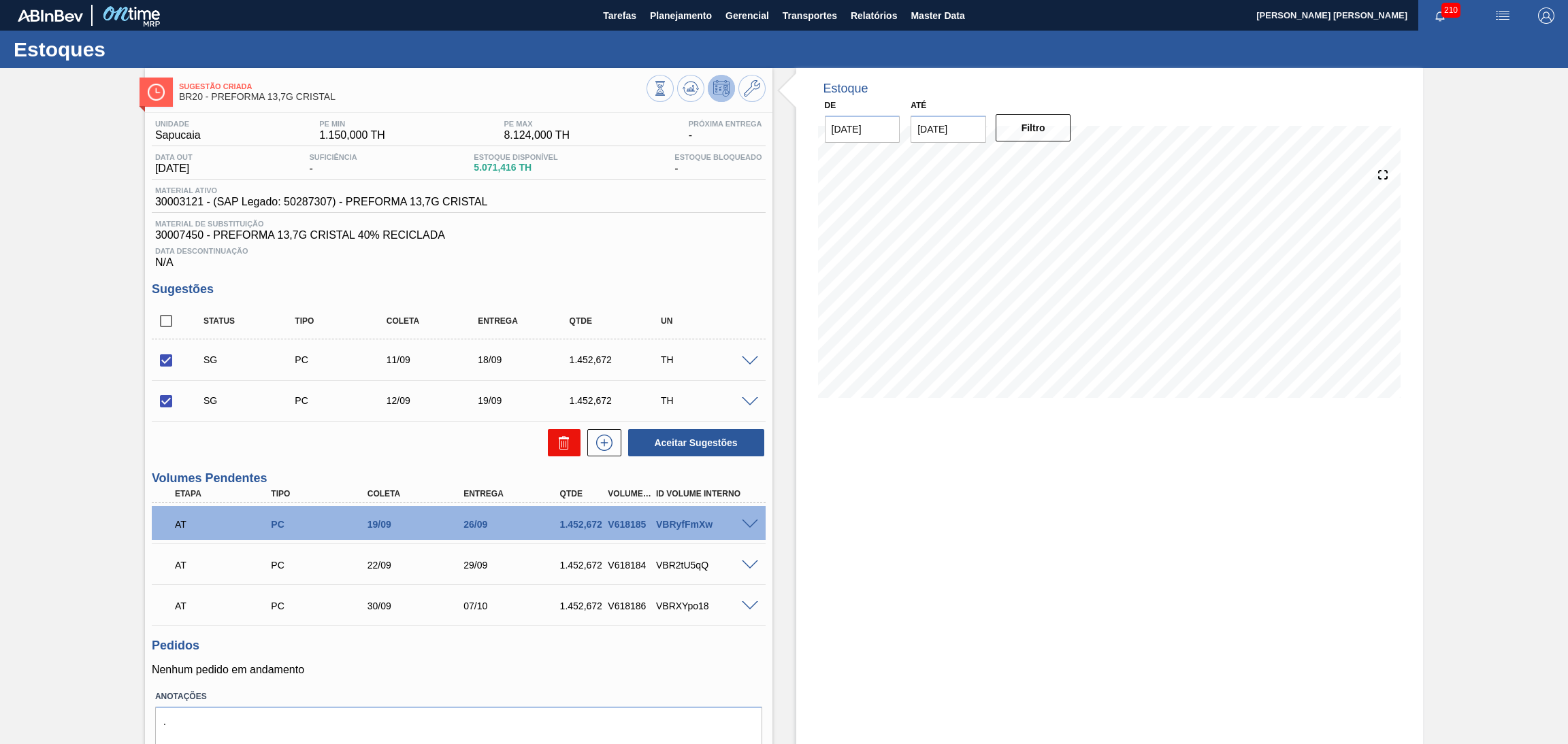
checkbox input "false"
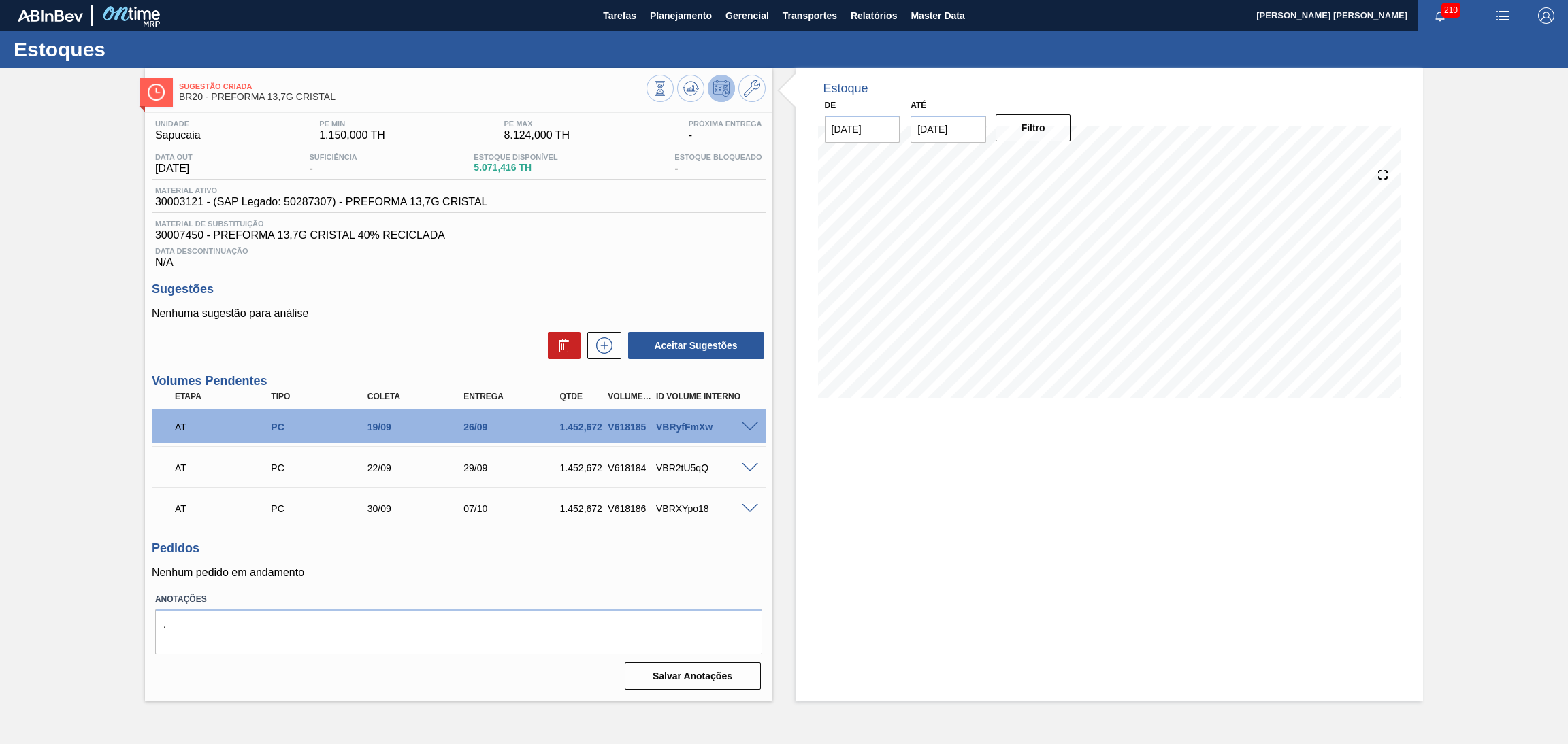
click at [829, 571] on div "Estoque De 05/09/2025 Até 10/10/2025 Filtro 06/09 Projeção de Estoque 5,071.416…" at bounding box center [1110, 385] width 627 height 633
click at [420, 296] on div "Sugestões Nenhuma sugestão para análise Aceitar Sugestões" at bounding box center [459, 321] width 614 height 78
click at [21, 307] on div "Sugestão Criada BR20 - PREFORMA 13,7G CRISTAL Unidade Sapucaia PE MIN 1.150,000…" at bounding box center [784, 385] width 1568 height 633
click at [433, 220] on span "Material de Substituição" at bounding box center [459, 224] width 607 height 8
click at [688, 20] on span "Planejamento" at bounding box center [681, 15] width 62 height 16
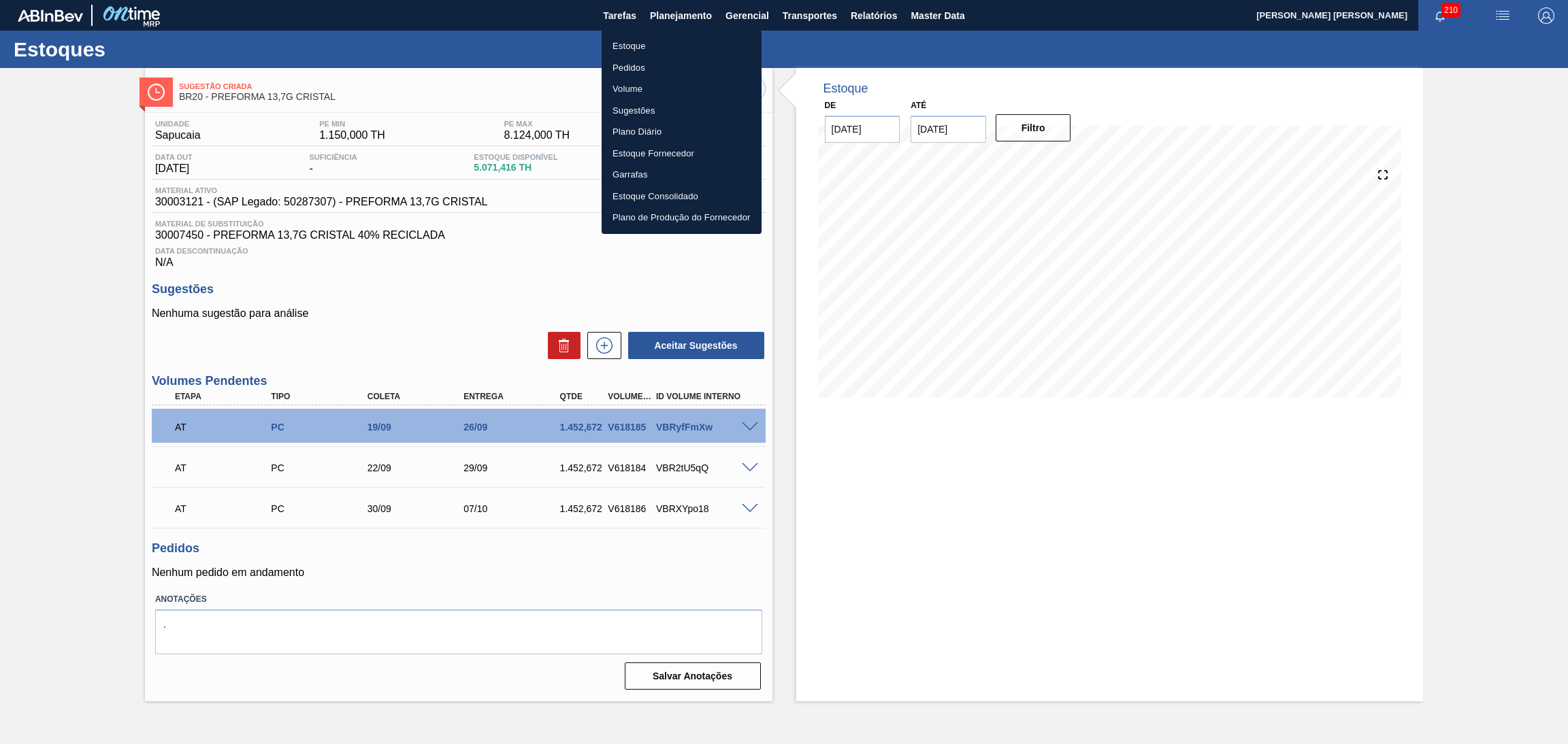
click at [620, 45] on li "Estoque" at bounding box center [682, 46] width 160 height 22
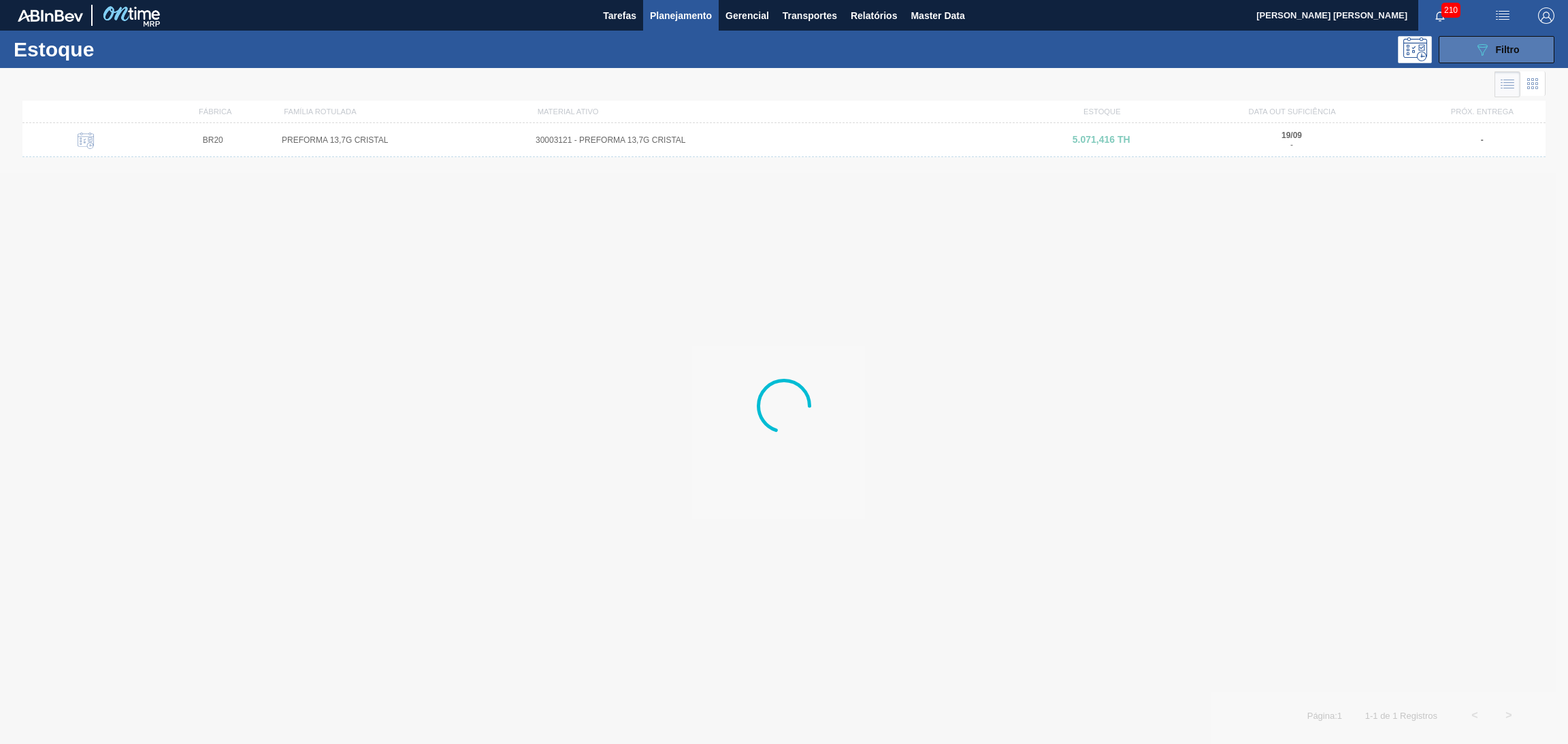
click at [1484, 49] on icon "089F7B8B-B2A5-4AFE-B5C0-19BA573D28AC" at bounding box center [1482, 49] width 16 height 16
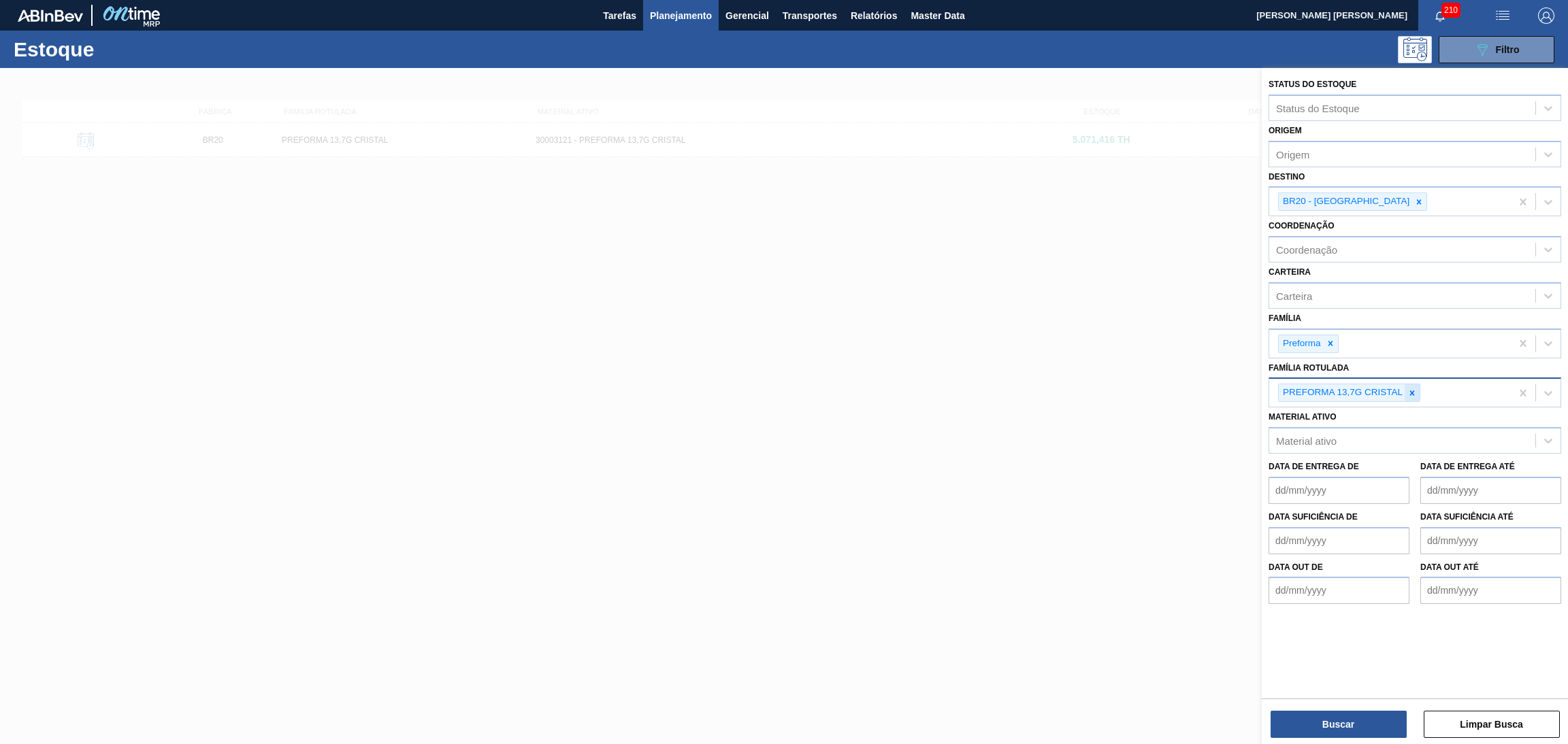
click at [1408, 389] on icon at bounding box center [1413, 394] width 10 height 10
click at [1328, 335] on div at bounding box center [1330, 343] width 15 height 17
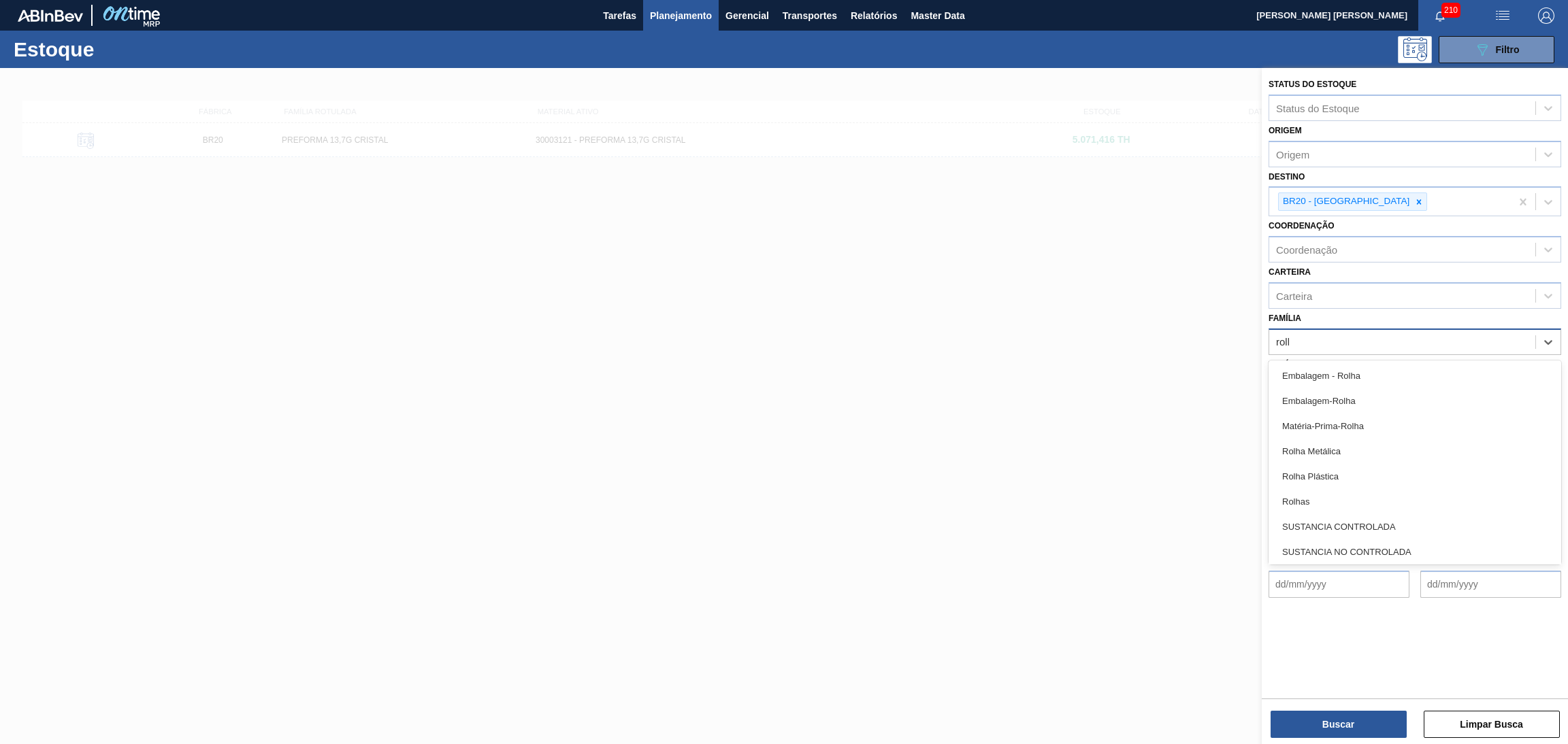
type input "rolha"
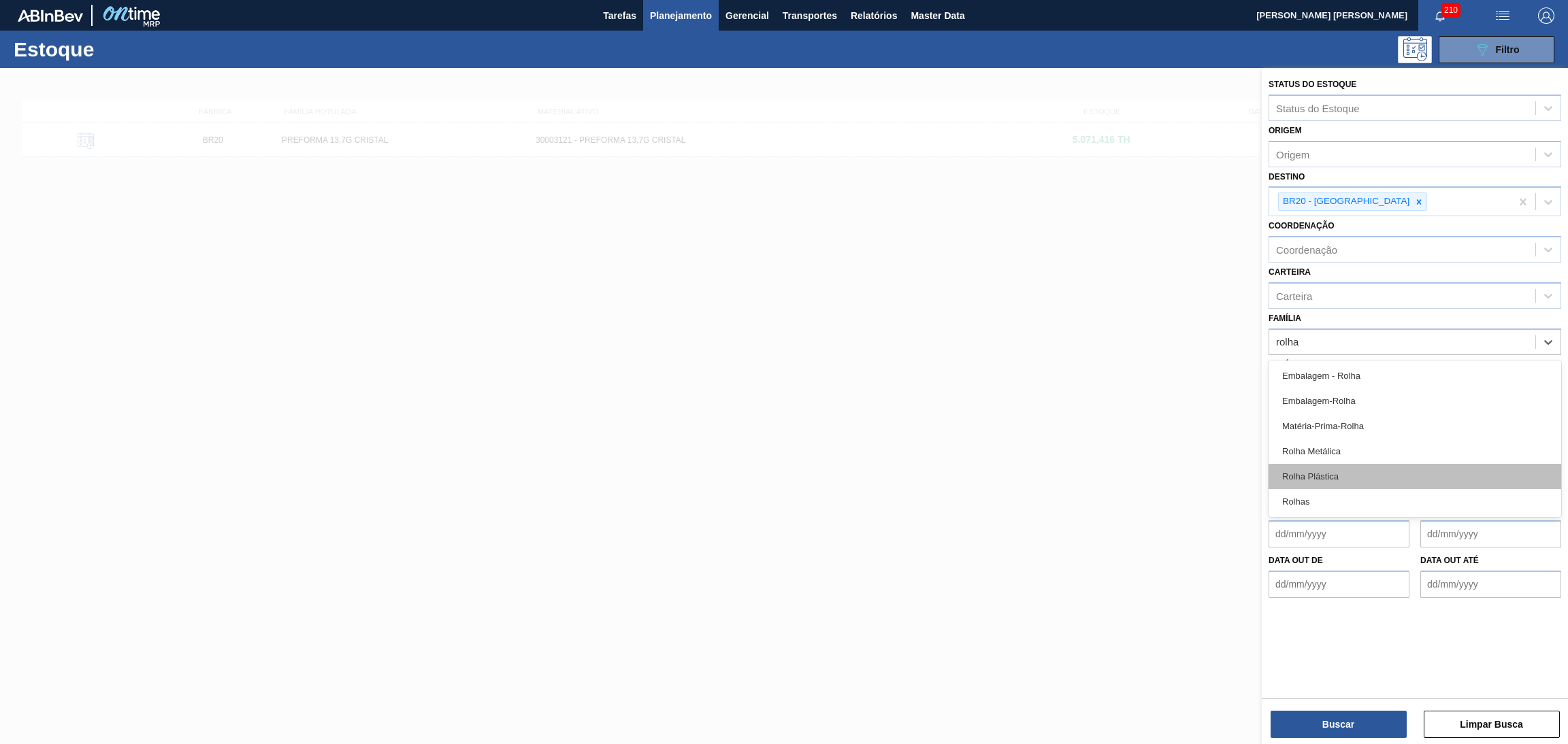
click at [1333, 472] on div "Rolha Plástica" at bounding box center [1415, 476] width 293 height 25
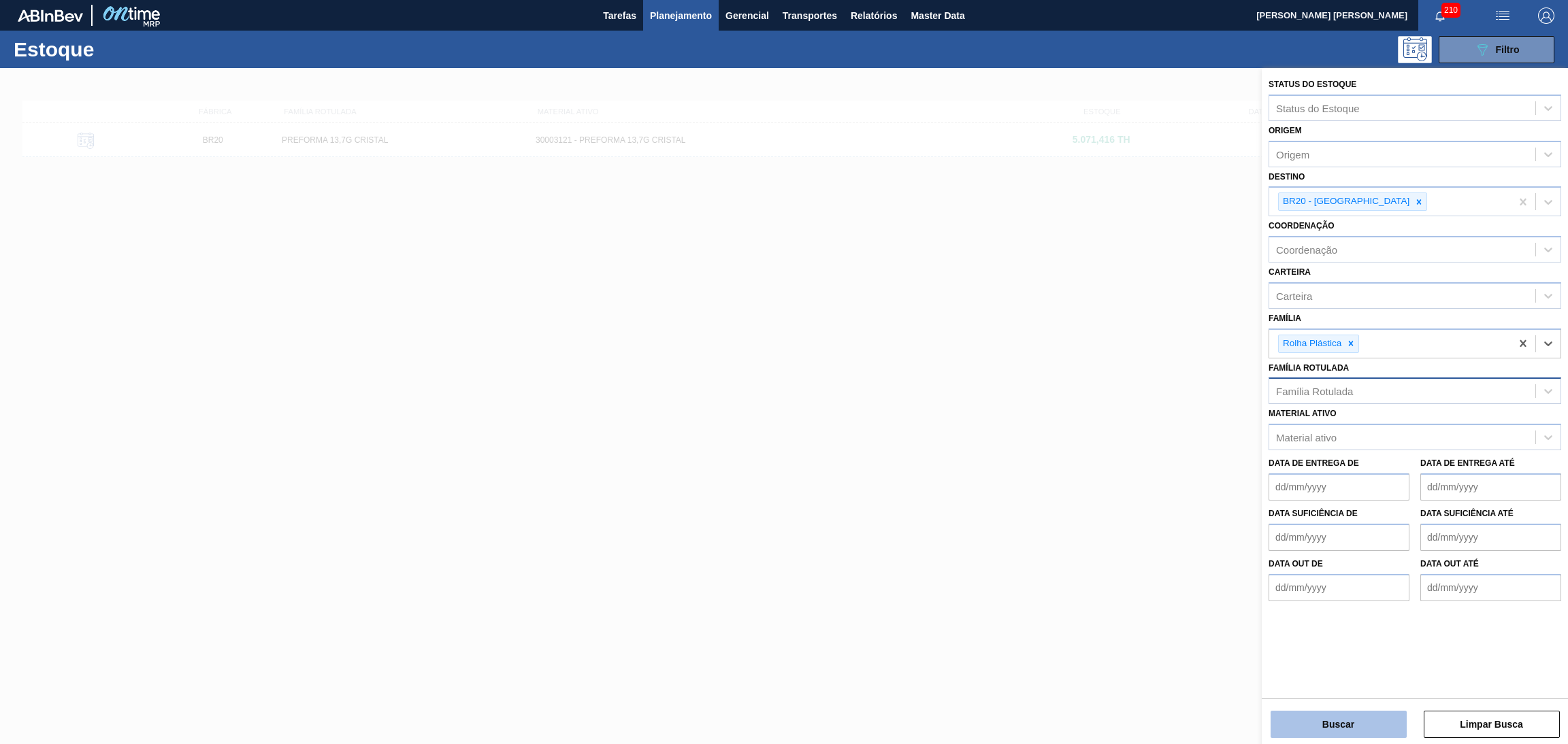
click at [1365, 723] on button "Buscar" at bounding box center [1338, 724] width 136 height 27
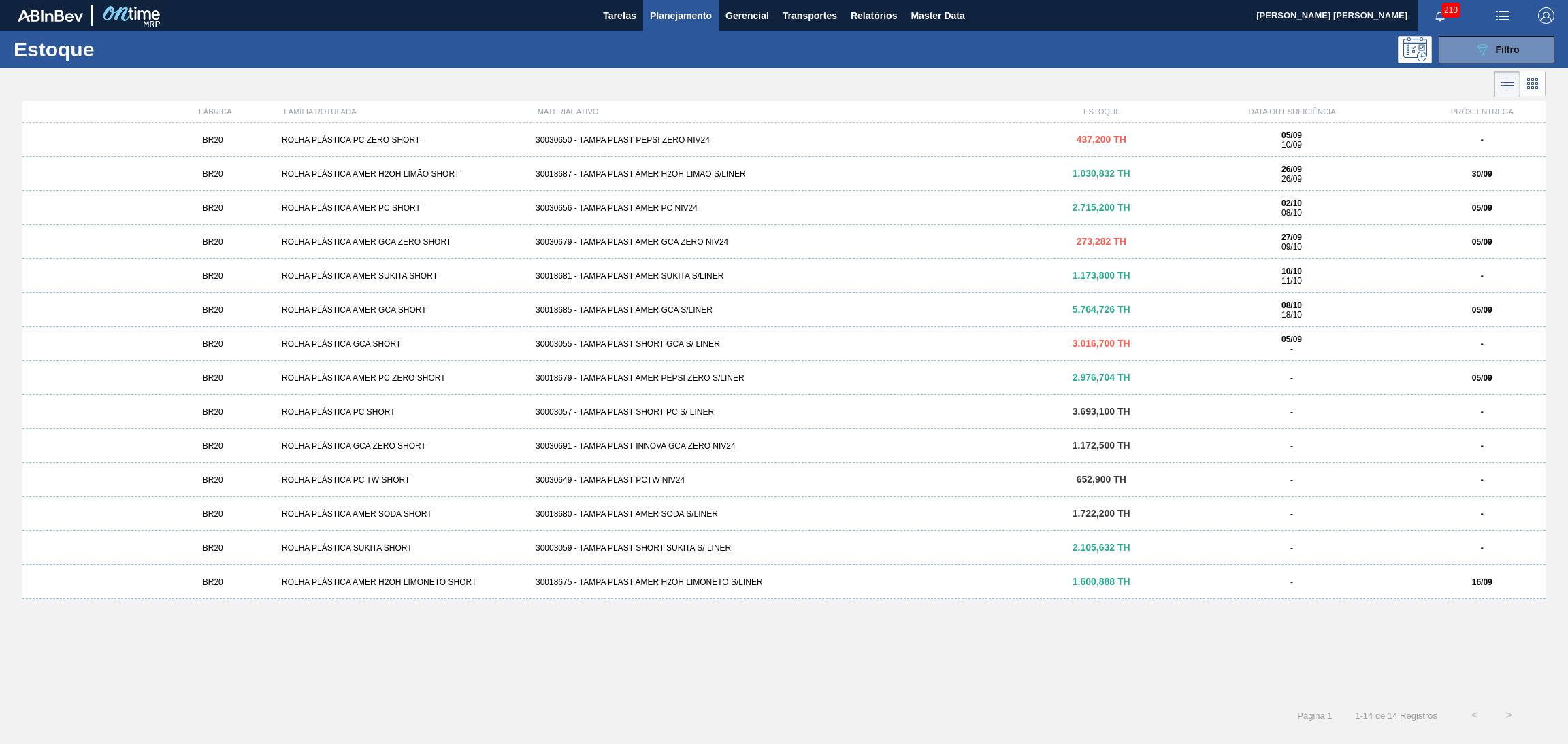
click at [703, 245] on div "30030679 - TAMPA PLAST AMER GCA ZERO NIV24" at bounding box center [784, 242] width 508 height 10
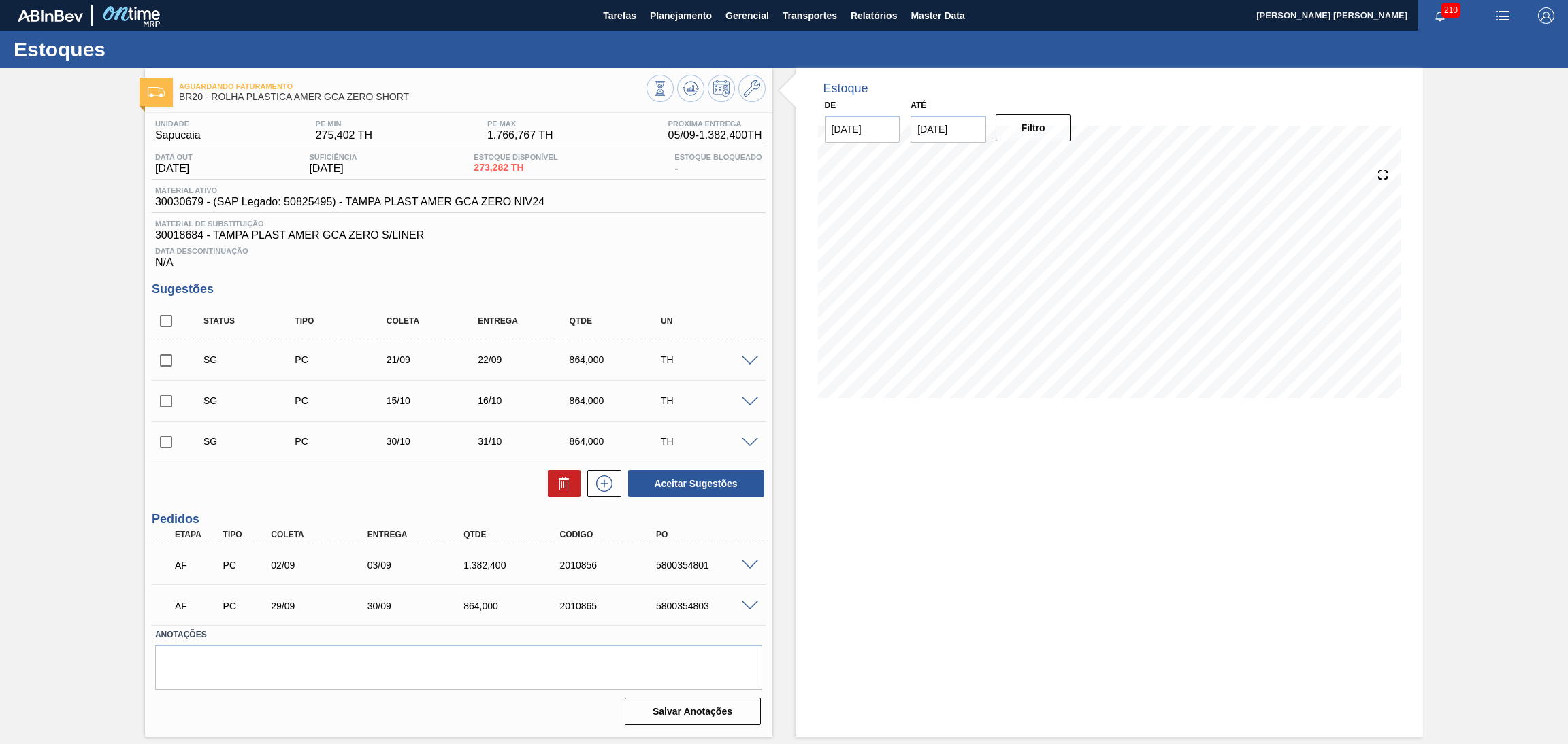
click at [495, 175] on div "Estoque Disponível 273,282 TH" at bounding box center [516, 164] width 91 height 22
click at [827, 495] on div "Estoque De 05/09/2025 Até 10/10/2025 Filtro 05/09 Projeção de Estoque 1,655.682…" at bounding box center [1110, 403] width 627 height 669
click at [398, 499] on div "Unidade Sapucaia PE MIN 275,402 TH PE MAX 1.766,767 TH Próxima Entrega 05/09 - …" at bounding box center [459, 421] width 627 height 617
click at [974, 545] on div "Estoque De 05/09/2025 Até 10/10/2025 Filtro 08/09 Projeção de Estoque 1,415.682…" at bounding box center [1110, 403] width 627 height 669
click at [419, 258] on div "Data Descontinuação N/A" at bounding box center [459, 255] width 614 height 27
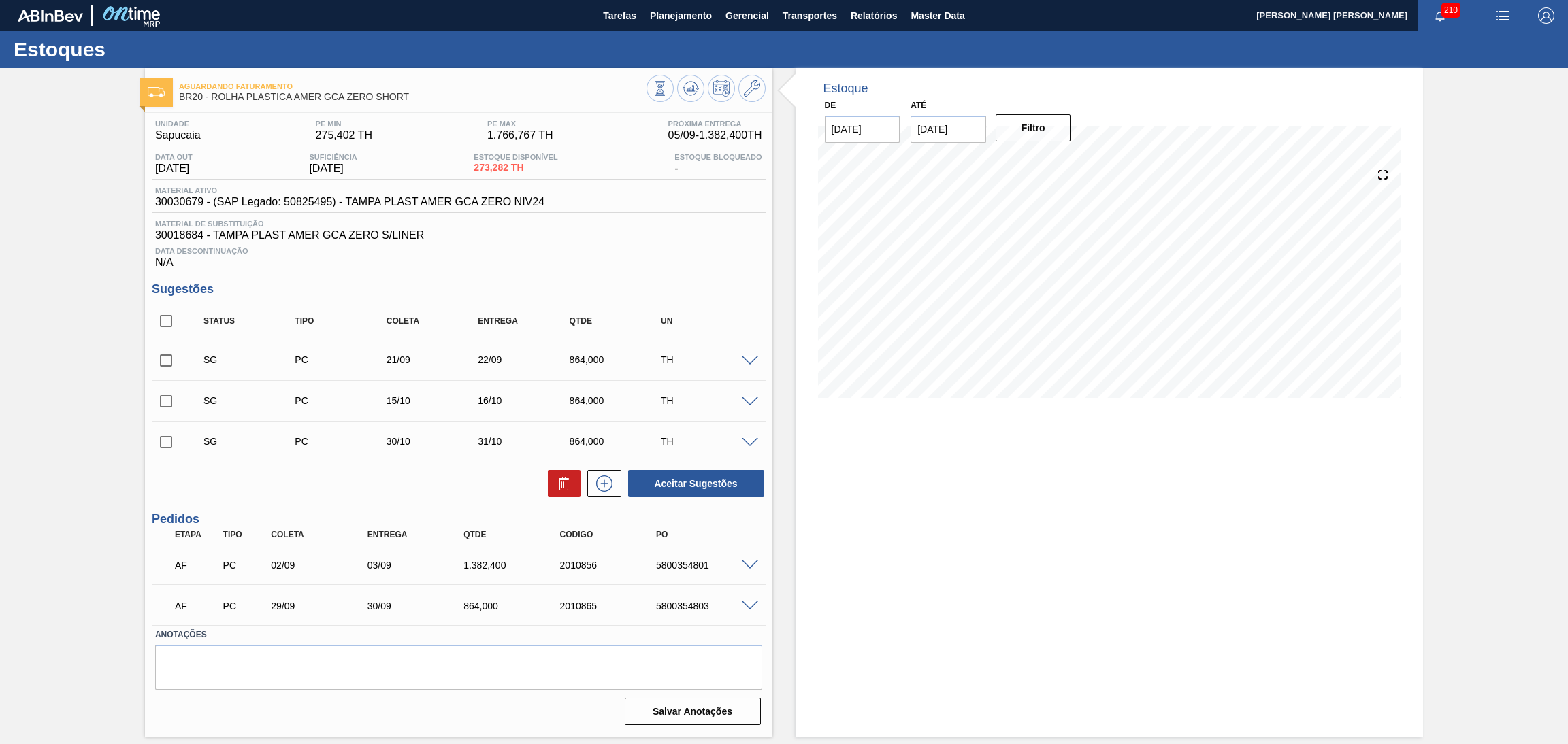
click at [1097, 540] on div "Estoque De 05/09/2025 Até 10/10/2025 Filtro 10/09 Projeção de Estoque 1,415.682…" at bounding box center [1110, 403] width 627 height 669
click at [165, 323] on input "checkbox" at bounding box center [166, 320] width 29 height 29
checkbox input "true"
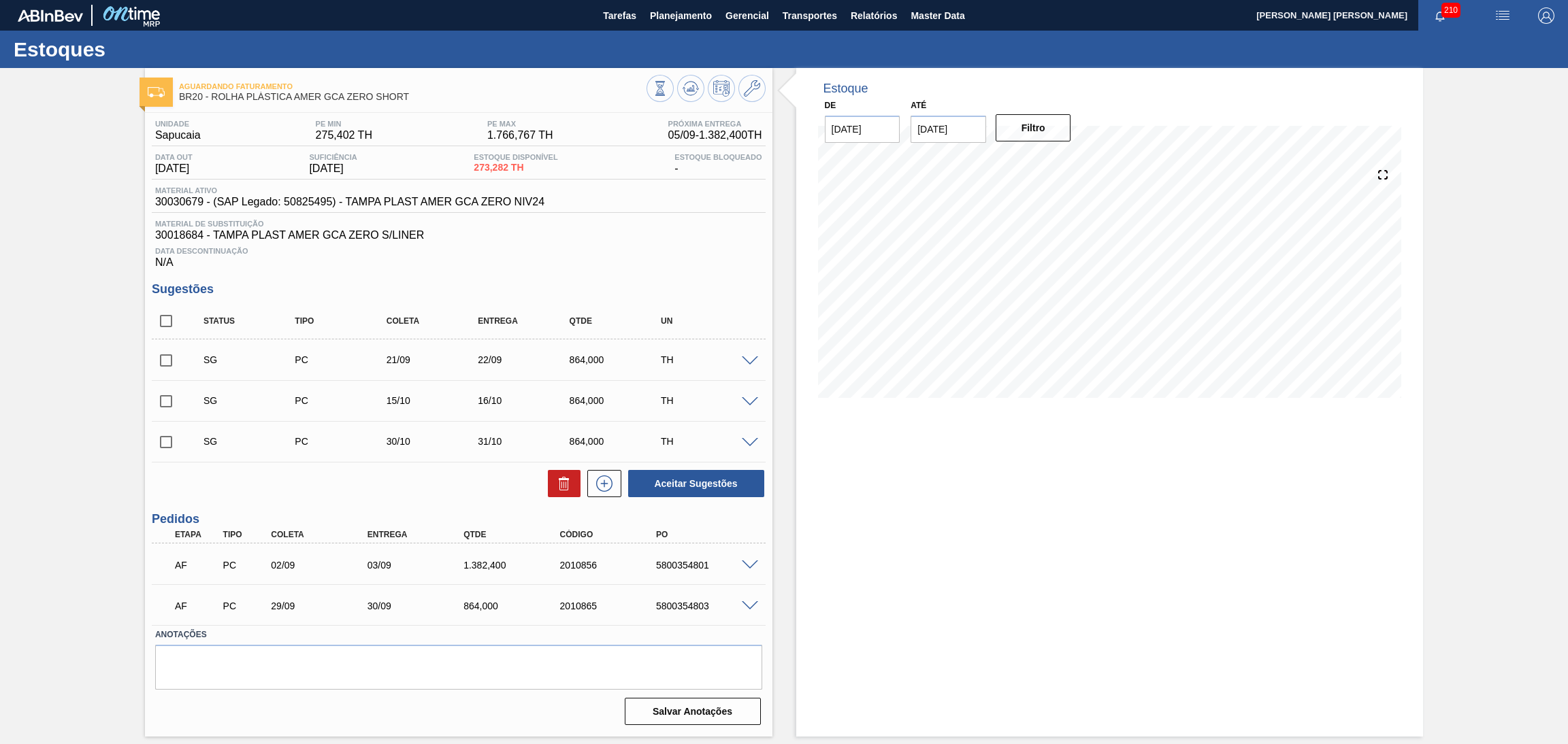
checkbox input "true"
click at [165, 323] on input "checkbox" at bounding box center [166, 320] width 29 height 29
checkbox input "false"
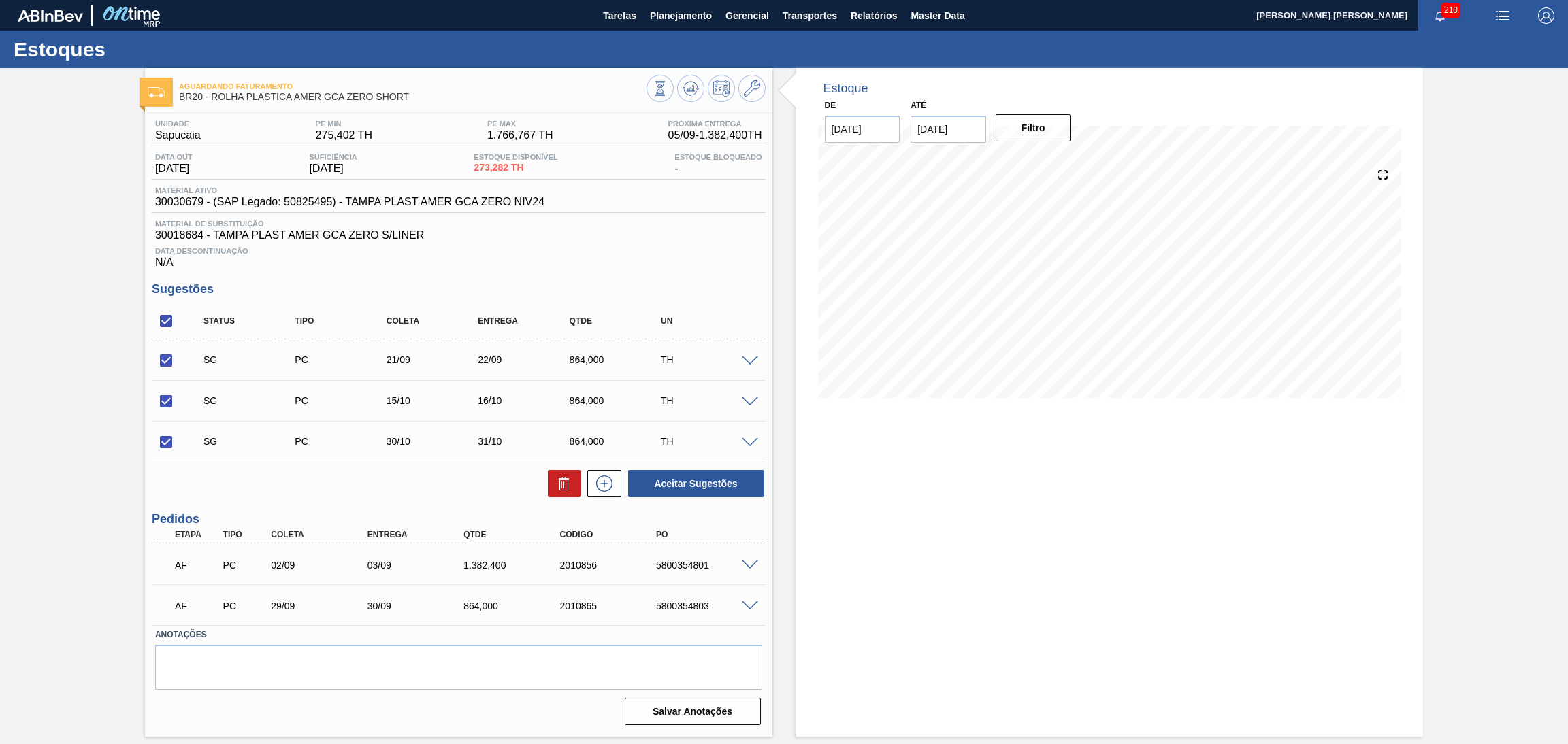
checkbox input "false"
click at [159, 309] on input "checkbox" at bounding box center [166, 320] width 29 height 29
checkbox input "true"
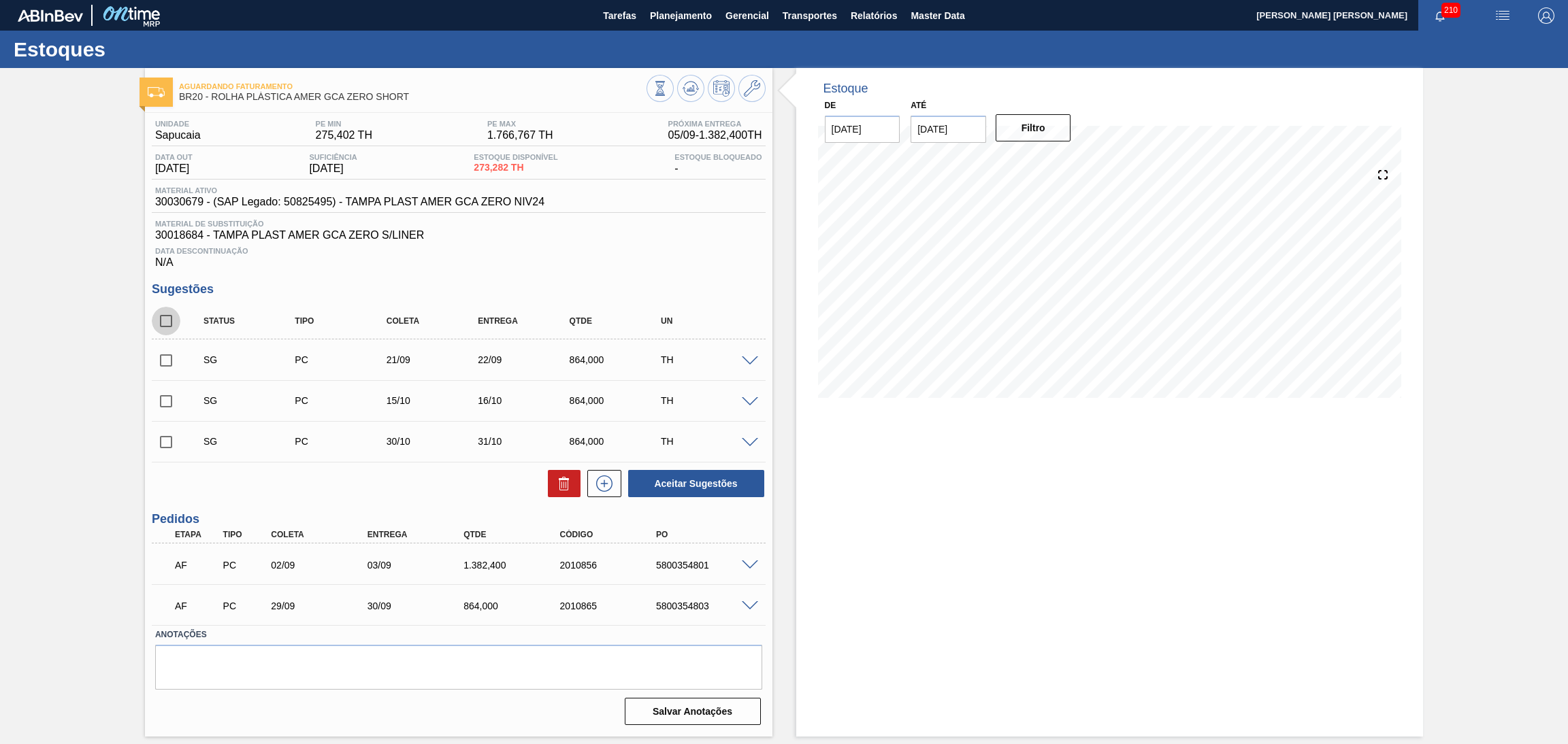
checkbox input "true"
click at [562, 483] on icon at bounding box center [564, 483] width 16 height 16
checkbox input "false"
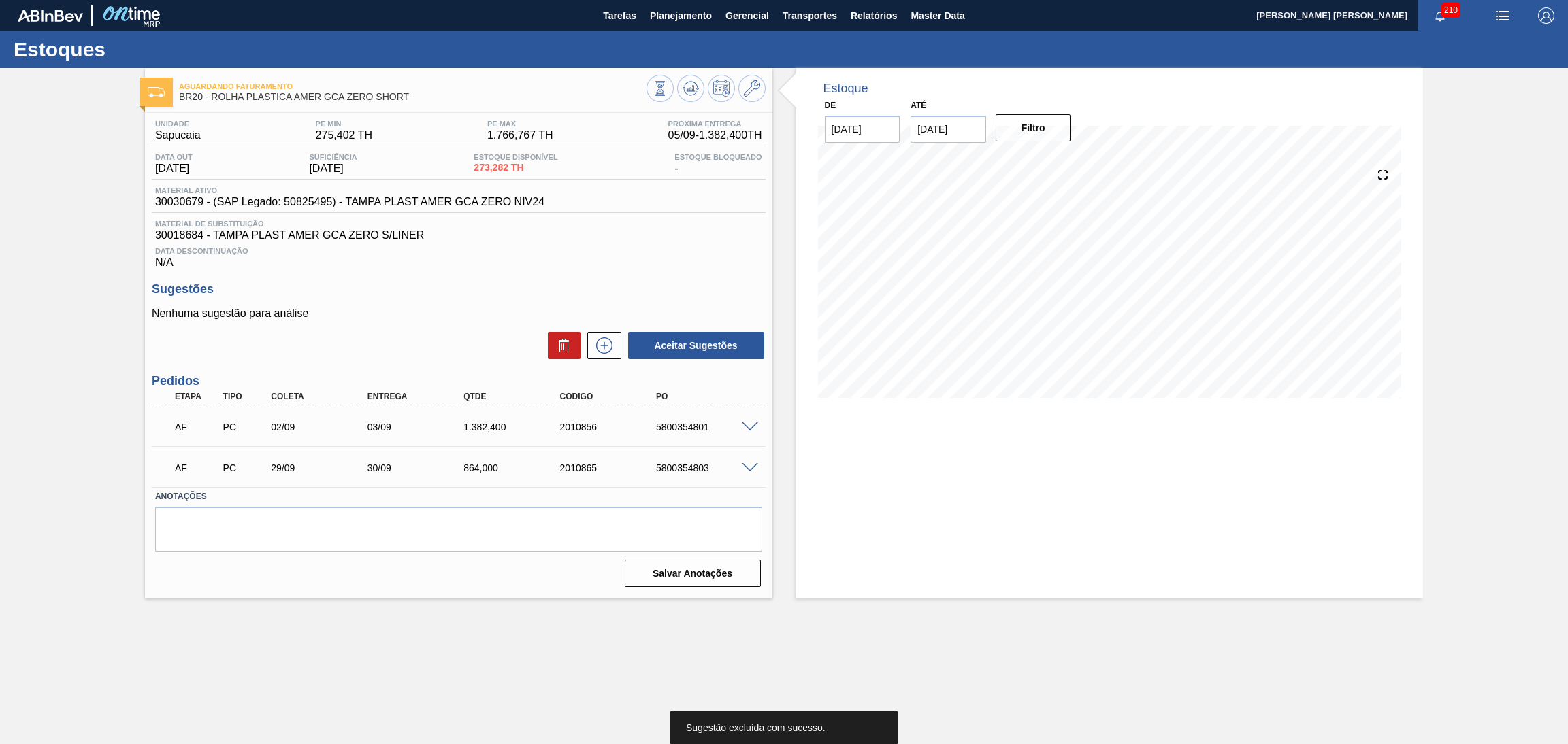
click at [472, 328] on div "Nenhuma sugestão para análise Aceitar Sugestões" at bounding box center [459, 334] width 614 height 53
click at [985, 526] on div "Estoque De 05/09/2025 Até 10/10/2025 Filtro 07/10 Projeção de Estoque 175.006 N…" at bounding box center [1110, 334] width 627 height 531
click at [393, 282] on h3 "Sugestões" at bounding box center [459, 289] width 614 height 15
click at [623, 248] on span "Data Descontinuação" at bounding box center [459, 251] width 607 height 8
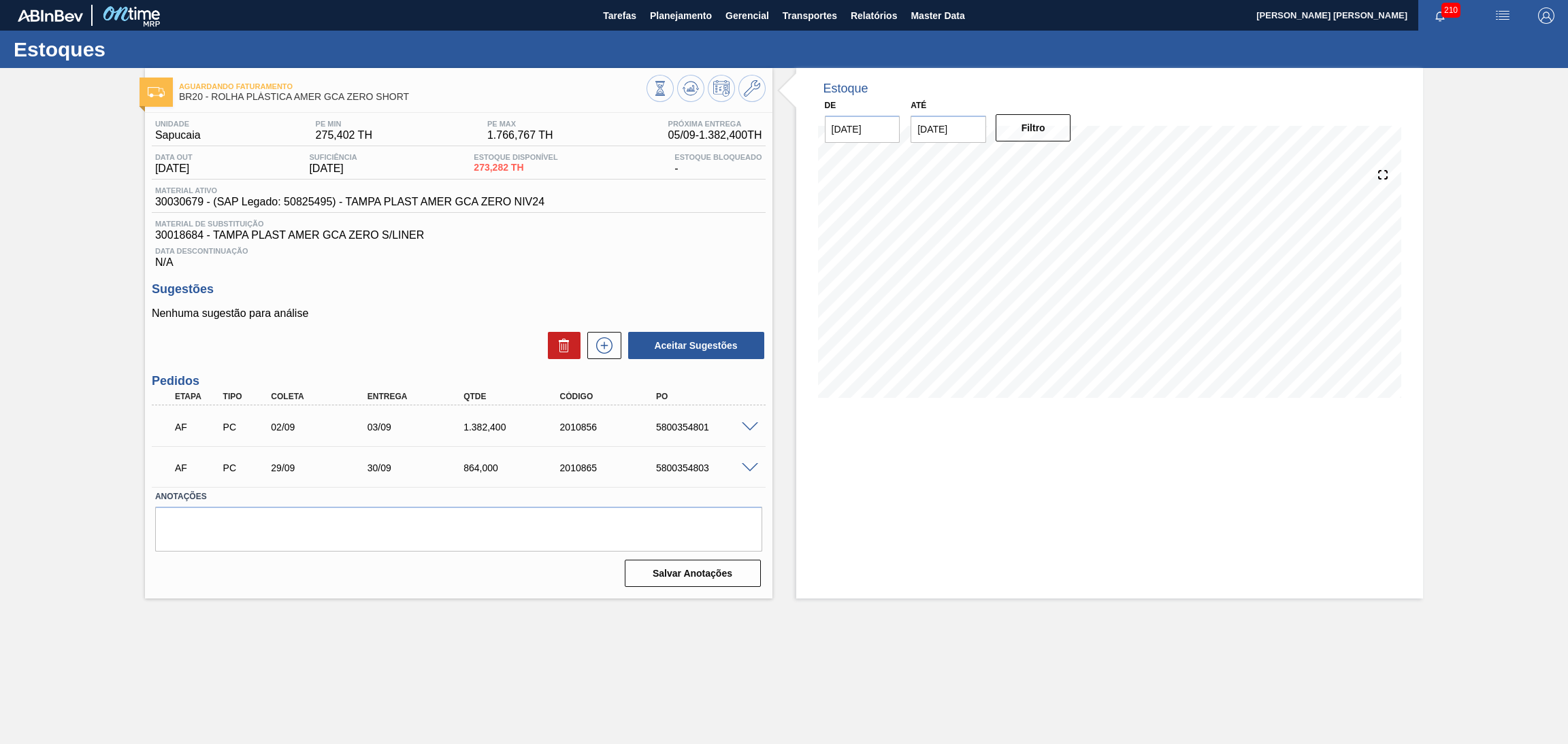
click at [416, 327] on div "Nenhuma sugestão para análise Aceitar Sugestões" at bounding box center [459, 334] width 614 height 53
click at [416, 274] on div "Unidade Sapucaia PE MIN 275,402 TH PE MAX 1.766,767 TH Próxima Entrega 05/09 - …" at bounding box center [459, 352] width 627 height 479
click at [459, 334] on div "Aceitar Sugestões" at bounding box center [459, 346] width 614 height 30
click at [410, 313] on p "Nenhuma sugestão para análise" at bounding box center [459, 313] width 614 height 13
click at [682, 467] on div "5800354803" at bounding box center [707, 468] width 109 height 11
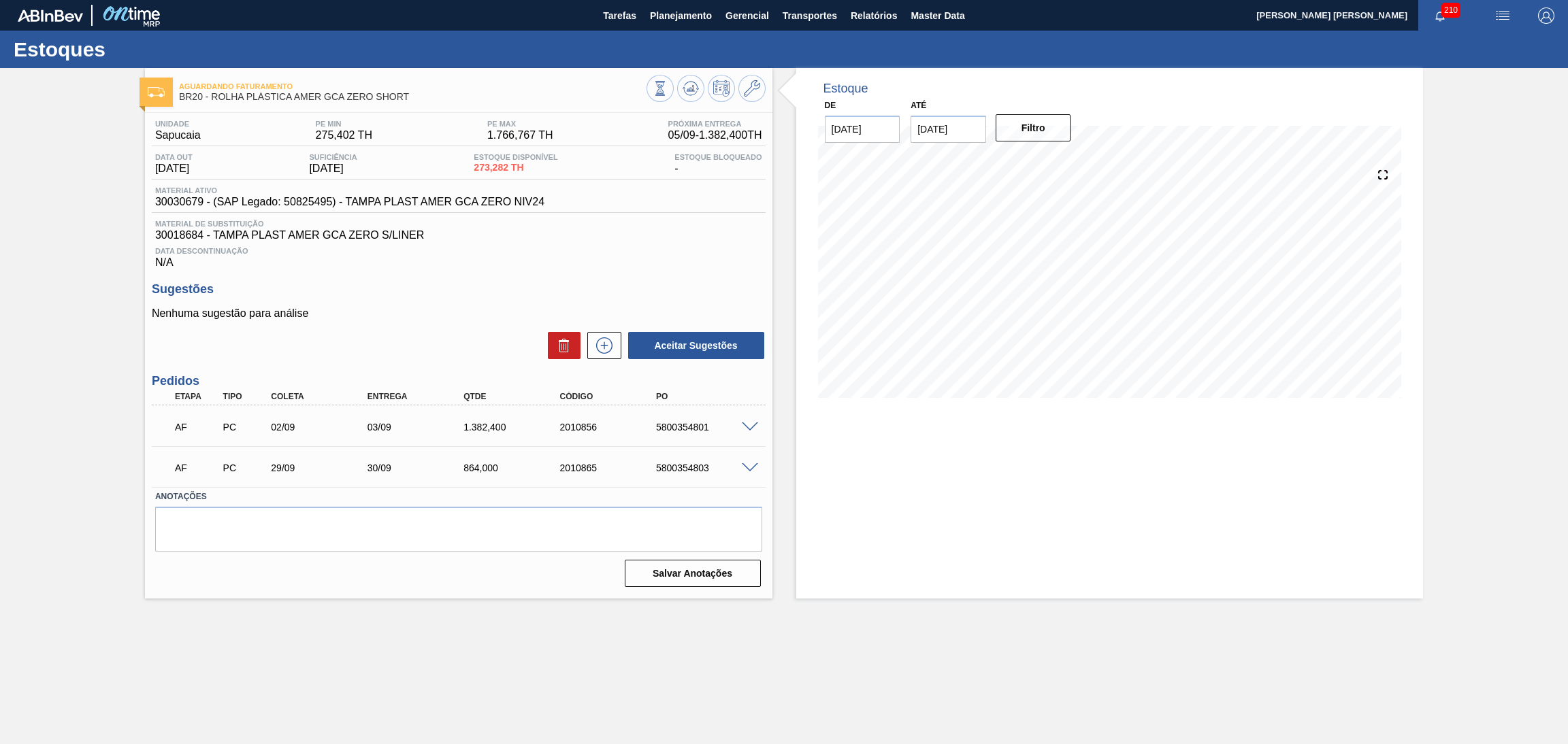
click at [422, 349] on div "Aceitar Sugestões" at bounding box center [459, 346] width 614 height 30
click at [668, 13] on span "Planejamento" at bounding box center [681, 15] width 62 height 16
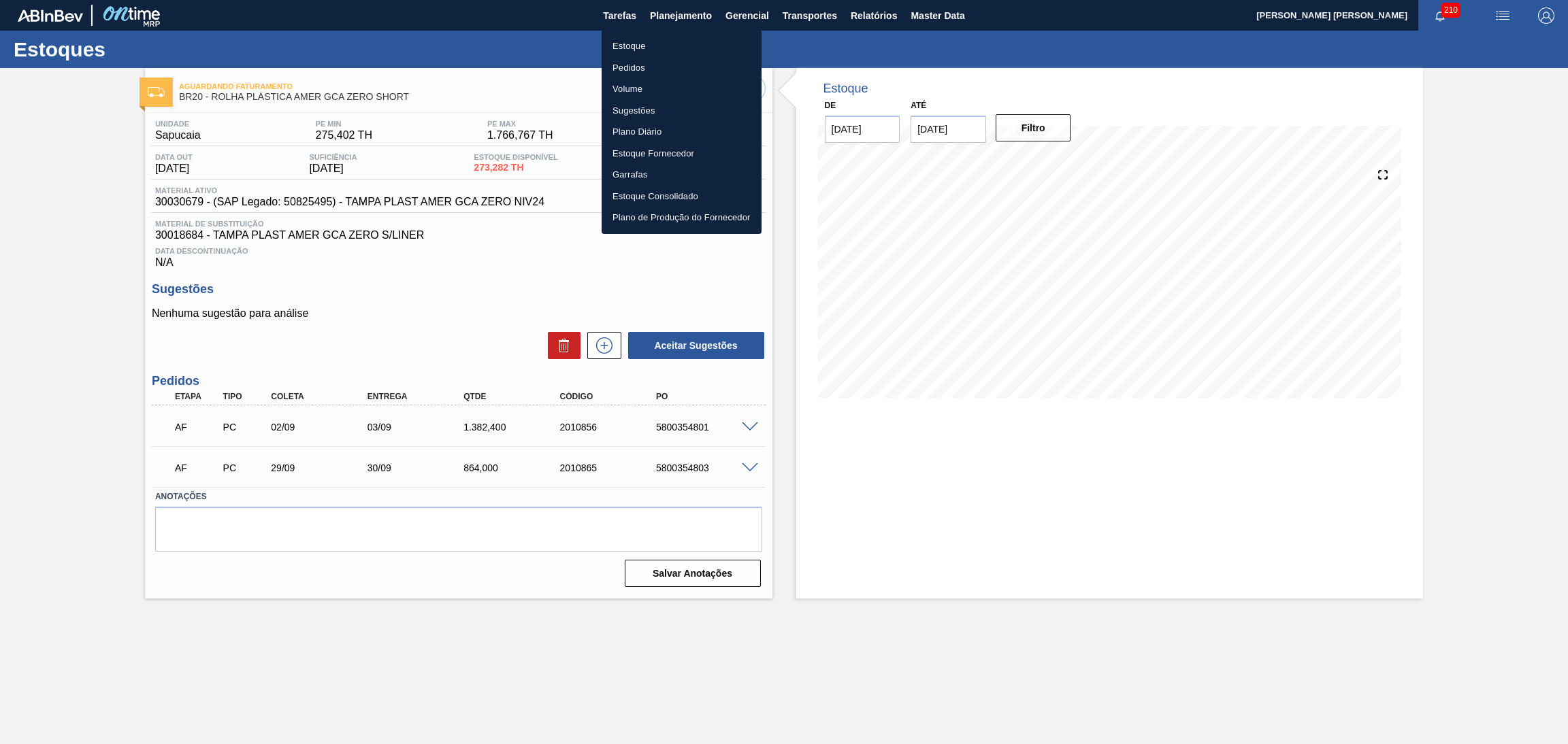
click at [640, 43] on li "Estoque" at bounding box center [682, 46] width 160 height 22
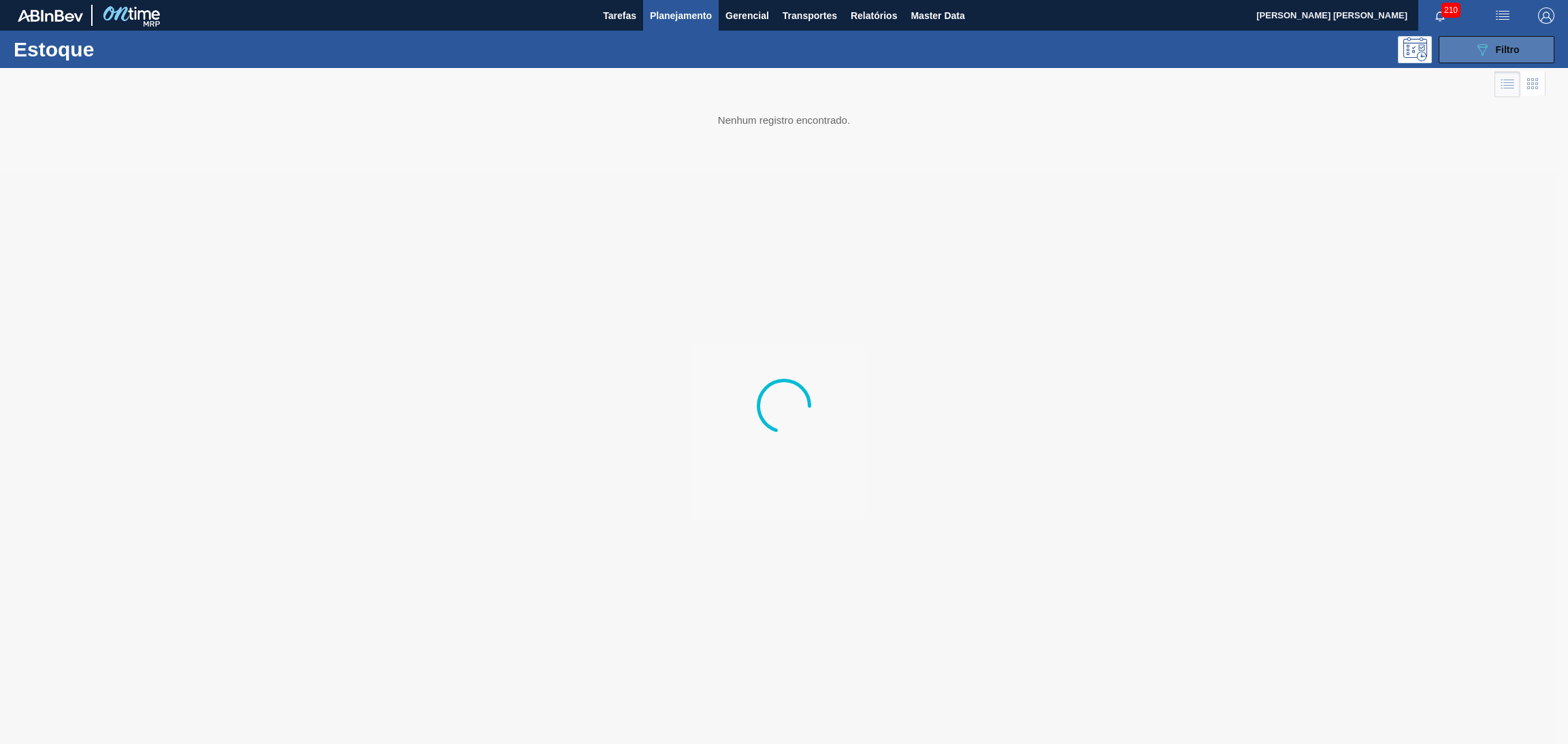
click at [1514, 51] on span "Filtro" at bounding box center [1508, 49] width 24 height 11
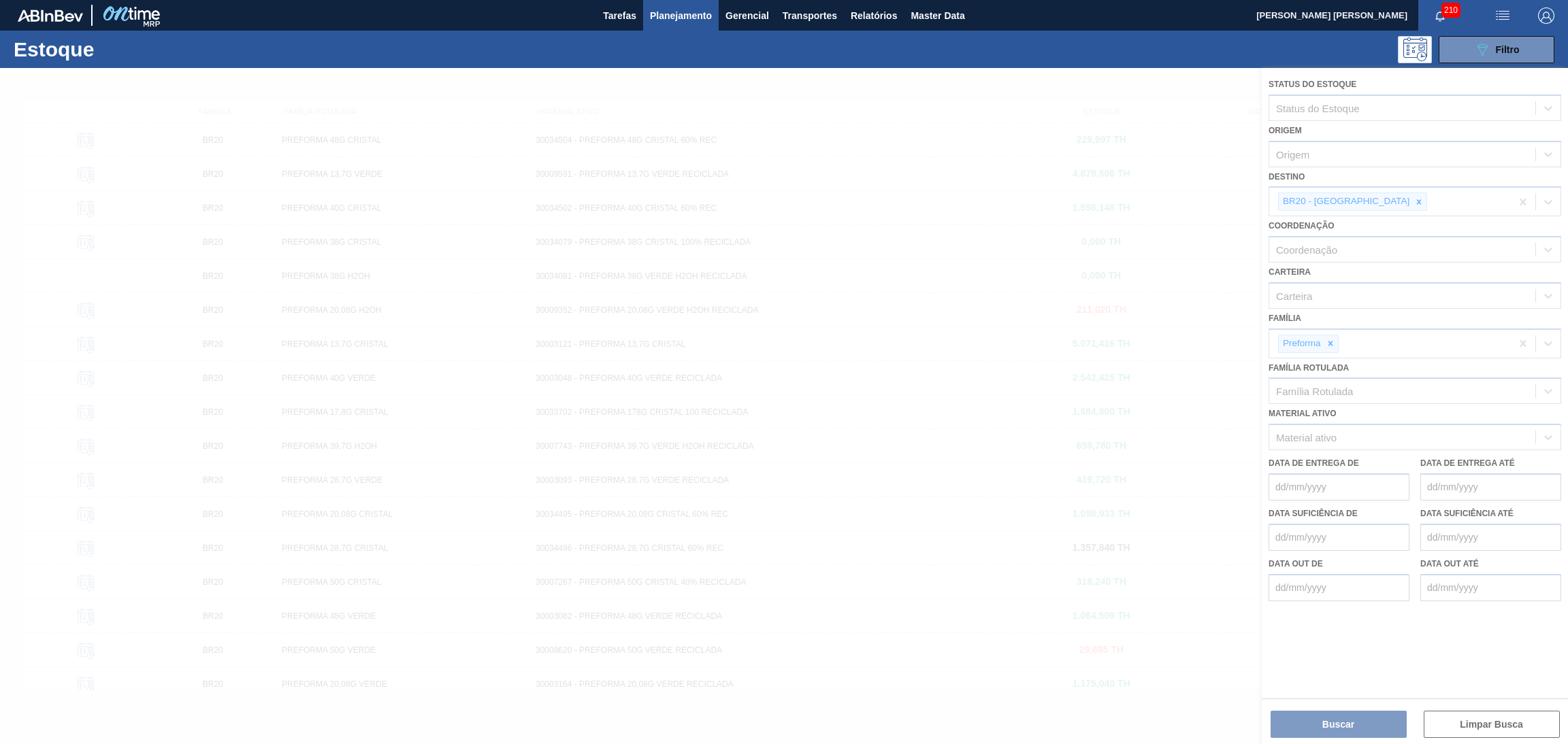
click at [1362, 195] on div at bounding box center [784, 406] width 1568 height 676
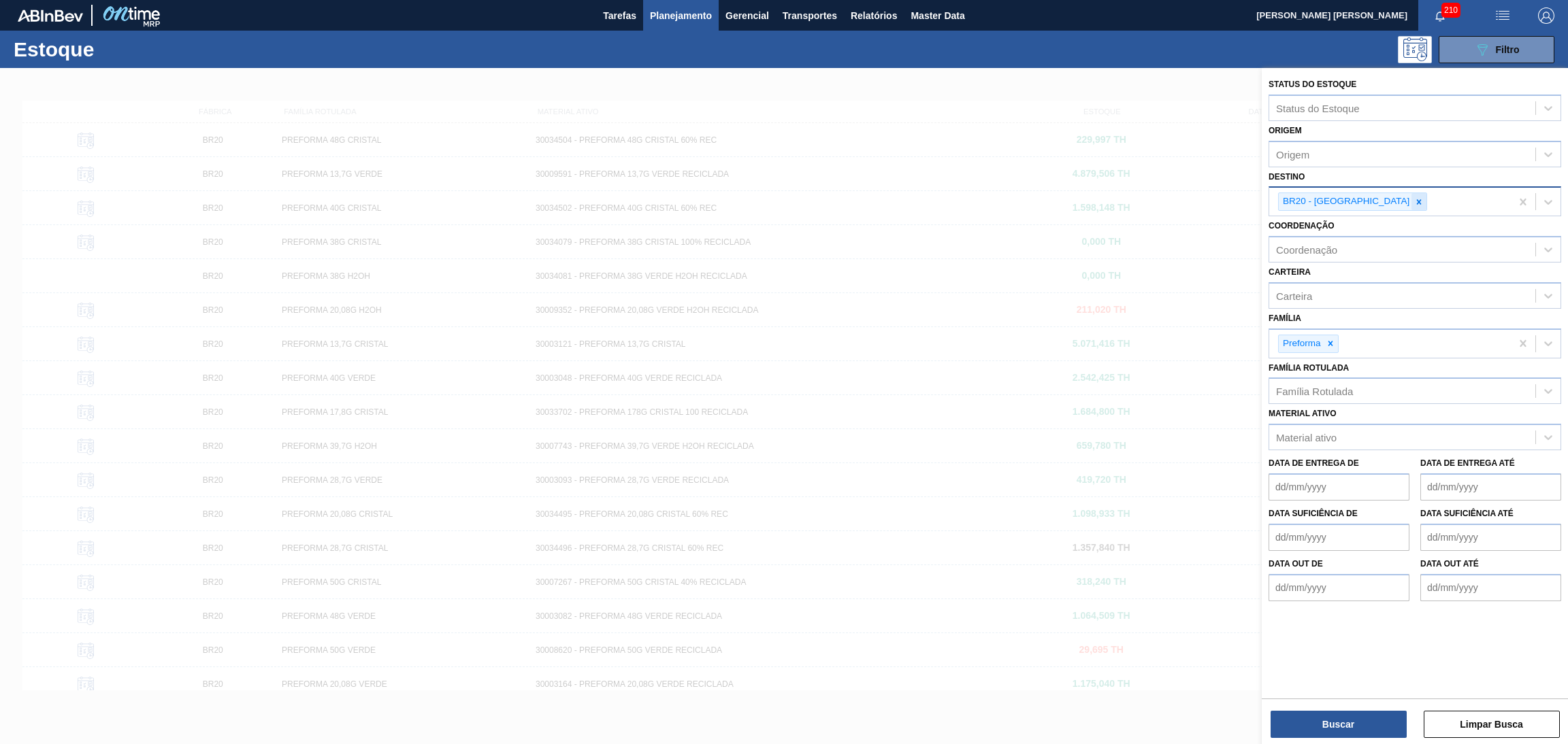
click at [1417, 199] on icon at bounding box center [1419, 201] width 5 height 5
type input "br03"
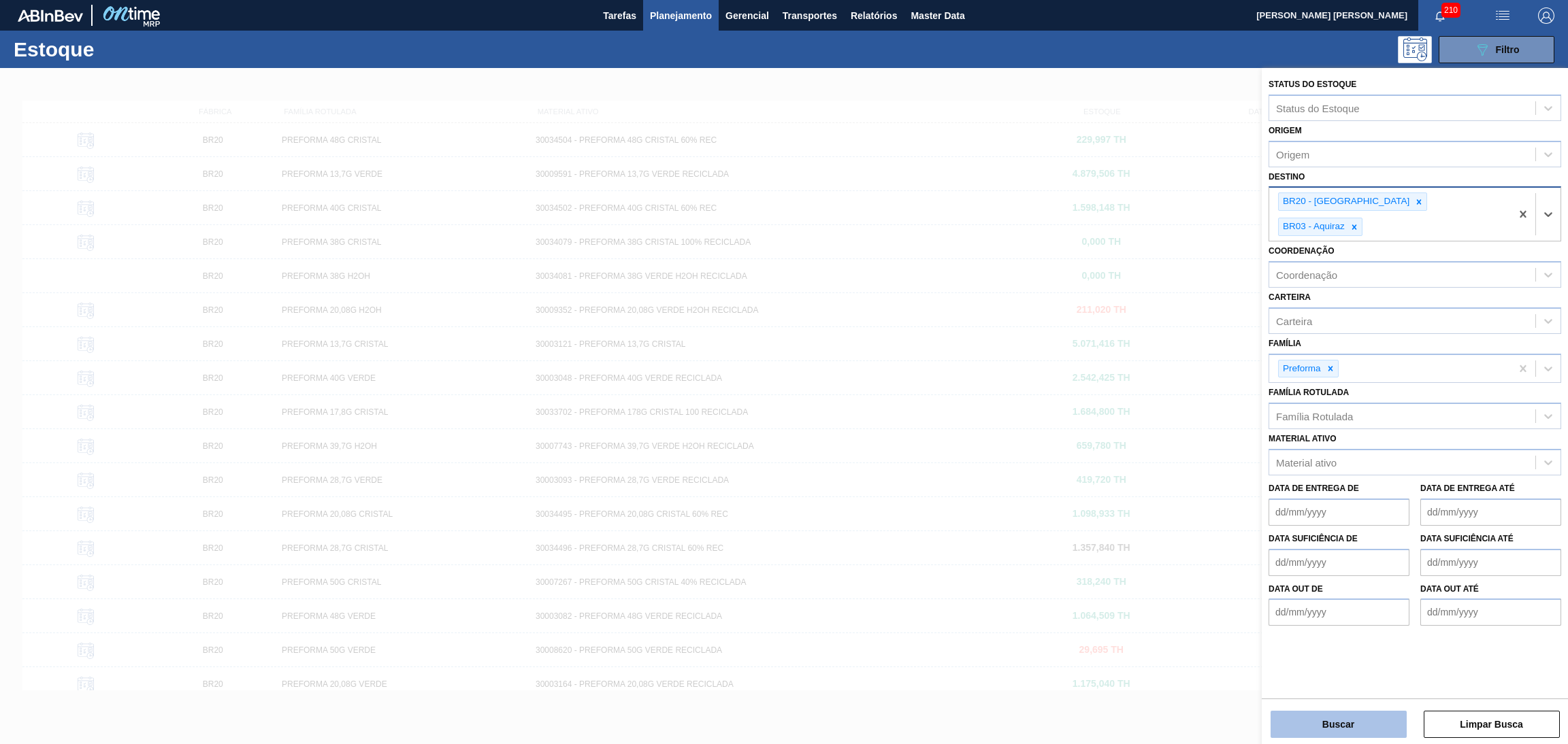
click at [1353, 716] on button "Buscar" at bounding box center [1338, 724] width 136 height 27
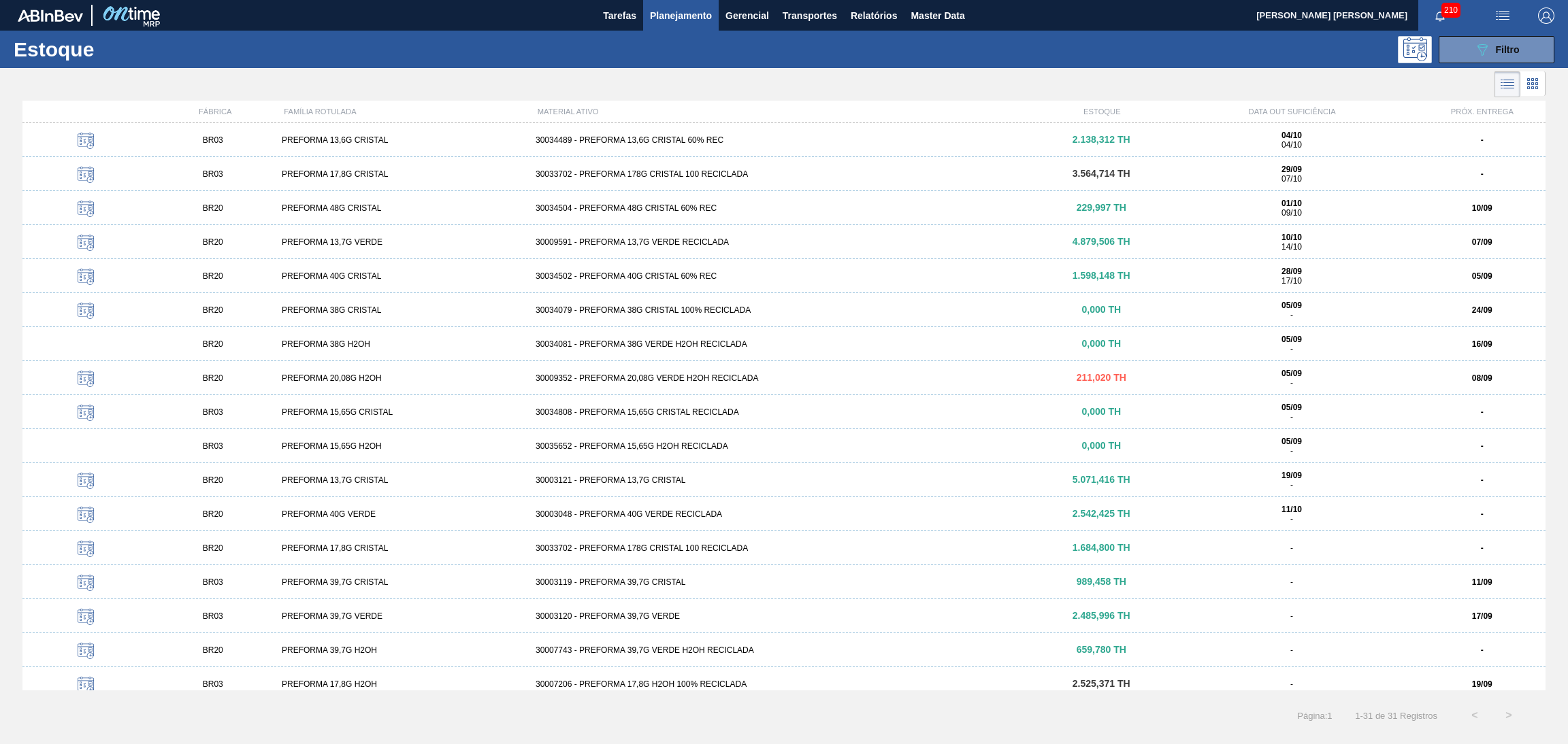
click at [1537, 86] on icon at bounding box center [1532, 83] width 16 height 16
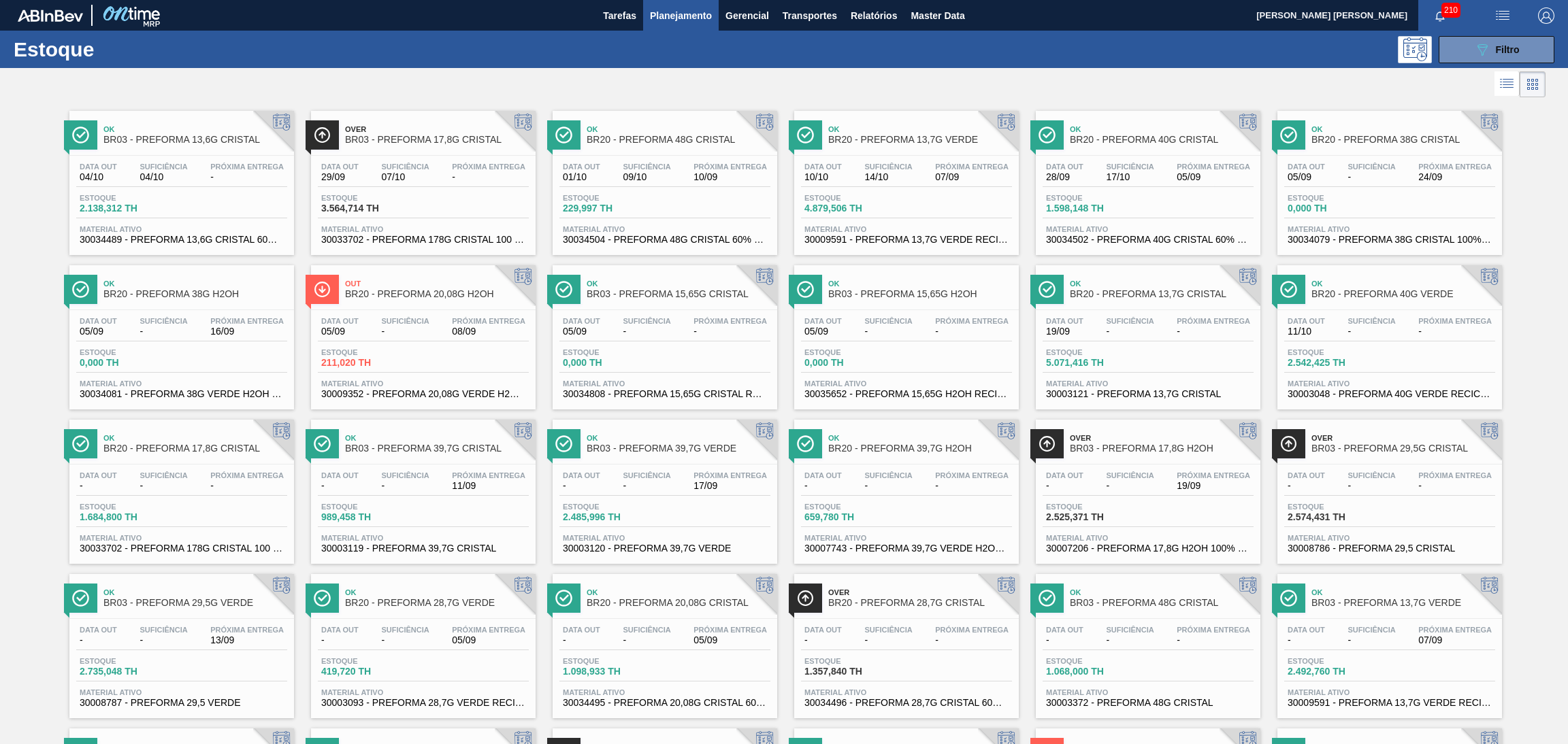
click at [1159, 459] on div "Over BR03 - PREFORMA 17,8G H2OH Data out - Suficiência - Próxima Entrega 19/09 …" at bounding box center [1148, 492] width 224 height 144
click at [477, 194] on div "Estoque 3.564,714 TH" at bounding box center [423, 206] width 211 height 24
click at [1519, 53] on button "089F7B8B-B2A5-4AFE-B5C0-19BA573D28AC Filtro" at bounding box center [1497, 49] width 116 height 27
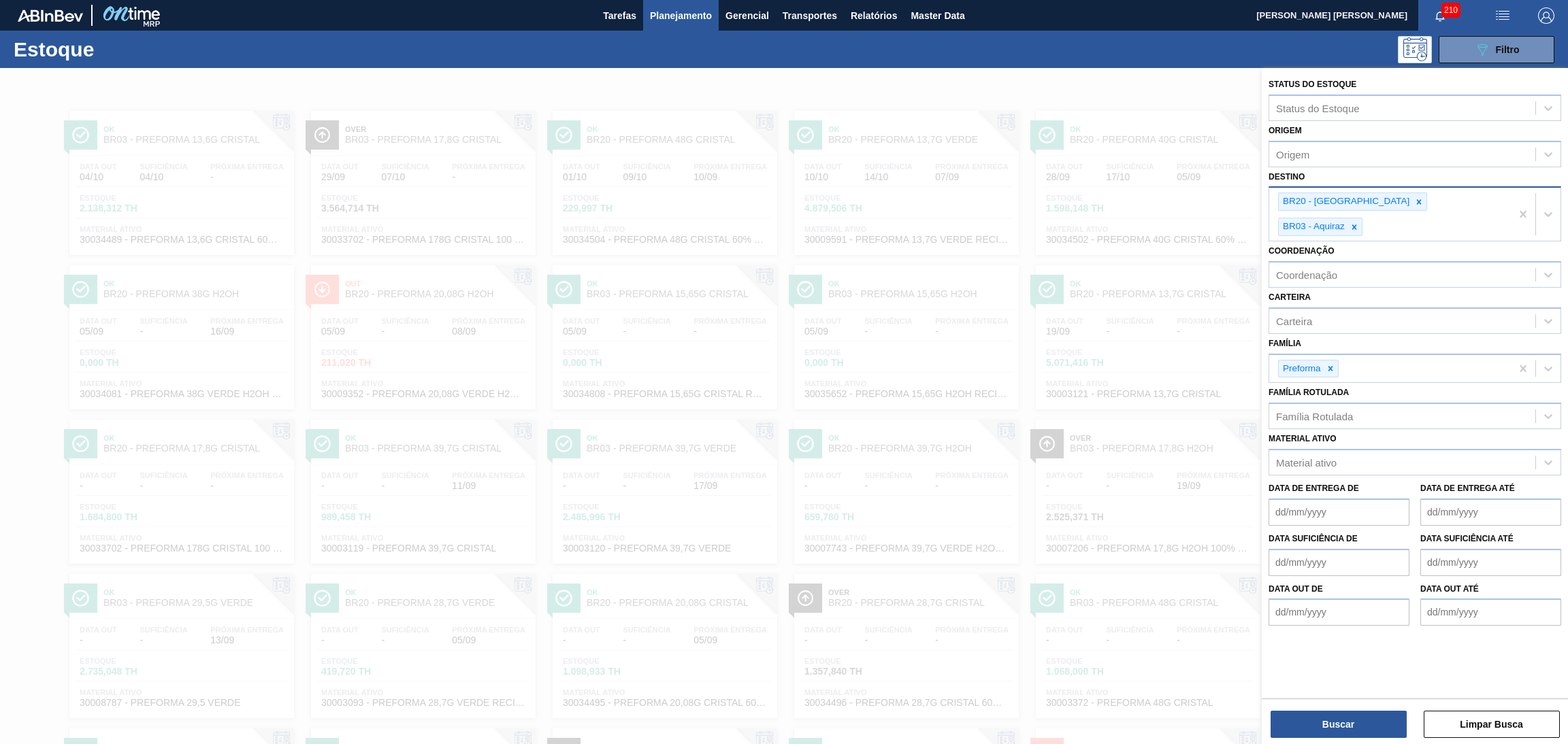
click at [1197, 83] on div at bounding box center [784, 440] width 1568 height 744
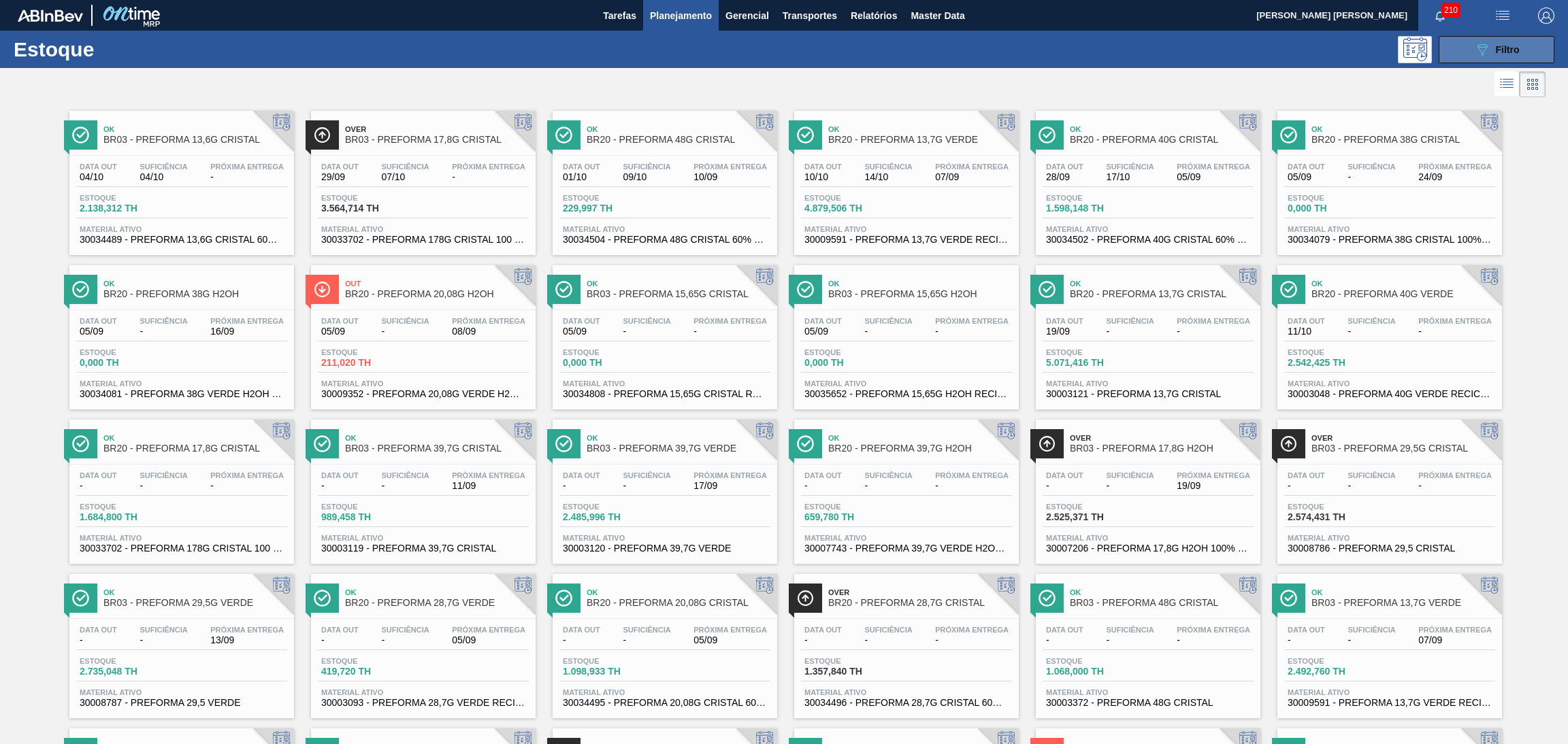
click at [1501, 51] on span "Filtro" at bounding box center [1508, 49] width 24 height 11
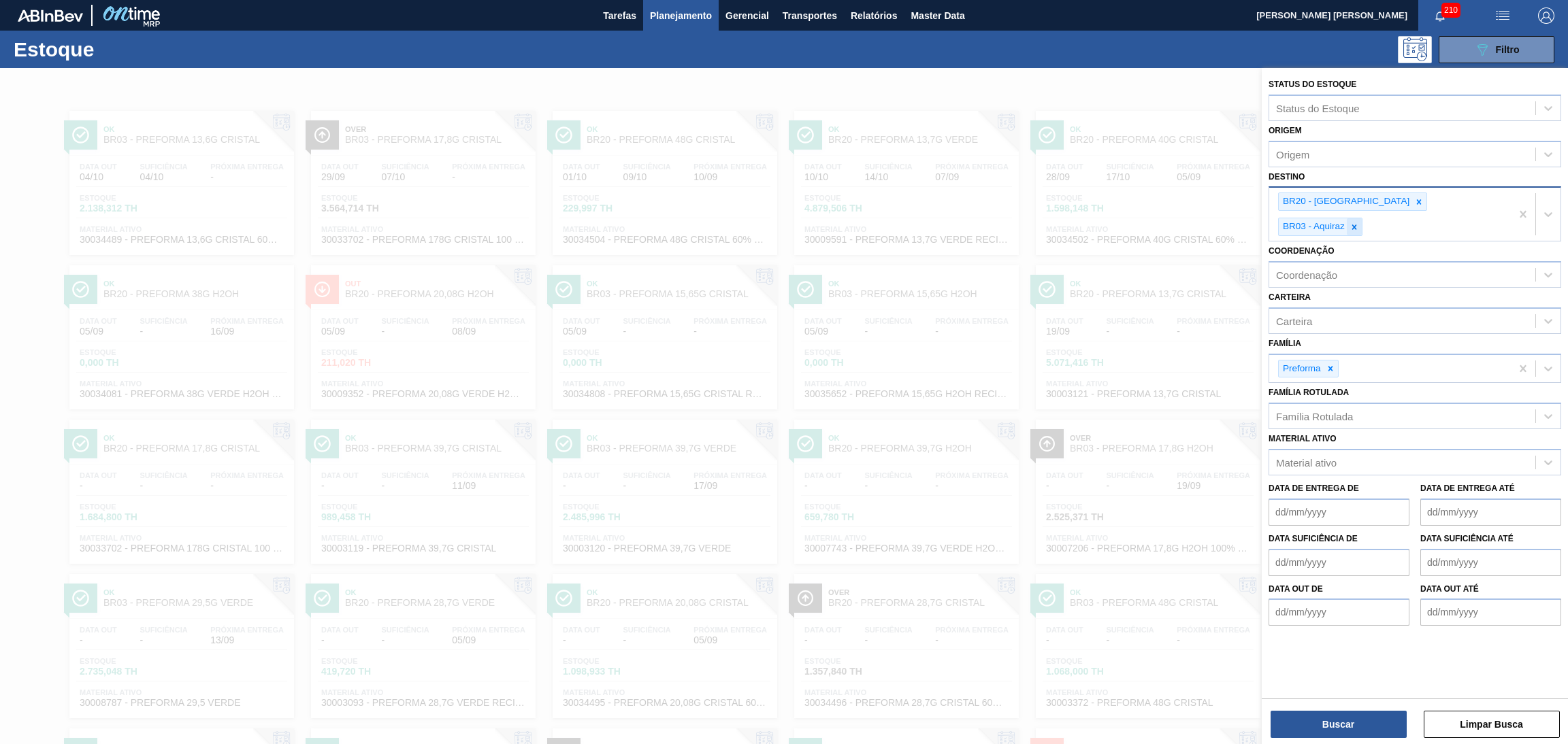
click at [1357, 224] on icon at bounding box center [1355, 226] width 5 height 5
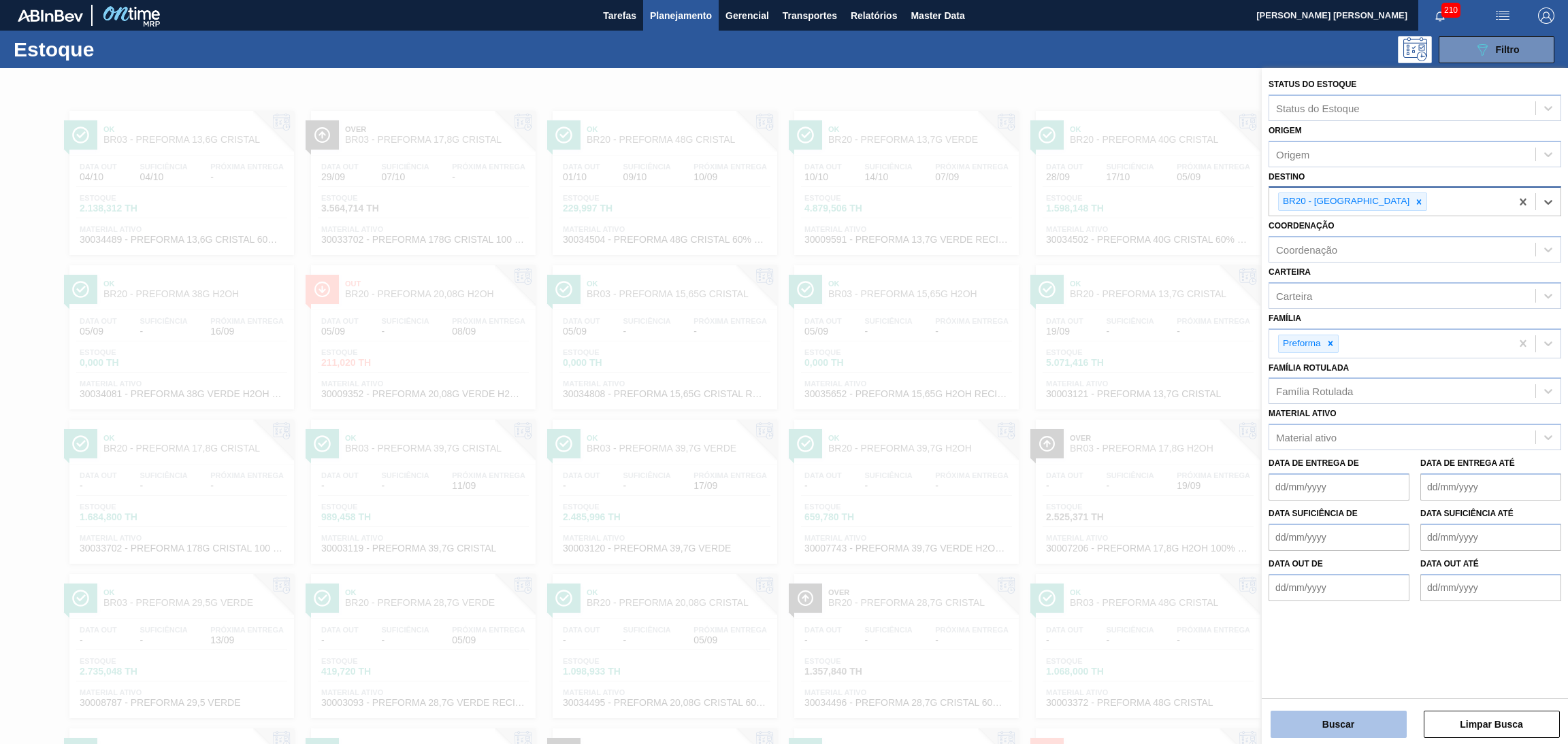
click at [1339, 715] on button "Buscar" at bounding box center [1338, 724] width 136 height 27
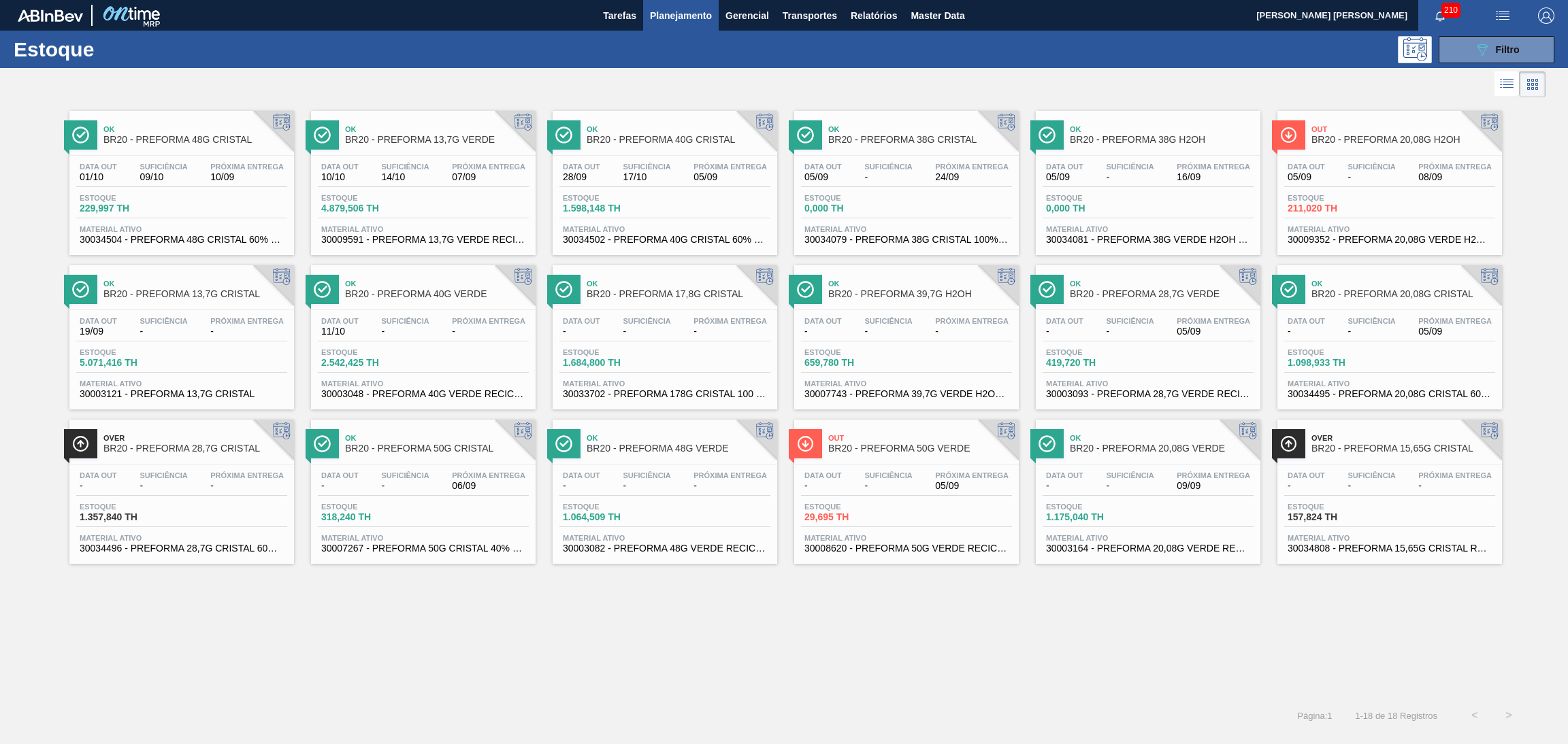
click at [684, 339] on div "Data out - Suficiência - Próxima Entrega -" at bounding box center [665, 329] width 211 height 24
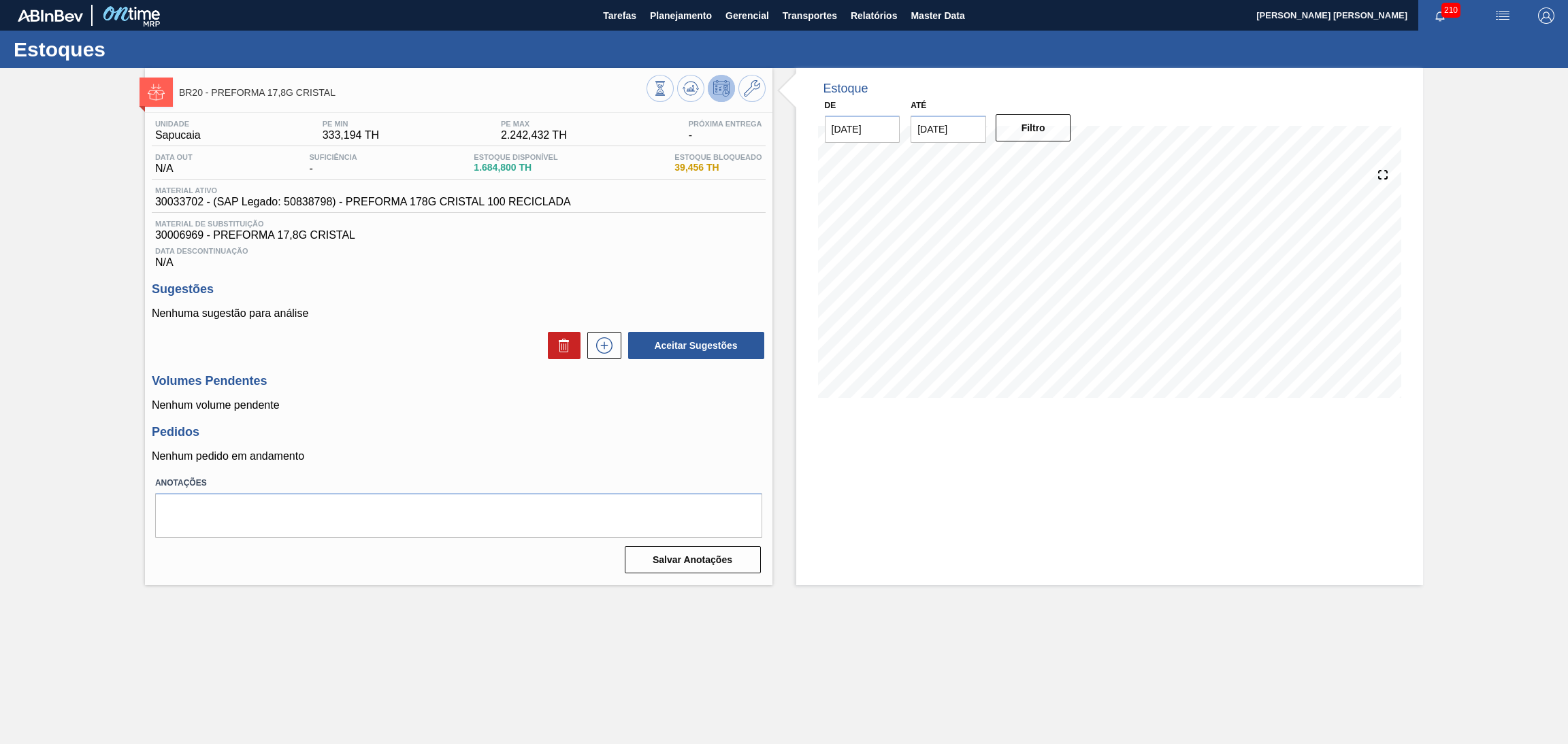
click at [412, 335] on div "Aceitar Sugestões" at bounding box center [459, 346] width 614 height 30
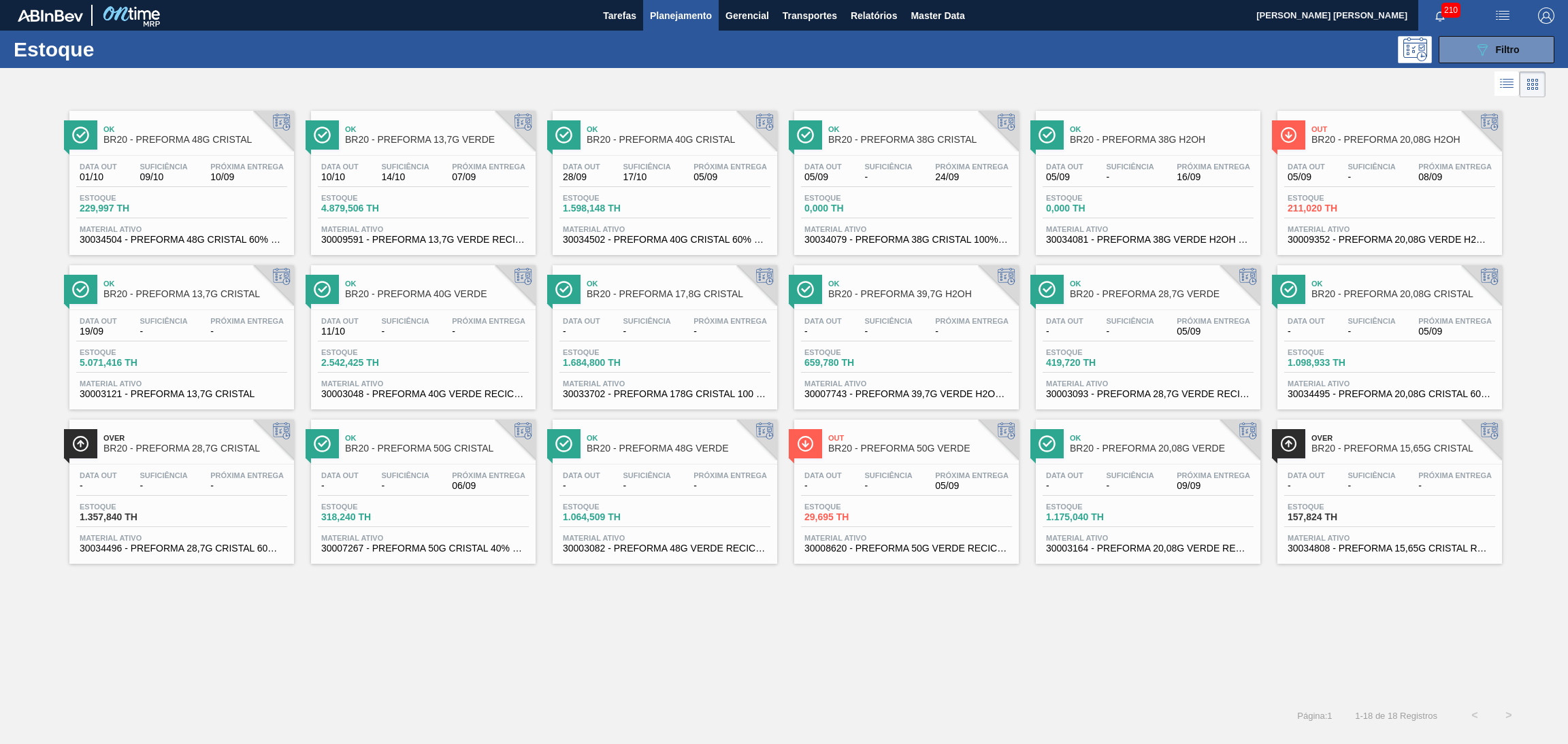
click at [375, 605] on div "Ok BR20 - PREFORMA 48G CRISTAL Data out 01/10 Suficiência 09/10 Próxima Entrega…" at bounding box center [784, 400] width 1568 height 598
click at [941, 617] on div "Ok BR20 - PREFORMA 48G CRISTAL Data out 01/10 Suficiência 09/10 Próxima Entrega…" at bounding box center [784, 400] width 1568 height 598
click at [918, 89] on div at bounding box center [773, 84] width 1546 height 33
click at [831, 63] on div "Estoque 089F7B8B-B2A5-4AFE-B5C0-19BA573D28AC Filtro" at bounding box center [784, 49] width 1568 height 38
click at [745, 98] on div at bounding box center [773, 84] width 1546 height 33
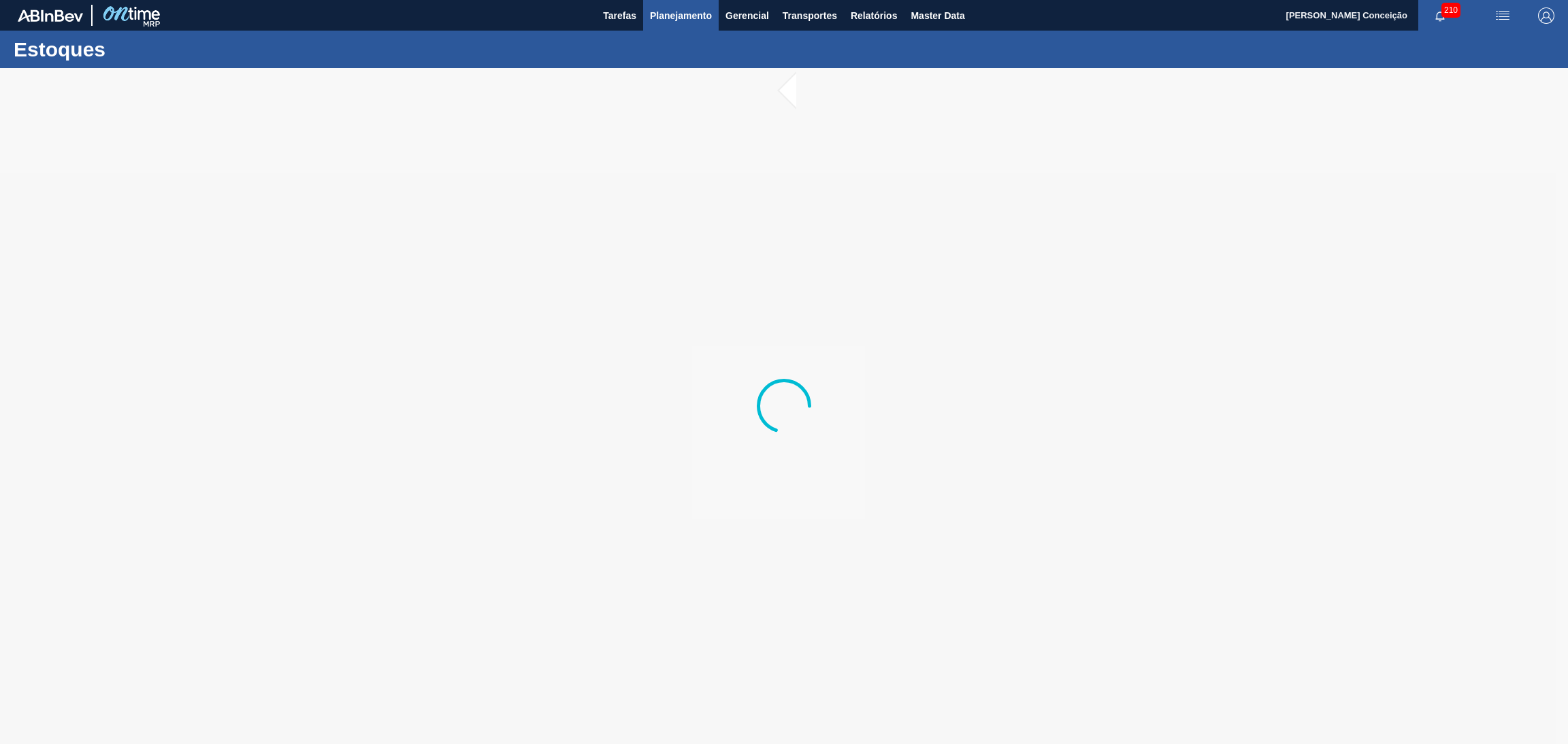
click at [676, 21] on span "Planejamento" at bounding box center [681, 15] width 62 height 16
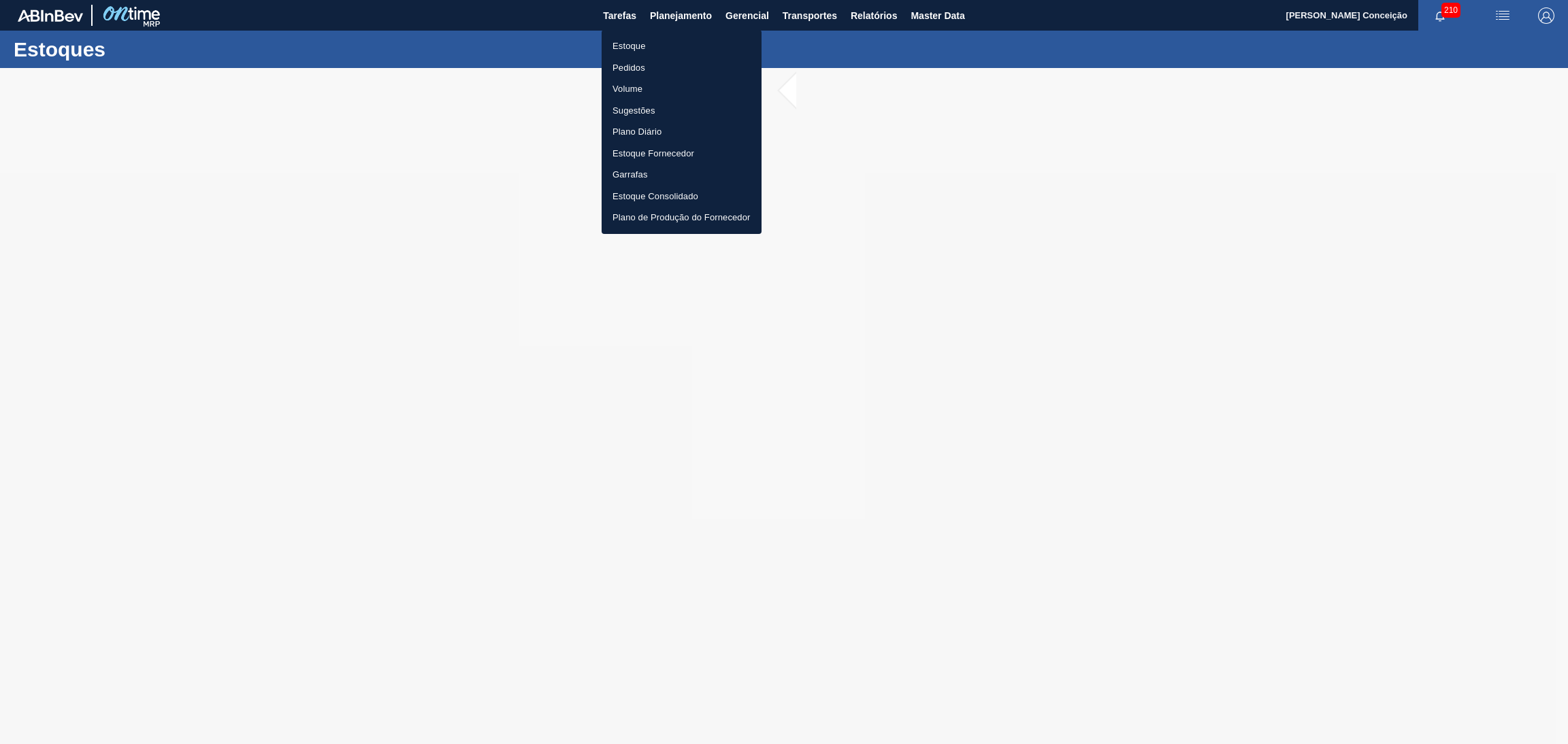
click at [615, 45] on li "Estoque" at bounding box center [682, 46] width 160 height 22
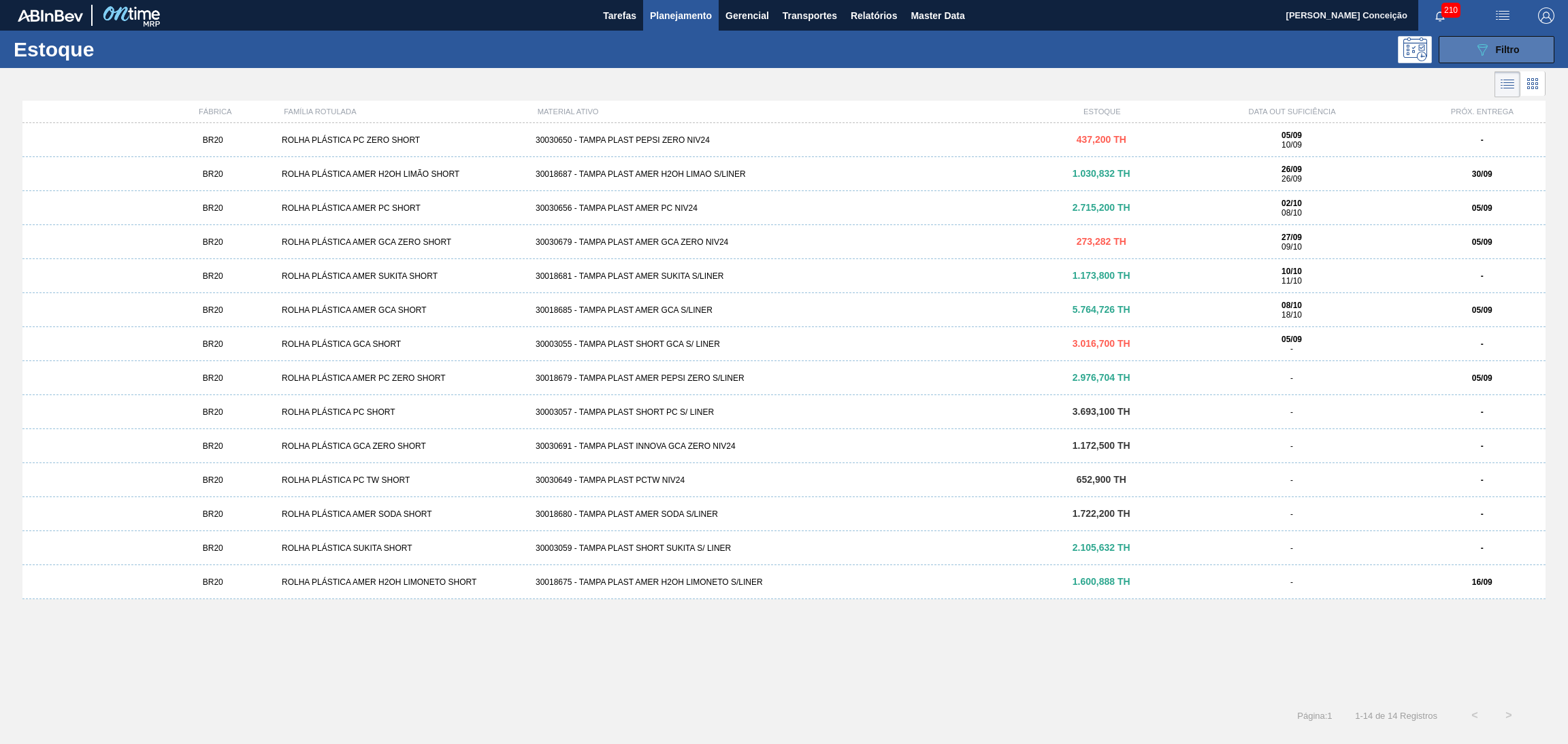
click at [1477, 62] on div "Estoque 089F7B8B-B2A5-4AFE-B5C0-19BA573D28AC Filtro" at bounding box center [784, 49] width 1568 height 38
click at [1475, 57] on icon "089F7B8B-B2A5-4AFE-B5C0-19BA573D28AC" at bounding box center [1482, 49] width 16 height 16
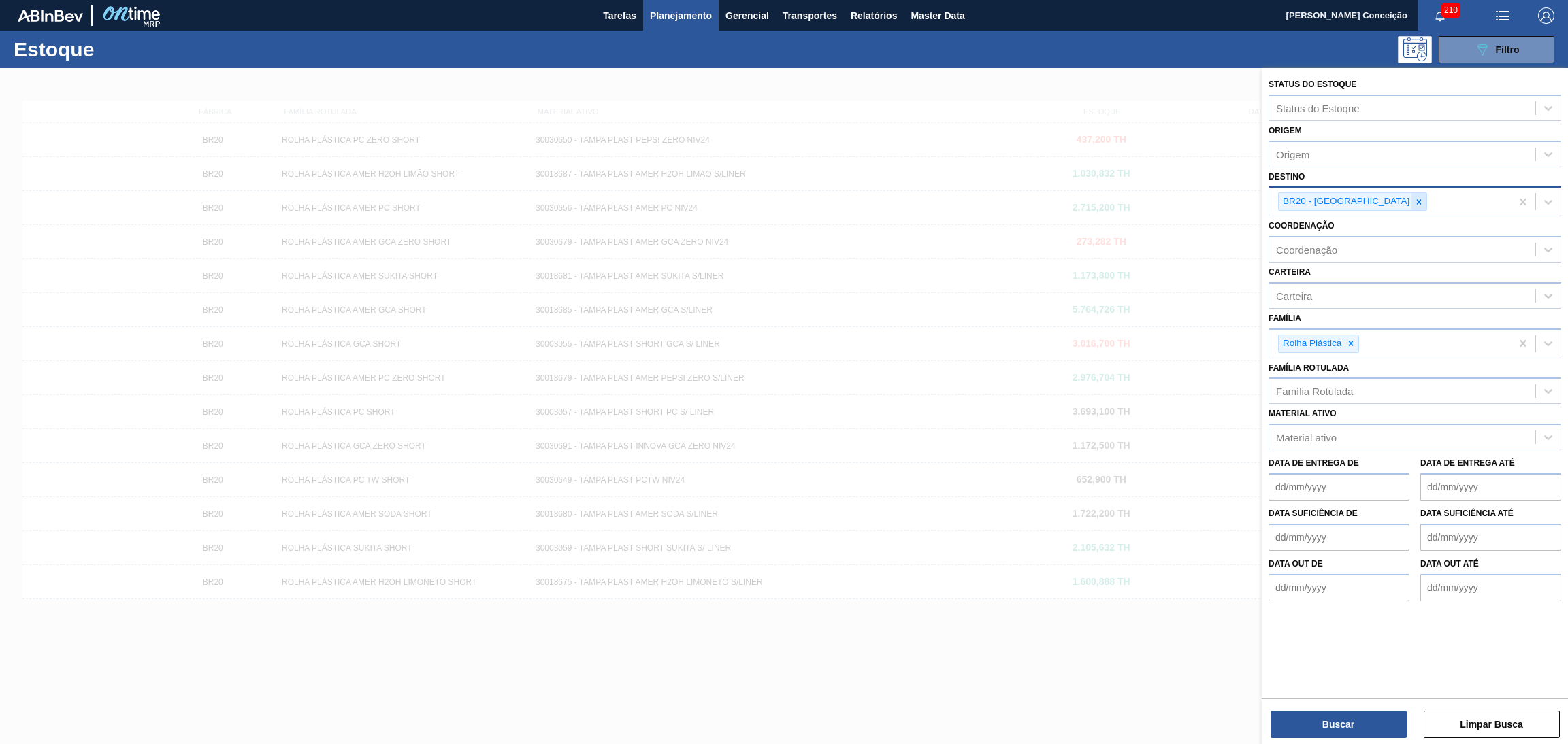
click at [1415, 197] on icon at bounding box center [1420, 202] width 10 height 10
click at [1358, 197] on div "Destino" at bounding box center [1402, 200] width 266 height 20
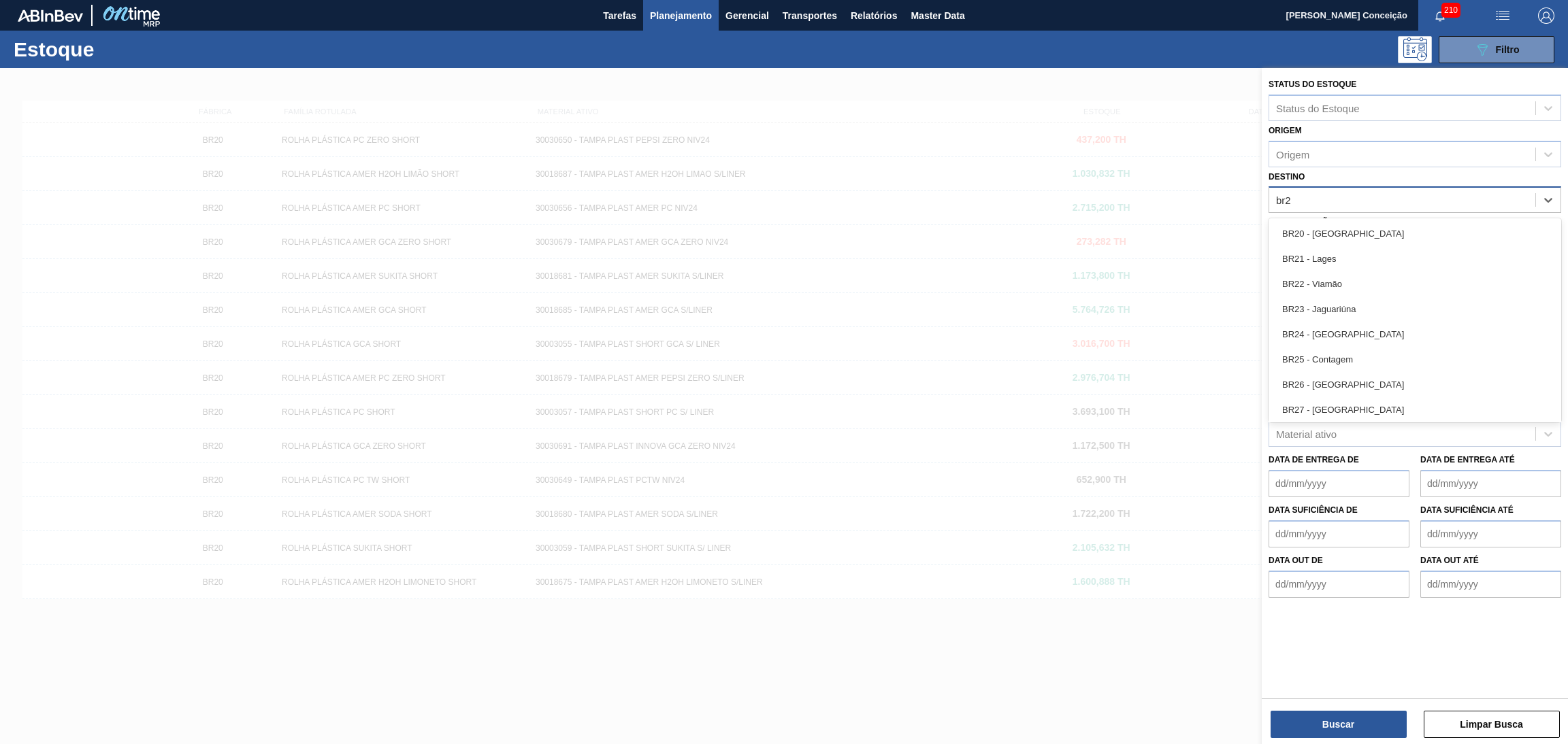
type input "br20"
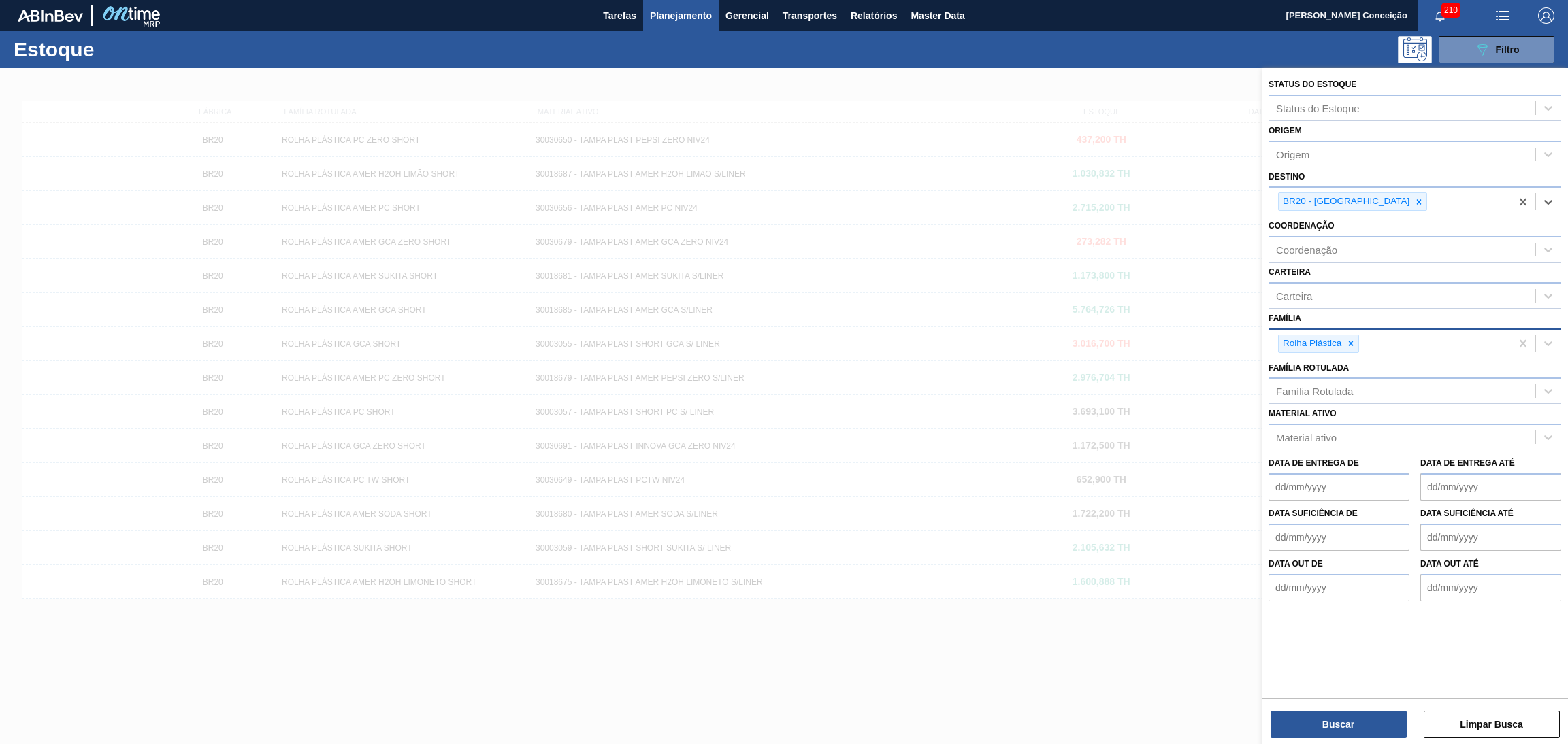
click at [1351, 339] on icon at bounding box center [1351, 343] width 10 height 10
type input "preforma"
click at [1342, 379] on div "Preforma" at bounding box center [1415, 376] width 293 height 25
click at [1316, 724] on button "Buscar" at bounding box center [1338, 724] width 136 height 27
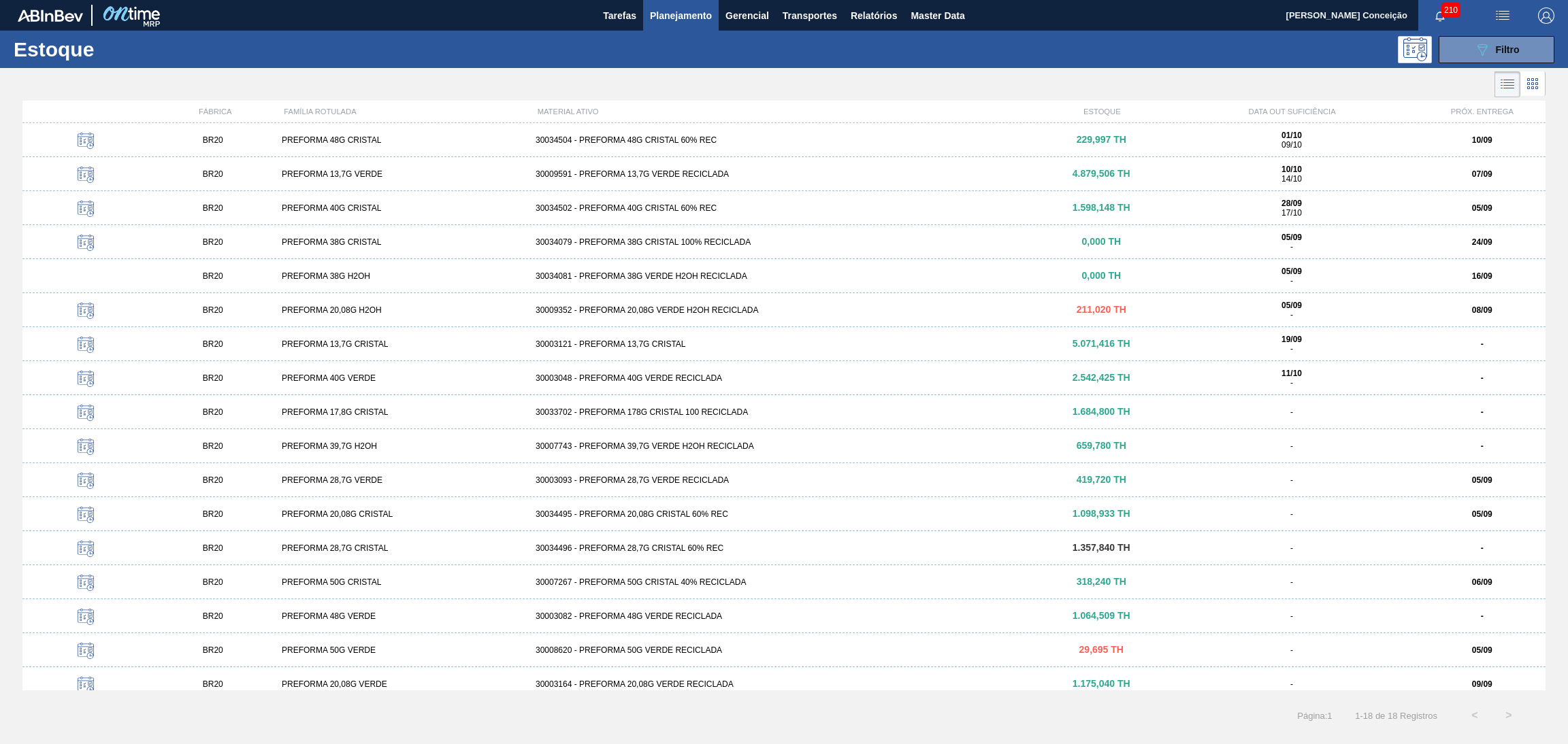
click at [656, 343] on div "30003121 - PREFORMA 13,7G CRISTAL" at bounding box center [784, 344] width 508 height 10
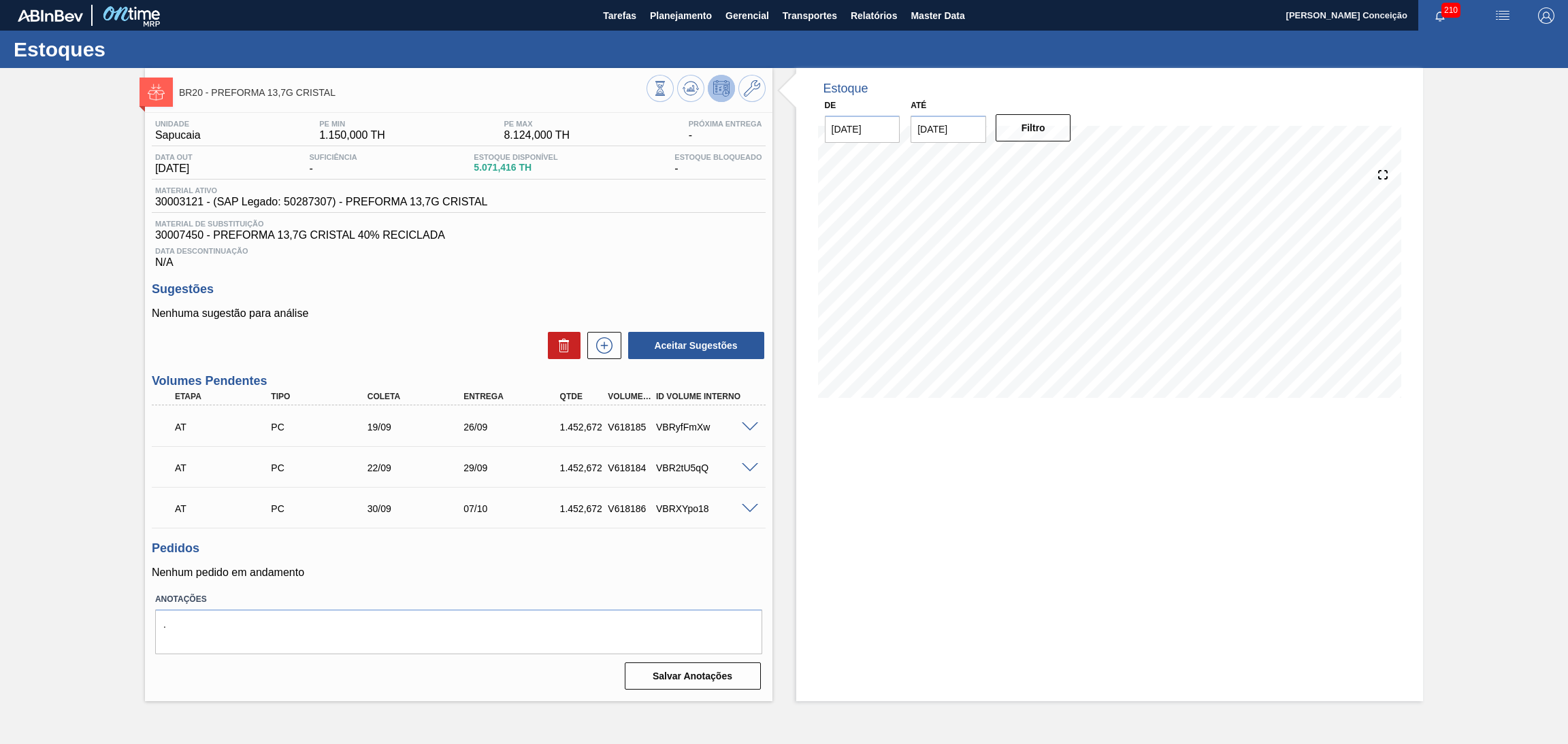
click at [705, 285] on h3 "Sugestões" at bounding box center [459, 289] width 614 height 15
click at [786, 504] on div "Estoque De [DATE] Até [DATE] Filtro" at bounding box center [1098, 385] width 652 height 633
click at [917, 542] on div "Estoque De [DATE] Até [DATE] Filtro 07/09 Projeção de Estoque 5,071.416 [DOMAIN…" at bounding box center [1110, 385] width 627 height 633
click at [955, 497] on div "Estoque De [DATE] Até [DATE] Filtro 14/09 Projeção de Estoque 2,871.42 [DOMAIN_…" at bounding box center [1110, 385] width 627 height 633
click at [839, 543] on div "Estoque De [DATE] Até [DATE] Filtro 08/09 Projeção de Estoque 4,471.416 [DOMAIN…" at bounding box center [1110, 385] width 627 height 633
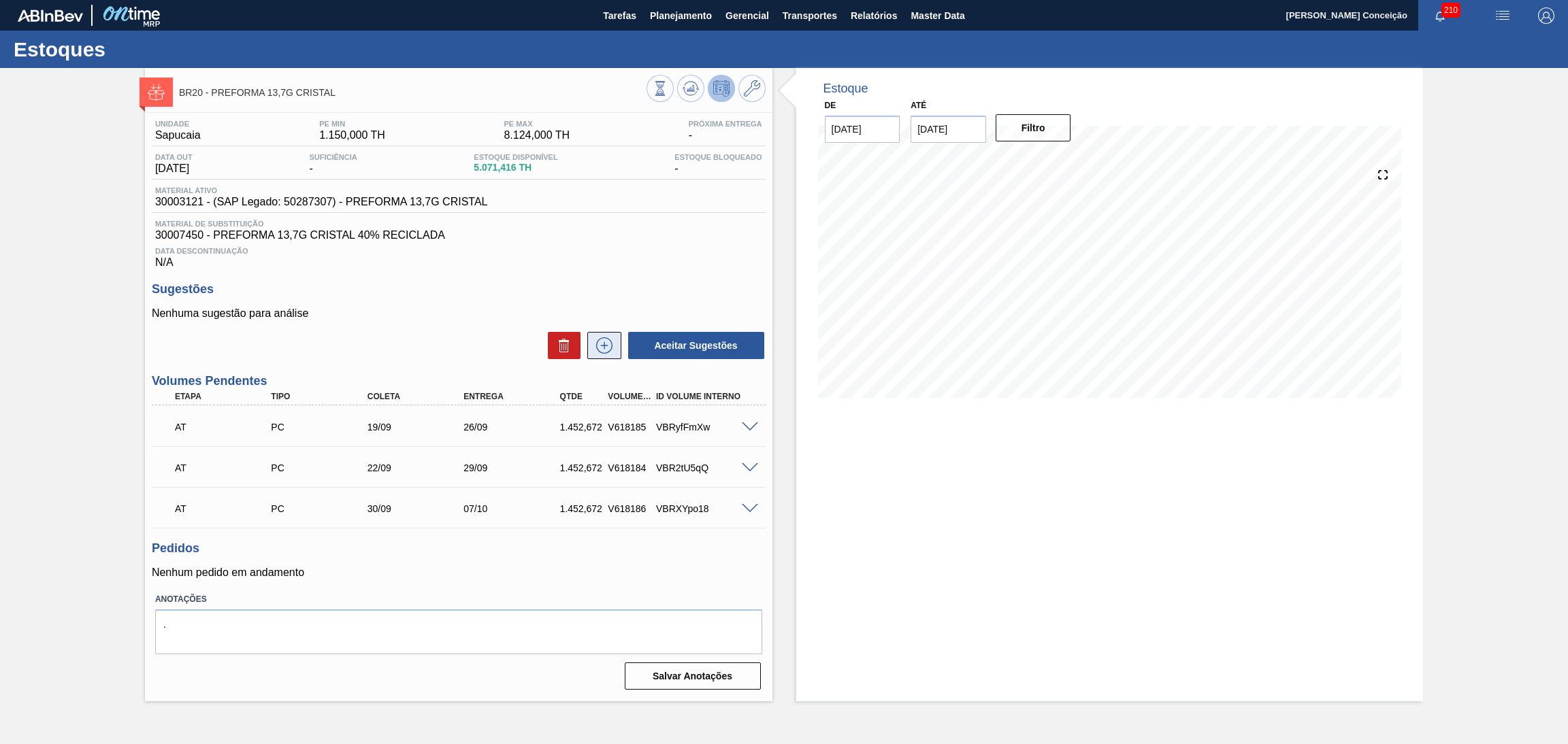
click at [607, 355] on button at bounding box center [604, 346] width 34 height 27
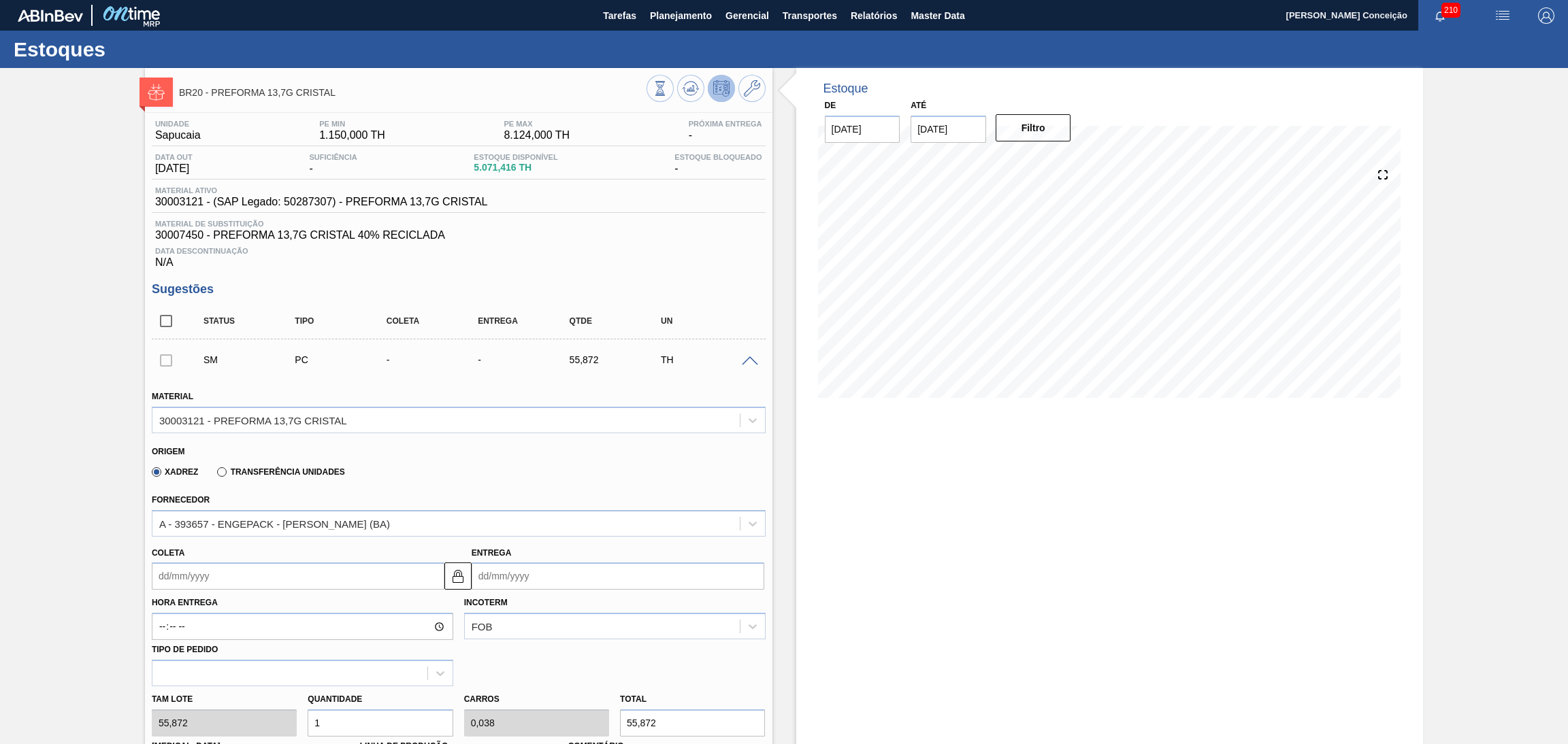
click at [187, 575] on input "Coleta" at bounding box center [298, 576] width 293 height 27
click at [187, 470] on div "8" at bounding box center [190, 470] width 18 height 18
type input "[DATE]"
click at [667, 462] on div "Xadrez Transferência Unidades" at bounding box center [453, 470] width 602 height 26
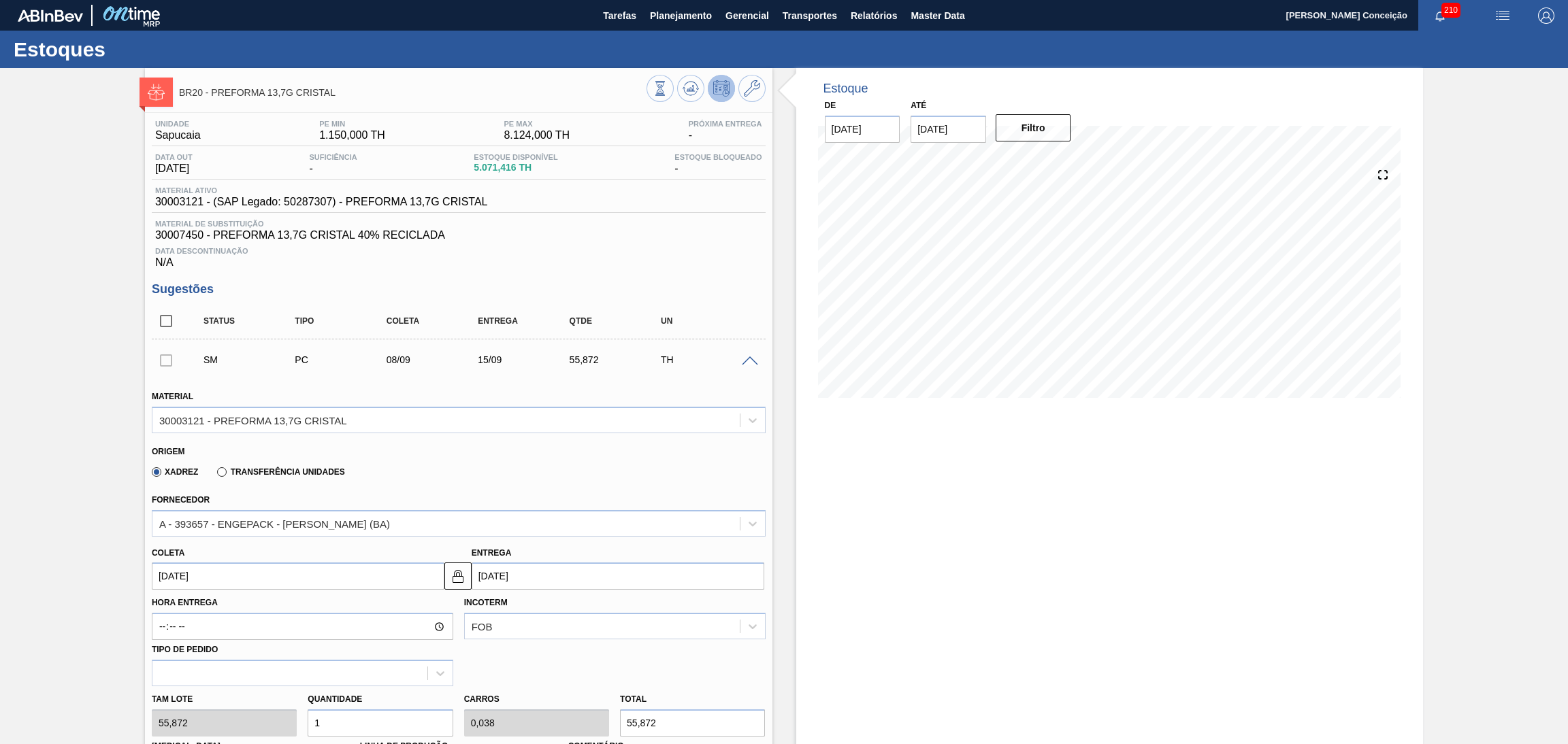
click at [749, 364] on span at bounding box center [750, 362] width 16 height 10
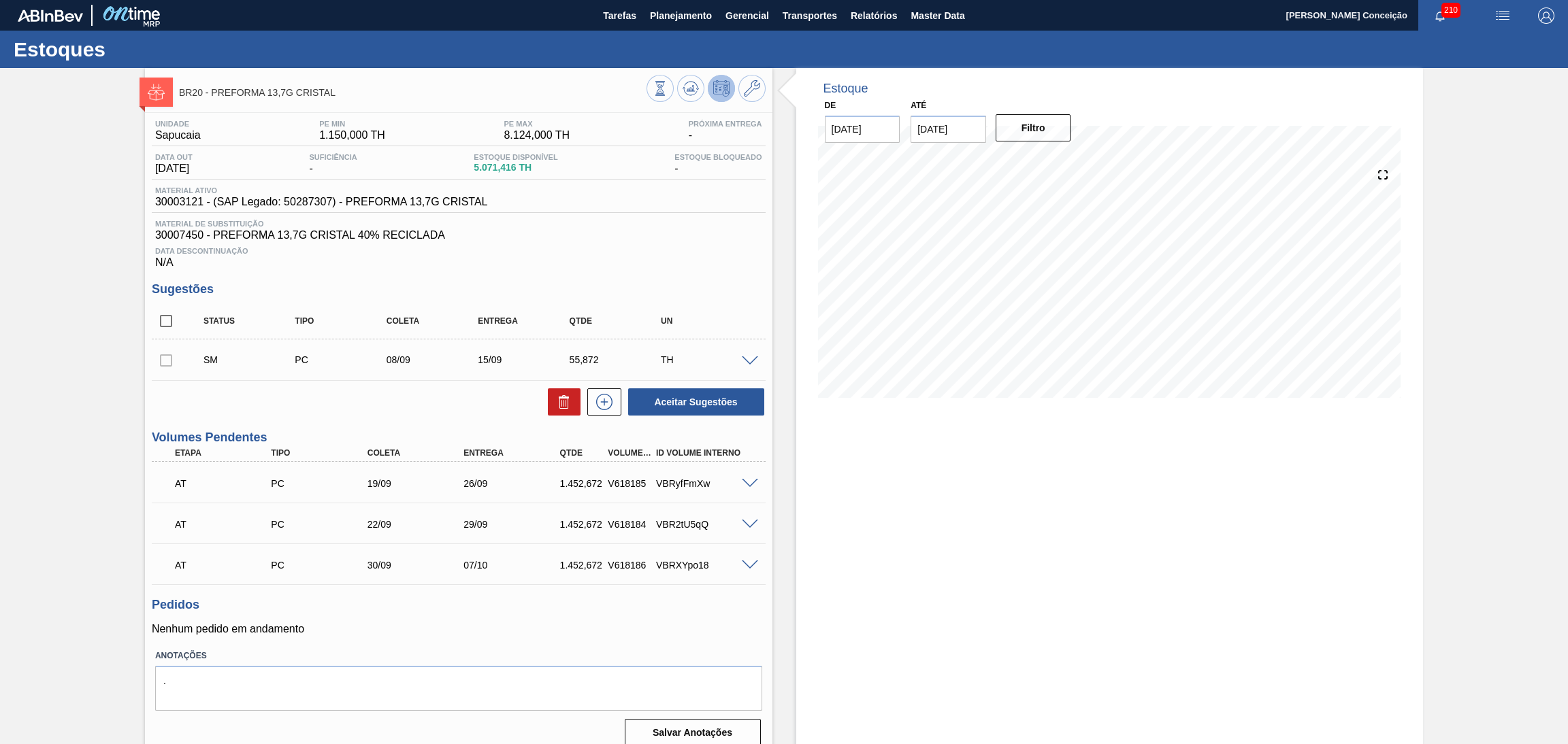
click at [749, 481] on span at bounding box center [750, 484] width 16 height 10
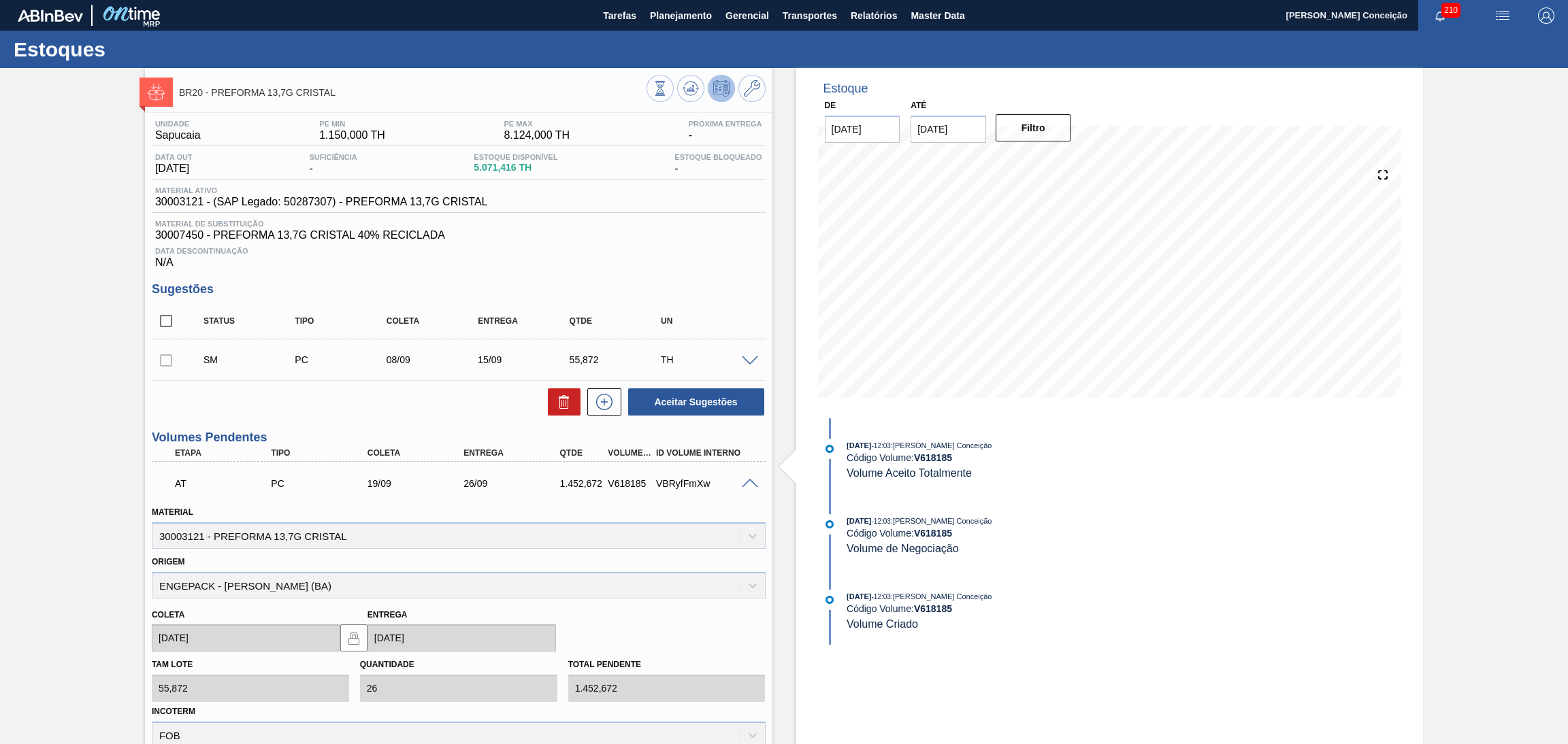
click at [749, 481] on span at bounding box center [750, 484] width 16 height 10
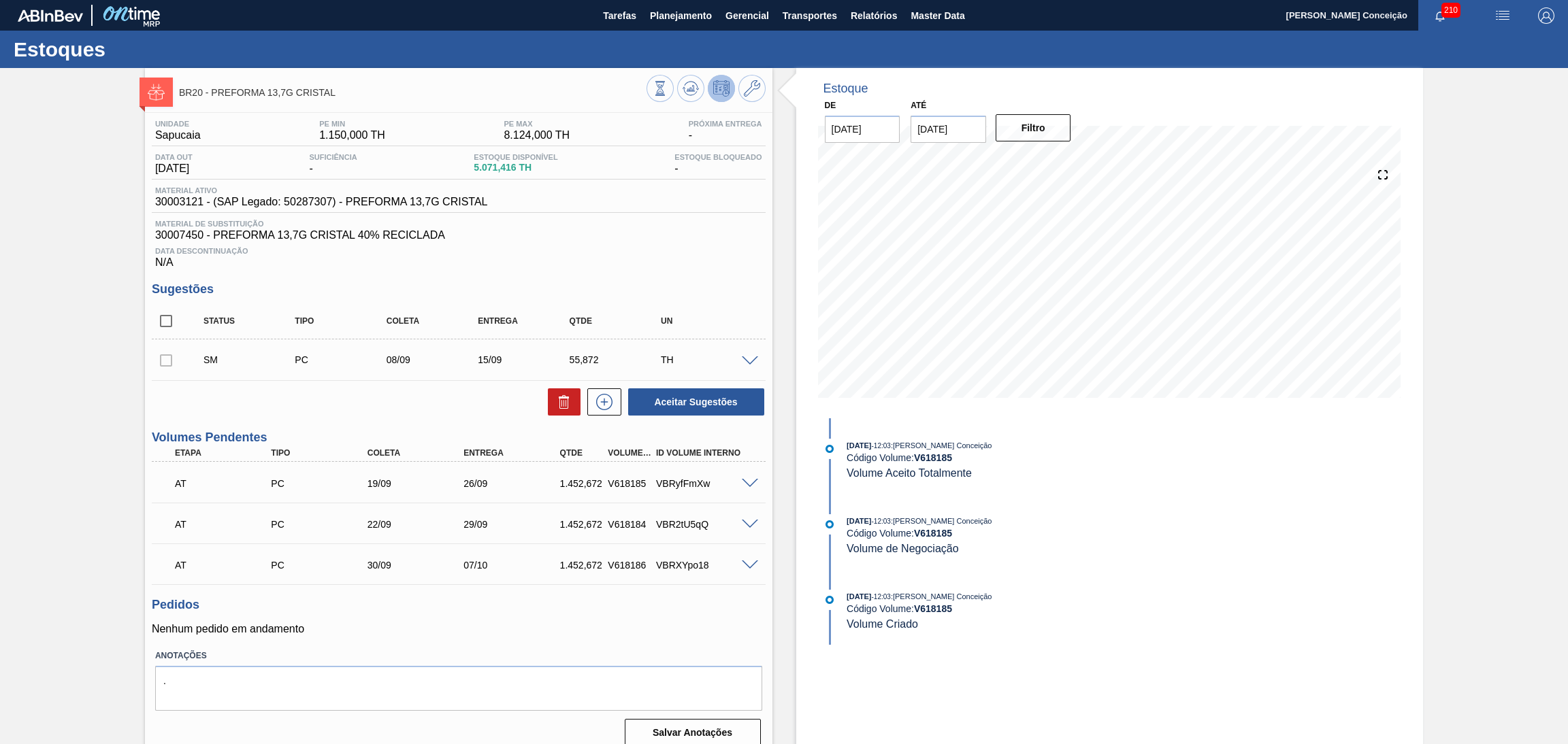
click at [636, 266] on div "Data Descontinuação N/A" at bounding box center [459, 255] width 614 height 27
click at [410, 636] on div "Unidade Sapucaia PE MIN 1.150,000 TH PE MAX 8.124,000 TH Próxima Entrega - Data…" at bounding box center [459, 432] width 627 height 638
click at [684, 86] on icon at bounding box center [691, 88] width 16 height 16
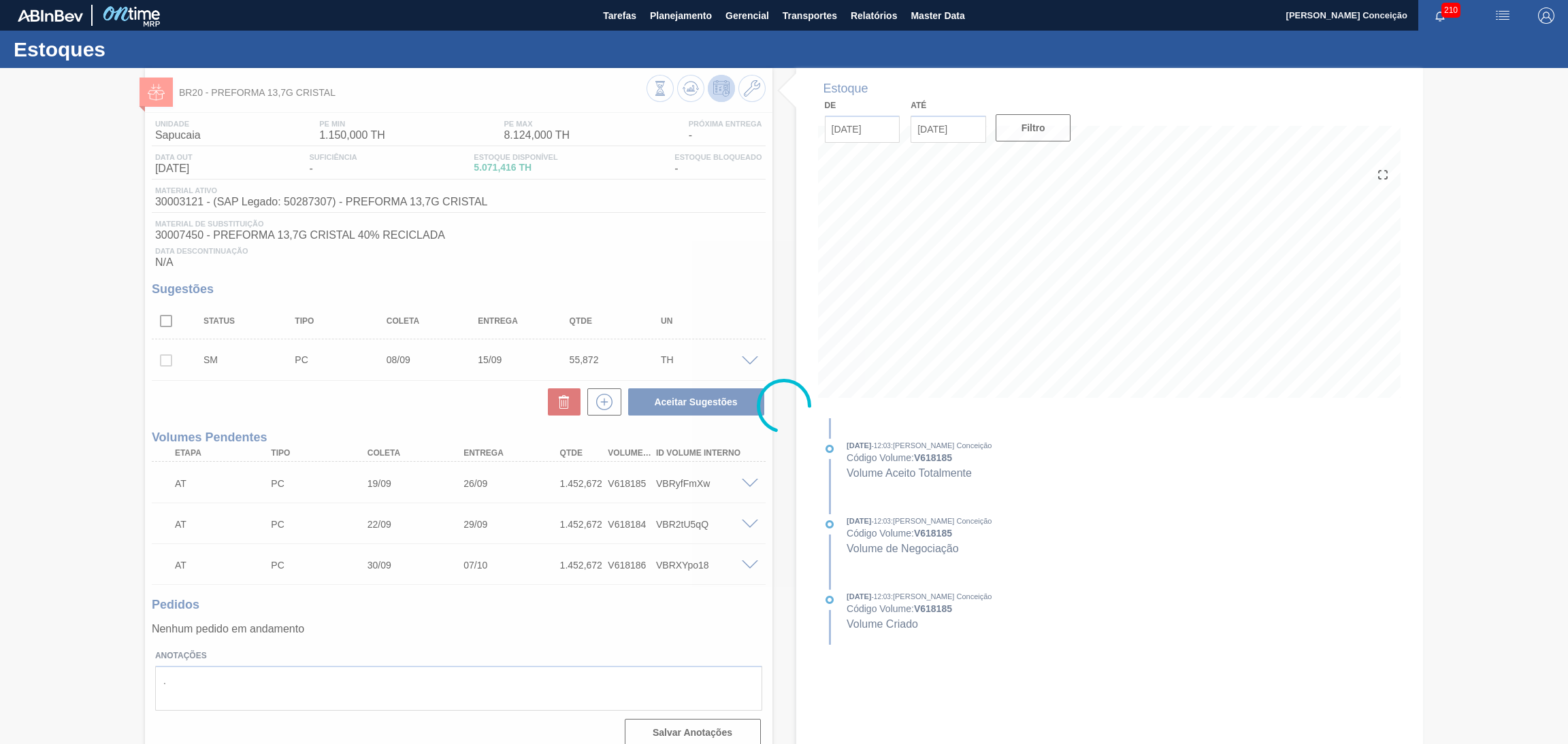
click at [684, 254] on div at bounding box center [784, 406] width 1568 height 676
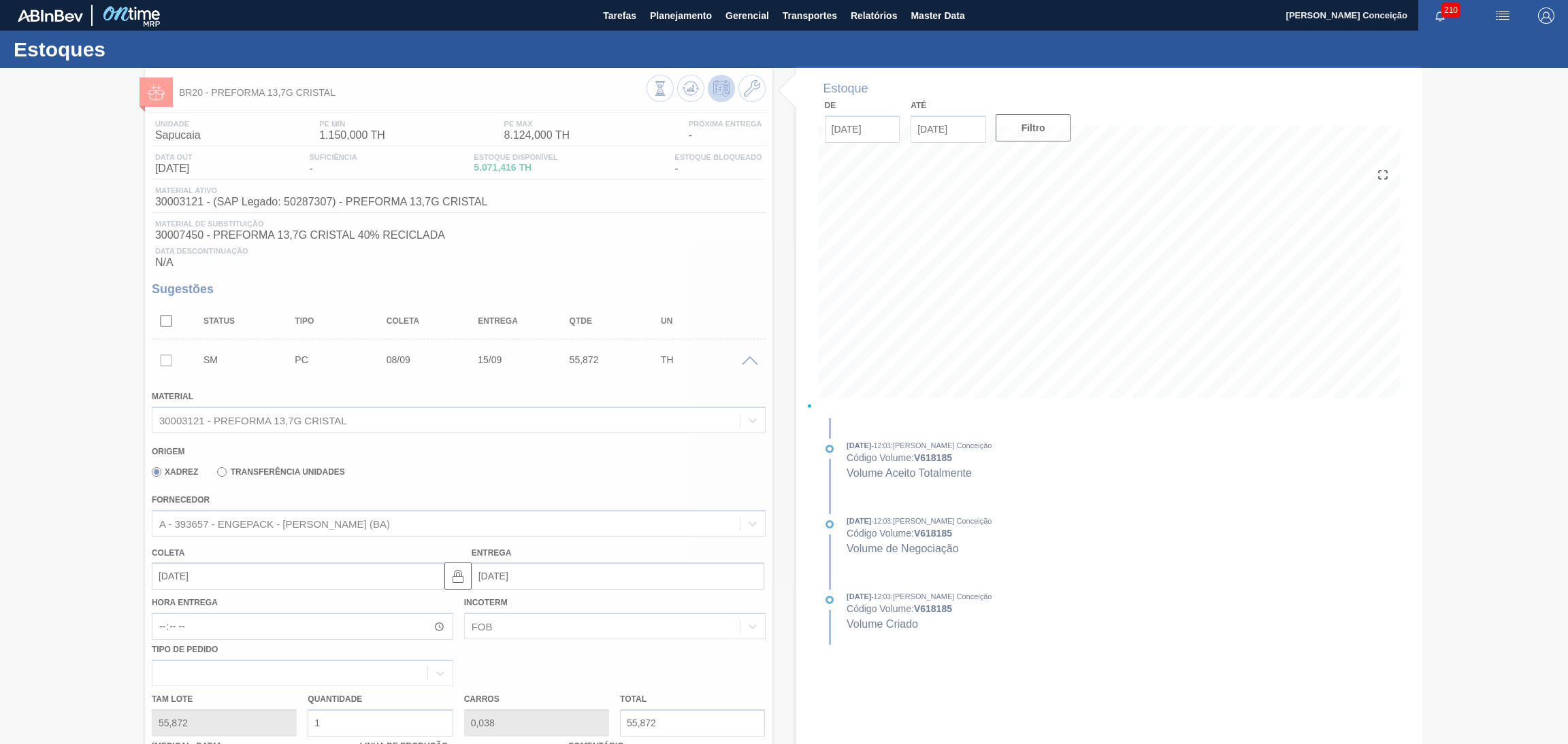
click at [1101, 515] on div at bounding box center [784, 406] width 1568 height 676
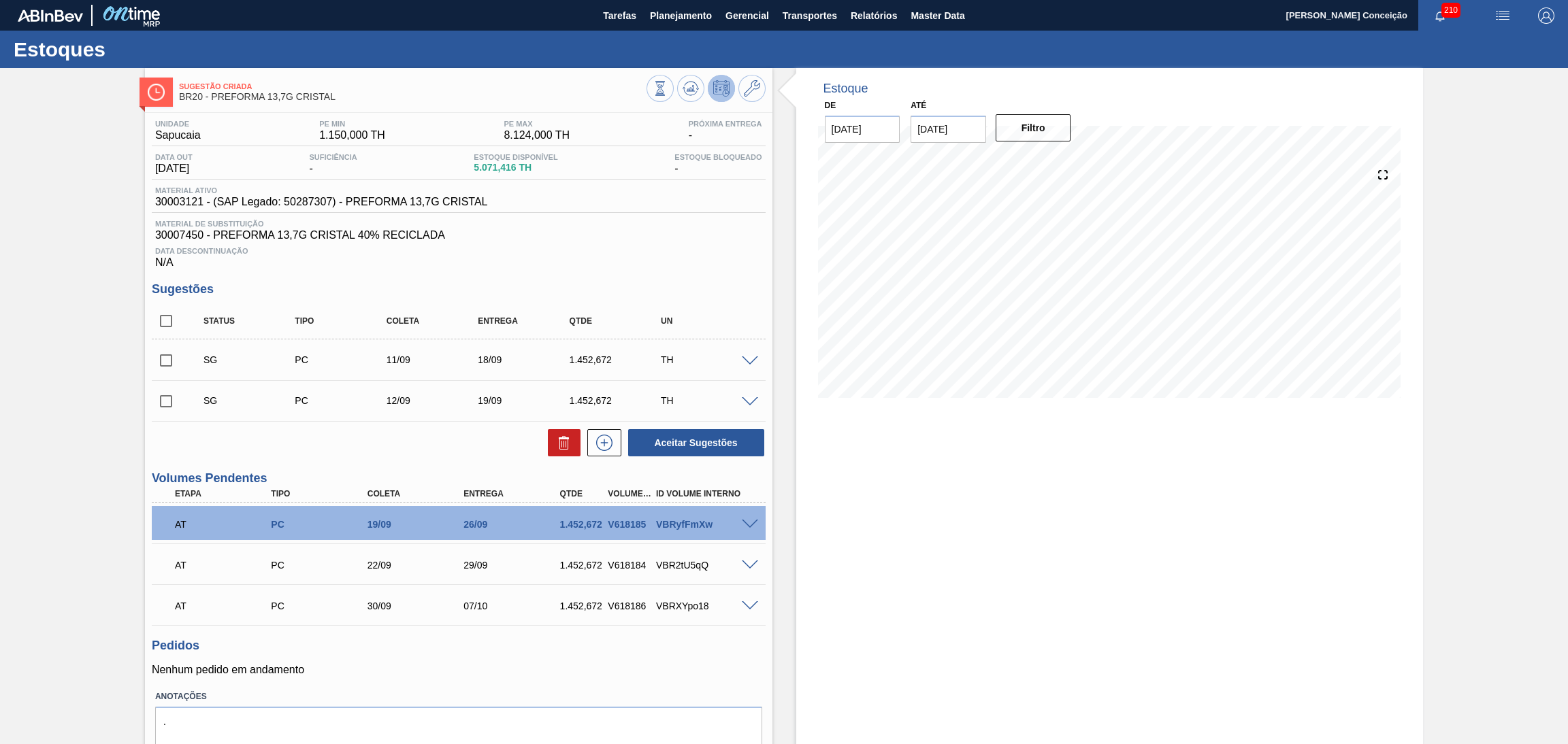
click at [512, 704] on label "Anotações" at bounding box center [459, 697] width 607 height 20
click at [1066, 467] on div "Estoque De [DATE] Até [DATE] Filtro 30/09 Projeção de Estoque 5,632.104 [DOMAIN…" at bounding box center [1110, 433] width 627 height 731
click at [162, 326] on input "checkbox" at bounding box center [166, 320] width 29 height 29
checkbox input "true"
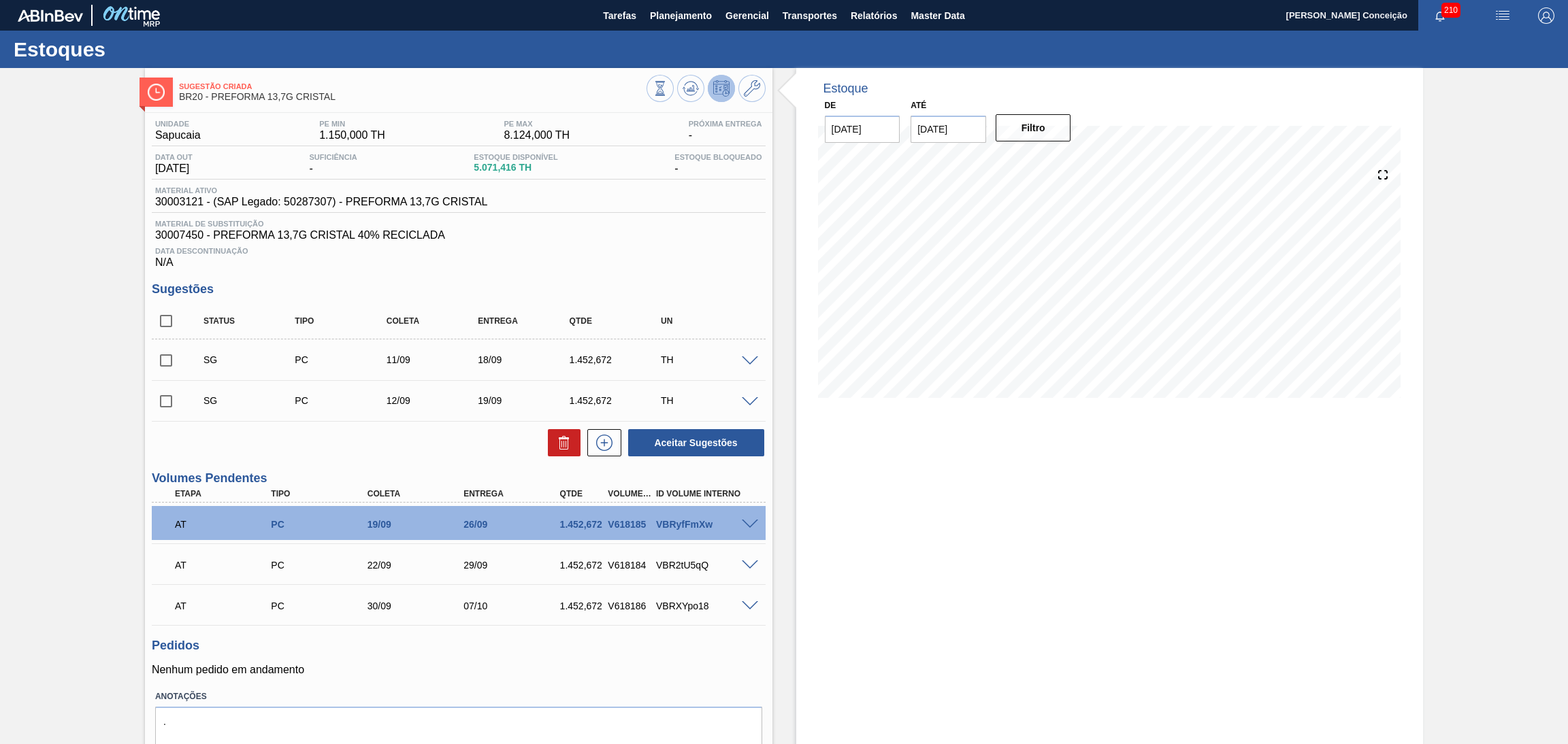
checkbox input "true"
click at [556, 449] on icon at bounding box center [564, 442] width 16 height 16
checkbox input "false"
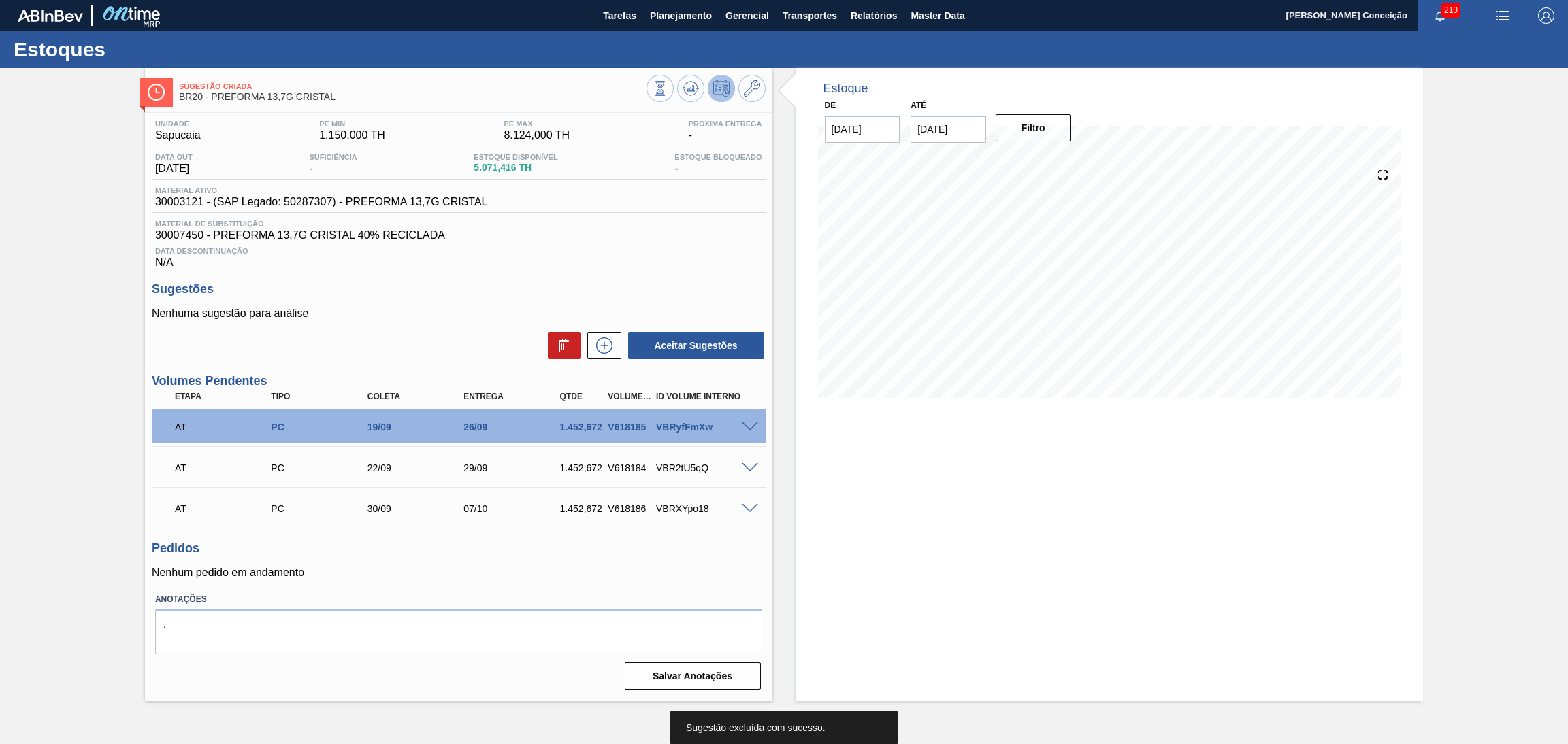
click at [1022, 502] on div "Estoque De [DATE] Até [DATE] Filtro" at bounding box center [1110, 385] width 627 height 633
click at [552, 599] on label "Anotações" at bounding box center [459, 600] width 607 height 20
click at [489, 287] on h3 "Sugestões" at bounding box center [459, 289] width 614 height 15
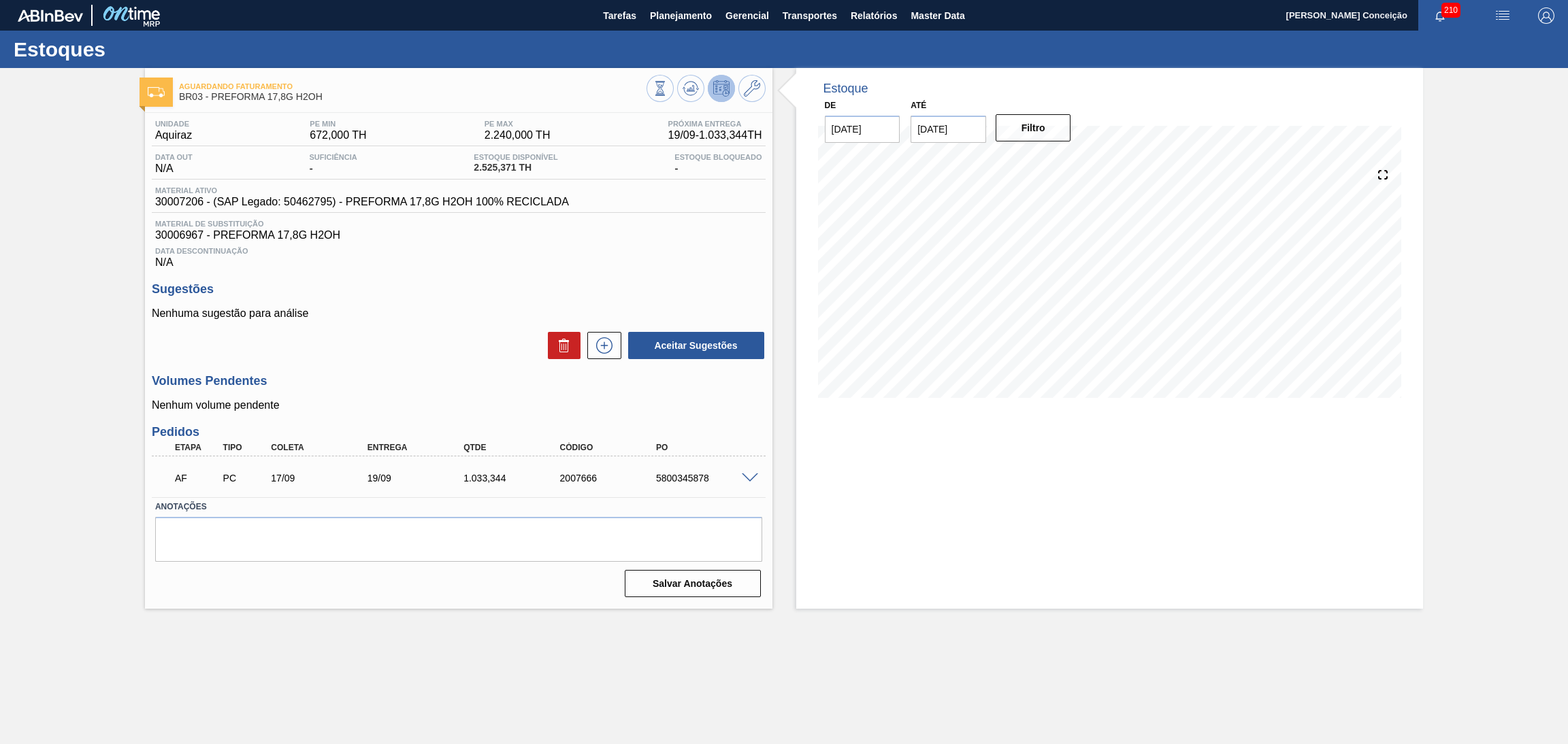
click at [541, 286] on h3 "Sugestões" at bounding box center [459, 289] width 614 height 15
click at [699, 281] on div "Unidade Aquiraz PE MIN 672,000 TH PE MAX 2.240,000 TH Próxima Entrega 19/09 - 1…" at bounding box center [459, 357] width 627 height 489
click at [458, 284] on h3 "Sugestões" at bounding box center [459, 289] width 614 height 15
click at [546, 302] on div "Sugestões Nenhuma sugestão para análise Aceitar Sugestões" at bounding box center [459, 321] width 614 height 78
click at [744, 476] on span at bounding box center [750, 479] width 16 height 10
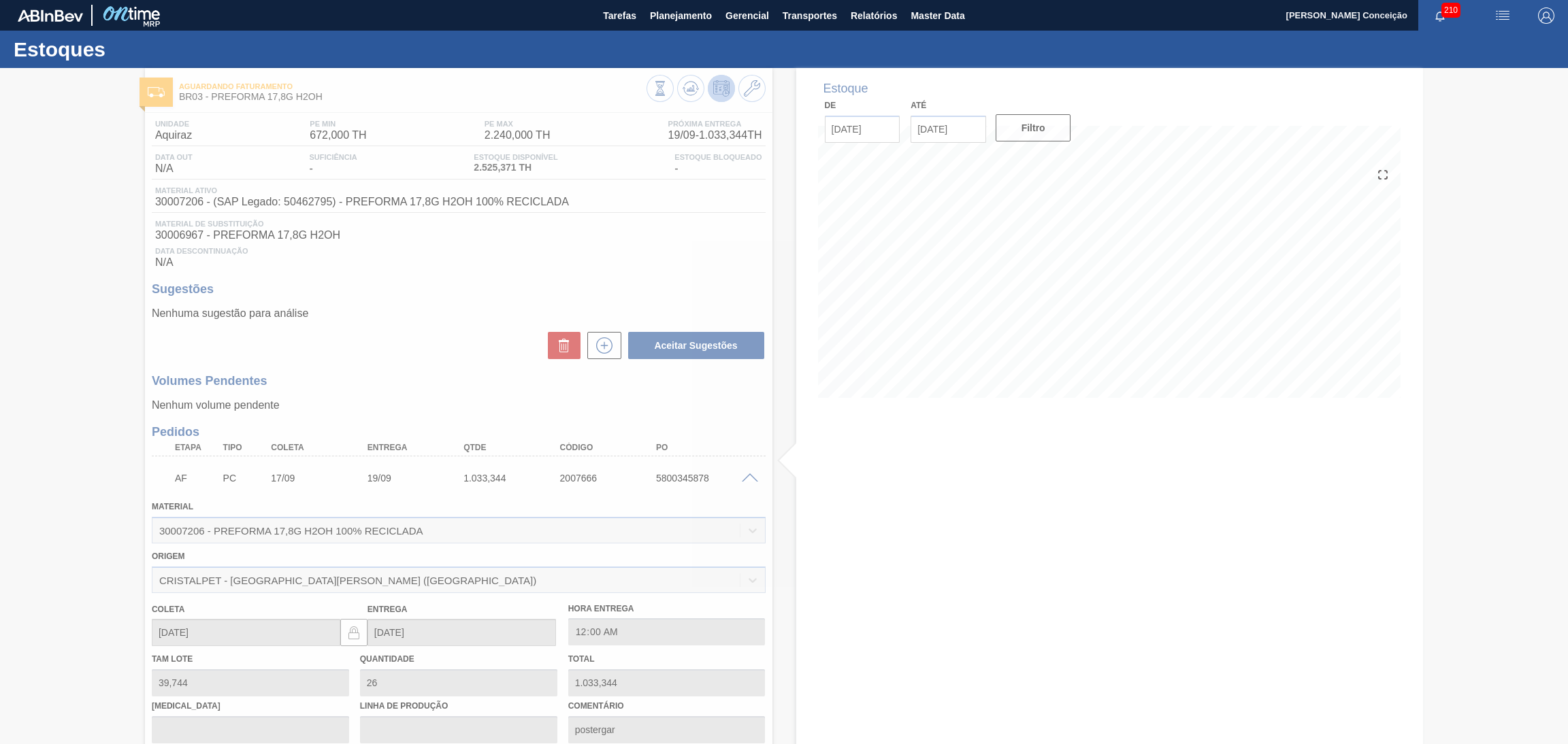
click at [746, 476] on div at bounding box center [784, 406] width 1568 height 676
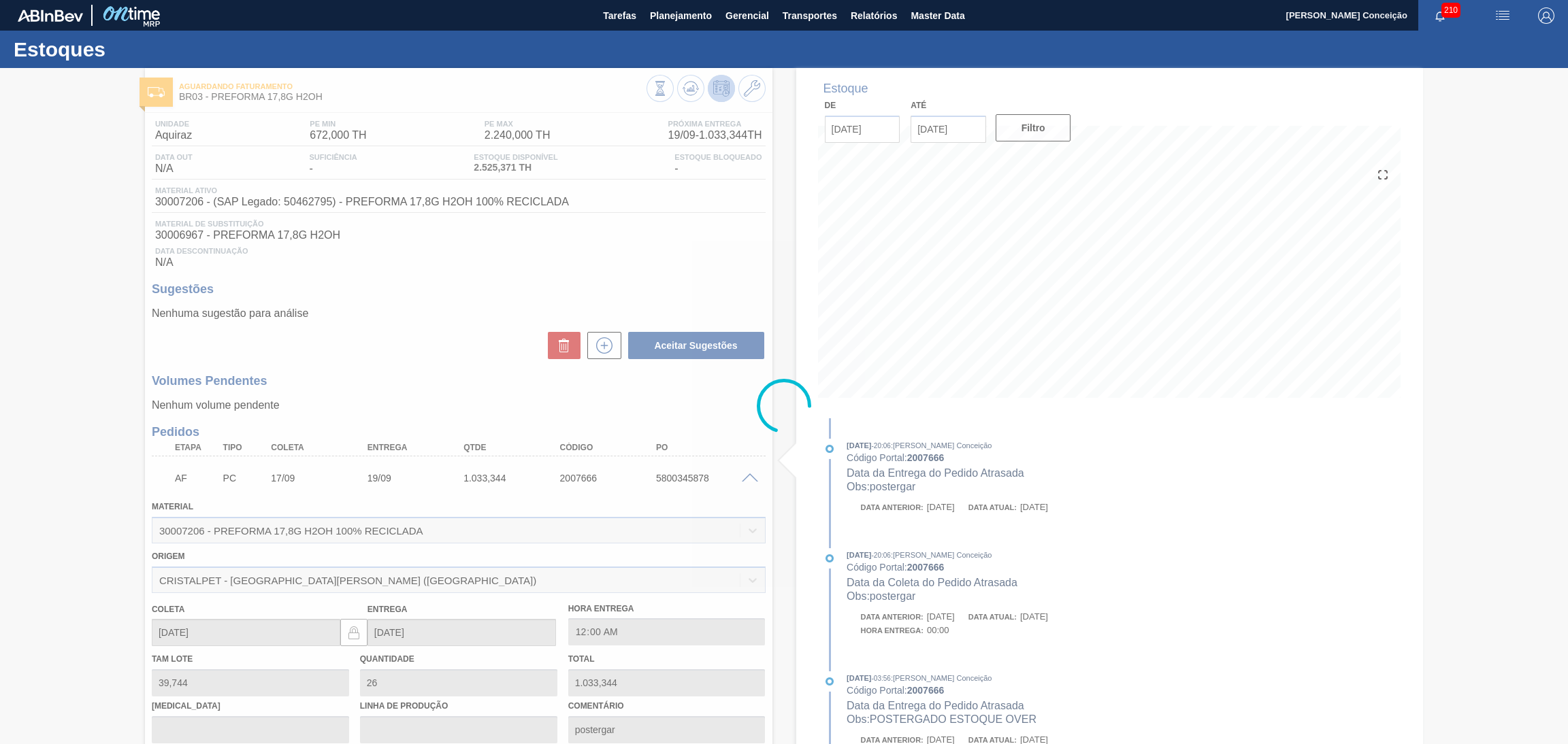
click at [746, 476] on div at bounding box center [784, 406] width 1568 height 676
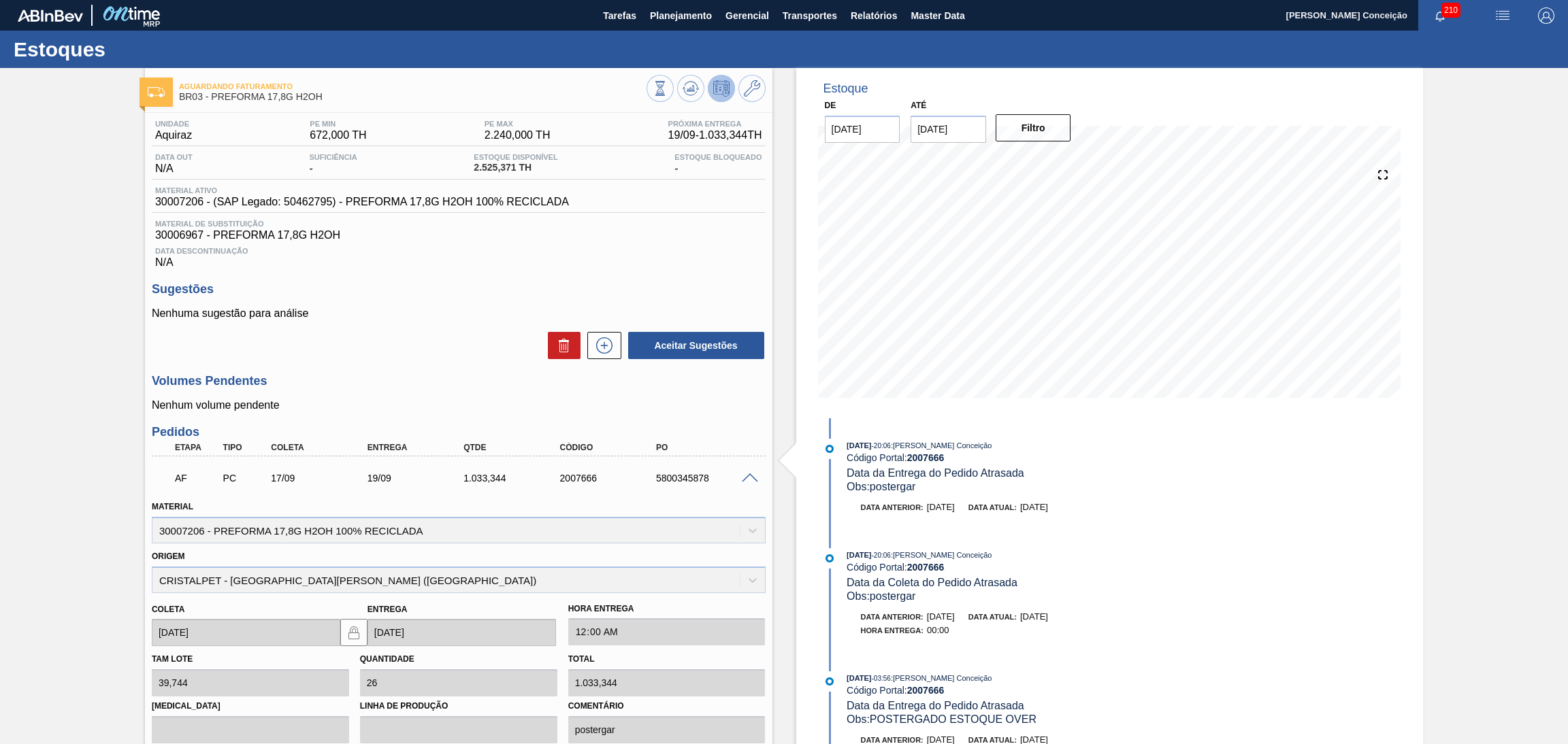
click at [746, 476] on span at bounding box center [750, 479] width 16 height 10
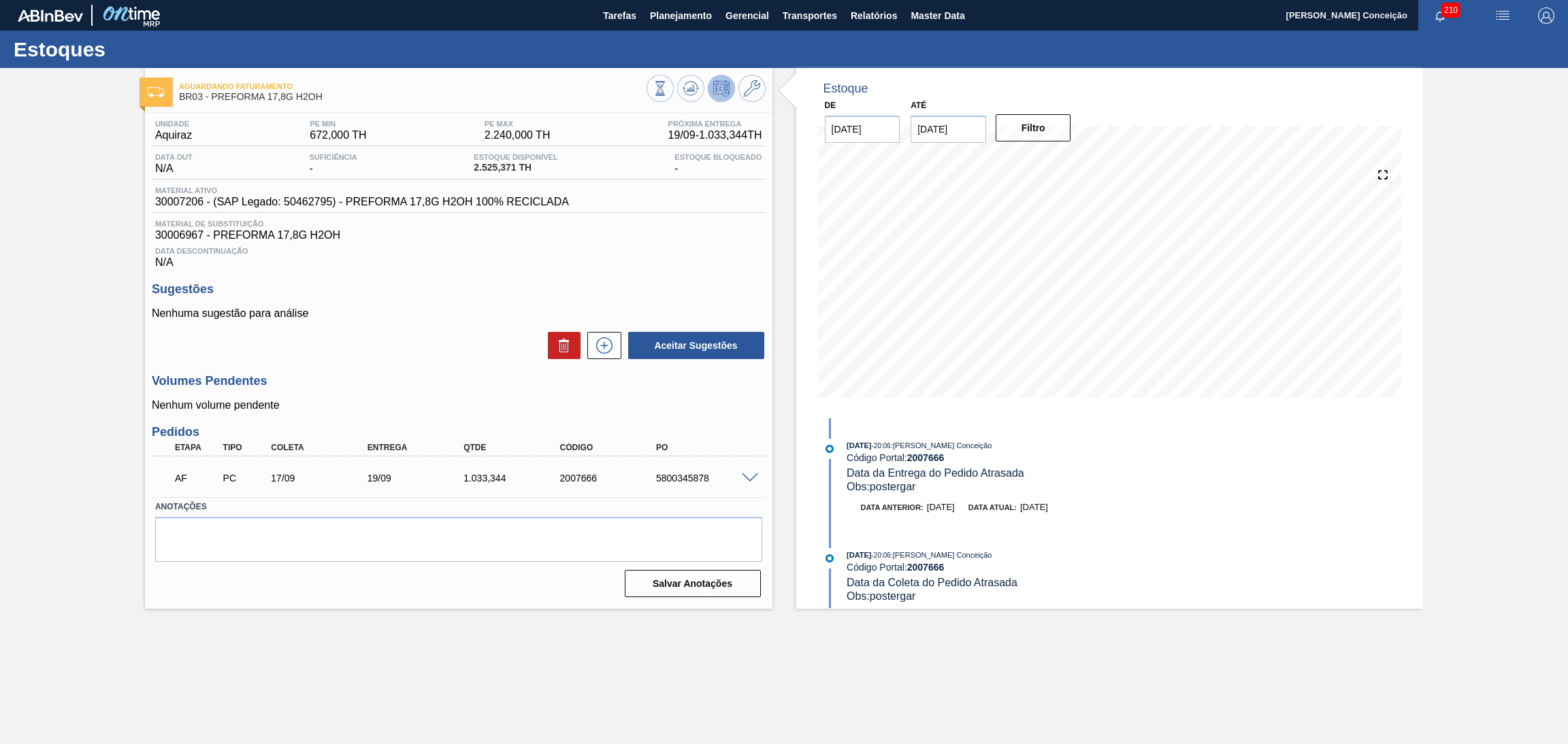
click at [448, 304] on div "Sugestões Nenhuma sugestão para análise Aceitar Sugestões" at bounding box center [459, 321] width 614 height 78
click at [695, 259] on div "Data Descontinuação N/A" at bounding box center [459, 255] width 614 height 27
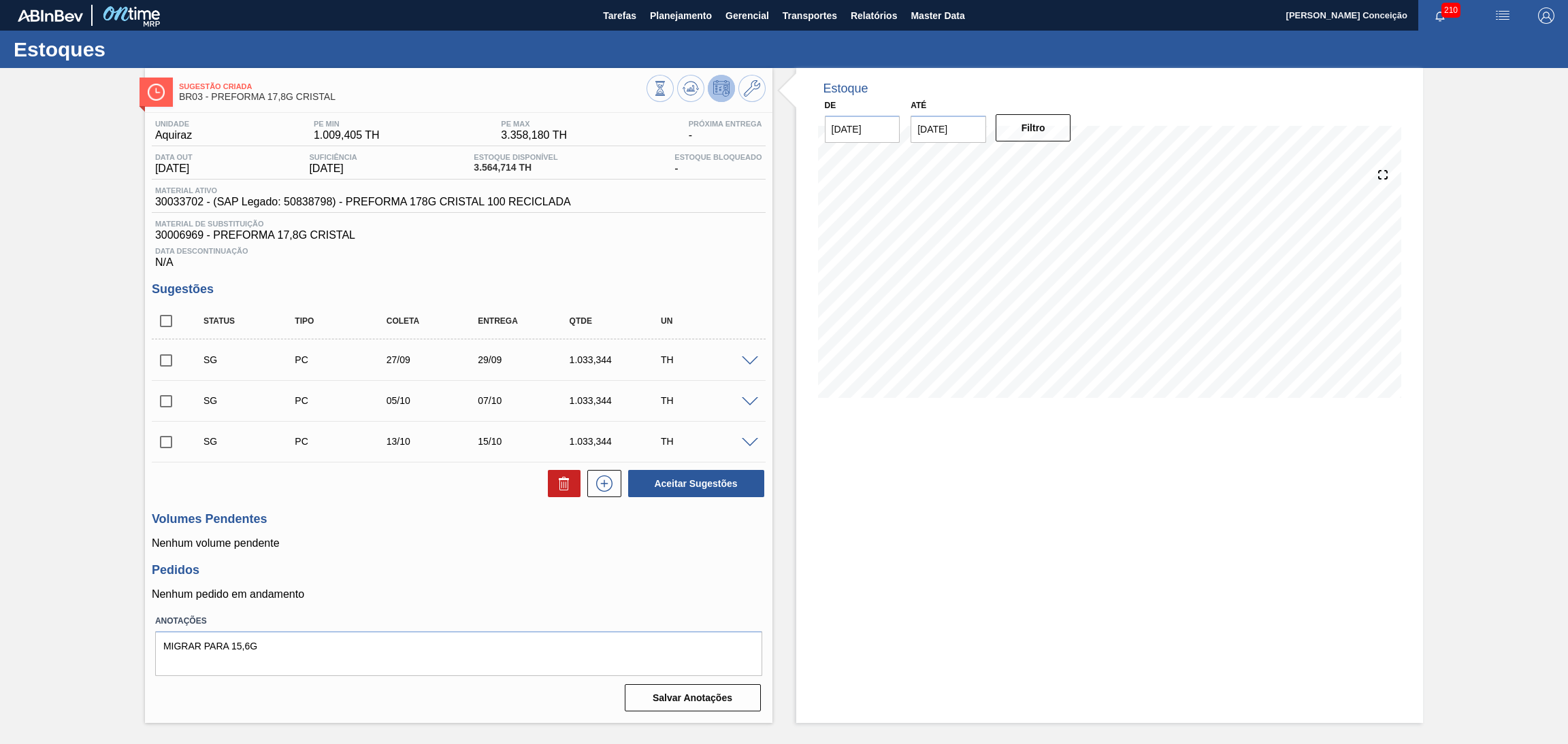
click at [684, 266] on div "Data Descontinuação N/A" at bounding box center [459, 255] width 614 height 27
click at [961, 497] on div "Estoque De [DATE] Até [DATE] Filtro 05/09 Projeção de Estoque 3,564.714 [DOMAIN…" at bounding box center [1110, 396] width 627 height 656
click at [691, 96] on icon at bounding box center [691, 88] width 16 height 16
click at [173, 319] on input "checkbox" at bounding box center [166, 320] width 29 height 29
checkbox input "true"
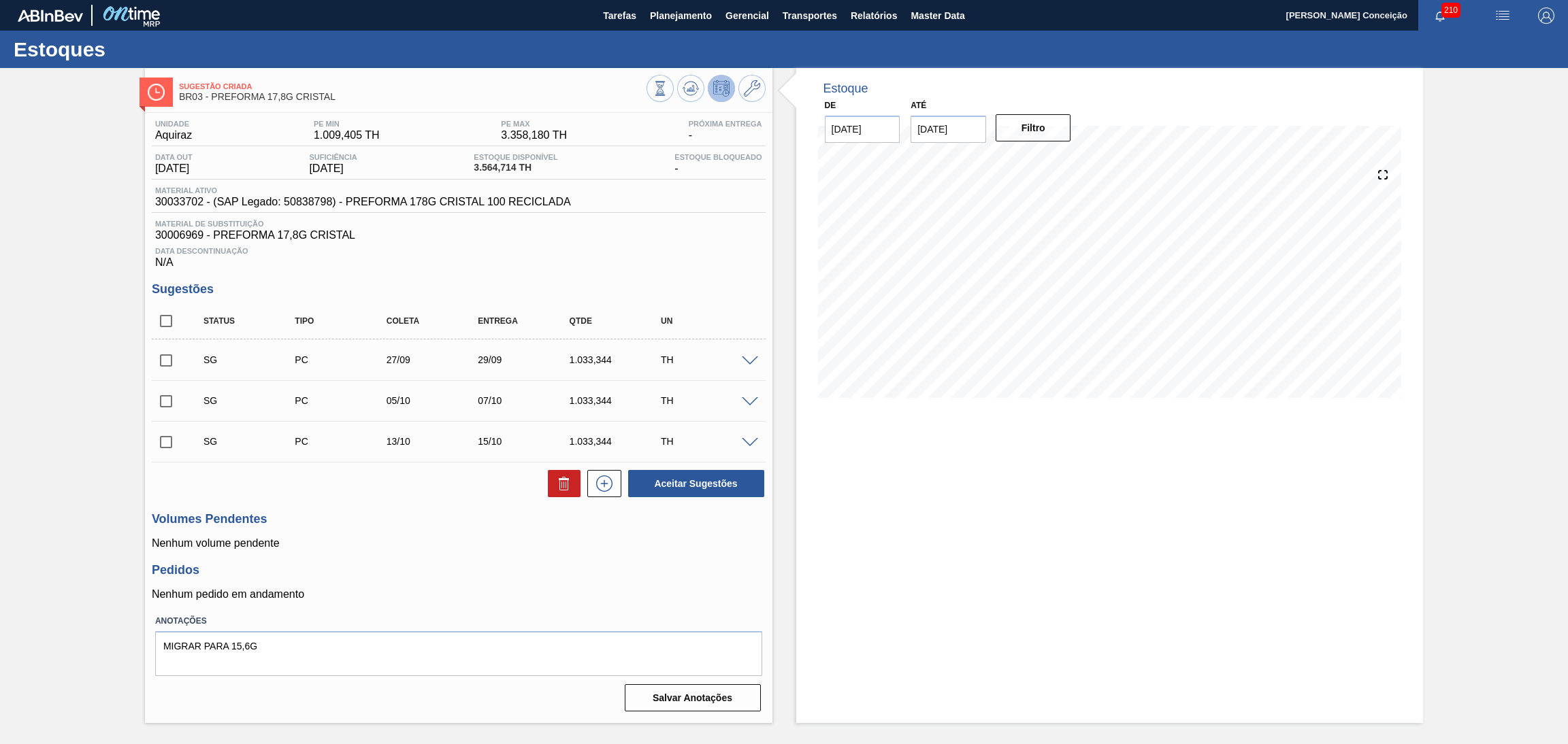
checkbox input "true"
click at [569, 481] on icon at bounding box center [564, 483] width 16 height 16
checkbox input "false"
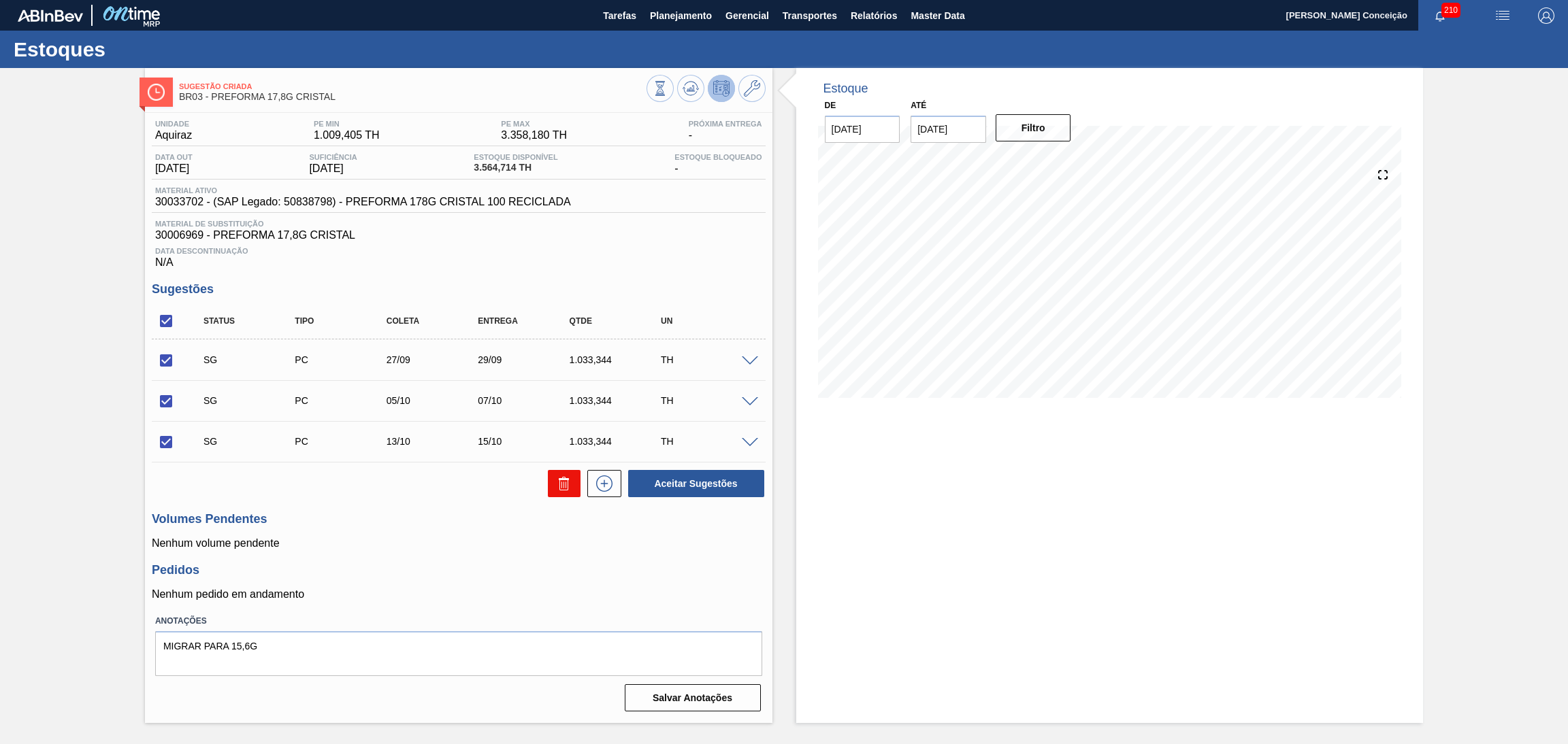
checkbox input "false"
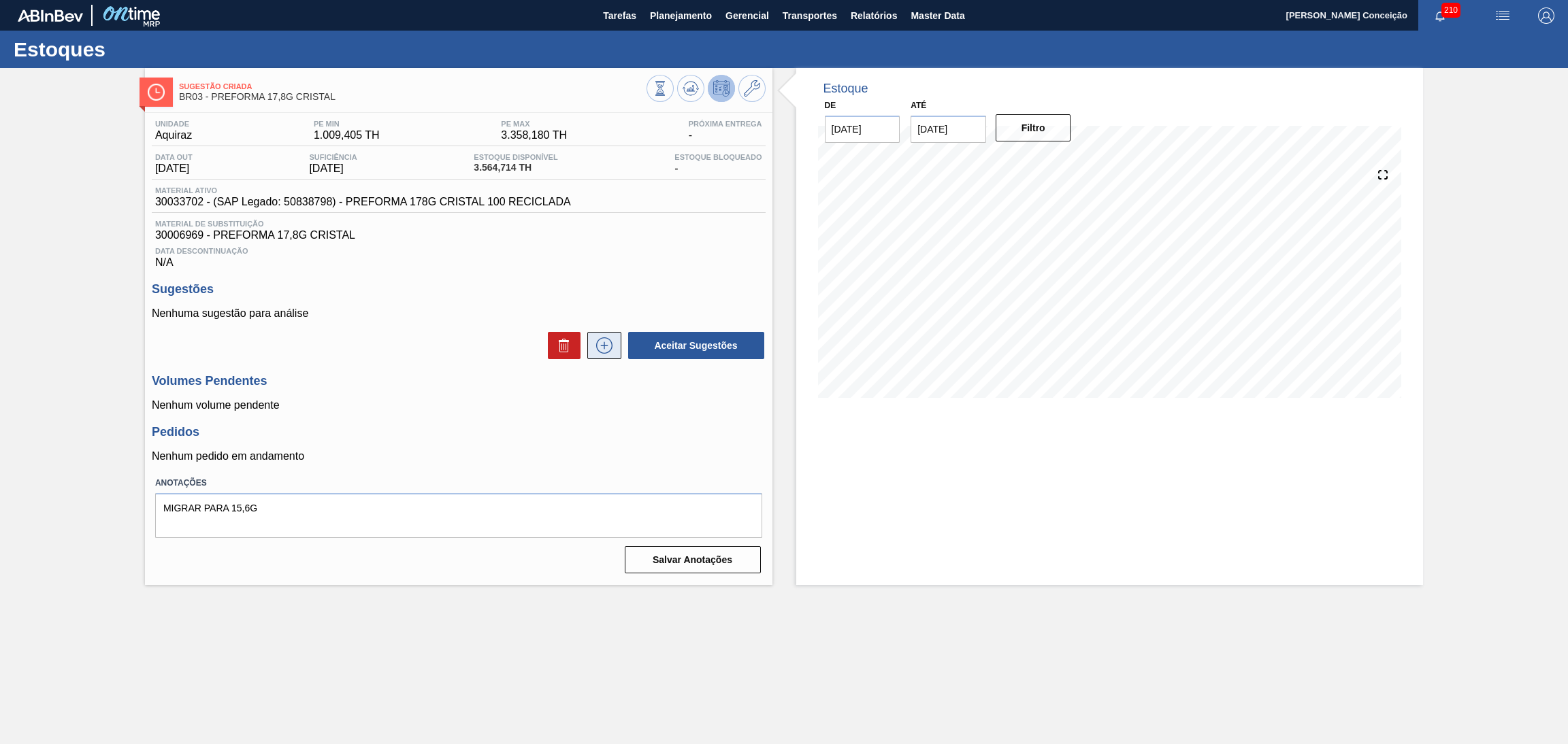
click at [606, 345] on icon at bounding box center [604, 345] width 8 height 1
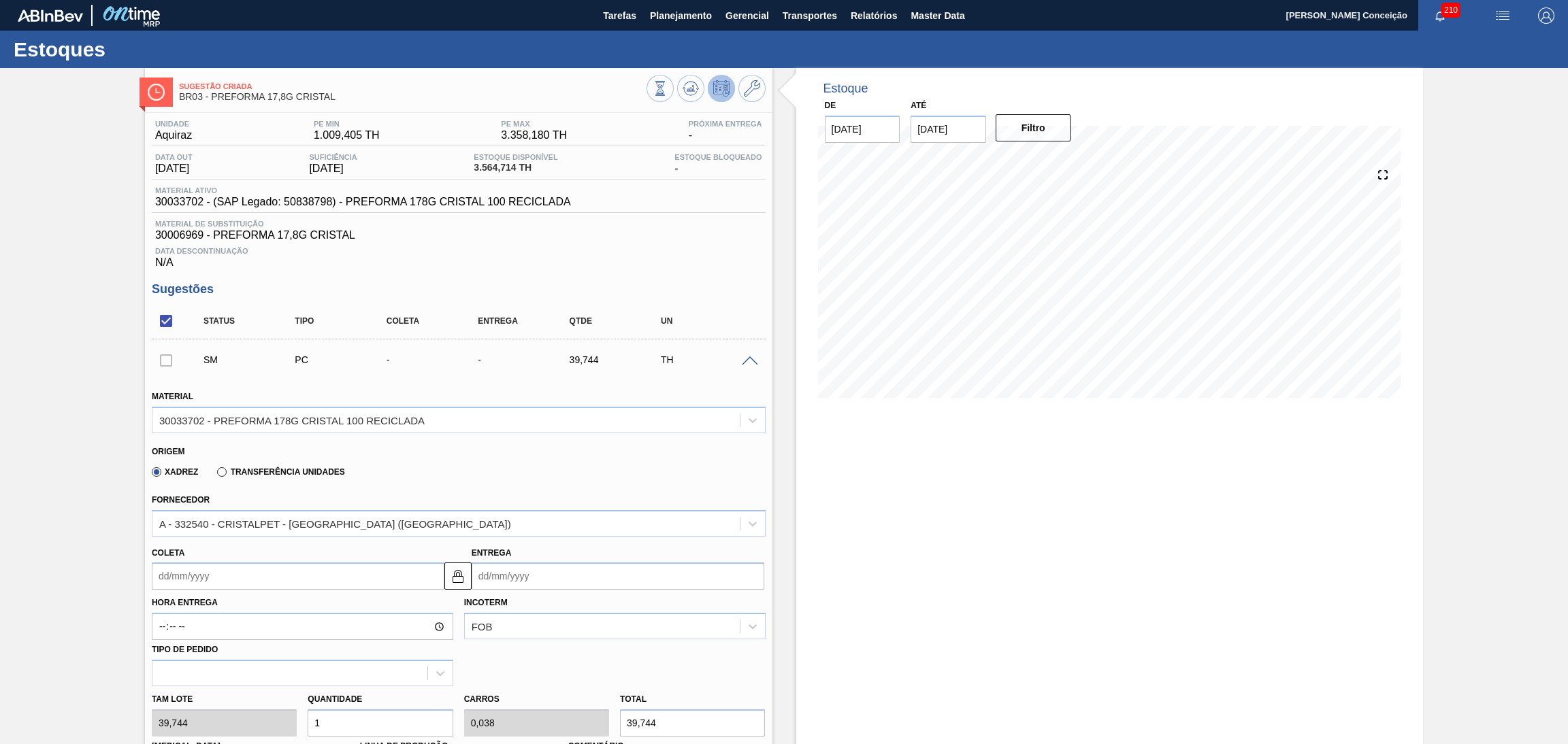
click at [676, 263] on div "Data Descontinuação N/A" at bounding box center [459, 255] width 614 height 27
click at [817, 465] on div "Estoque De 05/09/2025 Até 10/10/2025 Filtro 07/09 Projeção de Estoque 3,564.714…" at bounding box center [1110, 634] width 627 height 1131
click at [684, 261] on div "Data Descontinuação N/A" at bounding box center [459, 255] width 614 height 27
click at [709, 274] on div "Unidade Aquiraz PE MIN 1.009,405 TH PE MAX 3.358,180 TH Próxima Entrega - Data …" at bounding box center [459, 653] width 627 height 1080
click at [744, 363] on span at bounding box center [750, 362] width 16 height 10
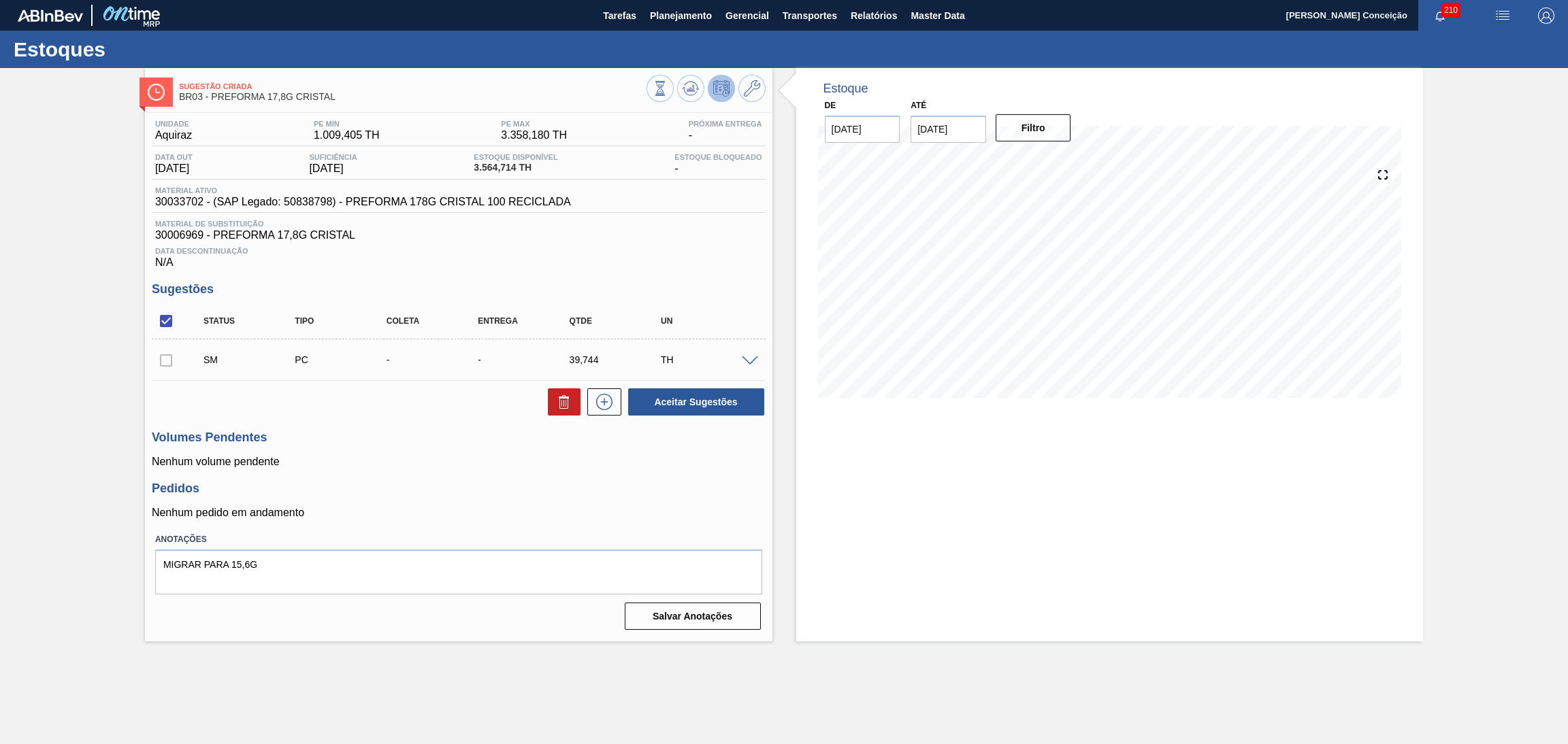
click at [475, 471] on div "Unidade Aquiraz PE MIN 1.009,405 TH PE MAX 3.358,180 TH Próxima Entrega - Data …" at bounding box center [459, 373] width 627 height 522
click at [687, 279] on div "Unidade Aquiraz PE MIN 1.009,405 TH PE MAX 3.358,180 TH Próxima Entrega - Data …" at bounding box center [459, 373] width 627 height 522
click at [767, 527] on div "Unidade Aquiraz PE MIN 1.009,405 TH PE MAX 3.358,180 TH Próxima Entrega - Data …" at bounding box center [459, 373] width 627 height 522
click at [102, 292] on div "Sugestão Criada BR03 - PREFORMA 17,8G CRISTAL Unidade Aquiraz PE MIN 1.009,405 …" at bounding box center [784, 355] width 1568 height 573
click at [783, 466] on div "Estoque De 05/09/2025 Até 10/10/2025 Filtro 26/09 Projeção de Estoque 1,684.698…" at bounding box center [1098, 355] width 652 height 573
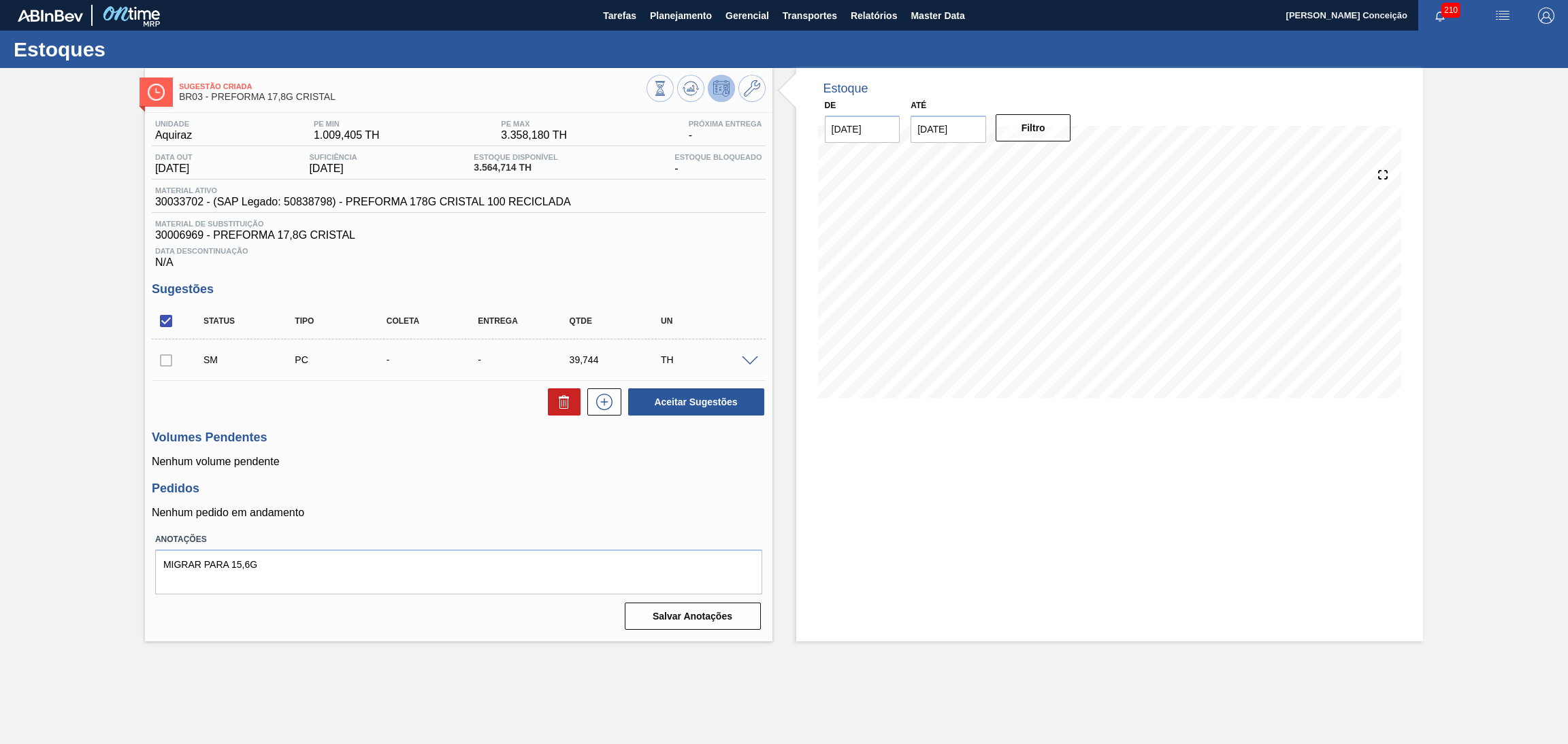
click at [718, 492] on h3 "Pedidos" at bounding box center [459, 488] width 614 height 15
click at [1167, 511] on div "Estoque De 05/09/2025 Até 10/10/2025 Filtro 10/10 Projeção de Estoque -568.626 …" at bounding box center [1110, 355] width 627 height 573
click at [669, 265] on div "Data Descontinuação N/A" at bounding box center [459, 255] width 614 height 27
click at [804, 498] on div "Estoque De 05/09/2025 Até 10/10/2025 Filtro 10/10 Projeção de Estoque -568.626 …" at bounding box center [1110, 355] width 627 height 573
click at [594, 258] on div "Data Descontinuação N/A" at bounding box center [459, 255] width 614 height 27
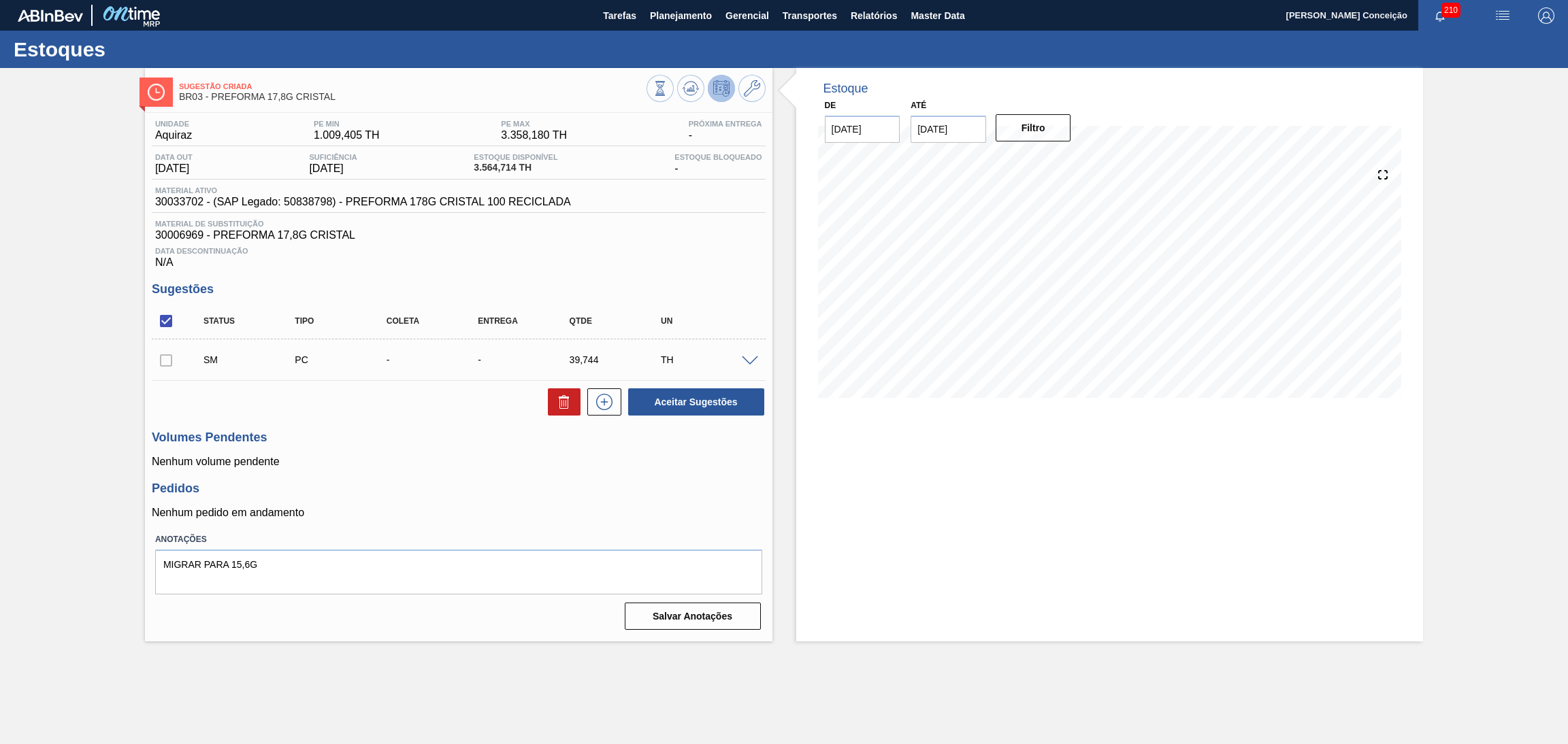
click at [944, 599] on div "Estoque De 05/09/2025 Até 10/10/2025 Filtro 19/09 Projeção de Estoque 3,564.714…" at bounding box center [1110, 355] width 627 height 573
click at [758, 357] on div at bounding box center [752, 360] width 27 height 10
click at [754, 357] on span at bounding box center [750, 362] width 16 height 10
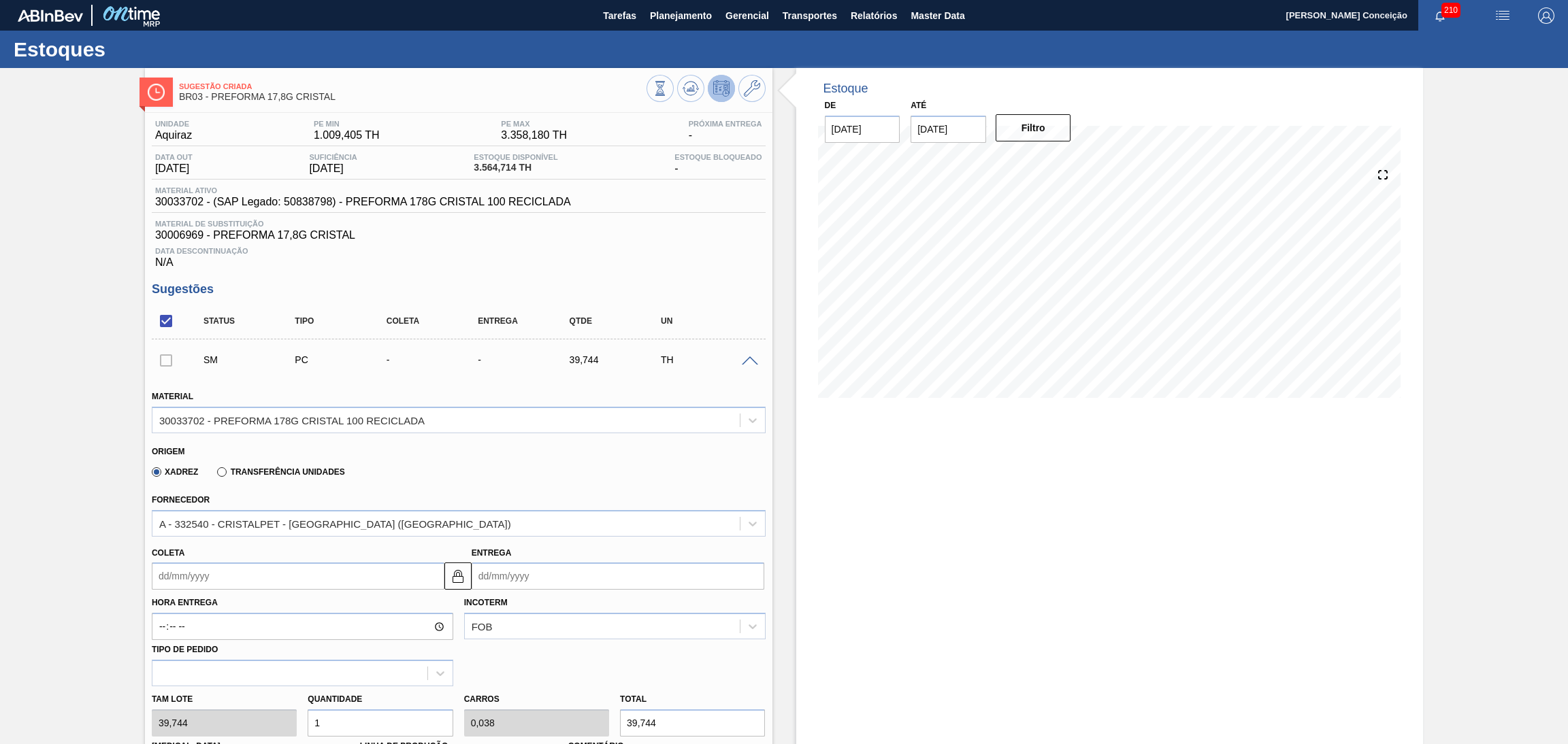
click at [227, 579] on input "Coleta" at bounding box center [298, 576] width 293 height 27
click at [254, 473] on div "11" at bounding box center [256, 470] width 18 height 18
type input "11/09/2025"
type input "13/09/2025"
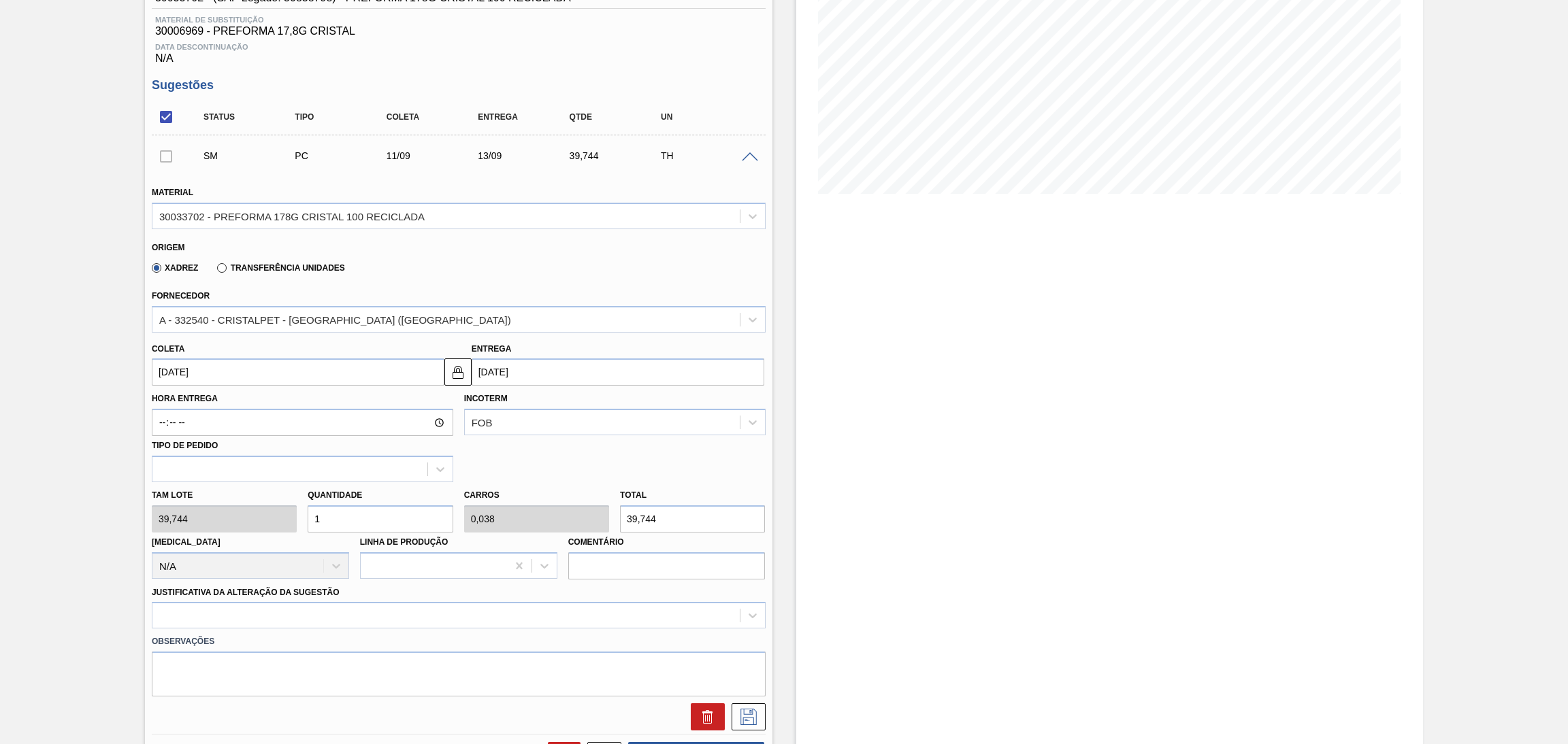
drag, startPoint x: 356, startPoint y: 508, endPoint x: 314, endPoint y: 503, distance: 42.3
click at [318, 506] on input "1" at bounding box center [380, 519] width 145 height 27
type input "0"
type input "2"
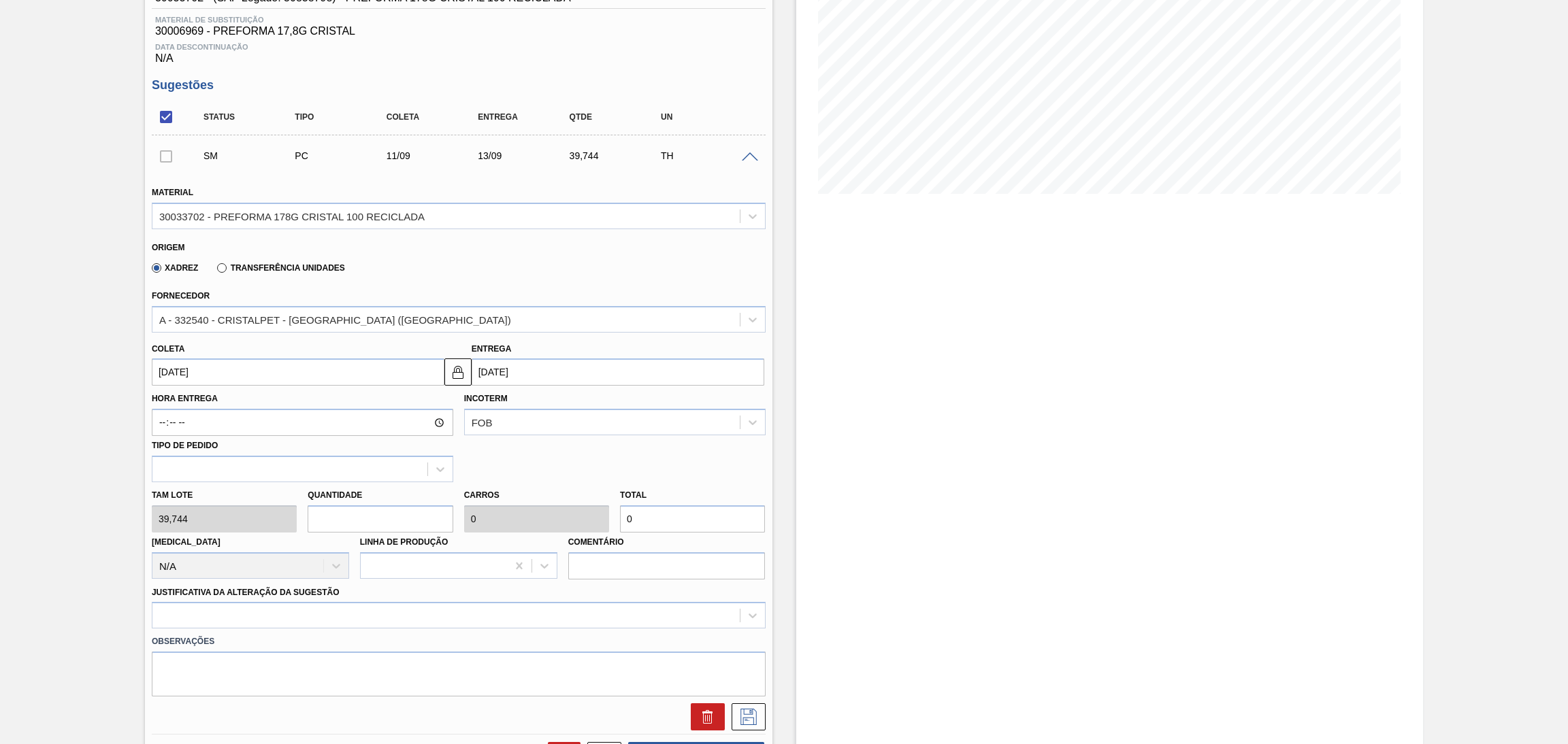
type input "0,077"
type input "79,488"
type input "26"
type input "1"
type input "1.033,344"
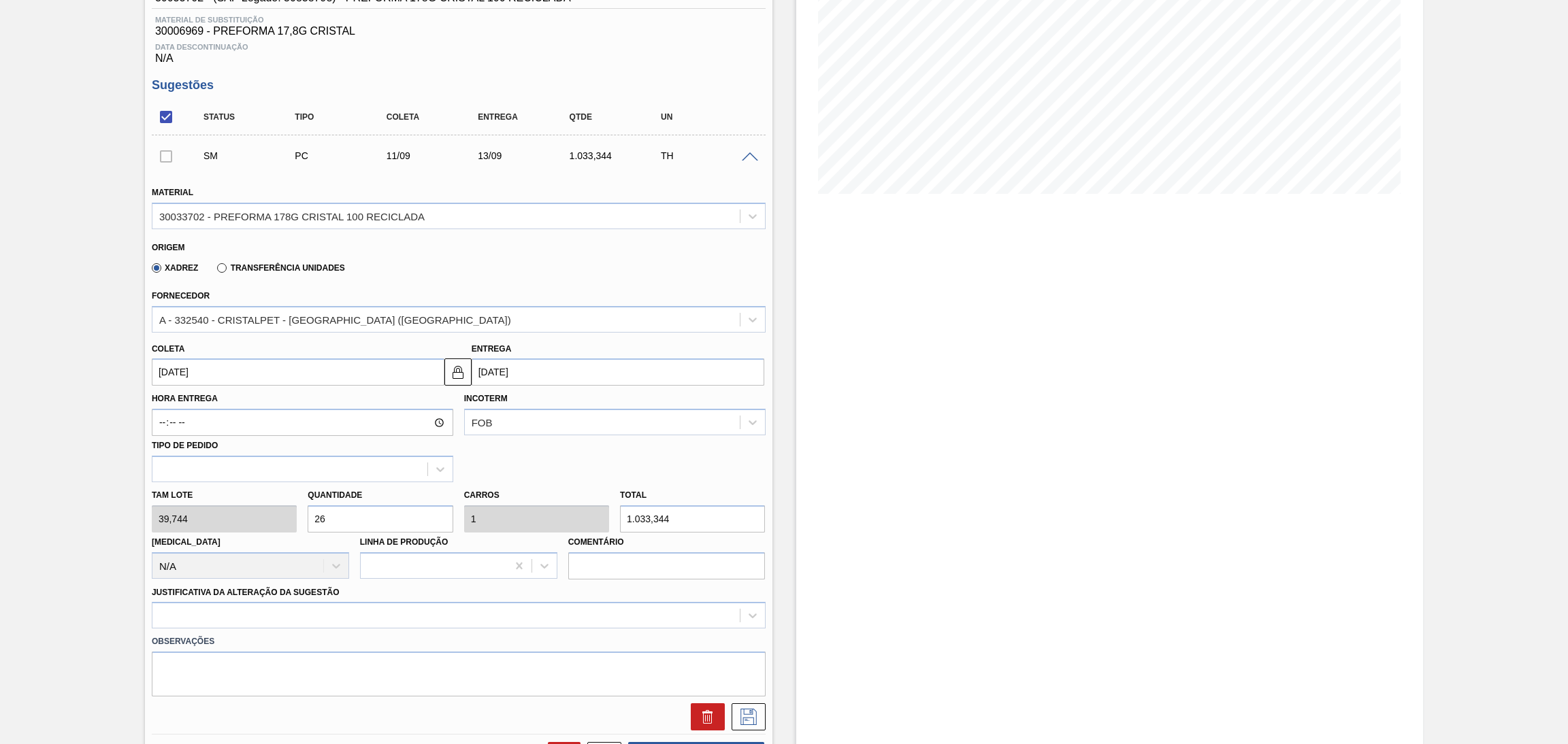
type input "26"
click at [277, 622] on div "Material 30033702 - PREFORMA 178G CRISTAL 100 RECICLADA Origem Xadrez Transferê…" at bounding box center [459, 451] width 614 height 558
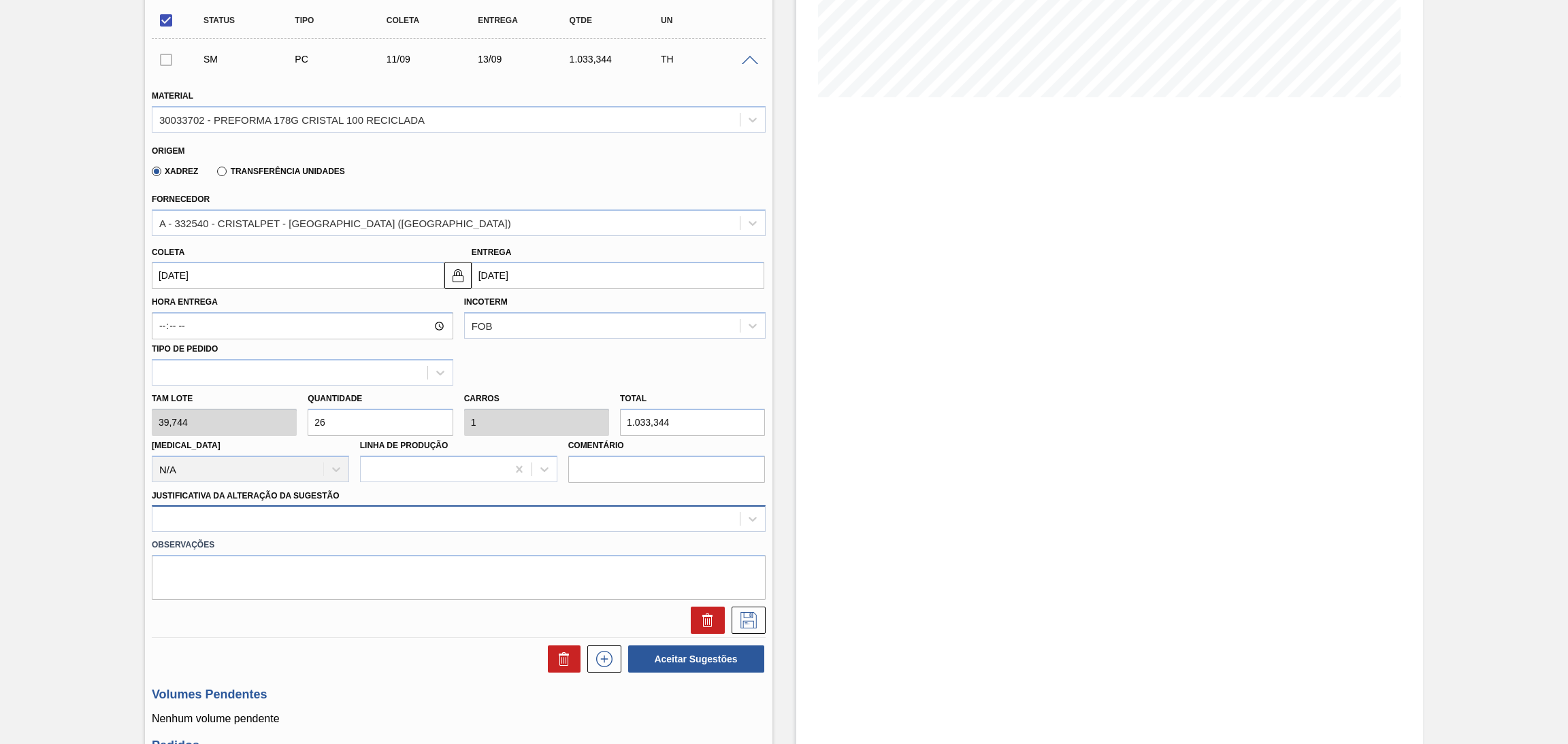
click at [276, 532] on div at bounding box center [459, 519] width 614 height 26
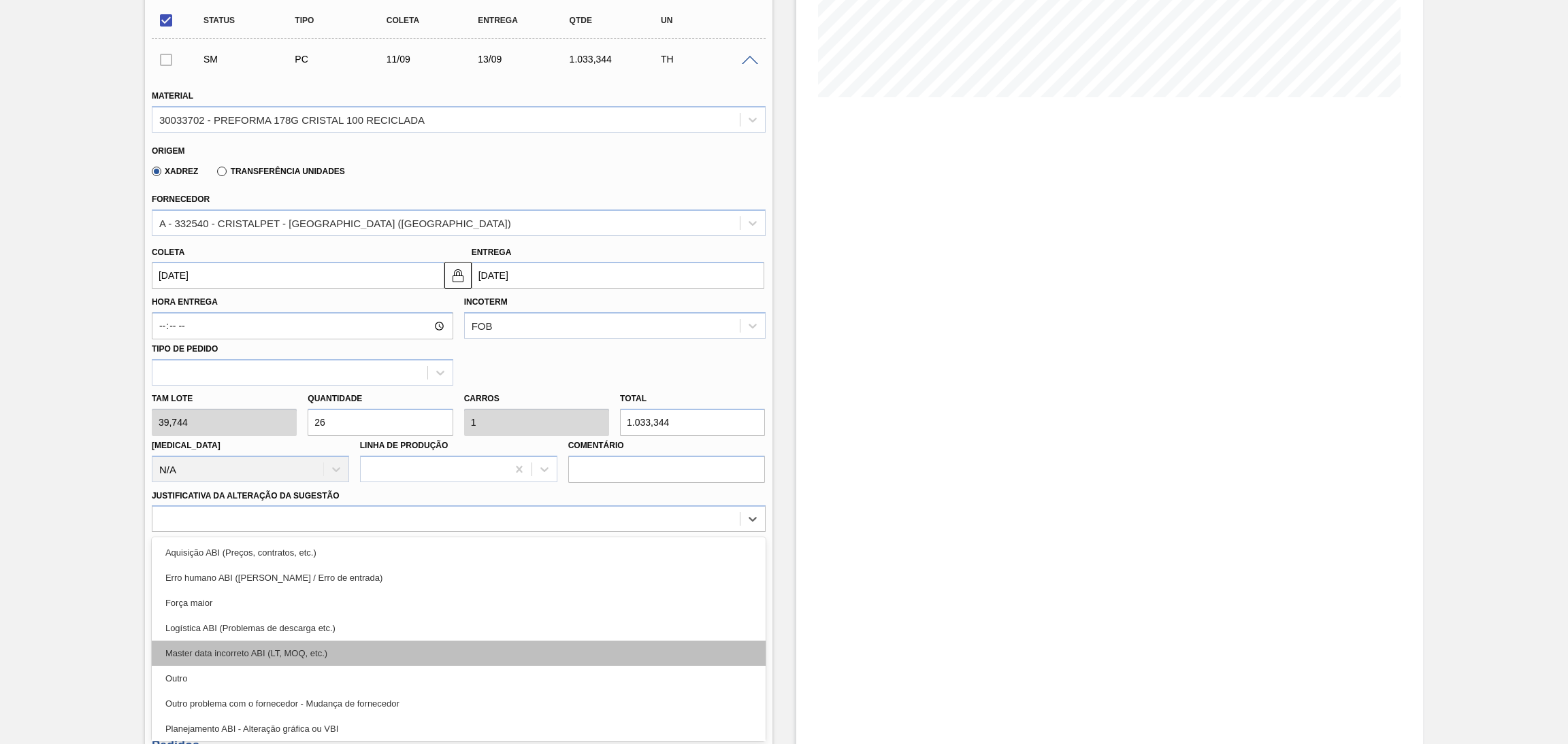
click at [293, 655] on div "Master data incorreto ABI (LT, MOQ, etc.)" at bounding box center [459, 653] width 614 height 25
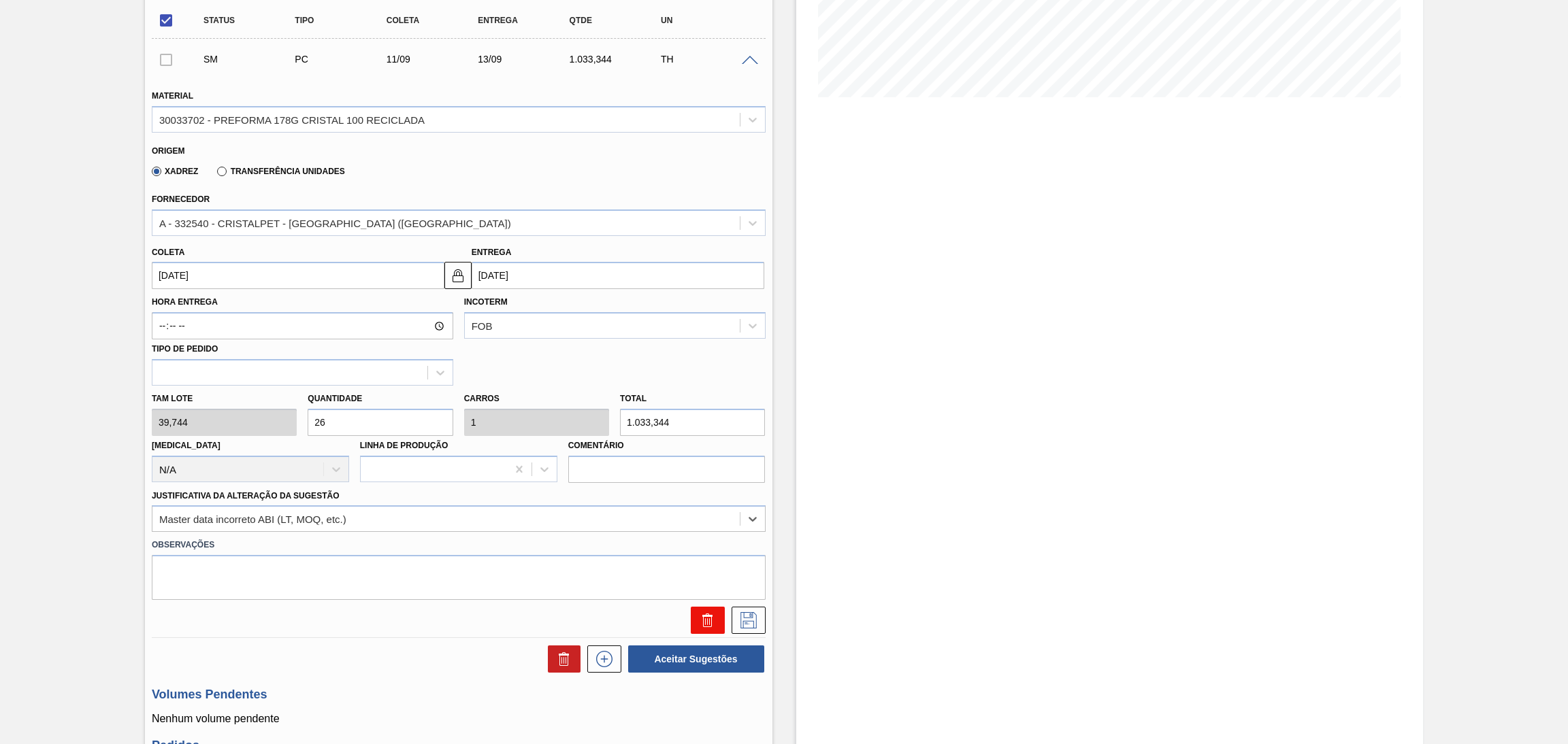
click at [713, 625] on icon at bounding box center [707, 620] width 16 height 16
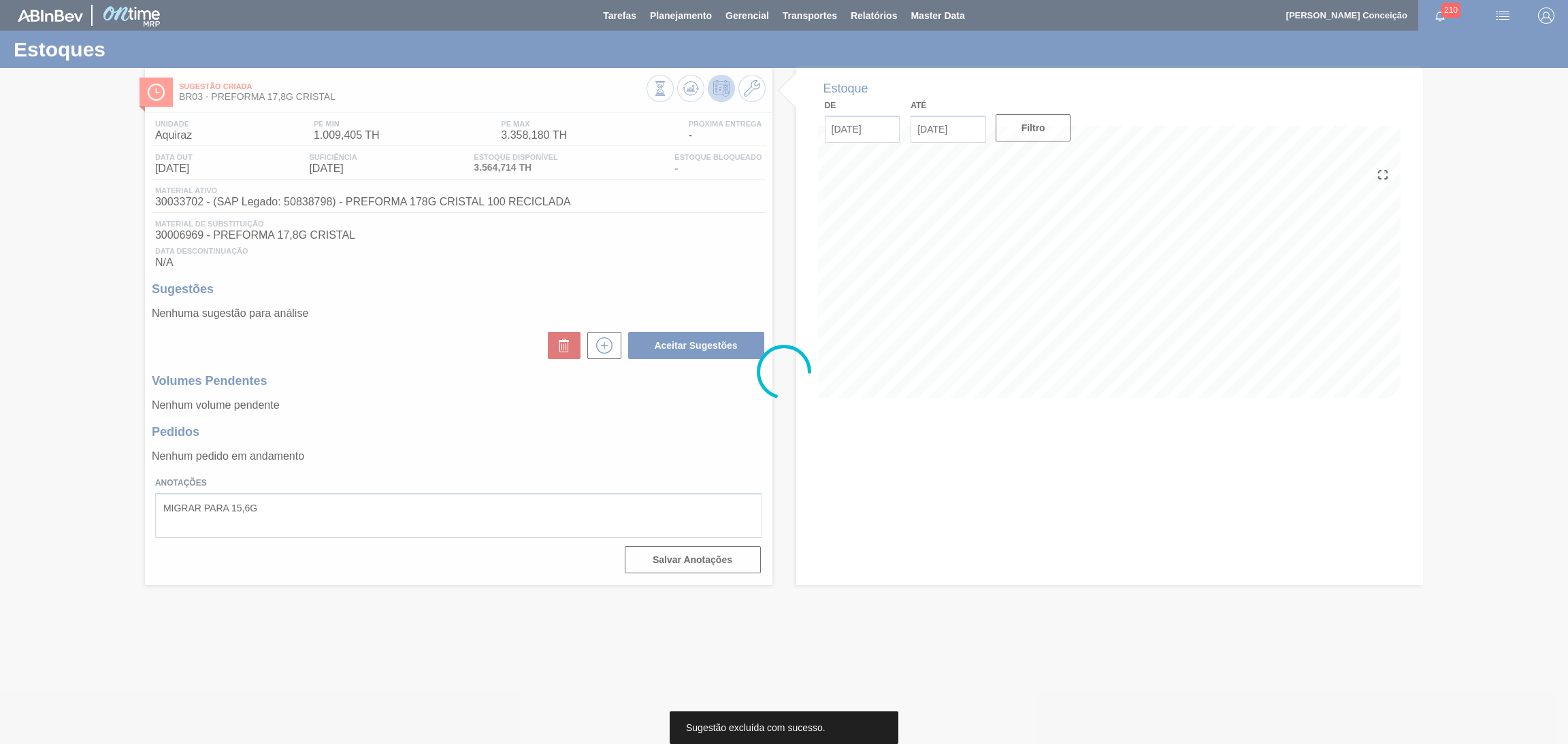
scroll to position [0, 0]
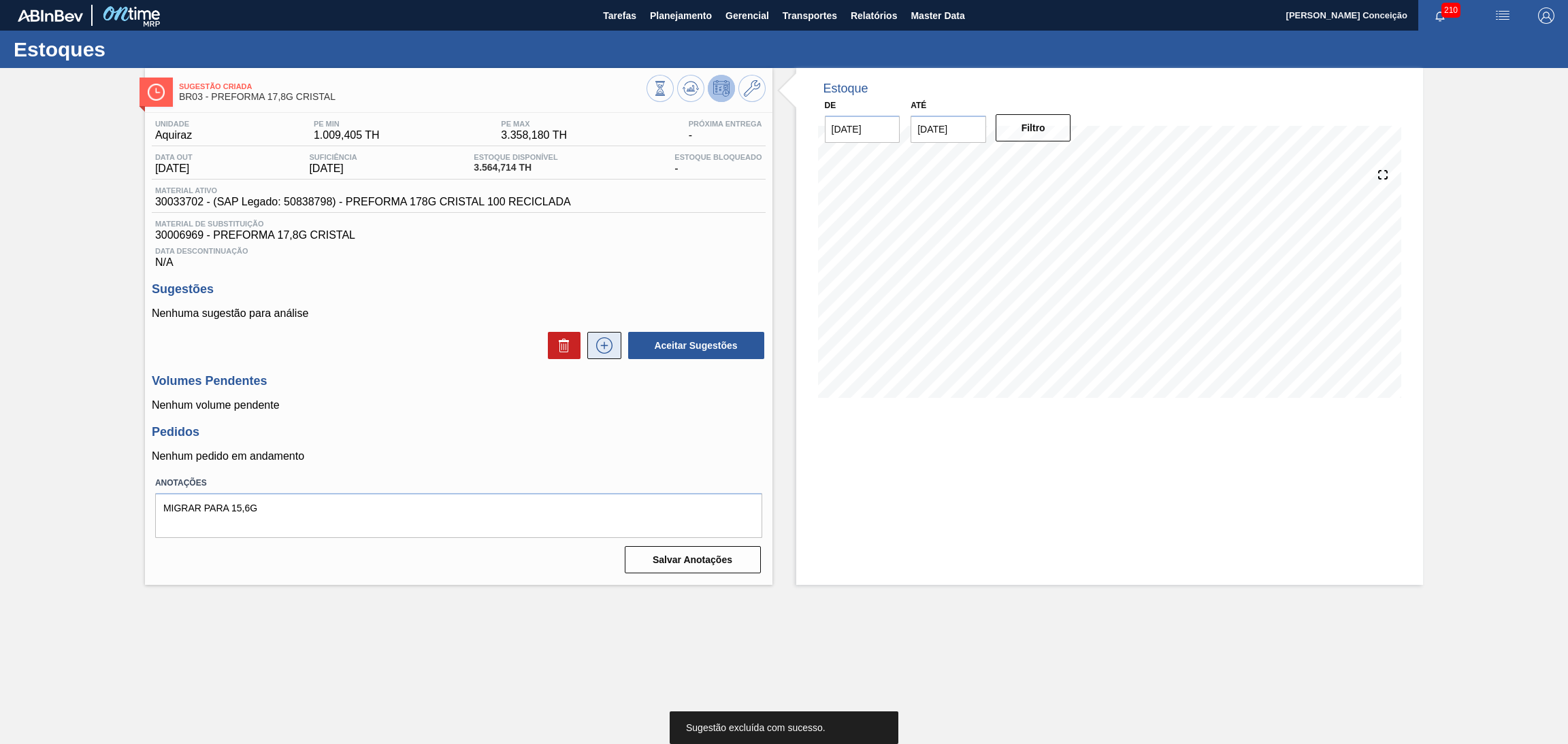
click at [598, 351] on icon at bounding box center [604, 345] width 16 height 16
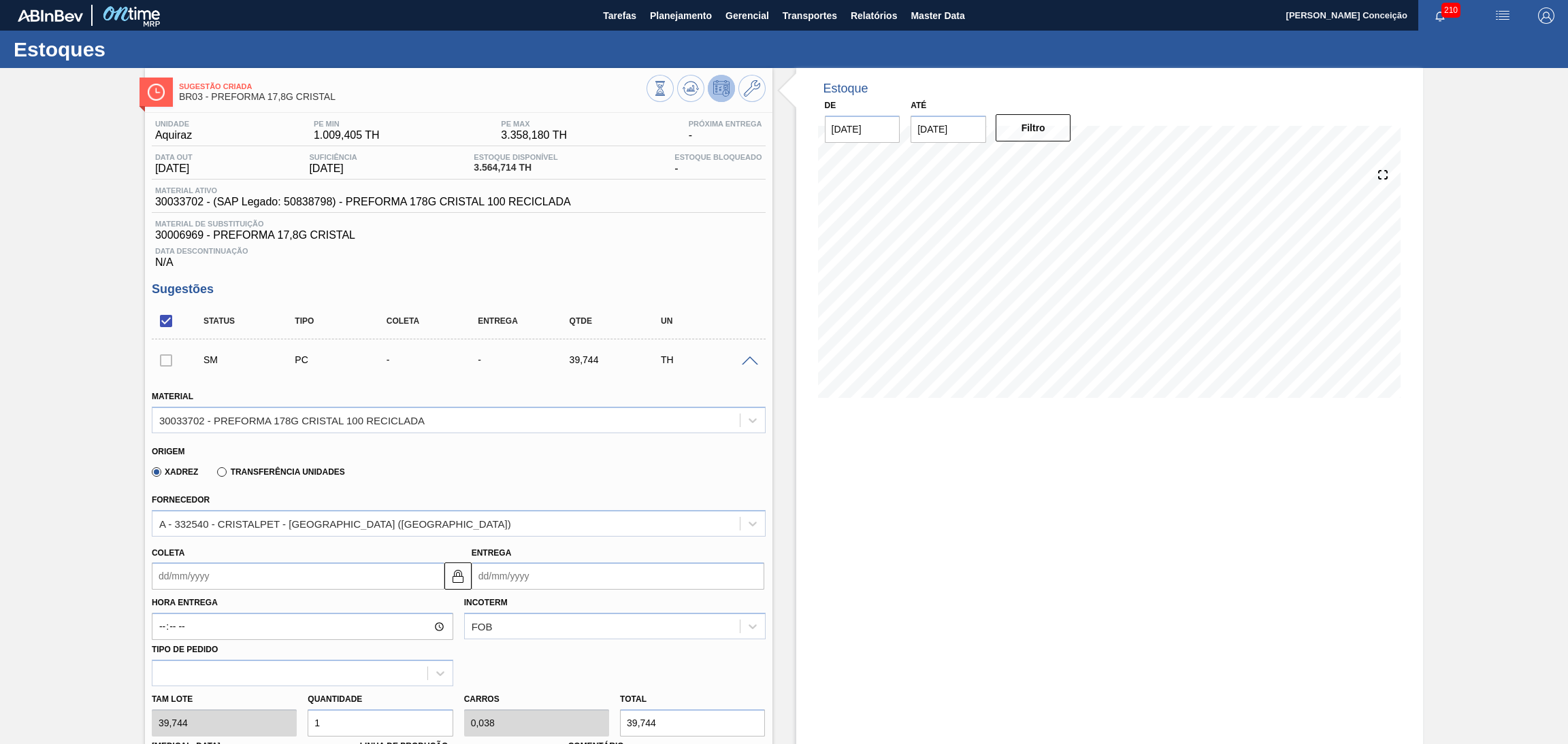
click at [252, 576] on input "Coleta" at bounding box center [298, 576] width 293 height 27
click at [219, 494] on div "16" at bounding box center [212, 493] width 18 height 18
type input "16/09/2025"
type input "18/09/2025"
click at [263, 723] on div "Tam lote 39,744 Quantidade 1 Carros 0,038 Total 39,744 Doca N/A Linha de Produç…" at bounding box center [459, 735] width 625 height 98
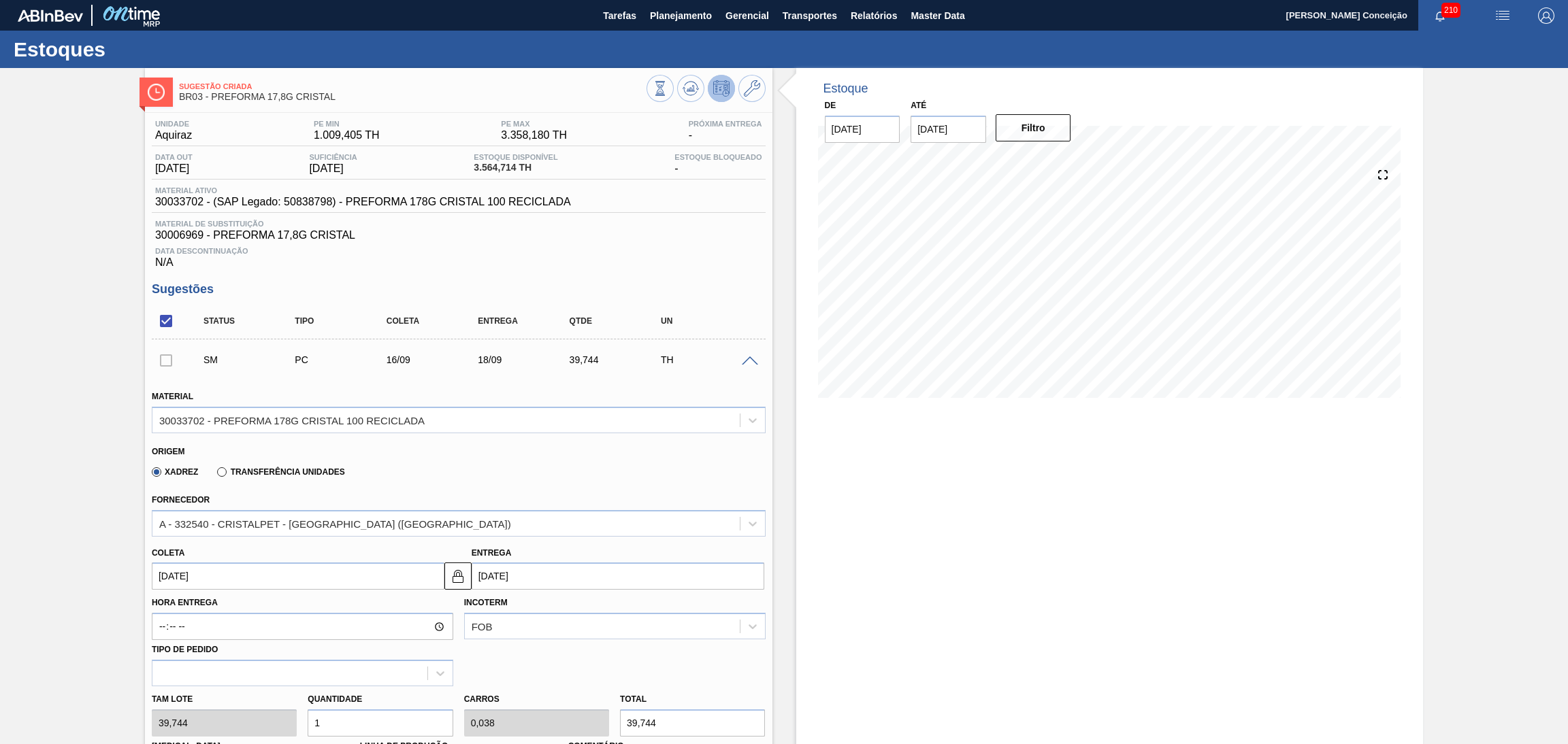
type input "2"
type input "0,077"
type input "79,488"
type input "26"
type input "1"
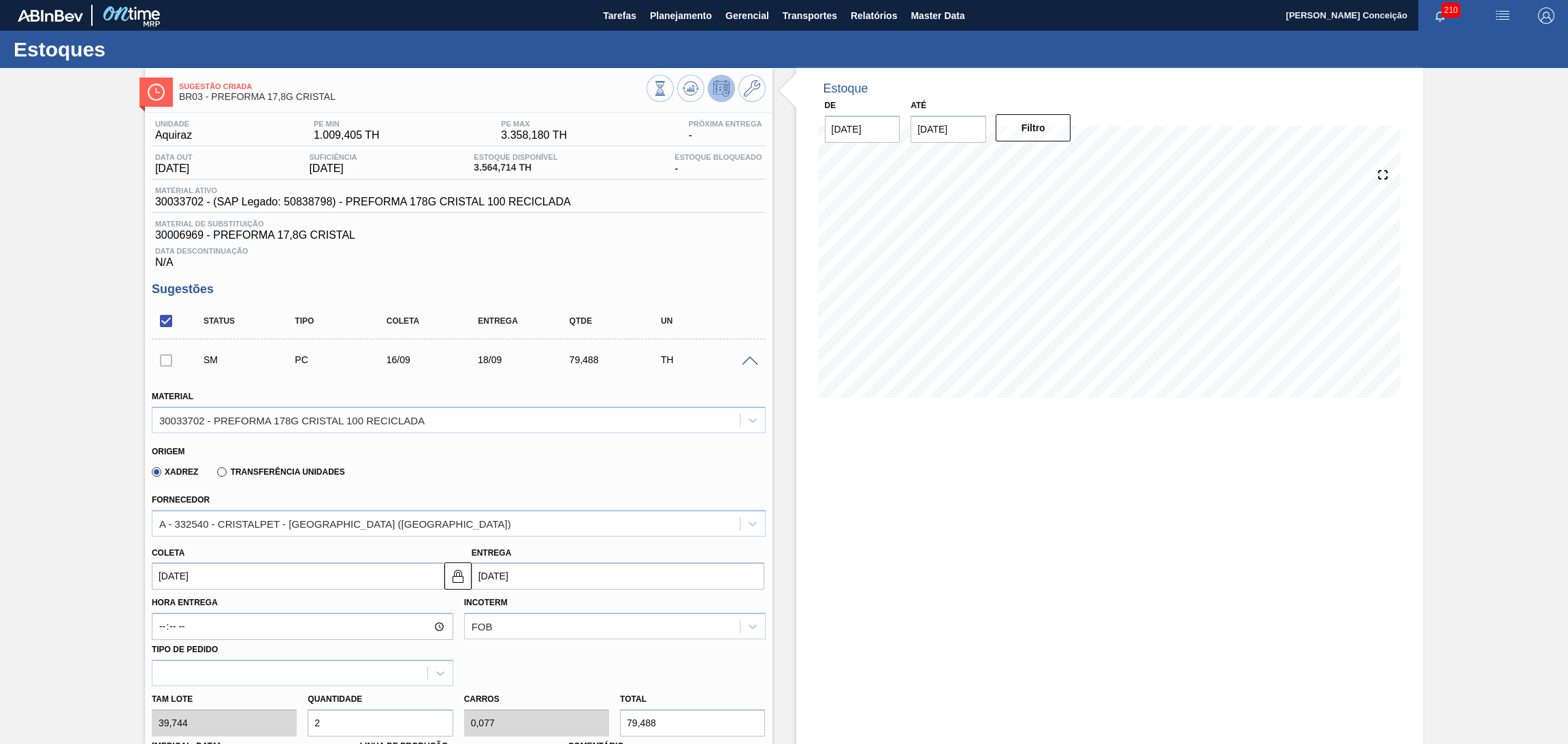
type input "1.033,344"
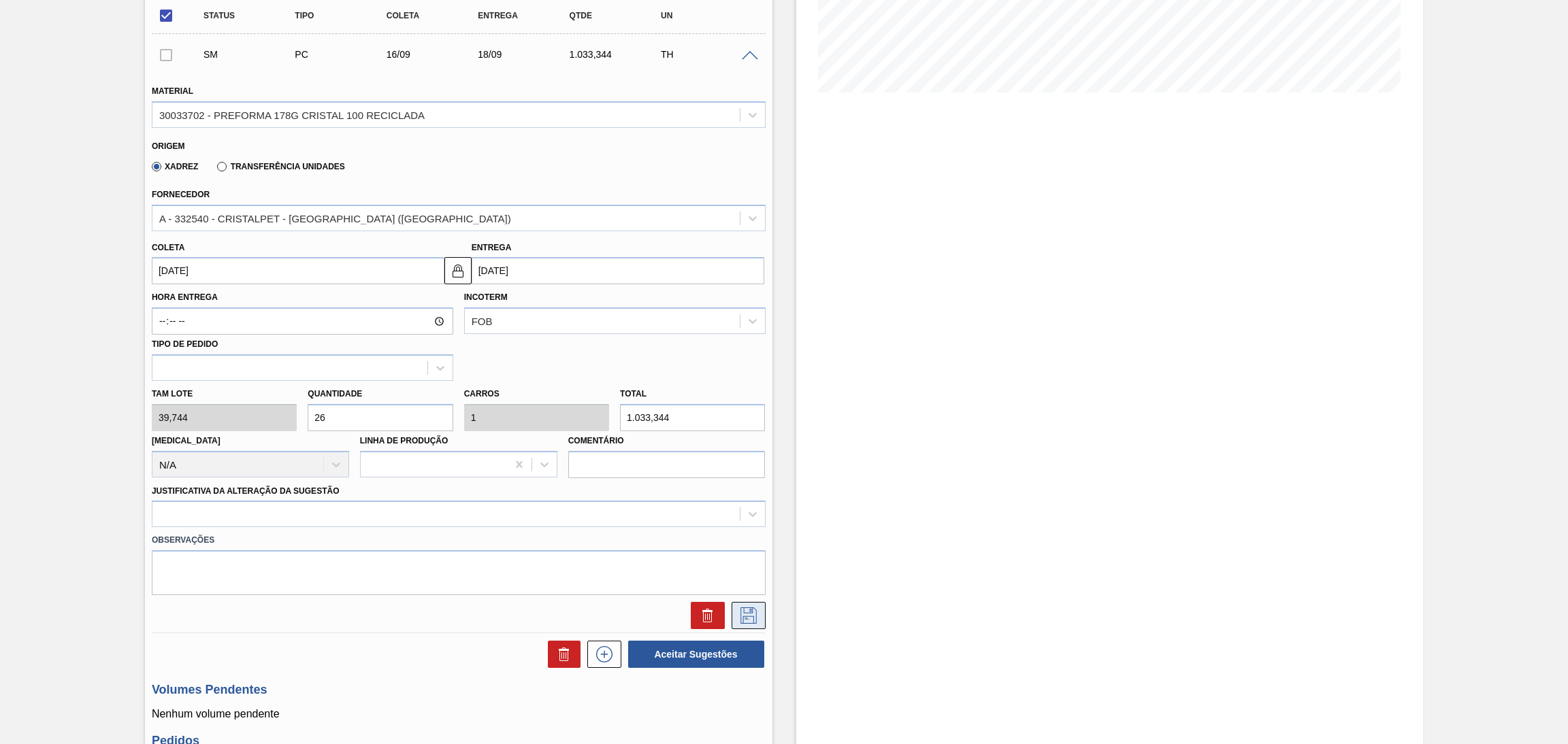
type input "26"
click at [743, 624] on button at bounding box center [748, 615] width 34 height 27
click at [460, 518] on div at bounding box center [446, 515] width 587 height 20
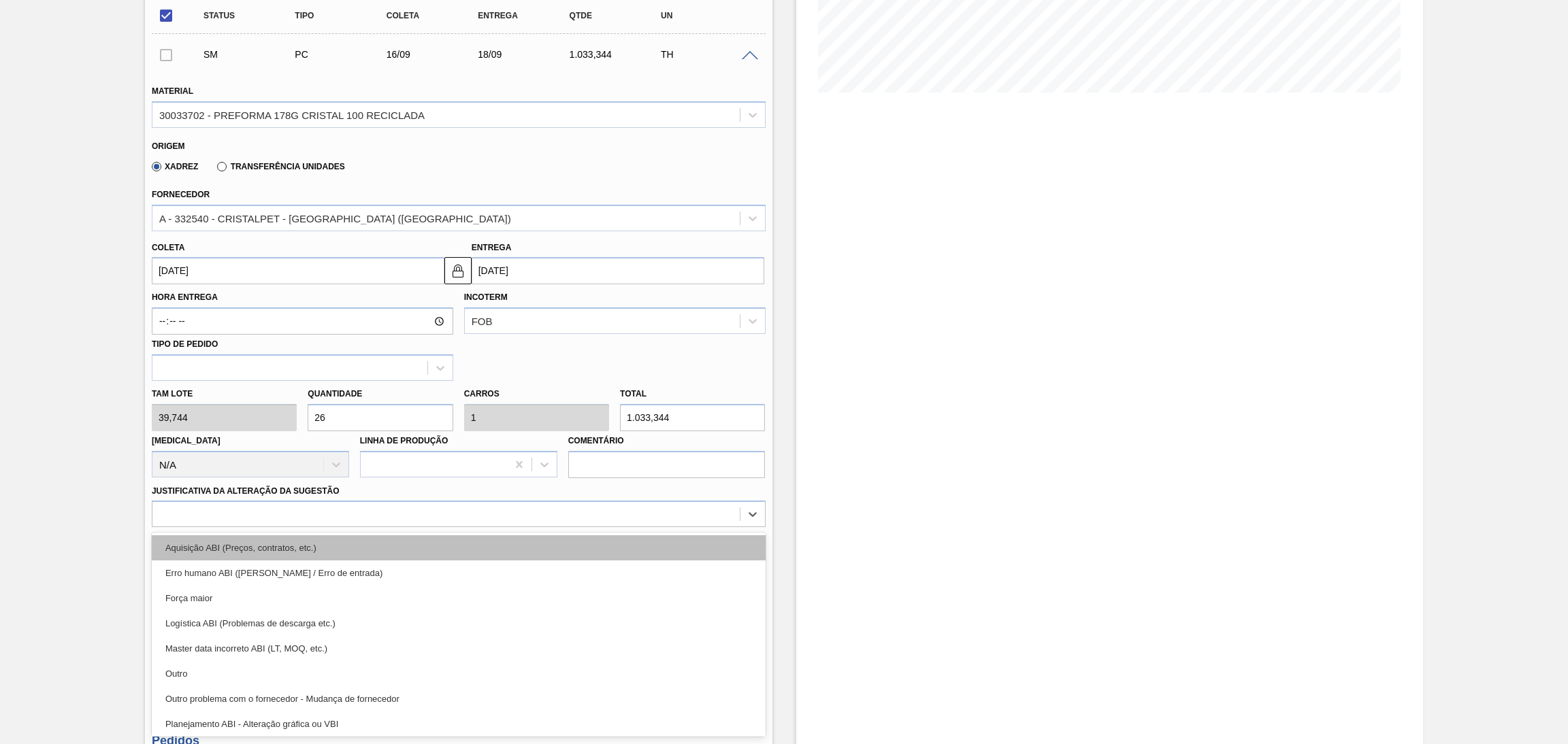
click at [425, 545] on div "Aquisição ABI (Preços, contratos, etc.)" at bounding box center [459, 548] width 614 height 25
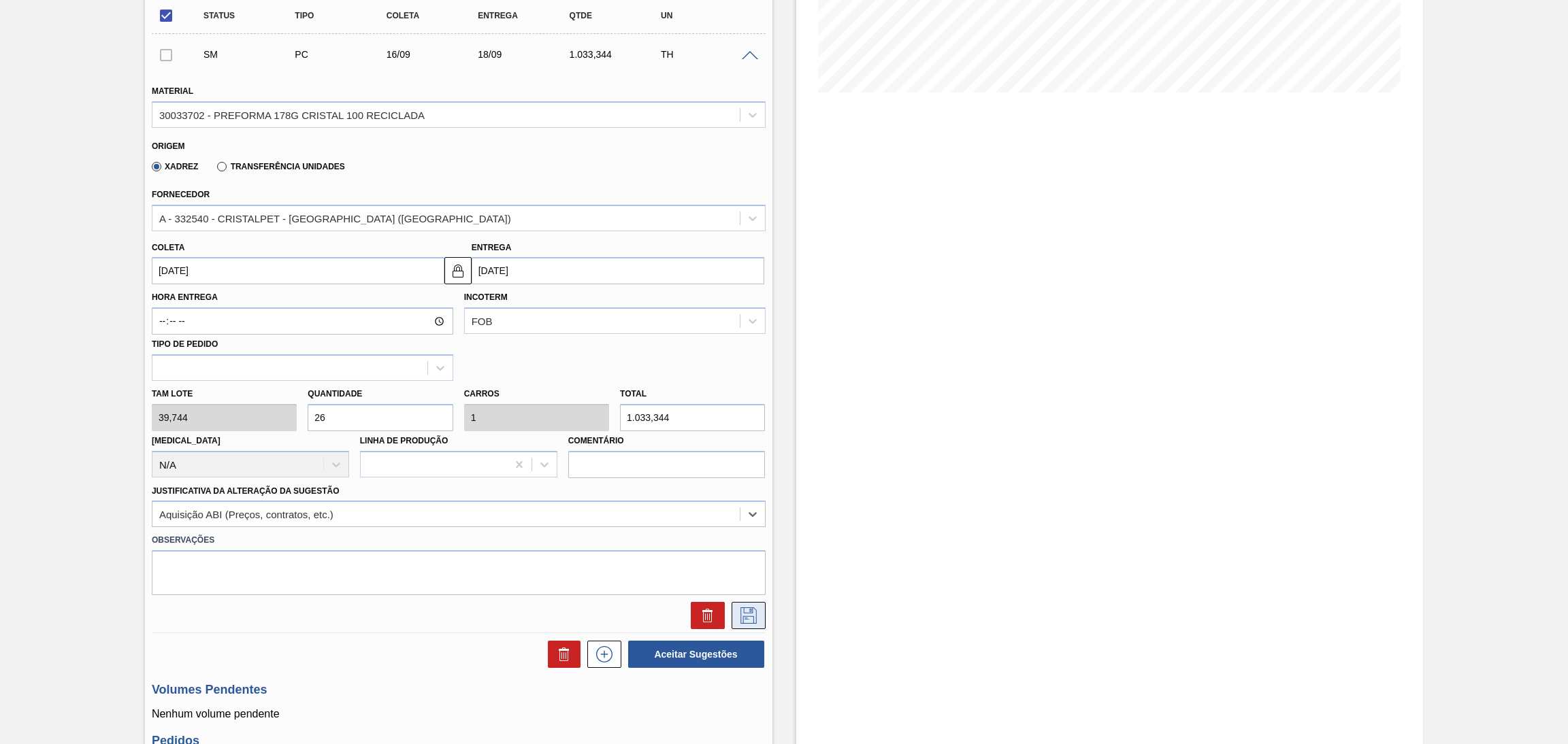
click at [750, 608] on icon at bounding box center [748, 615] width 22 height 16
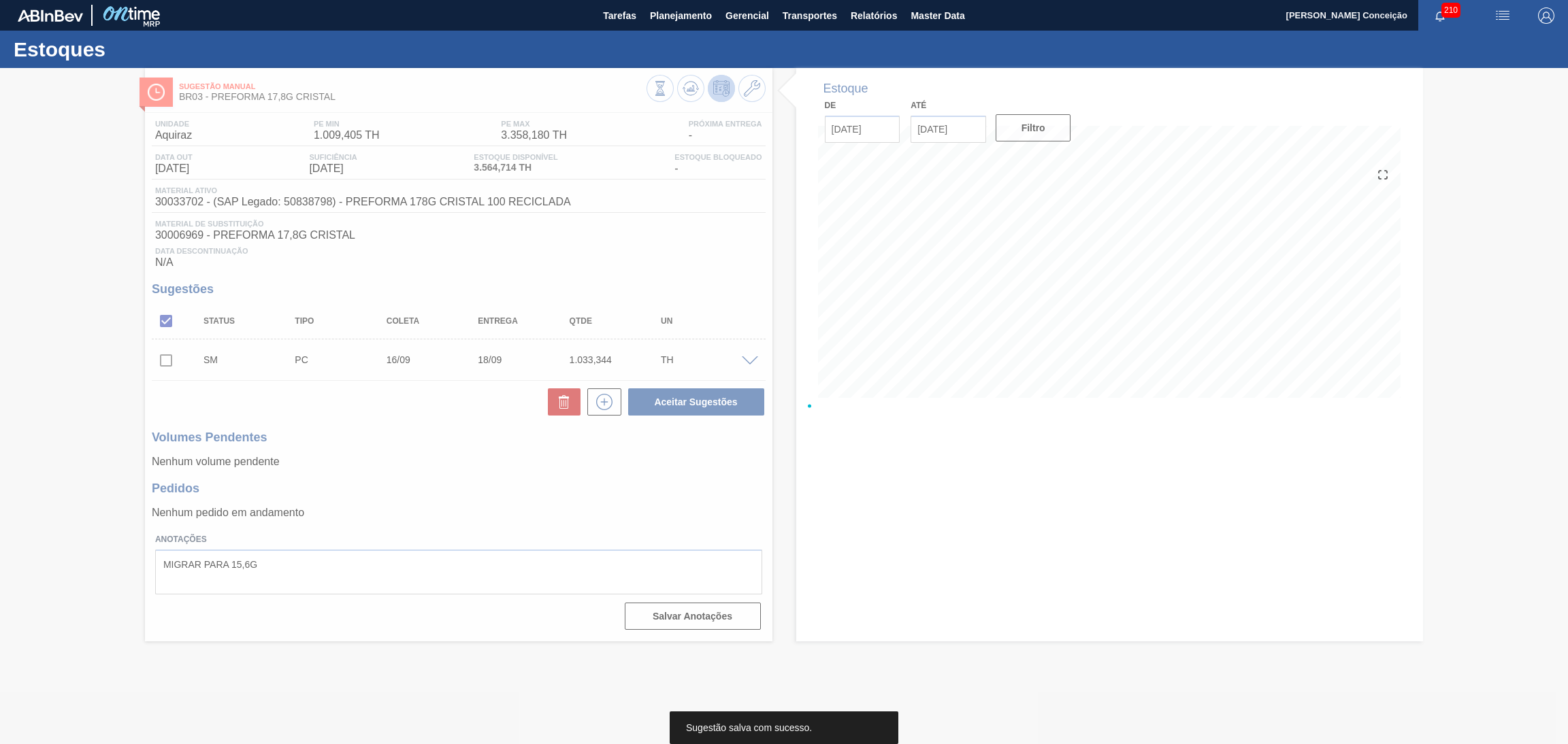
scroll to position [0, 0]
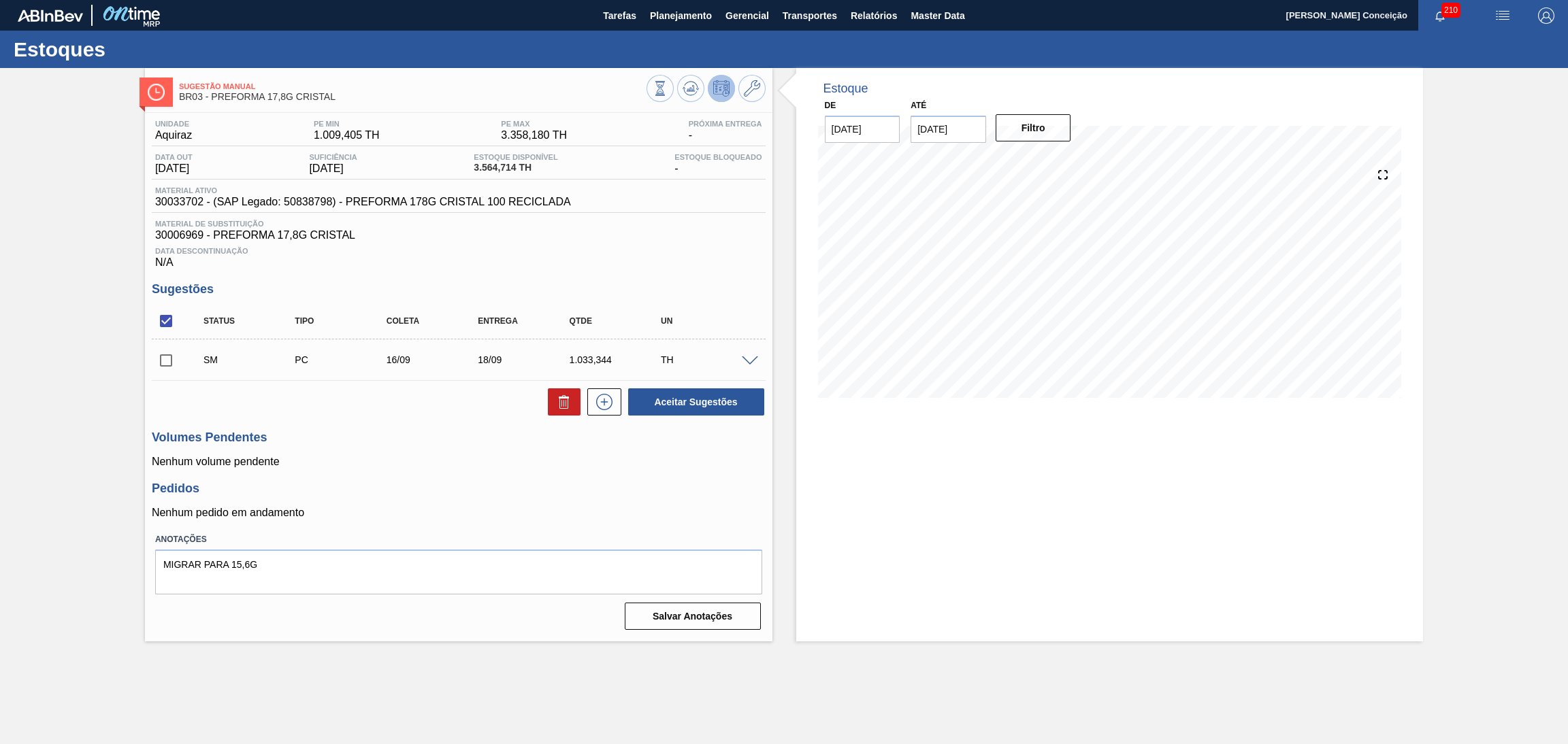
click at [991, 649] on main "Tarefas Planejamento Gerencial Transportes Relatórios Master Data Aline Apareci…" at bounding box center [784, 372] width 1568 height 744
click at [119, 144] on div "Sugestão Manual BR03 - PREFORMA 17,8G CRISTAL Unidade Aquiraz PE MIN 1.009,405 …" at bounding box center [784, 355] width 1568 height 573
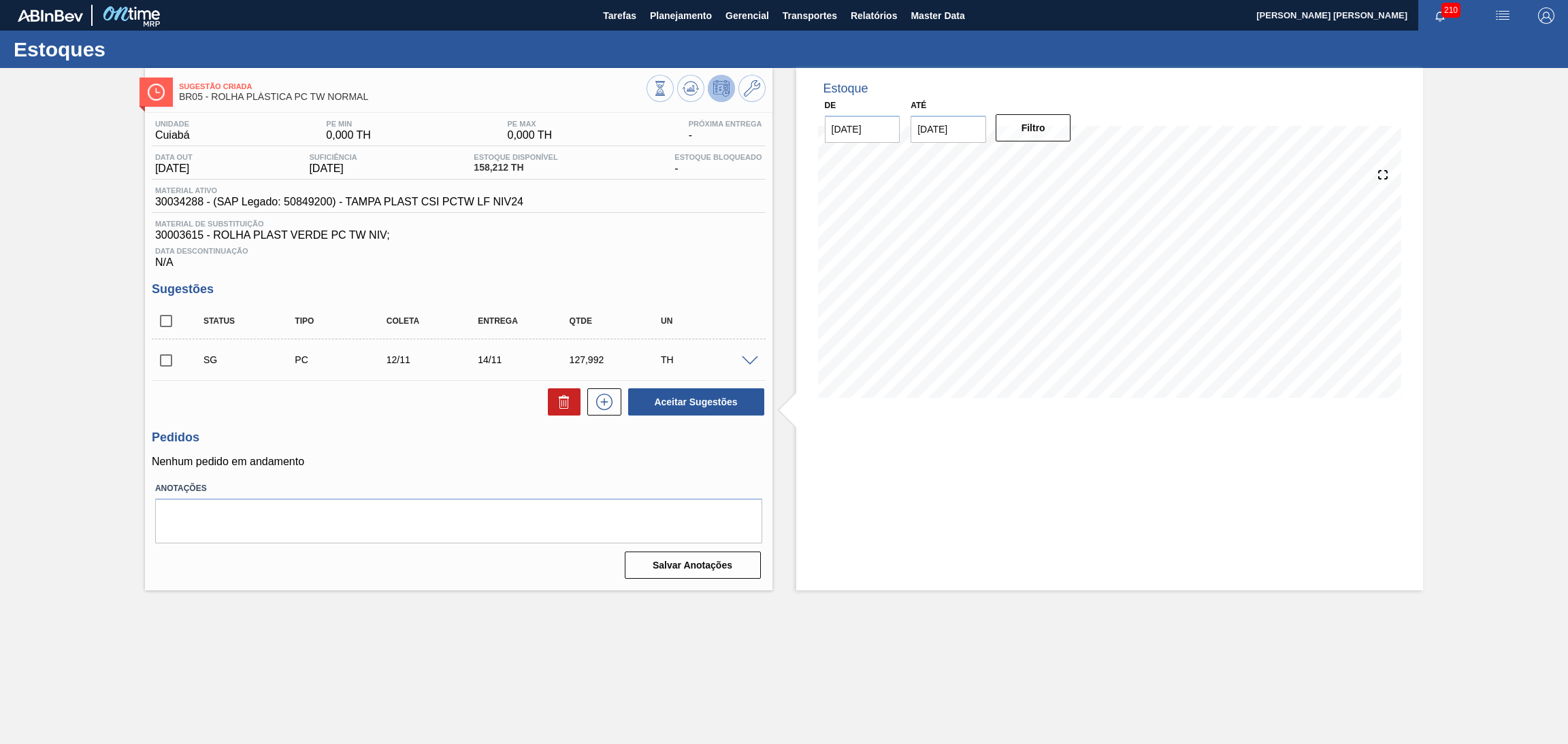
click at [693, 452] on div "Pedidos Nenhum pedido em andamento" at bounding box center [459, 449] width 614 height 38
click at [748, 357] on span at bounding box center [750, 362] width 16 height 10
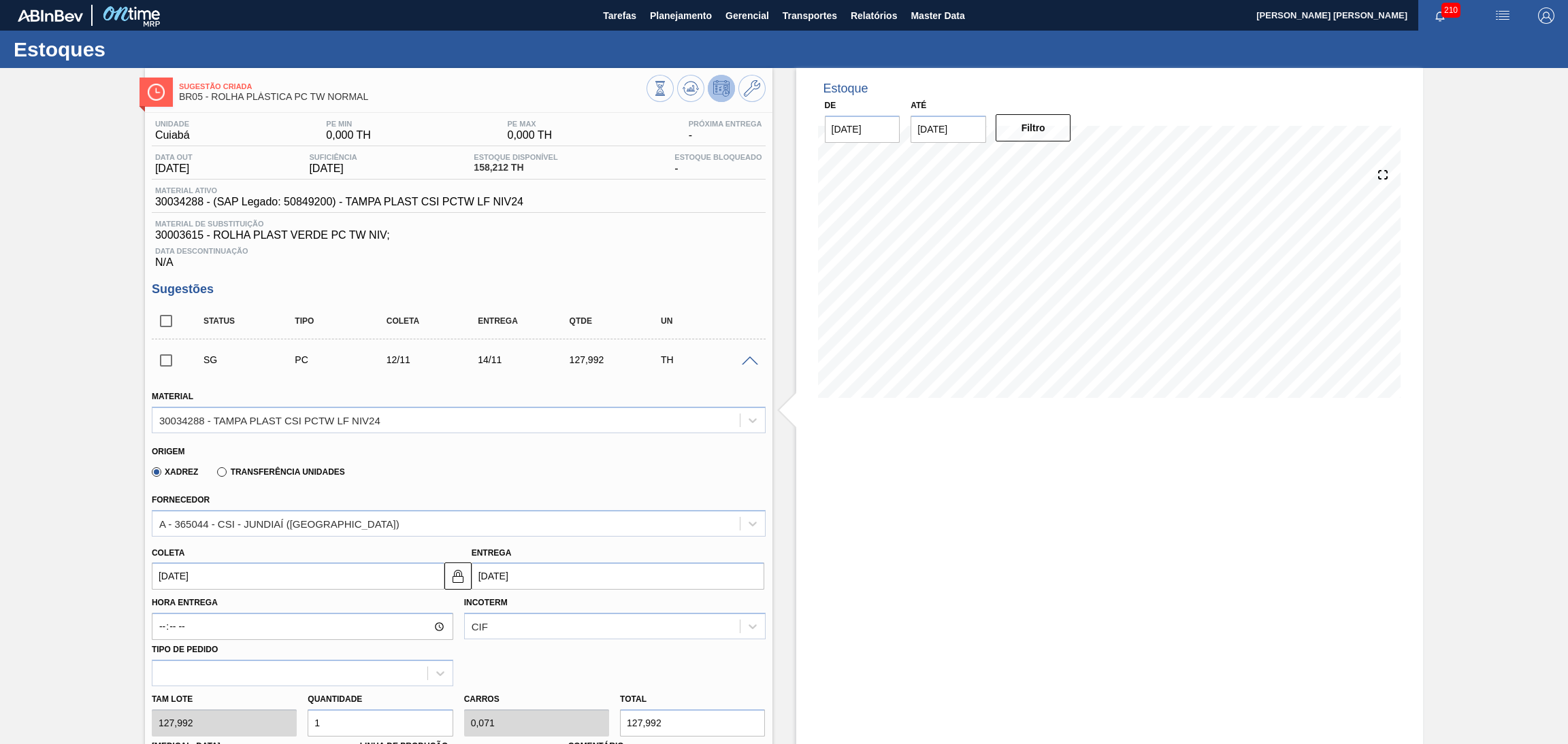
click at [198, 568] on input "[DATE]" at bounding box center [298, 576] width 293 height 27
click at [234, 472] on div "12" at bounding box center [233, 471] width 18 height 18
click at [455, 463] on div "Xadrez Transferência Unidades" at bounding box center [453, 470] width 602 height 26
